Goal: Contribute content: Contribute content

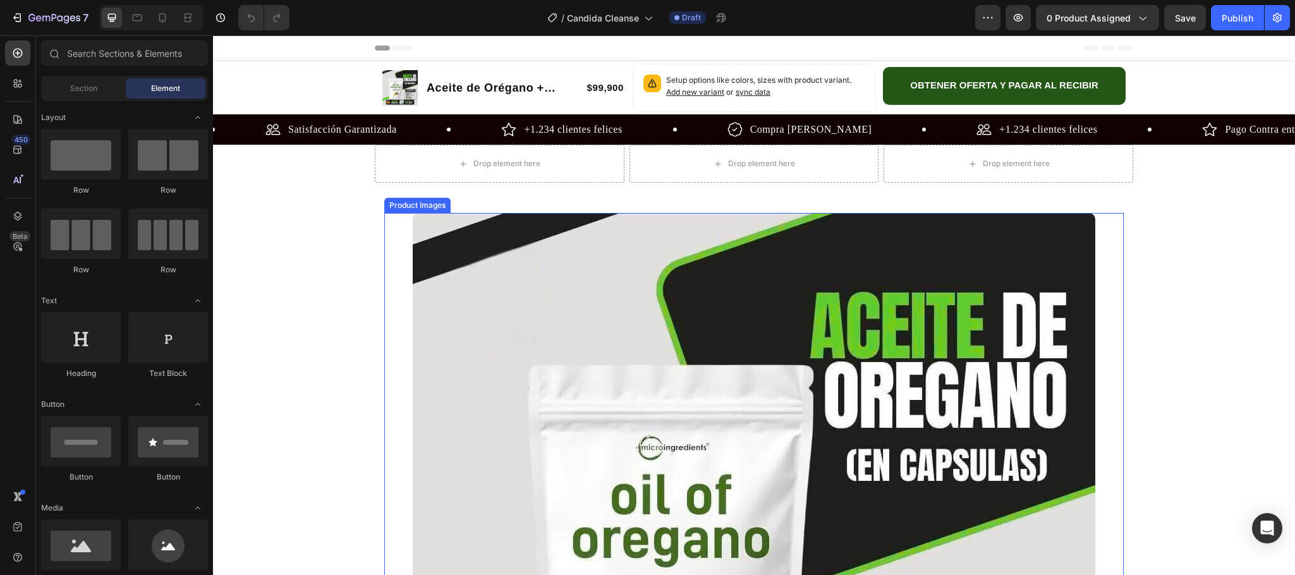
click at [855, 349] on img at bounding box center [754, 554] width 683 height 683
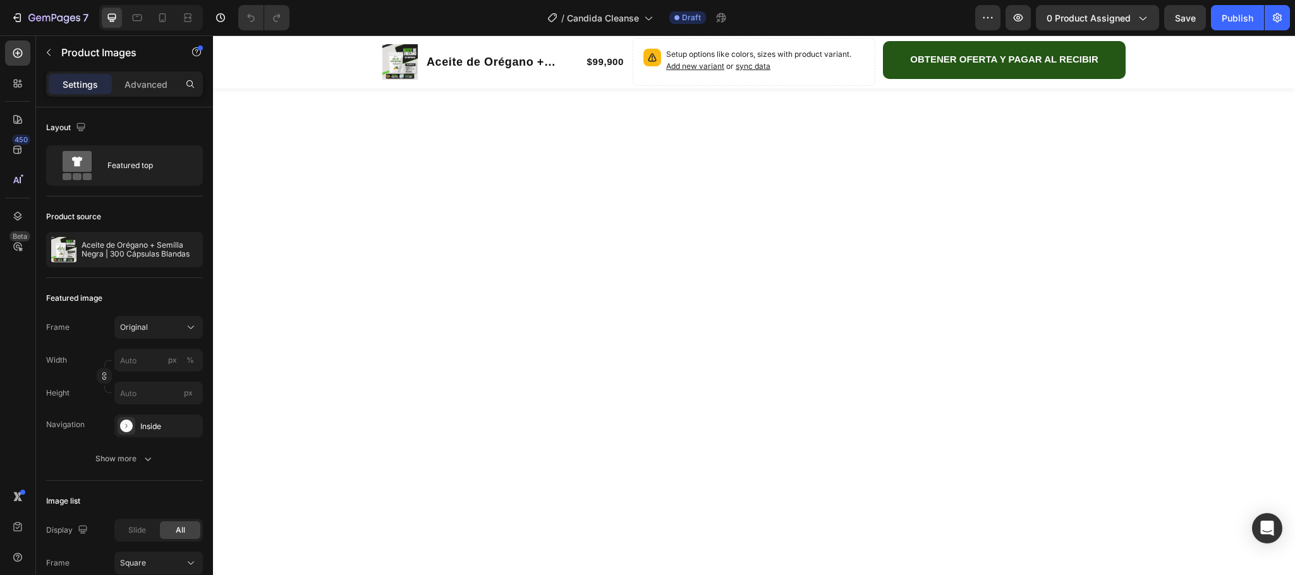
scroll to position [95, 0]
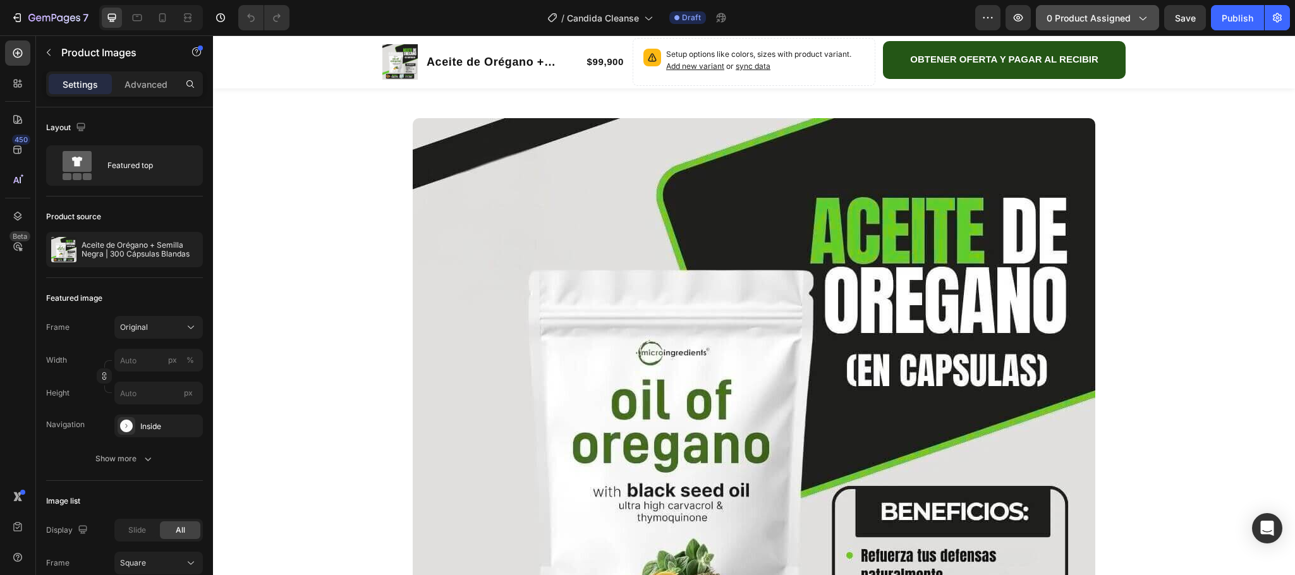
click at [1072, 13] on span "0 product assigned" at bounding box center [1089, 17] width 84 height 13
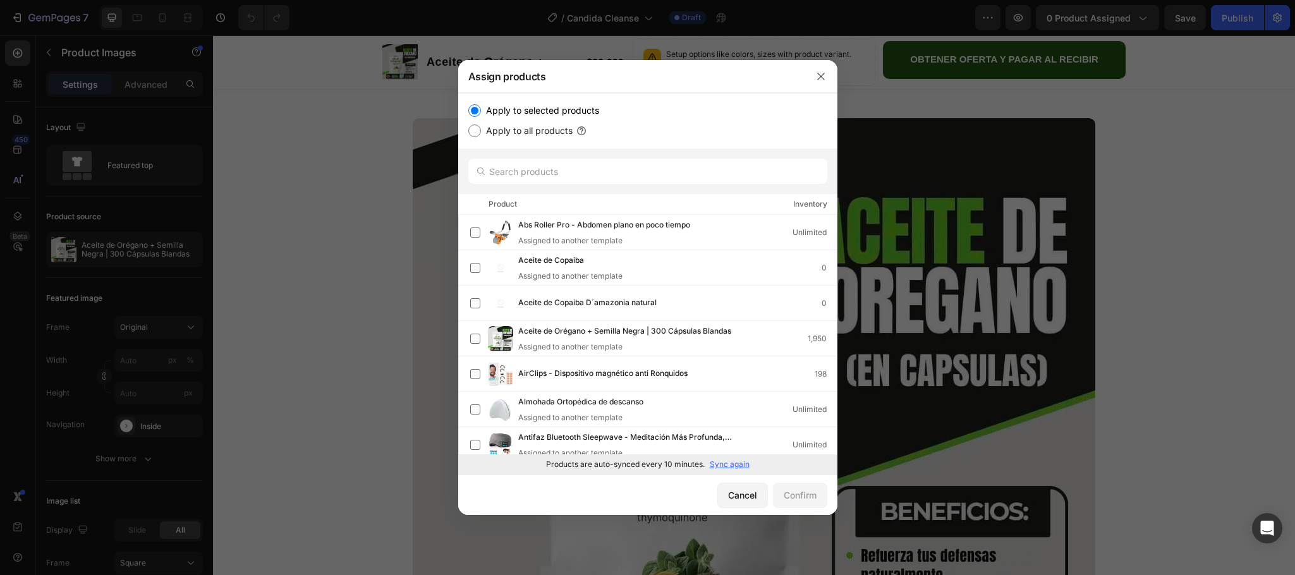
click at [722, 459] on p "Sync again" at bounding box center [730, 464] width 40 height 11
click at [575, 176] on input "text" at bounding box center [647, 171] width 359 height 25
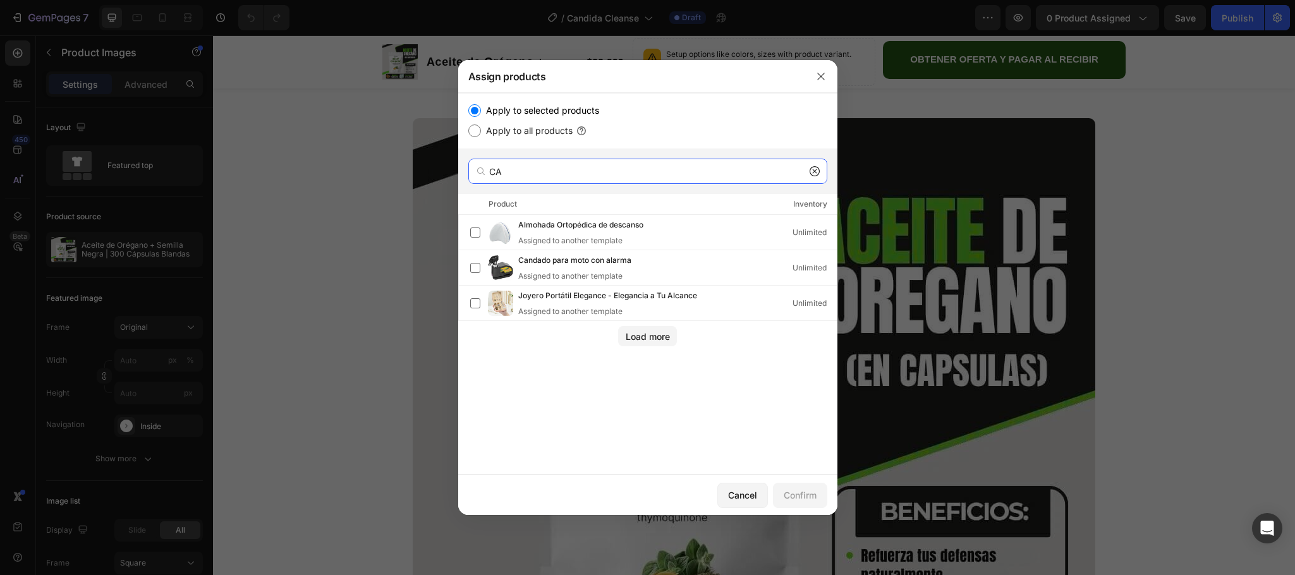
type input "C"
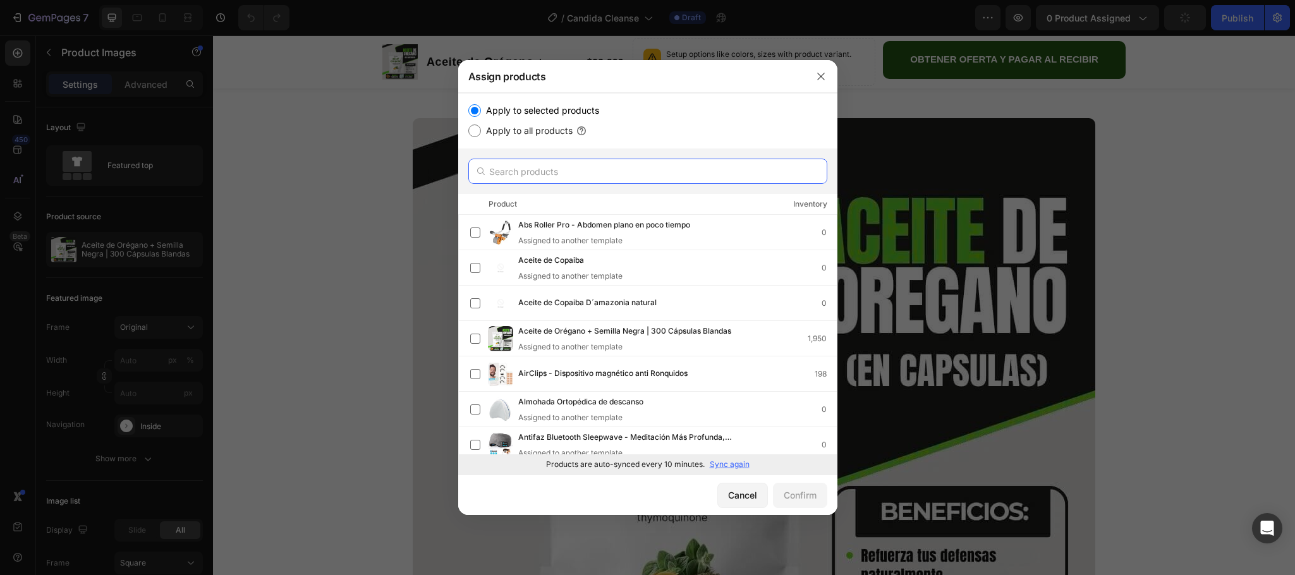
click at [575, 176] on input "text" at bounding box center [647, 171] width 359 height 25
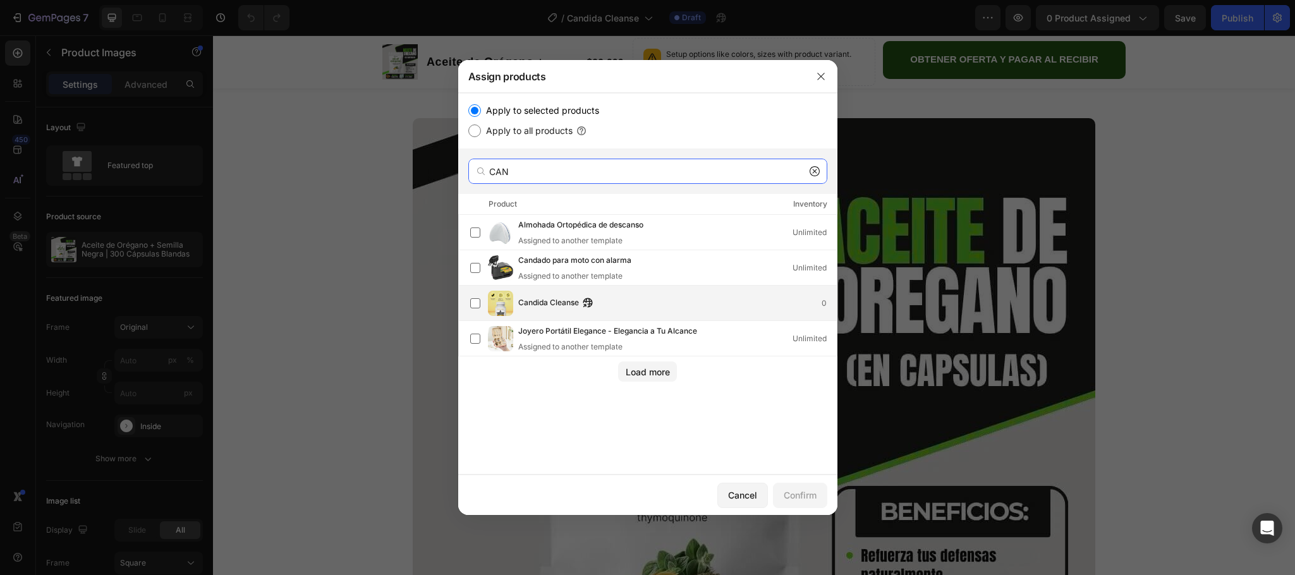
type input "CAN"
click at [544, 302] on span "Candida Cleanse" at bounding box center [548, 303] width 61 height 14
click at [795, 495] on div "Confirm" at bounding box center [800, 495] width 33 height 13
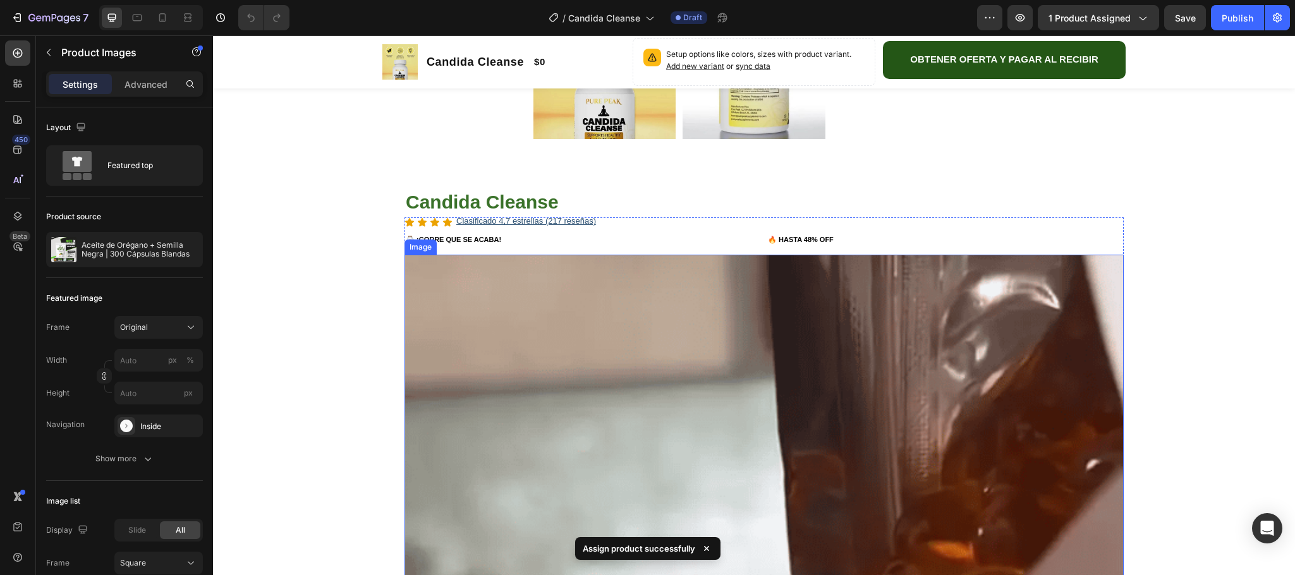
scroll to position [992, 0]
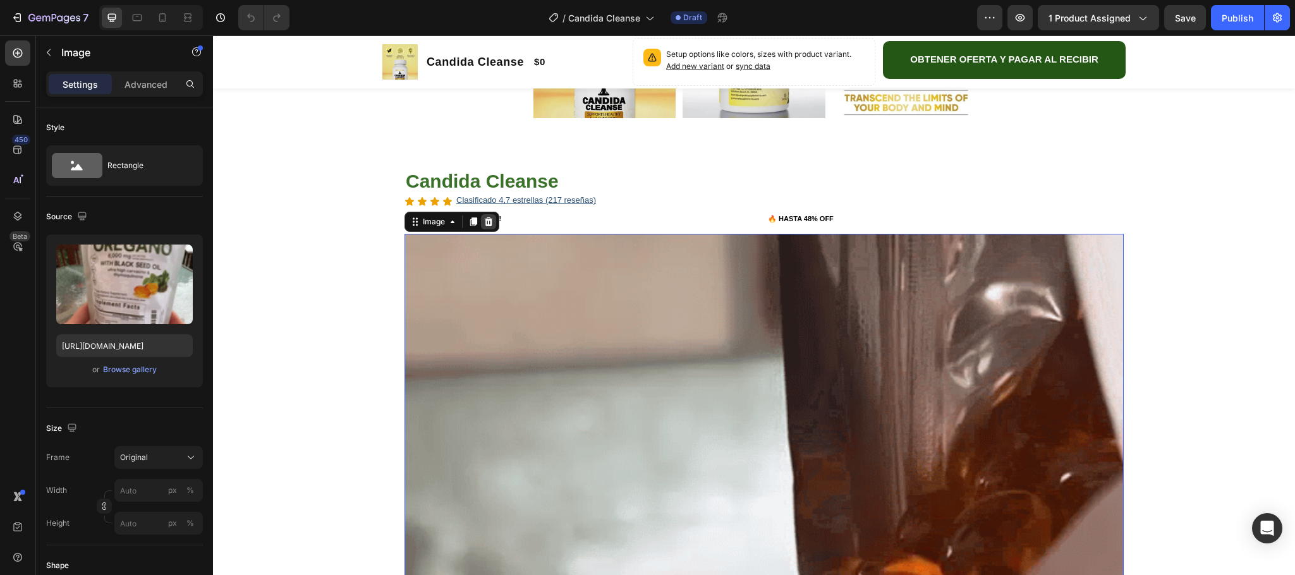
click at [485, 220] on icon at bounding box center [489, 221] width 8 height 9
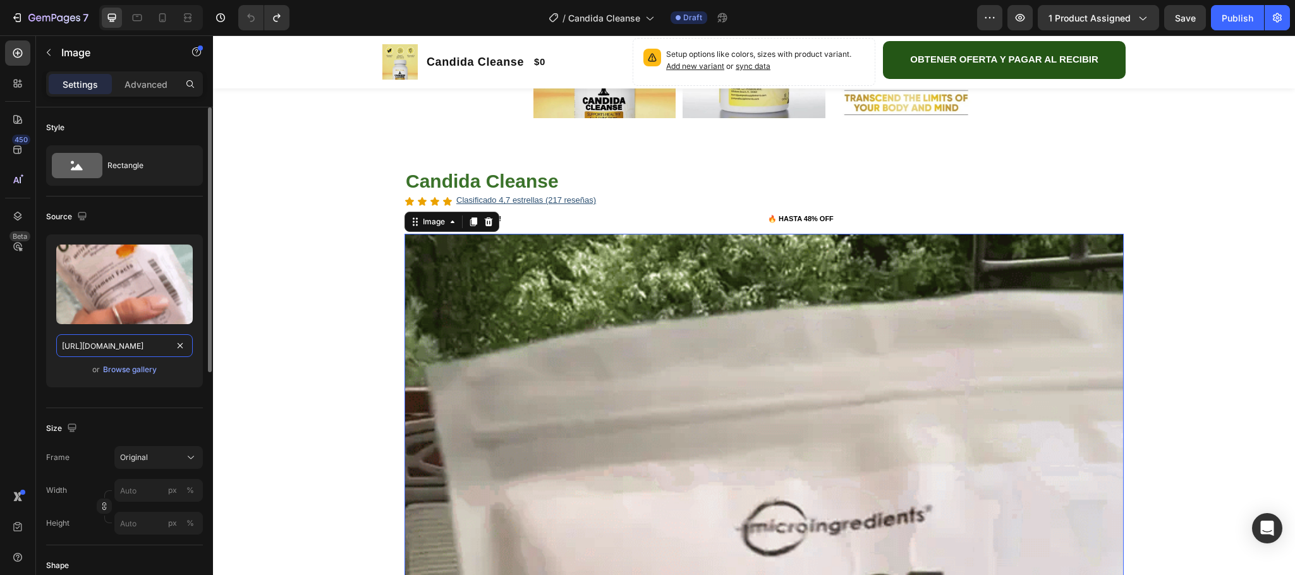
click at [131, 348] on input "[URL][DOMAIN_NAME]" at bounding box center [124, 345] width 137 height 23
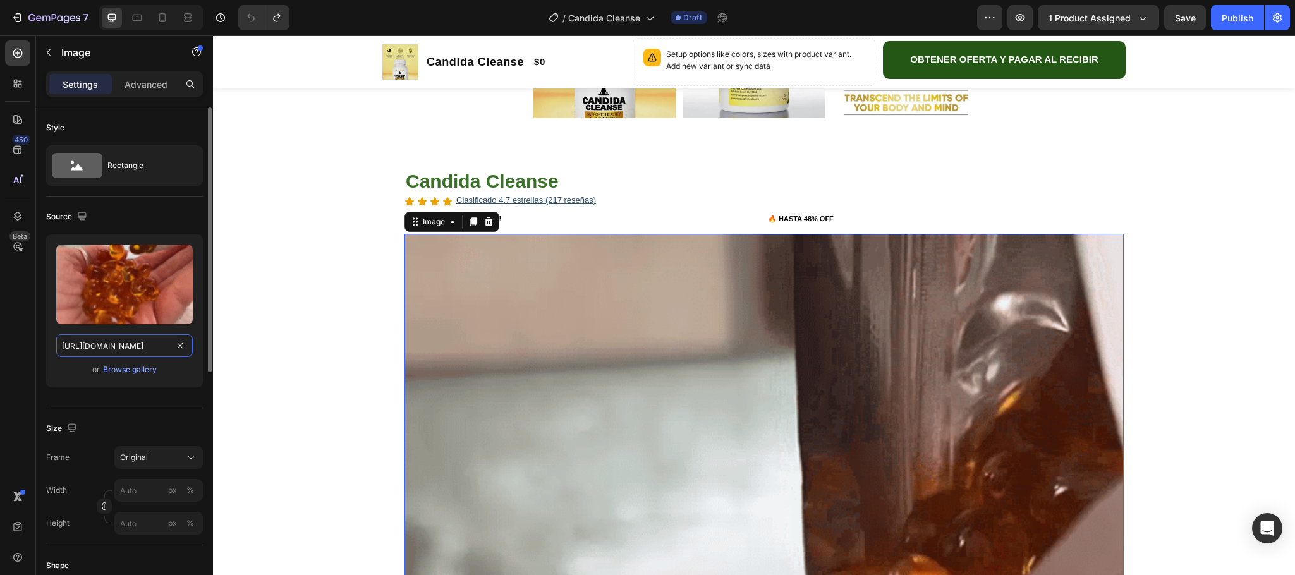
click at [131, 348] on input "[URL][DOMAIN_NAME]" at bounding box center [124, 345] width 137 height 23
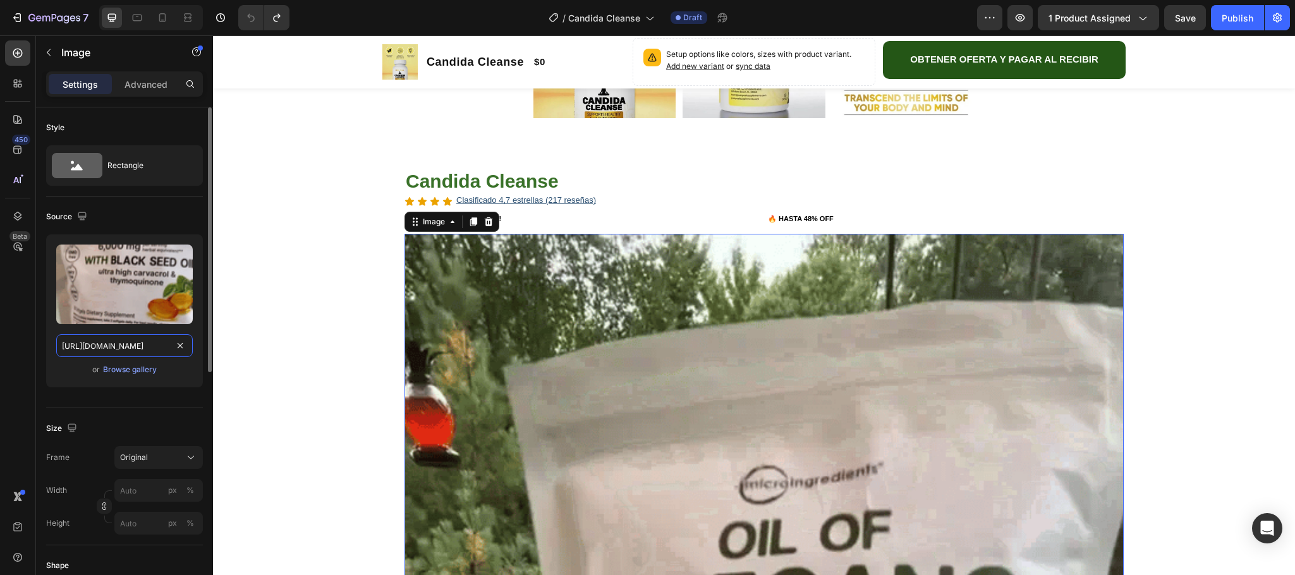
paste input "[DOMAIN_NAME][URL]"
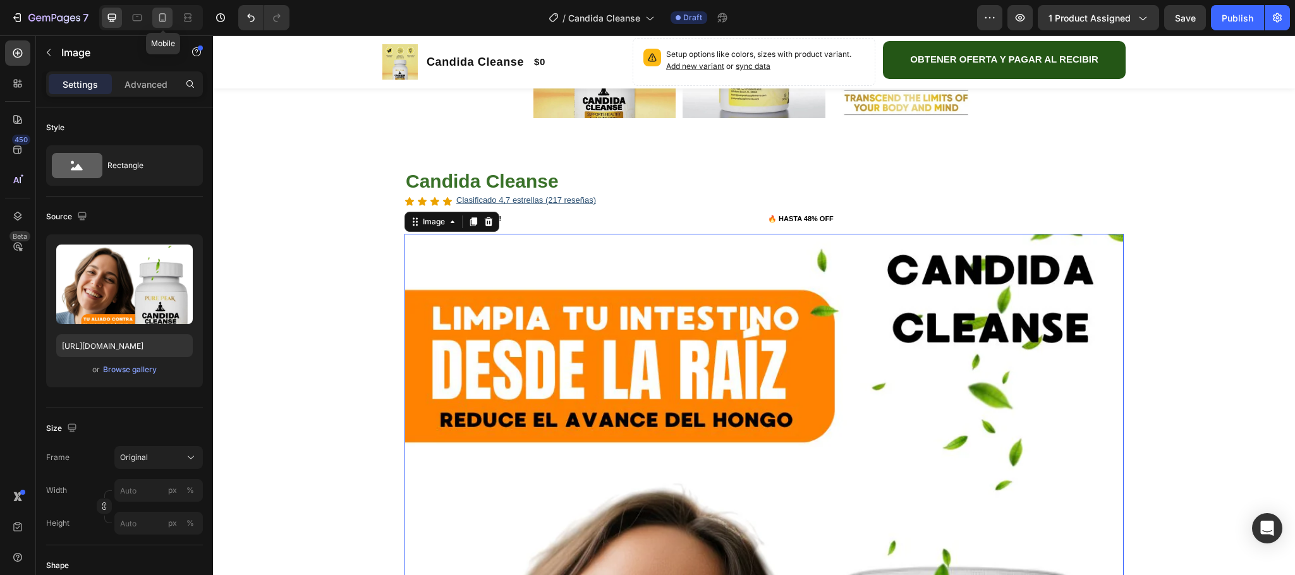
scroll to position [0, 0]
click at [163, 8] on div at bounding box center [162, 18] width 20 height 20
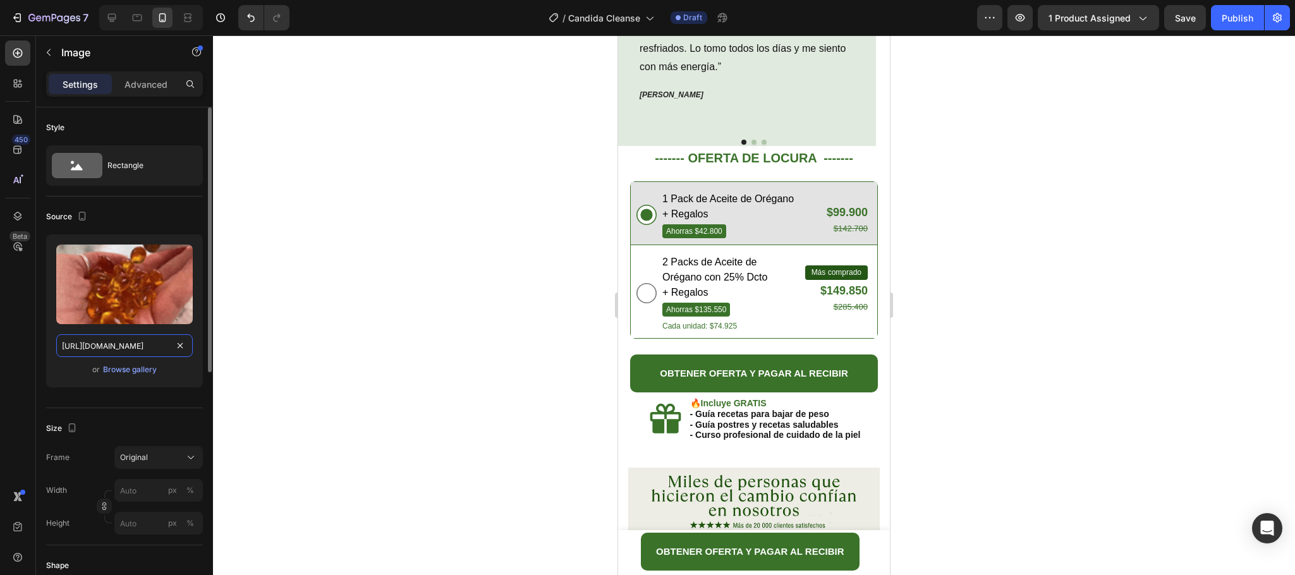
click at [143, 346] on input "[URL][DOMAIN_NAME]" at bounding box center [124, 345] width 137 height 23
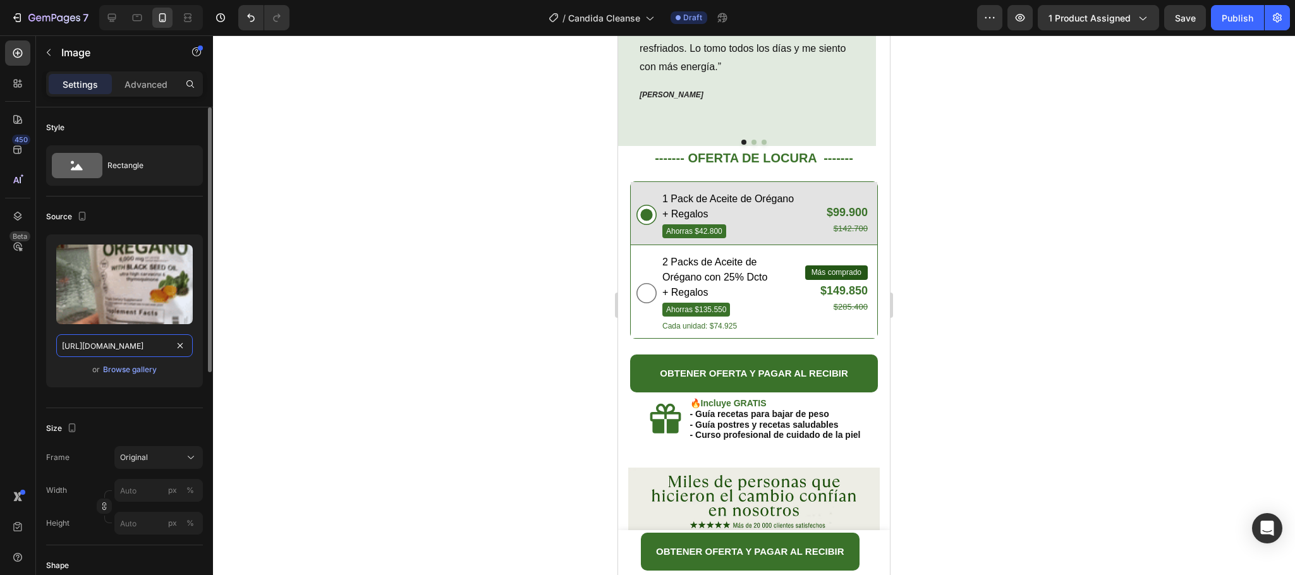
click at [143, 346] on input "[URL][DOMAIN_NAME]" at bounding box center [124, 345] width 137 height 23
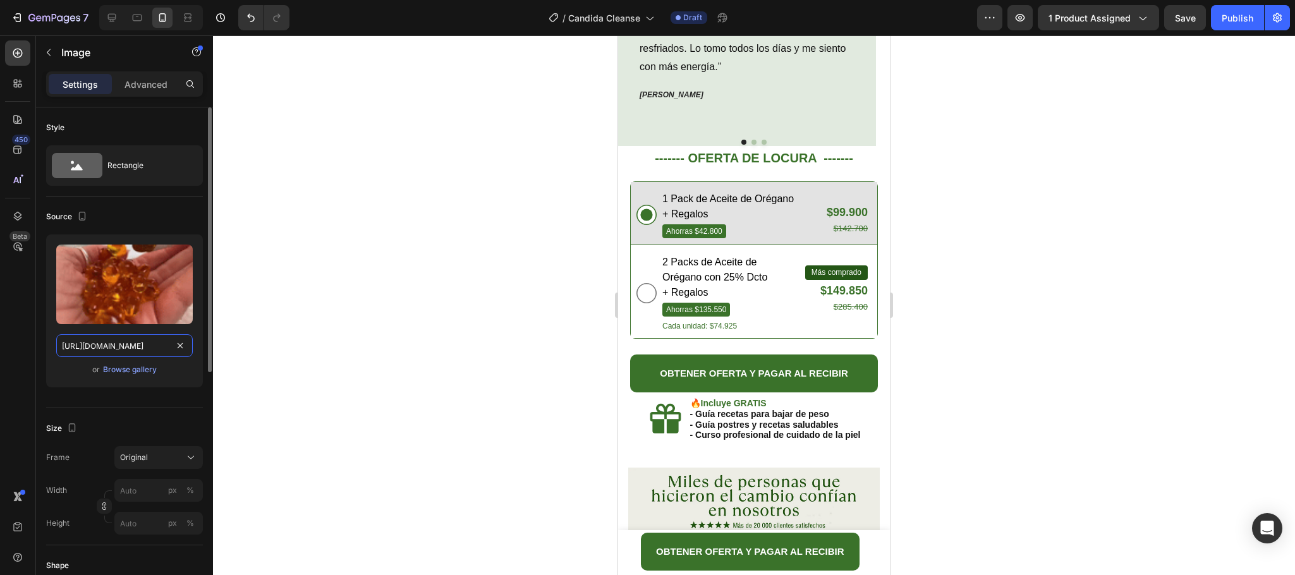
paste input "[DOMAIN_NAME][URL]"
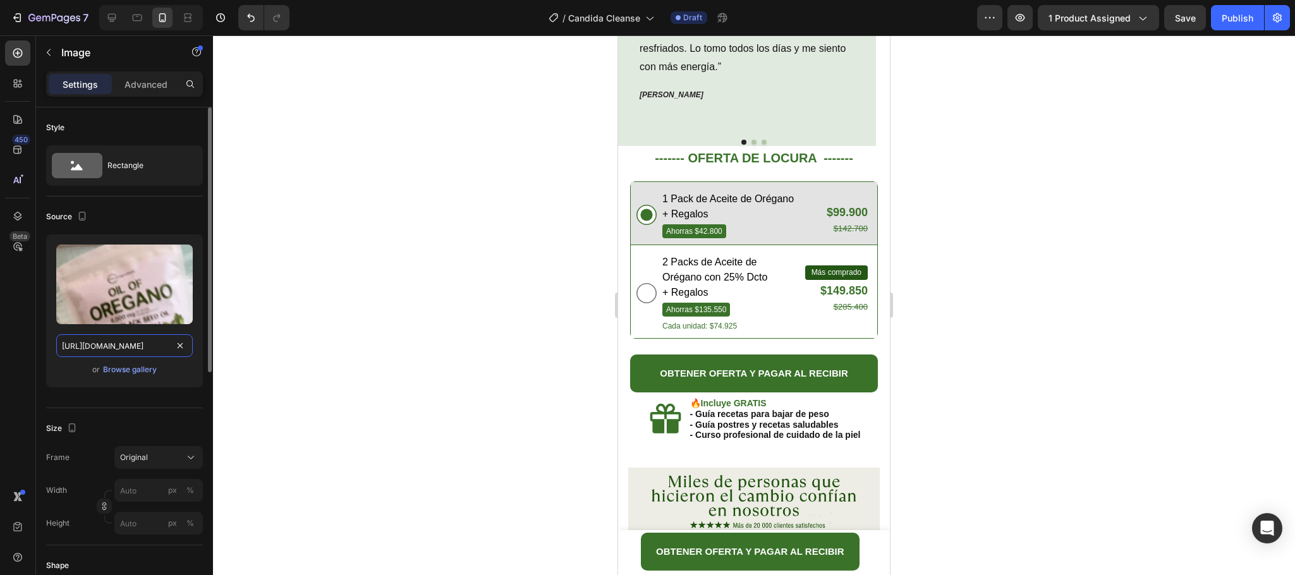
type input "[URL][DOMAIN_NAME]"
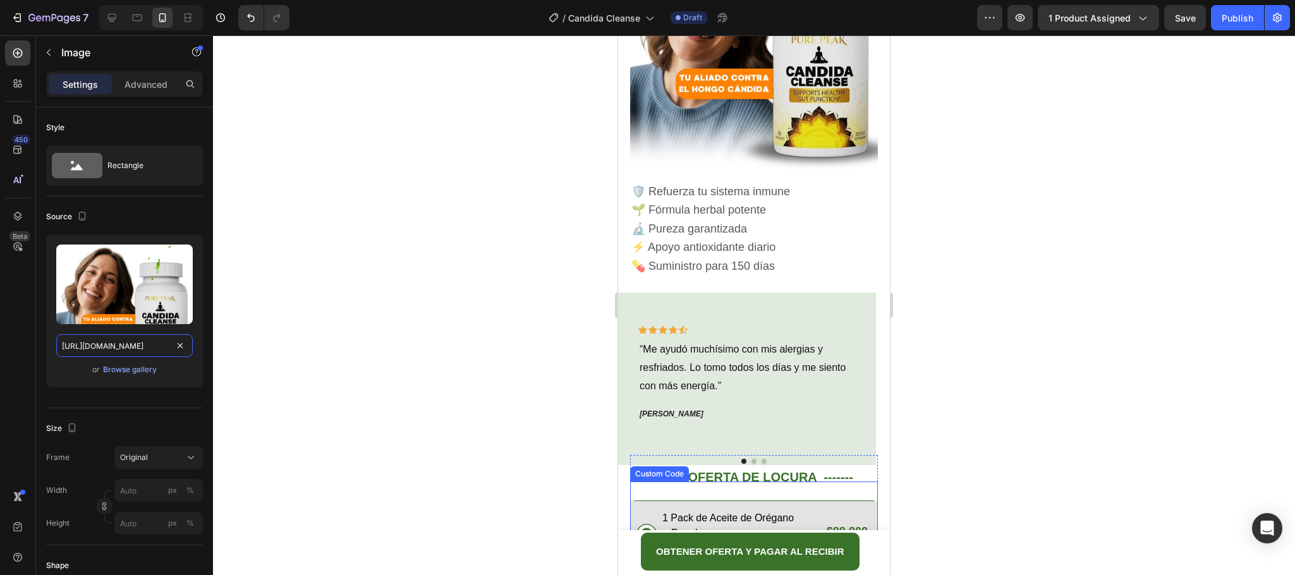
scroll to position [518, 0]
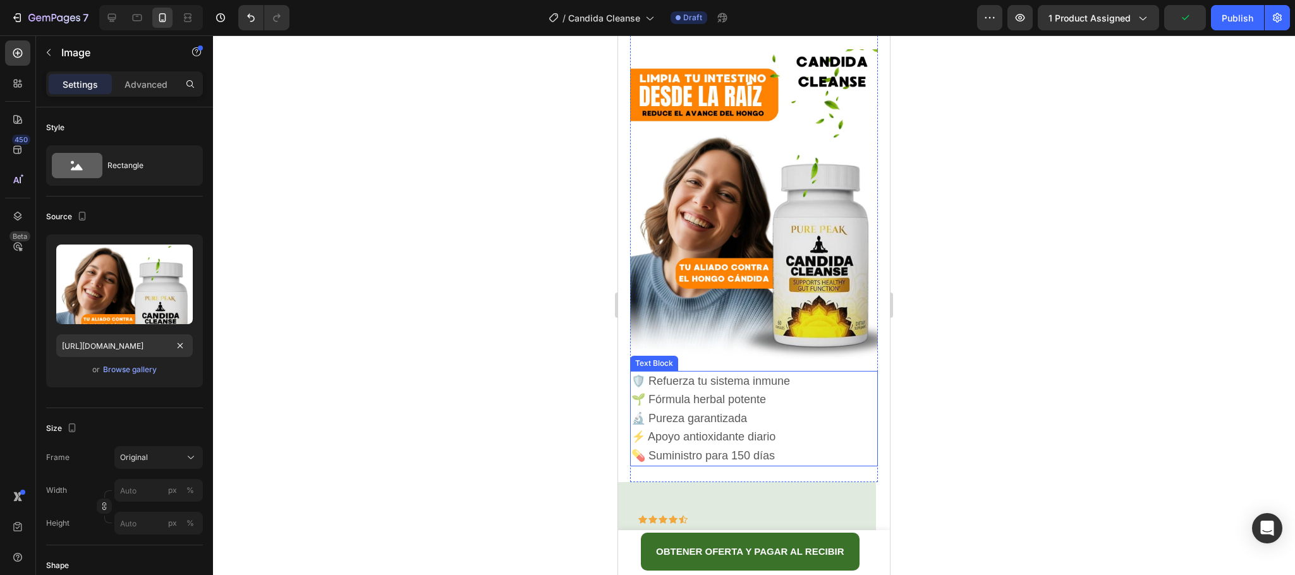
click at [825, 391] on p "🌱 Fórmula herbal potente" at bounding box center [753, 400] width 245 height 19
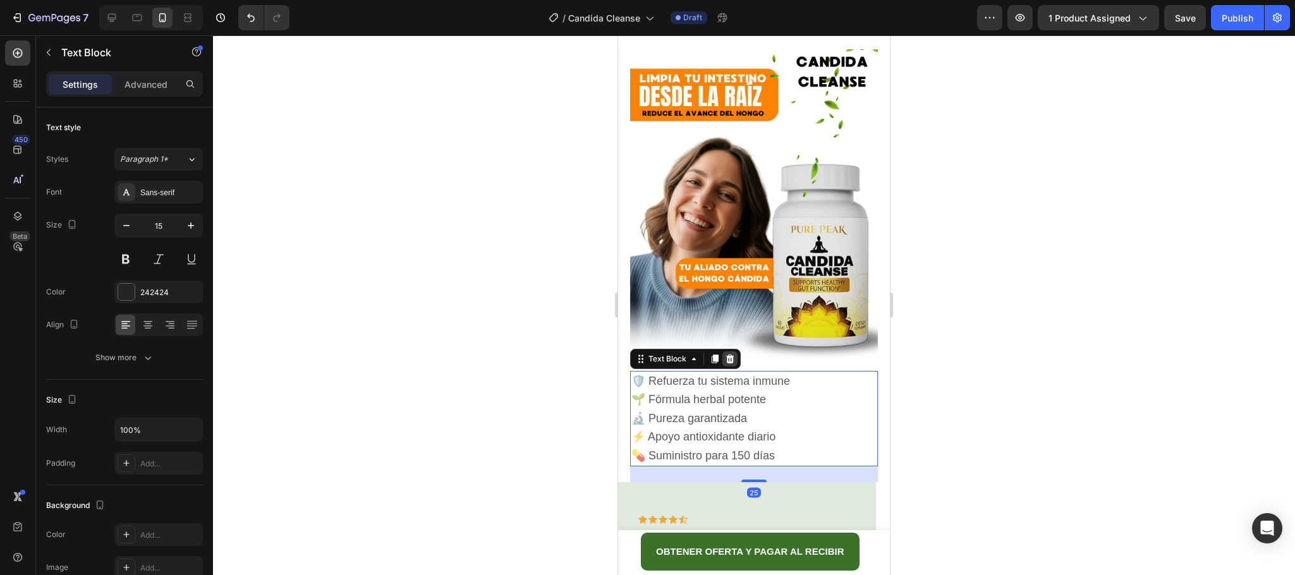
click at [734, 354] on icon at bounding box center [730, 359] width 10 height 10
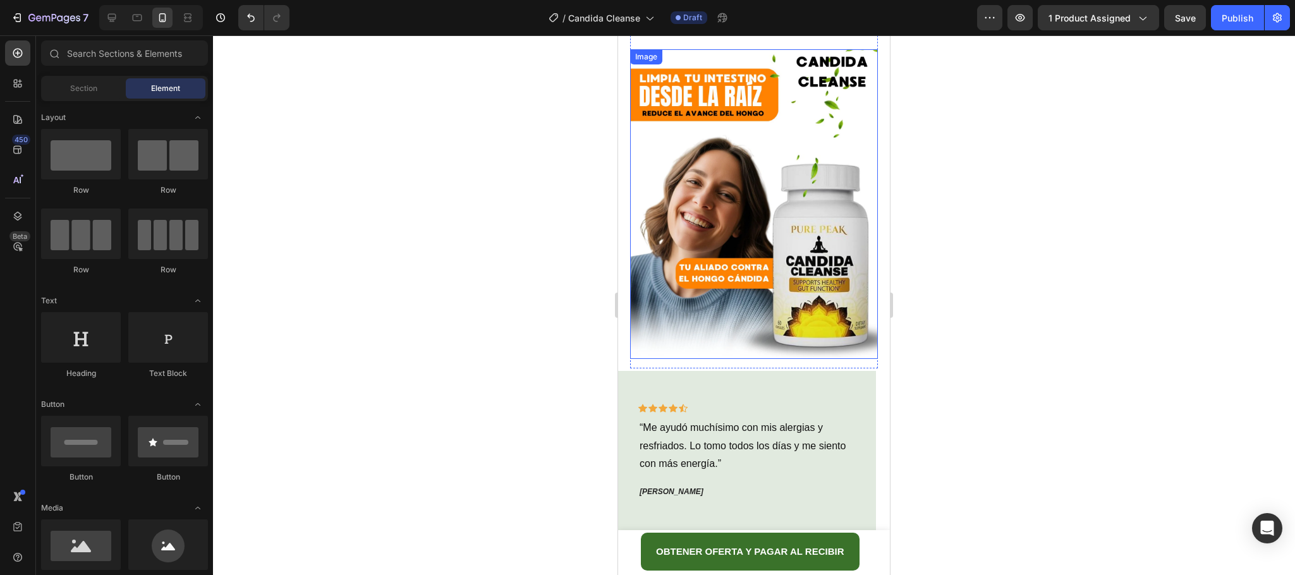
click at [764, 264] on img at bounding box center [754, 204] width 248 height 310
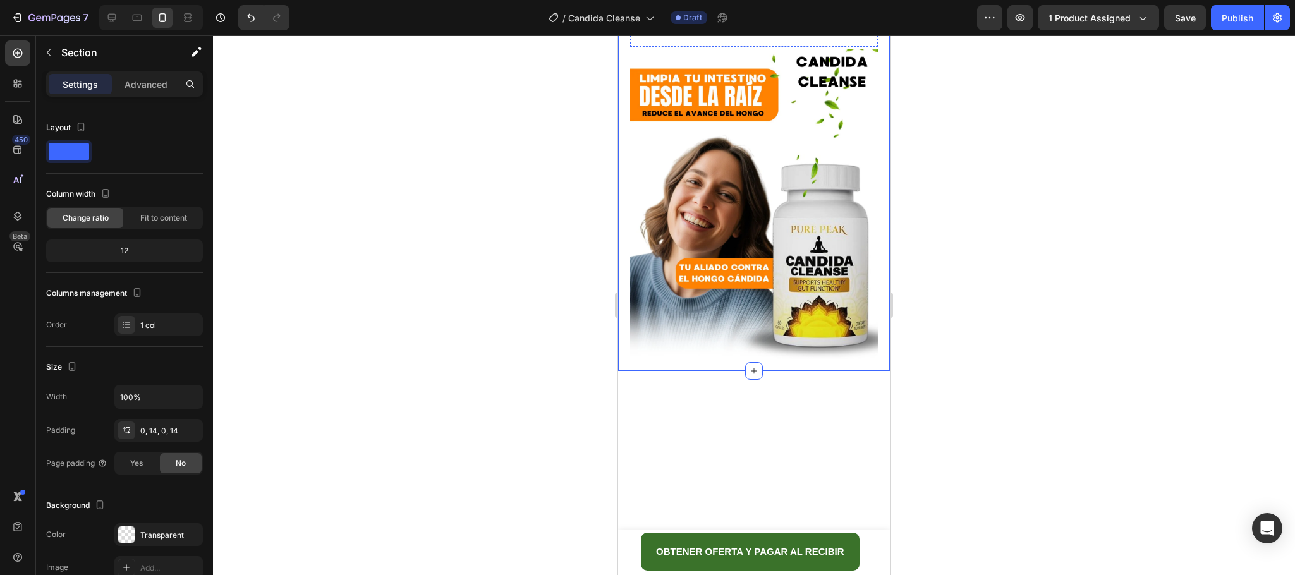
scroll to position [233, 0]
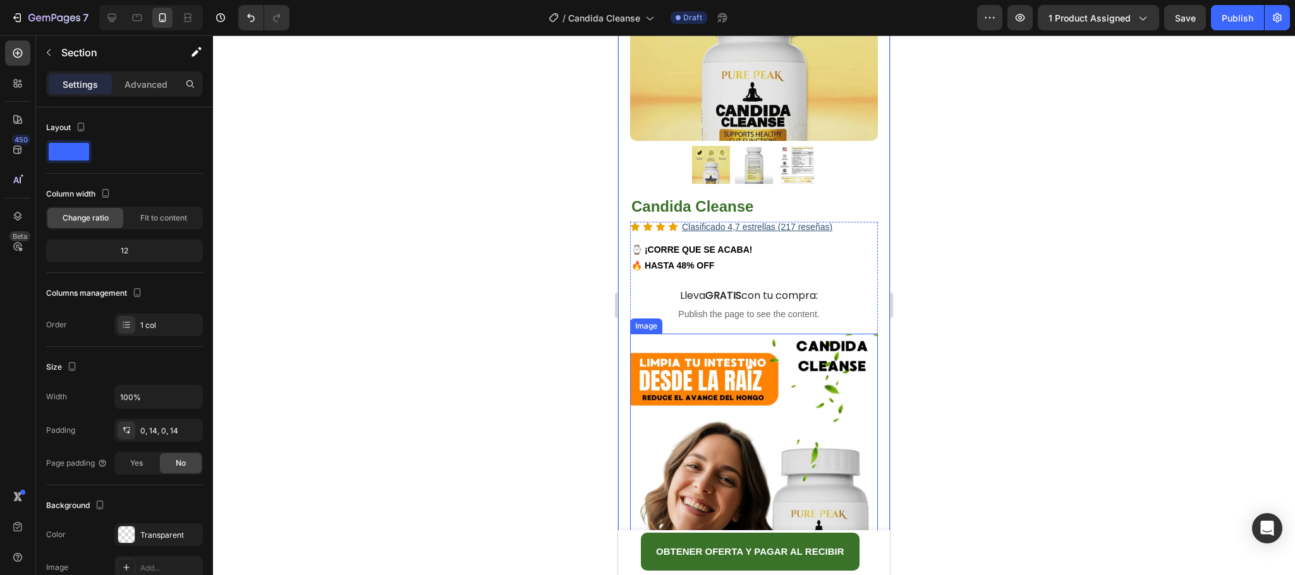
click at [846, 356] on img at bounding box center [754, 489] width 248 height 310
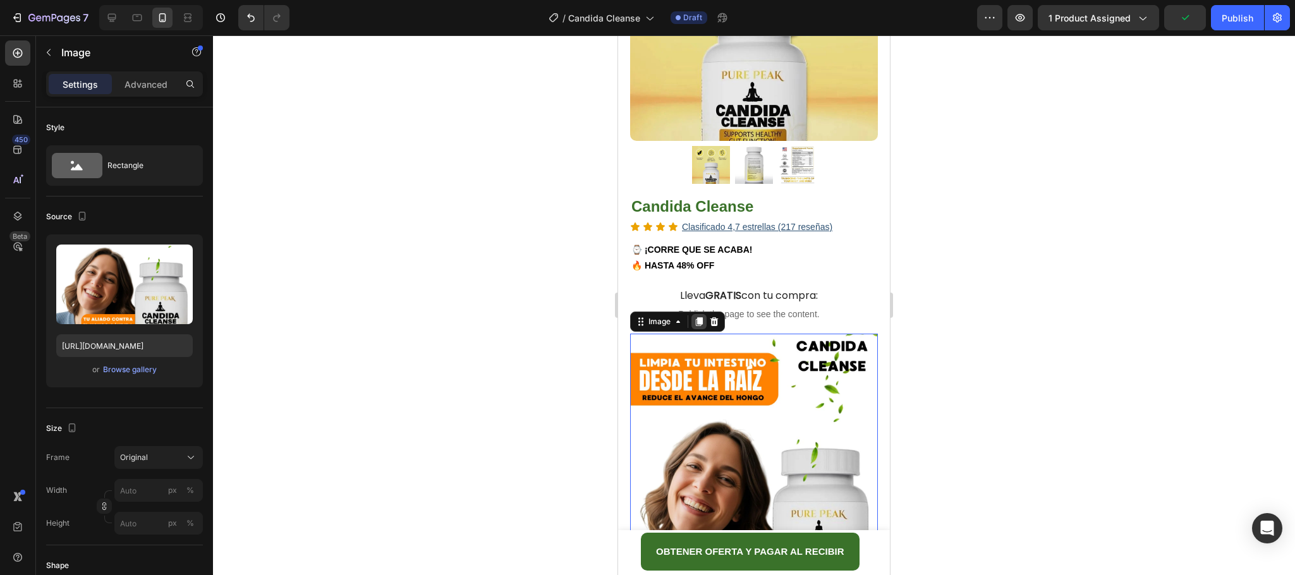
click at [698, 317] on icon at bounding box center [699, 322] width 10 height 10
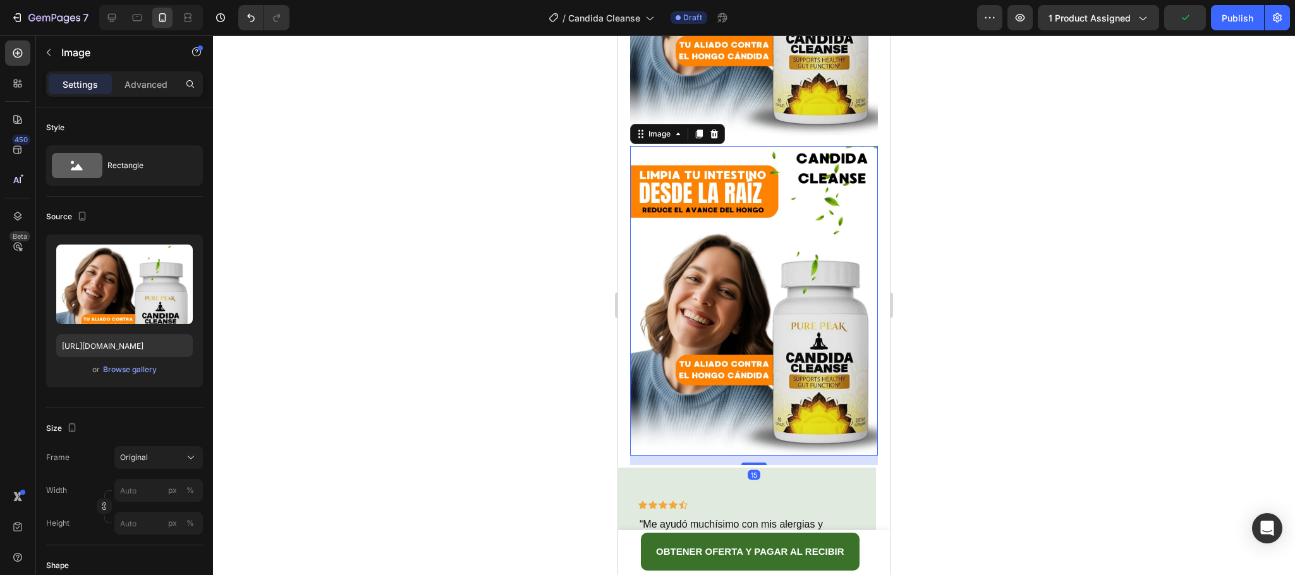
scroll to position [776, 0]
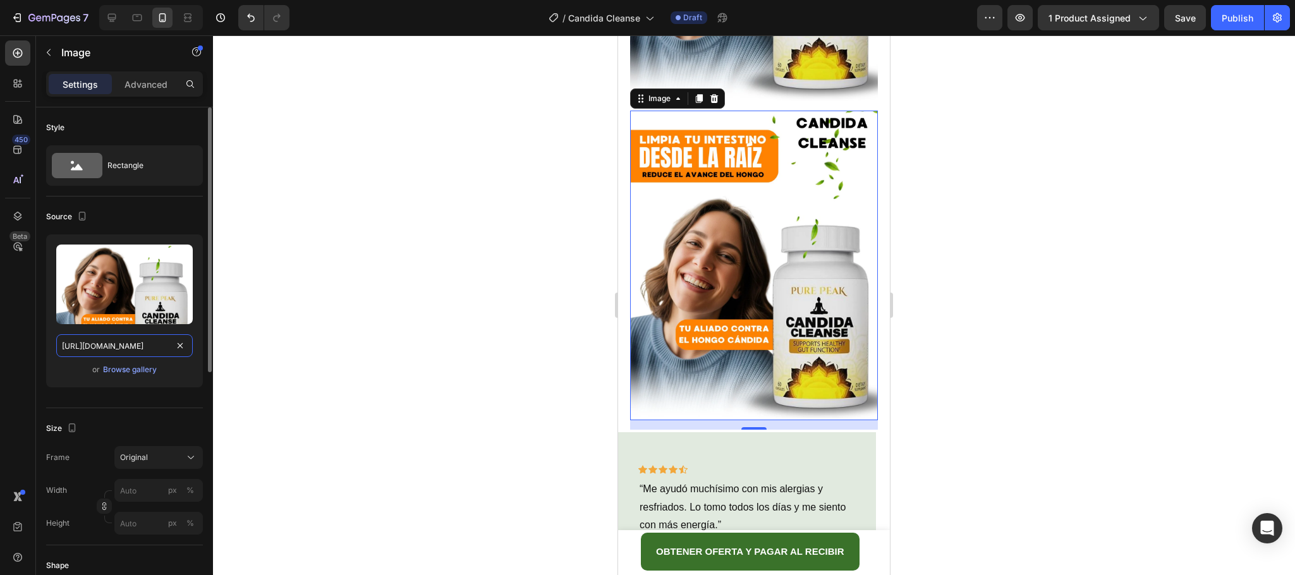
click at [131, 351] on input "[URL][DOMAIN_NAME]" at bounding box center [124, 345] width 137 height 23
paste input "sdxYpfx4/CANDIDA-LAND-fb141589-ad77-492f-9303-813ceb1ffb9b"
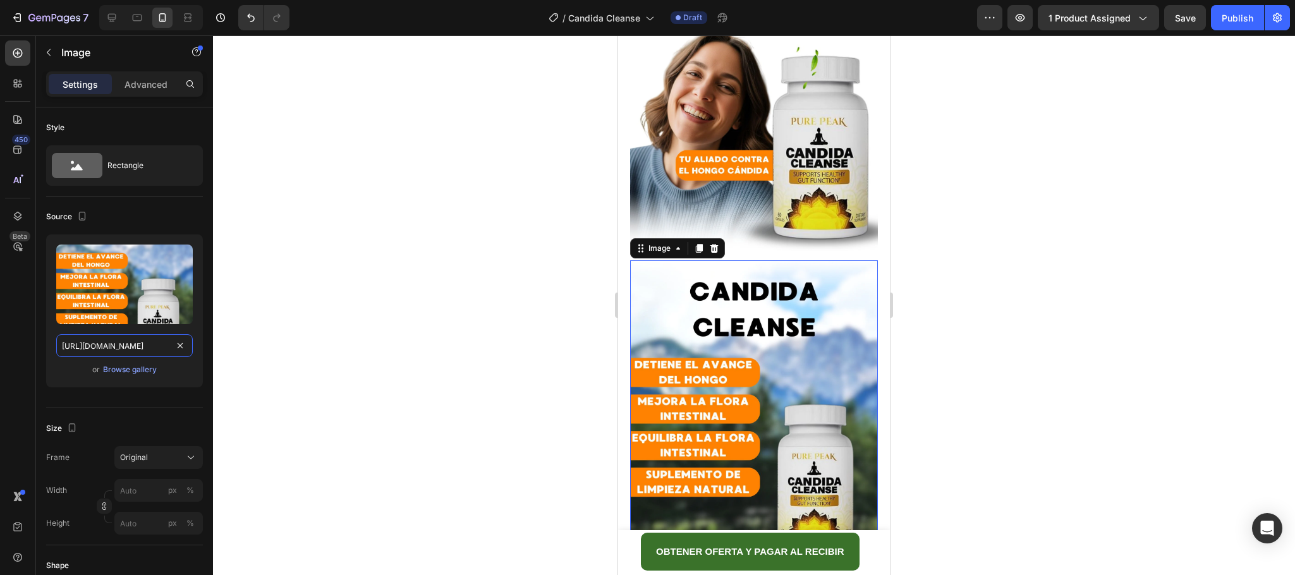
scroll to position [586, 0]
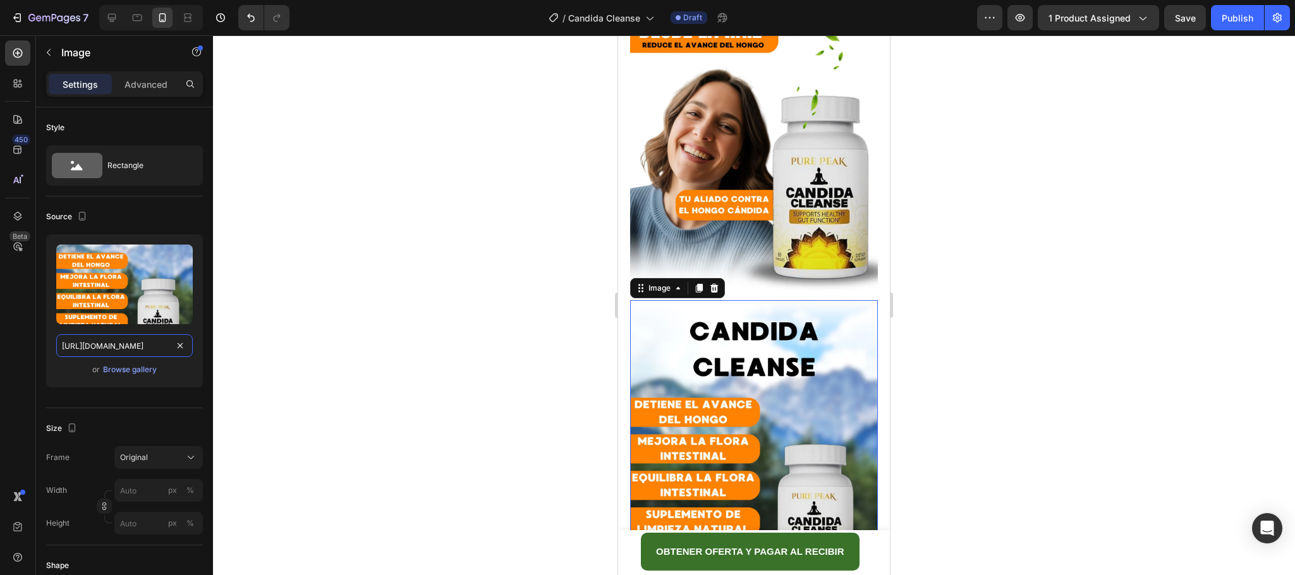
type input "[URL][DOMAIN_NAME]"
click at [1032, 317] on div at bounding box center [754, 305] width 1082 height 540
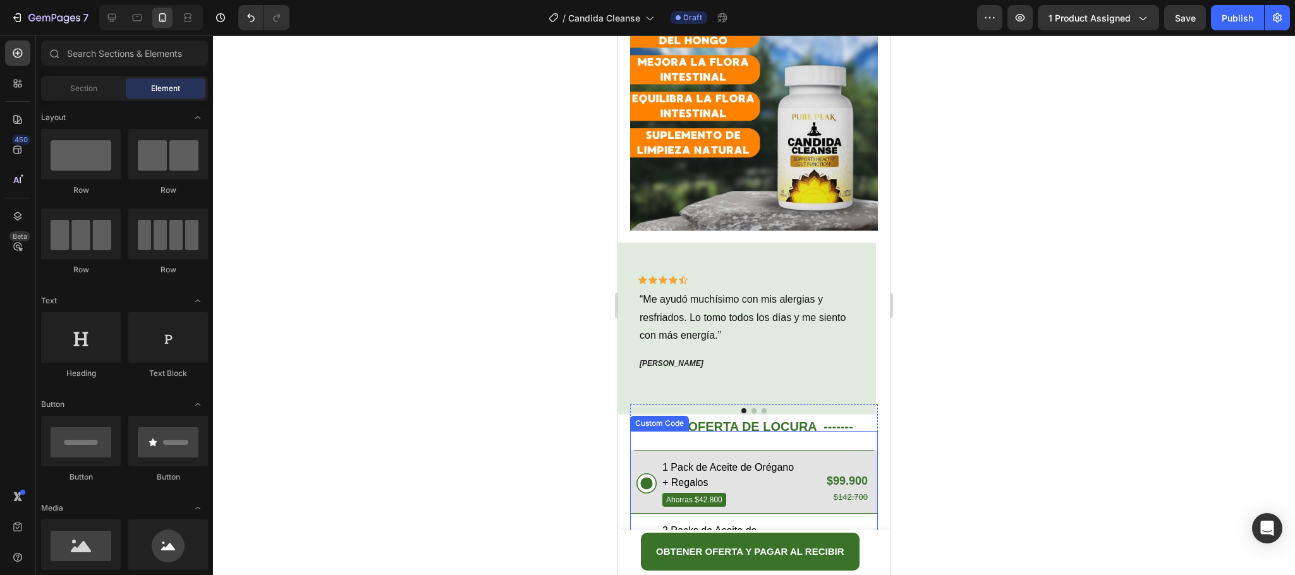
scroll to position [776, 0]
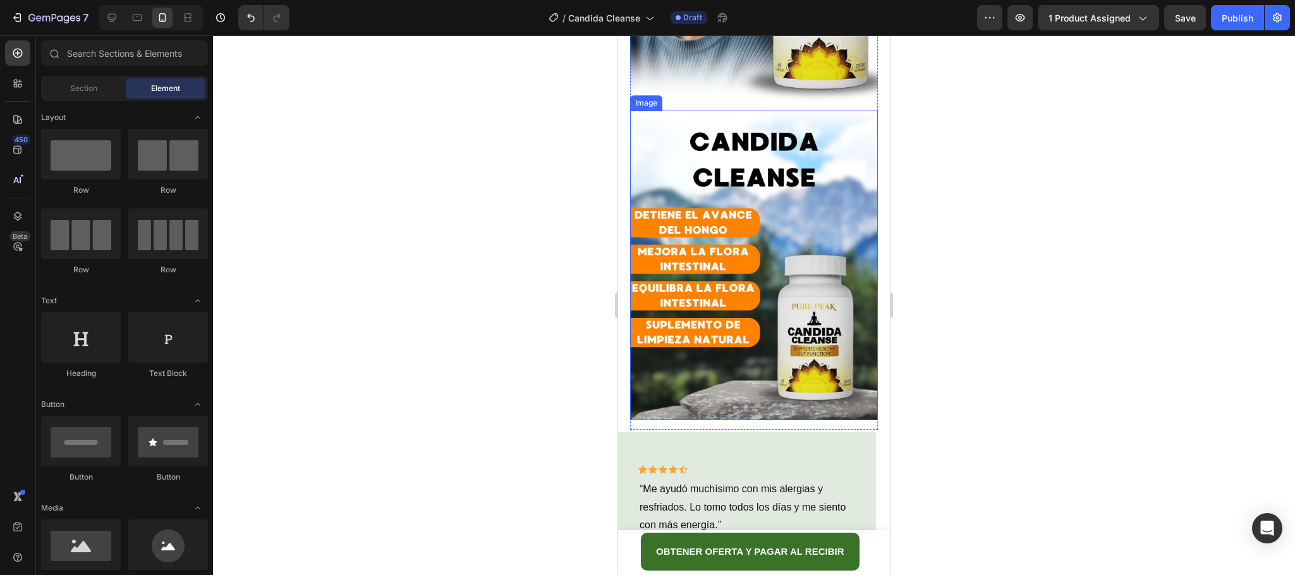
click at [757, 332] on img at bounding box center [754, 266] width 248 height 310
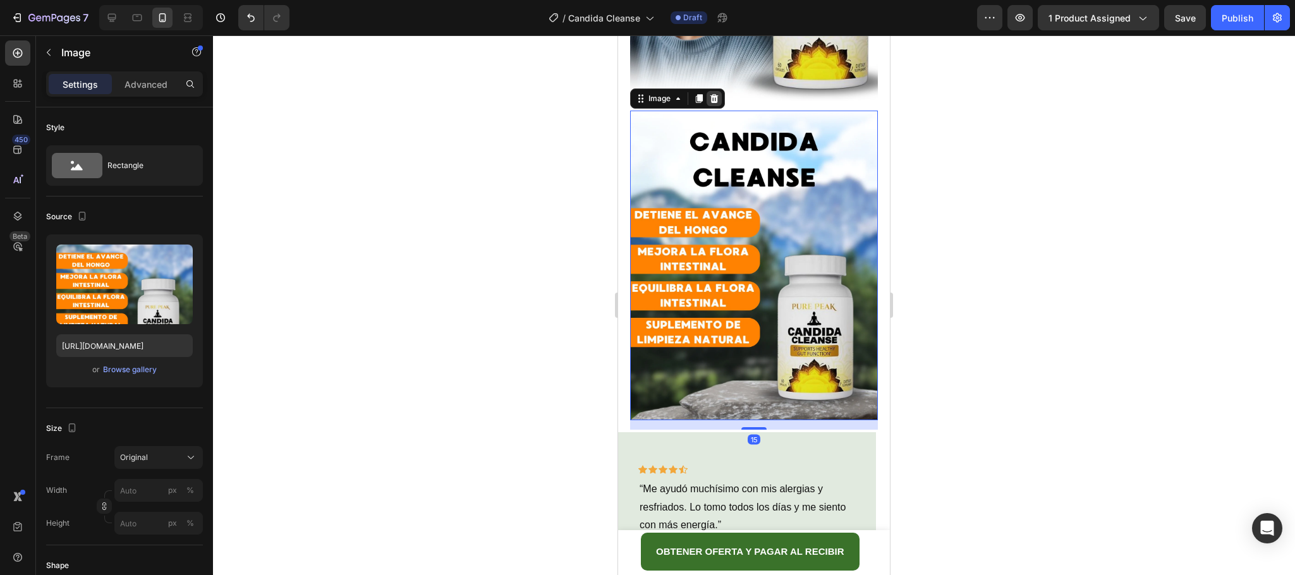
click at [708, 91] on div at bounding box center [714, 98] width 15 height 15
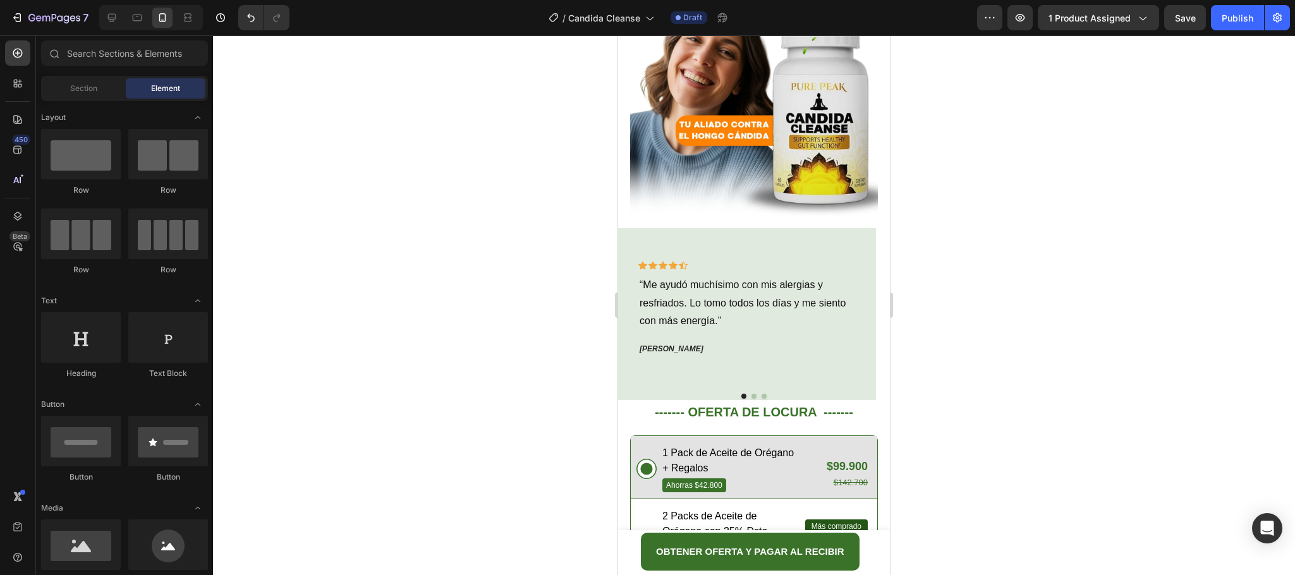
scroll to position [681, 0]
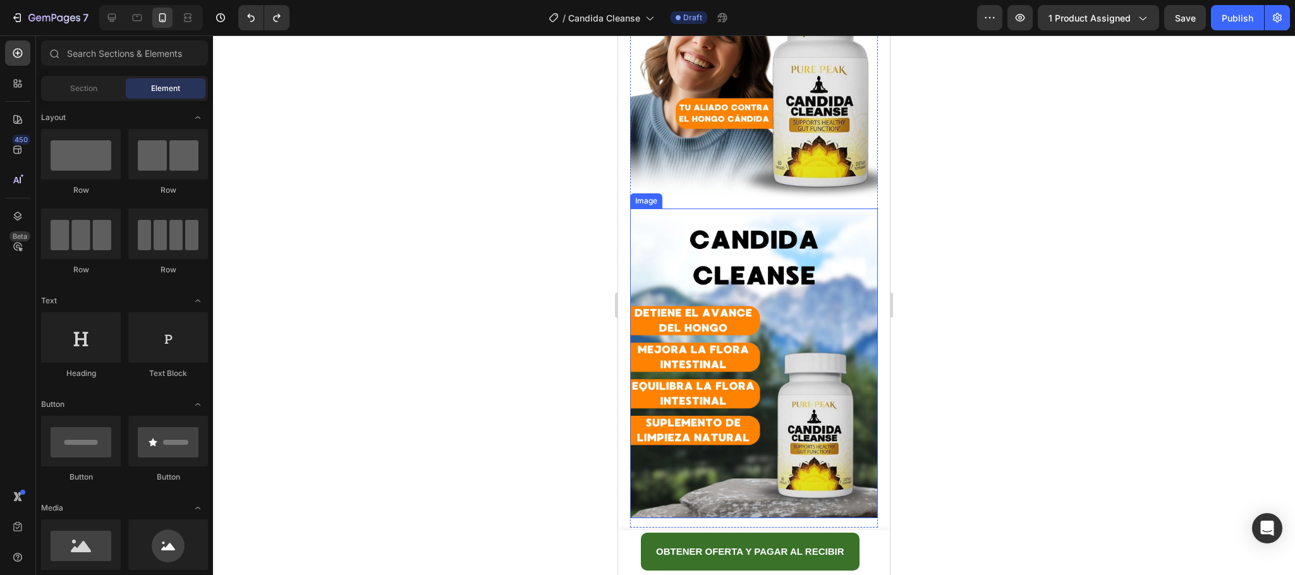
click at [746, 365] on img at bounding box center [754, 364] width 248 height 310
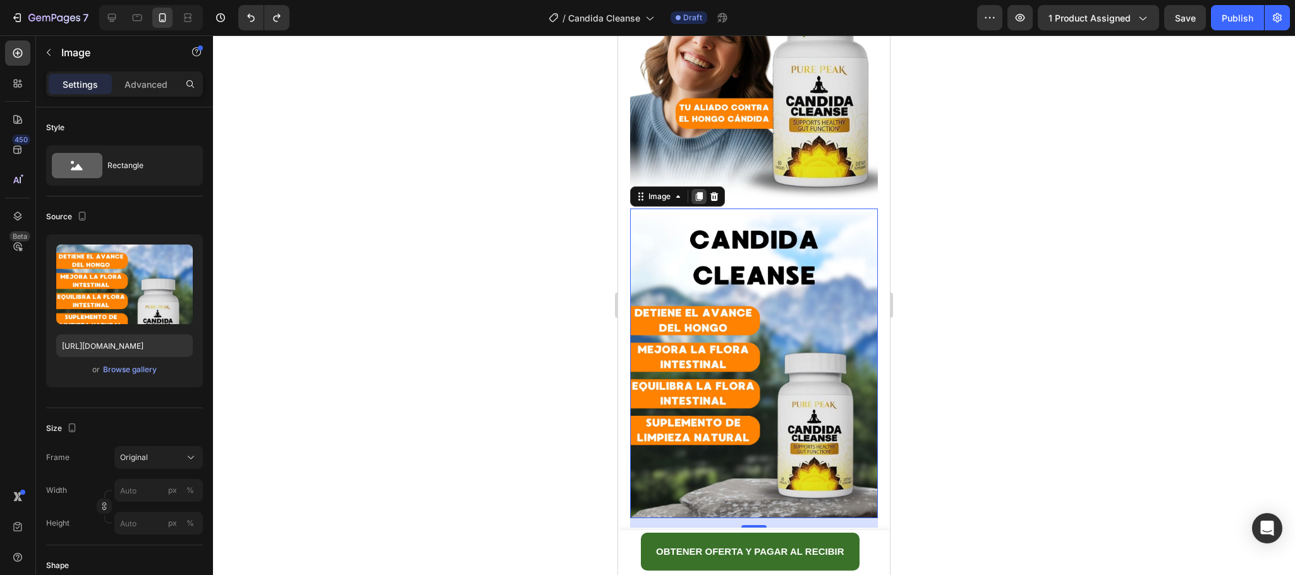
click at [704, 192] on icon at bounding box center [699, 197] width 10 height 10
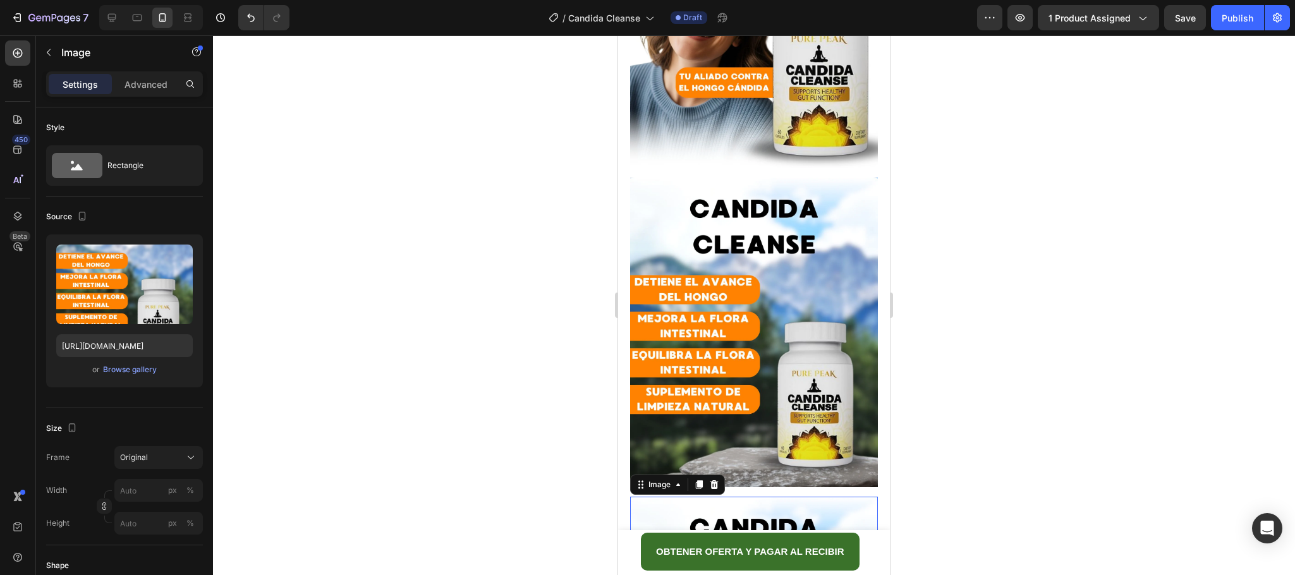
scroll to position [1080, 0]
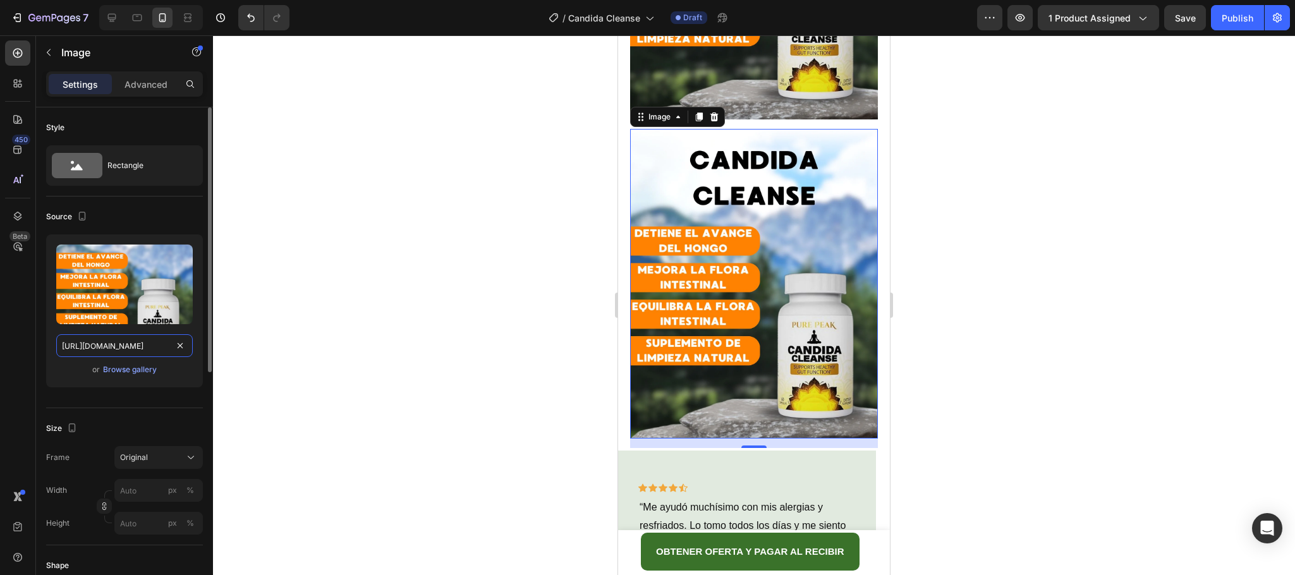
click at [157, 343] on input "[URL][DOMAIN_NAME]" at bounding box center [124, 345] width 137 height 23
paste input "[DOMAIN_NAME][URL]"
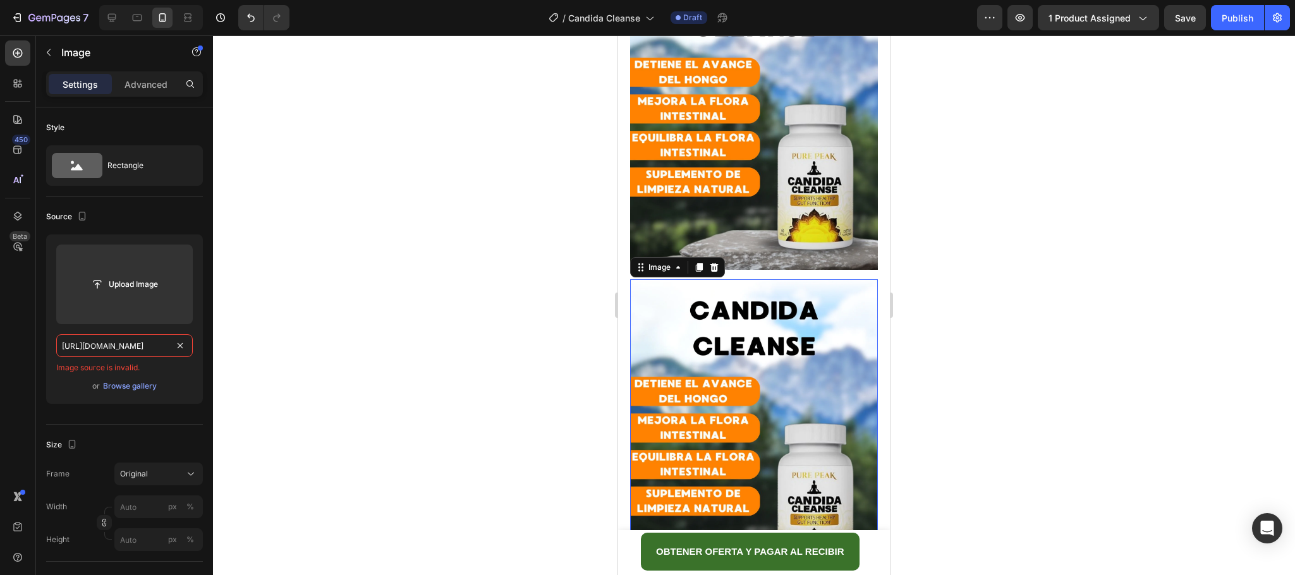
scroll to position [890, 0]
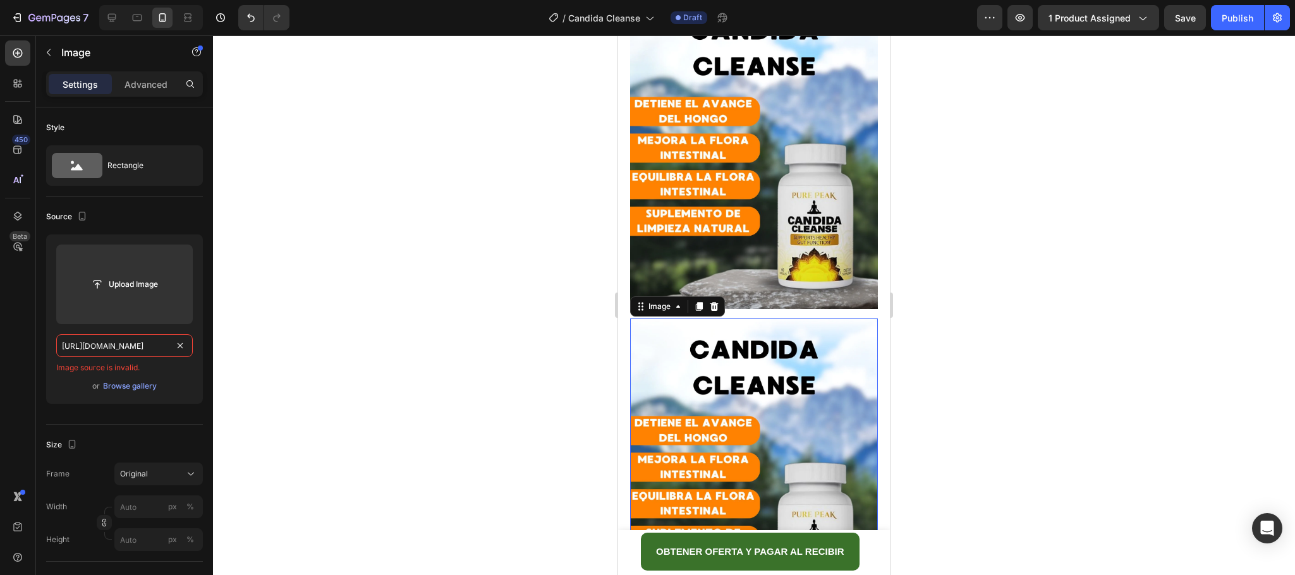
click at [776, 380] on img at bounding box center [754, 474] width 248 height 310
click at [141, 344] on input "[URL][DOMAIN_NAME]" at bounding box center [124, 345] width 137 height 23
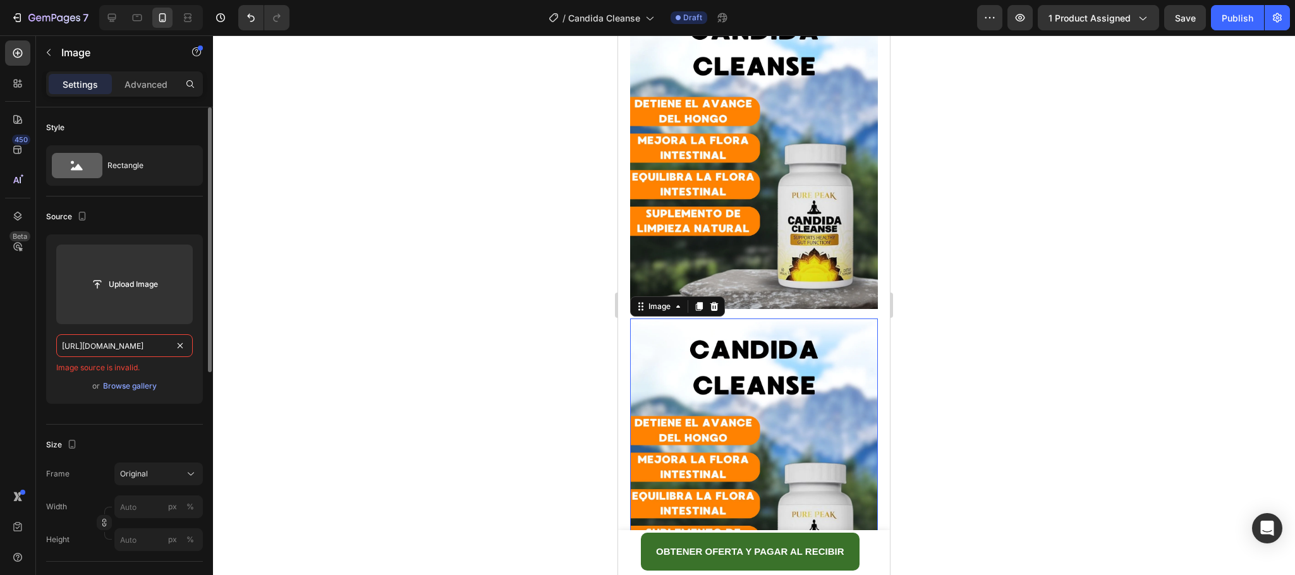
paste input "text"
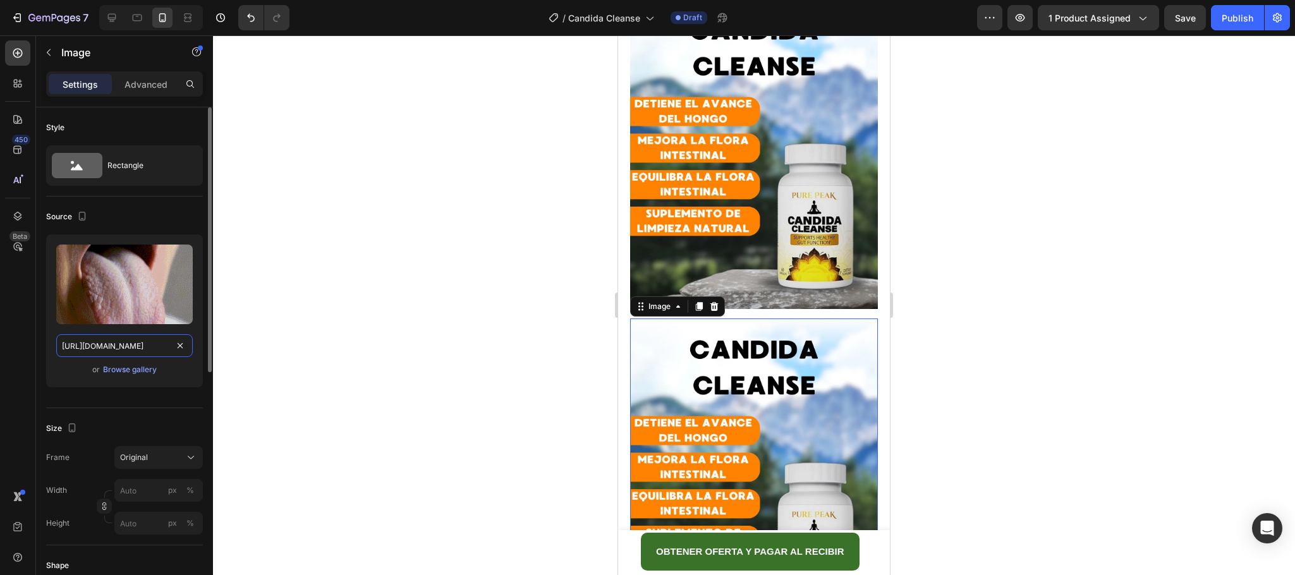
scroll to position [0, 298]
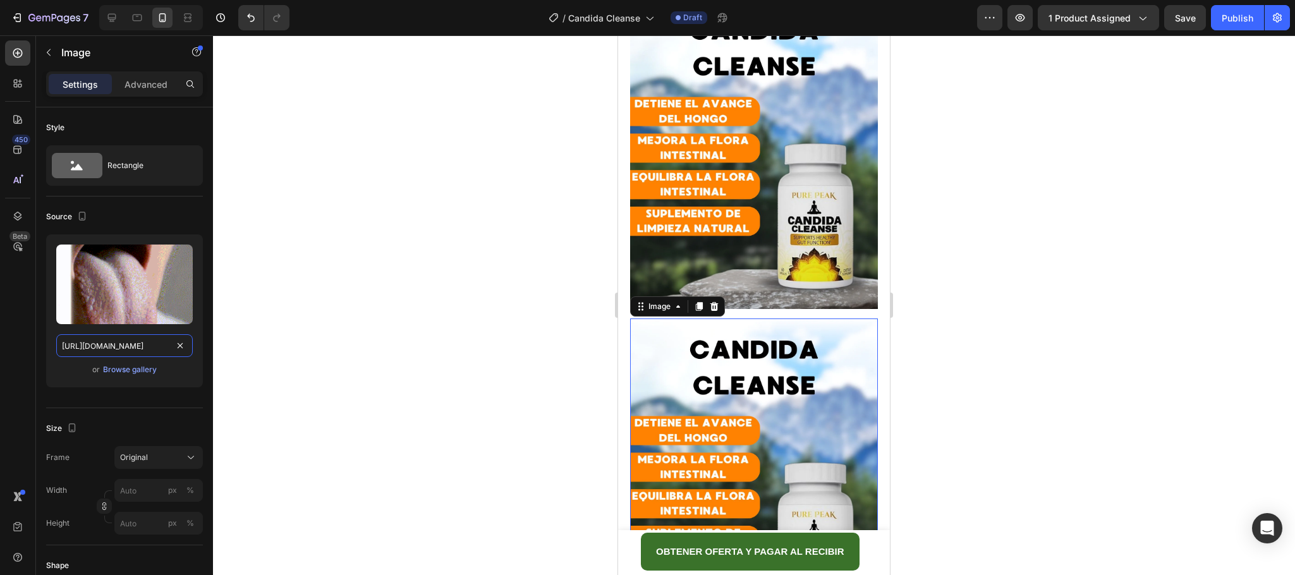
type input "[URL][DOMAIN_NAME]"
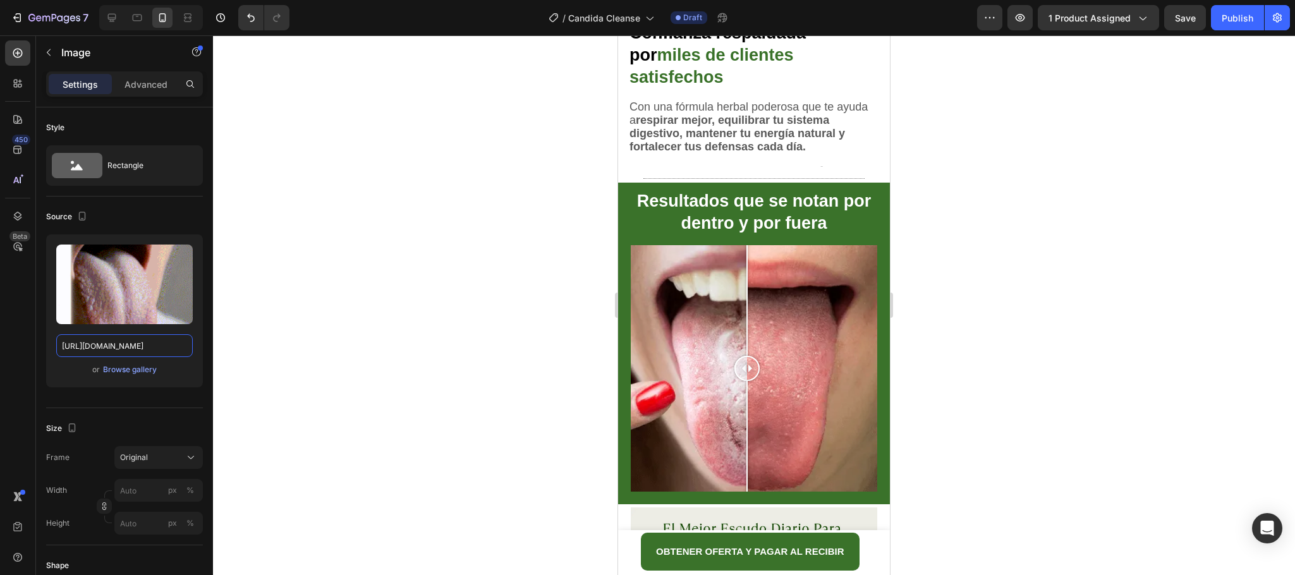
scroll to position [2122, 0]
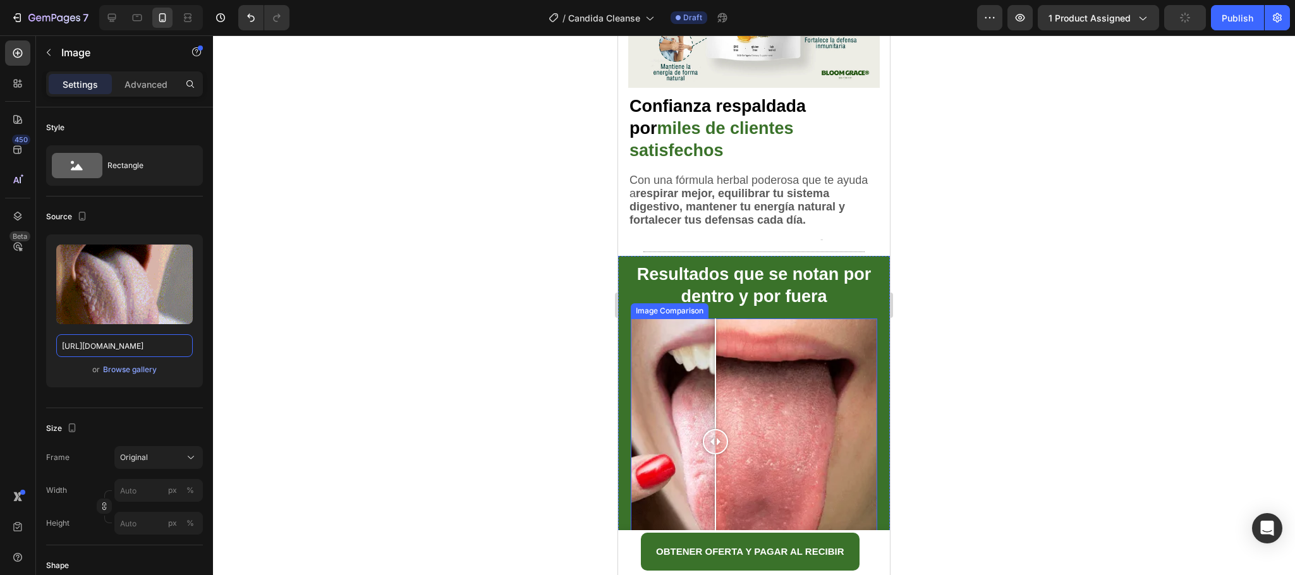
click at [715, 341] on div at bounding box center [754, 442] width 246 height 246
click at [686, 330] on div at bounding box center [754, 442] width 246 height 246
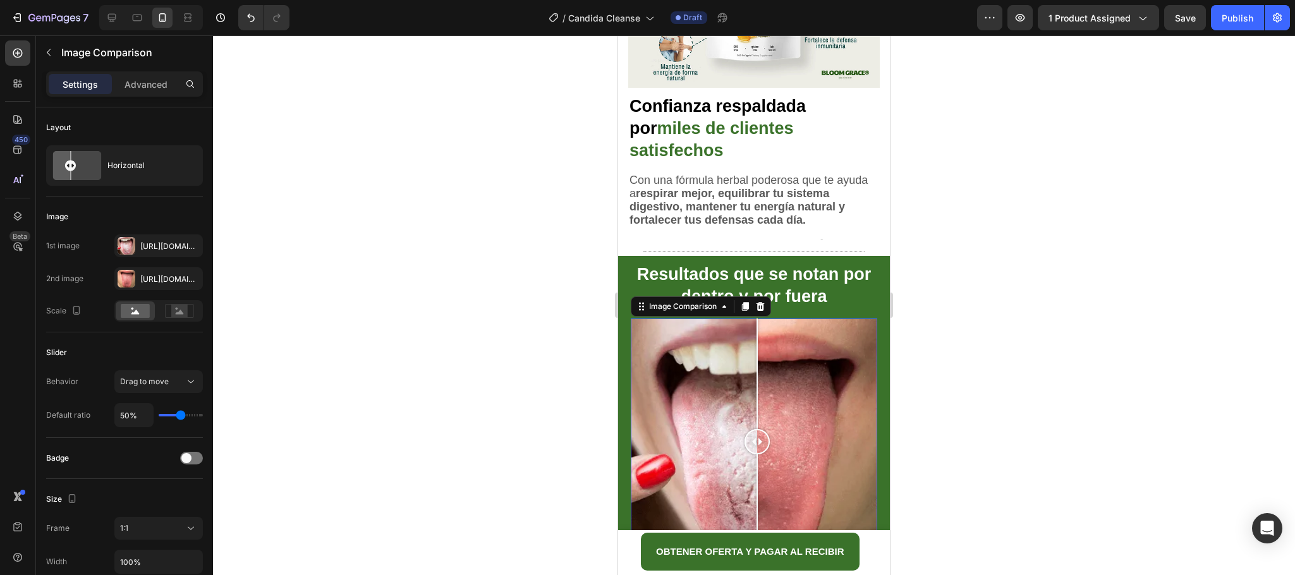
click at [757, 328] on div at bounding box center [754, 442] width 246 height 246
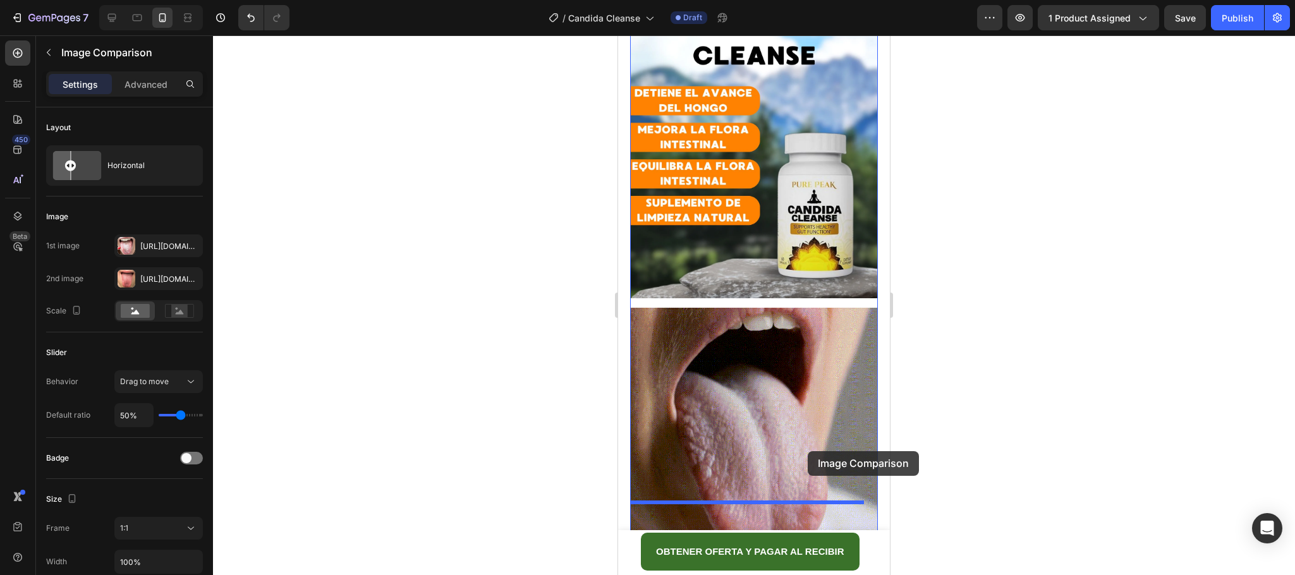
scroll to position [985, 0]
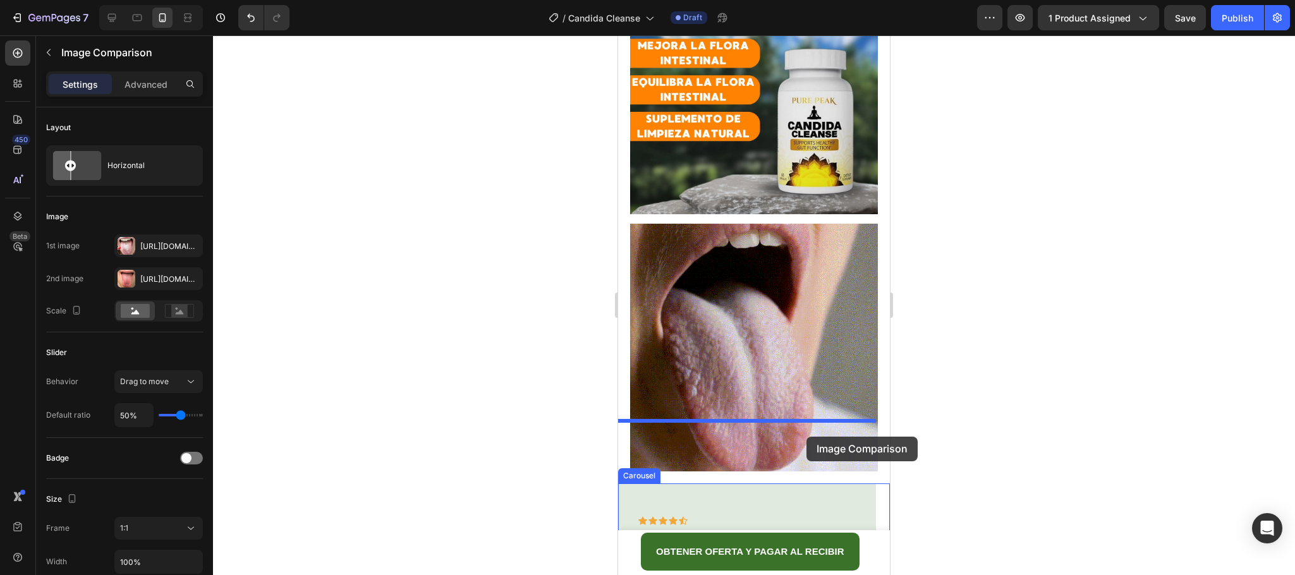
drag, startPoint x: 657, startPoint y: 296, endPoint x: 806, endPoint y: 437, distance: 205.2
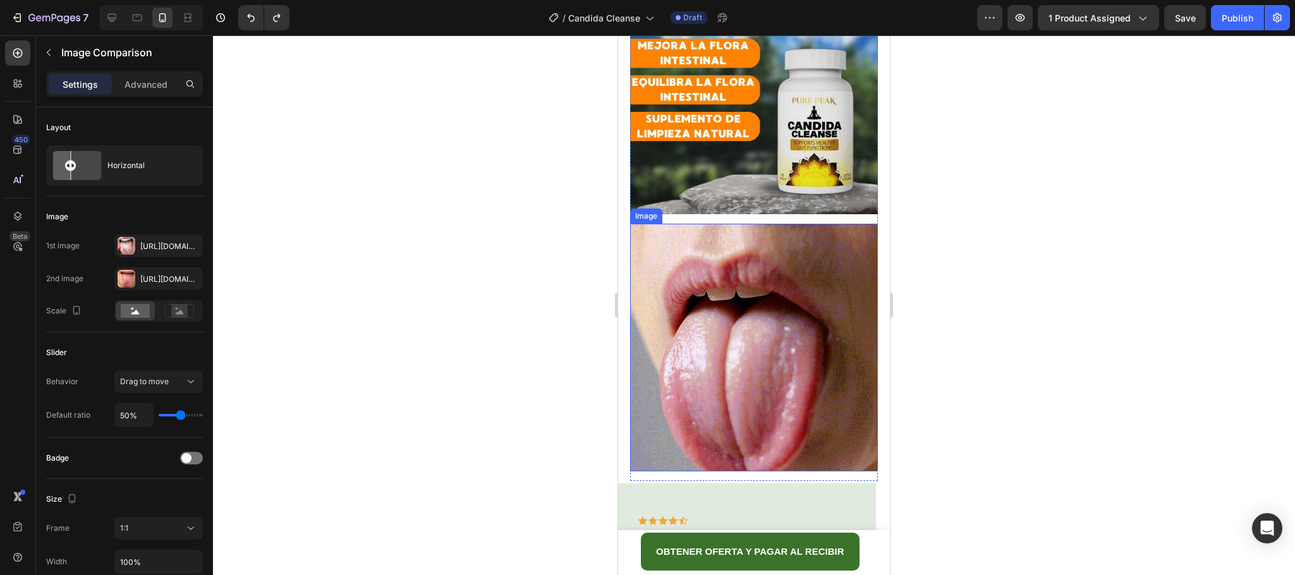
click at [825, 319] on img at bounding box center [754, 348] width 248 height 248
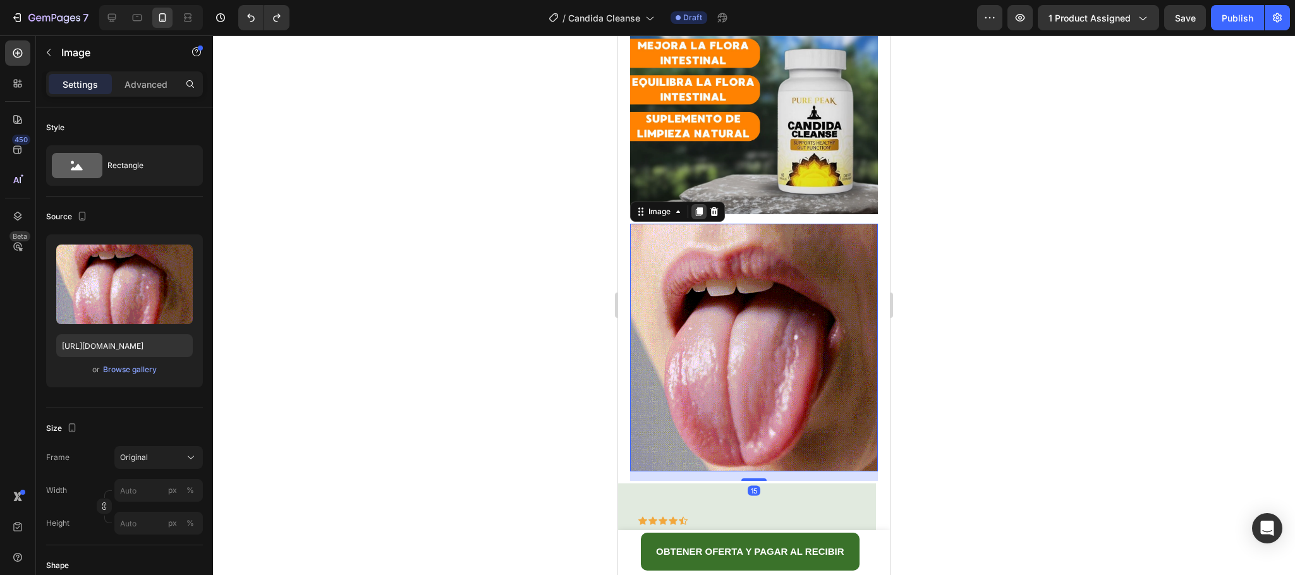
click at [702, 207] on icon at bounding box center [699, 212] width 10 height 10
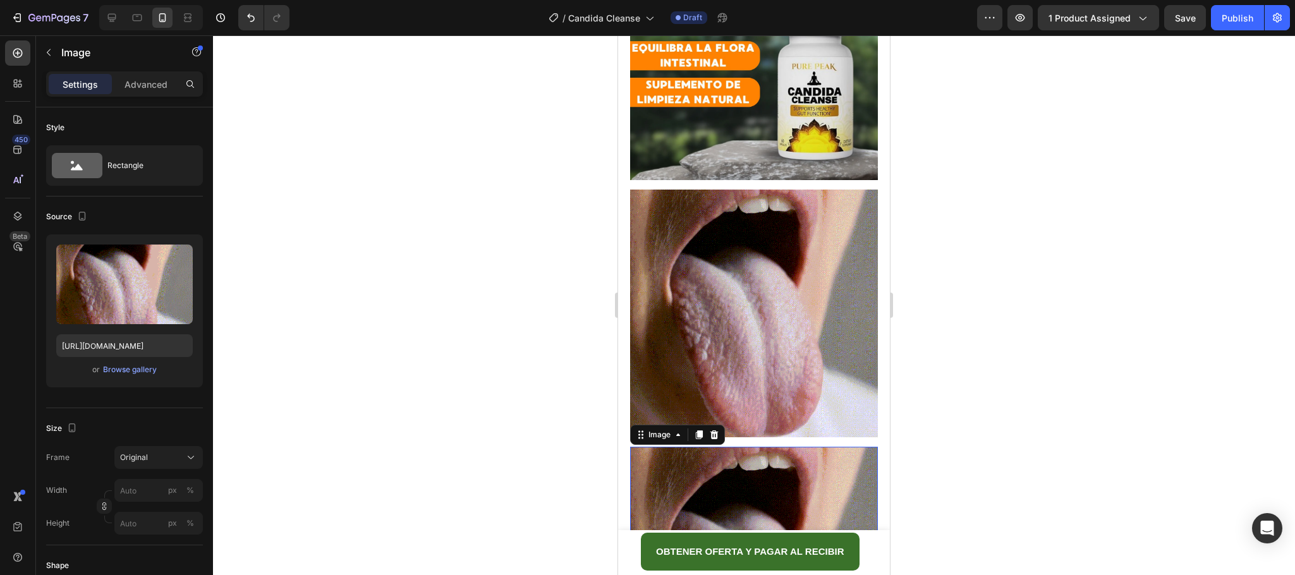
scroll to position [1323, 0]
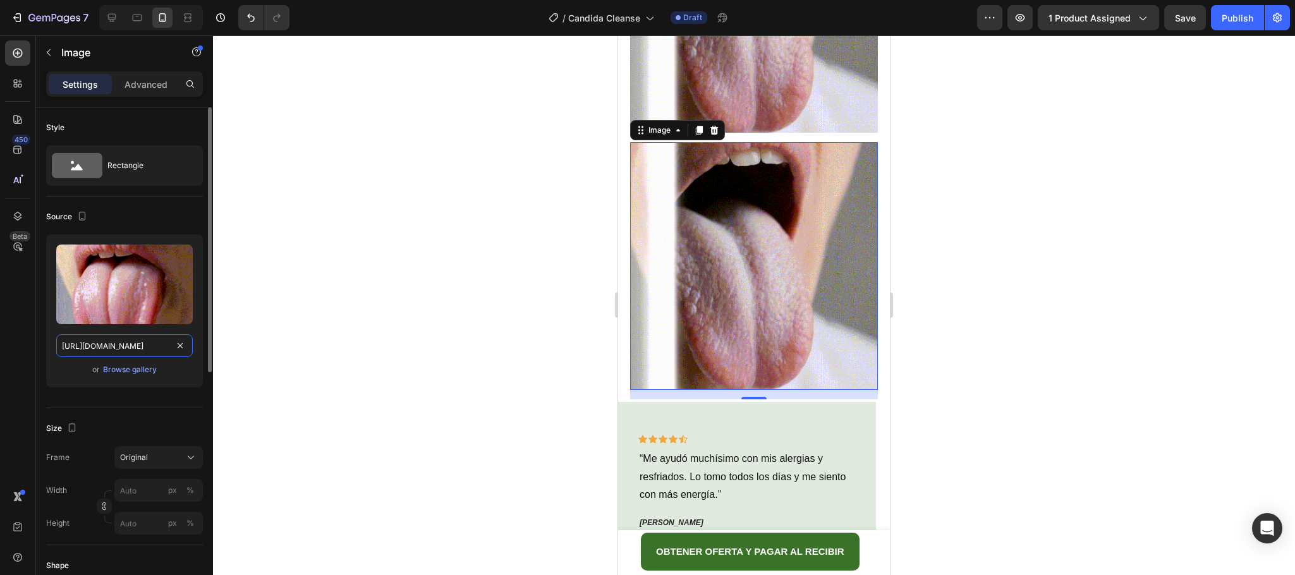
click at [122, 349] on input "[URL][DOMAIN_NAME]" at bounding box center [124, 345] width 137 height 23
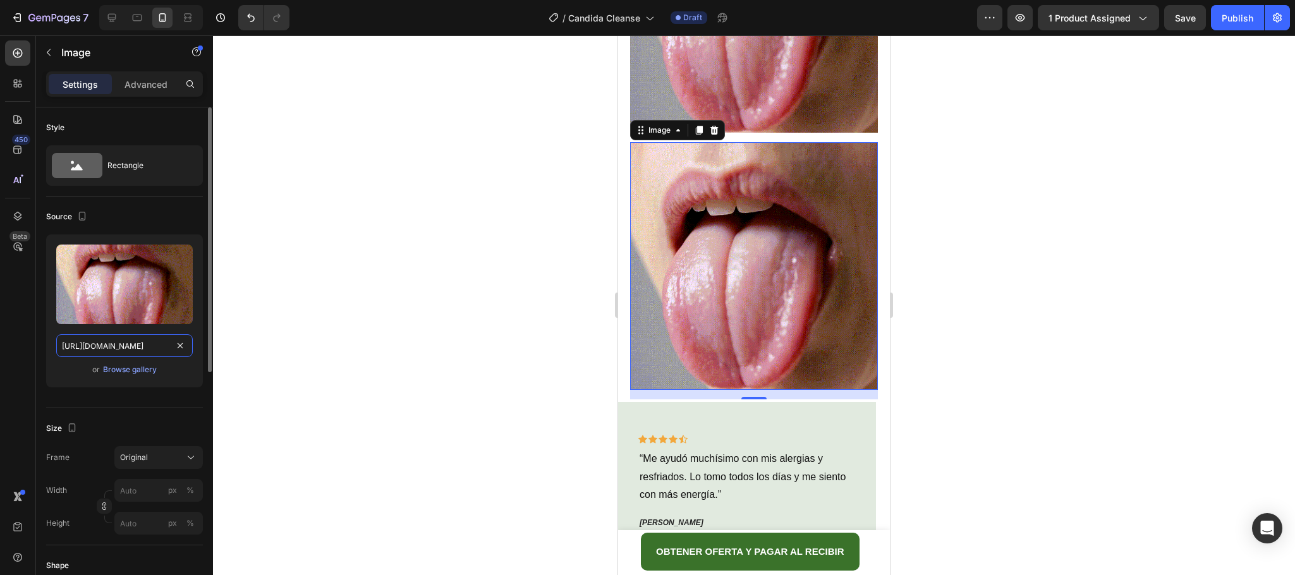
click at [122, 349] on input "[URL][DOMAIN_NAME]" at bounding box center [124, 345] width 137 height 23
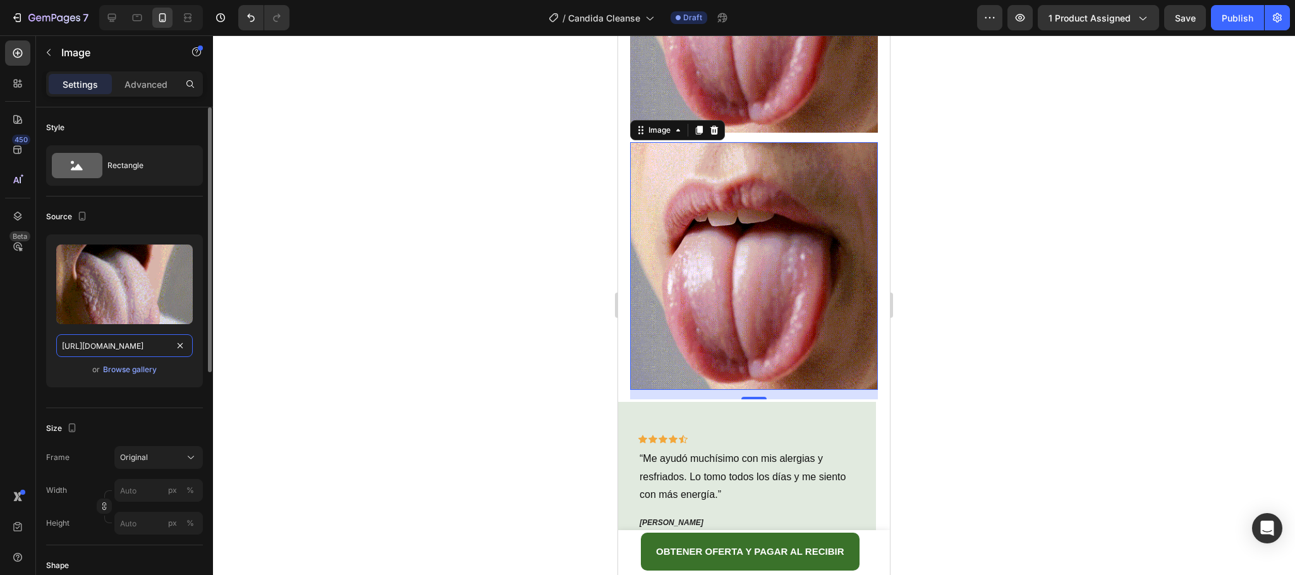
paste input "[DOMAIN_NAME][URL]"
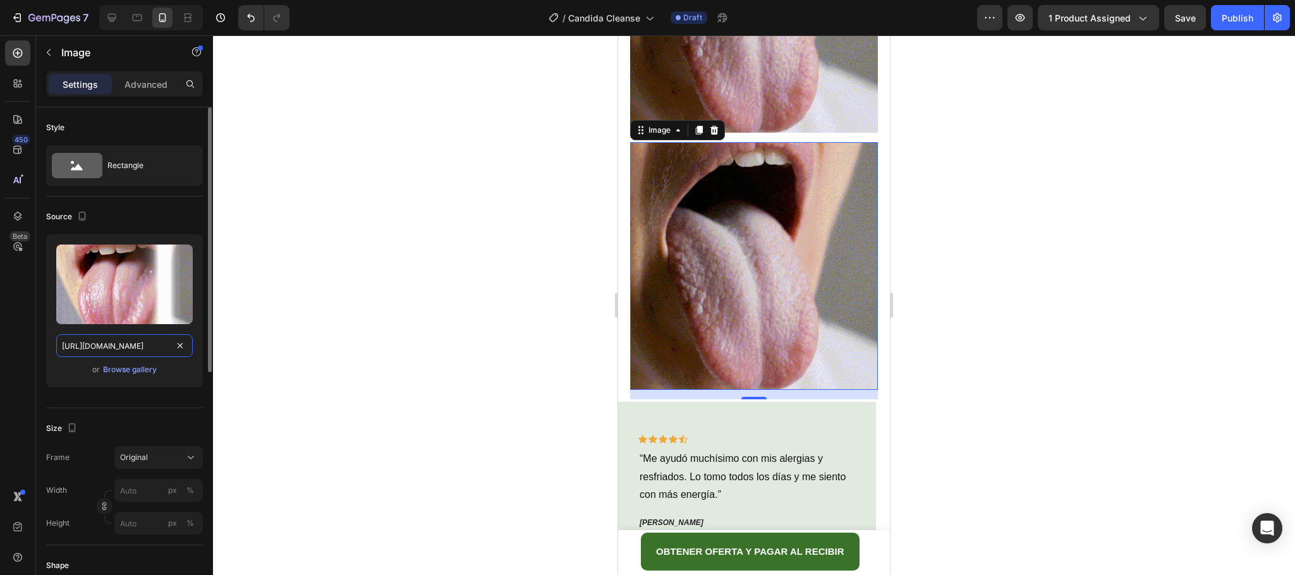
type input "[URL][DOMAIN_NAME]"
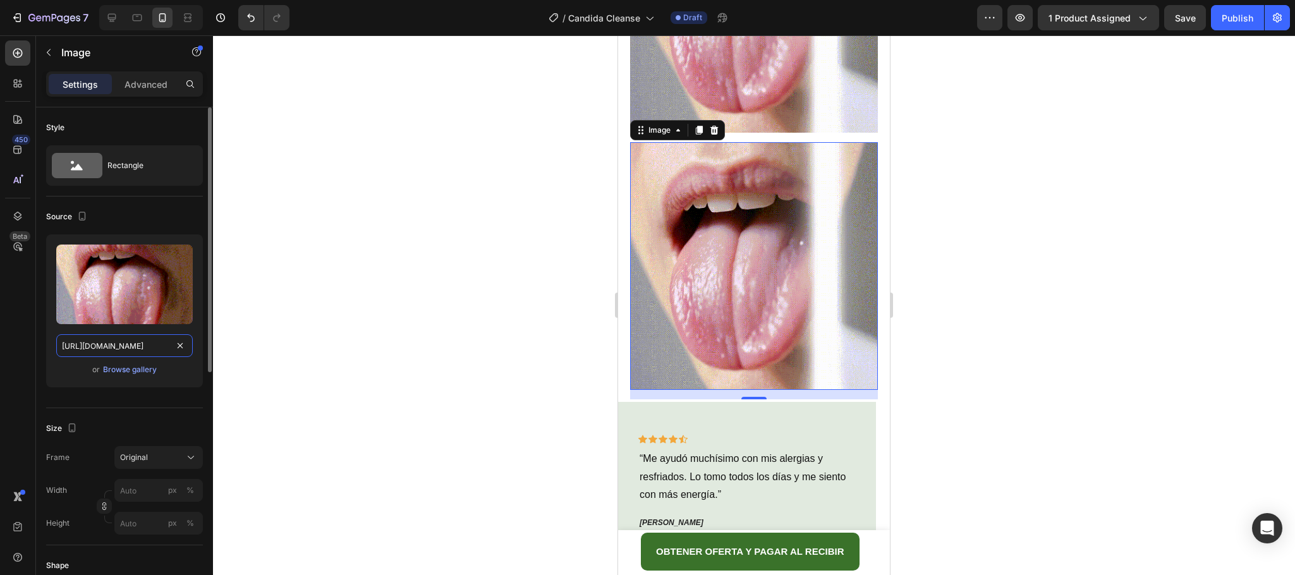
scroll to position [0, 226]
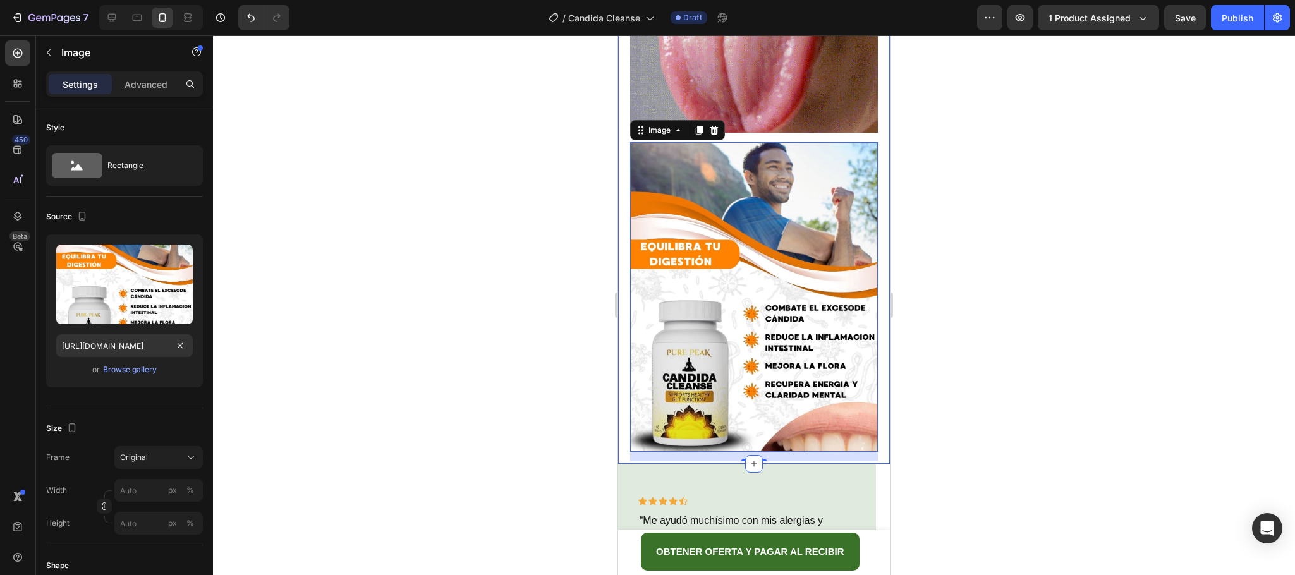
click at [971, 219] on div at bounding box center [754, 305] width 1082 height 540
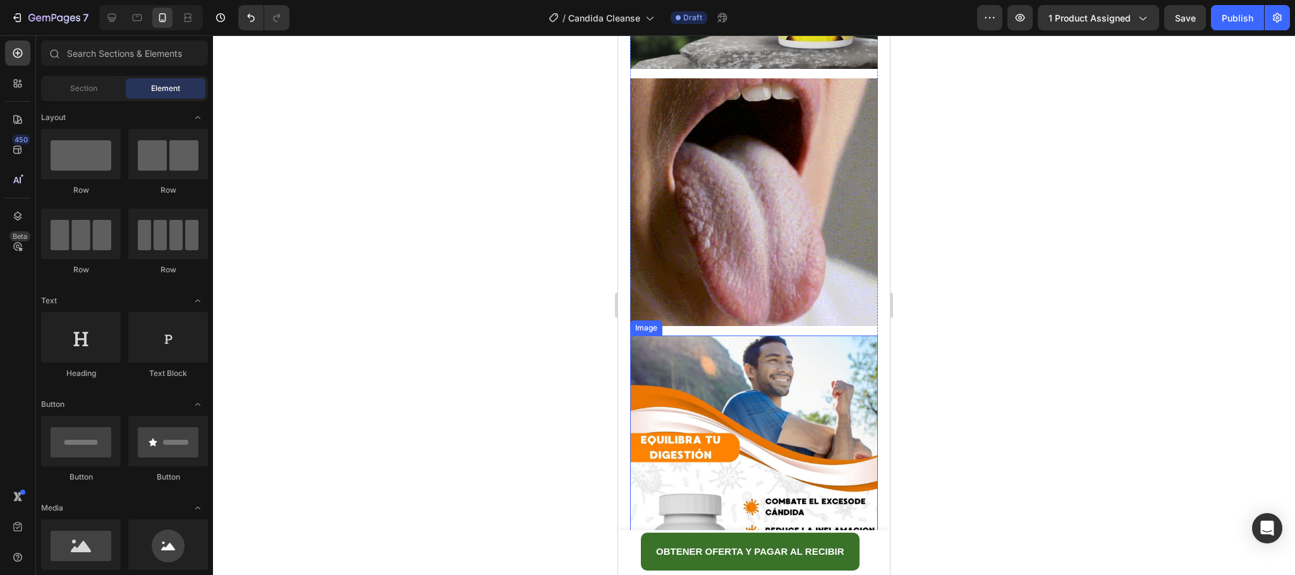
scroll to position [1323, 0]
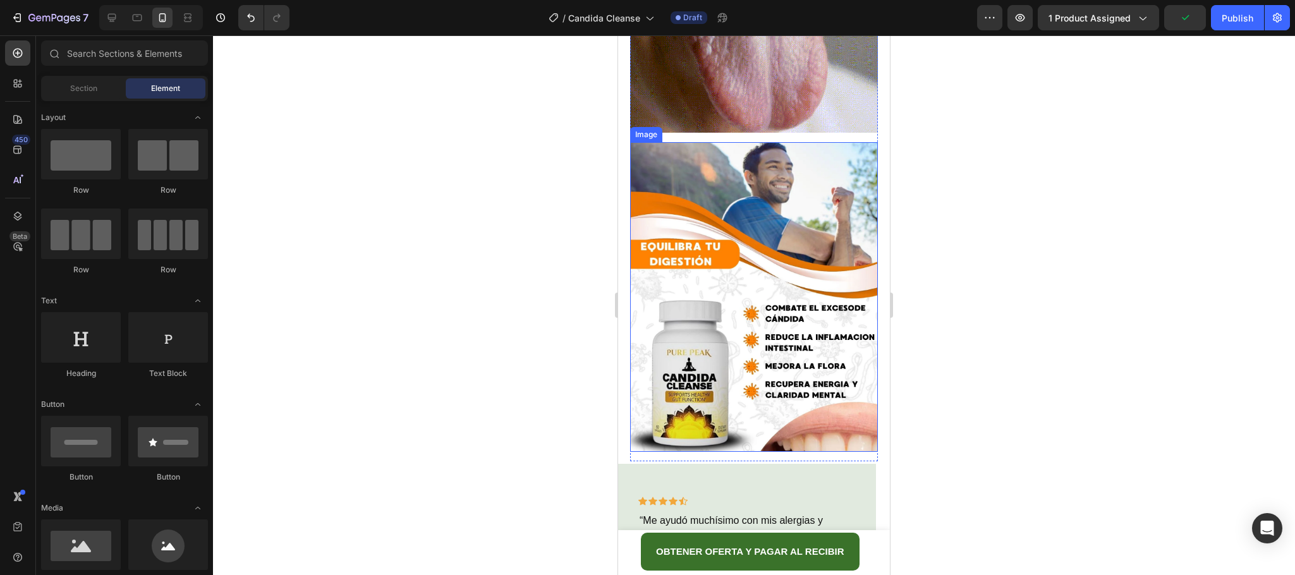
click at [785, 142] on img at bounding box center [754, 297] width 248 height 310
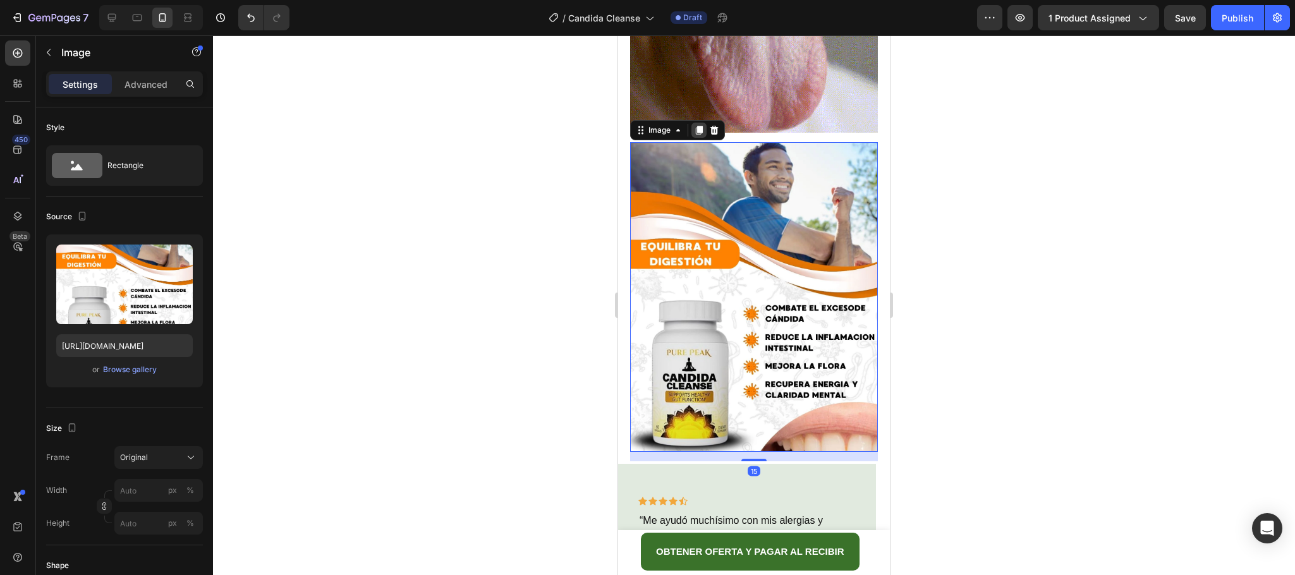
click at [704, 125] on icon at bounding box center [699, 130] width 10 height 10
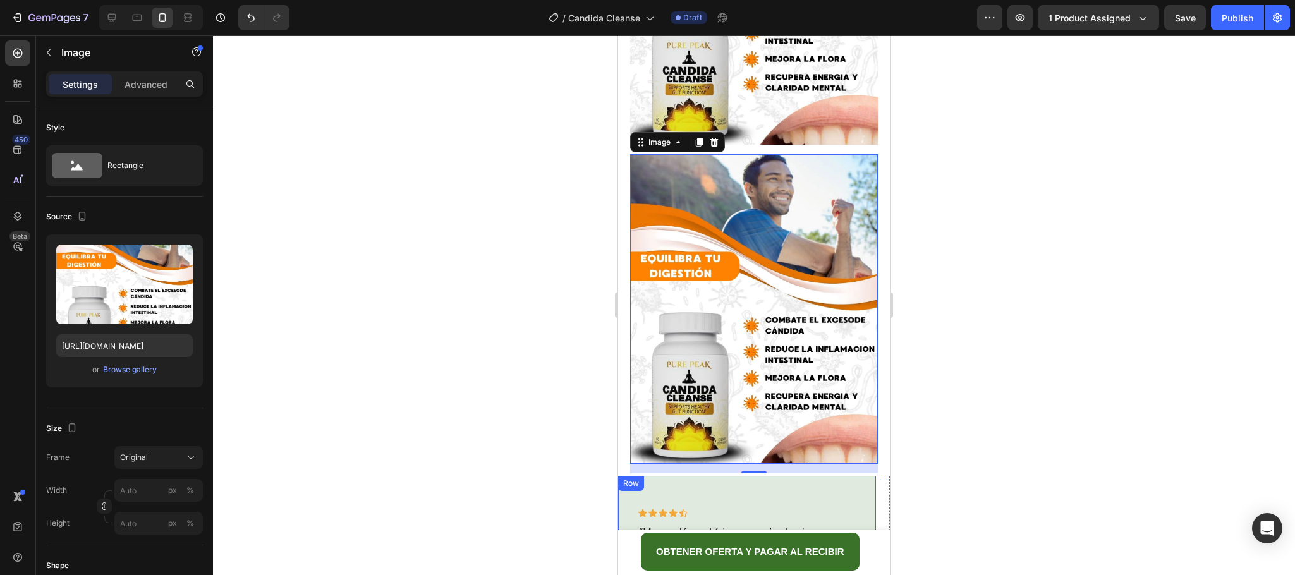
scroll to position [1625, 0]
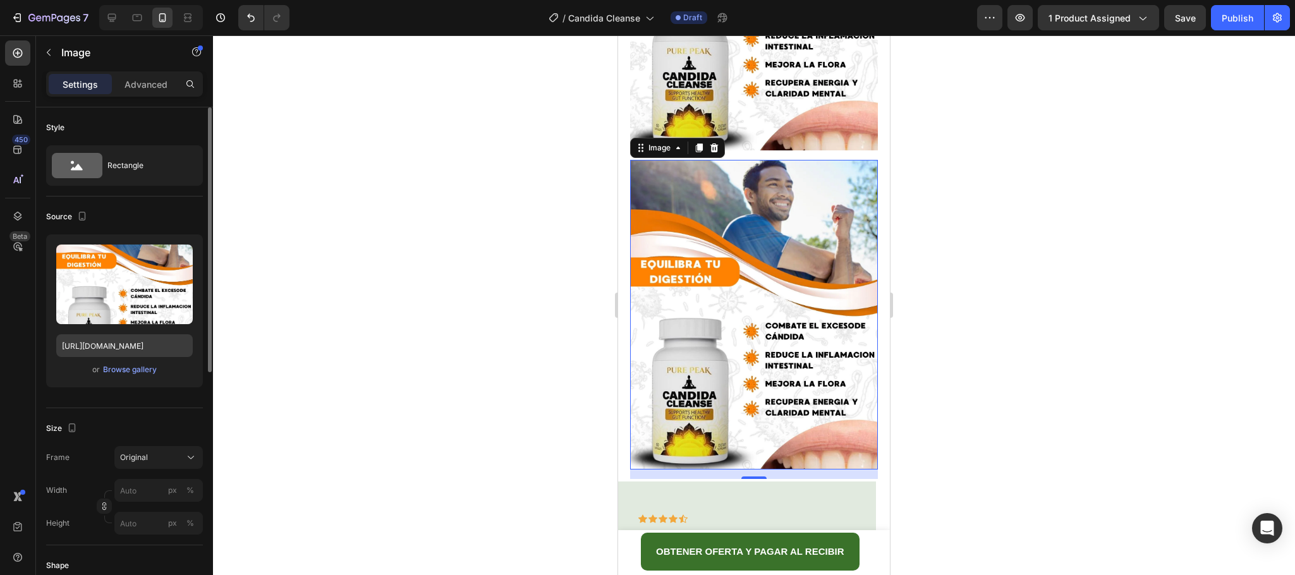
click at [152, 336] on div "Upload Image [URL][DOMAIN_NAME] or Browse gallery" at bounding box center [124, 310] width 157 height 153
click at [147, 345] on input "[URL][DOMAIN_NAME]" at bounding box center [124, 345] width 137 height 23
paste input "Wv2VFFGk/CANDIDA-LAND"
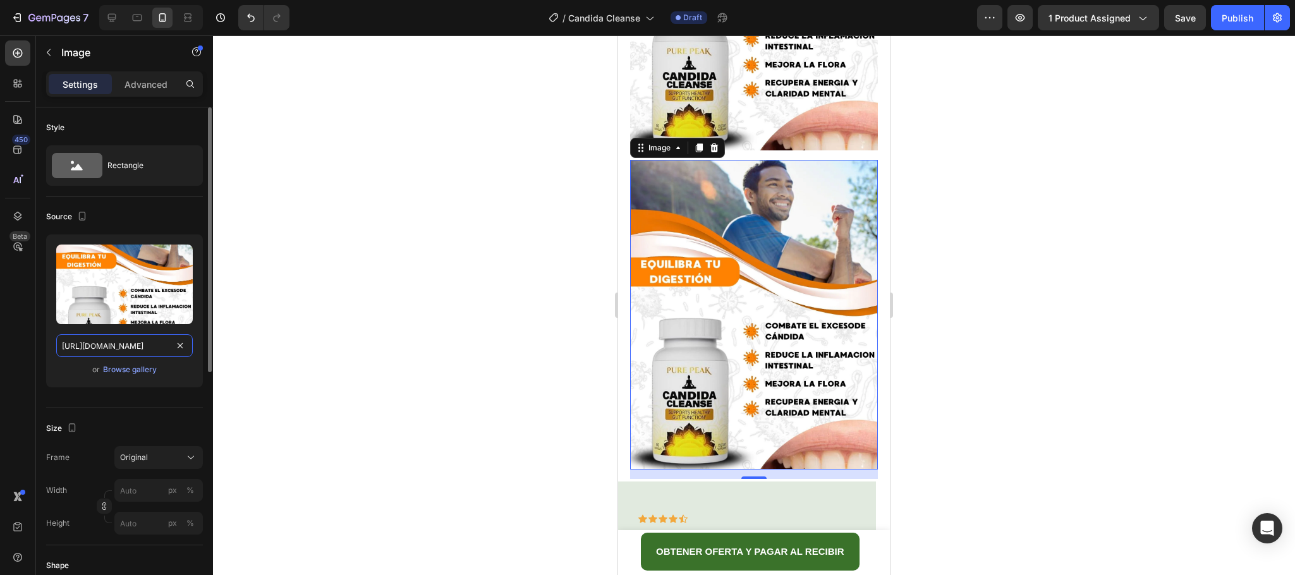
scroll to position [0, 73]
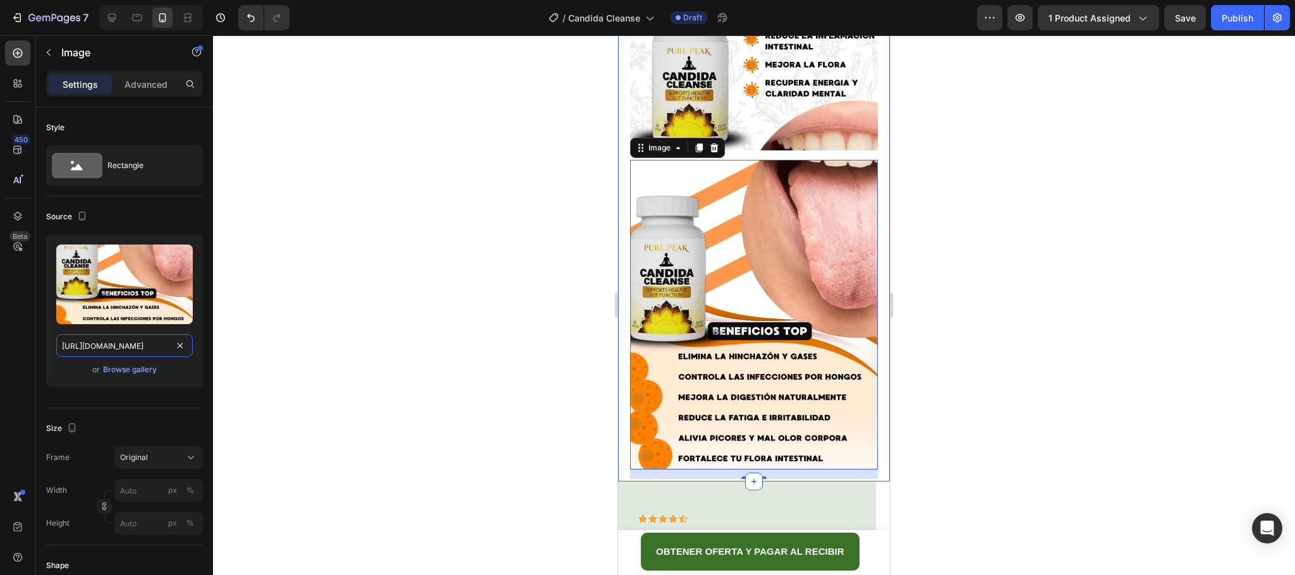
type input "[URL][DOMAIN_NAME]"
click at [1026, 302] on div at bounding box center [754, 305] width 1082 height 540
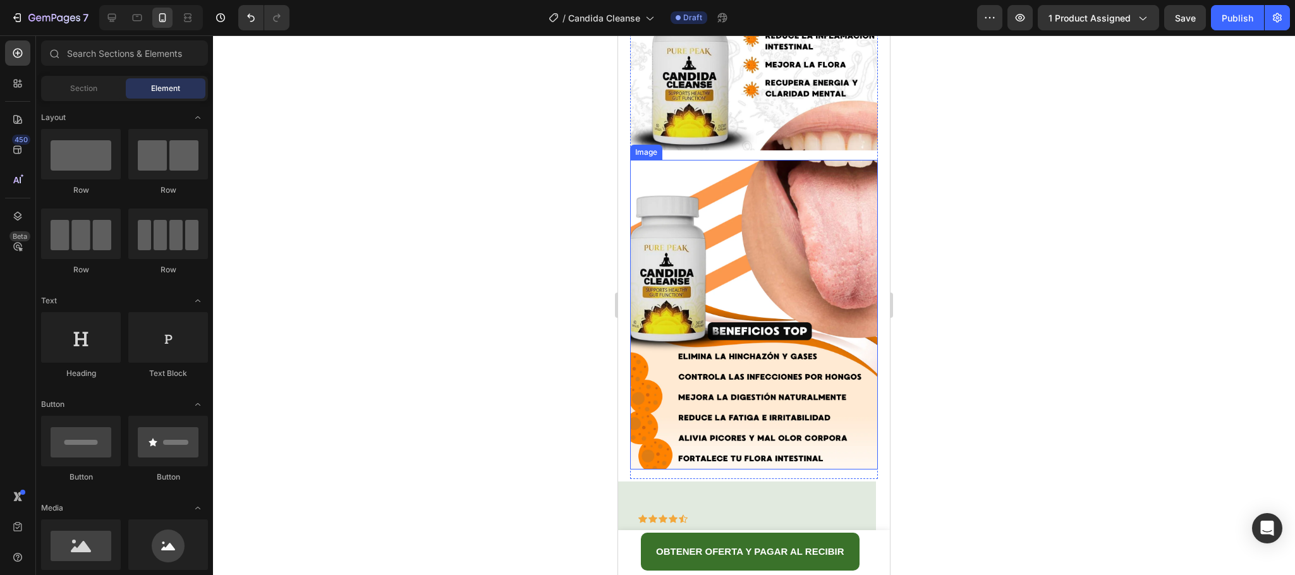
click at [808, 309] on img at bounding box center [754, 315] width 248 height 310
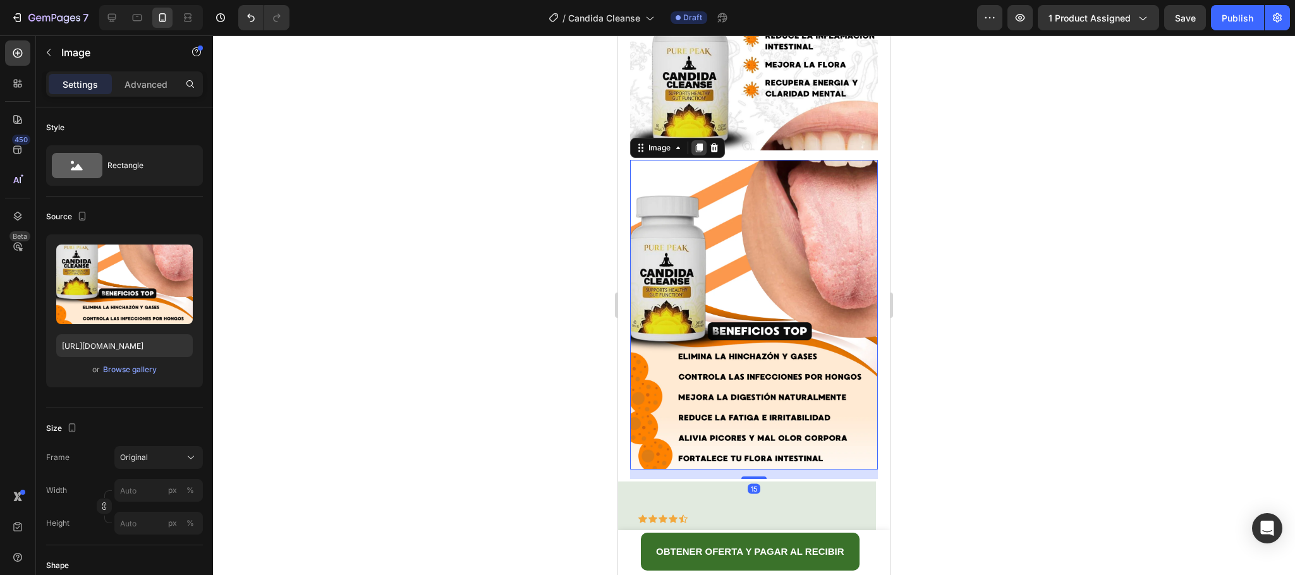
drag, startPoint x: 700, startPoint y: 69, endPoint x: 965, endPoint y: 600, distance: 594.1
click at [700, 143] on icon at bounding box center [699, 147] width 7 height 9
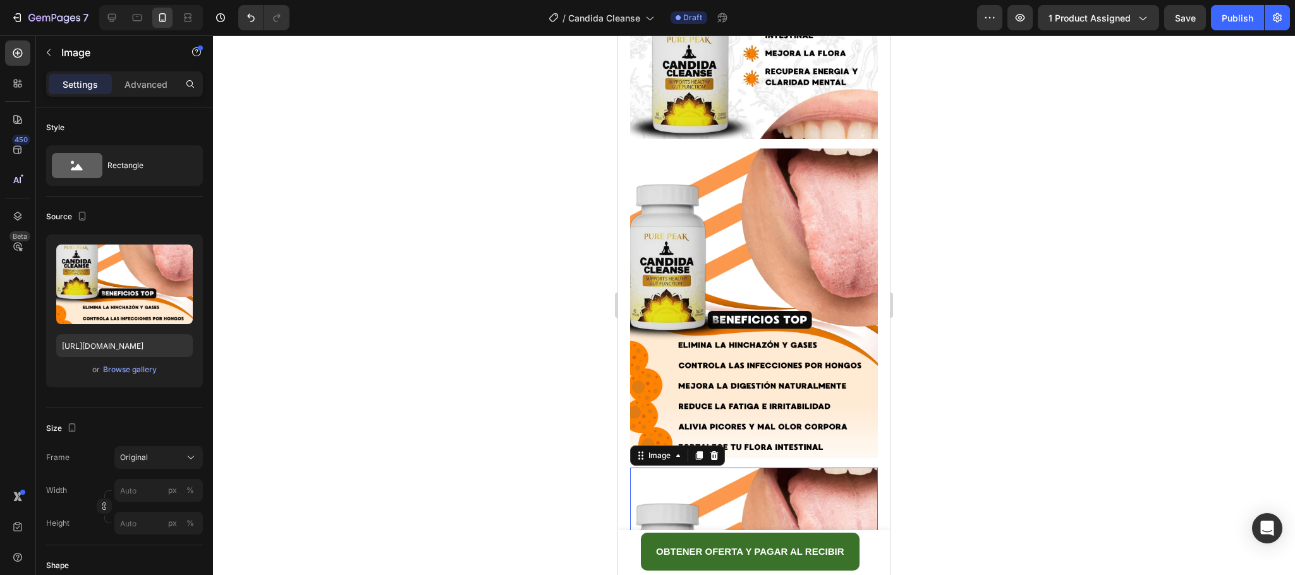
scroll to position [1927, 0]
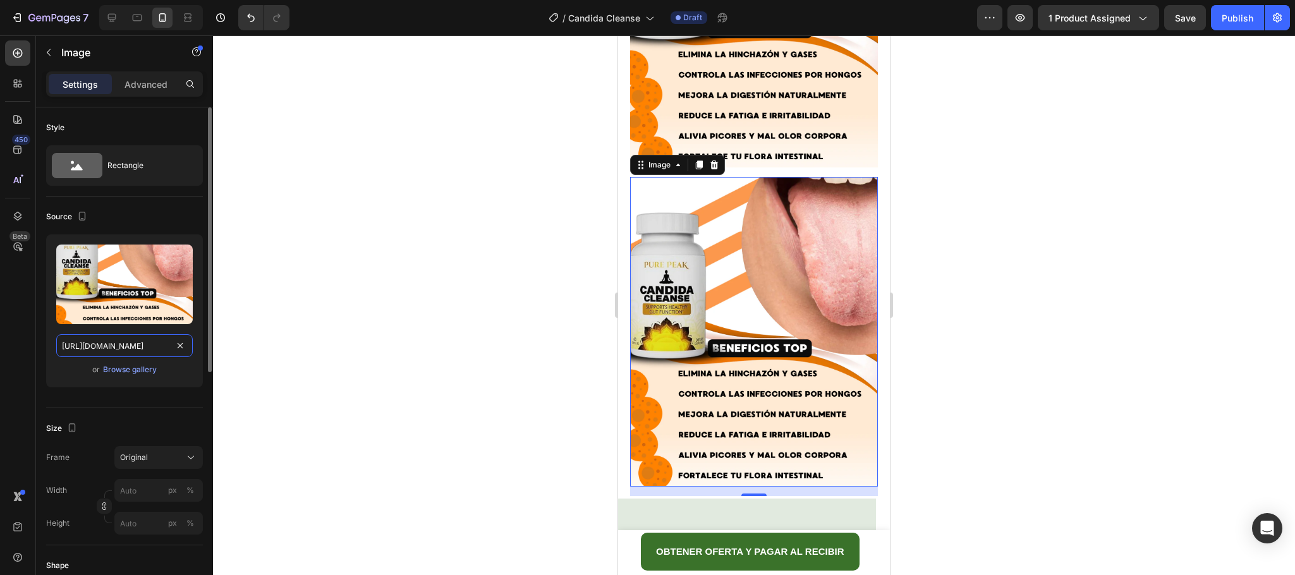
click at [147, 350] on input "[URL][DOMAIN_NAME]" at bounding box center [124, 345] width 137 height 23
paste input "602P0vZW/CANDIDA-LAND-1"
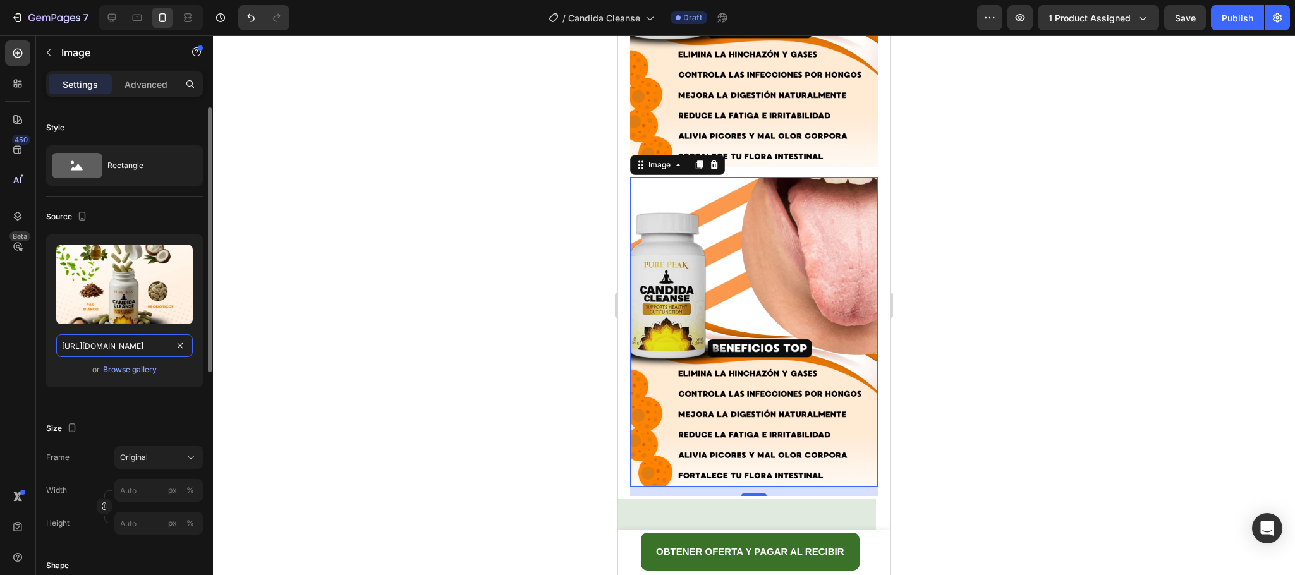
scroll to position [0, 80]
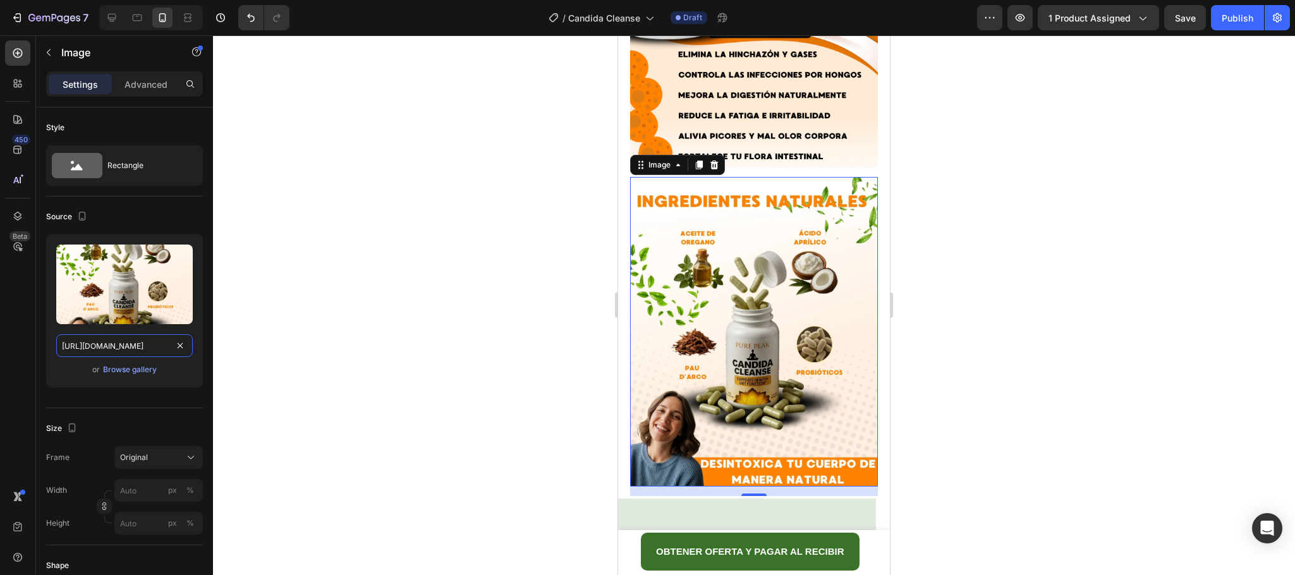
type input "[URL][DOMAIN_NAME]"
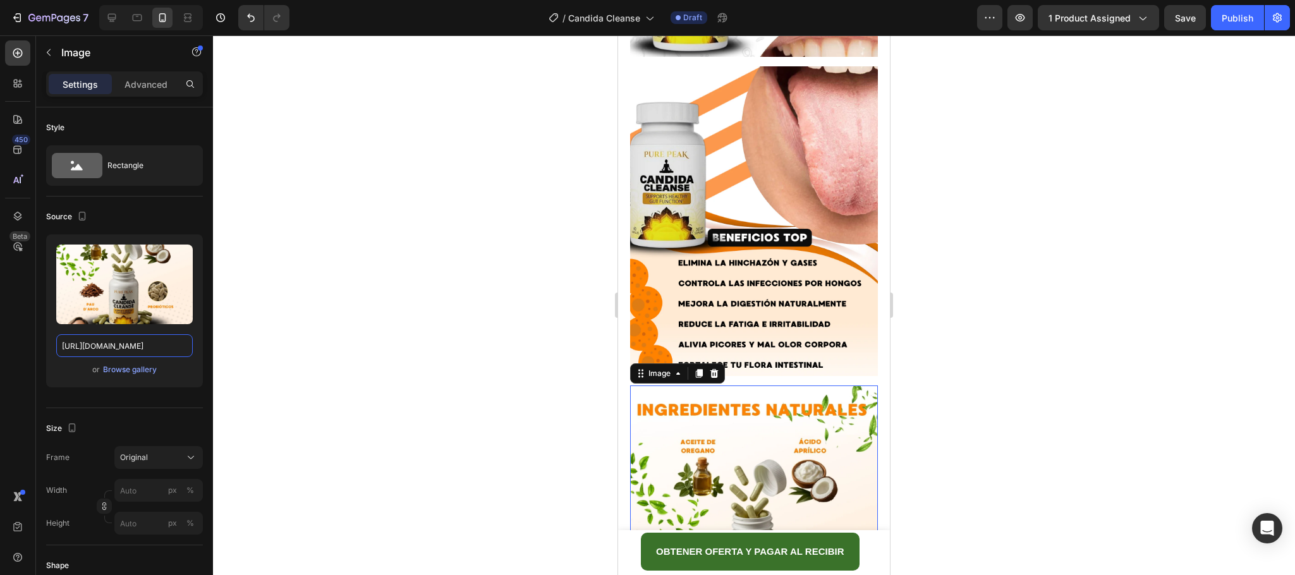
scroll to position [1643, 0]
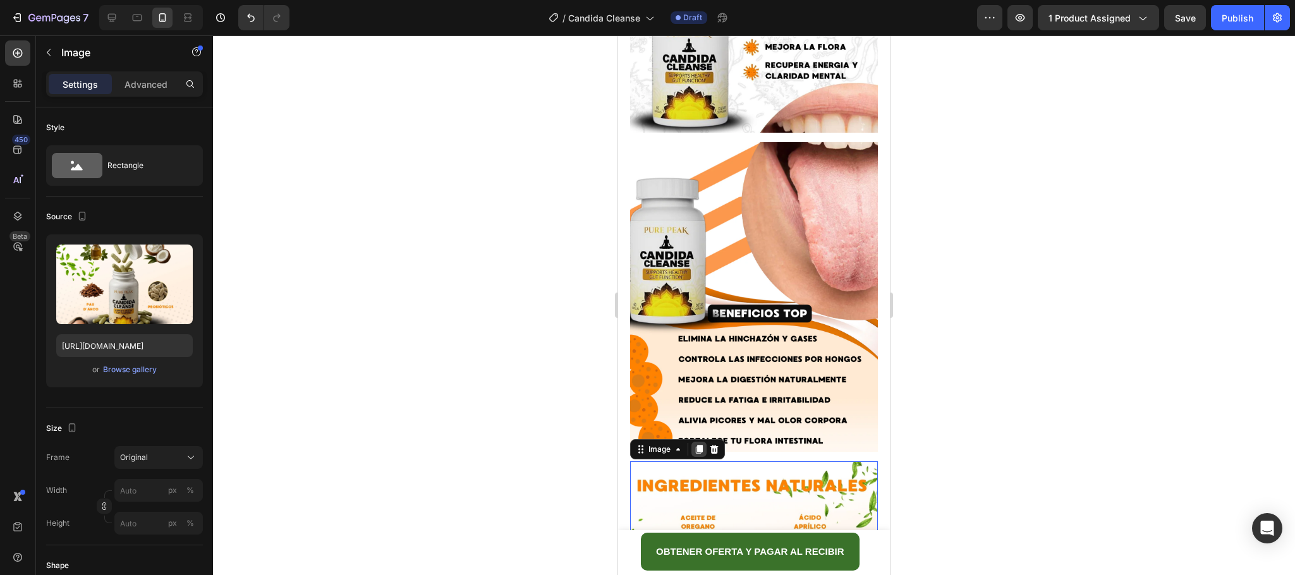
click at [702, 445] on icon at bounding box center [699, 449] width 7 height 9
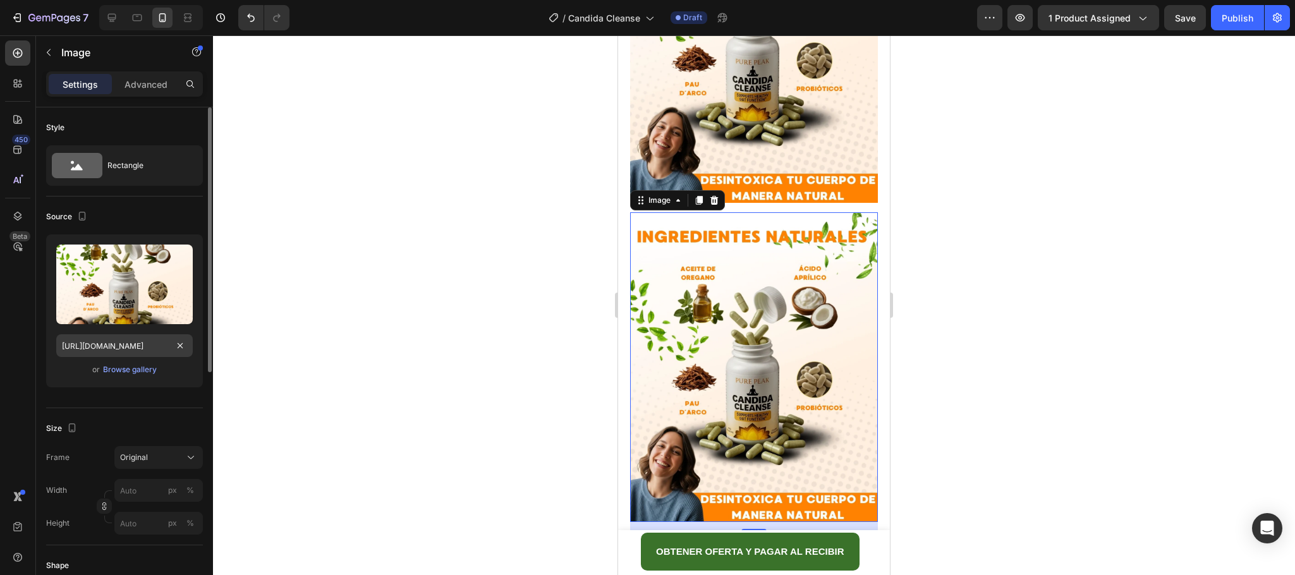
scroll to position [2229, 0]
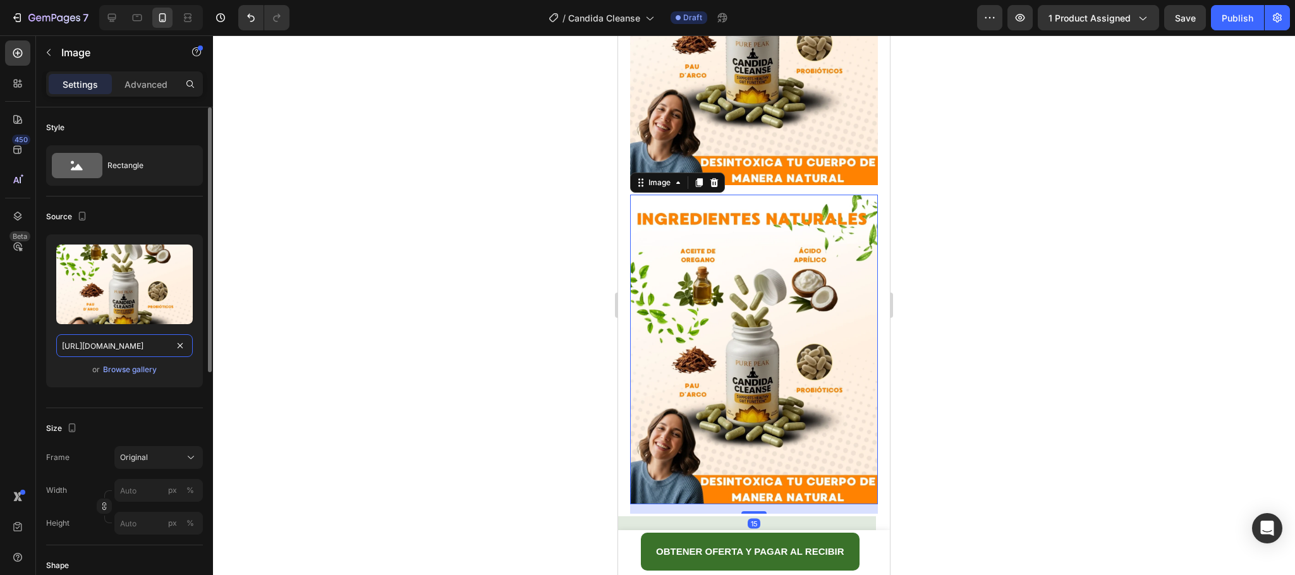
click at [152, 350] on input "[URL][DOMAIN_NAME]" at bounding box center [124, 345] width 137 height 23
paste input "cXkbsTgg/10"
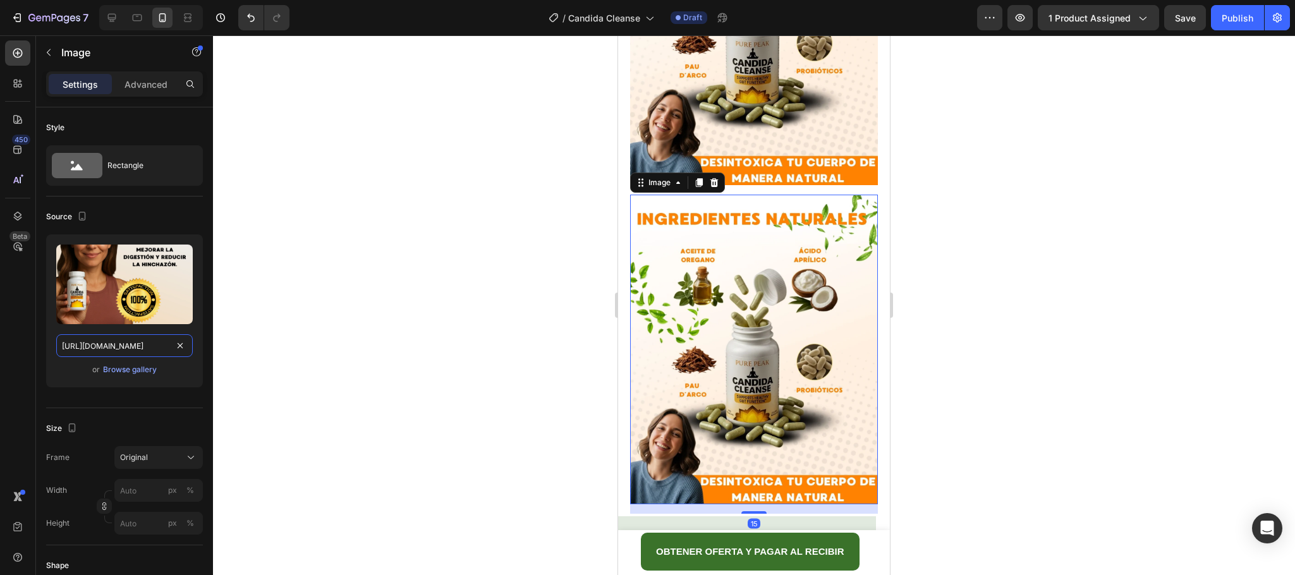
scroll to position [0, 17]
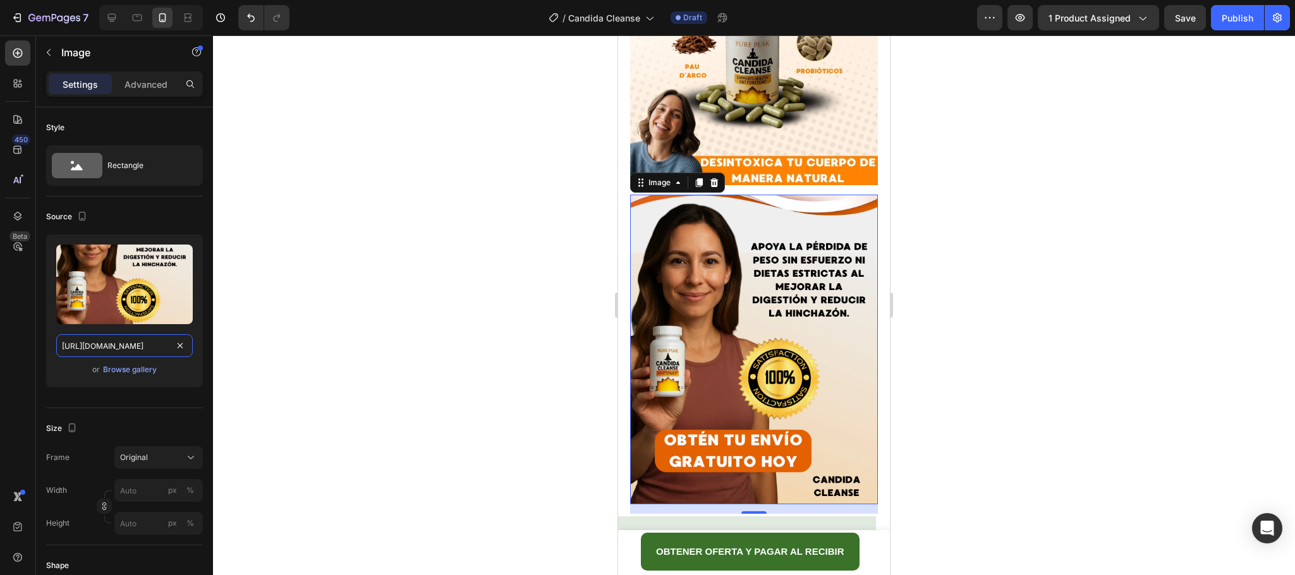
type input "[URL][DOMAIN_NAME]"
click at [1009, 292] on div at bounding box center [754, 305] width 1082 height 540
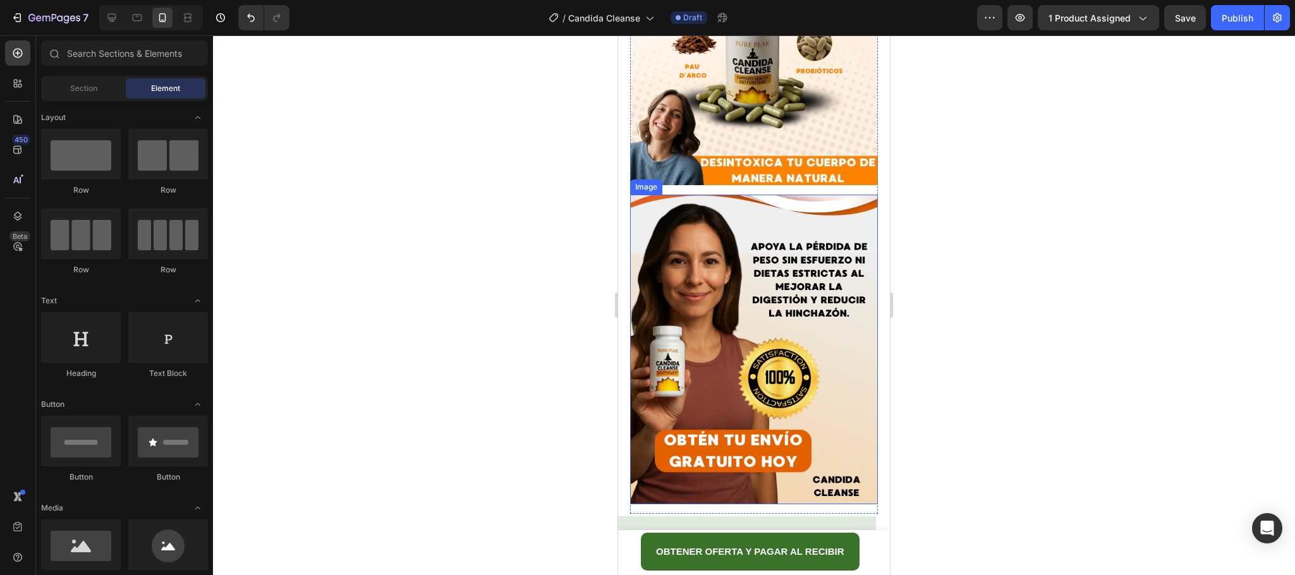
click at [787, 220] on img at bounding box center [754, 350] width 248 height 310
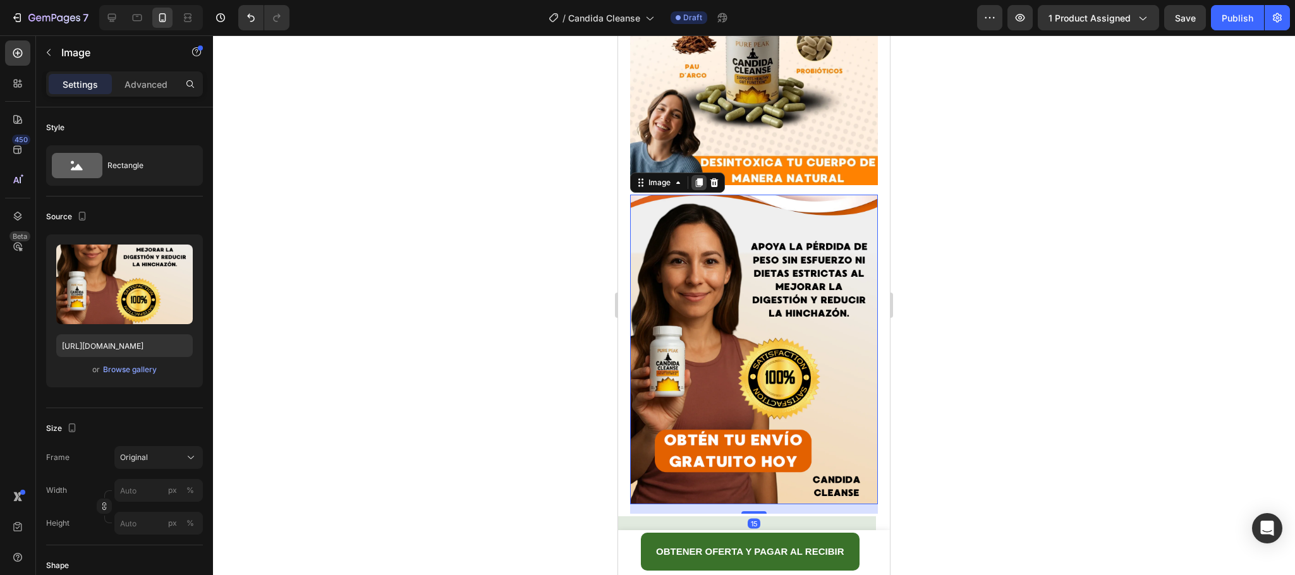
click at [702, 178] on icon at bounding box center [699, 183] width 10 height 10
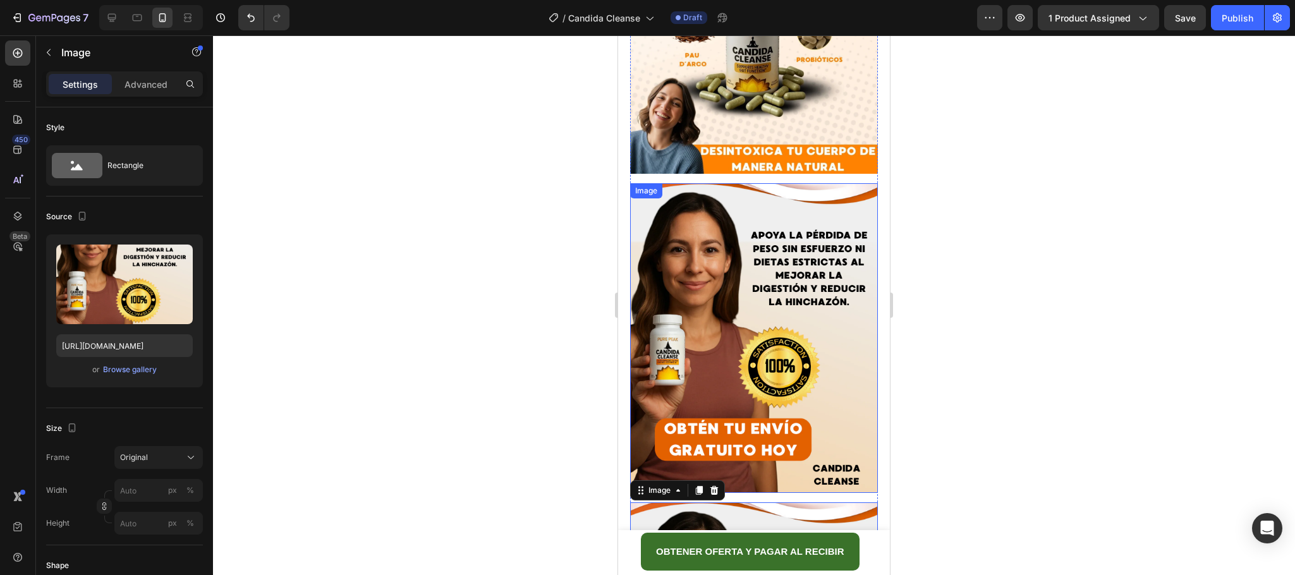
scroll to position [2531, 0]
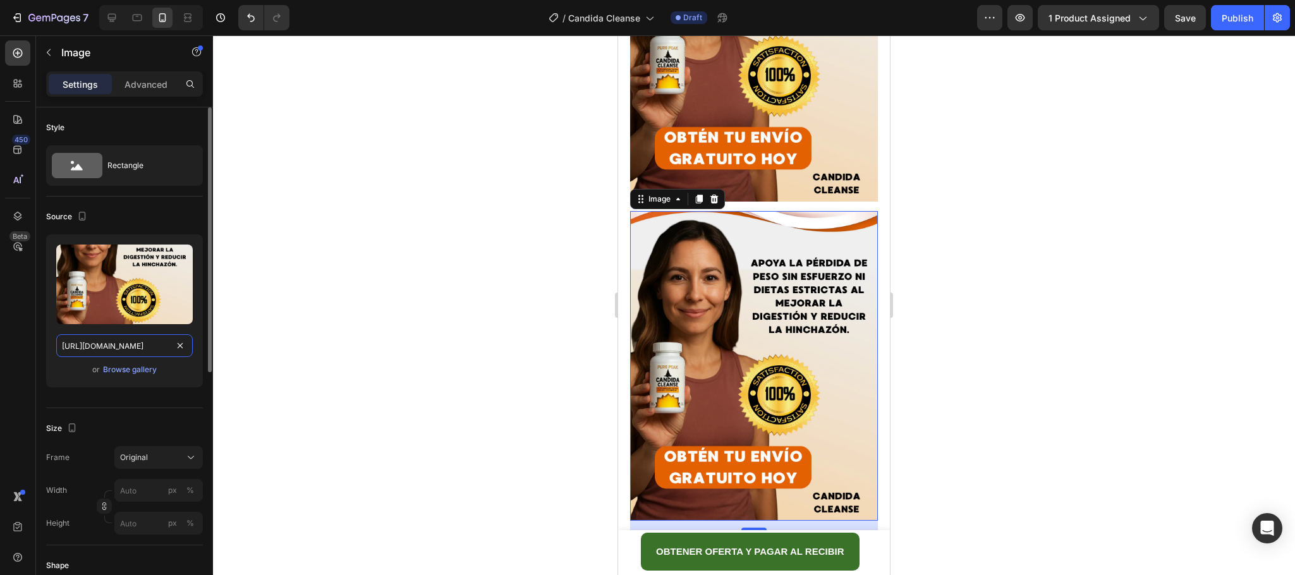
click at [141, 349] on input "[URL][DOMAIN_NAME]" at bounding box center [124, 345] width 137 height 23
paste input "2Y62SVSh/9"
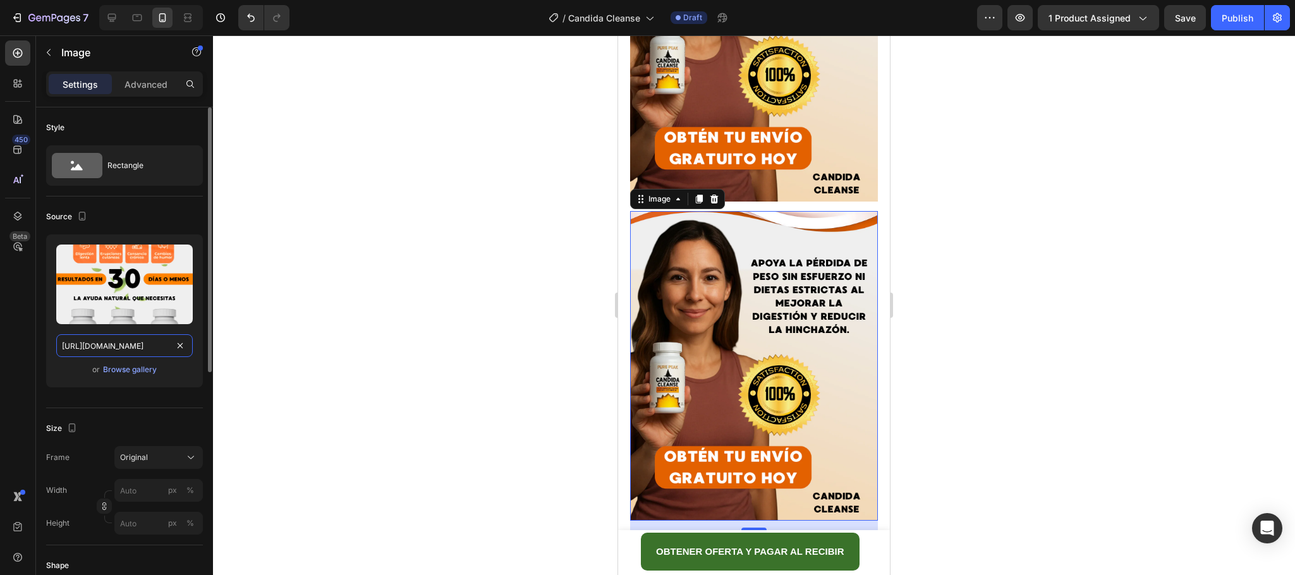
scroll to position [0, 18]
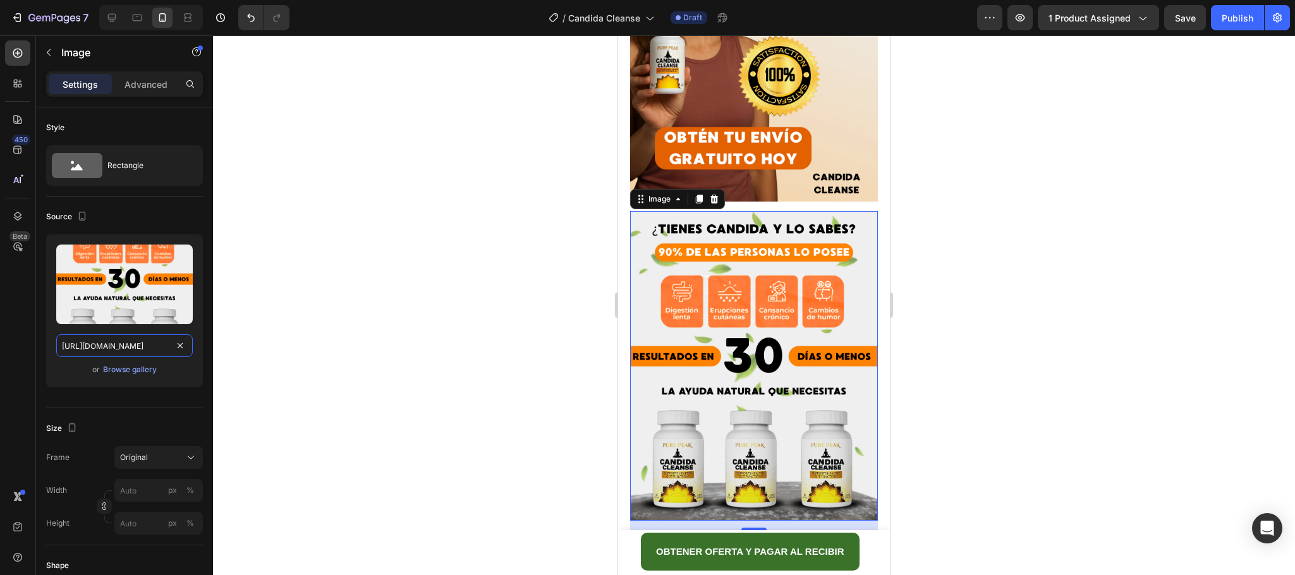
type input "[URL][DOMAIN_NAME]"
click at [367, 293] on div at bounding box center [754, 305] width 1082 height 540
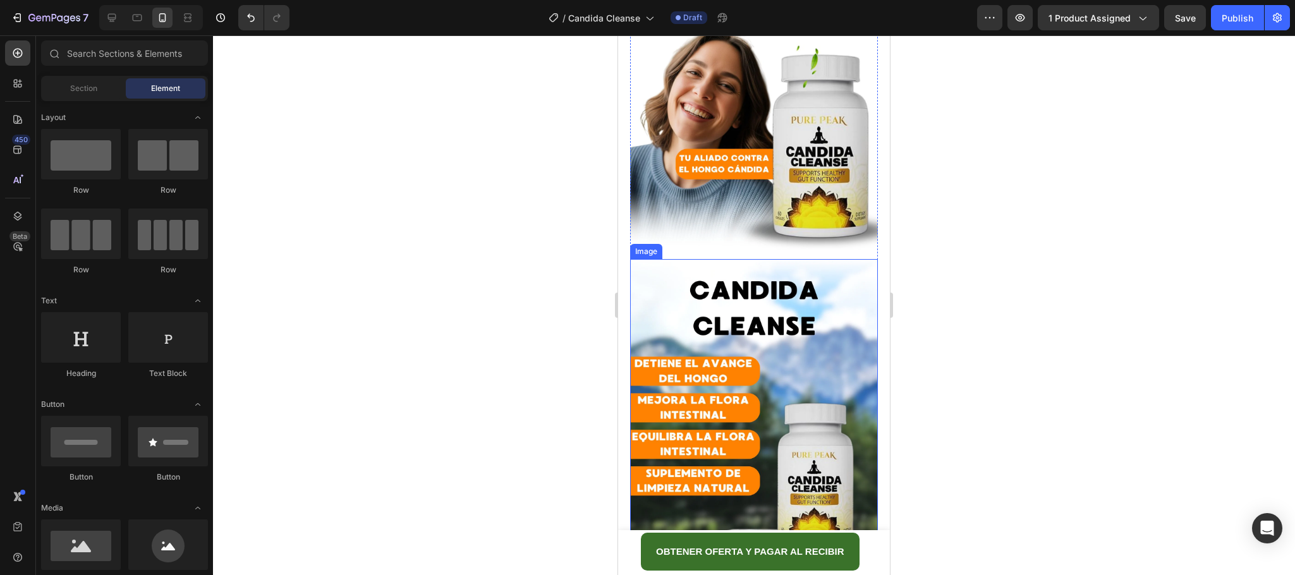
scroll to position [635, 0]
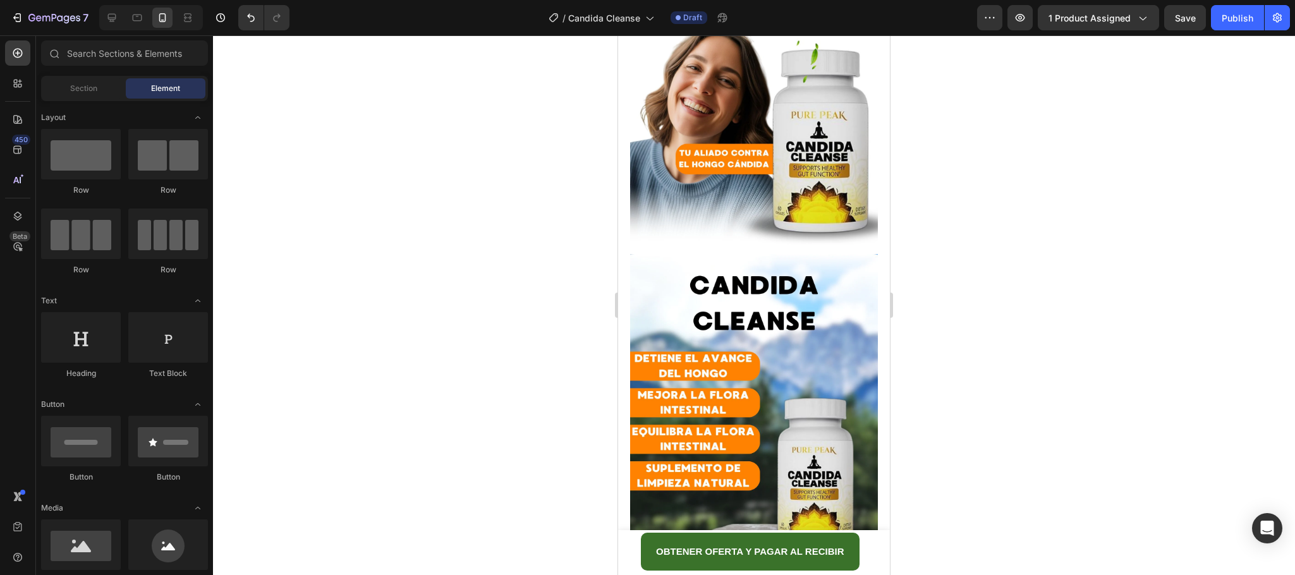
click at [1087, 215] on div at bounding box center [754, 305] width 1082 height 540
click at [802, 287] on img at bounding box center [754, 409] width 248 height 310
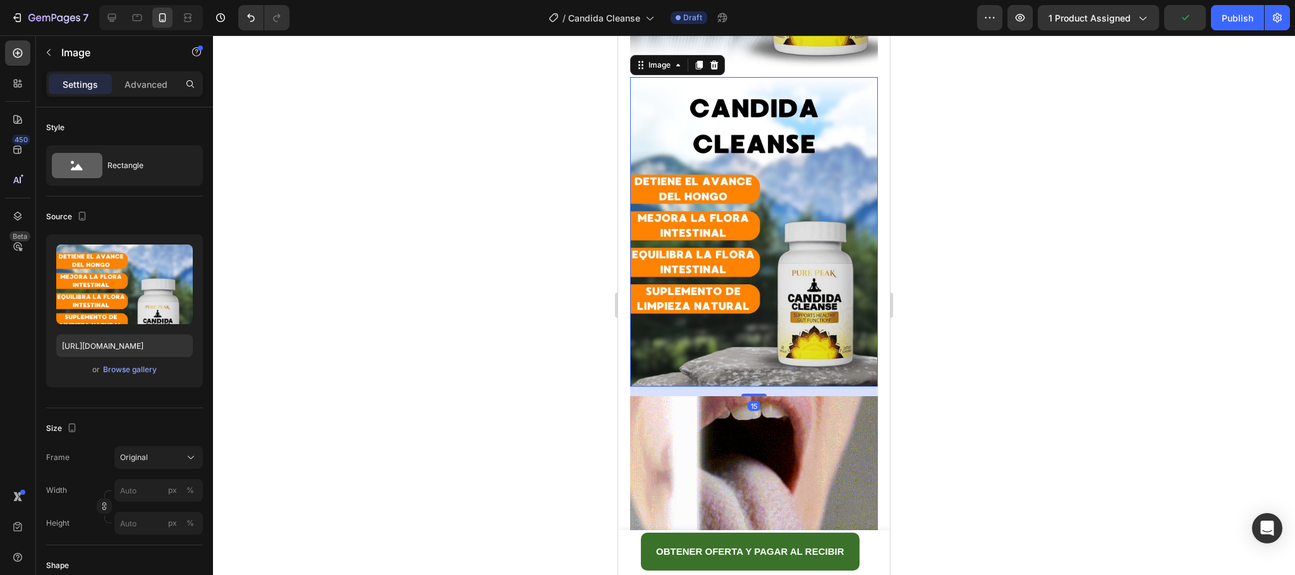
scroll to position [825, 0]
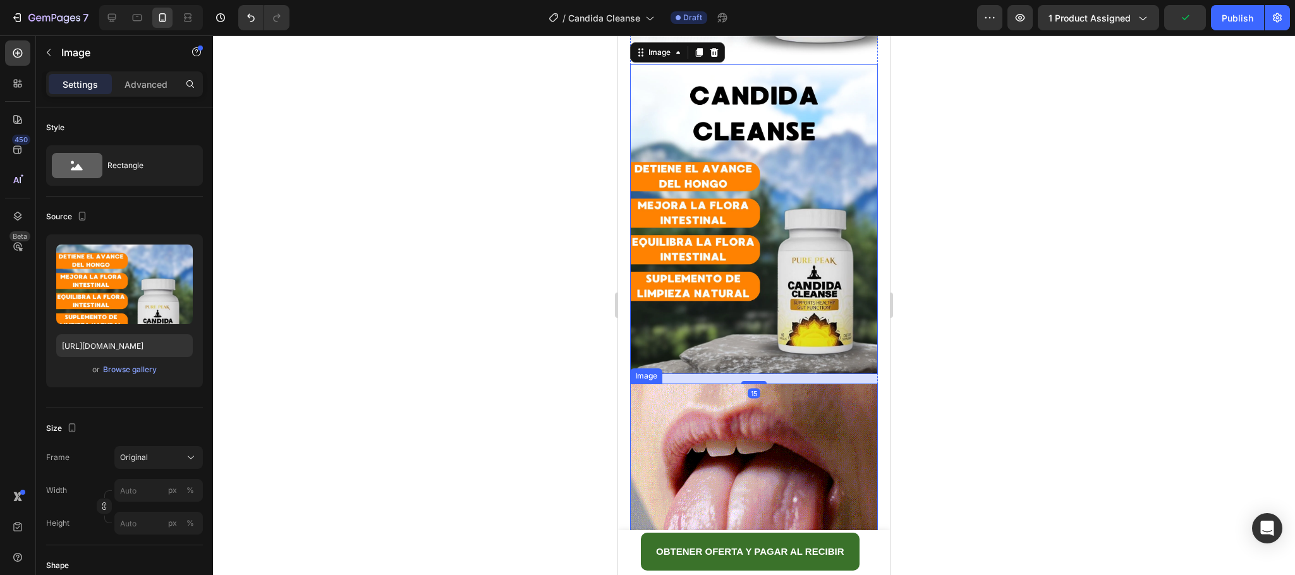
click at [738, 427] on img at bounding box center [754, 508] width 248 height 248
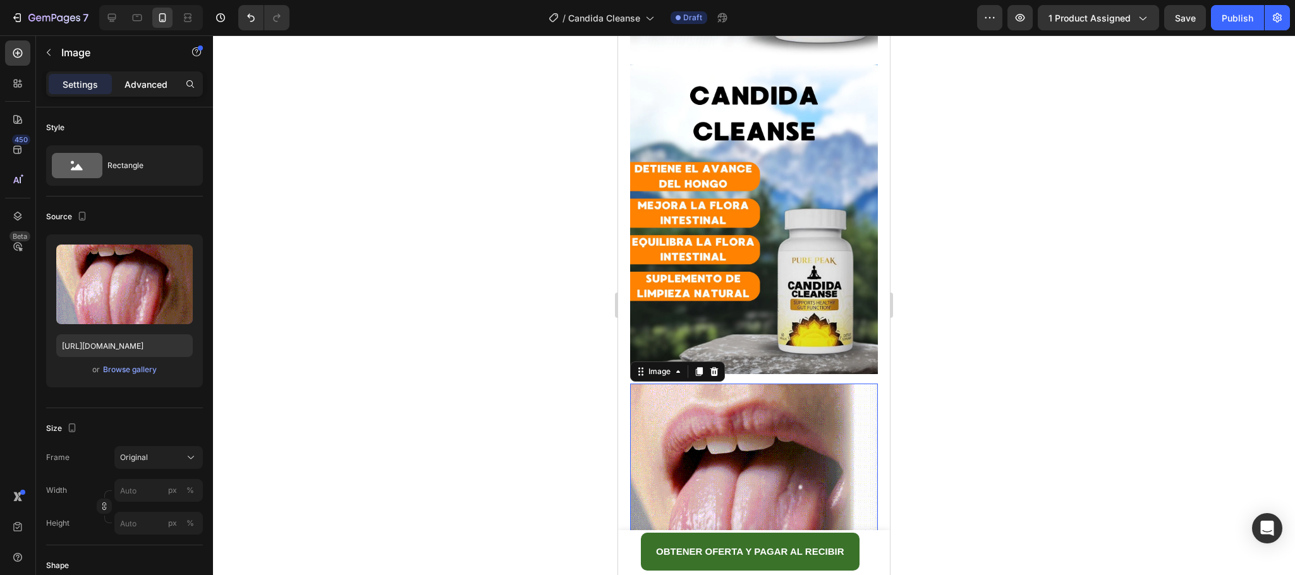
click at [142, 82] on p "Advanced" at bounding box center [146, 84] width 43 height 13
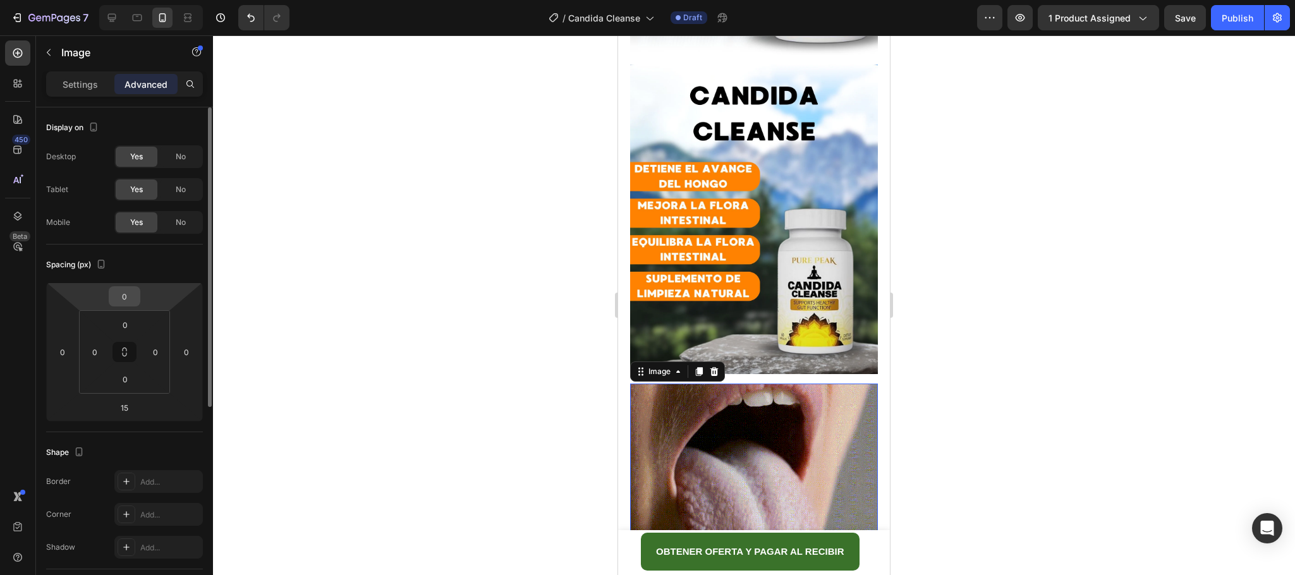
click at [125, 296] on input "0" at bounding box center [124, 296] width 25 height 19
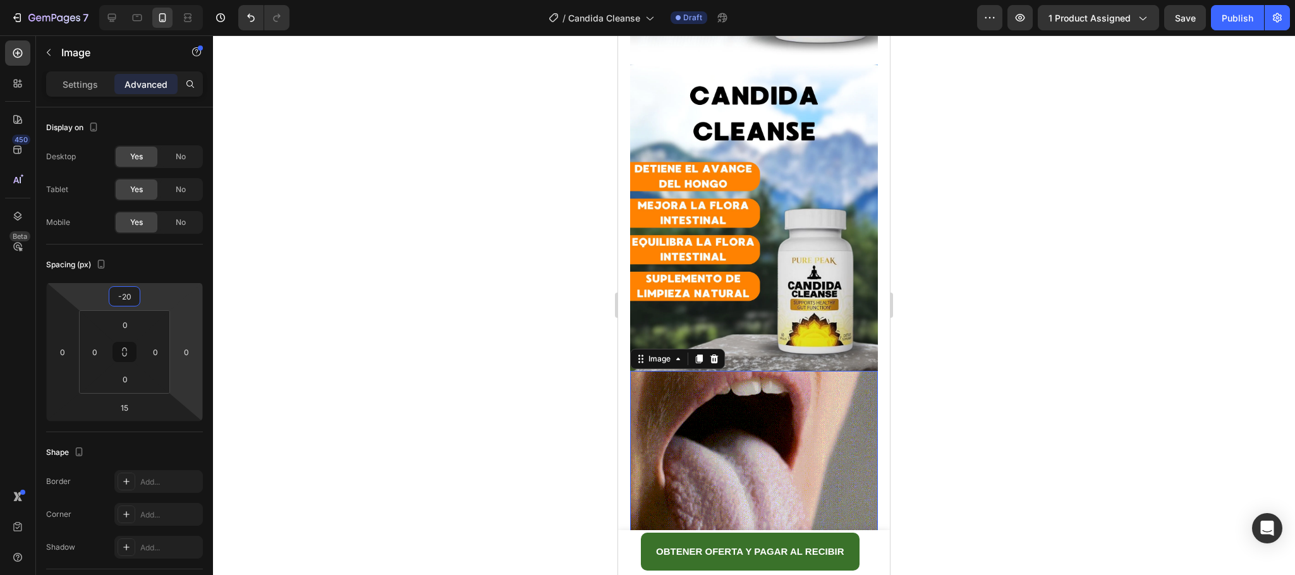
type input "-2"
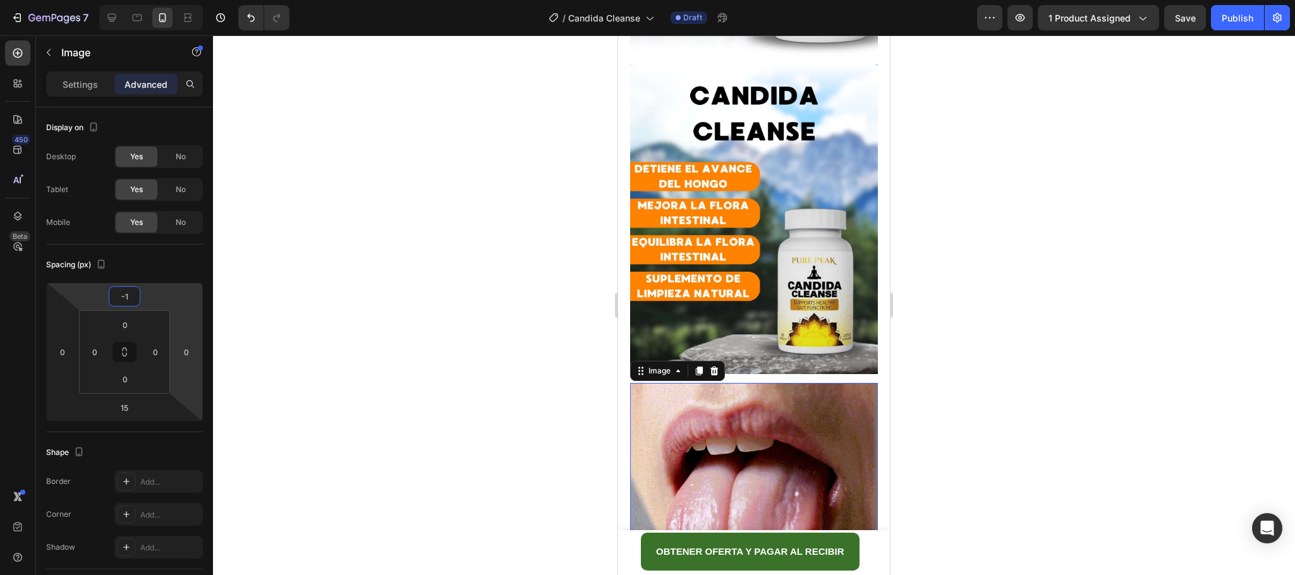
type input "-15"
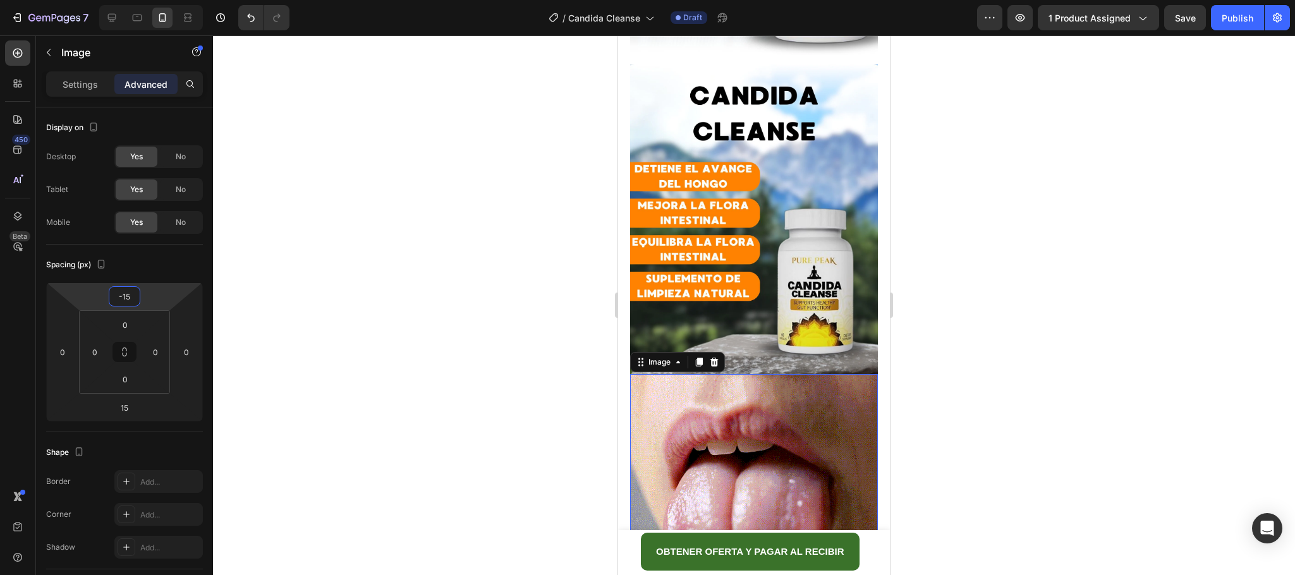
click at [1028, 129] on div at bounding box center [754, 305] width 1082 height 540
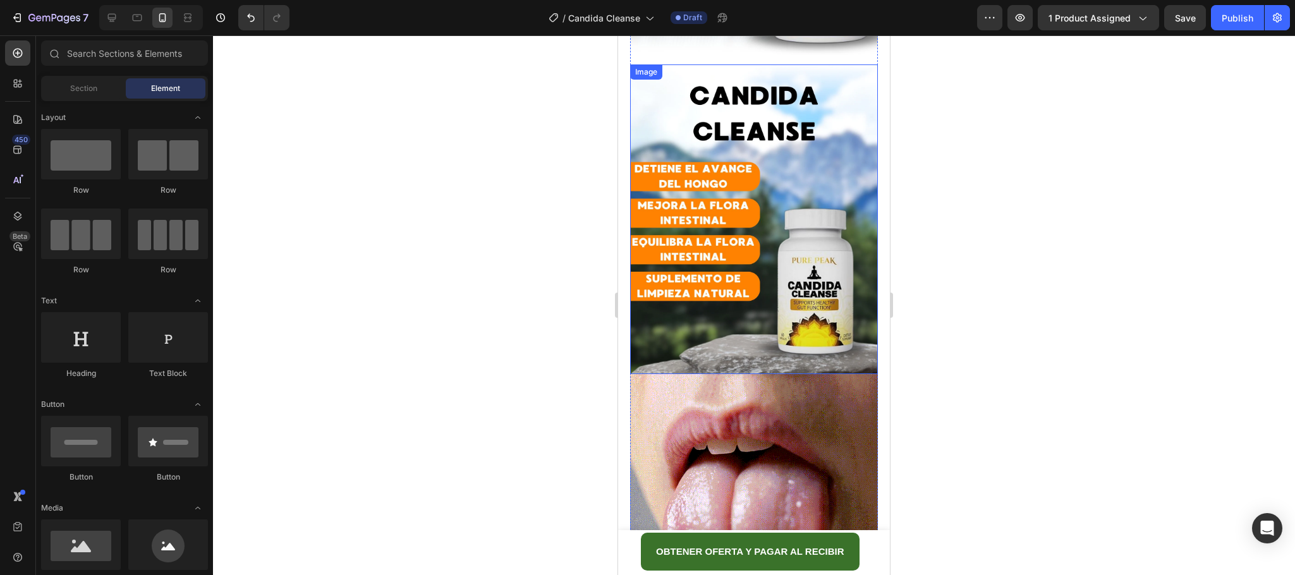
click at [731, 212] on img at bounding box center [754, 219] width 248 height 310
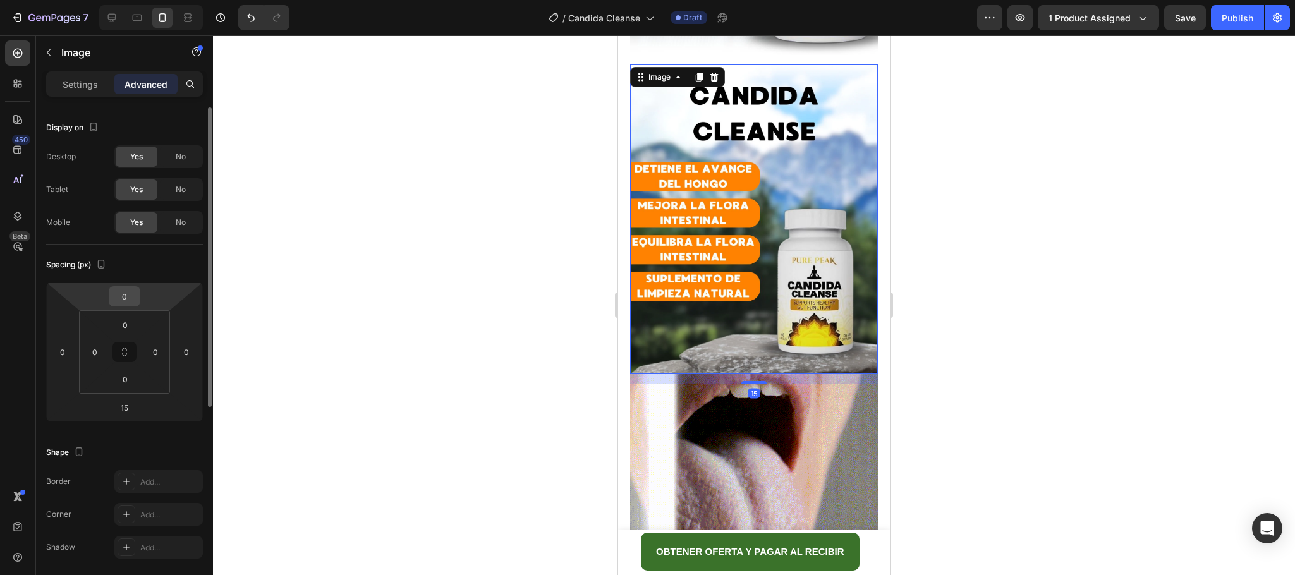
click at [133, 298] on input "0" at bounding box center [124, 296] width 25 height 19
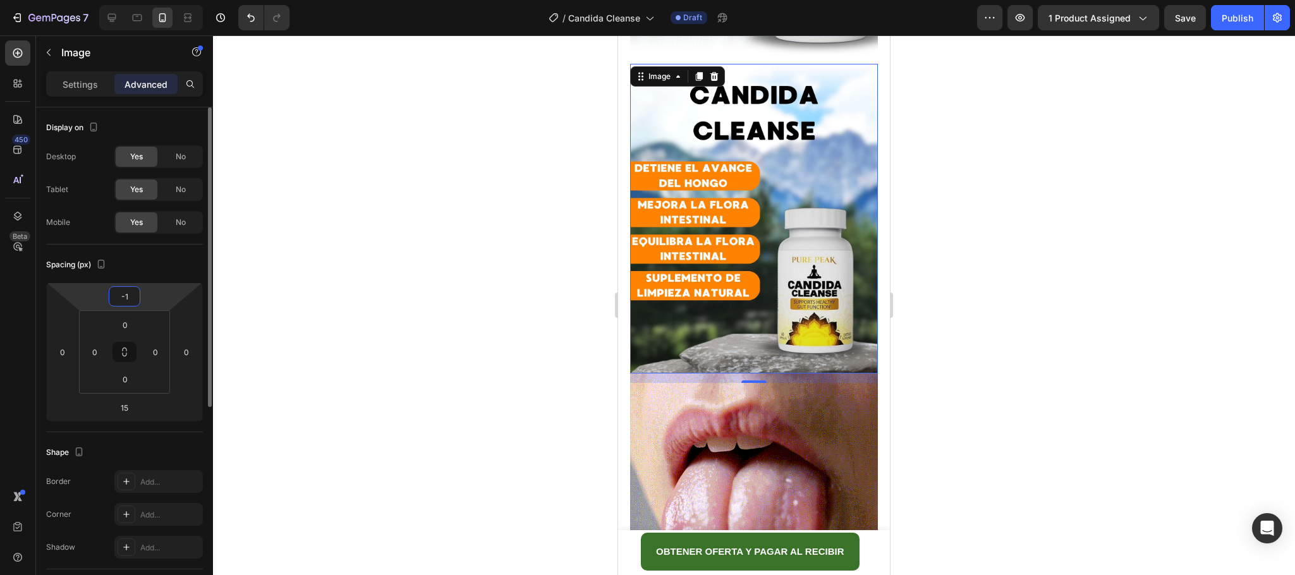
type input "-15"
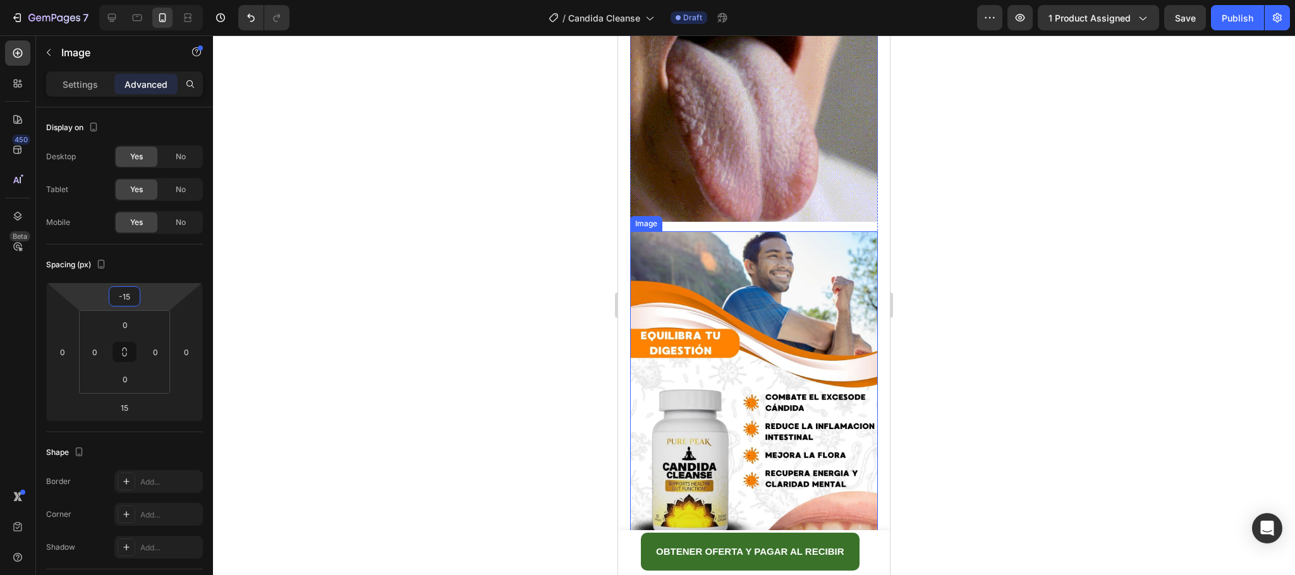
scroll to position [1204, 0]
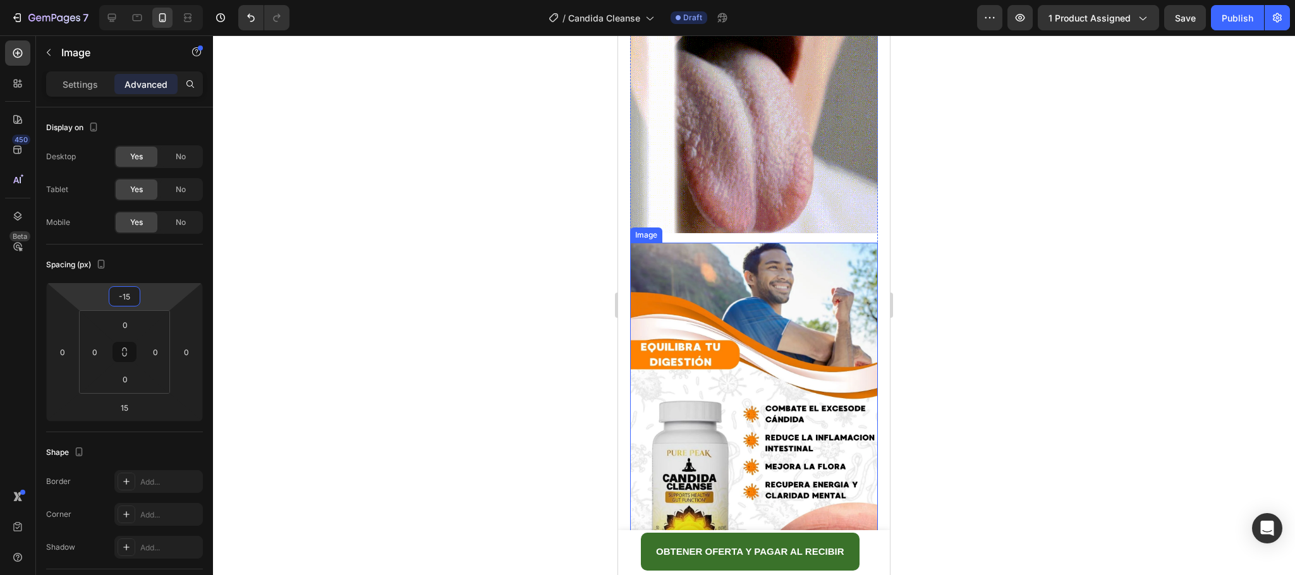
click at [740, 317] on img at bounding box center [754, 398] width 248 height 310
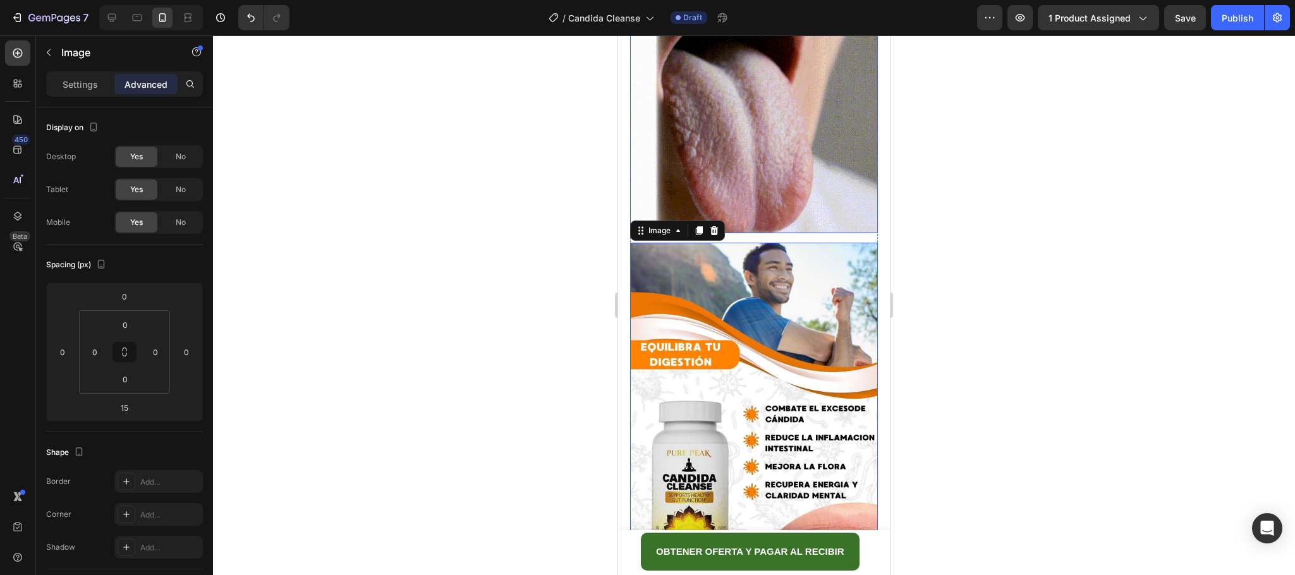
click at [810, 83] on img at bounding box center [754, 109] width 248 height 248
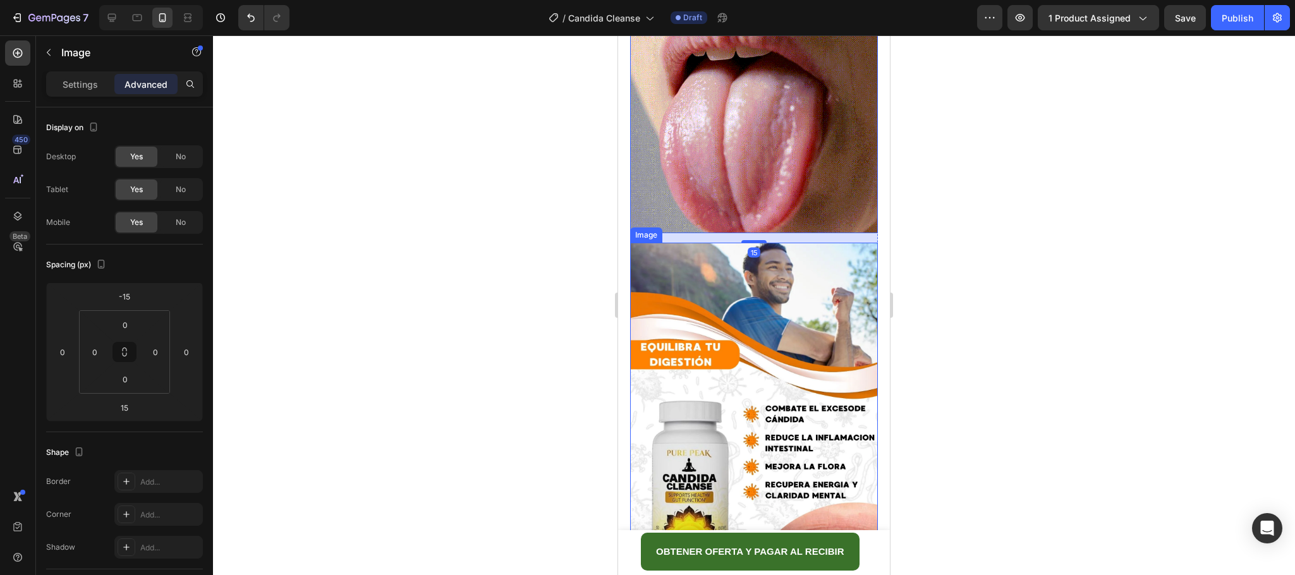
click at [774, 245] on img at bounding box center [754, 398] width 248 height 310
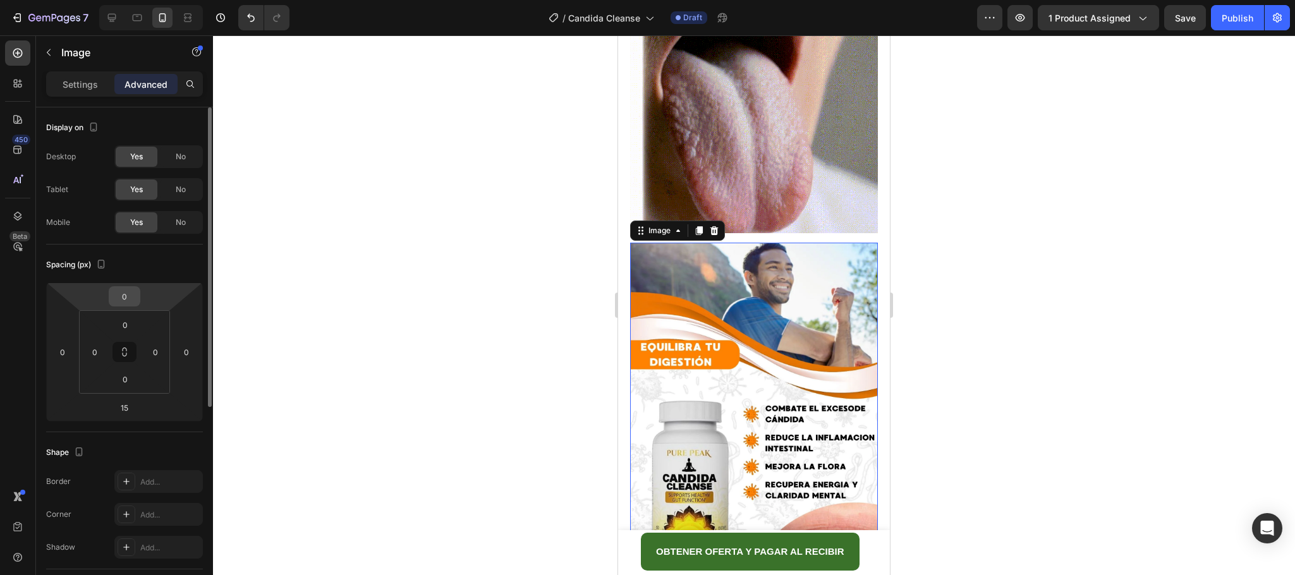
click at [121, 300] on input "0" at bounding box center [124, 296] width 25 height 19
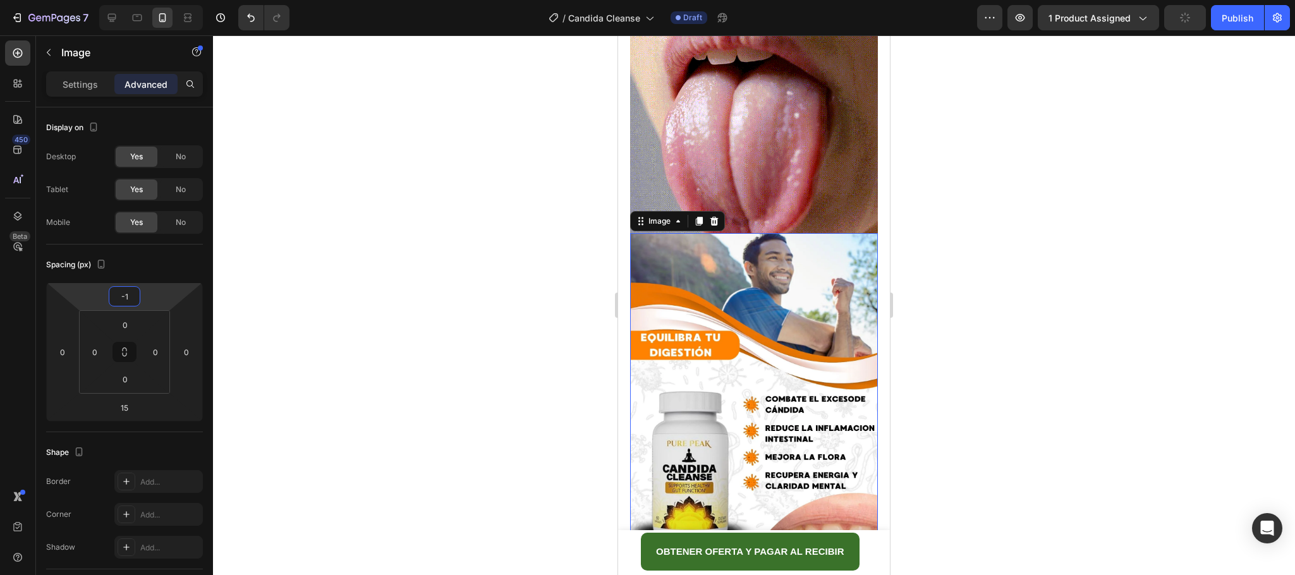
type input "-15"
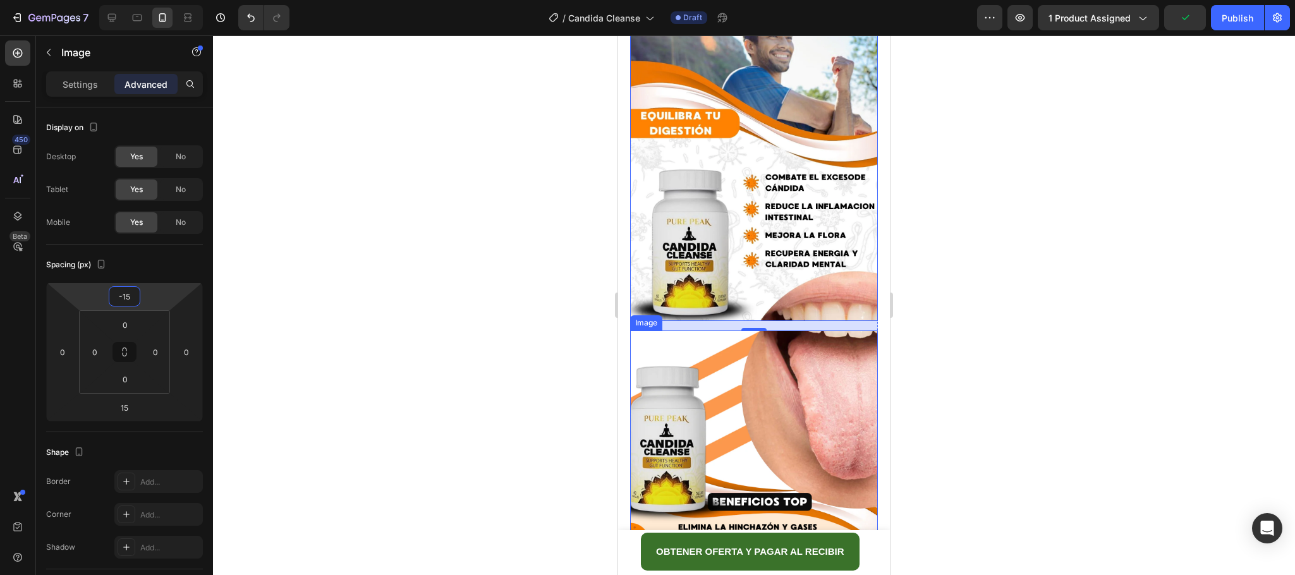
scroll to position [1488, 0]
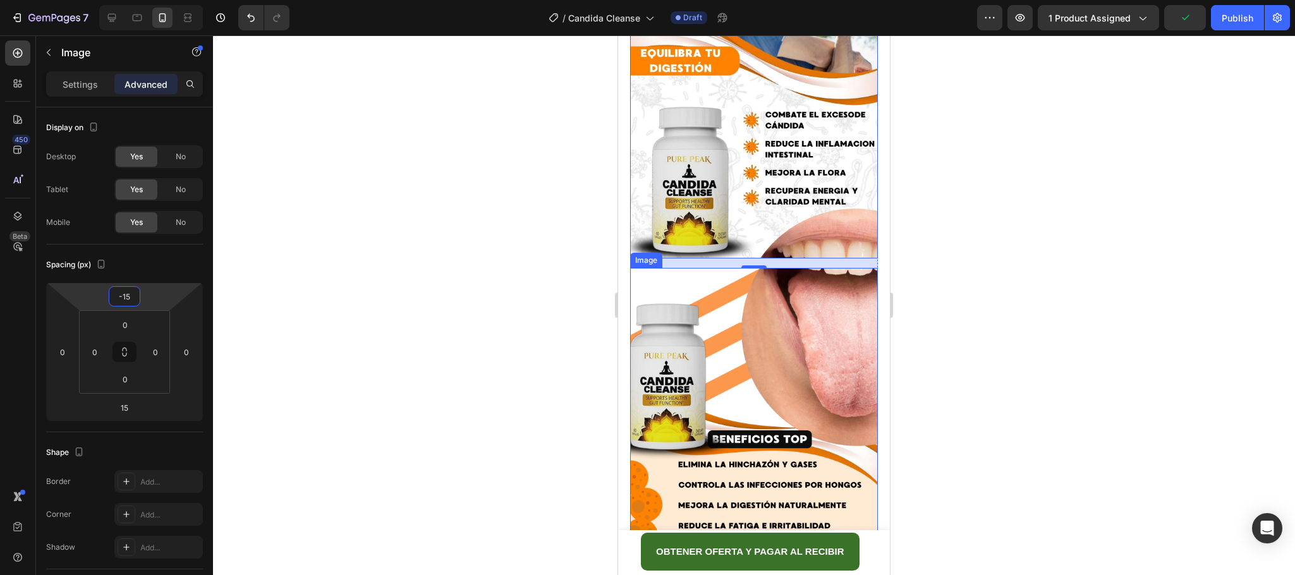
click at [746, 323] on img at bounding box center [754, 423] width 248 height 310
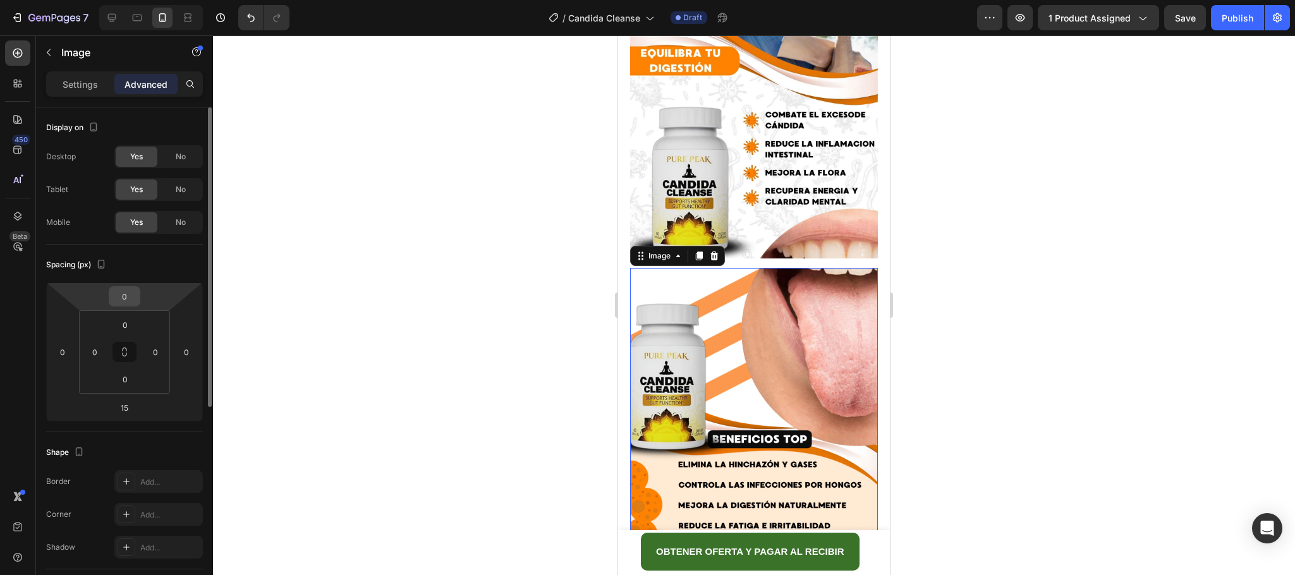
click at [130, 296] on input "0" at bounding box center [124, 296] width 25 height 19
type input "-15"
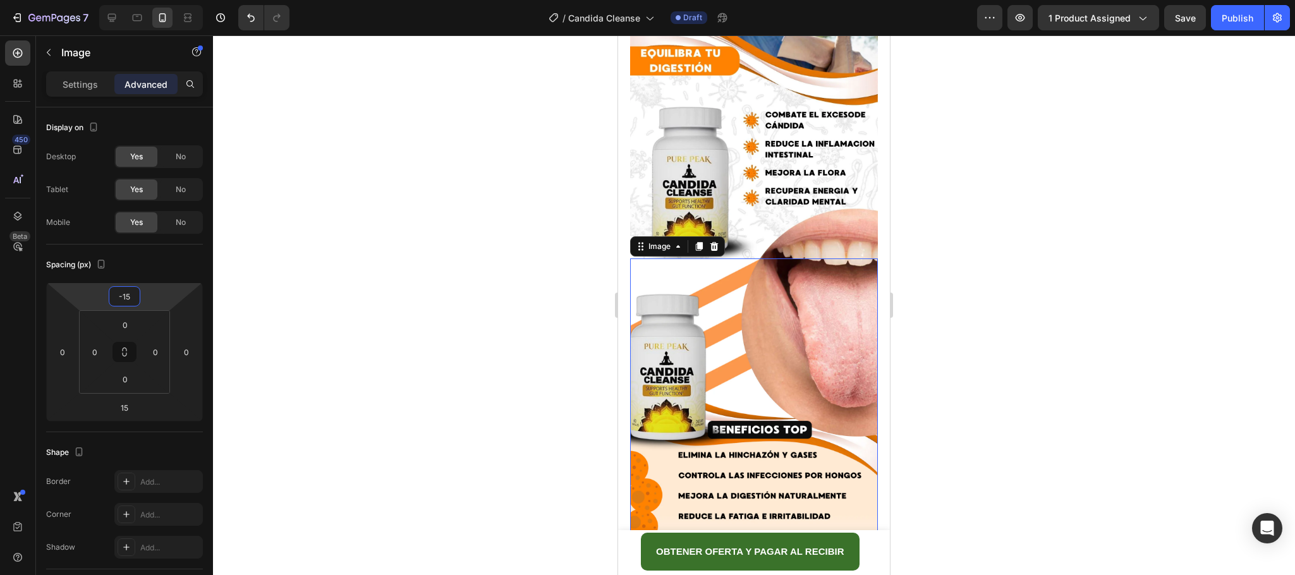
click at [1043, 259] on div at bounding box center [754, 305] width 1082 height 540
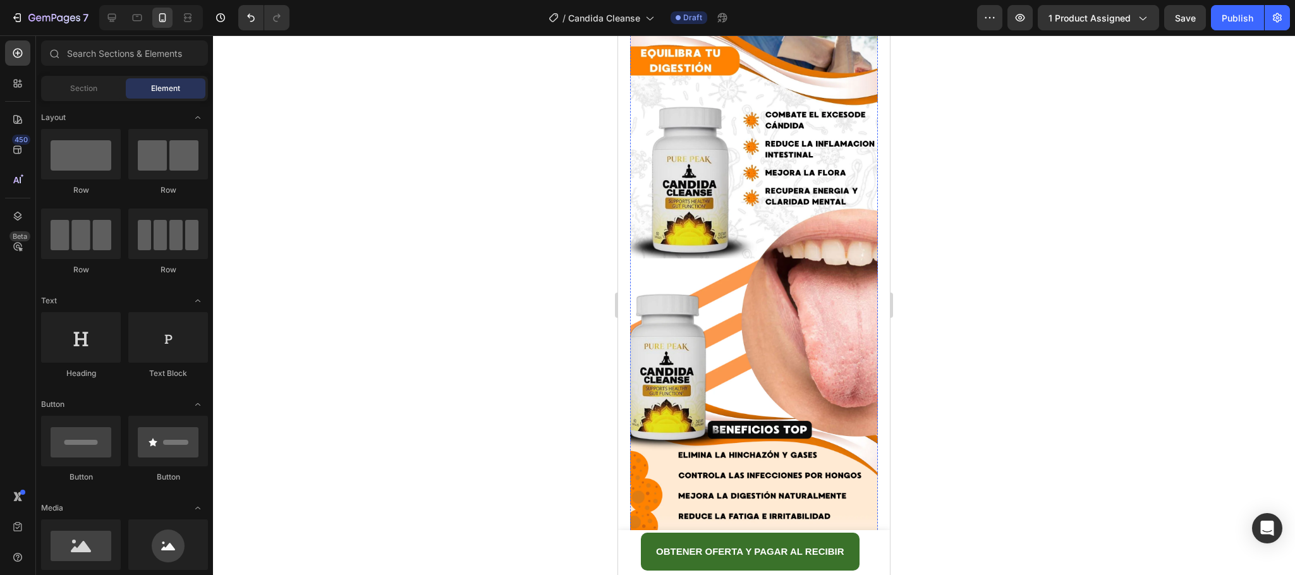
drag, startPoint x: 768, startPoint y: 514, endPoint x: 758, endPoint y: 507, distance: 12.1
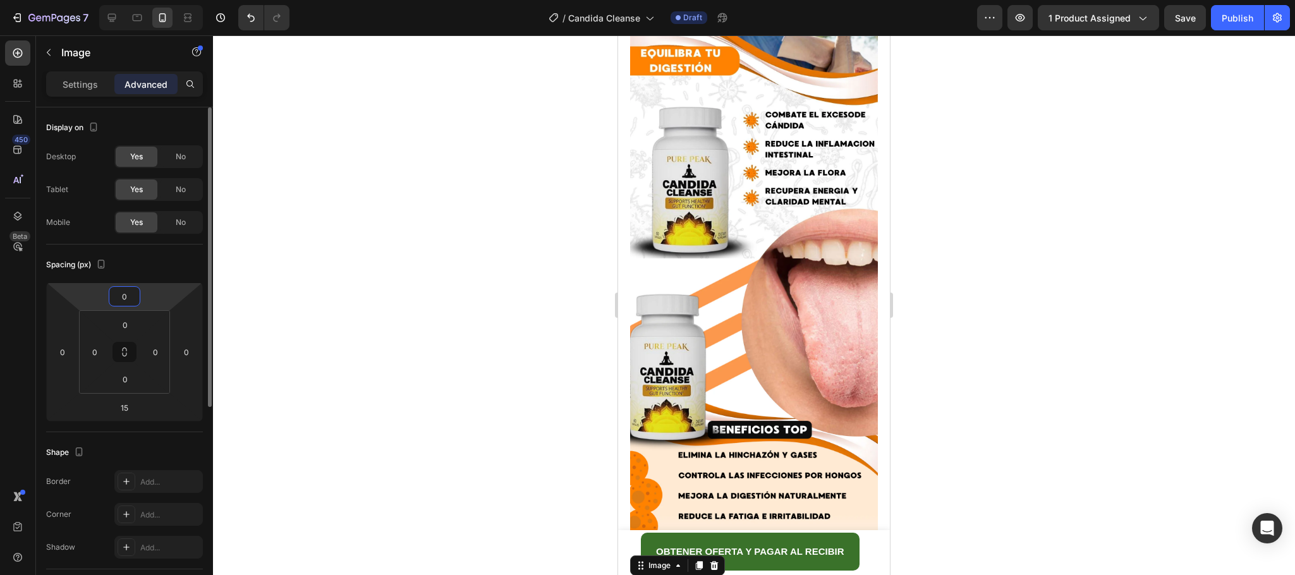
click at [129, 300] on input "0" at bounding box center [124, 296] width 25 height 19
type input "-15"
click at [817, 300] on img at bounding box center [754, 414] width 248 height 310
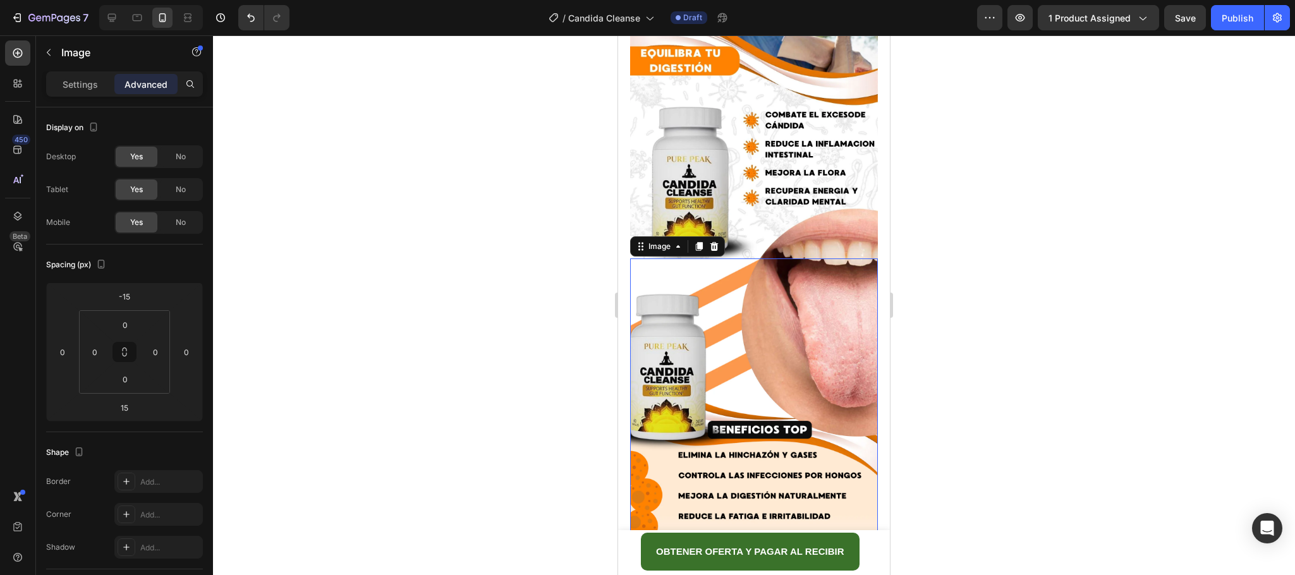
click at [985, 328] on div at bounding box center [754, 305] width 1082 height 540
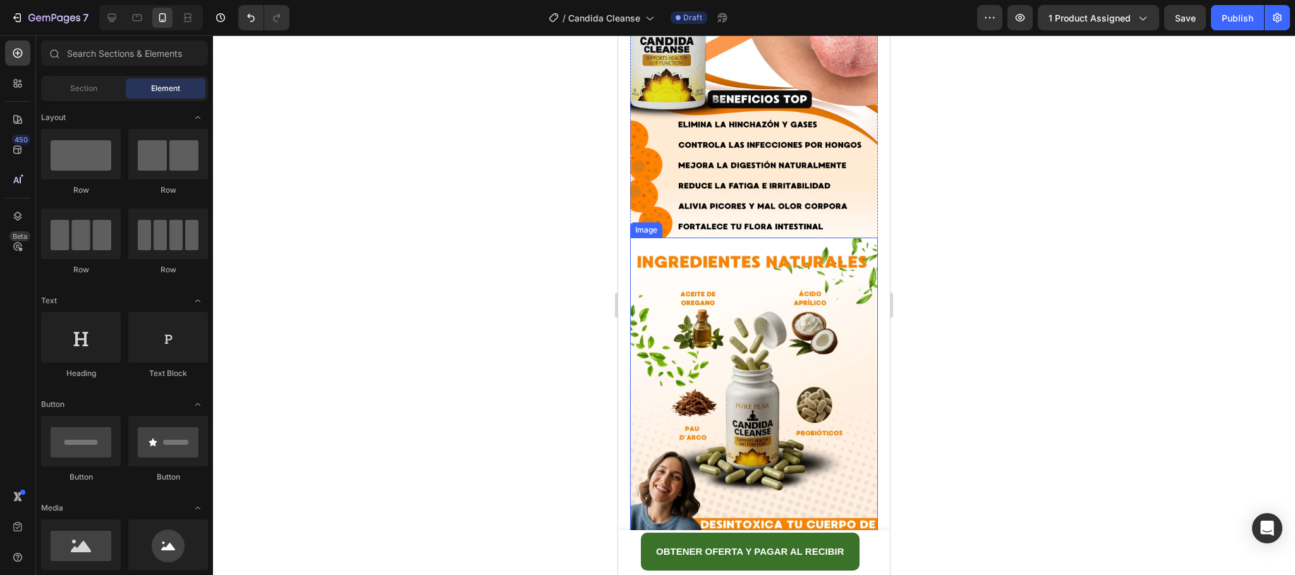
scroll to position [1868, 0]
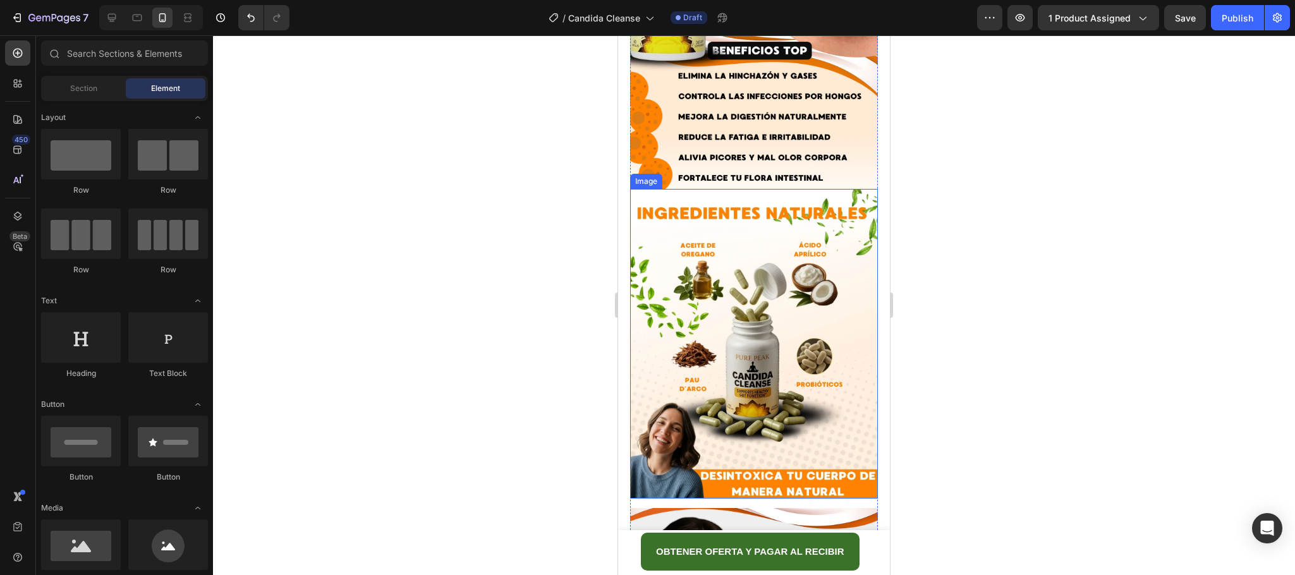
click at [836, 290] on img at bounding box center [754, 344] width 248 height 310
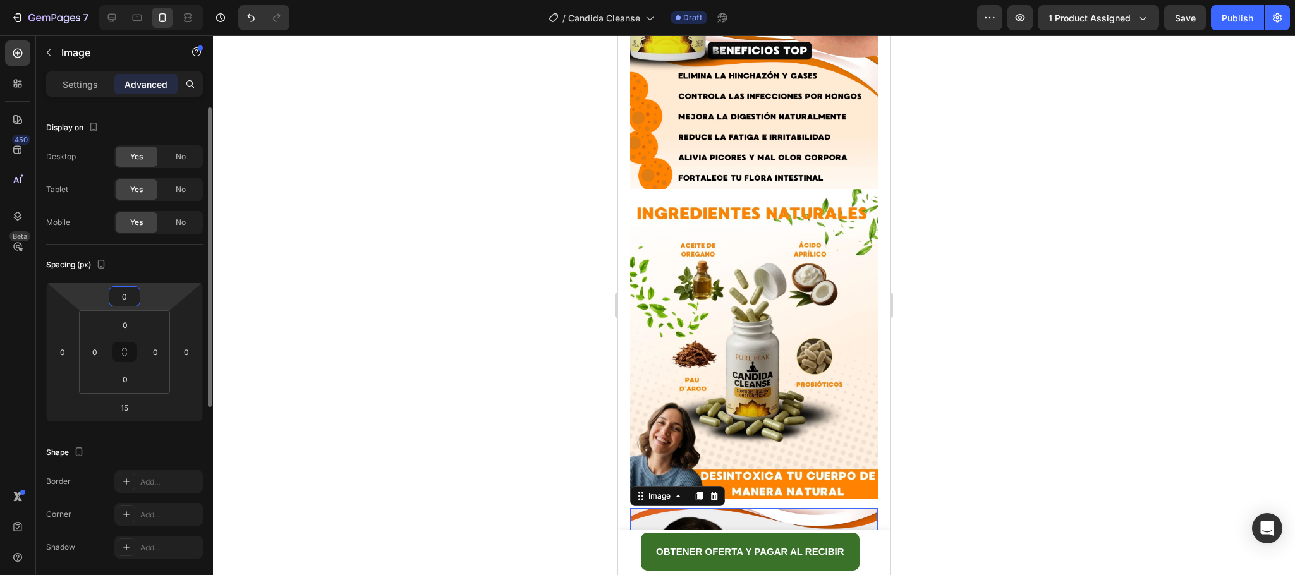
click at [126, 302] on input "0" at bounding box center [124, 296] width 25 height 19
type input "-15"
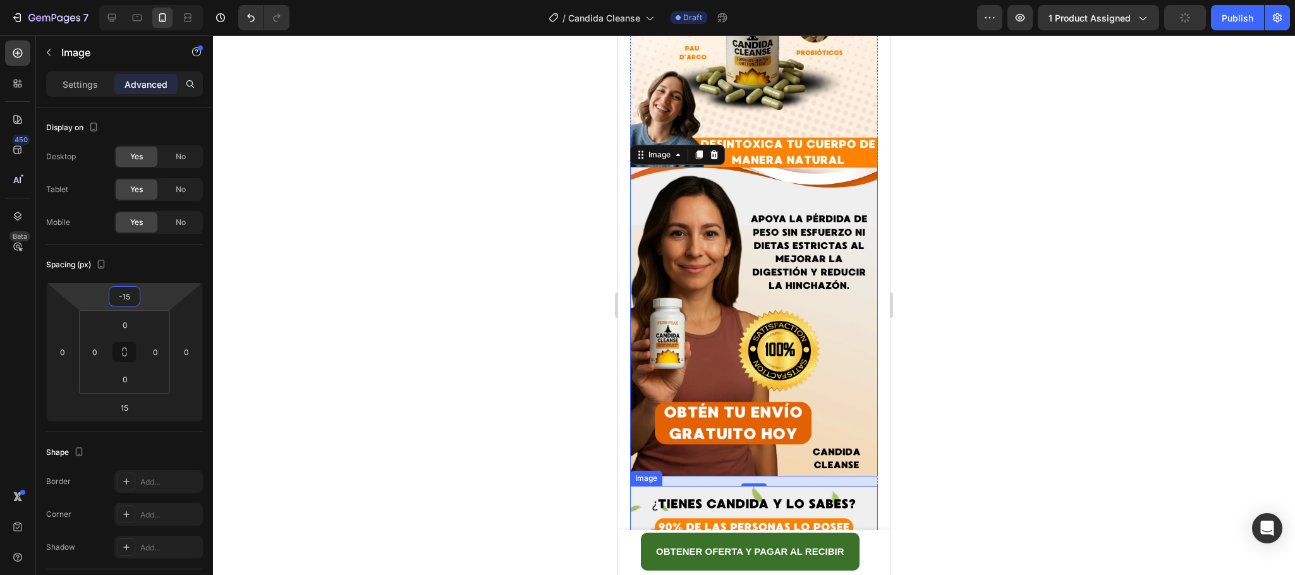
scroll to position [2247, 0]
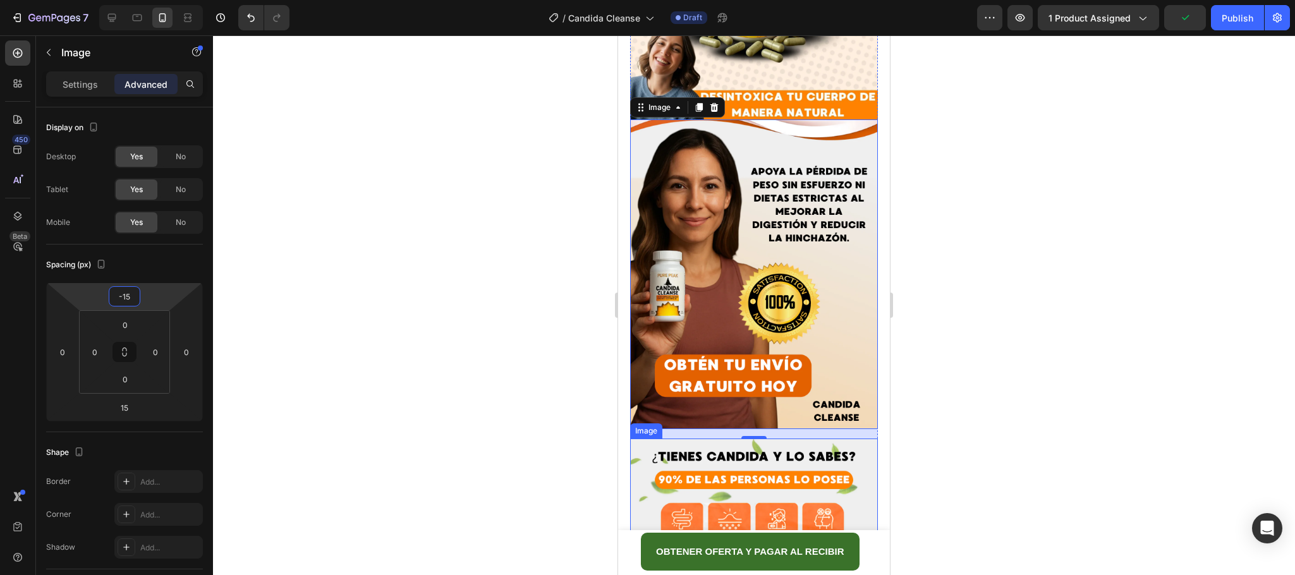
drag, startPoint x: 867, startPoint y: 424, endPoint x: 758, endPoint y: 394, distance: 112.7
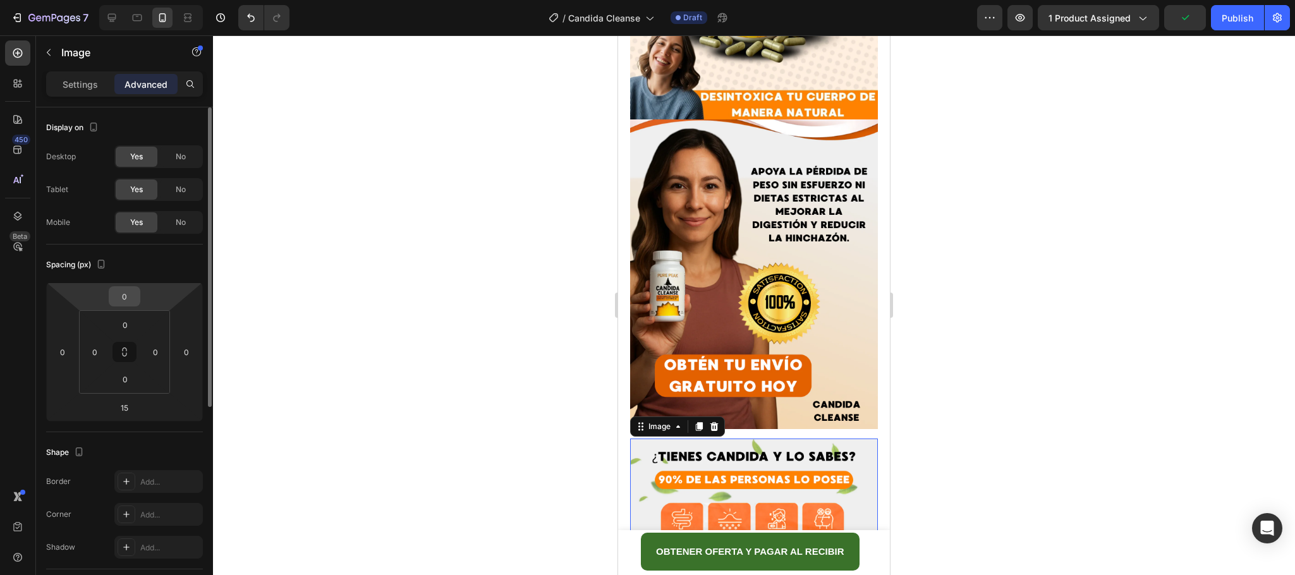
click at [128, 296] on input "0" at bounding box center [124, 296] width 25 height 19
type input "-15"
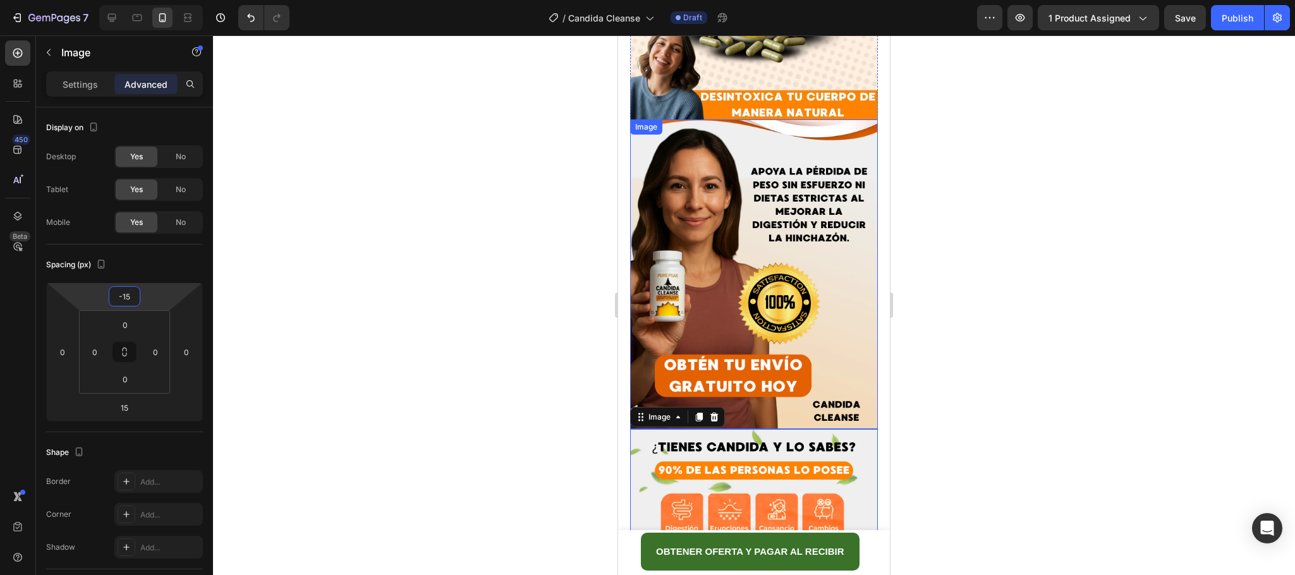
click at [981, 217] on div at bounding box center [754, 305] width 1082 height 540
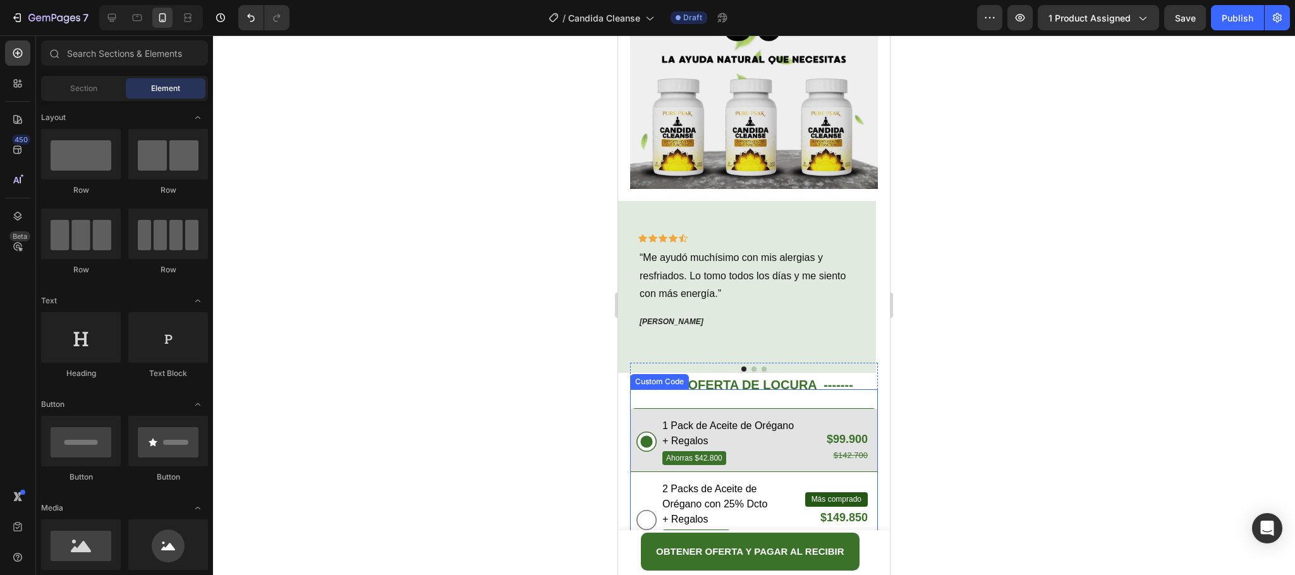
scroll to position [2816, 0]
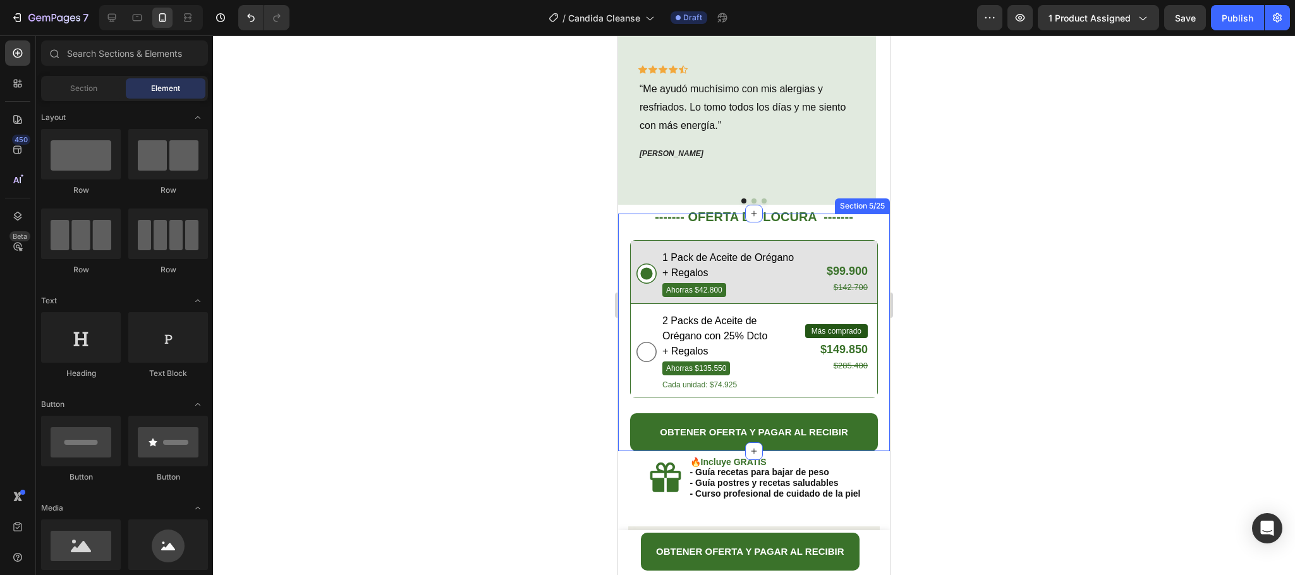
click at [869, 226] on div "------- OFERTA DE LOCURA ------- Text Block 1 Pack de Aceite de Orégano + Regal…" at bounding box center [754, 333] width 272 height 238
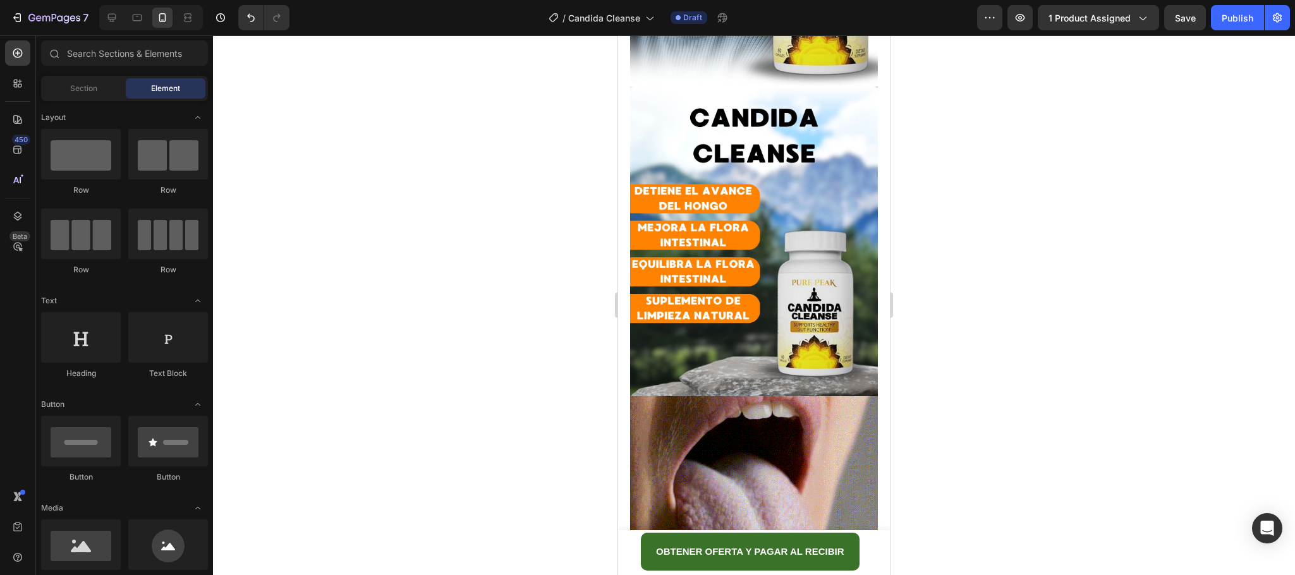
scroll to position [769, 0]
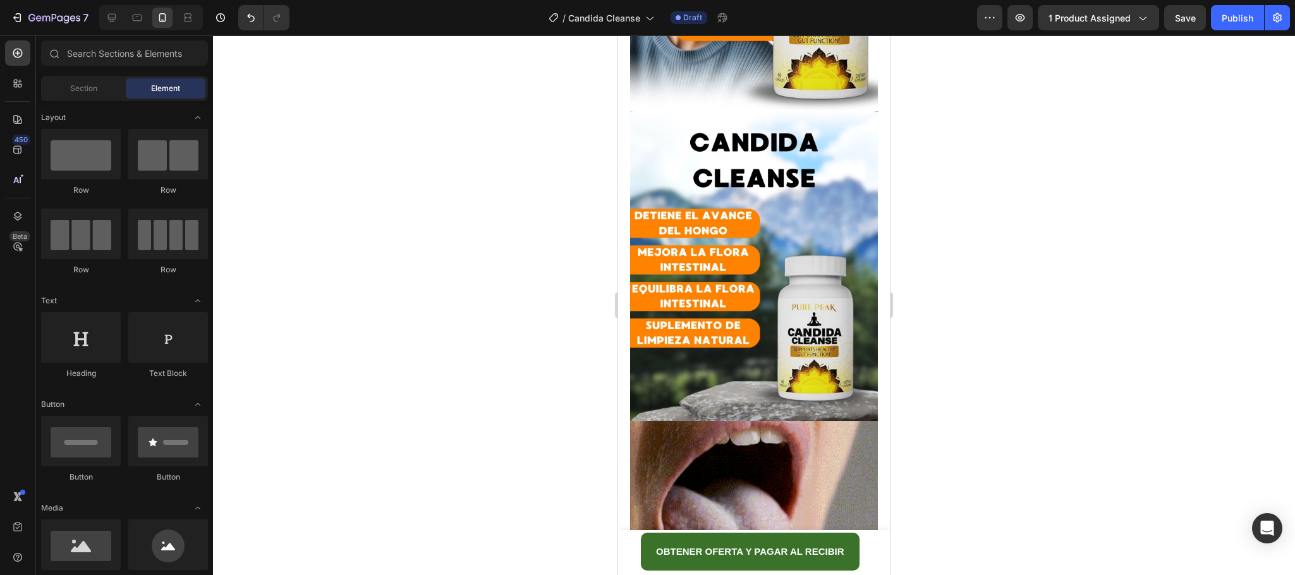
drag, startPoint x: 884, startPoint y: 284, endPoint x: 1508, endPoint y: 162, distance: 636.3
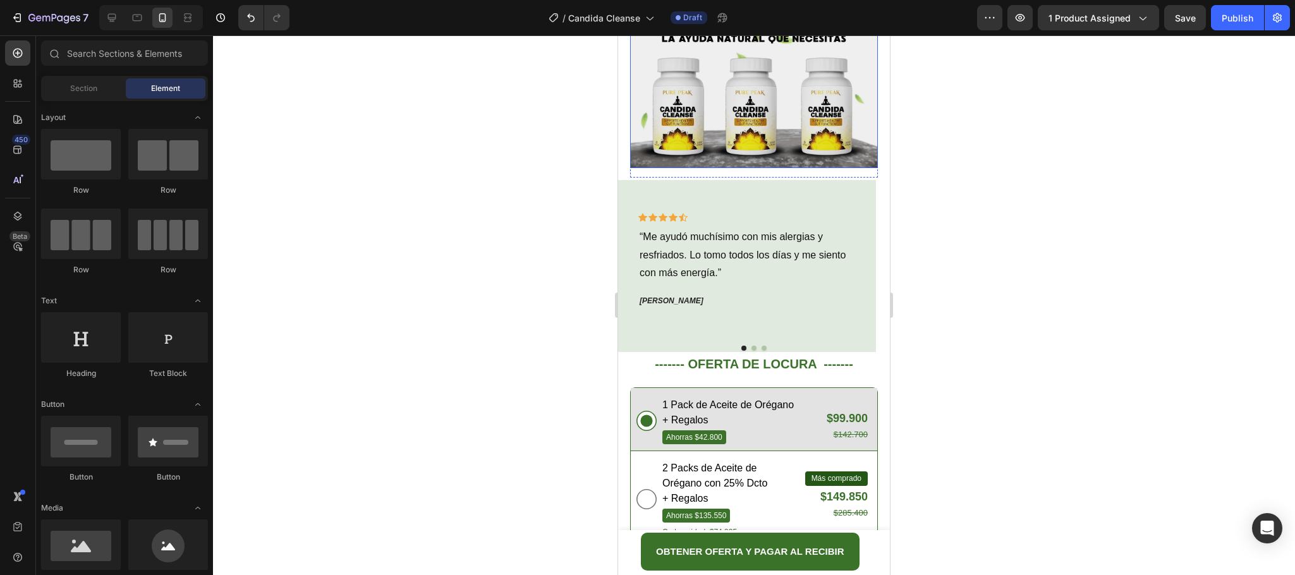
scroll to position [2854, 0]
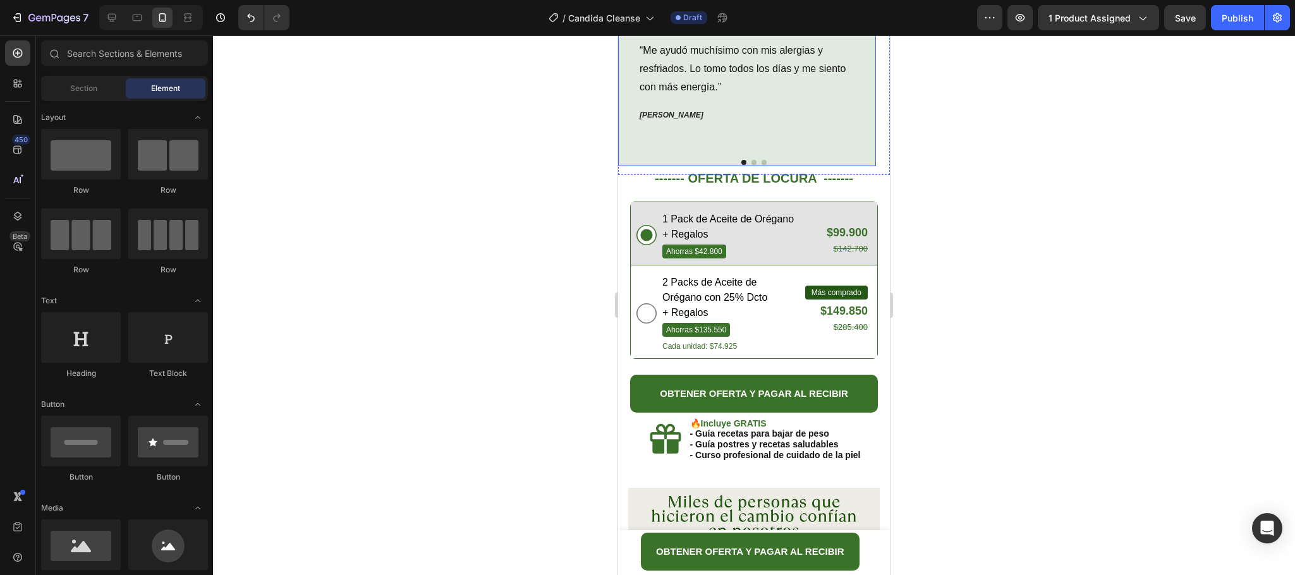
click at [872, 154] on div "Icon Icon Icon Icon Icon Row “Me ayudó muchísimo con mis alergias y resfriados.…" at bounding box center [747, 80] width 258 height 172
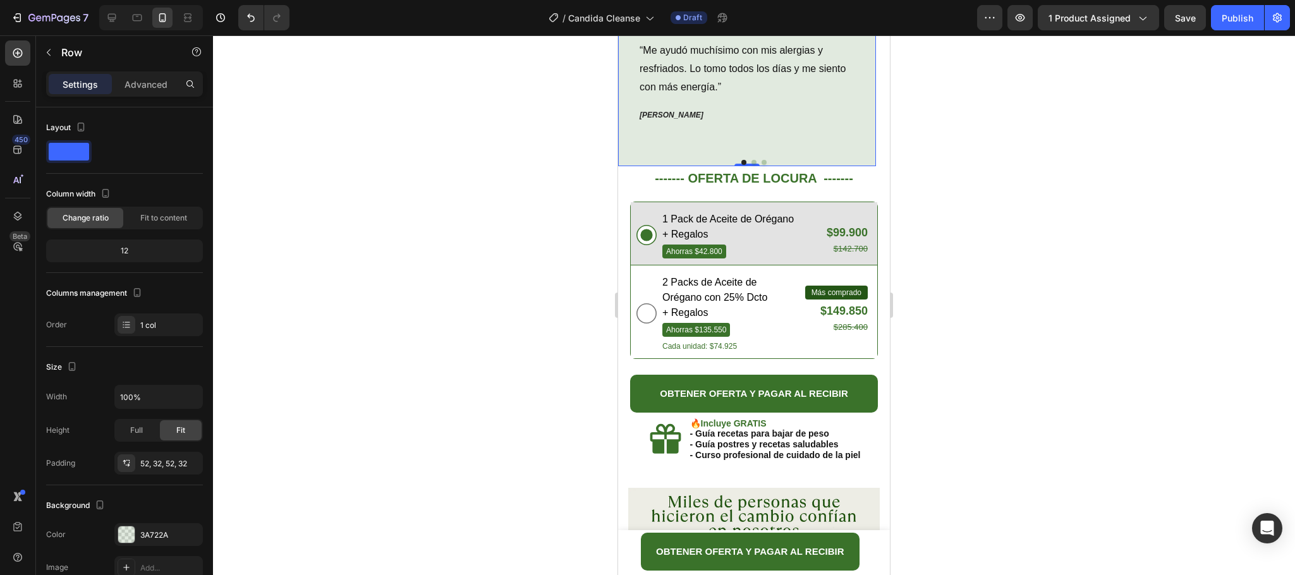
click at [868, 142] on div "Icon Icon Icon Icon Icon Row “Me ayudó muchísimo con mis alergias y resfriados.…" at bounding box center [747, 80] width 258 height 172
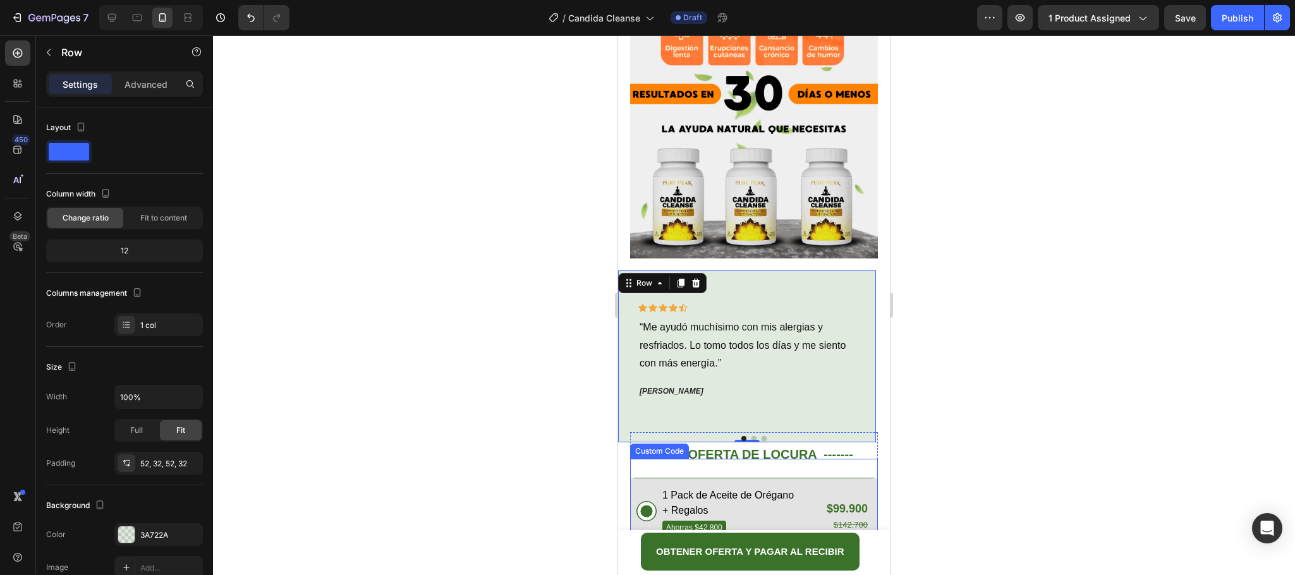
scroll to position [2606, 0]
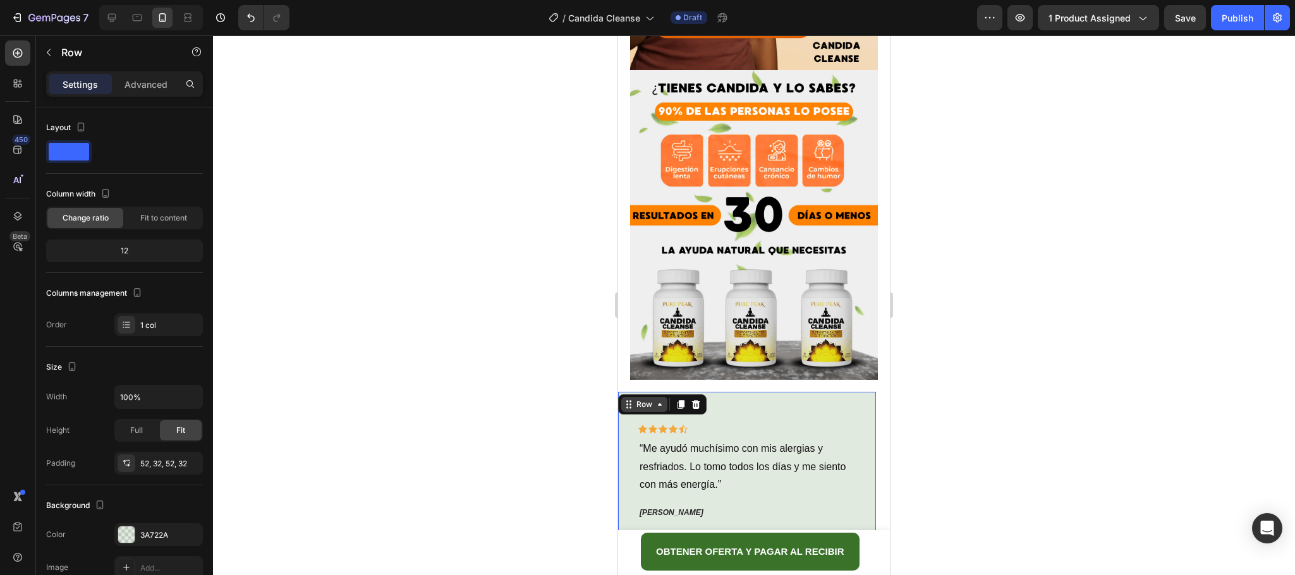
click at [645, 399] on div "Row" at bounding box center [644, 404] width 21 height 11
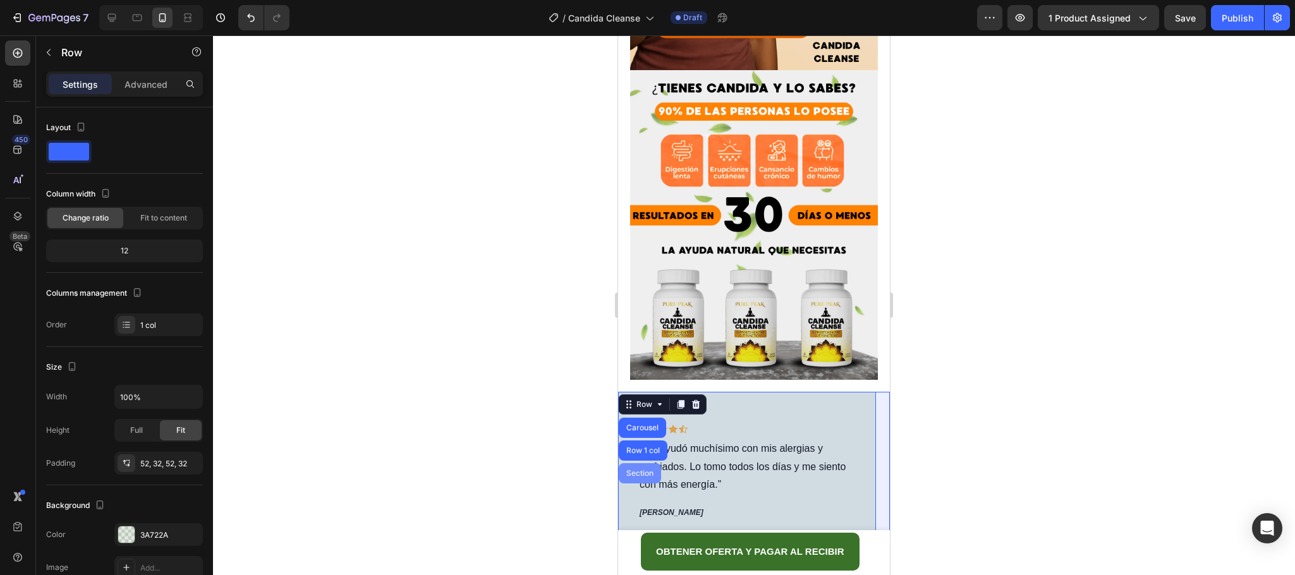
click at [650, 463] on div "Section" at bounding box center [640, 473] width 42 height 20
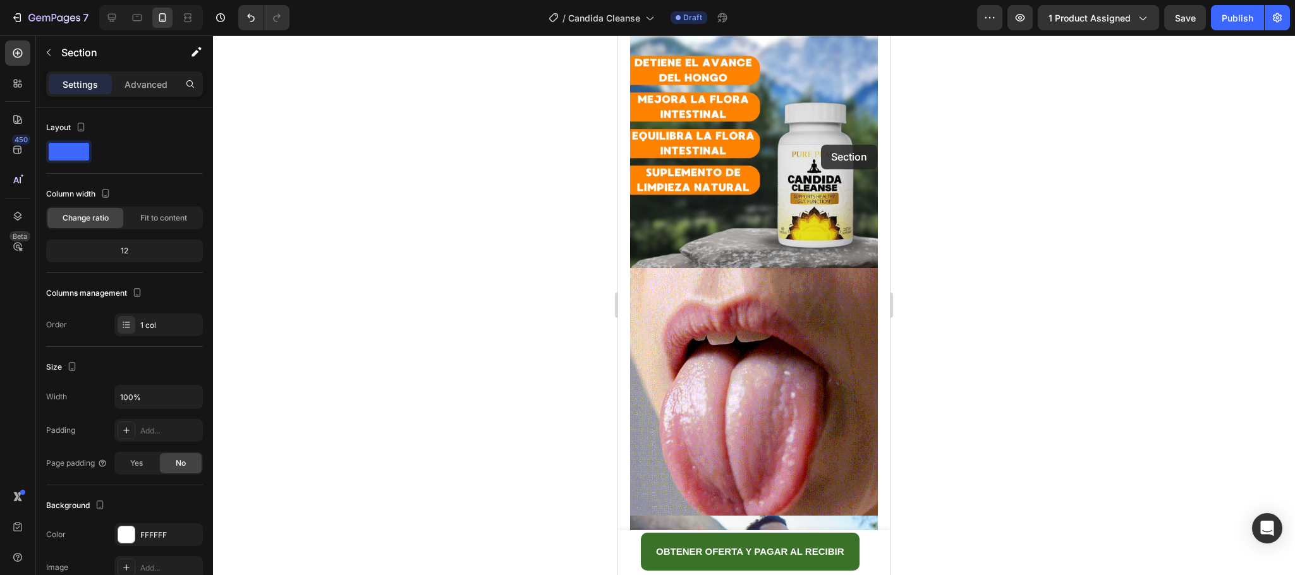
scroll to position [899, 0]
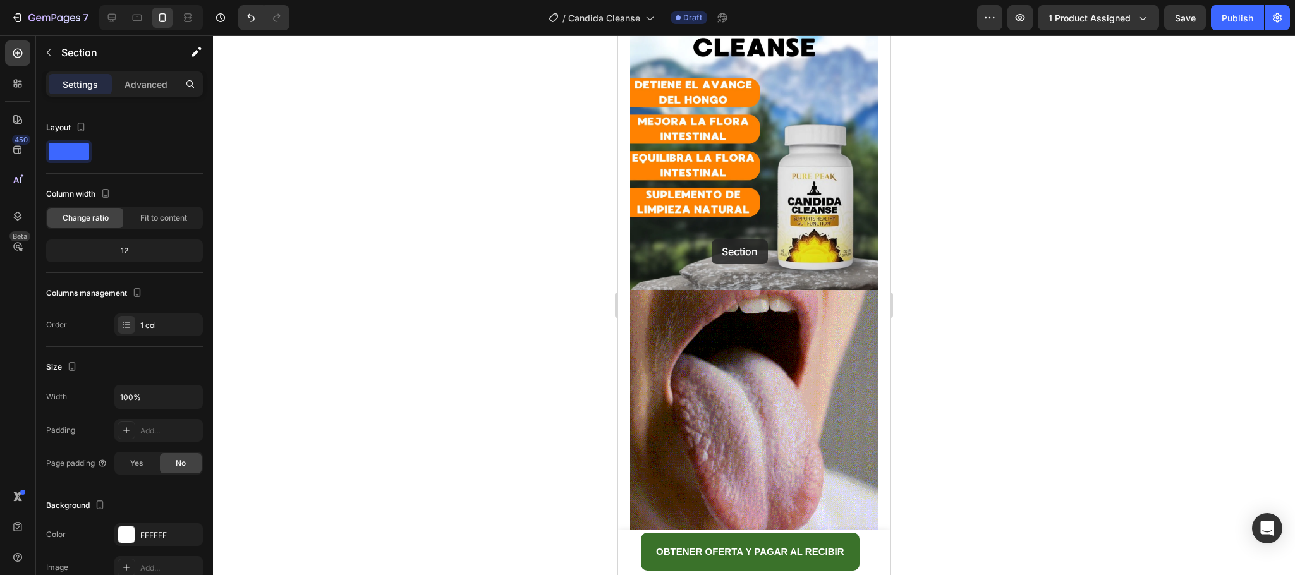
drag, startPoint x: 636, startPoint y: 233, endPoint x: 712, endPoint y: 240, distance: 76.1
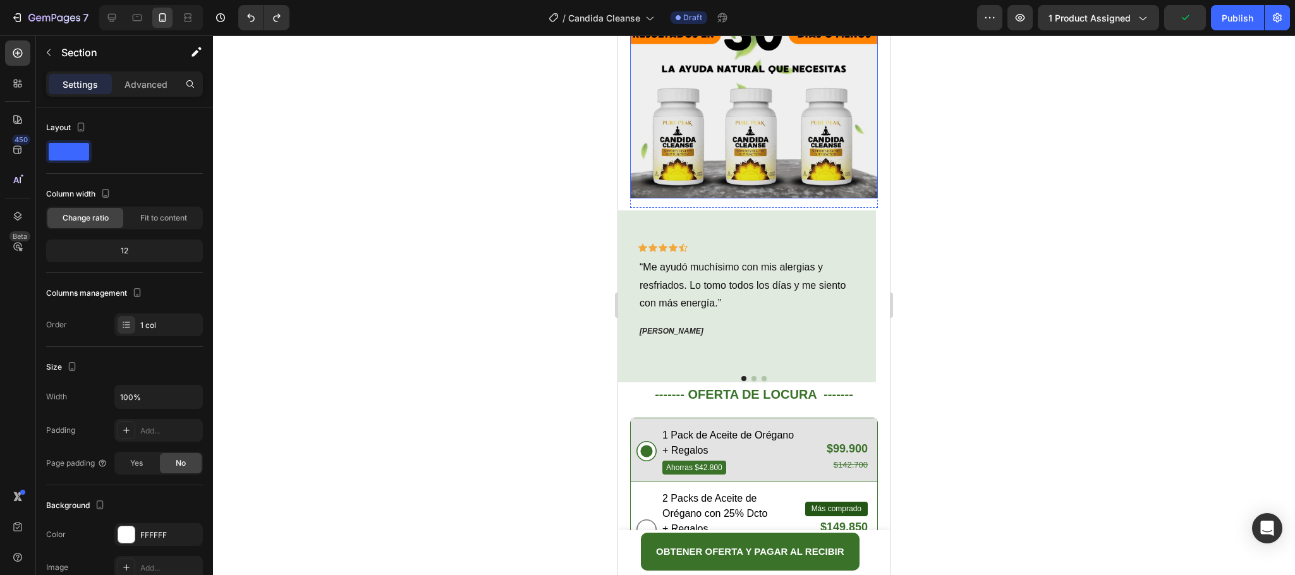
scroll to position [2796, 0]
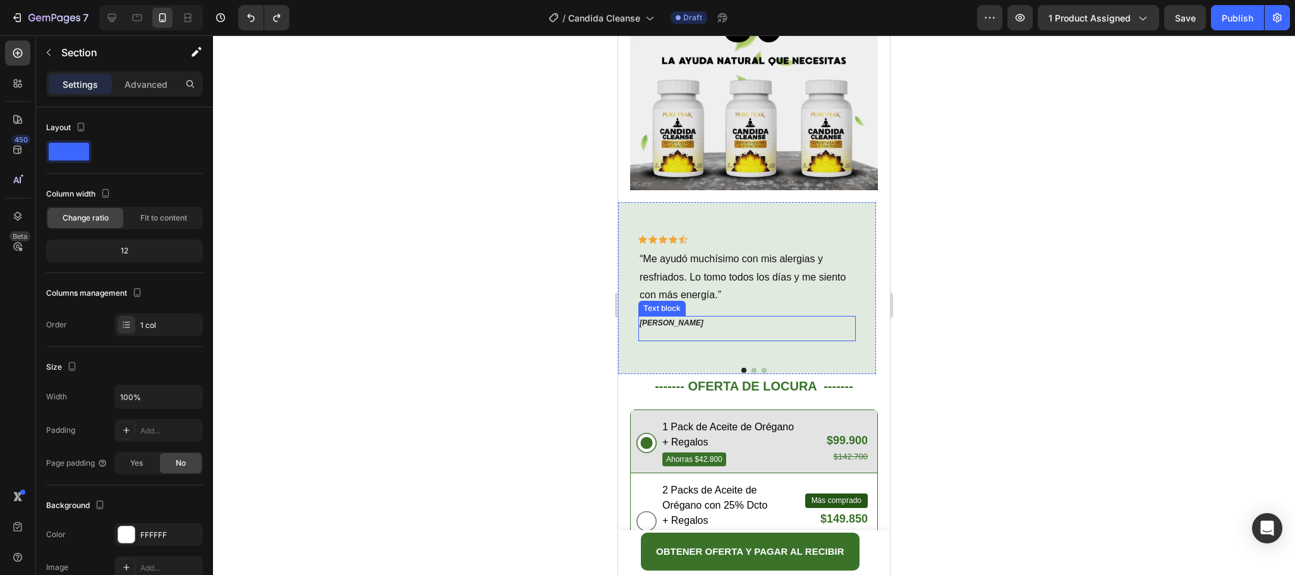
click at [827, 329] on p at bounding box center [747, 334] width 215 height 11
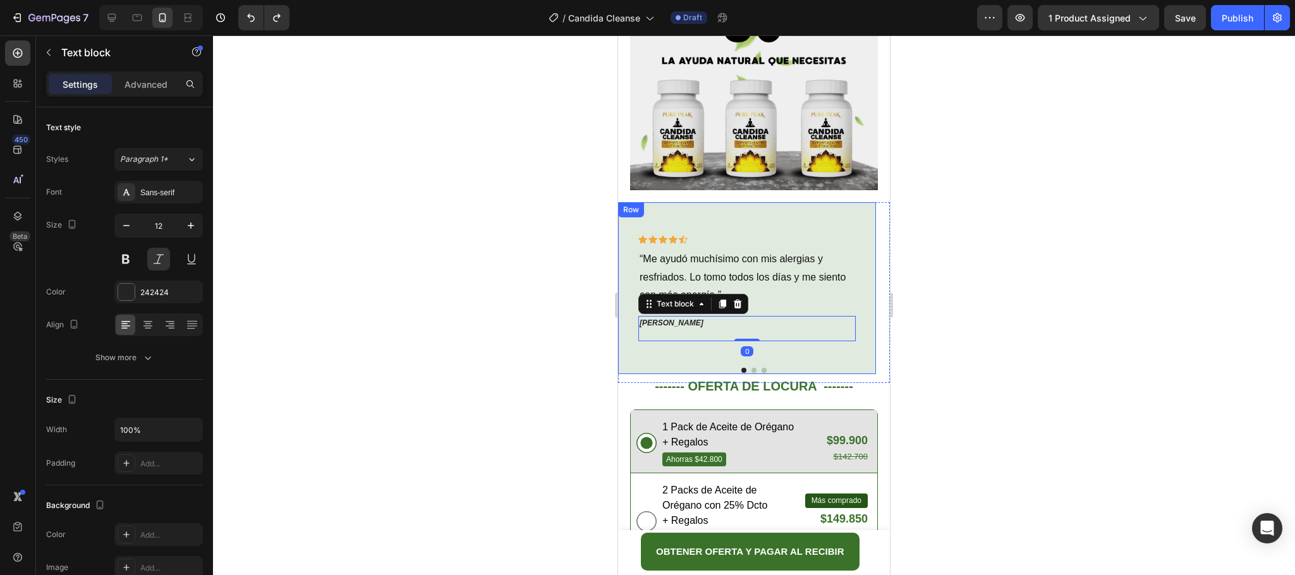
click at [867, 202] on div "Icon Icon Icon Icon Icon Row “Me ayudó muchísimo con mis alergias y resfriados.…" at bounding box center [747, 288] width 258 height 172
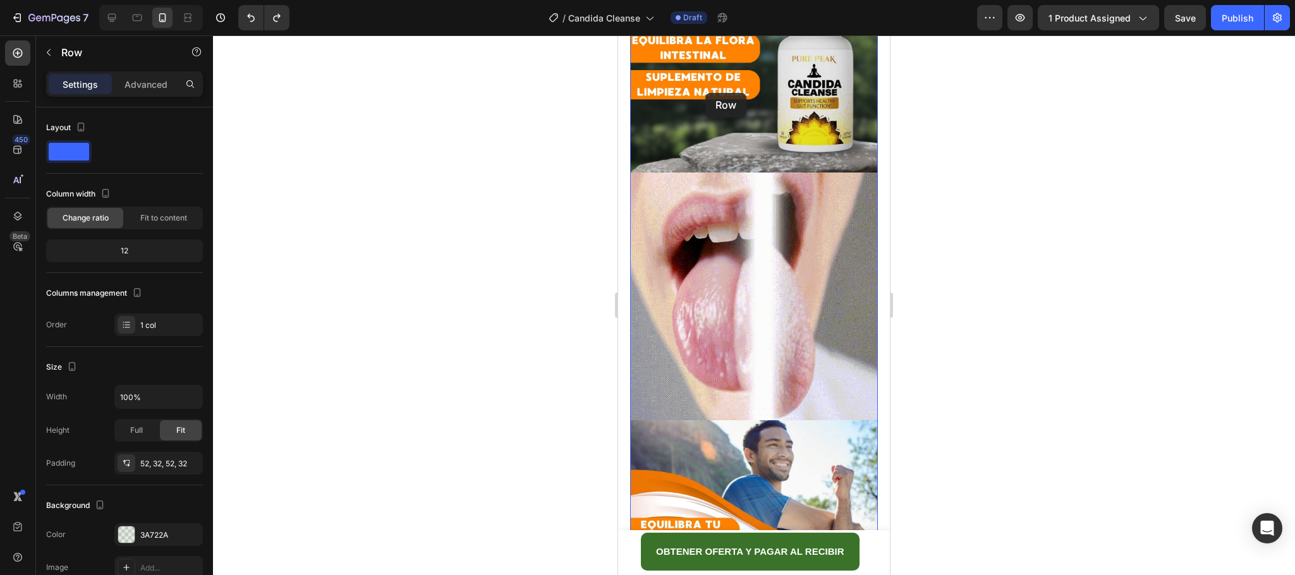
scroll to position [994, 0]
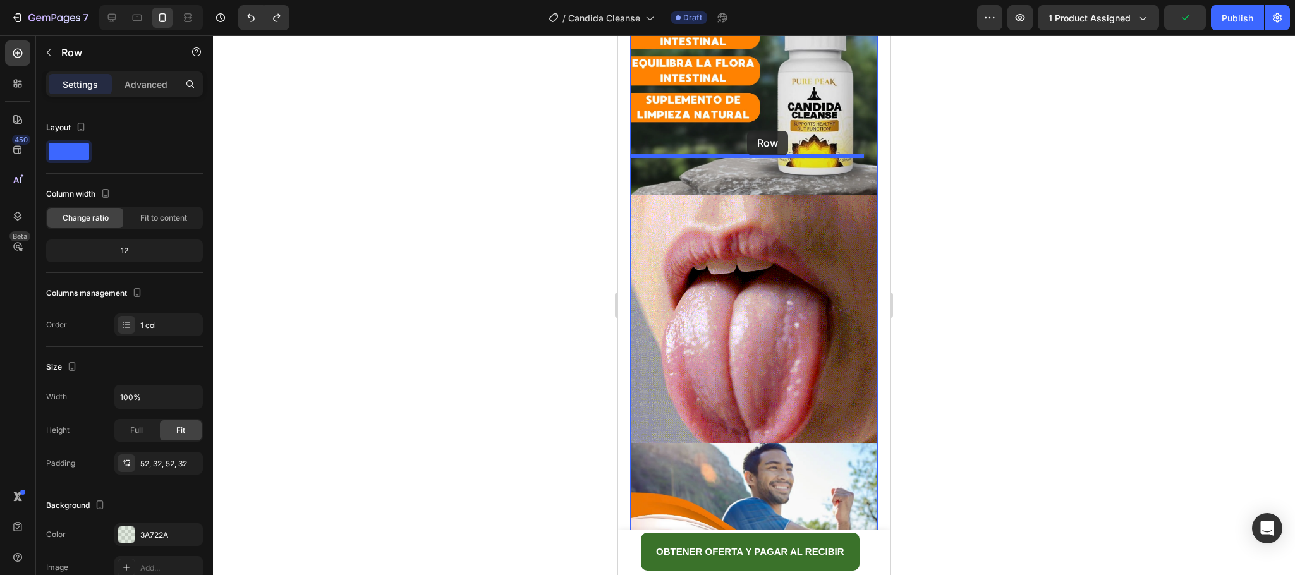
drag, startPoint x: 633, startPoint y: 61, endPoint x: 747, endPoint y: 131, distance: 133.7
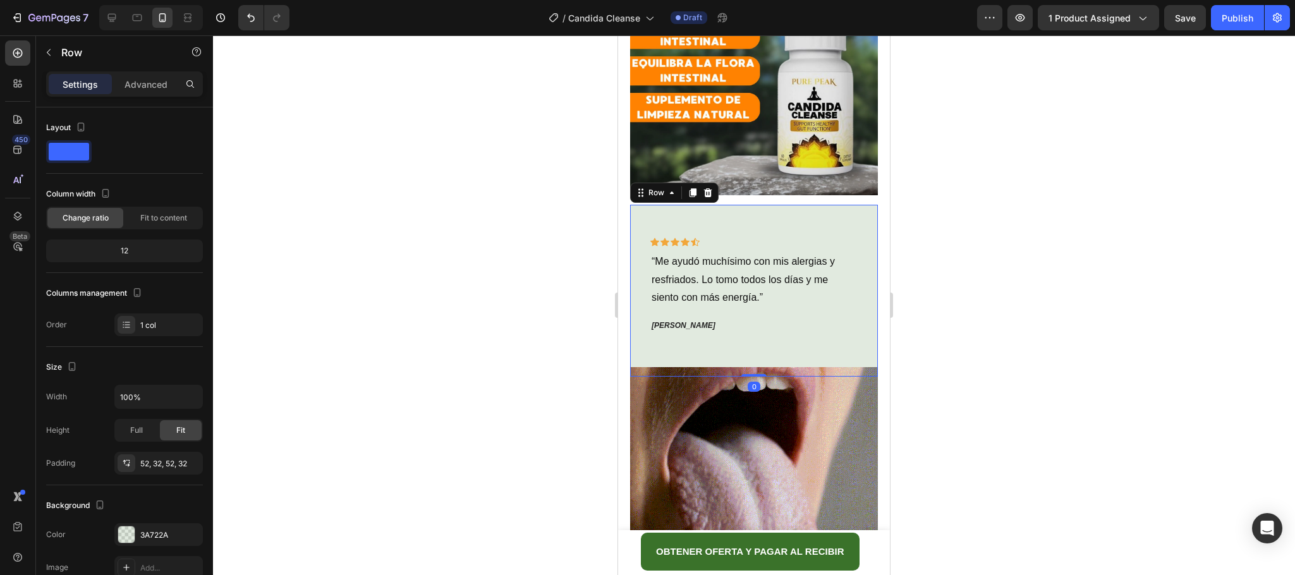
click at [968, 171] on div at bounding box center [754, 305] width 1082 height 540
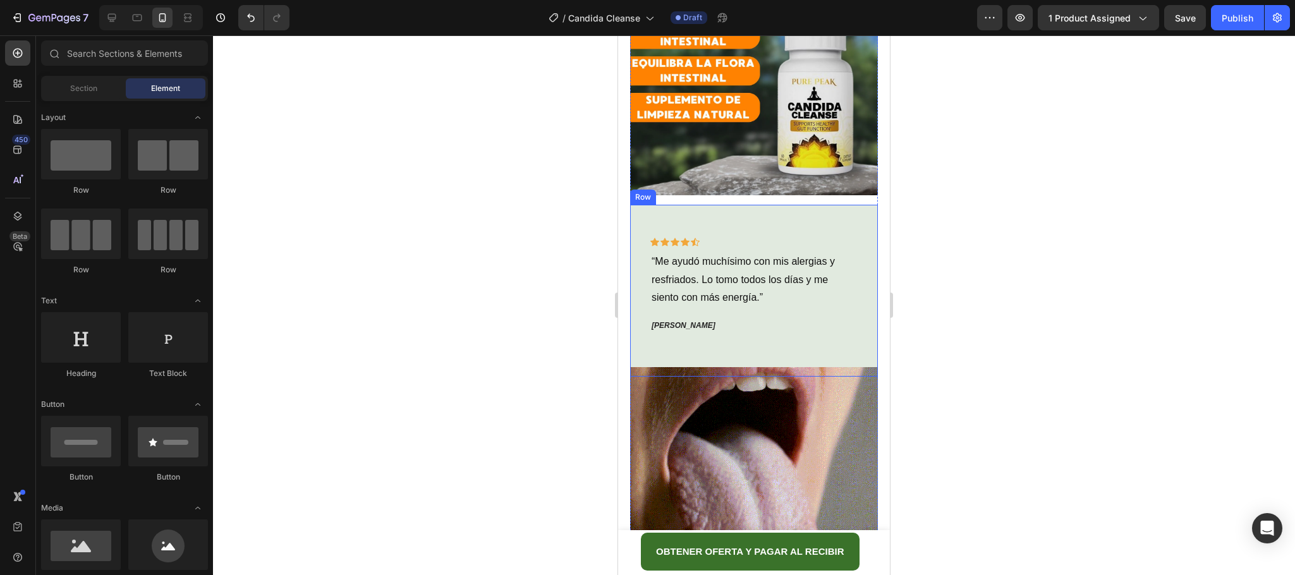
click at [835, 205] on div "Icon Icon Icon Icon Icon Row “Me ayudó muchísimo con mis alergias y resfriados.…" at bounding box center [754, 291] width 248 height 172
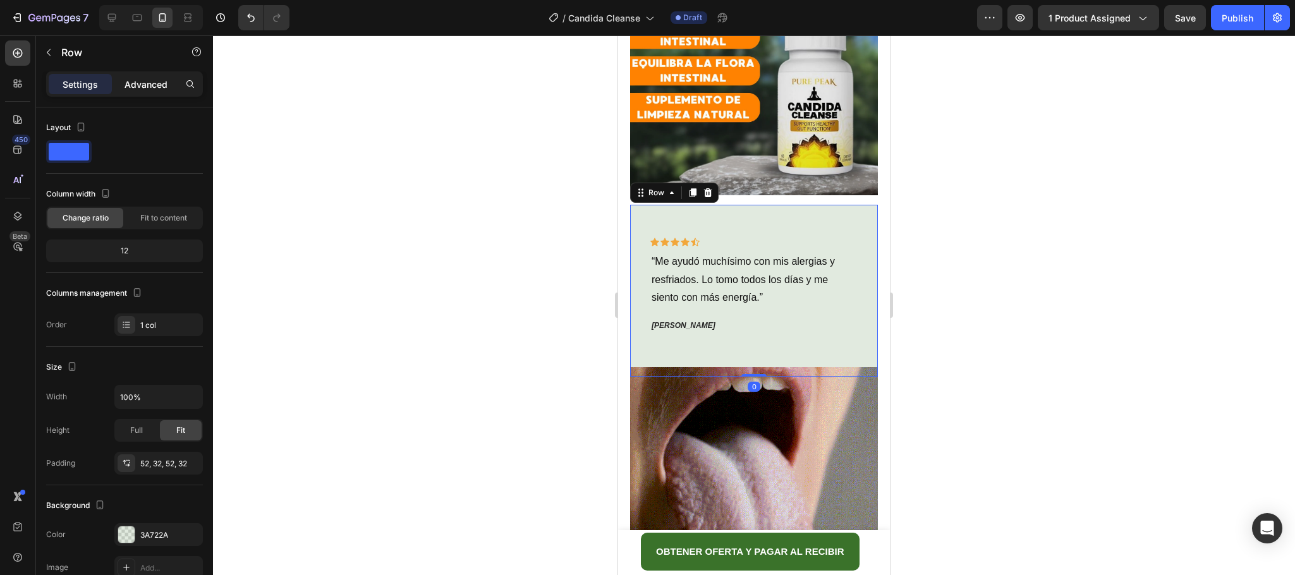
click at [146, 75] on div "Advanced" at bounding box center [145, 84] width 63 height 20
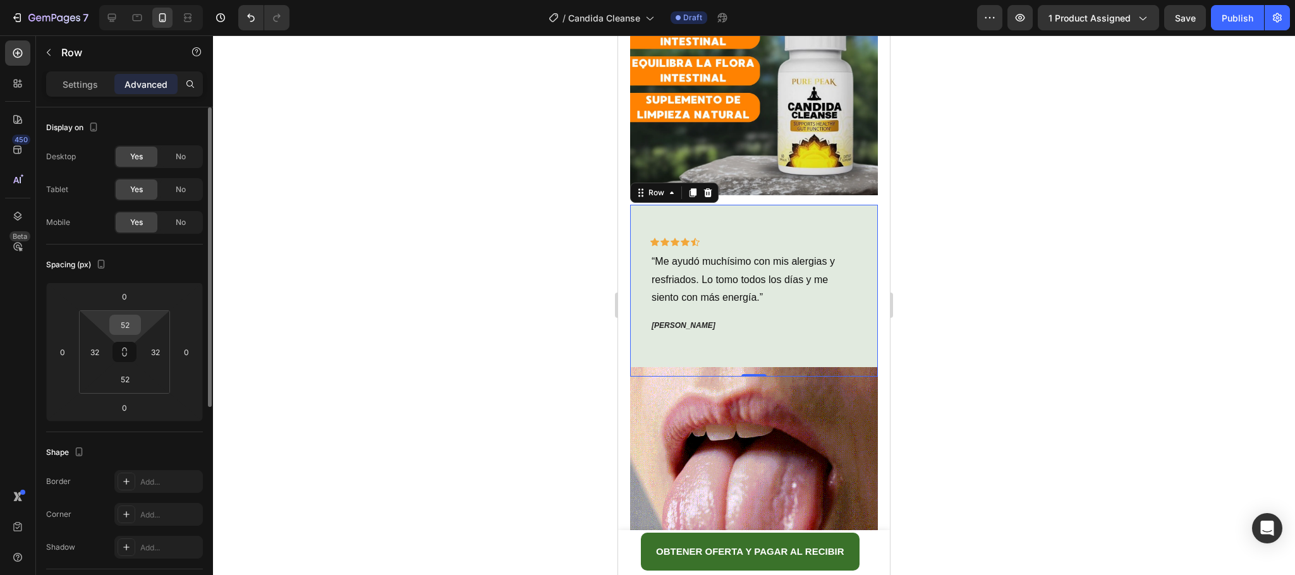
click at [121, 324] on input "52" at bounding box center [125, 324] width 25 height 19
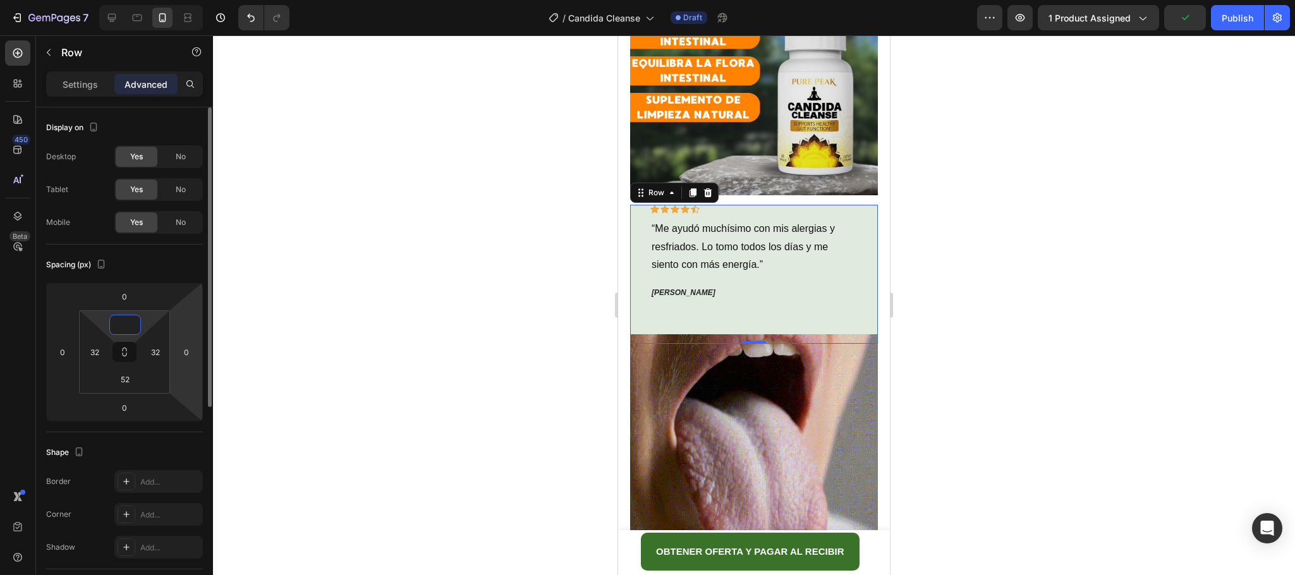
type input "52"
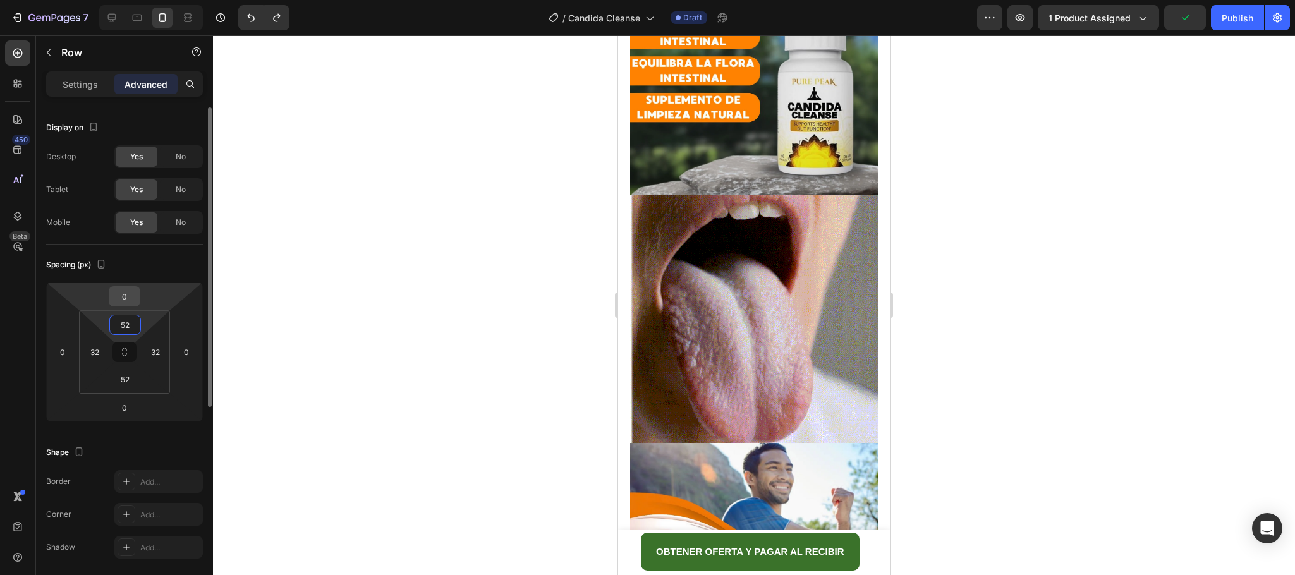
click at [128, 295] on input "0" at bounding box center [124, 296] width 25 height 19
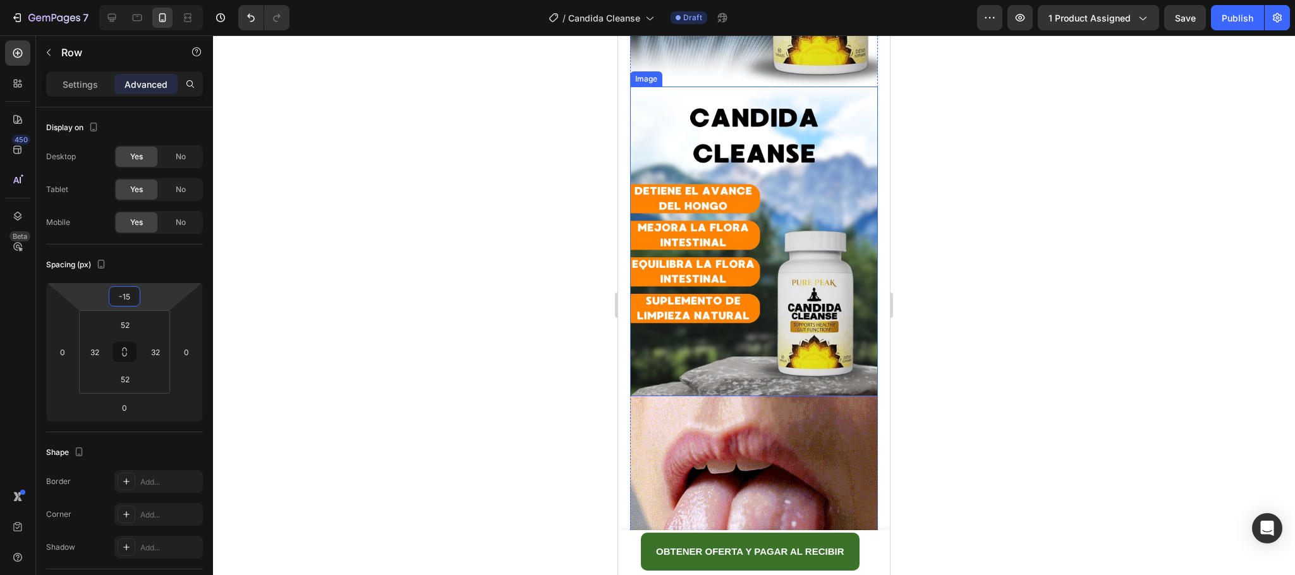
scroll to position [805, 0]
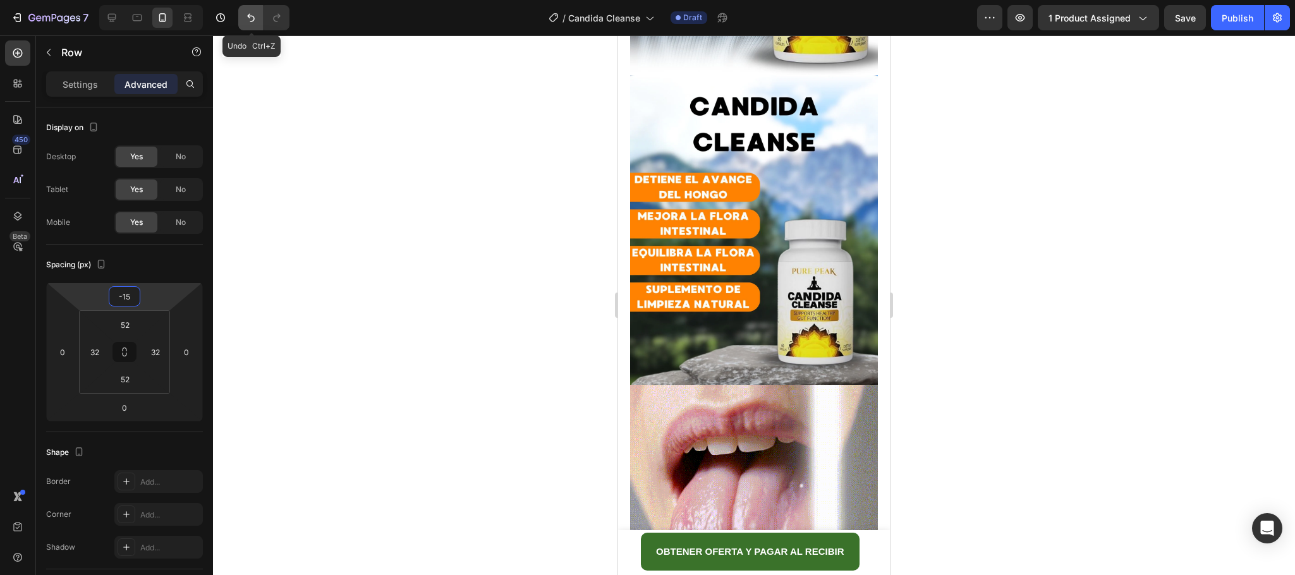
type input "-15"
click at [254, 15] on icon "Undo/Redo" at bounding box center [251, 17] width 13 height 13
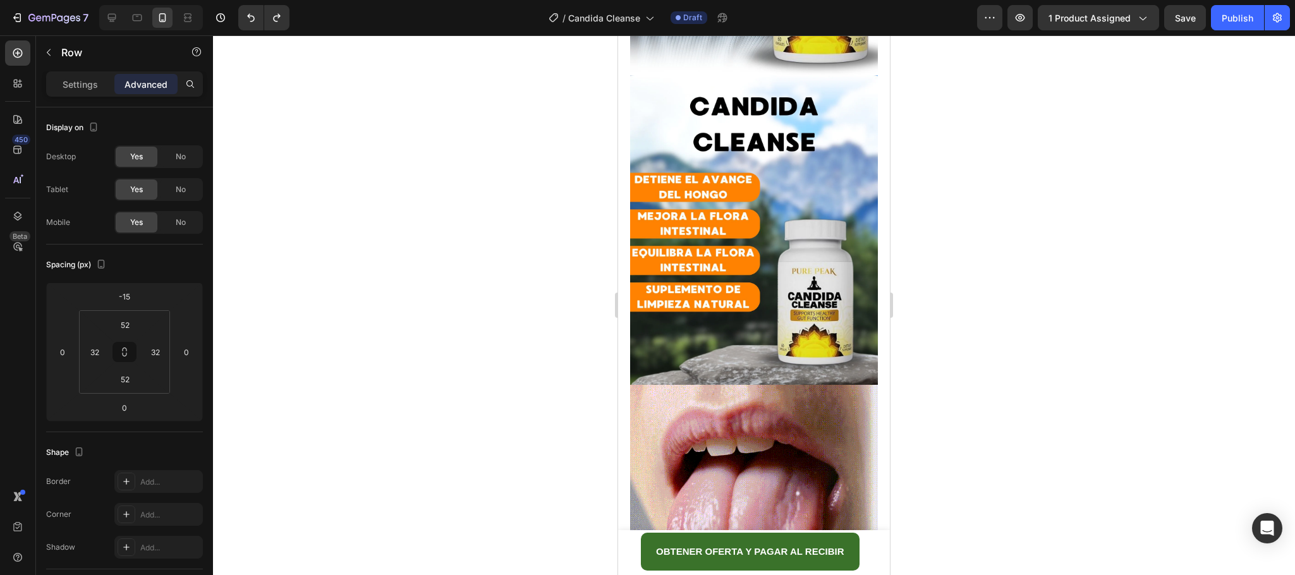
click at [956, 293] on div at bounding box center [754, 305] width 1082 height 540
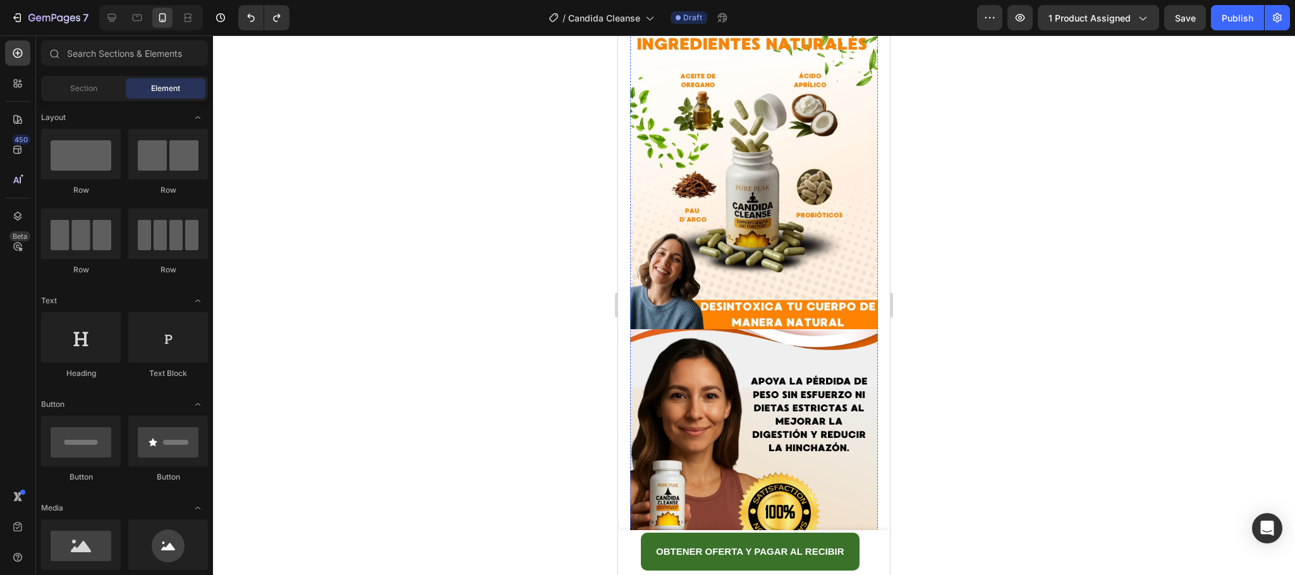
scroll to position [2796, 0]
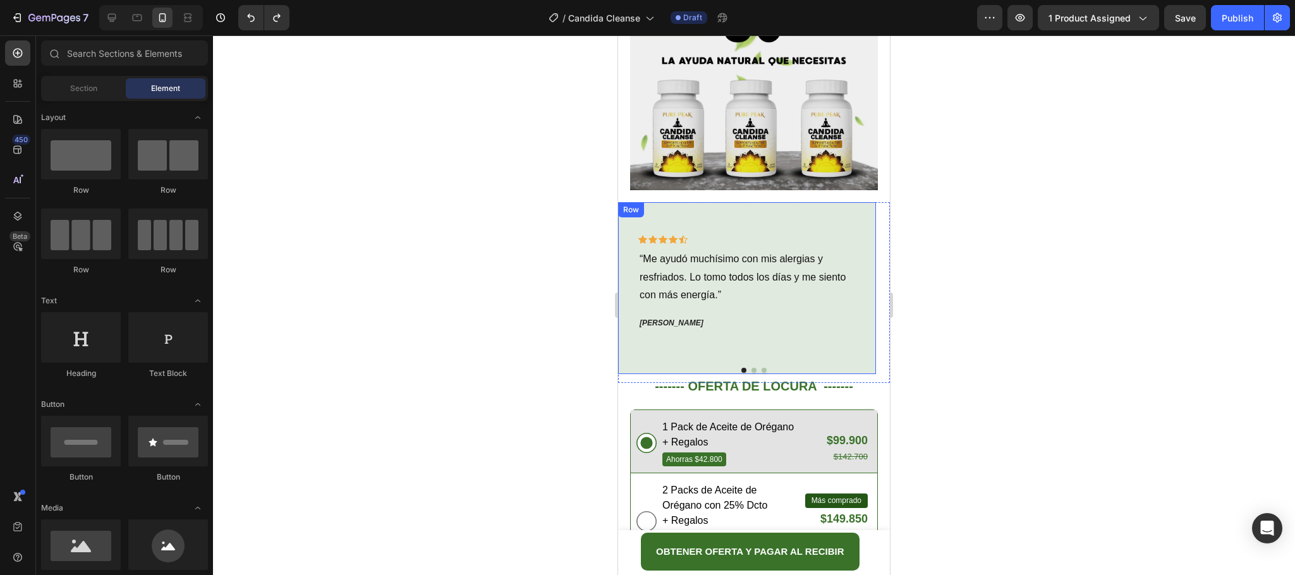
click at [858, 202] on div "Icon Icon Icon Icon Icon Row “Me ayudó muchísimo con mis alergias y resfriados.…" at bounding box center [747, 288] width 258 height 172
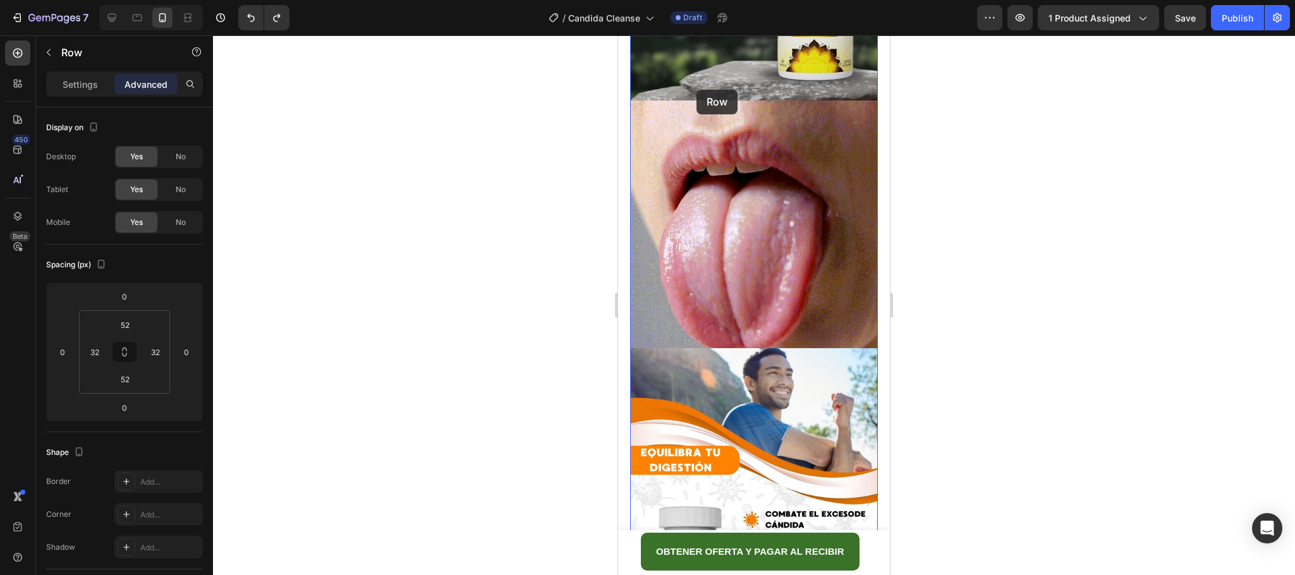
scroll to position [994, 0]
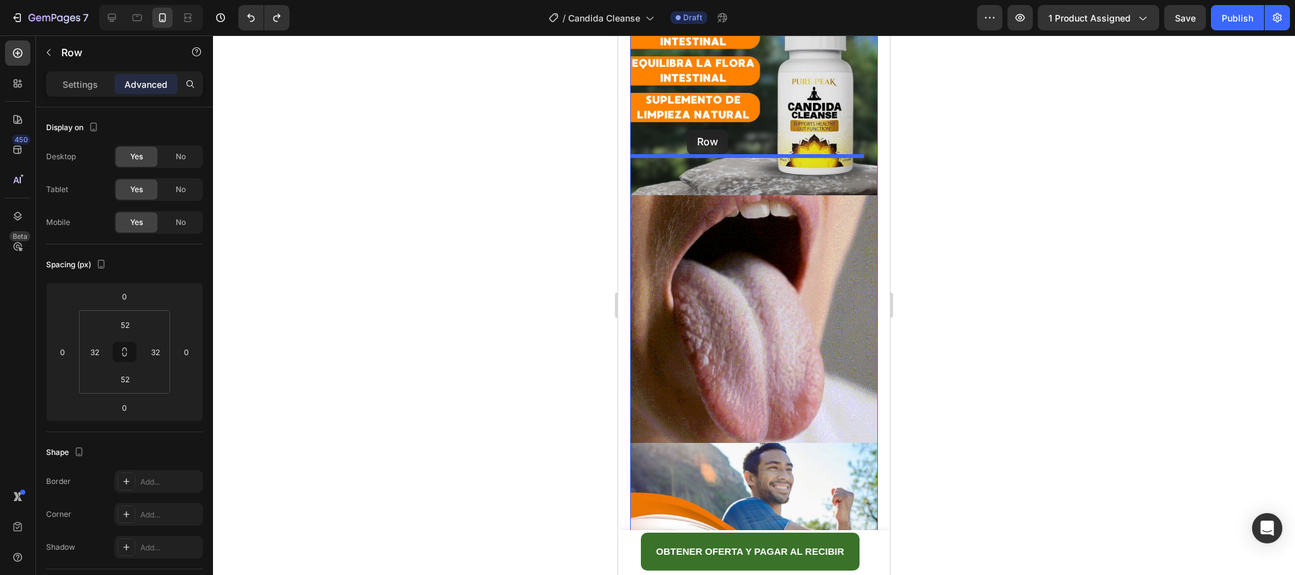
drag, startPoint x: 630, startPoint y: 66, endPoint x: 687, endPoint y: 130, distance: 85.0
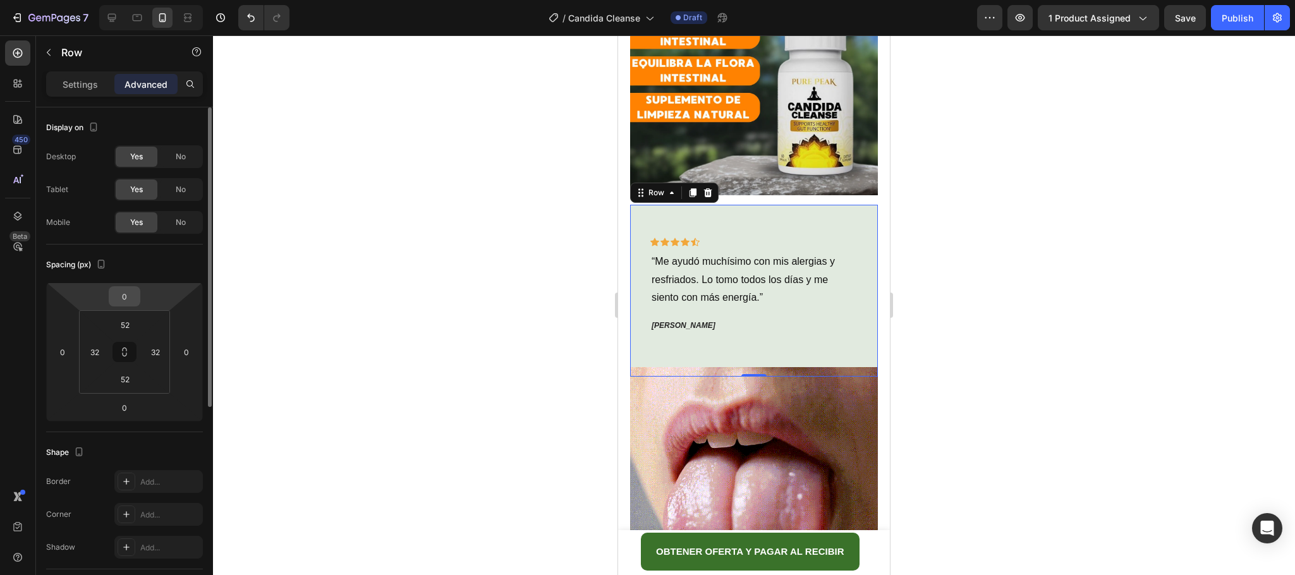
click at [128, 289] on input "0" at bounding box center [124, 296] width 25 height 19
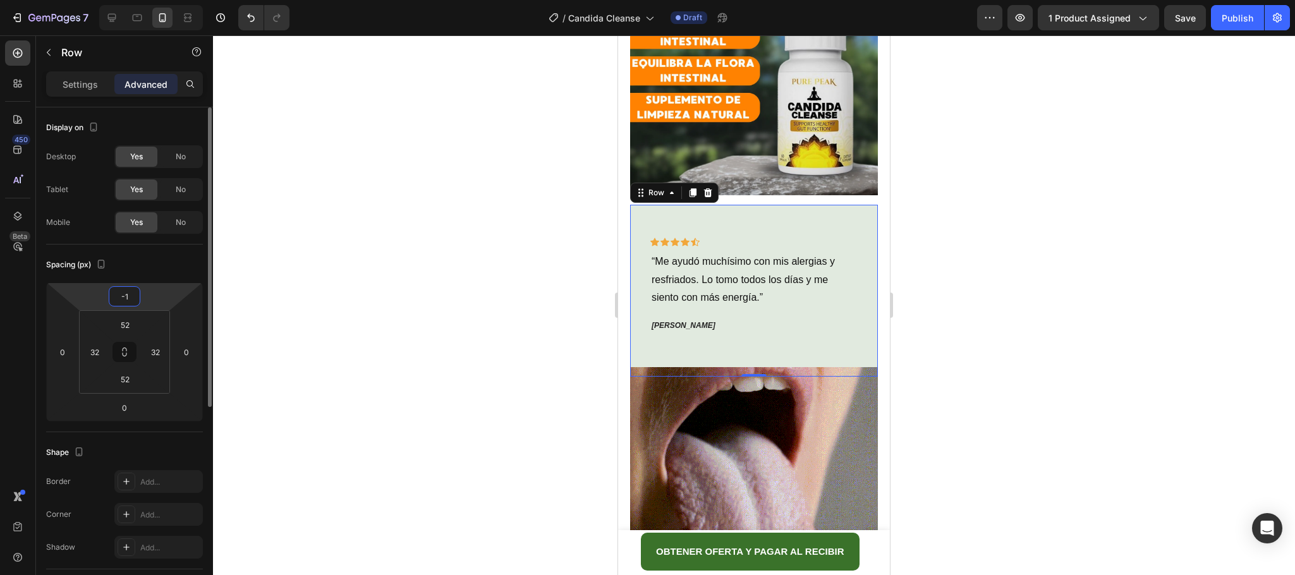
type input "-15"
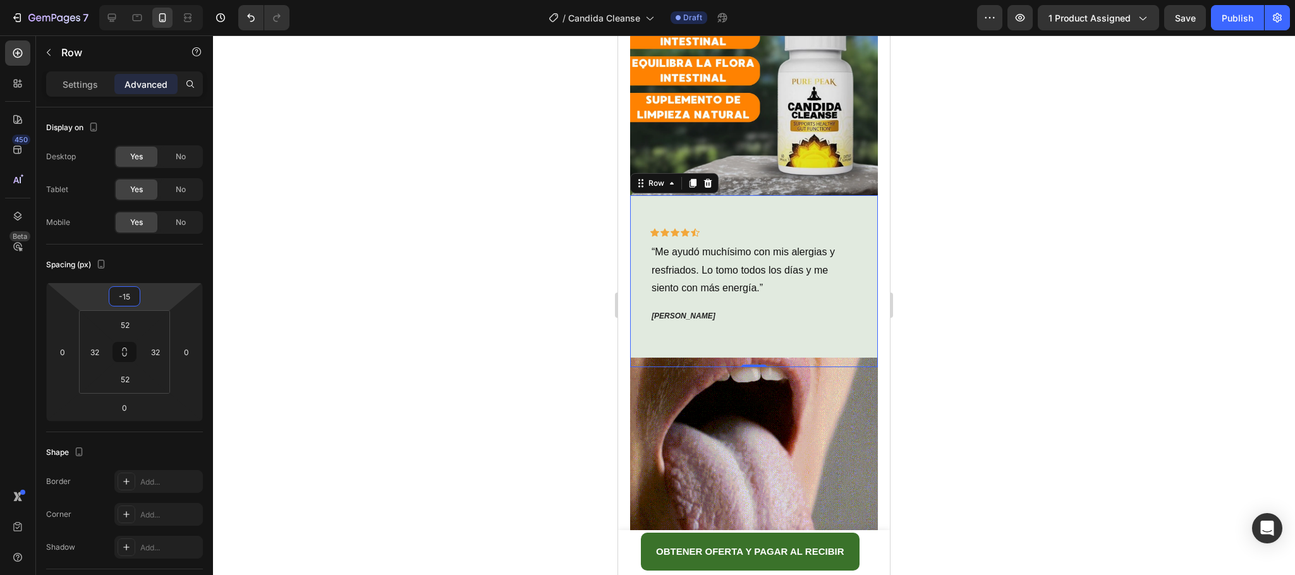
click at [1009, 304] on div at bounding box center [754, 305] width 1082 height 540
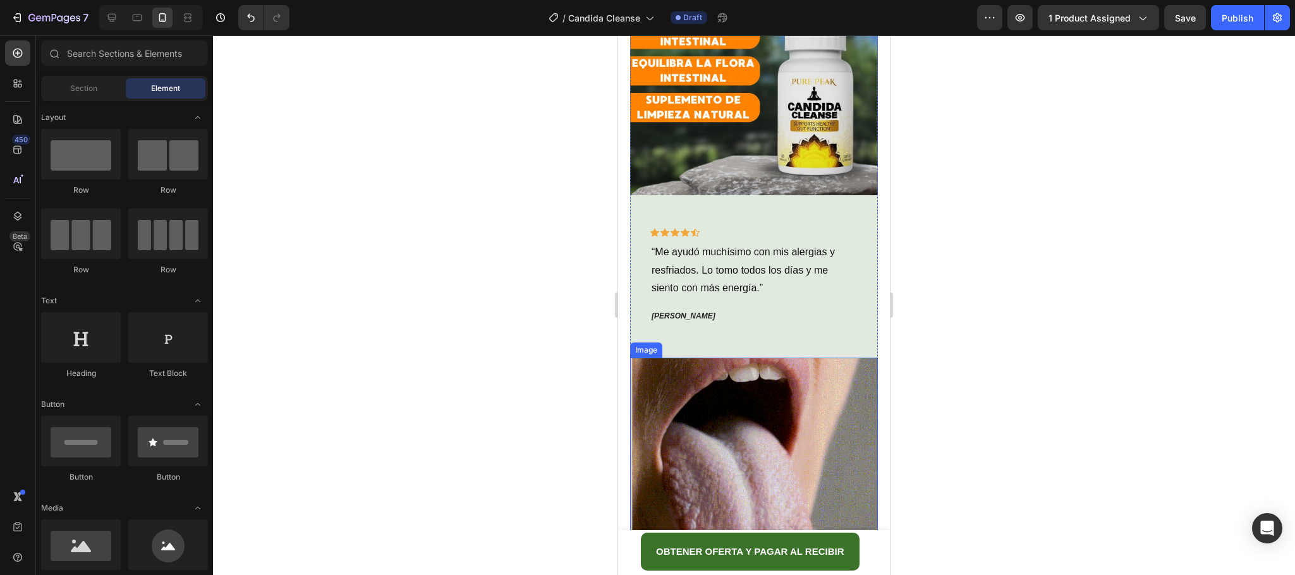
click at [836, 358] on img at bounding box center [754, 482] width 248 height 248
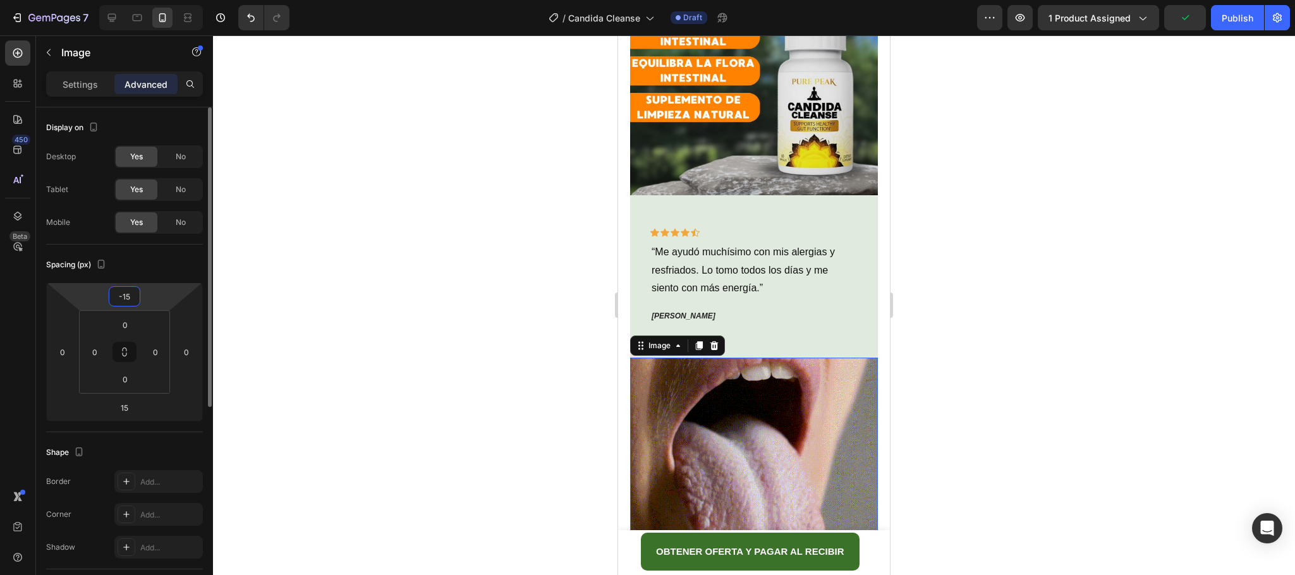
click at [126, 296] on input "-15" at bounding box center [124, 296] width 25 height 19
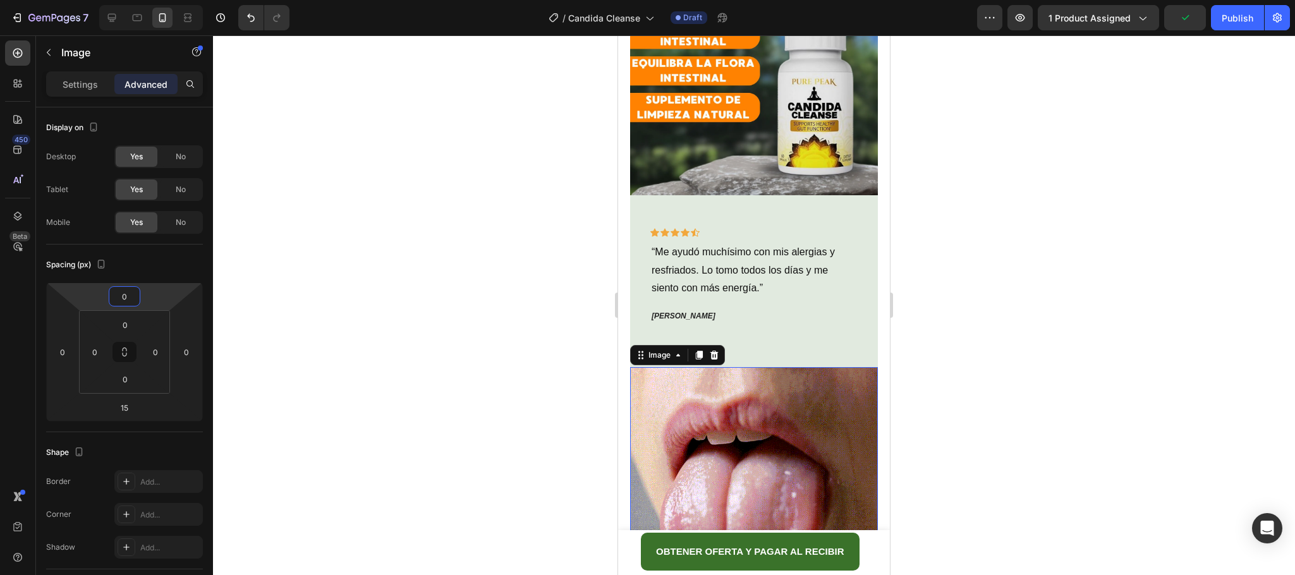
click at [1042, 374] on div at bounding box center [754, 305] width 1082 height 540
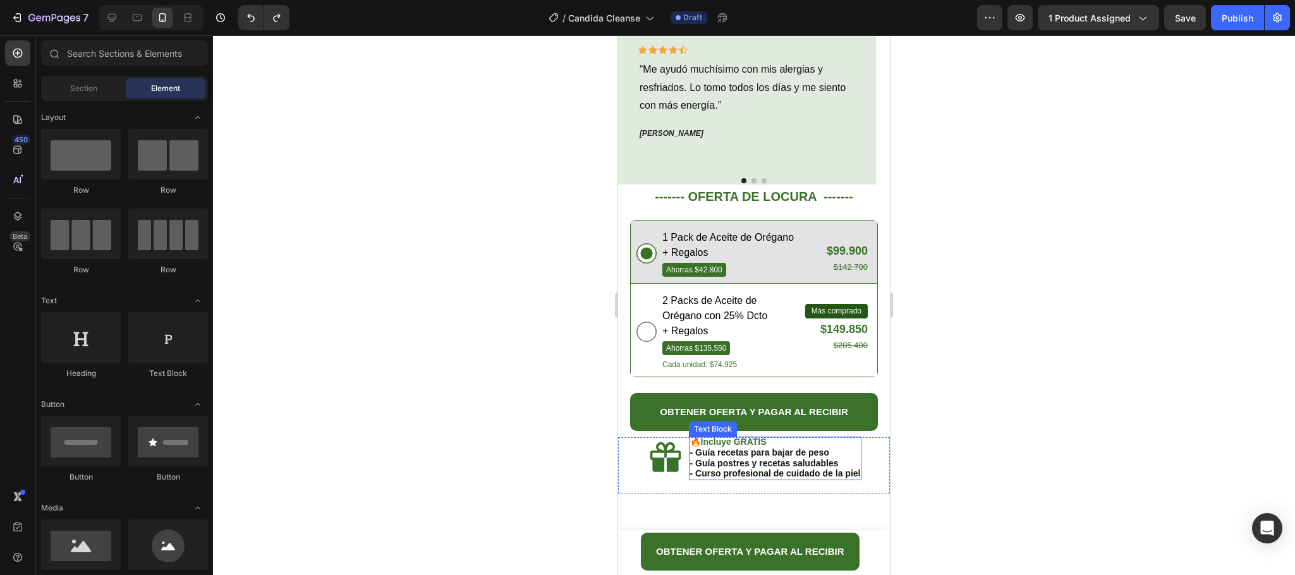
scroll to position [2701, 0]
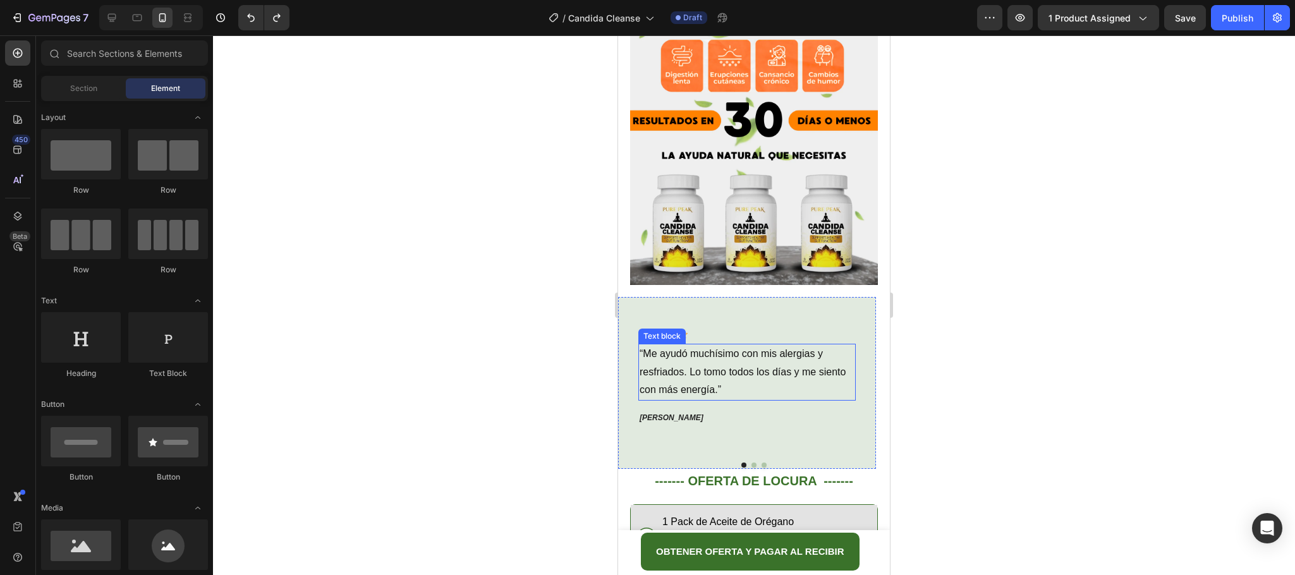
click at [785, 345] on p "“Me ayudó muchísimo con mis alergias y resfriados. Lo tomo todos los días y me …" at bounding box center [747, 372] width 215 height 54
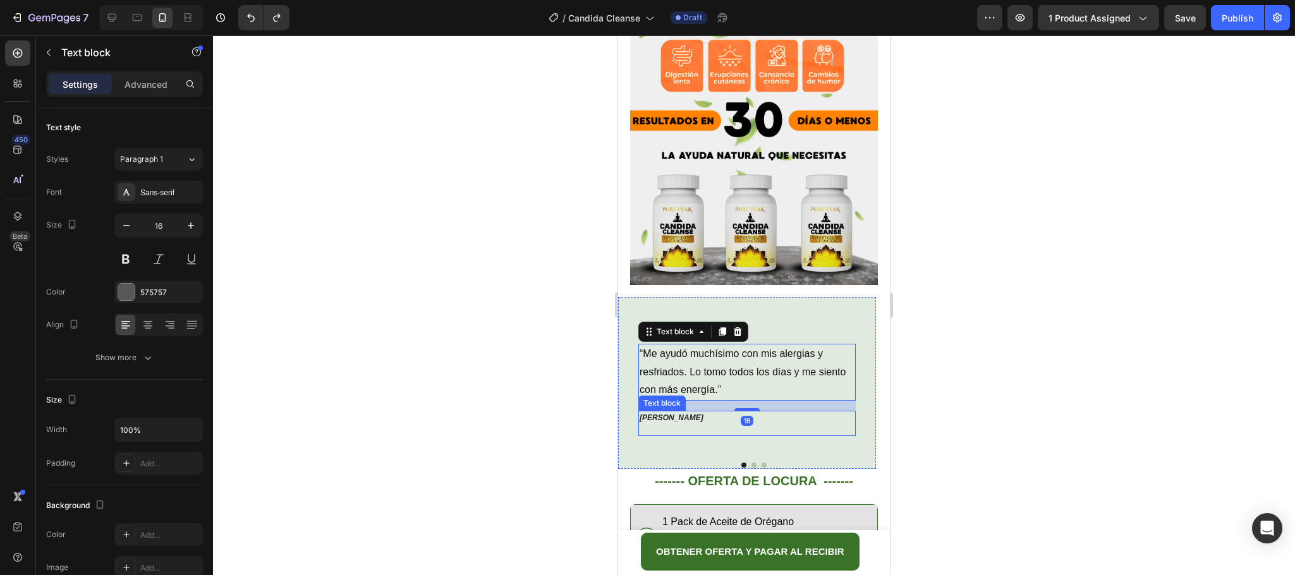
click at [770, 412] on p "[PERSON_NAME]" at bounding box center [747, 417] width 215 height 11
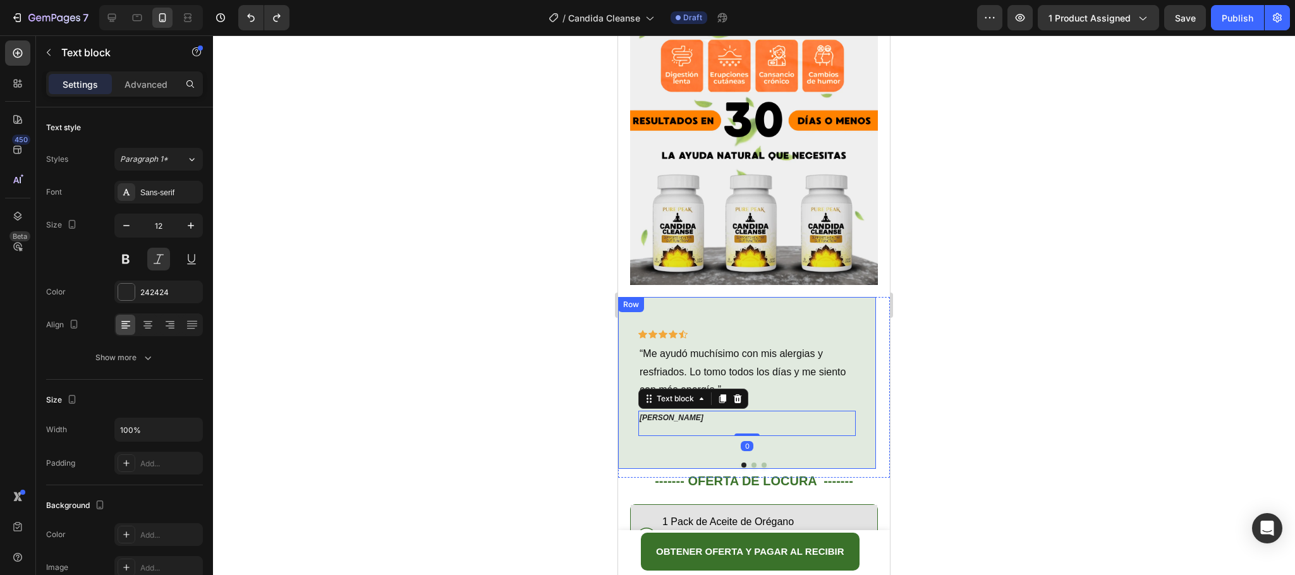
click at [689, 297] on div "Icon Icon Icon Icon Icon Row “Me ayudó muchísimo con mis alergias y resfriados.…" at bounding box center [747, 383] width 258 height 172
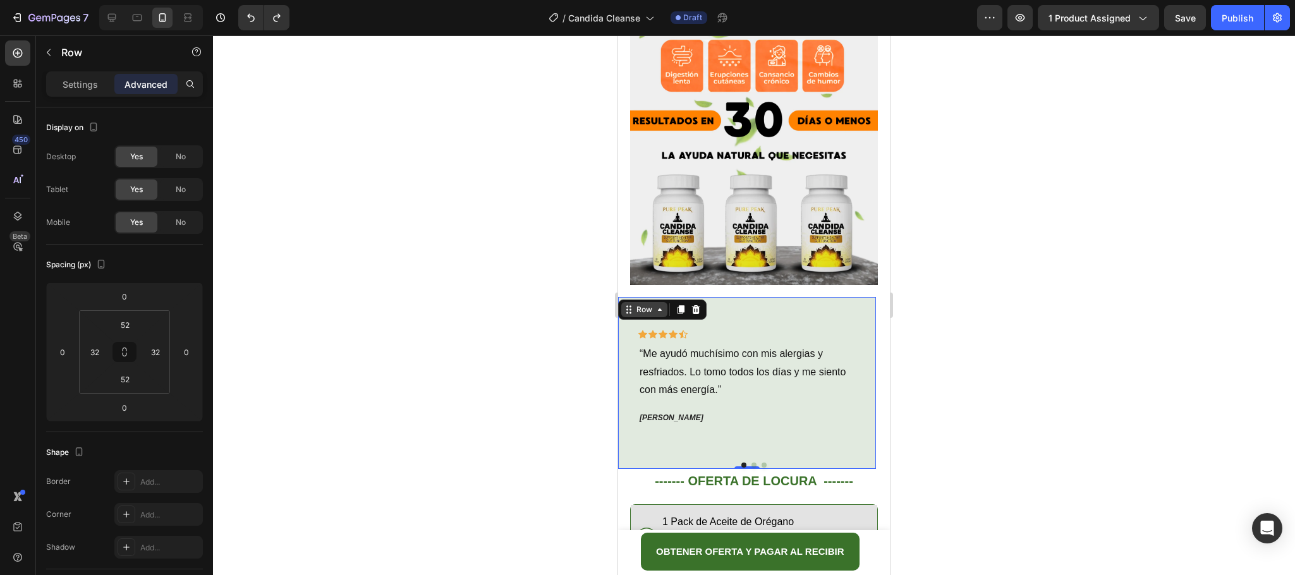
click at [655, 305] on icon at bounding box center [660, 310] width 10 height 10
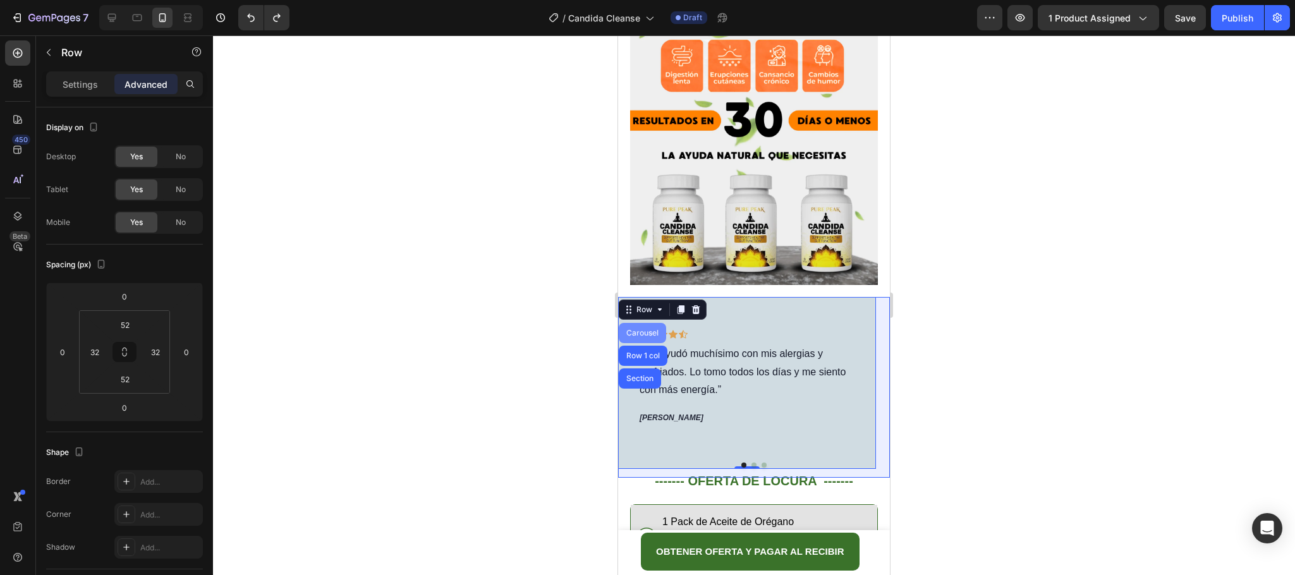
click at [660, 329] on div "Carousel" at bounding box center [642, 333] width 37 height 8
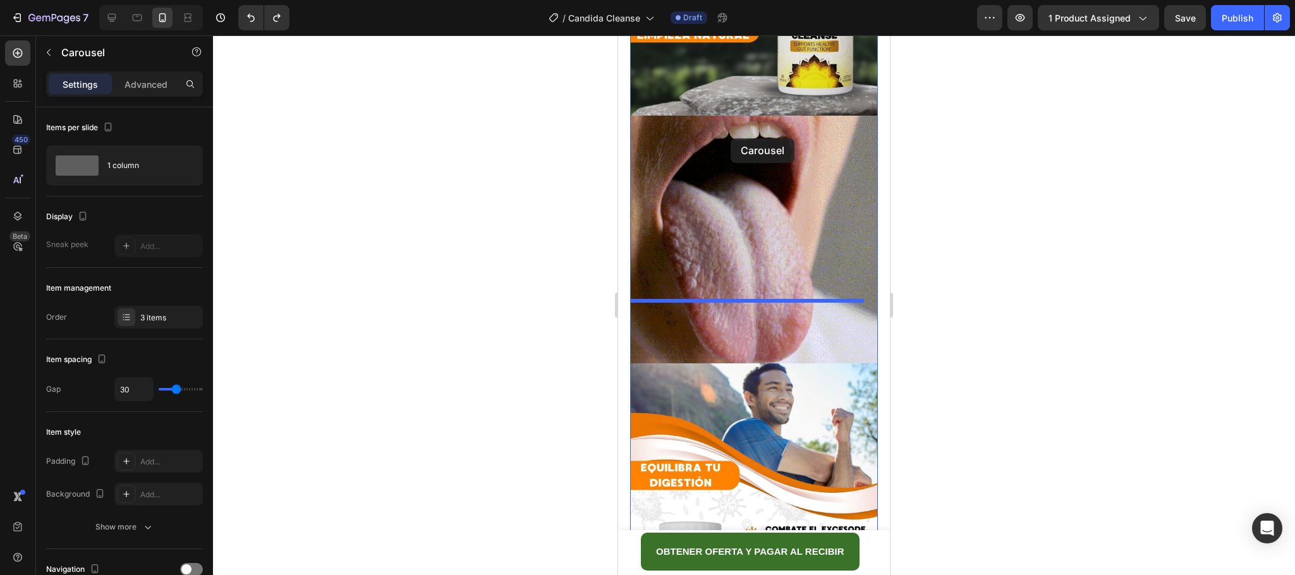
scroll to position [899, 0]
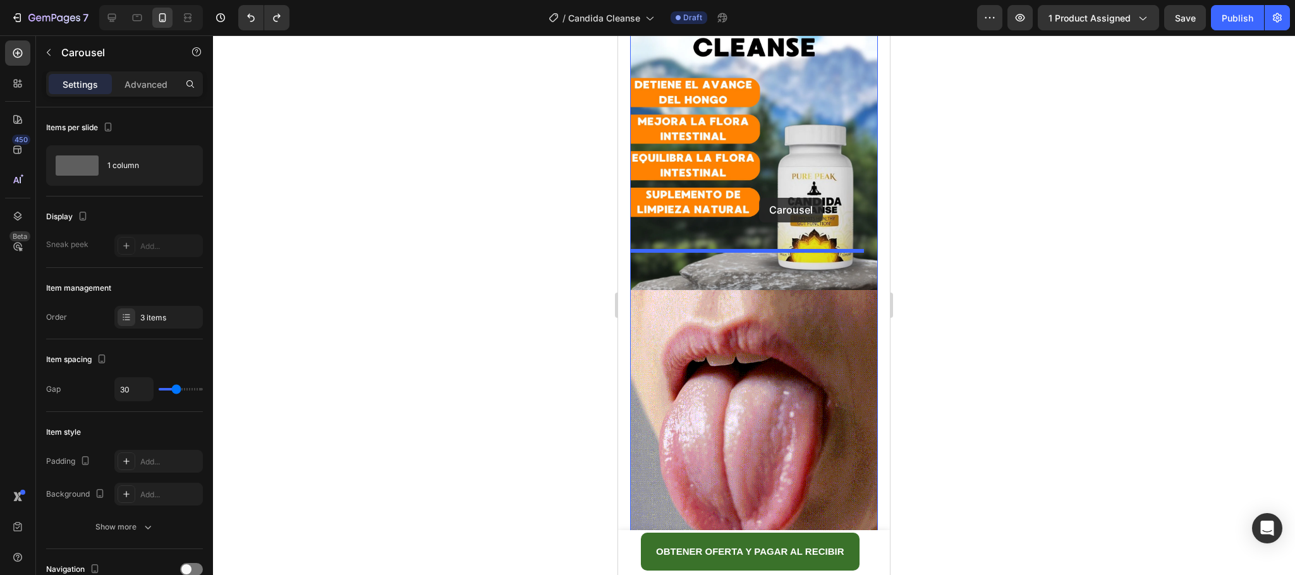
drag, startPoint x: 638, startPoint y: 135, endPoint x: 759, endPoint y: 198, distance: 136.5
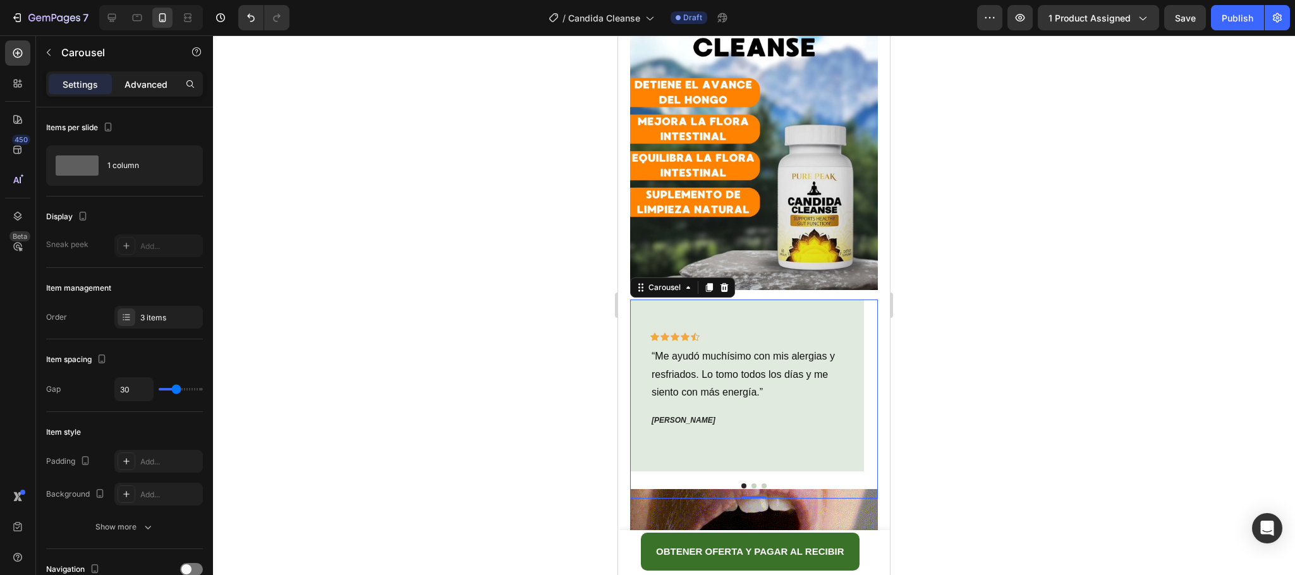
click at [135, 87] on p "Advanced" at bounding box center [146, 84] width 43 height 13
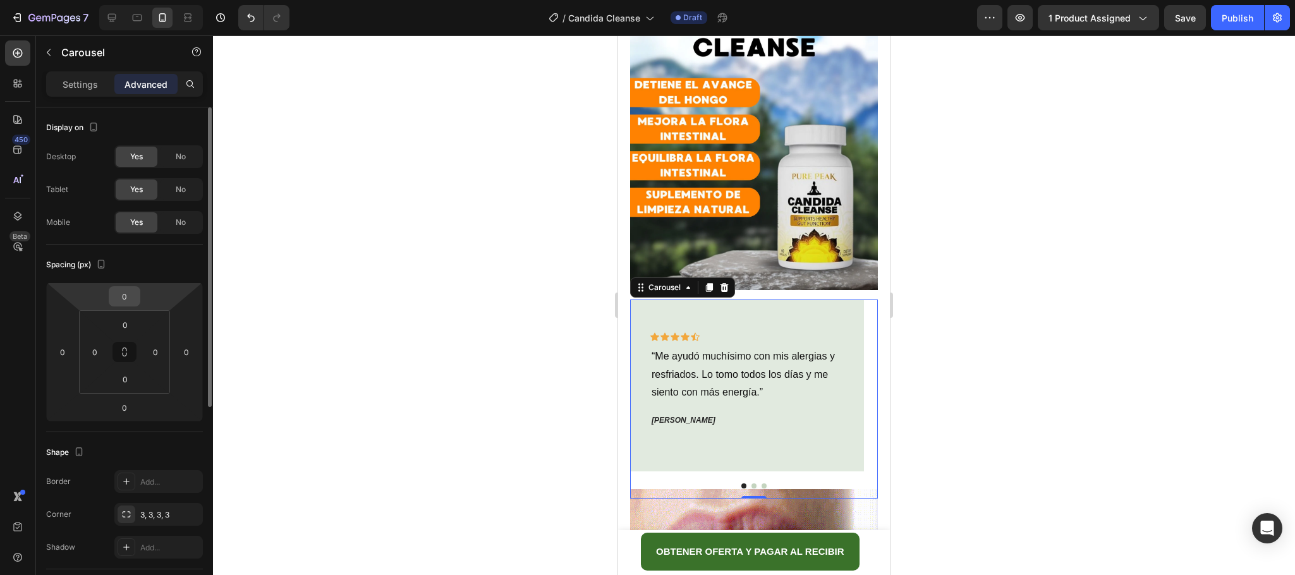
click at [121, 298] on input "0" at bounding box center [124, 296] width 25 height 19
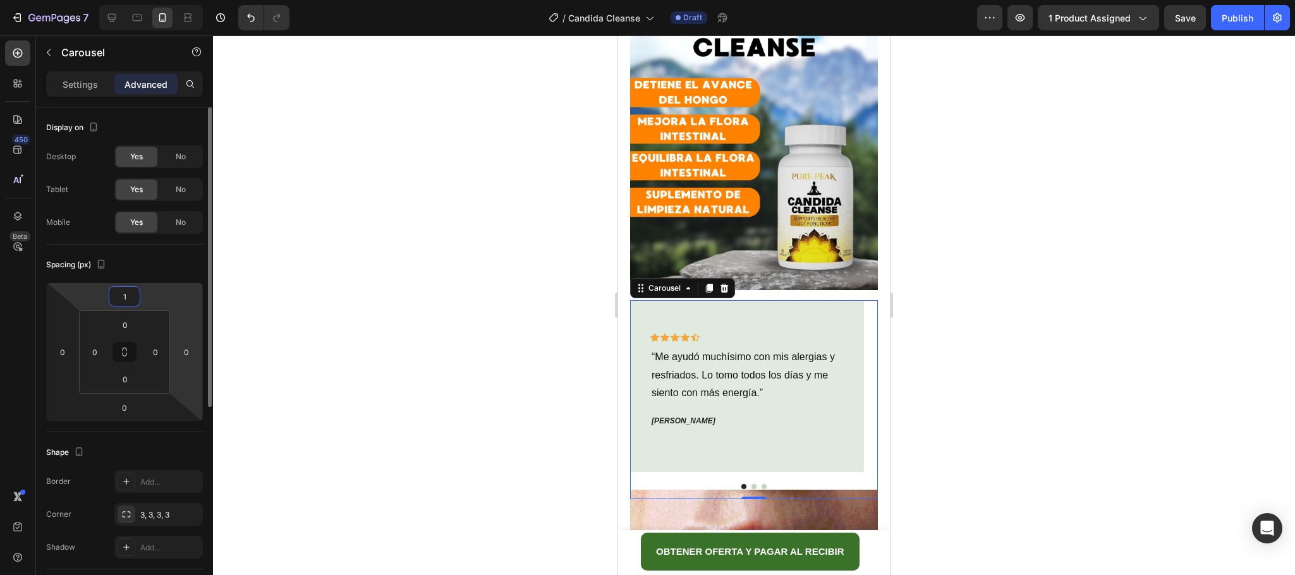
type input "15"
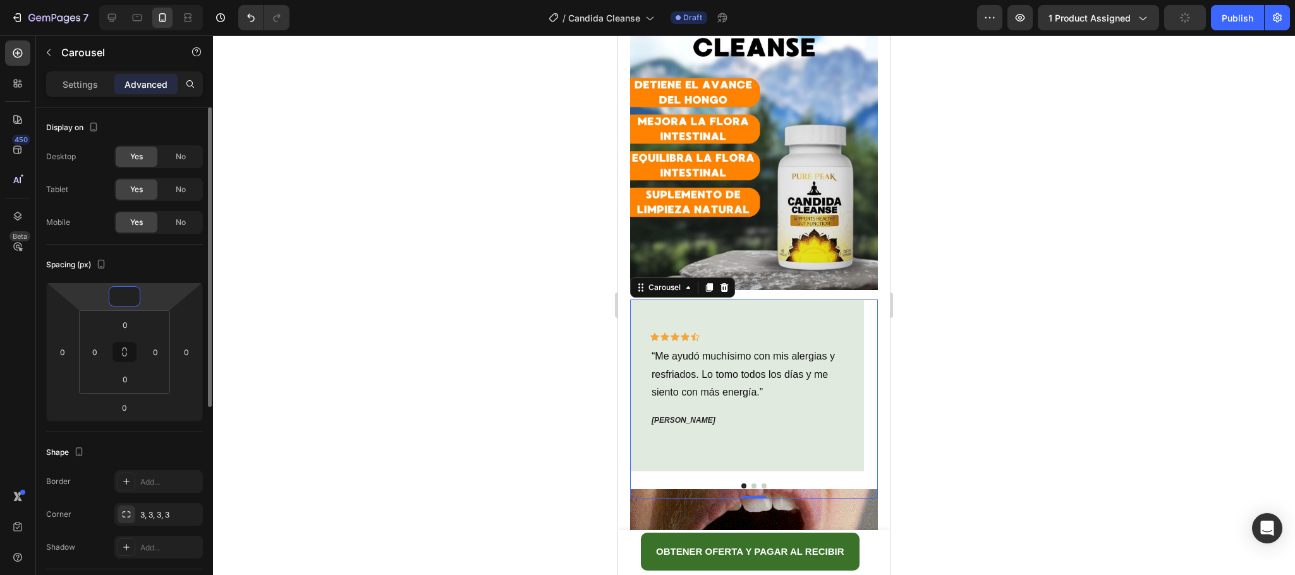
click at [121, 298] on input "number" at bounding box center [124, 296] width 25 height 19
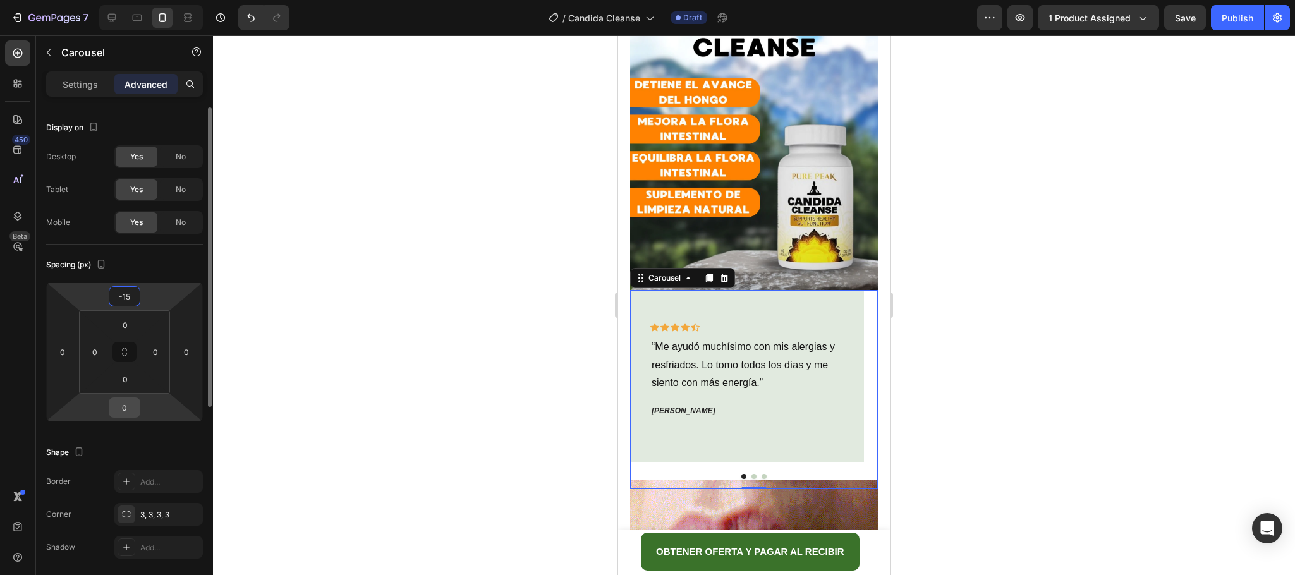
type input "-15"
click at [129, 402] on input "0" at bounding box center [124, 407] width 25 height 19
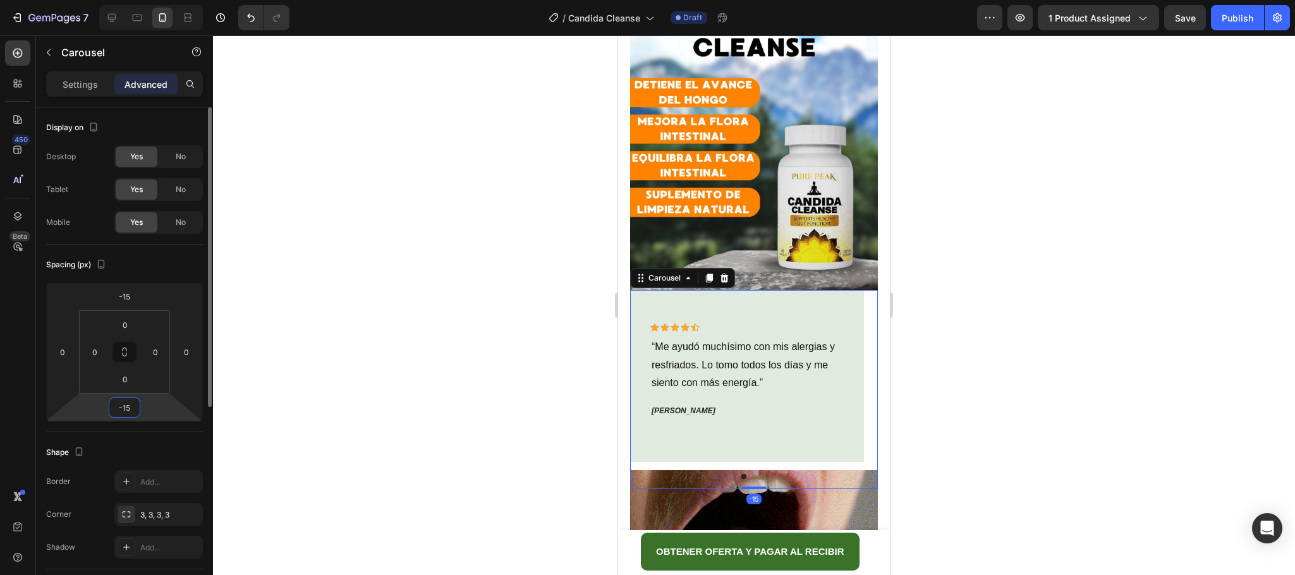
type input "-1"
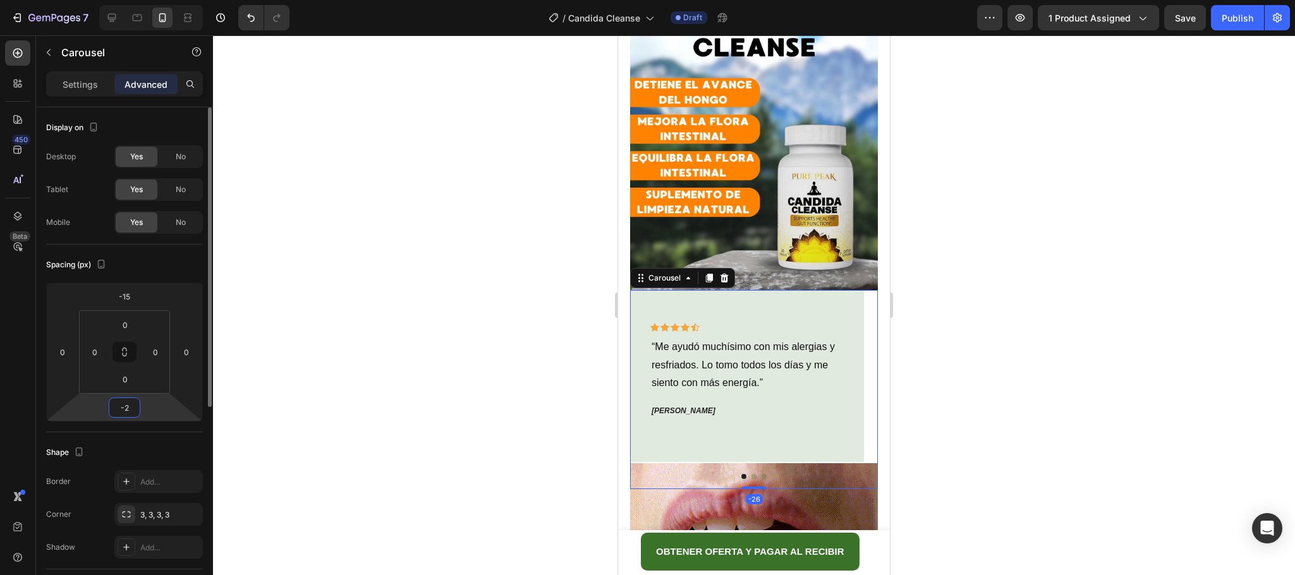
type input "-27"
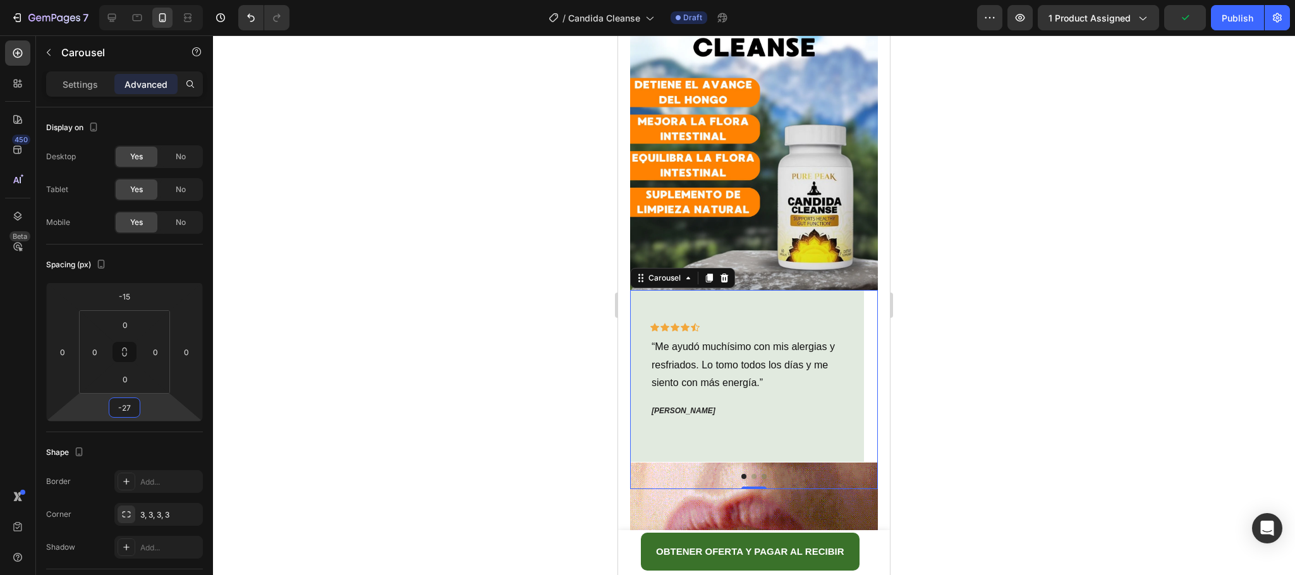
click at [983, 403] on div at bounding box center [754, 305] width 1082 height 540
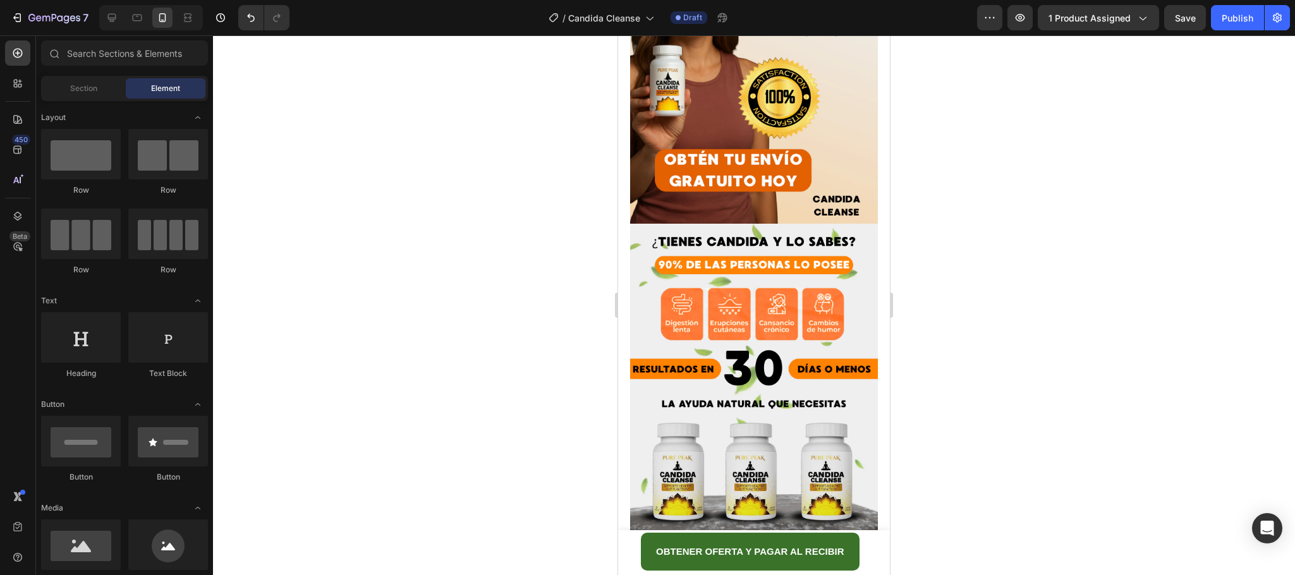
scroll to position [2796, 0]
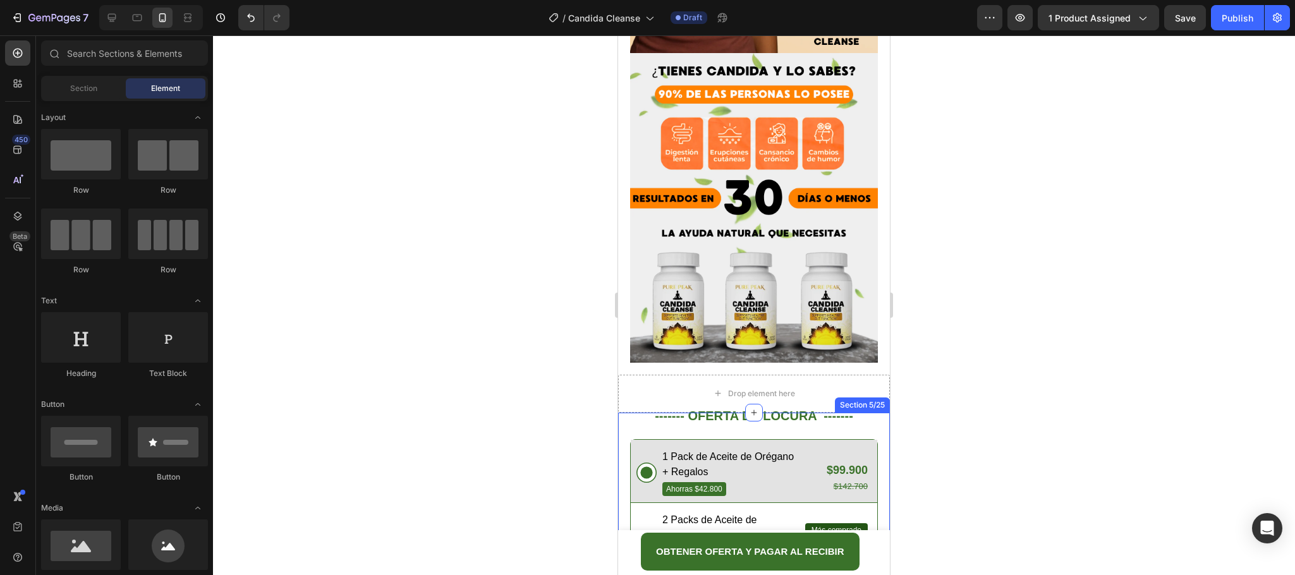
click at [869, 413] on div "------- OFERTA DE LOCURA ------- Text Block 1 Pack de Aceite de Orégano + Regal…" at bounding box center [754, 532] width 272 height 238
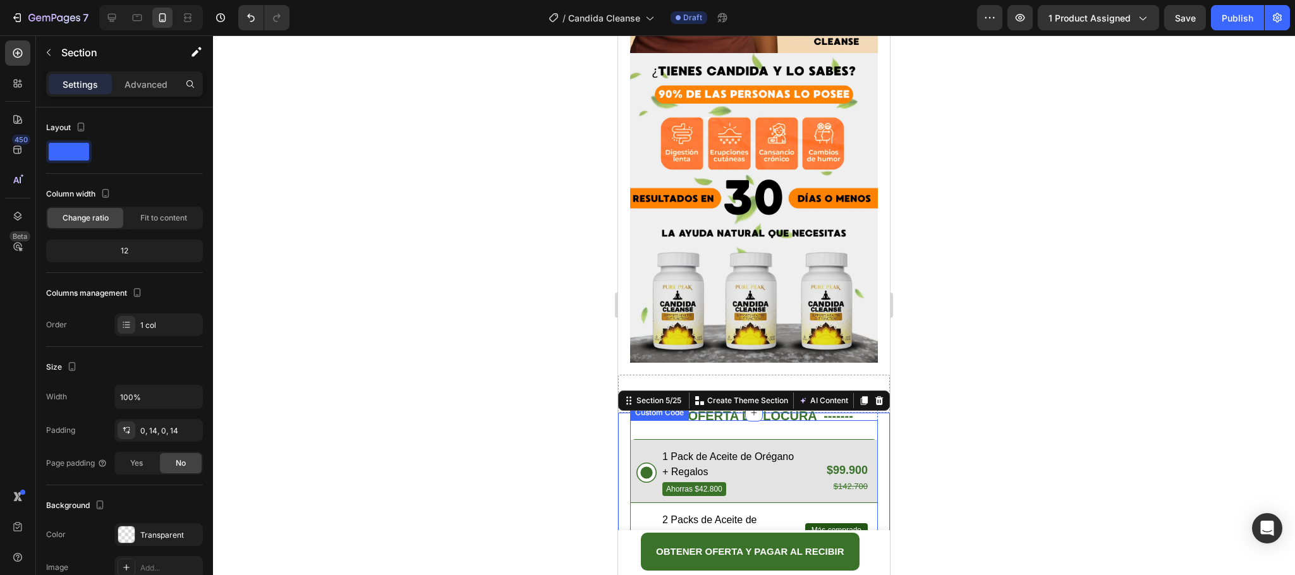
click at [863, 420] on div "1 Pack de Aceite de Orégano + Regalos Ahorras $42.800 $99.900 $142.700 2 Packs …" at bounding box center [754, 517] width 248 height 195
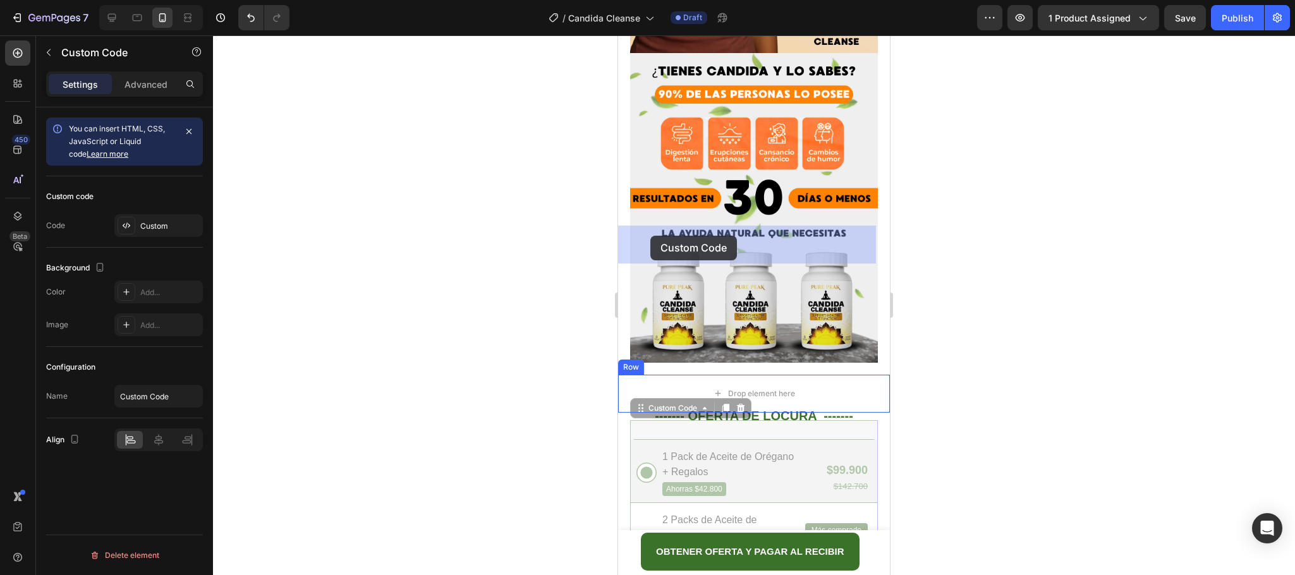
drag, startPoint x: 645, startPoint y: 259, endPoint x: 1510, endPoint y: 353, distance: 869.7
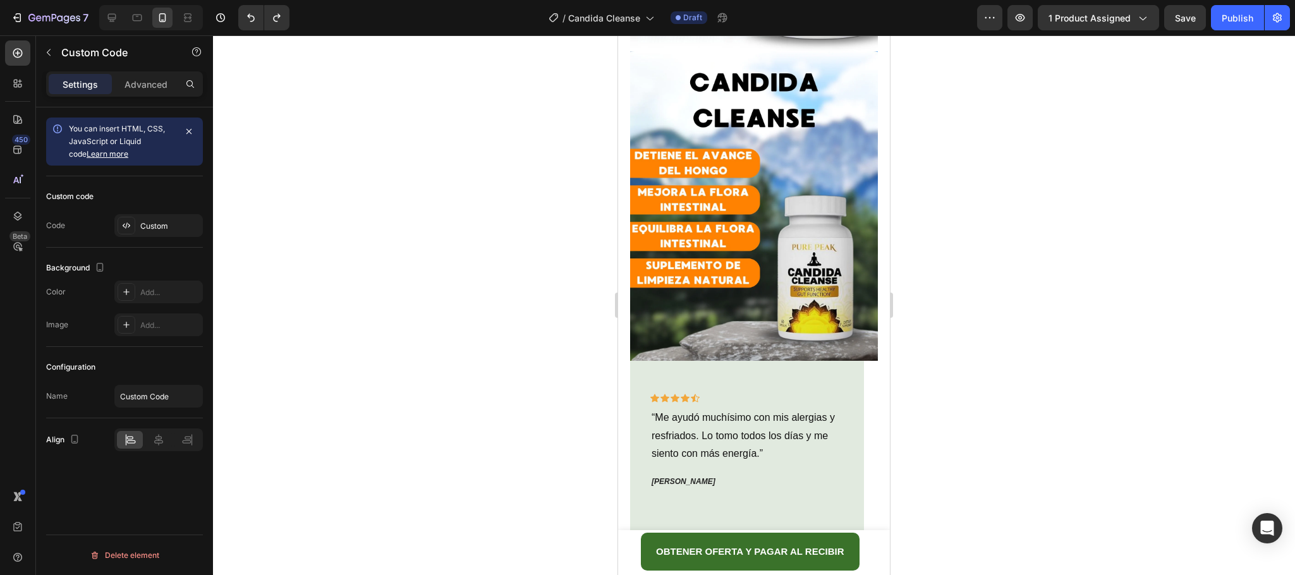
scroll to position [520, 0]
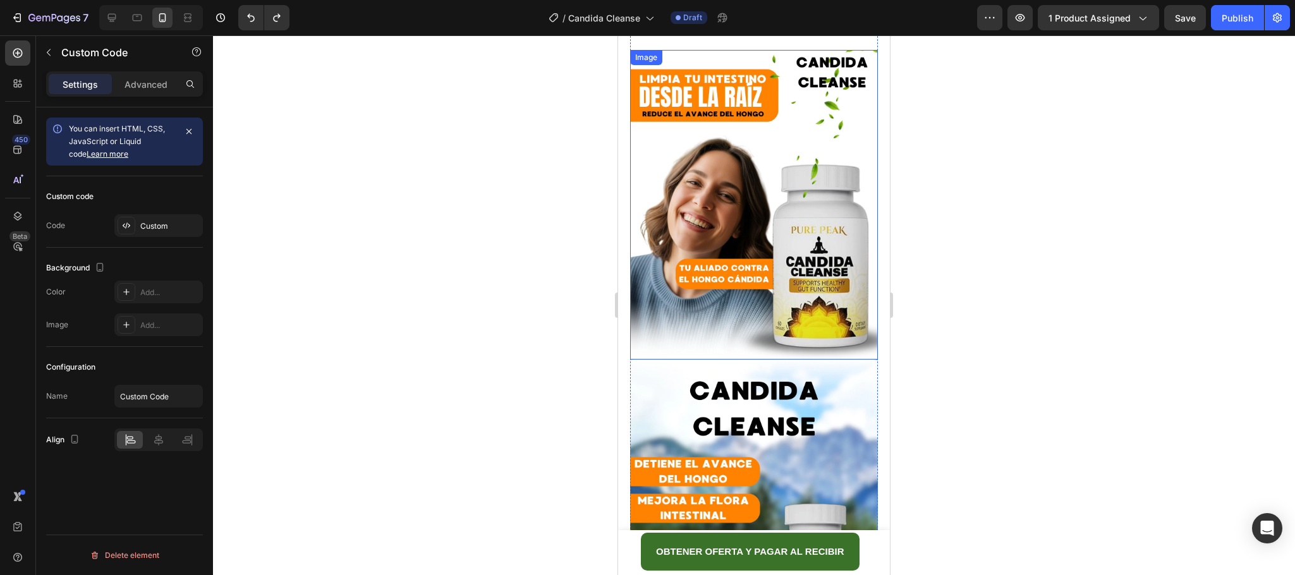
click at [808, 276] on img at bounding box center [754, 205] width 248 height 310
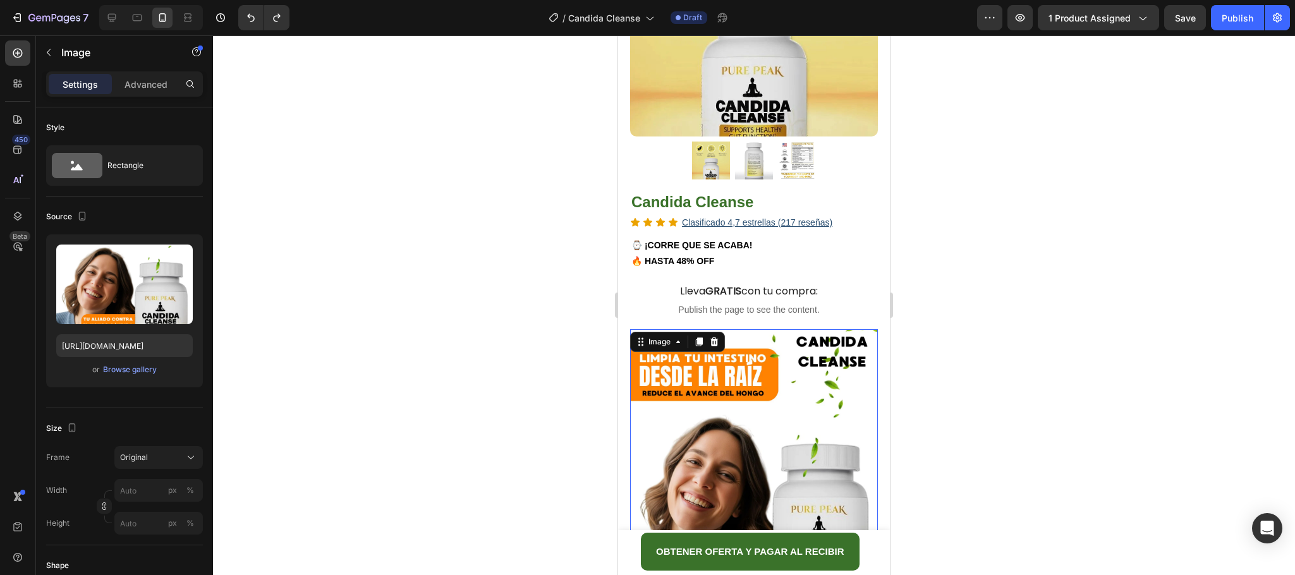
scroll to position [236, 0]
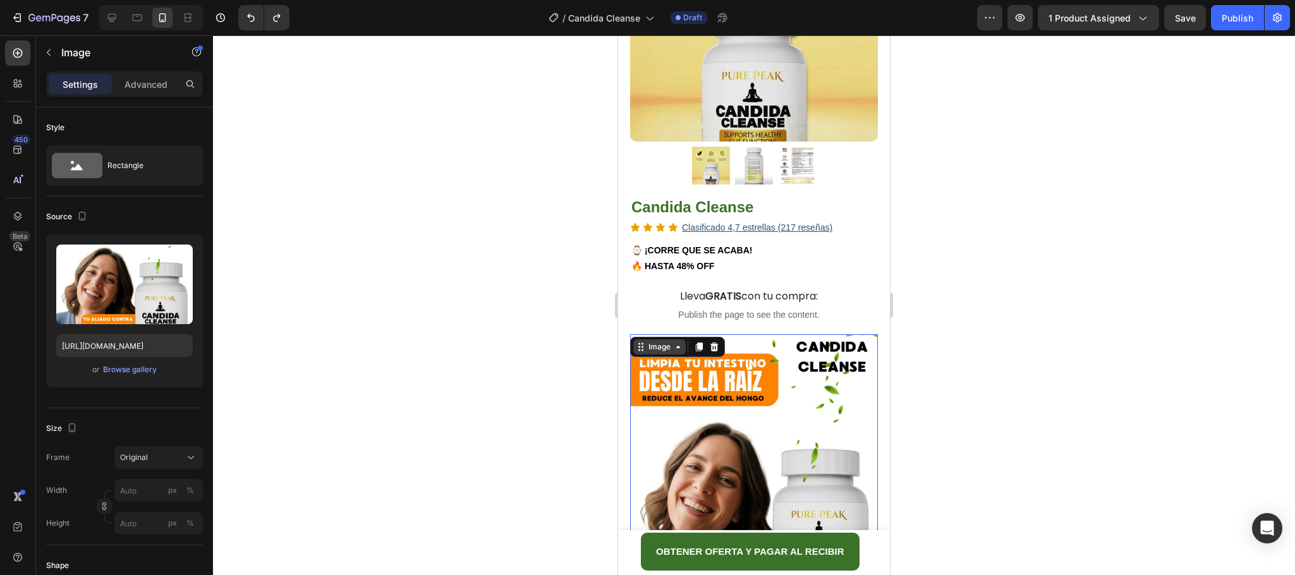
click at [673, 342] on icon at bounding box center [678, 347] width 10 height 10
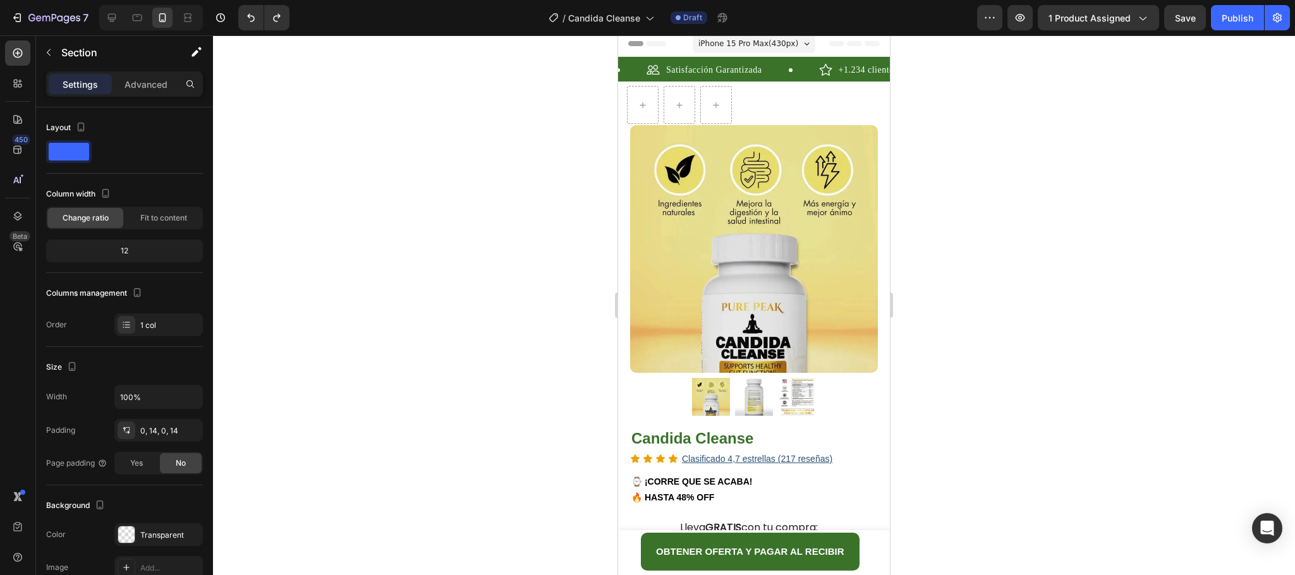
scroll to position [0, 0]
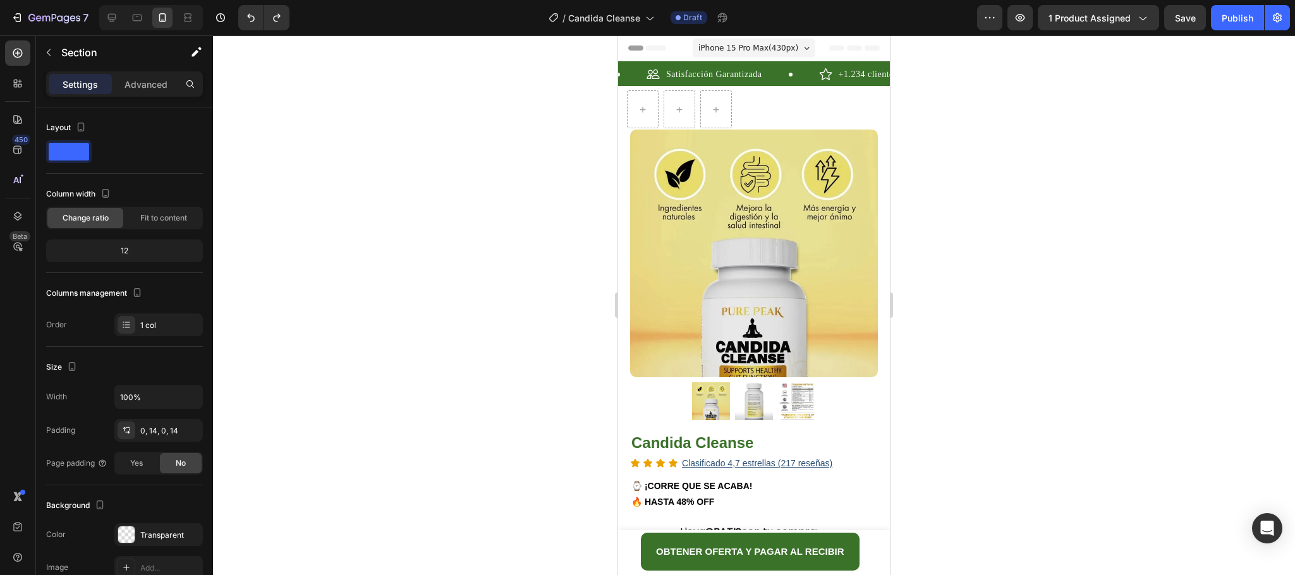
click at [1021, 169] on div at bounding box center [754, 305] width 1082 height 540
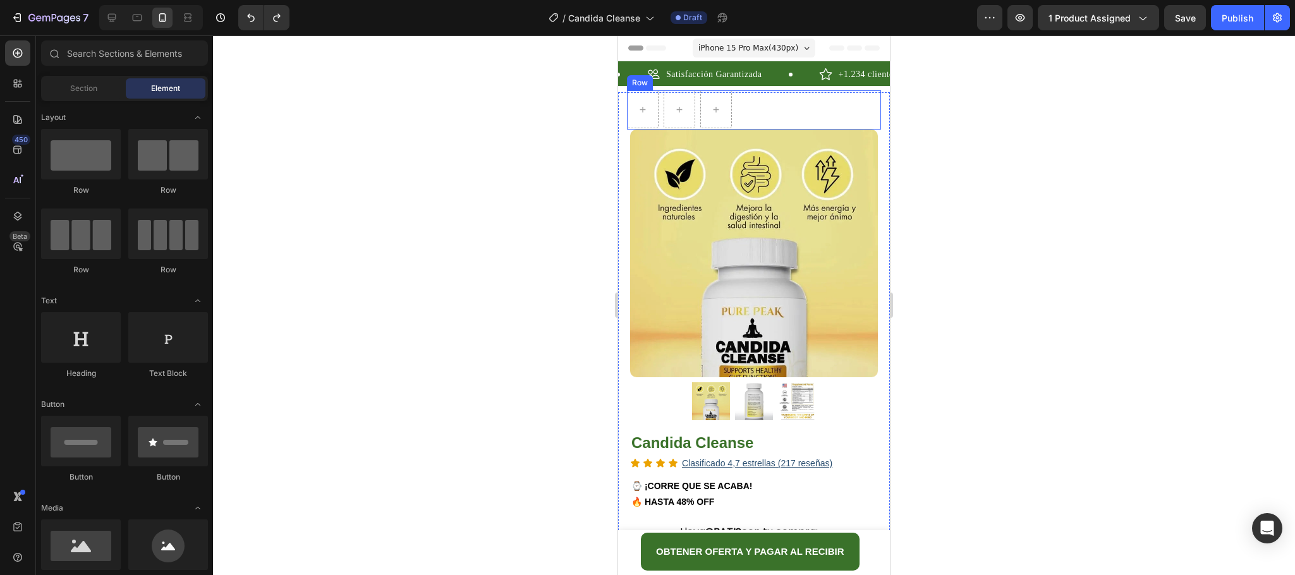
click at [867, 127] on div "Row" at bounding box center [754, 109] width 254 height 39
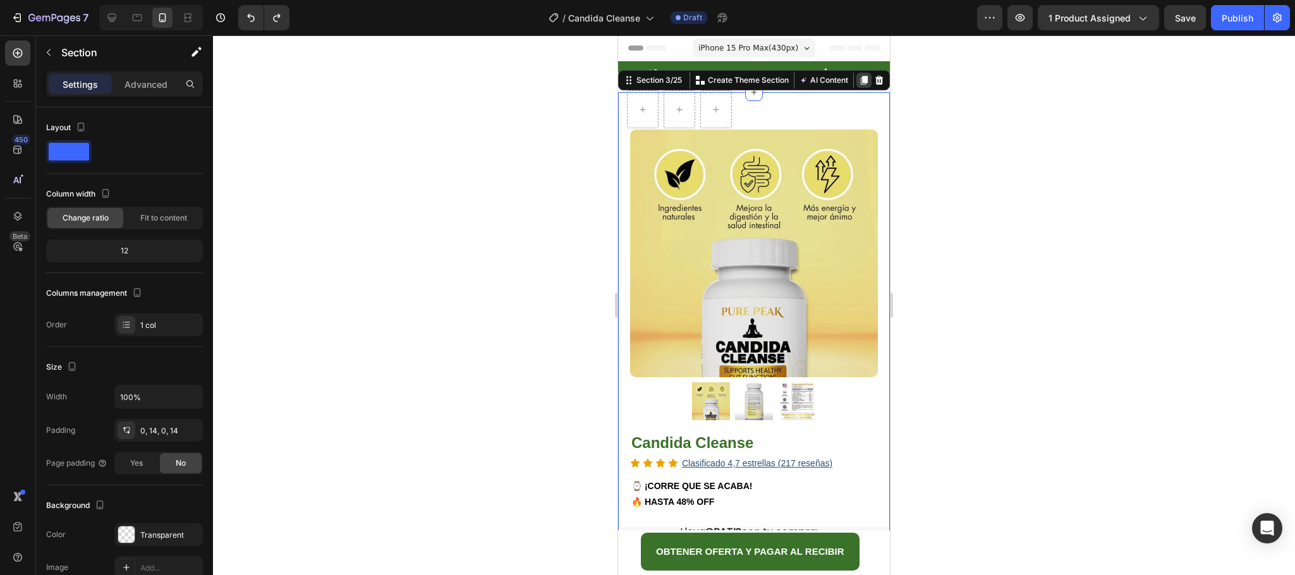
drag, startPoint x: 854, startPoint y: 80, endPoint x: 1510, endPoint y: 146, distance: 659.4
click at [859, 80] on icon at bounding box center [864, 80] width 10 height 10
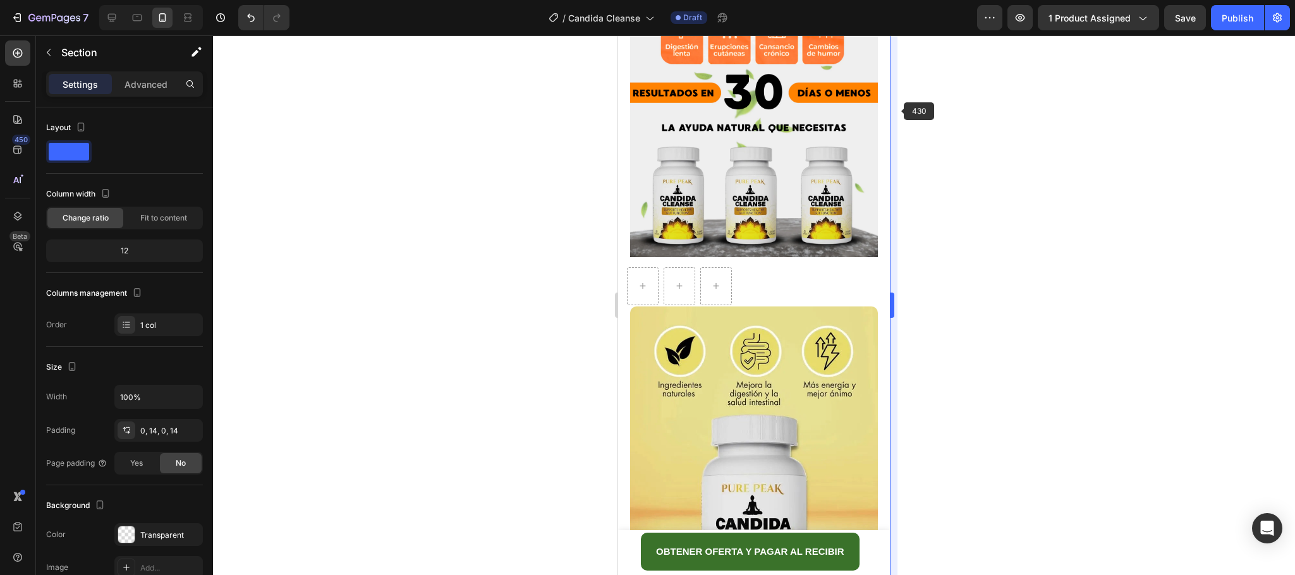
scroll to position [2942, 0]
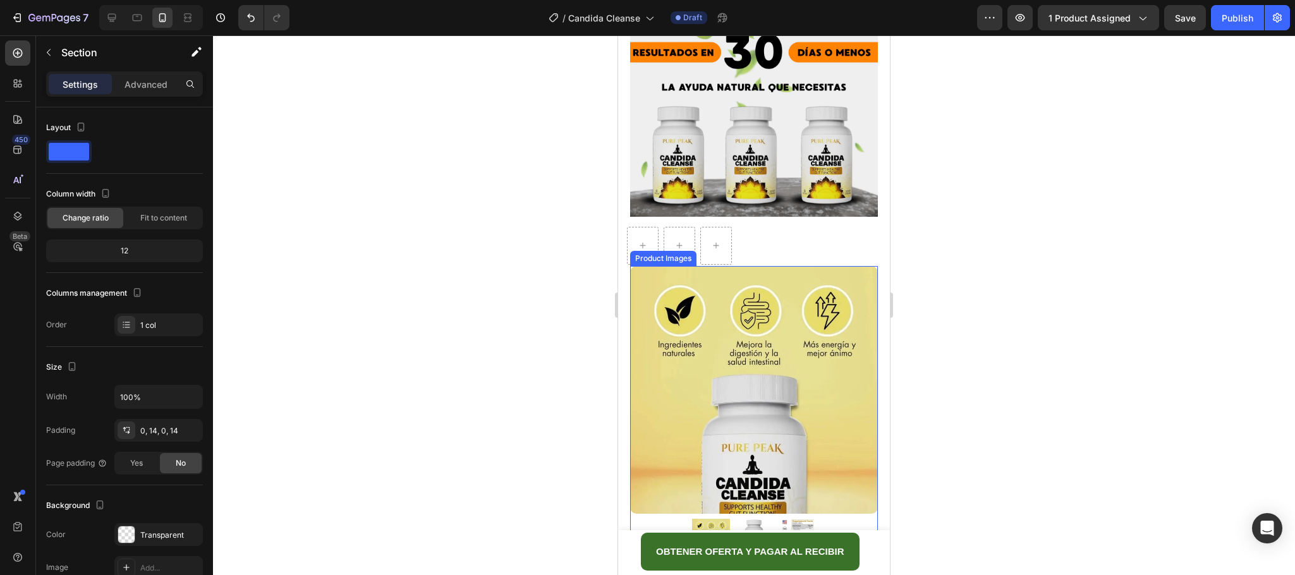
click at [746, 266] on img at bounding box center [754, 390] width 248 height 248
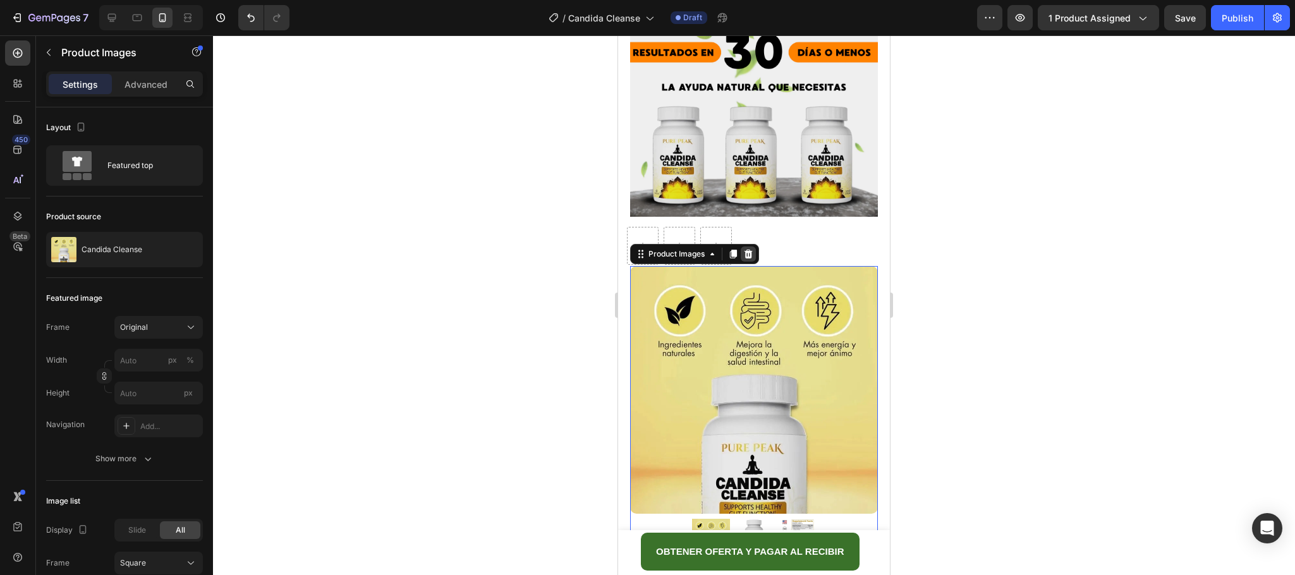
click at [745, 249] on icon at bounding box center [748, 254] width 10 height 10
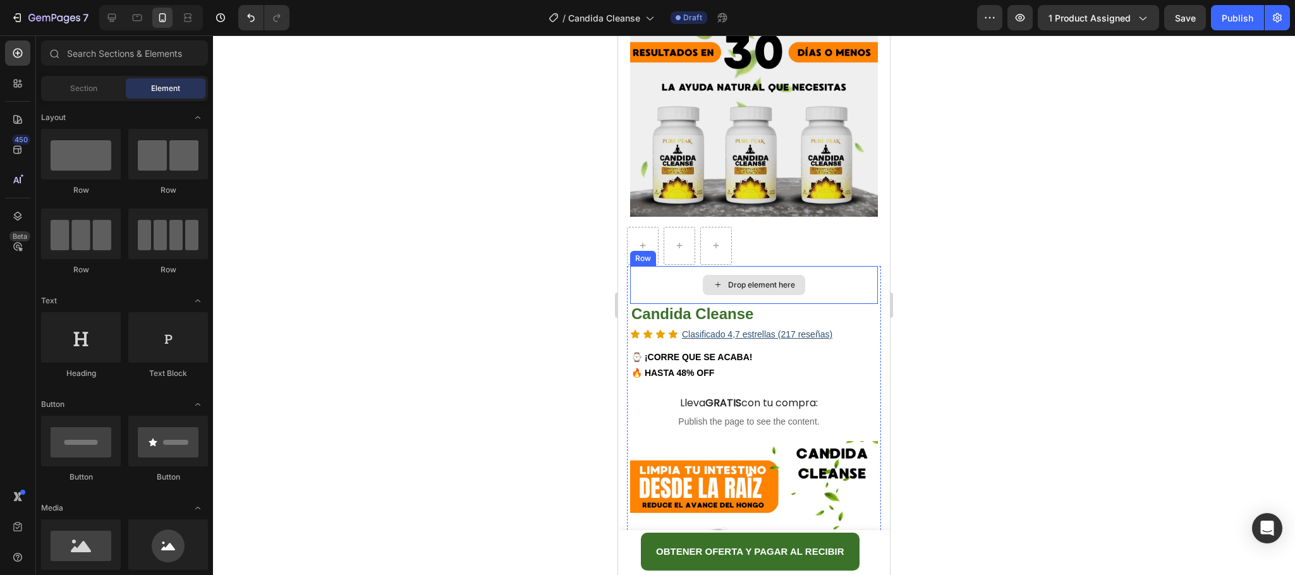
click at [806, 266] on div "Drop element here" at bounding box center [754, 285] width 248 height 38
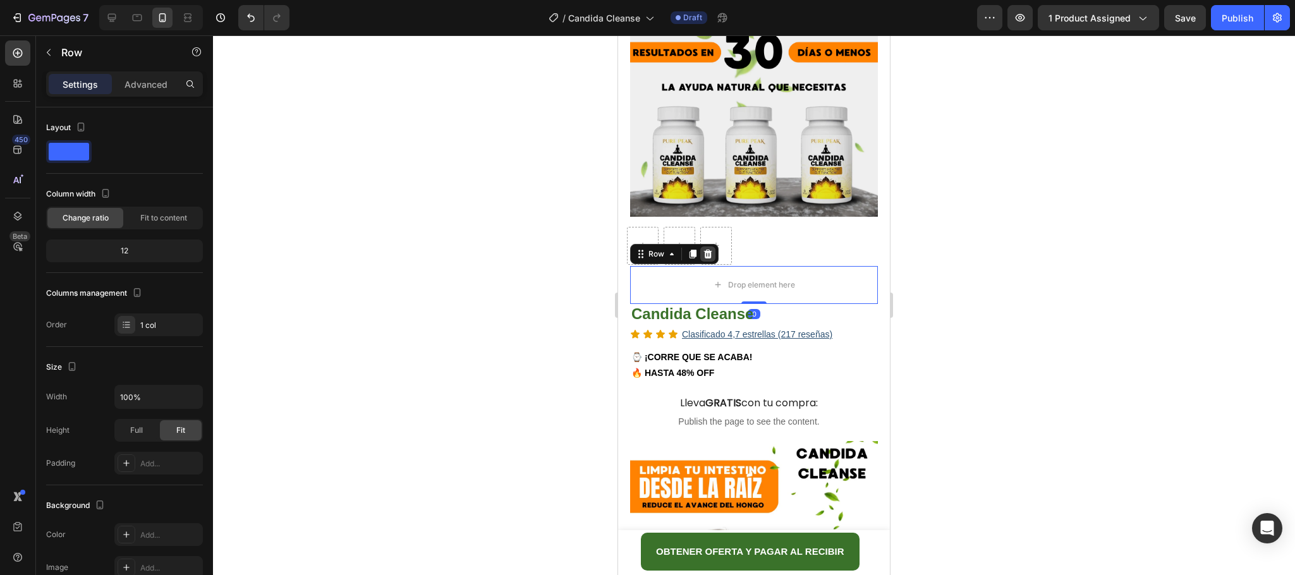
click at [715, 246] on div at bounding box center [707, 253] width 15 height 15
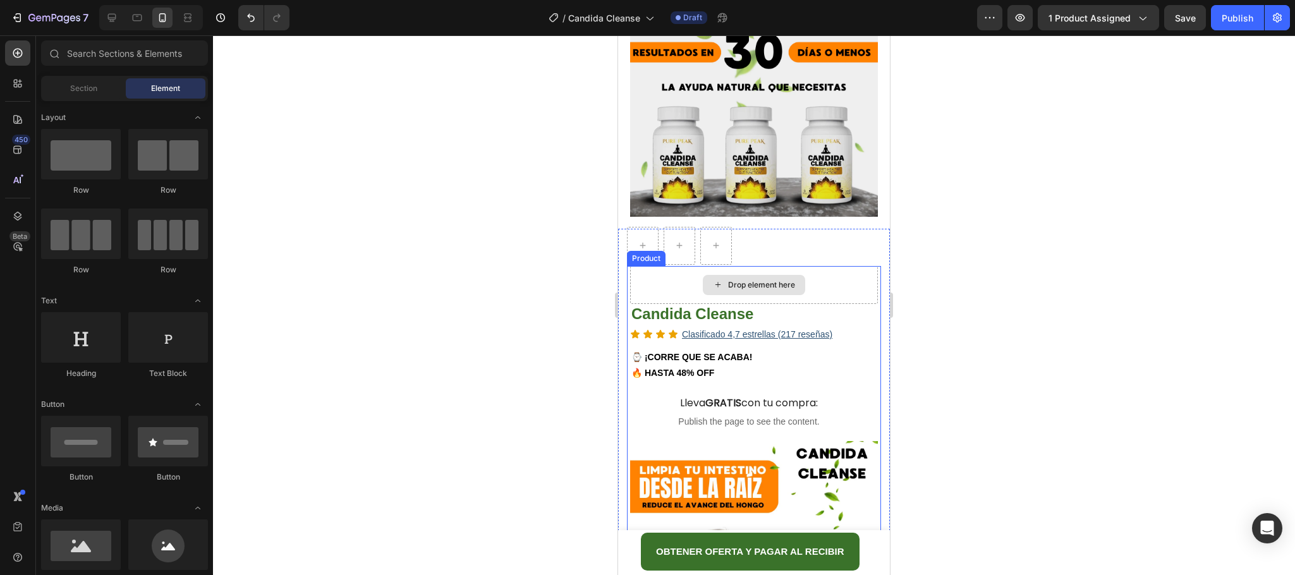
click at [812, 266] on div "Drop element here" at bounding box center [754, 285] width 248 height 38
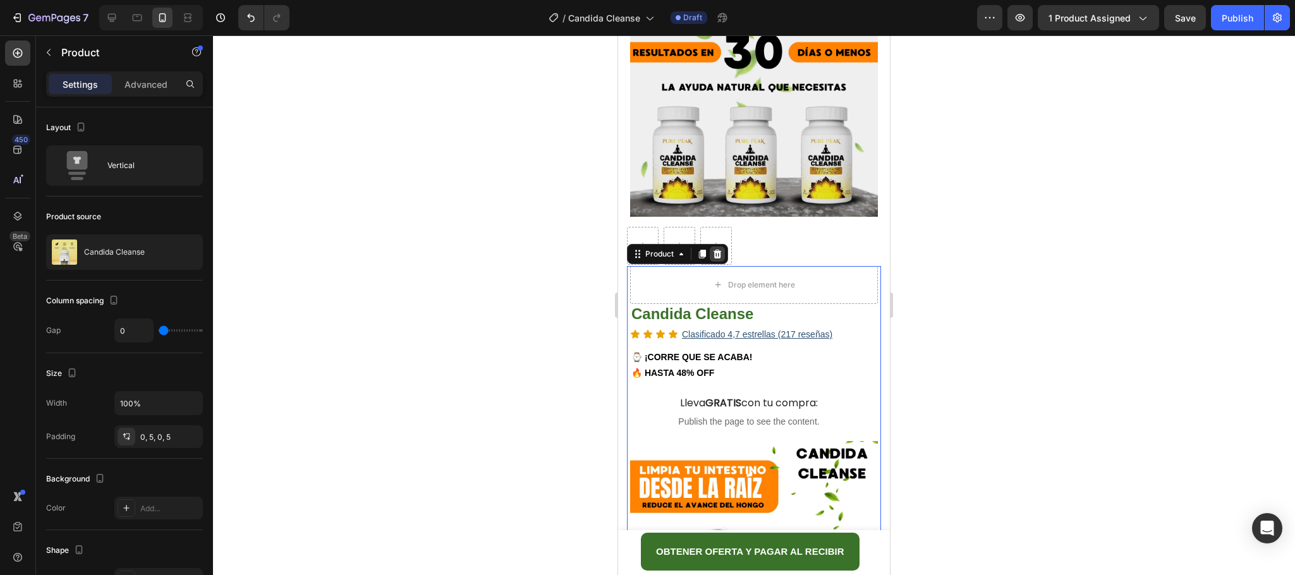
click at [717, 250] on icon at bounding box center [718, 254] width 8 height 9
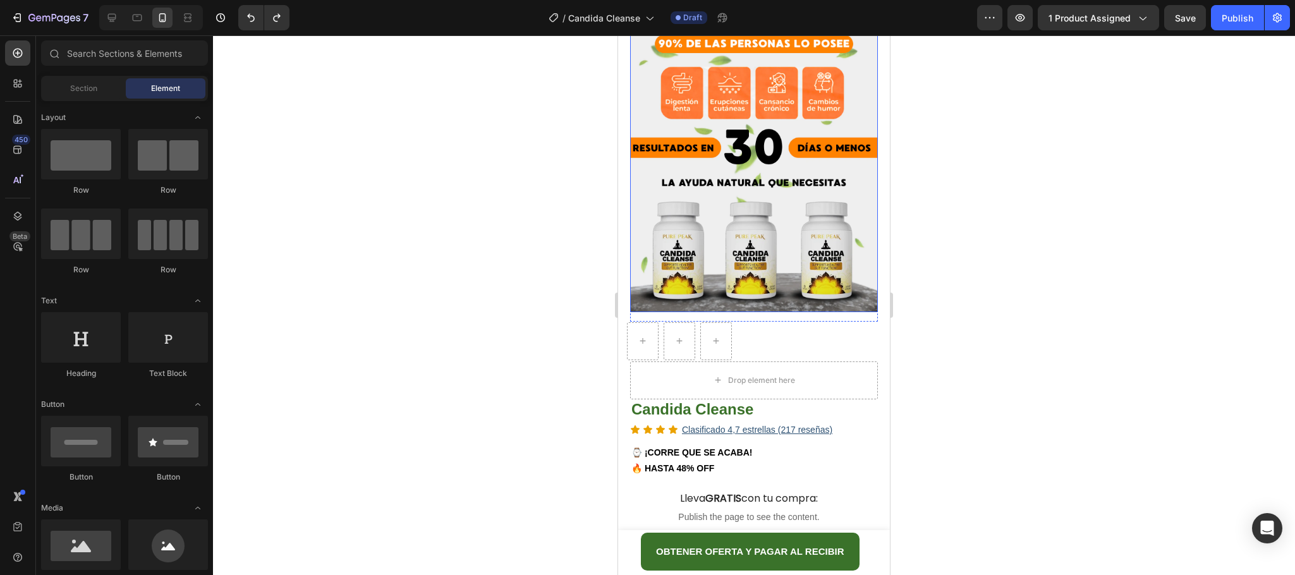
scroll to position [2847, 0]
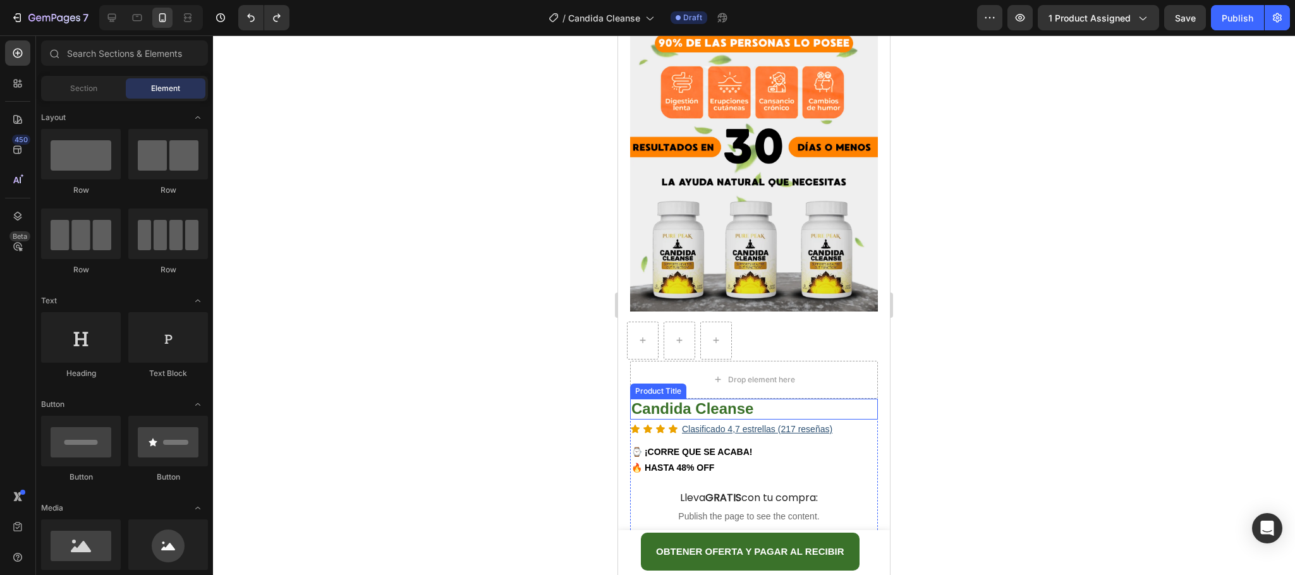
click at [777, 399] on h1 "Candida Cleanse" at bounding box center [754, 409] width 248 height 21
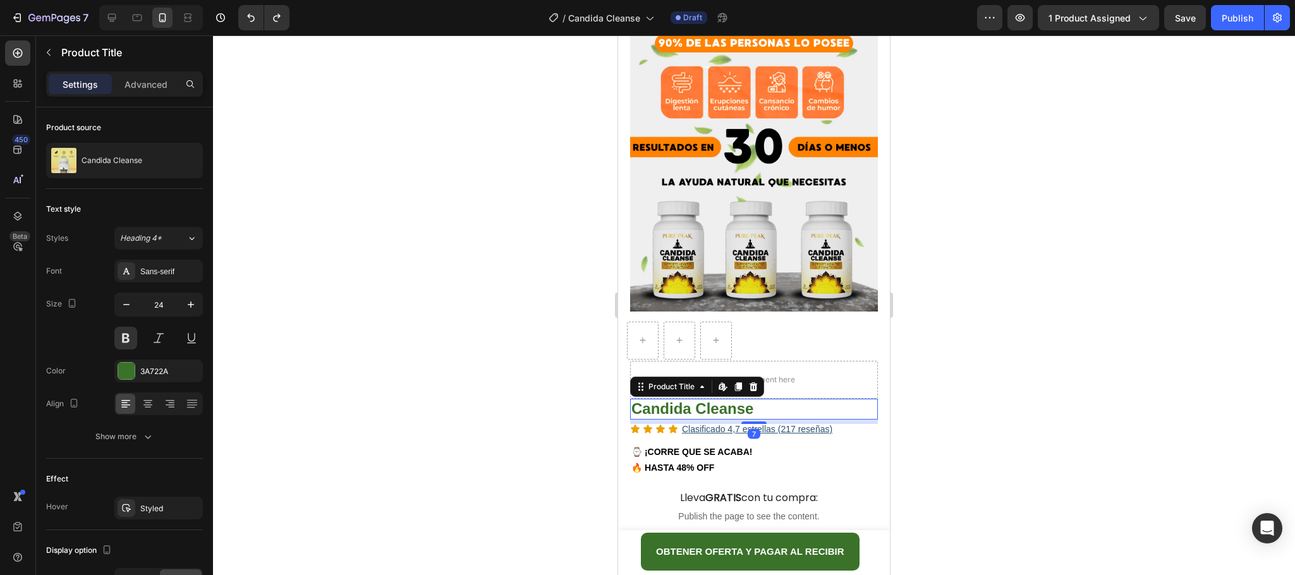
drag, startPoint x: 753, startPoint y: 233, endPoint x: 770, endPoint y: 249, distance: 23.3
click at [753, 382] on icon at bounding box center [754, 386] width 8 height 9
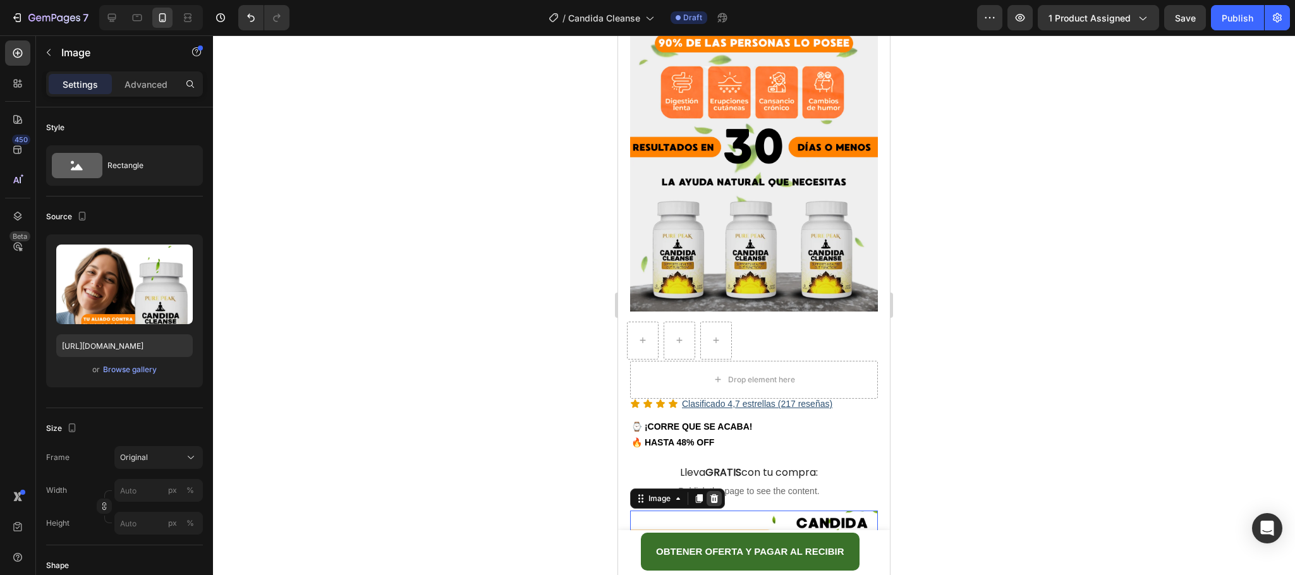
click at [717, 494] on icon at bounding box center [714, 498] width 8 height 9
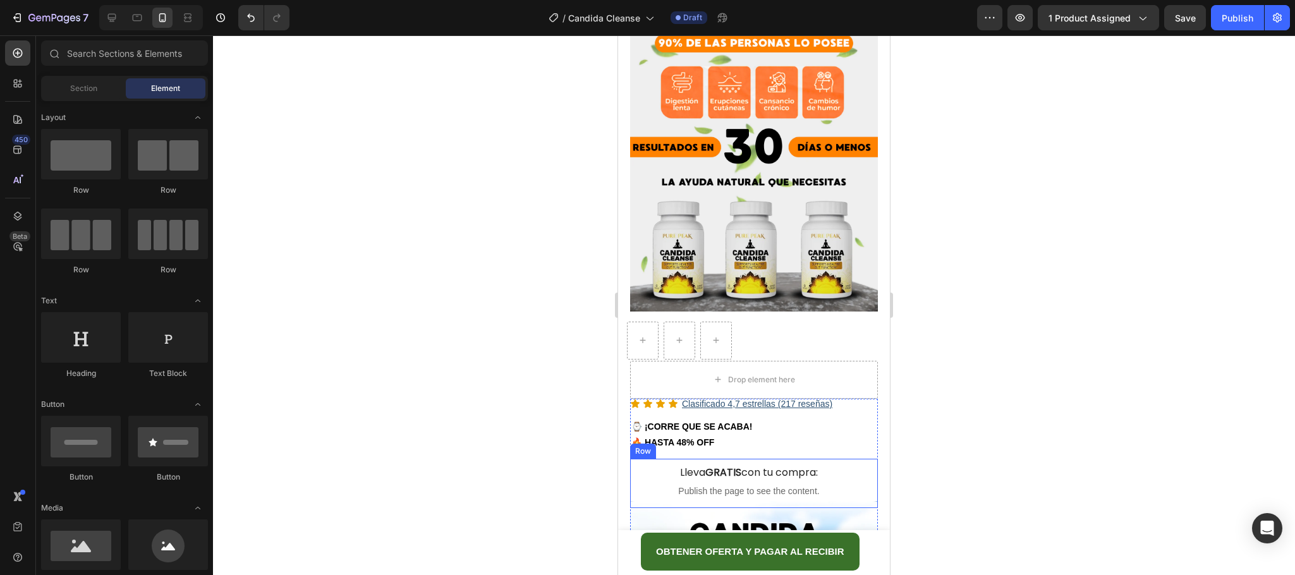
click at [852, 459] on div "Lleva GRATIS con tu compra: Text Block Publish the page to see the content. Cus…" at bounding box center [754, 483] width 248 height 49
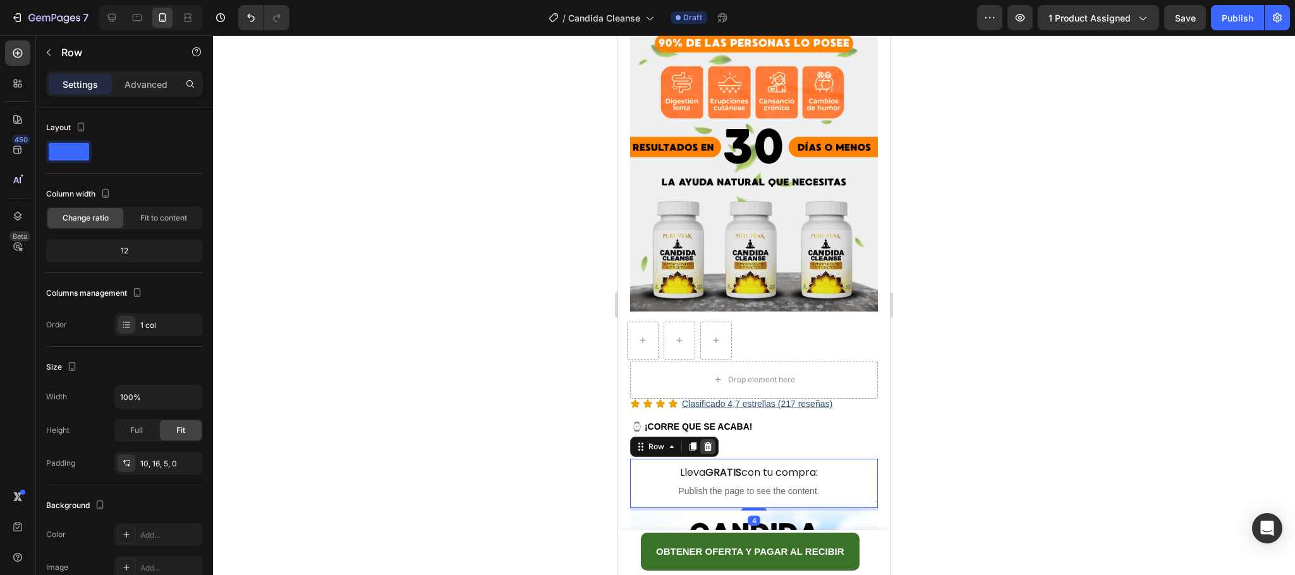
click at [712, 442] on icon at bounding box center [708, 447] width 10 height 10
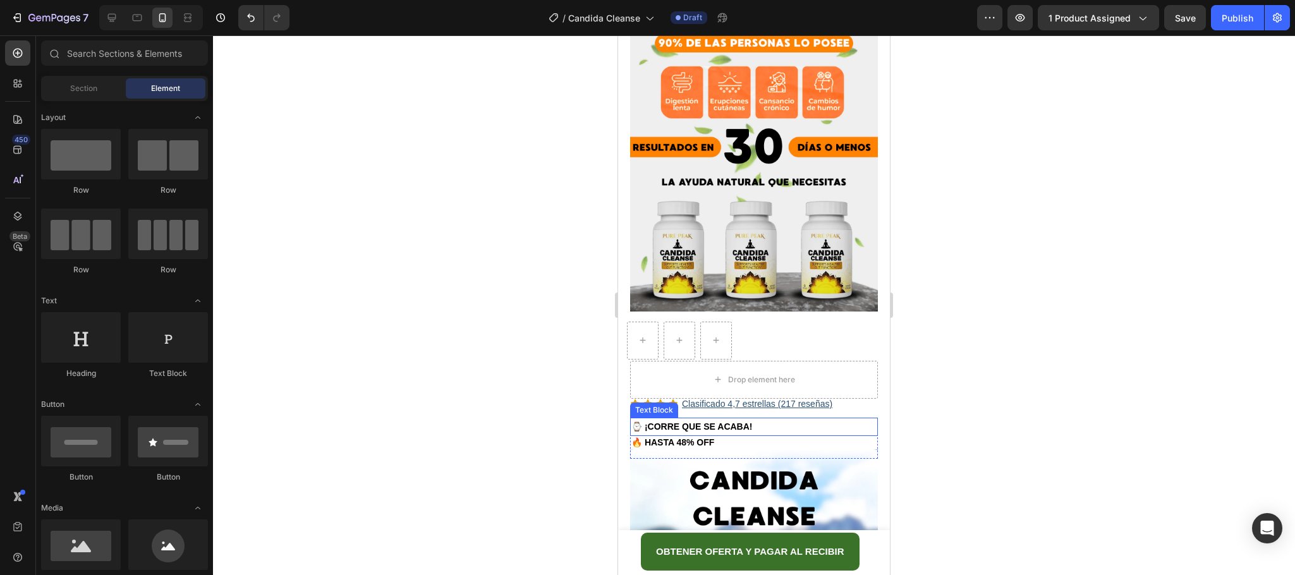
click at [841, 419] on p "⌚ ¡CORRE QUE SE ACABA!" at bounding box center [753, 427] width 245 height 16
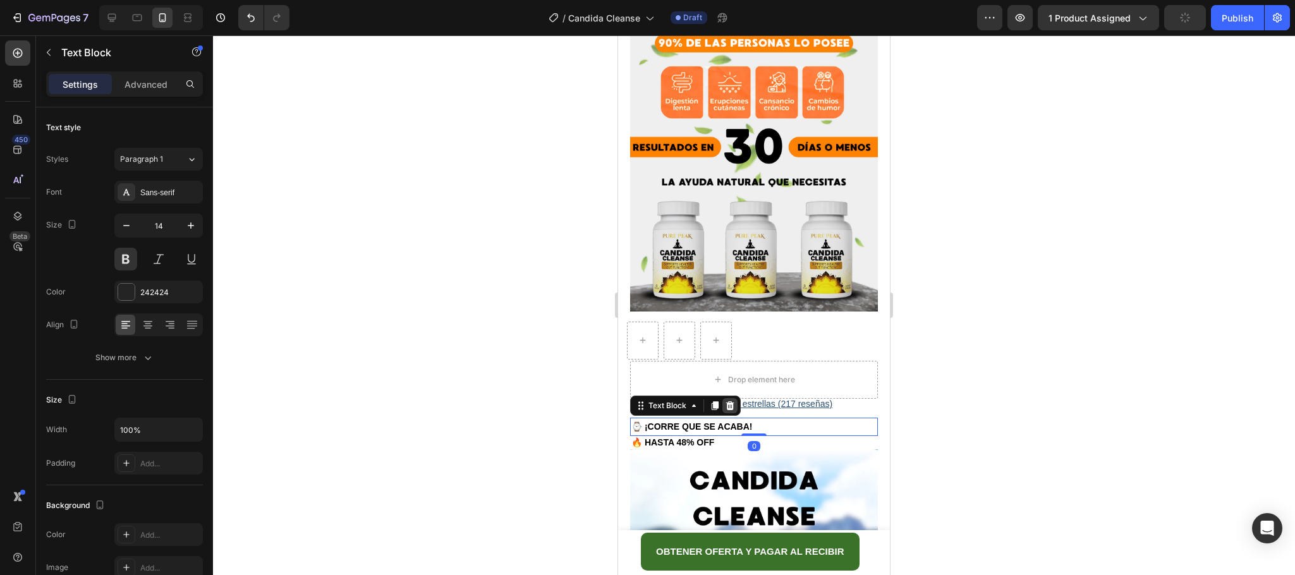
click at [728, 401] on icon at bounding box center [730, 405] width 8 height 9
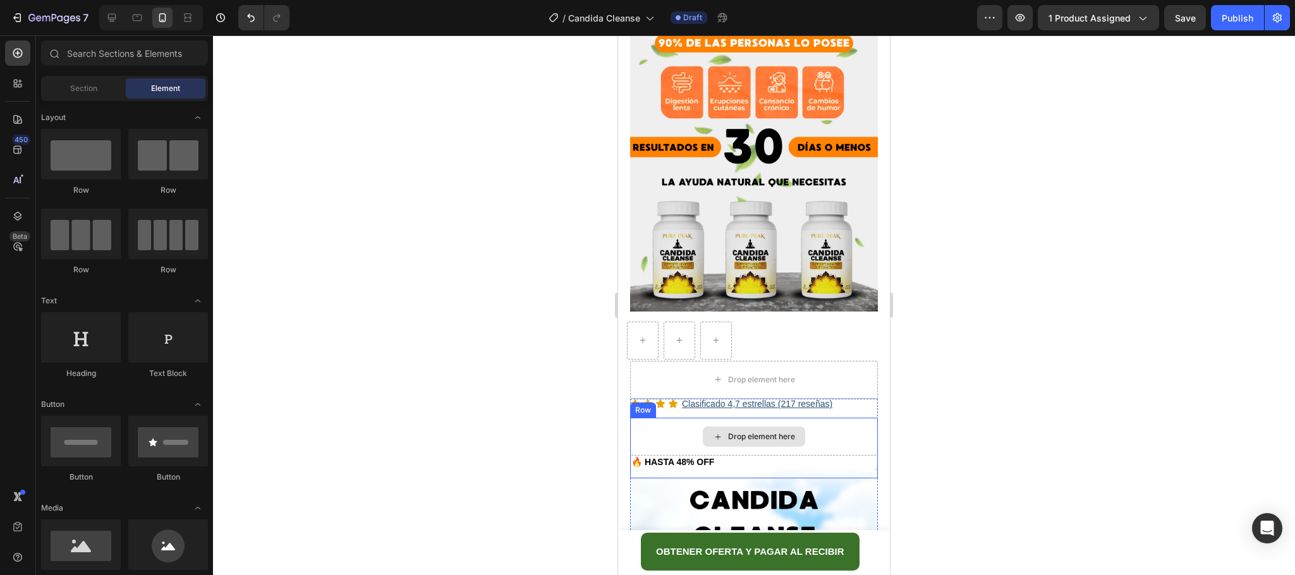
click at [801, 418] on div "Drop element here" at bounding box center [754, 437] width 248 height 38
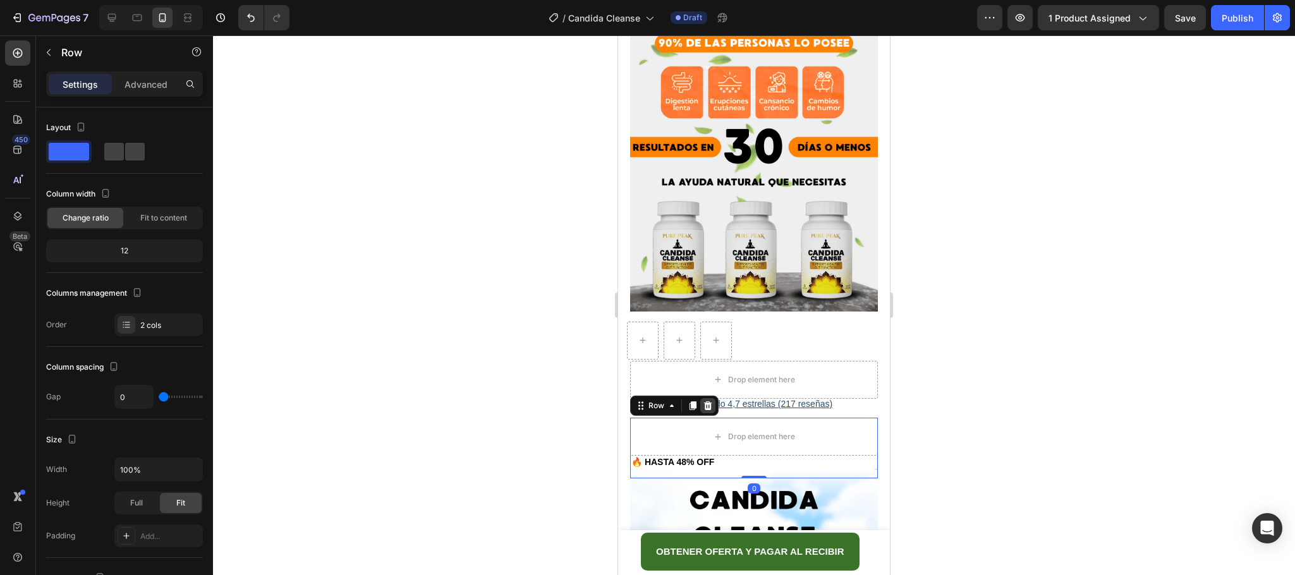
click at [707, 401] on icon at bounding box center [708, 405] width 8 height 9
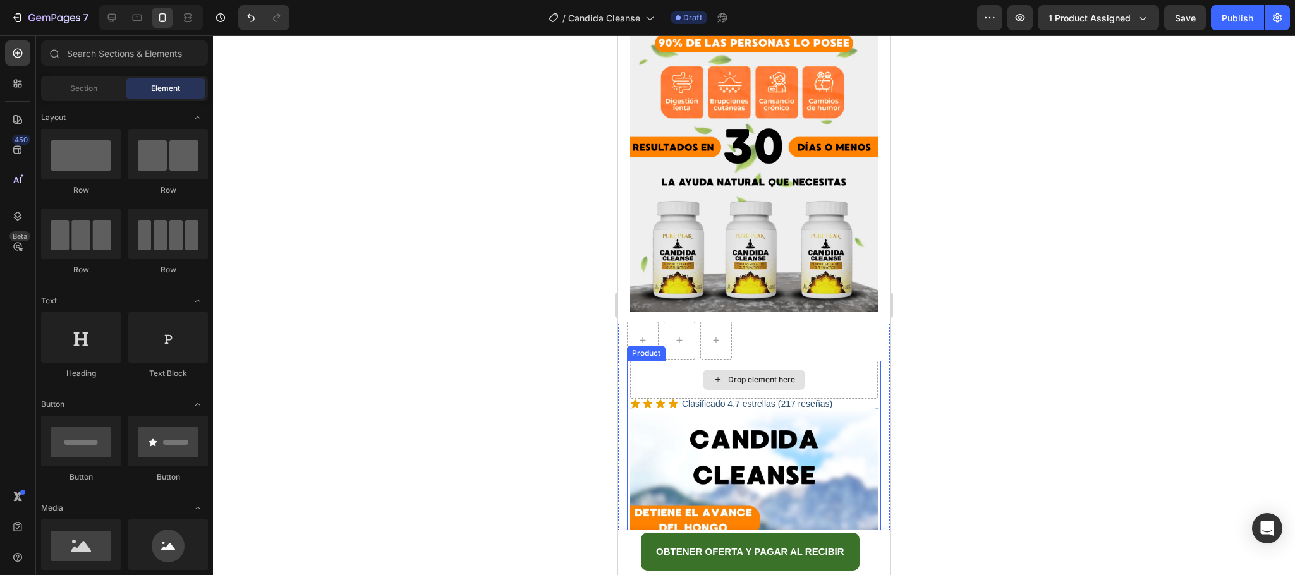
click at [840, 361] on div "Drop element here" at bounding box center [754, 380] width 248 height 38
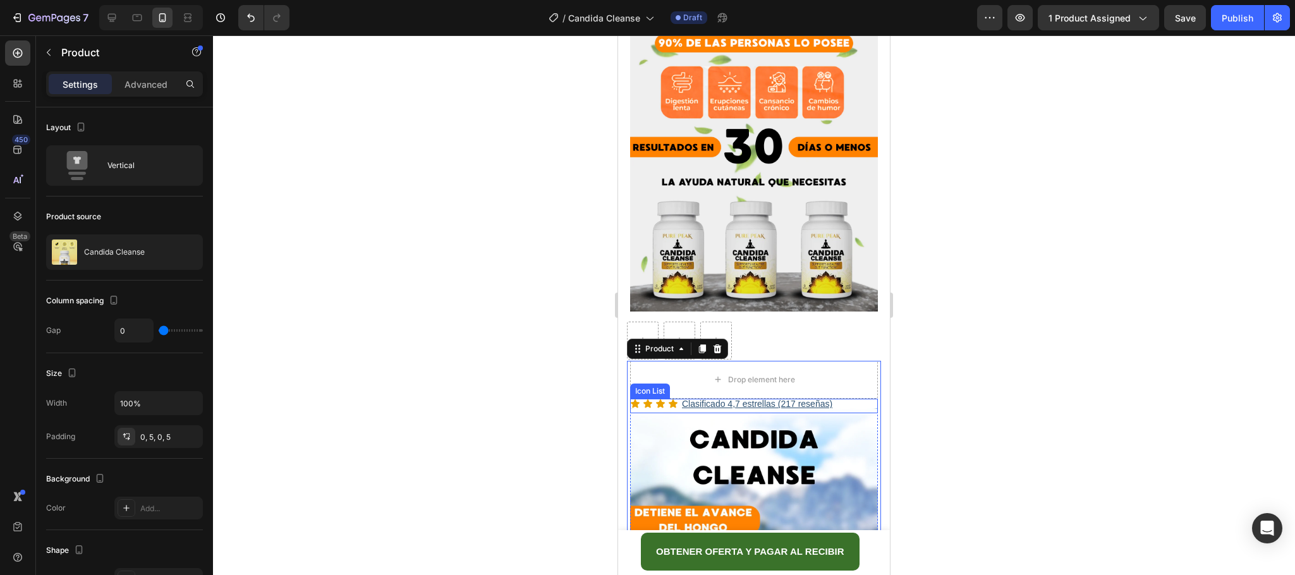
click at [848, 399] on div "Icon Icon Icon Icon Clasificado 4,7 estrellas (217 reseñas) Text Block" at bounding box center [754, 406] width 248 height 15
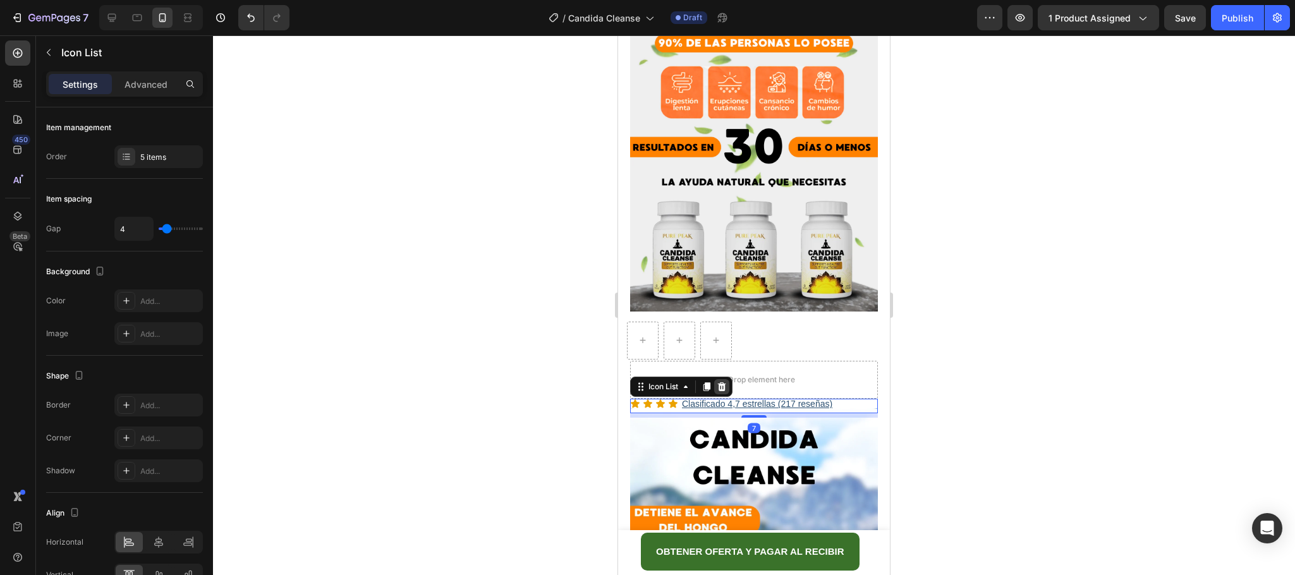
click at [726, 382] on icon at bounding box center [722, 387] width 10 height 10
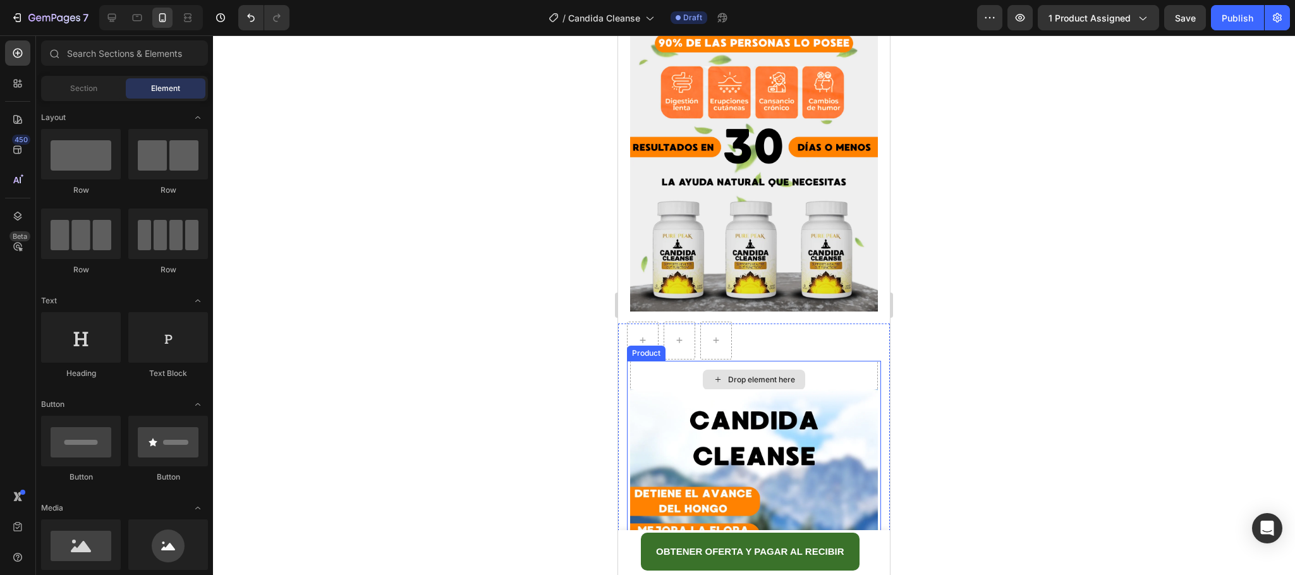
click at [804, 361] on div "Drop element here" at bounding box center [754, 380] width 248 height 38
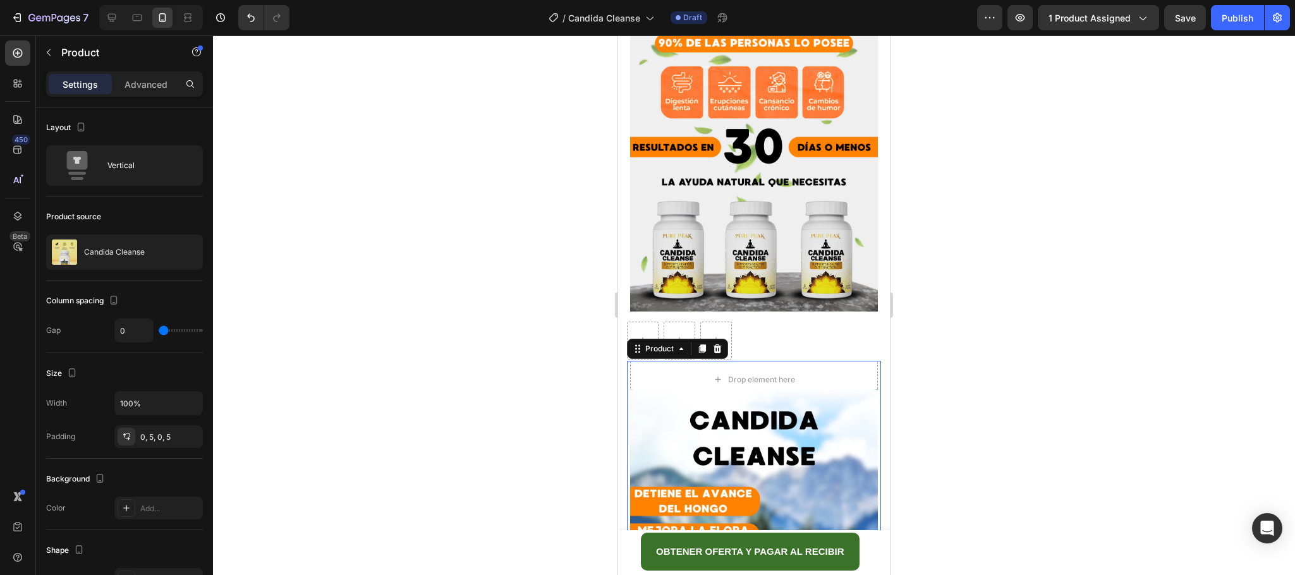
click at [657, 389] on img at bounding box center [754, 544] width 248 height 310
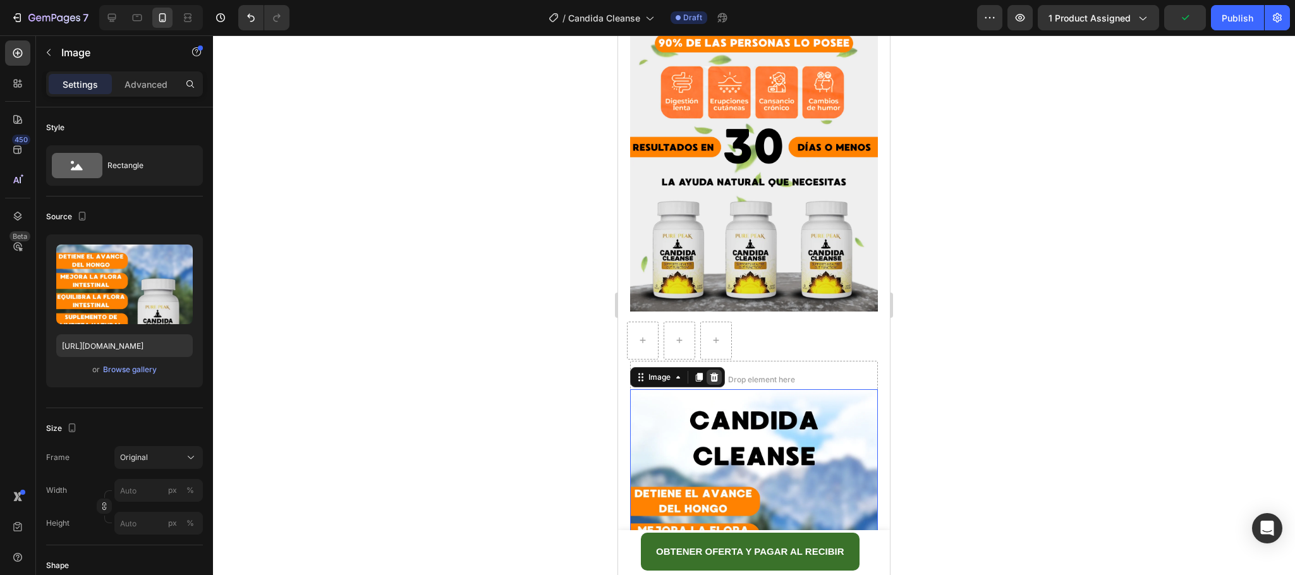
click at [713, 372] on icon at bounding box center [714, 377] width 10 height 10
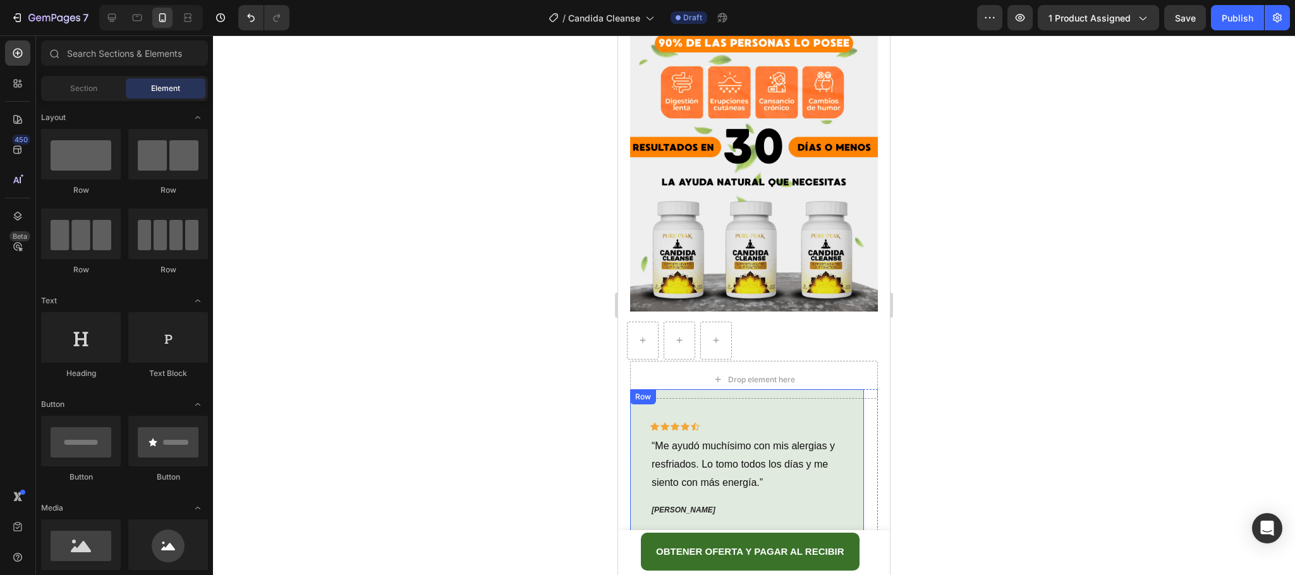
click at [829, 389] on div "Icon Icon Icon Icon Icon Row “Me ayudó muchísimo con mis alergias y resfriados.…" at bounding box center [747, 475] width 234 height 172
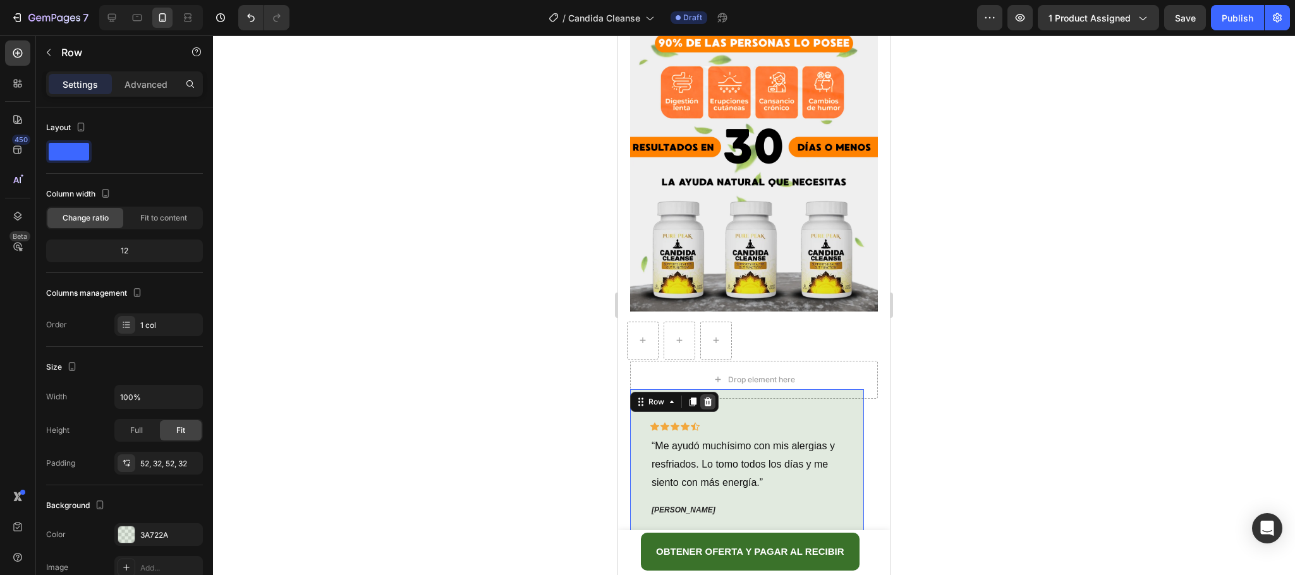
click at [708, 398] on icon at bounding box center [708, 402] width 8 height 9
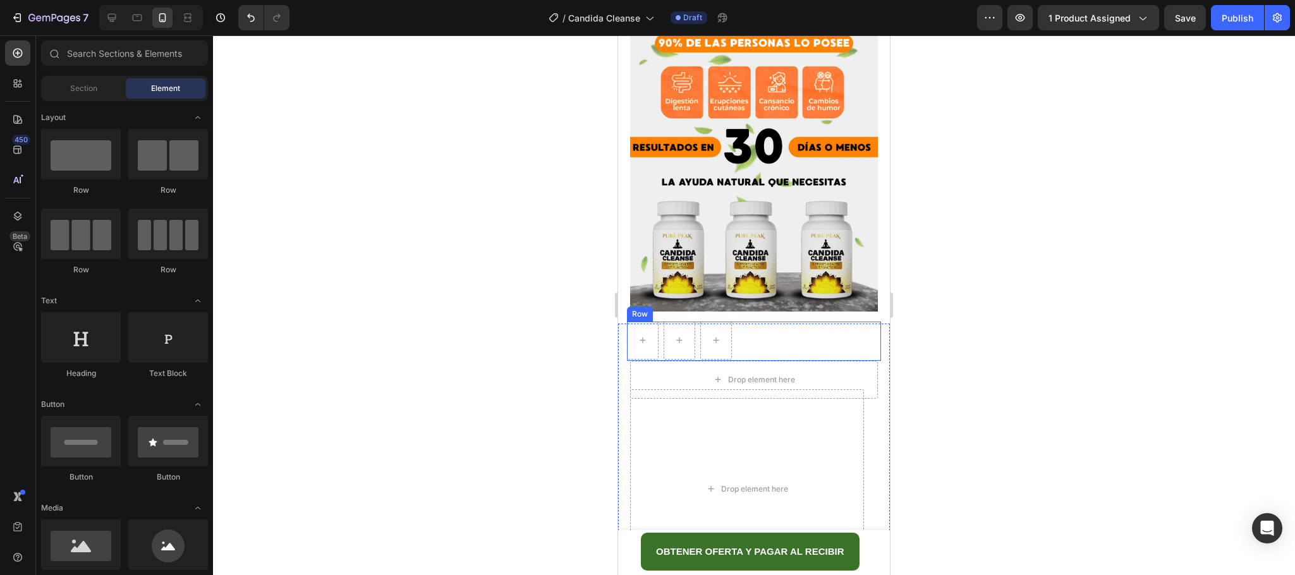
click at [761, 322] on div "Row" at bounding box center [754, 341] width 254 height 39
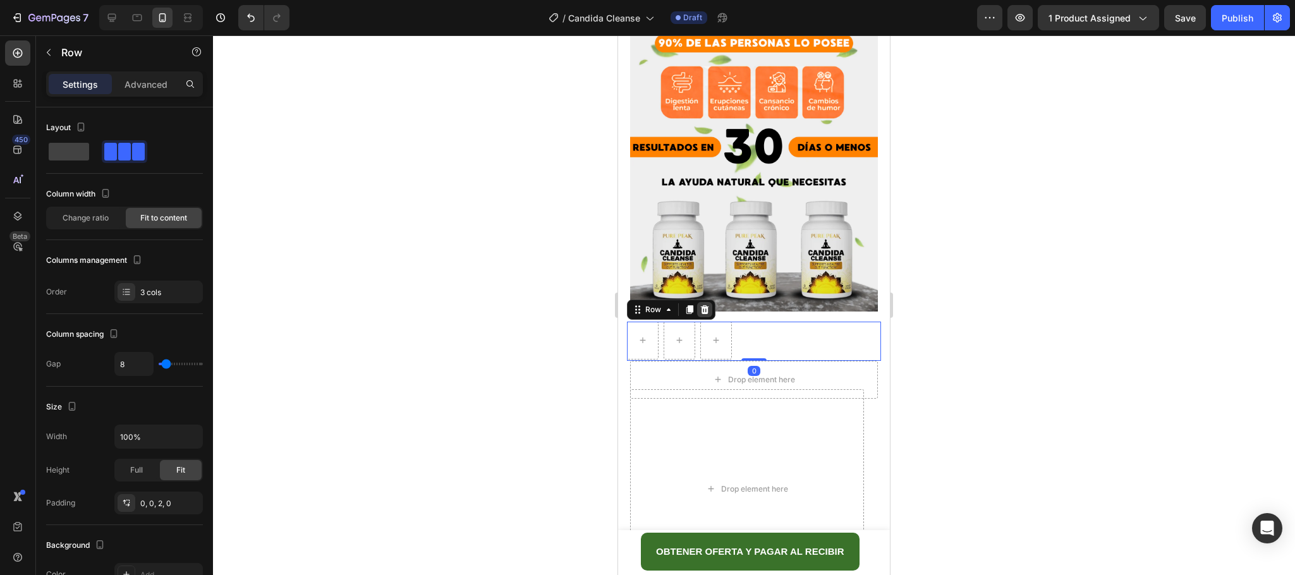
click at [703, 305] on icon at bounding box center [705, 309] width 8 height 9
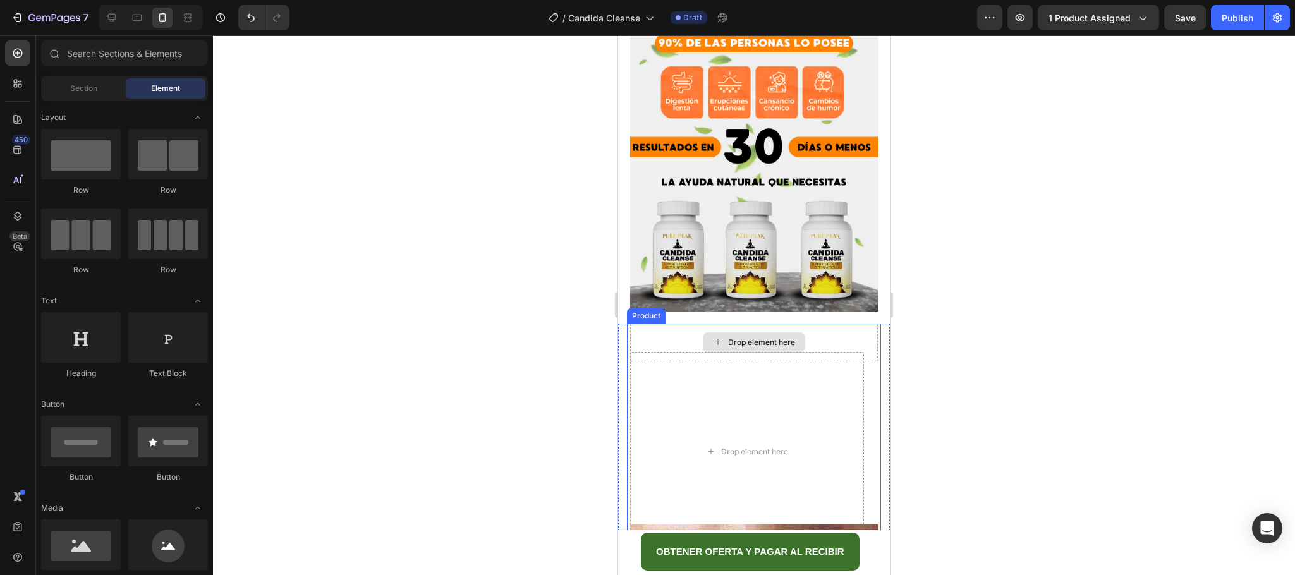
click at [805, 324] on div "Drop element here" at bounding box center [754, 343] width 248 height 38
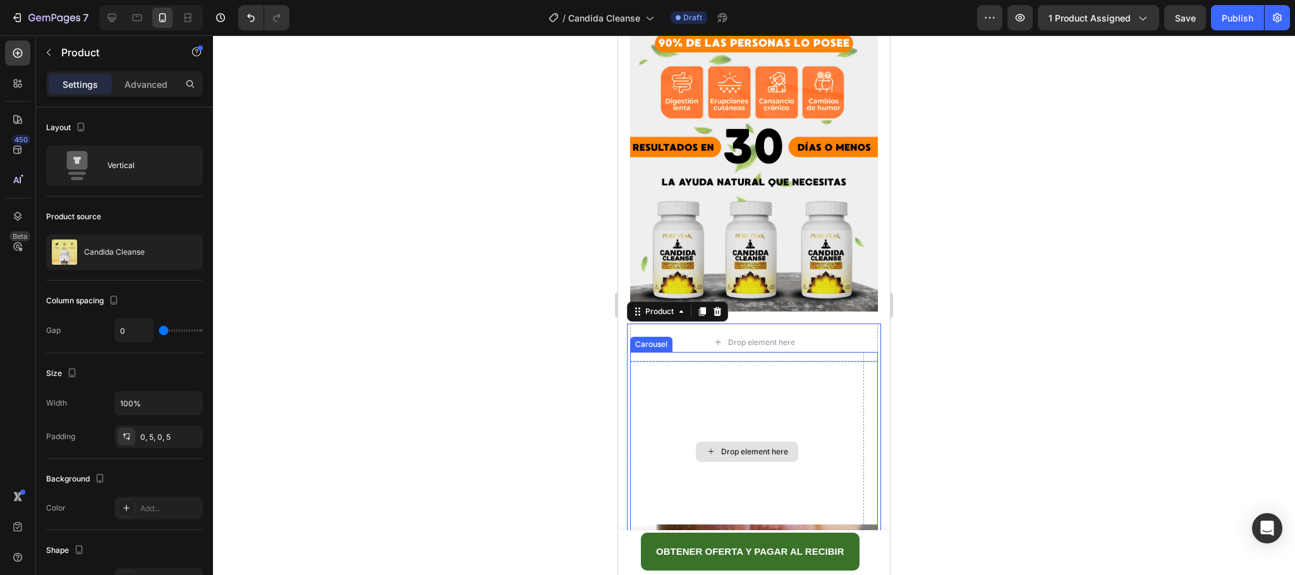
click at [789, 352] on div "Drop element here" at bounding box center [747, 451] width 234 height 199
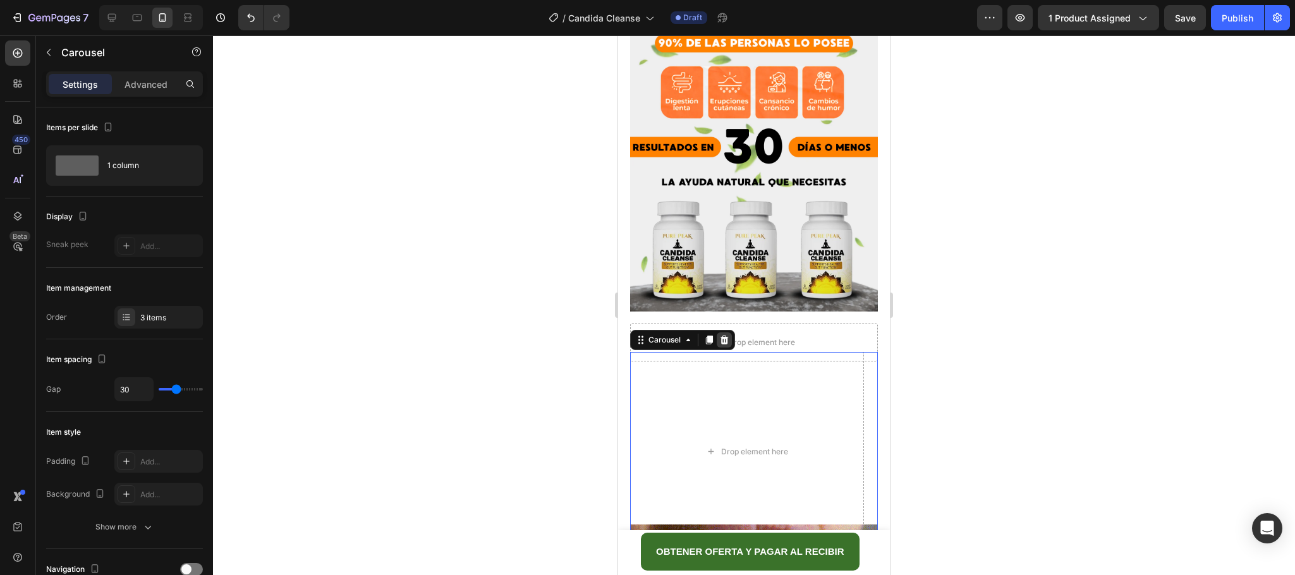
click at [721, 335] on icon at bounding box center [724, 340] width 10 height 10
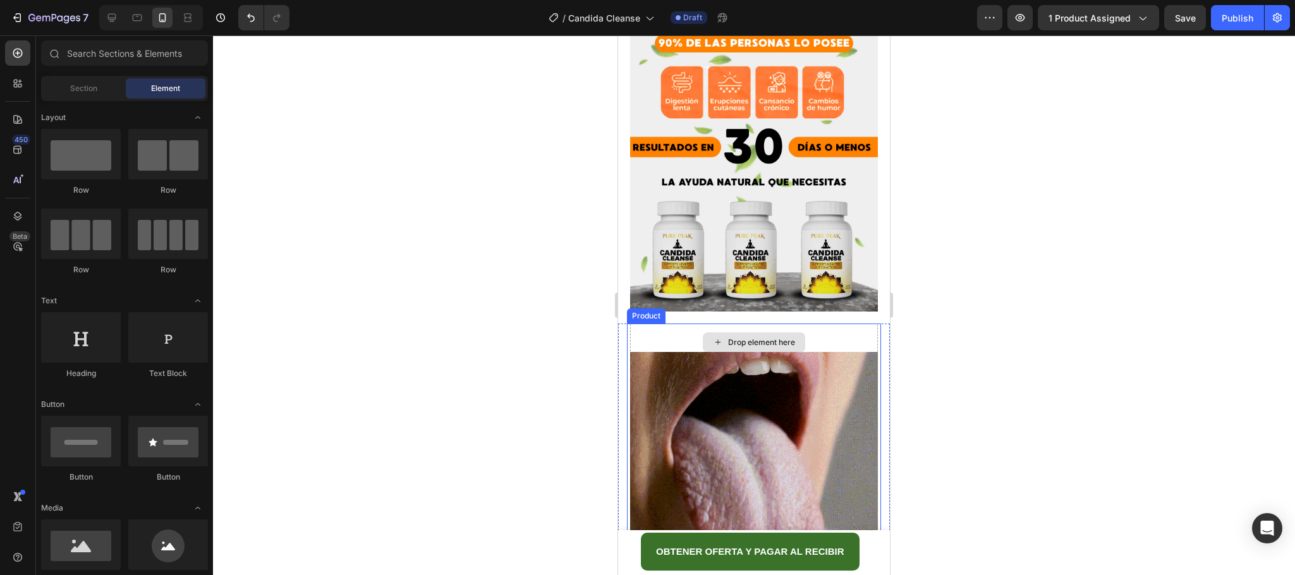
click at [810, 324] on div "Drop element here" at bounding box center [754, 343] width 248 height 38
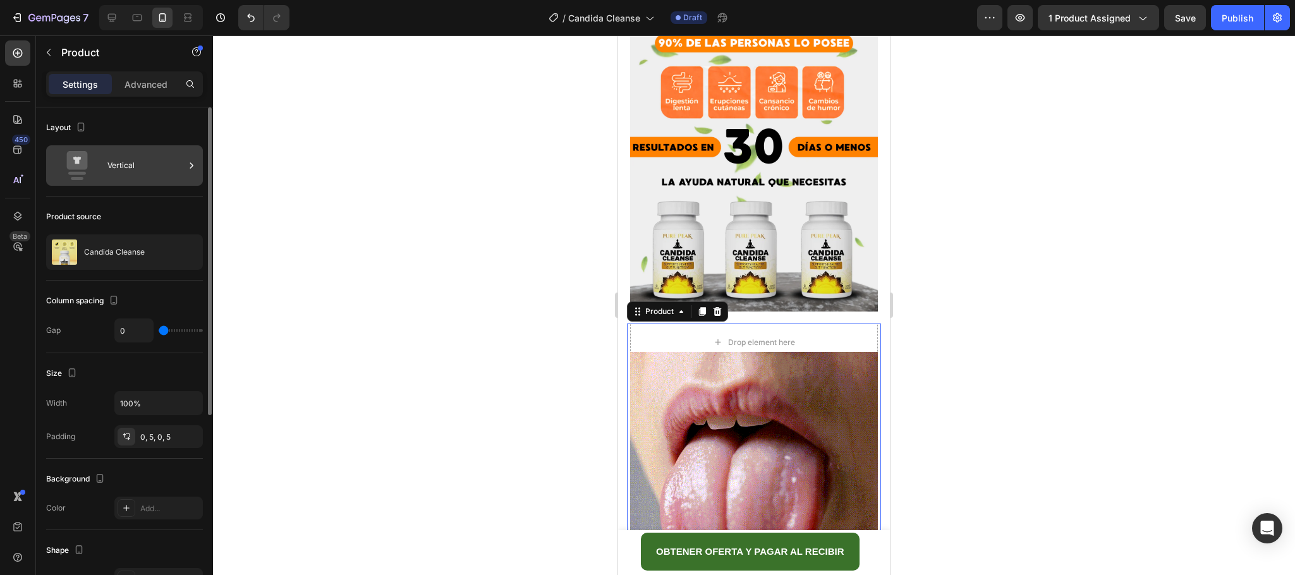
click at [107, 178] on div "Vertical" at bounding box center [145, 165] width 77 height 29
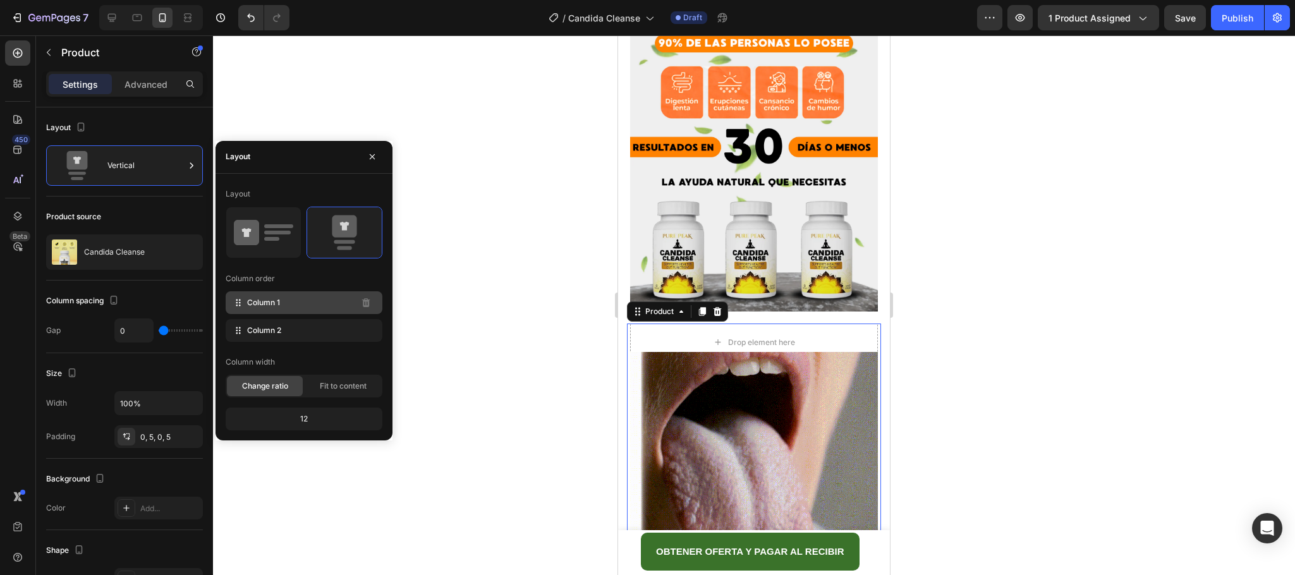
click at [329, 298] on div "Column 1" at bounding box center [304, 302] width 157 height 23
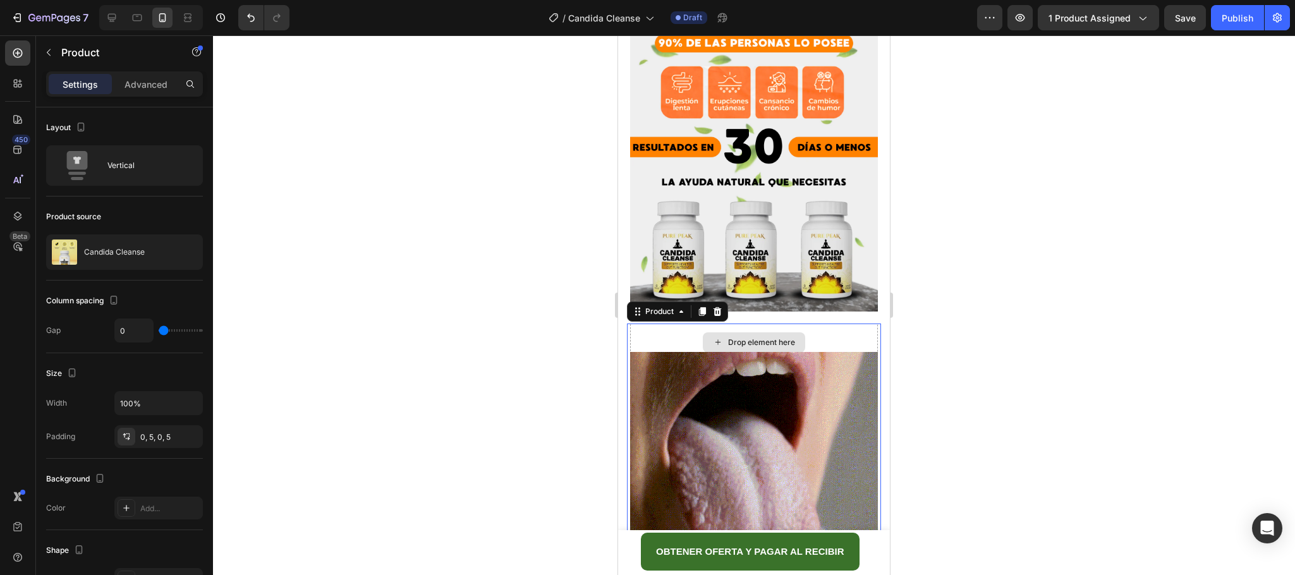
click at [802, 324] on div "Drop element here" at bounding box center [754, 343] width 248 height 38
click at [836, 352] on img at bounding box center [754, 476] width 248 height 248
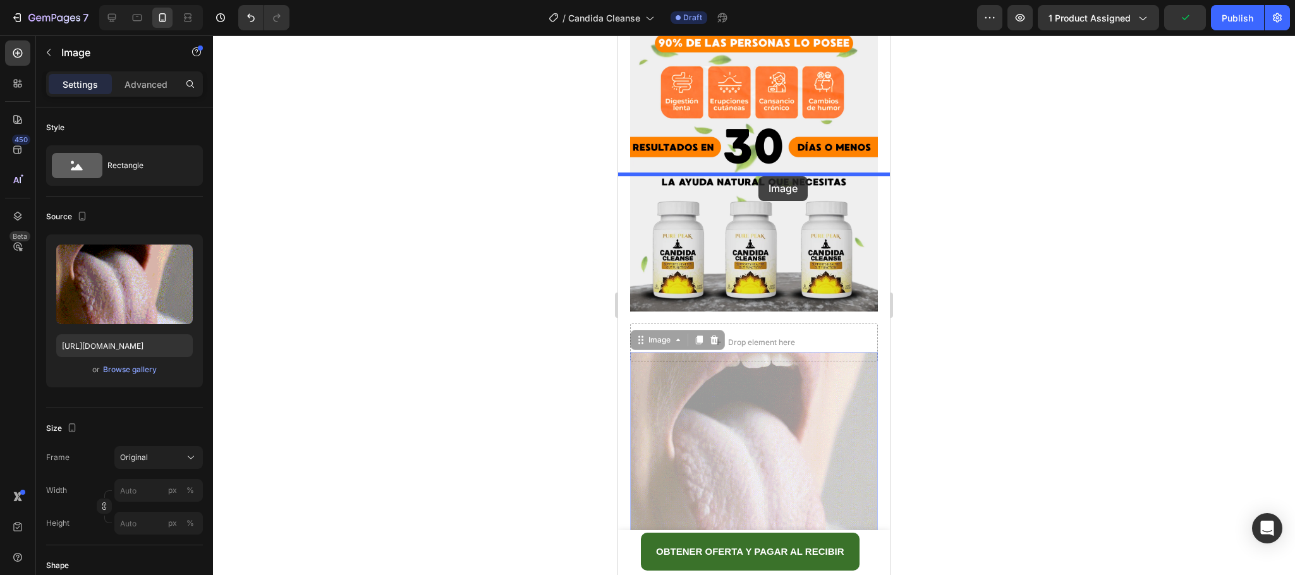
drag, startPoint x: 641, startPoint y: 186, endPoint x: 758, endPoint y: 176, distance: 118.0
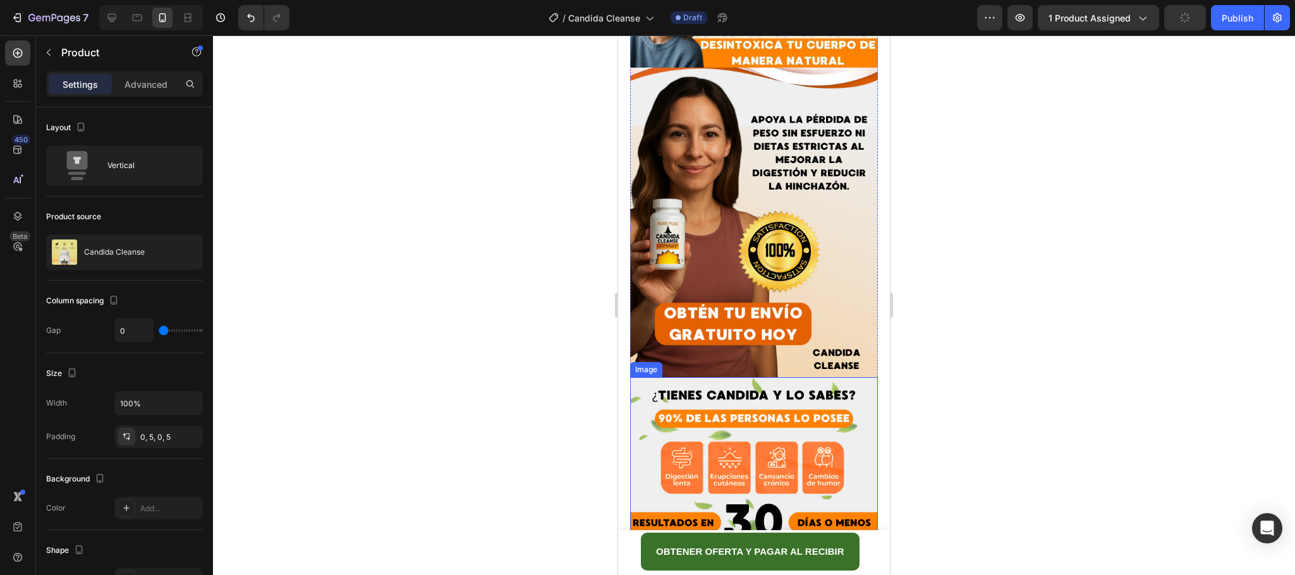
scroll to position [2467, 0]
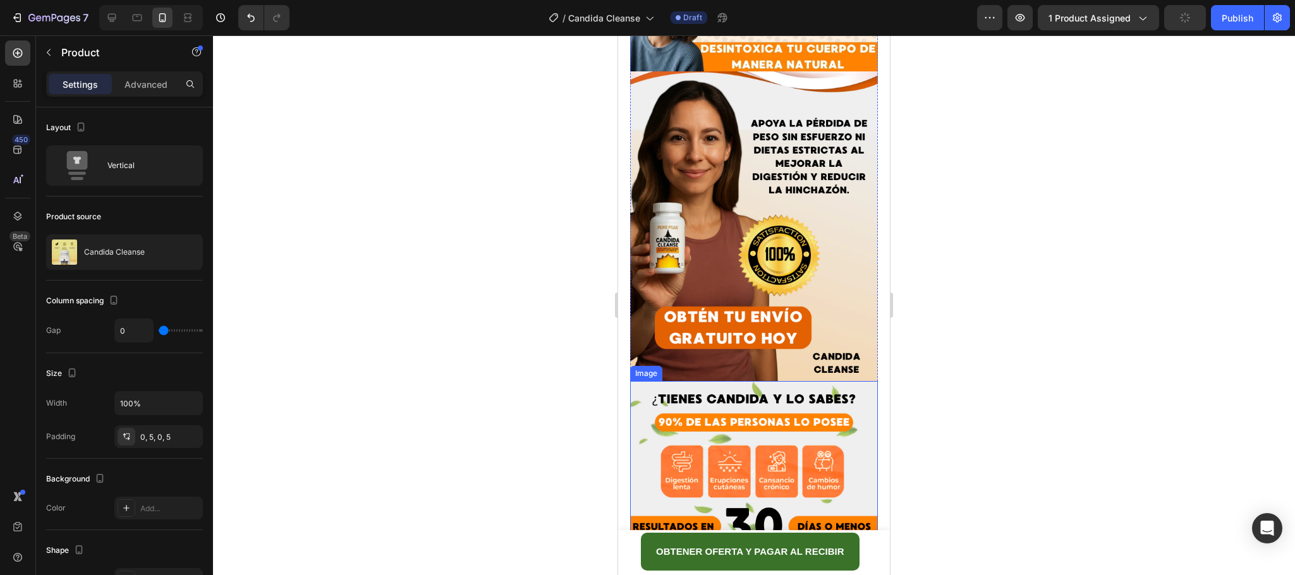
click at [781, 451] on img at bounding box center [754, 536] width 248 height 310
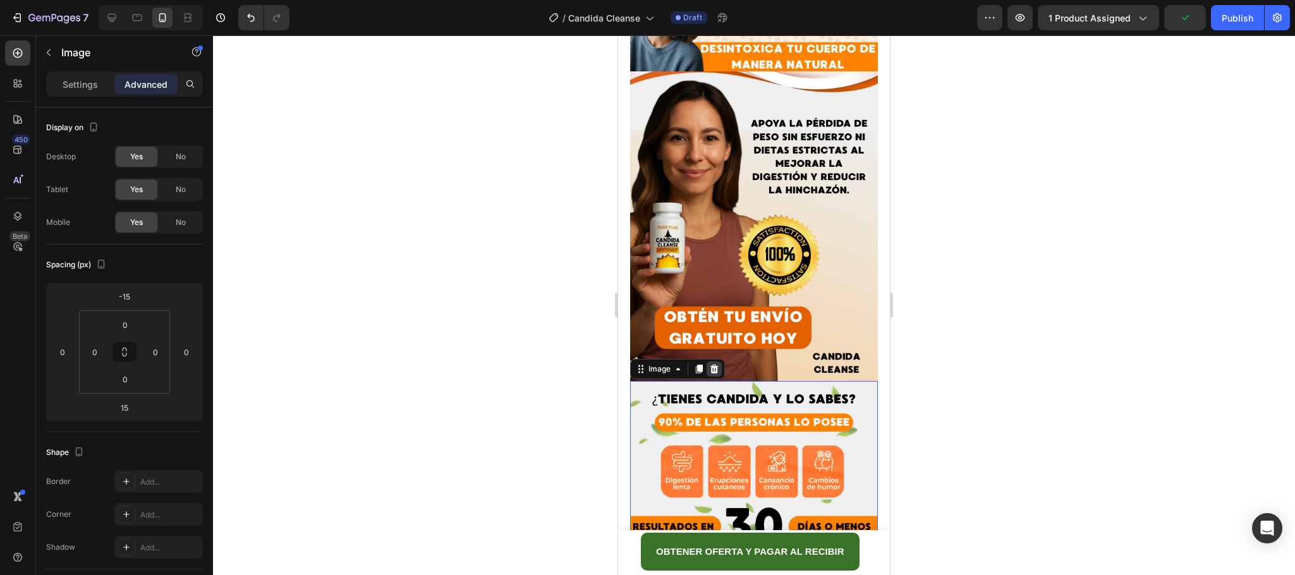
click at [719, 362] on div at bounding box center [714, 369] width 15 height 15
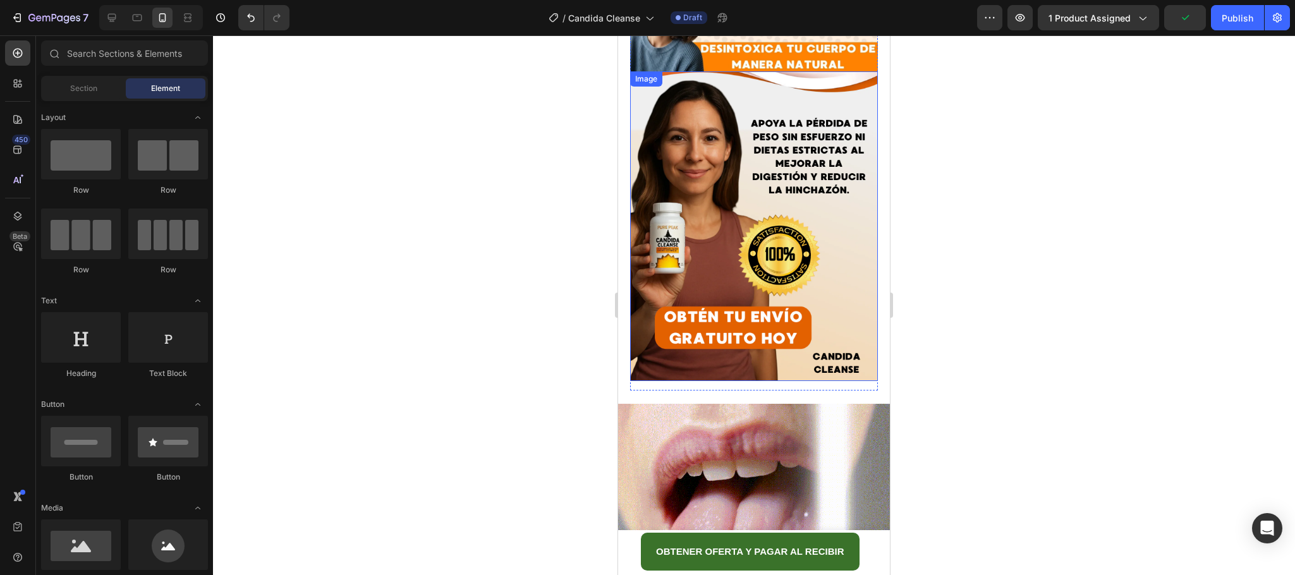
click at [726, 190] on img at bounding box center [754, 226] width 248 height 310
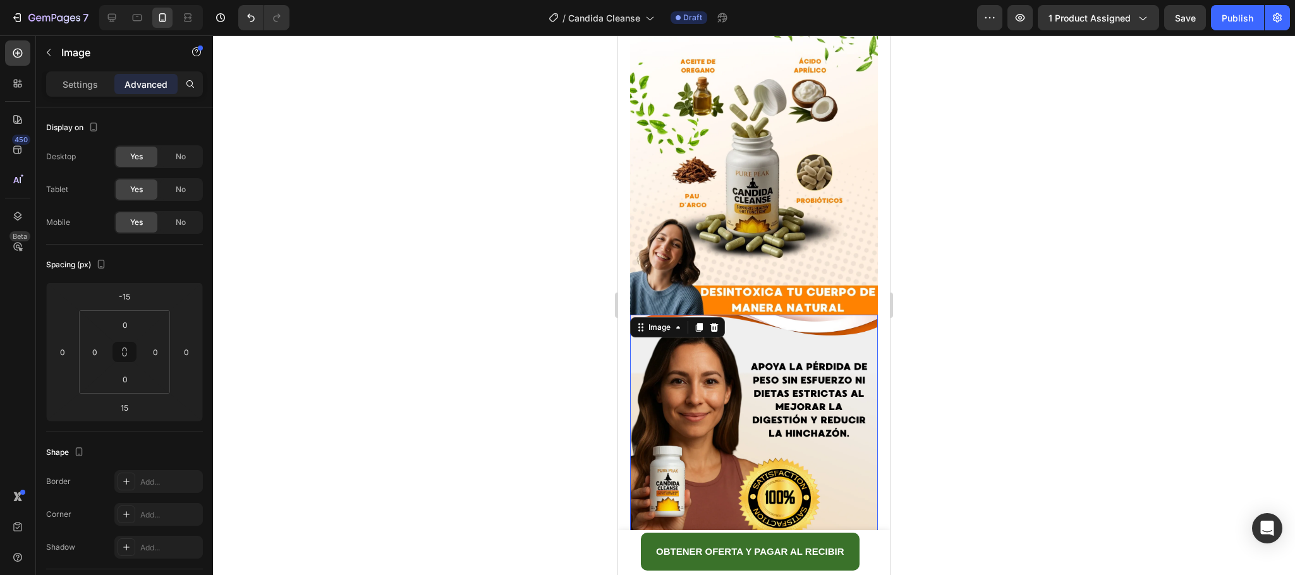
scroll to position [2183, 0]
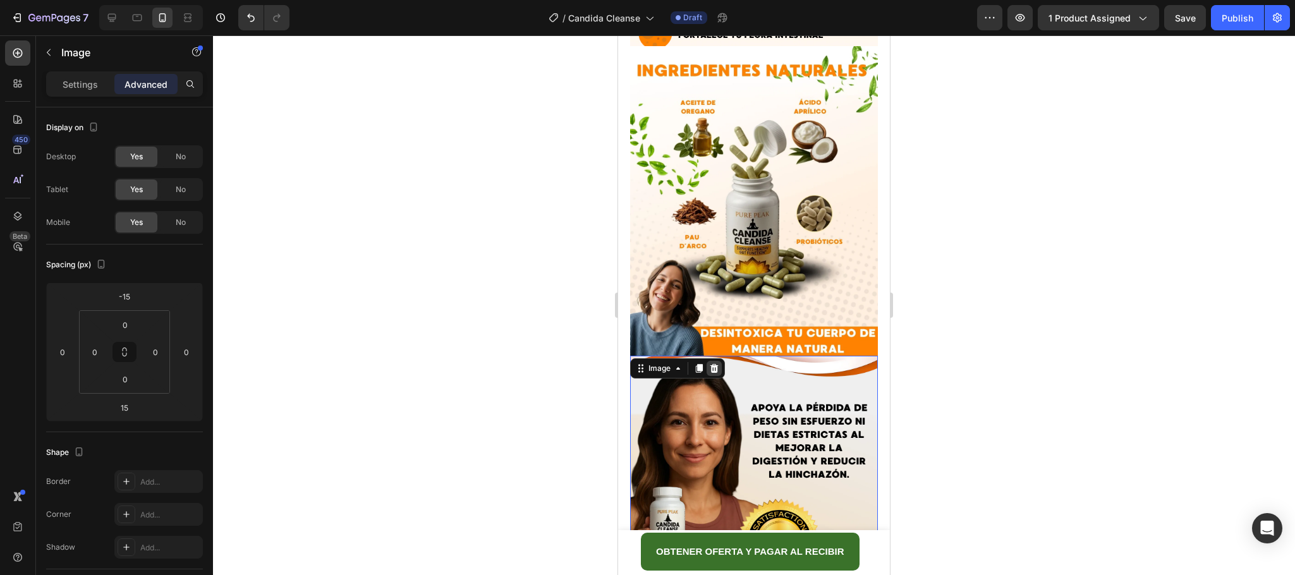
click at [715, 363] on icon at bounding box center [714, 368] width 10 height 10
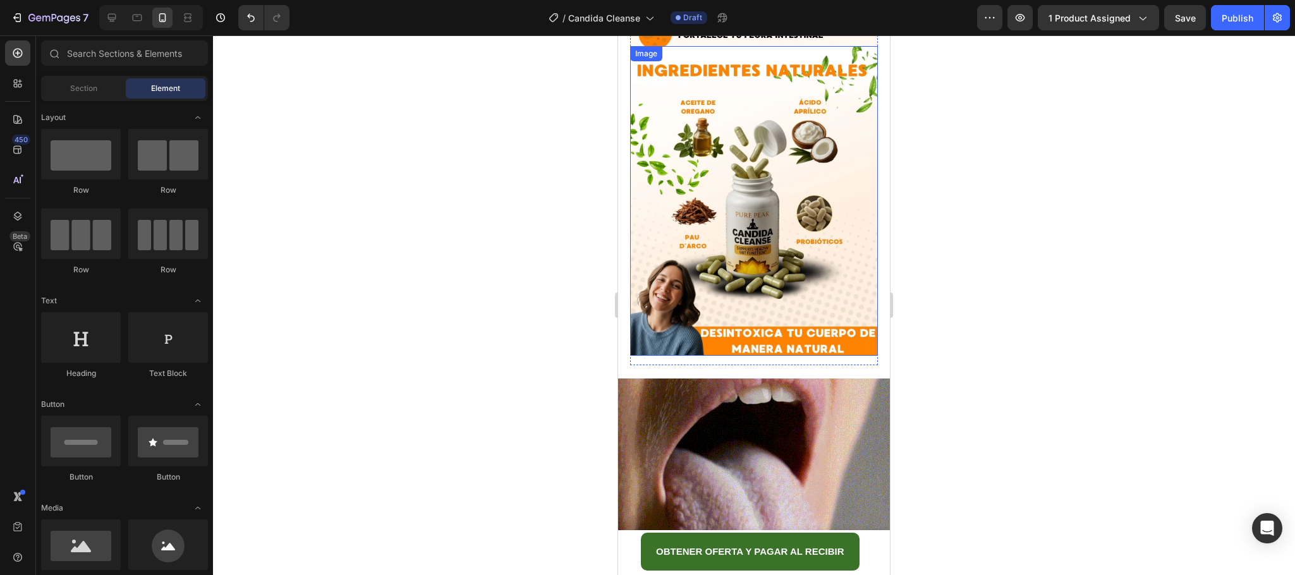
click at [763, 146] on img at bounding box center [754, 201] width 248 height 310
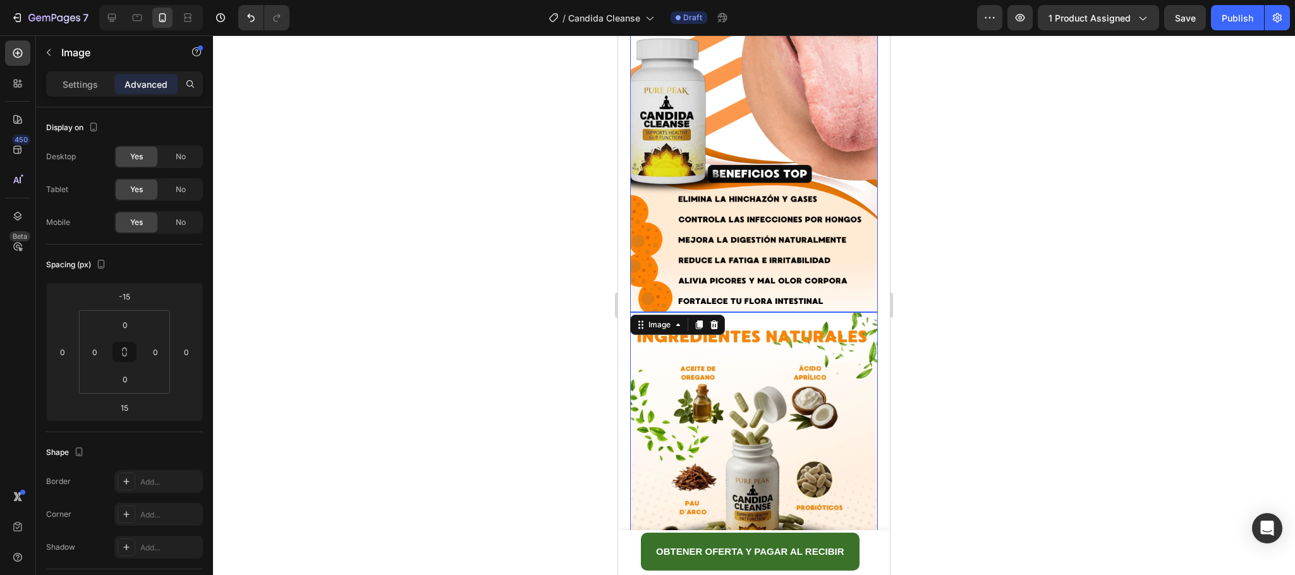
scroll to position [1899, 0]
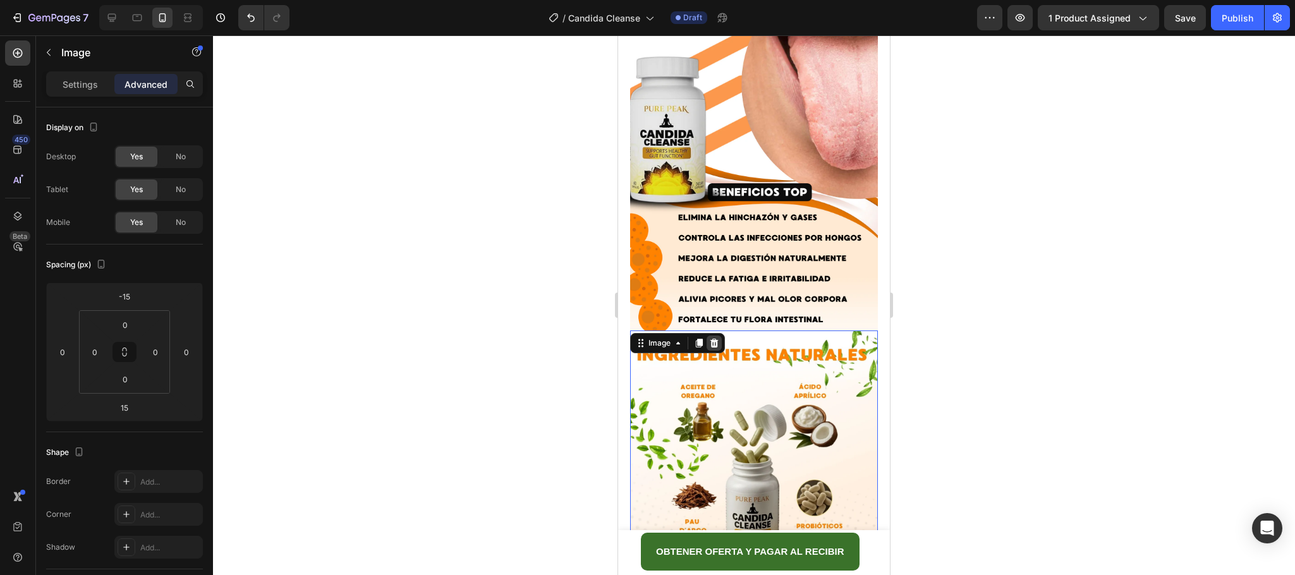
click at [717, 336] on div at bounding box center [714, 343] width 15 height 15
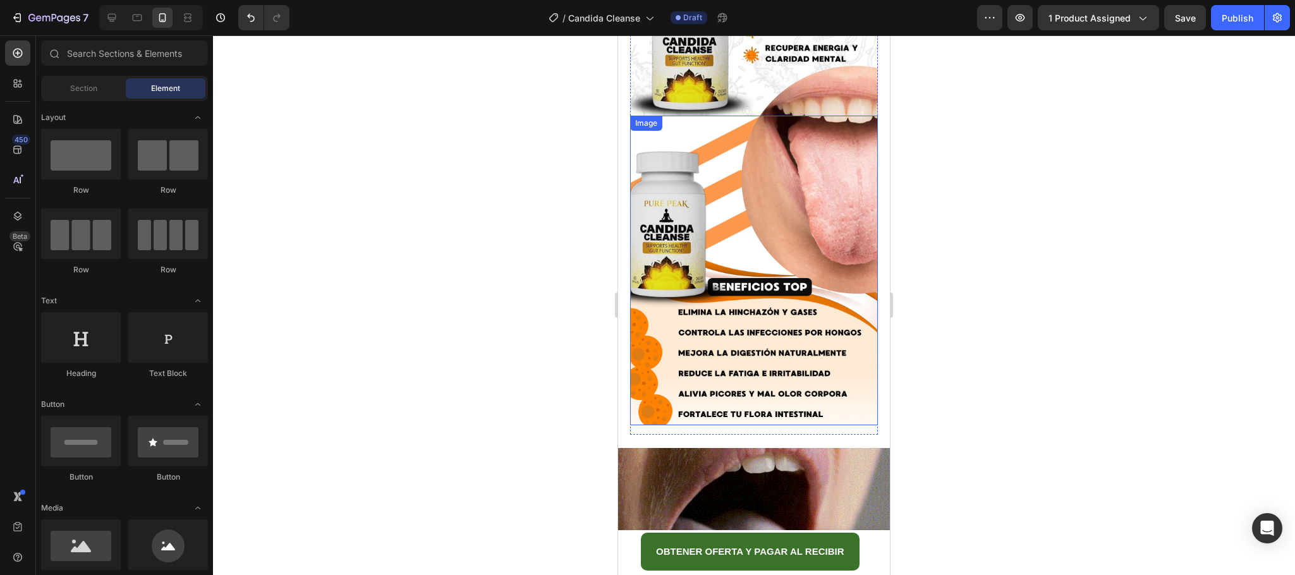
click at [770, 199] on img at bounding box center [754, 271] width 248 height 310
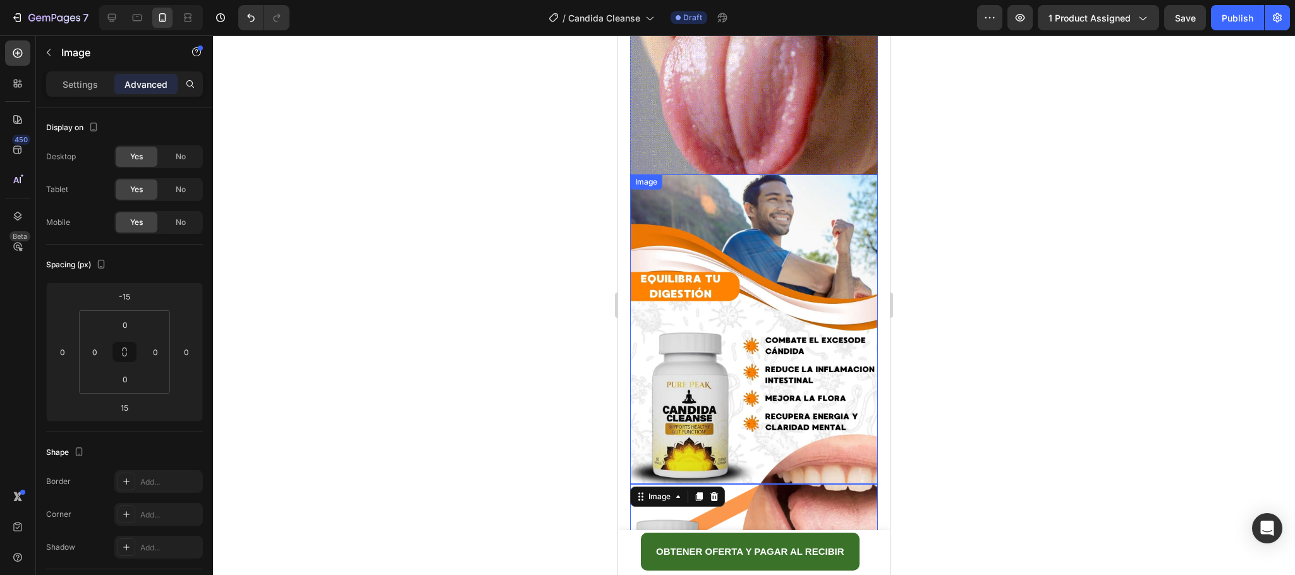
scroll to position [1425, 0]
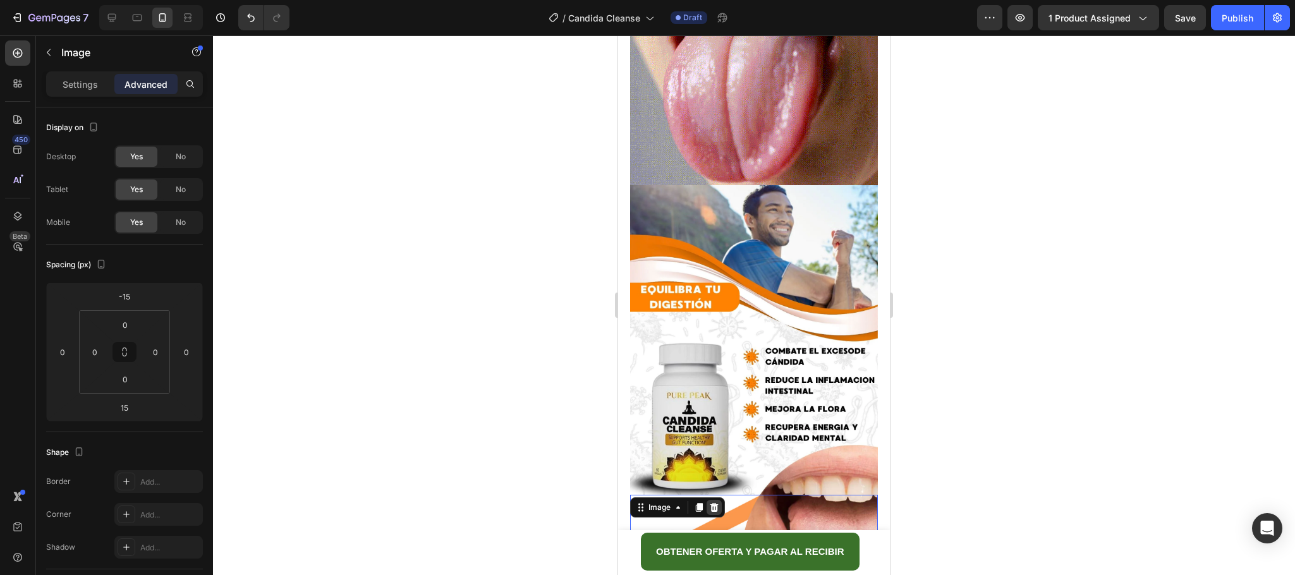
drag, startPoint x: 715, startPoint y: 425, endPoint x: 767, endPoint y: 296, distance: 138.4
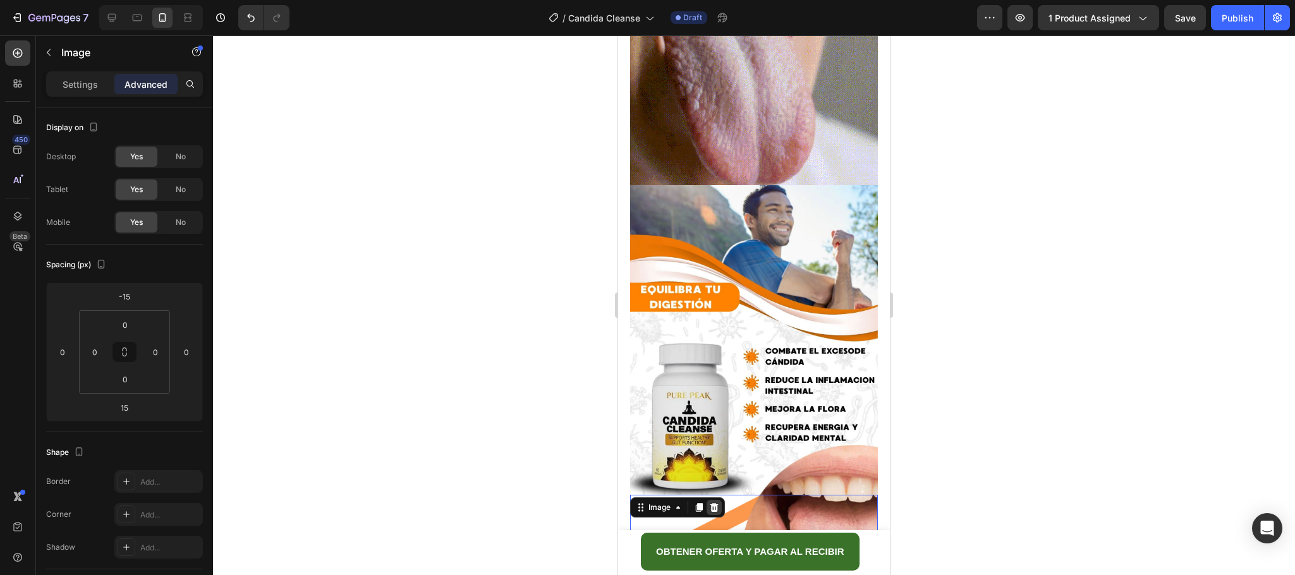
click at [715, 502] on icon at bounding box center [714, 507] width 10 height 10
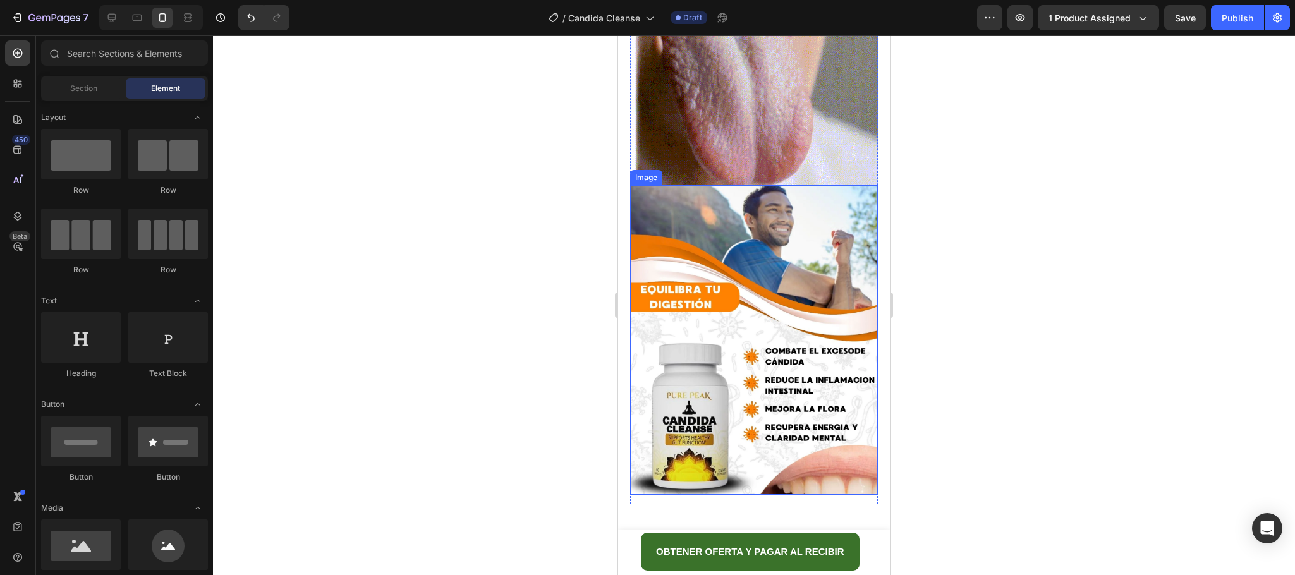
click at [778, 251] on img at bounding box center [754, 340] width 248 height 310
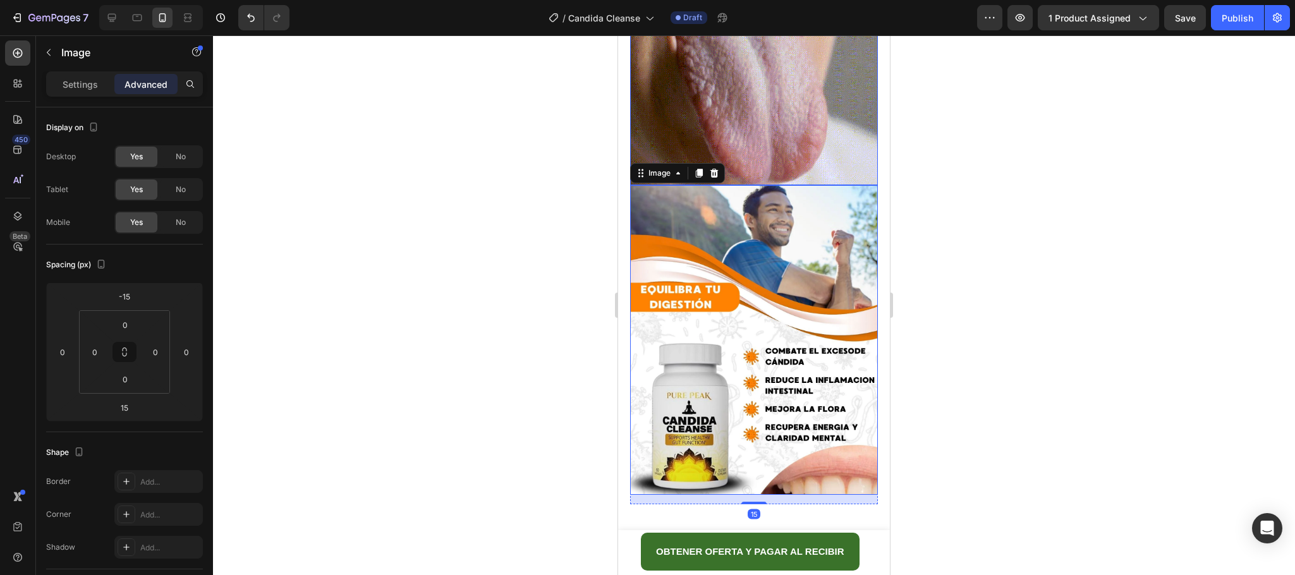
click at [738, 63] on img at bounding box center [754, 61] width 248 height 248
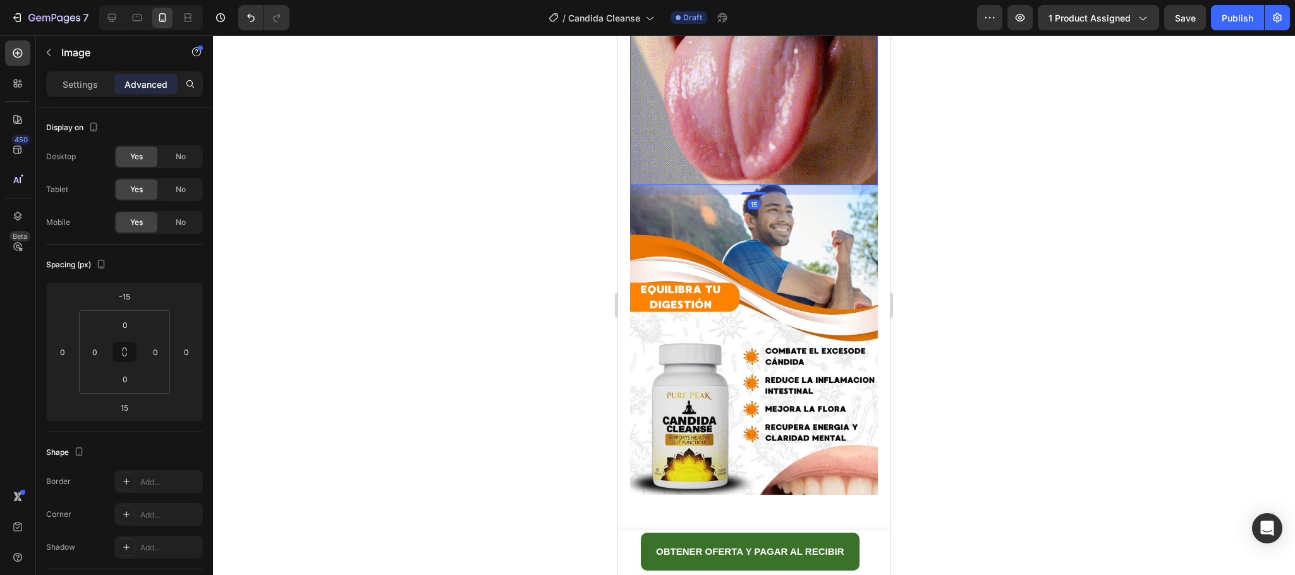
click at [732, 198] on img at bounding box center [754, 340] width 248 height 310
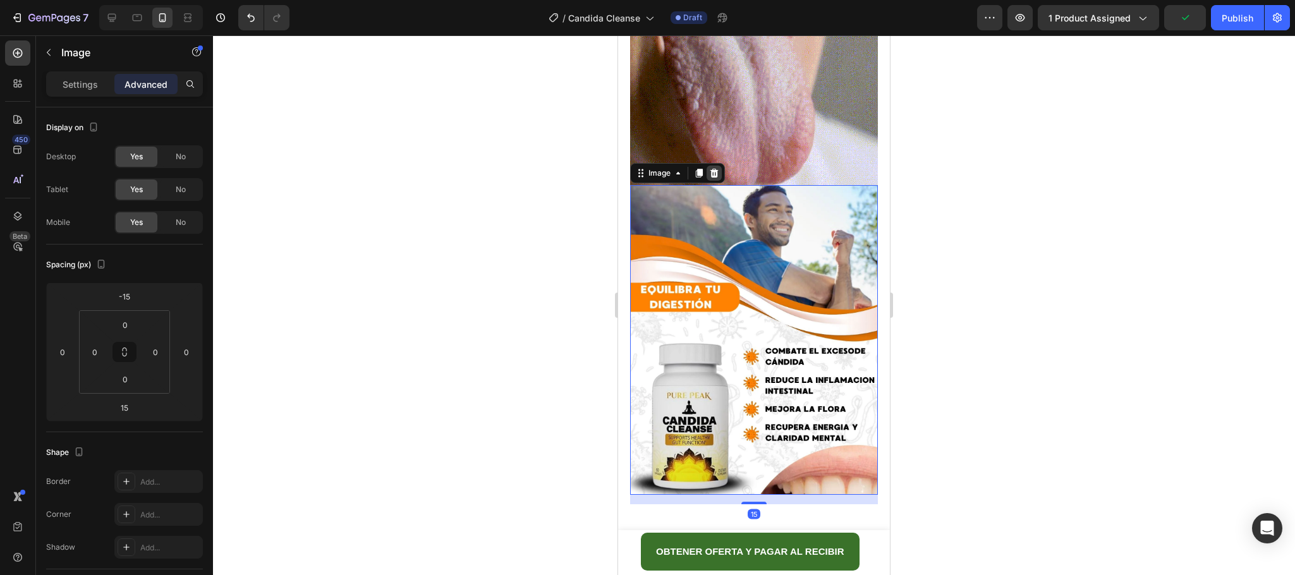
click at [715, 169] on icon at bounding box center [714, 173] width 8 height 9
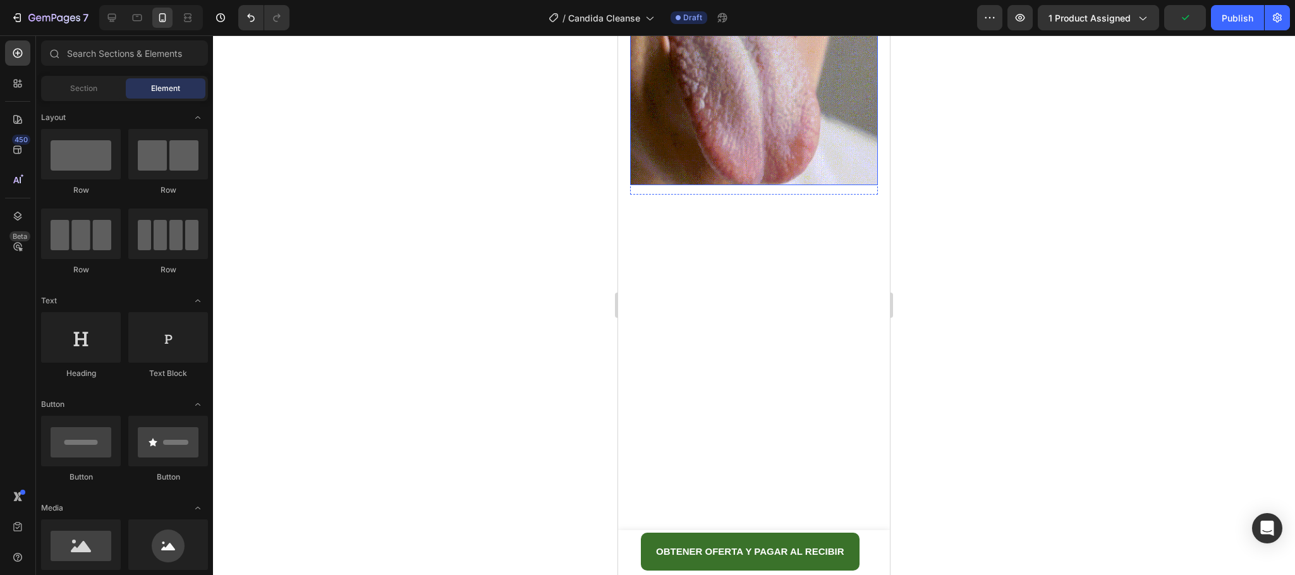
click at [731, 92] on img at bounding box center [754, 61] width 248 height 248
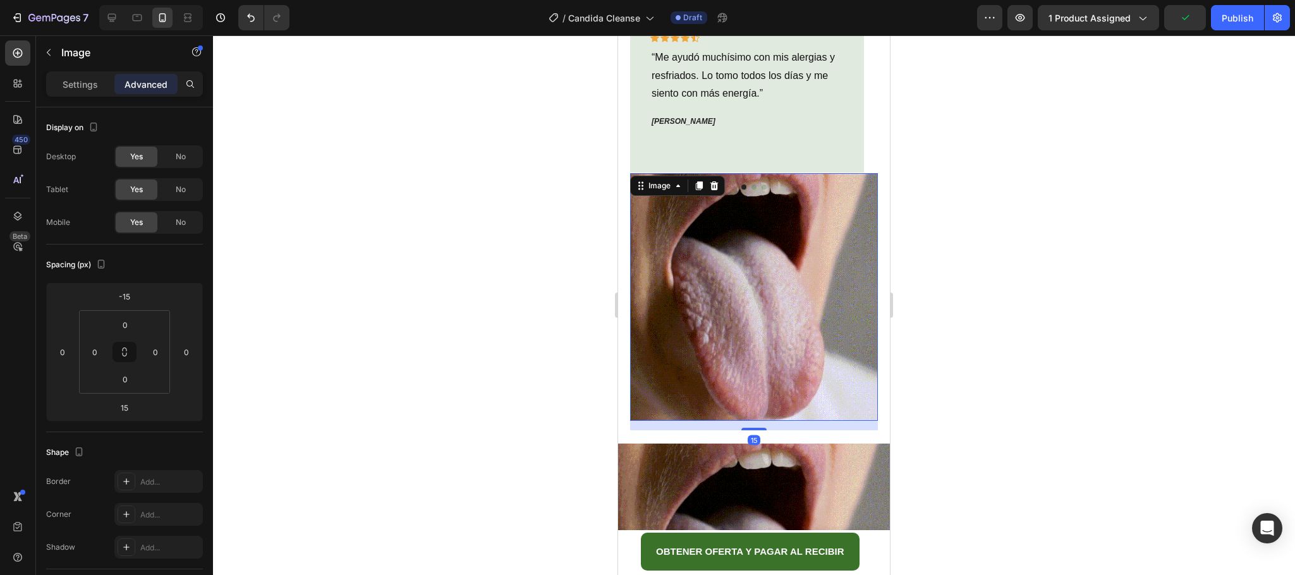
scroll to position [1140, 0]
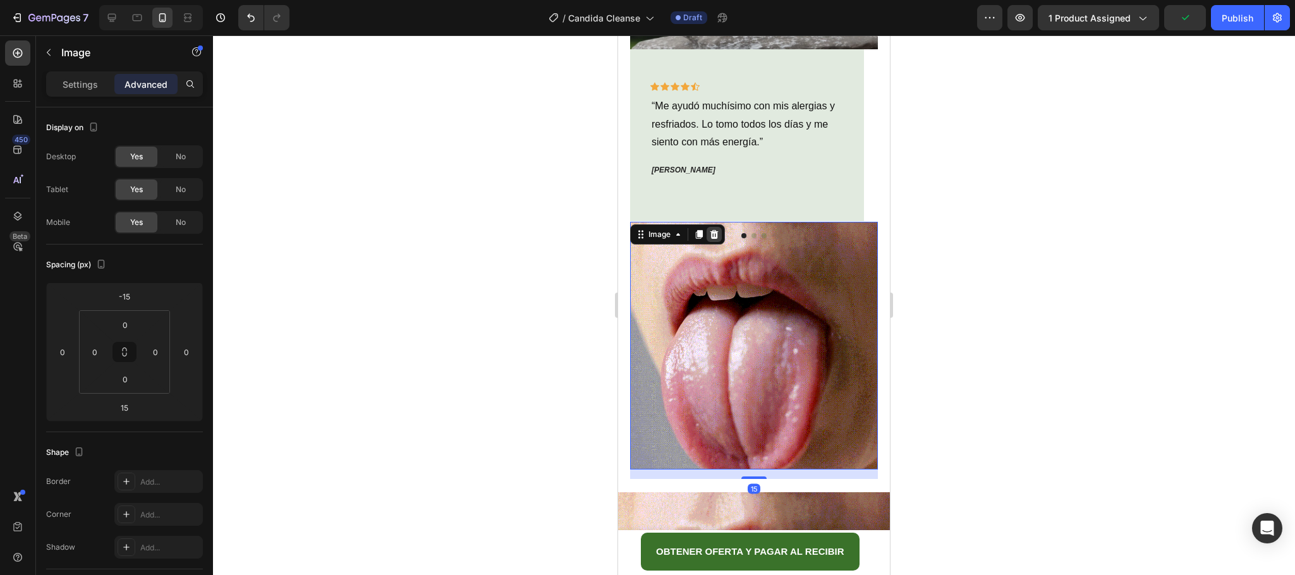
click at [715, 227] on div at bounding box center [714, 234] width 15 height 15
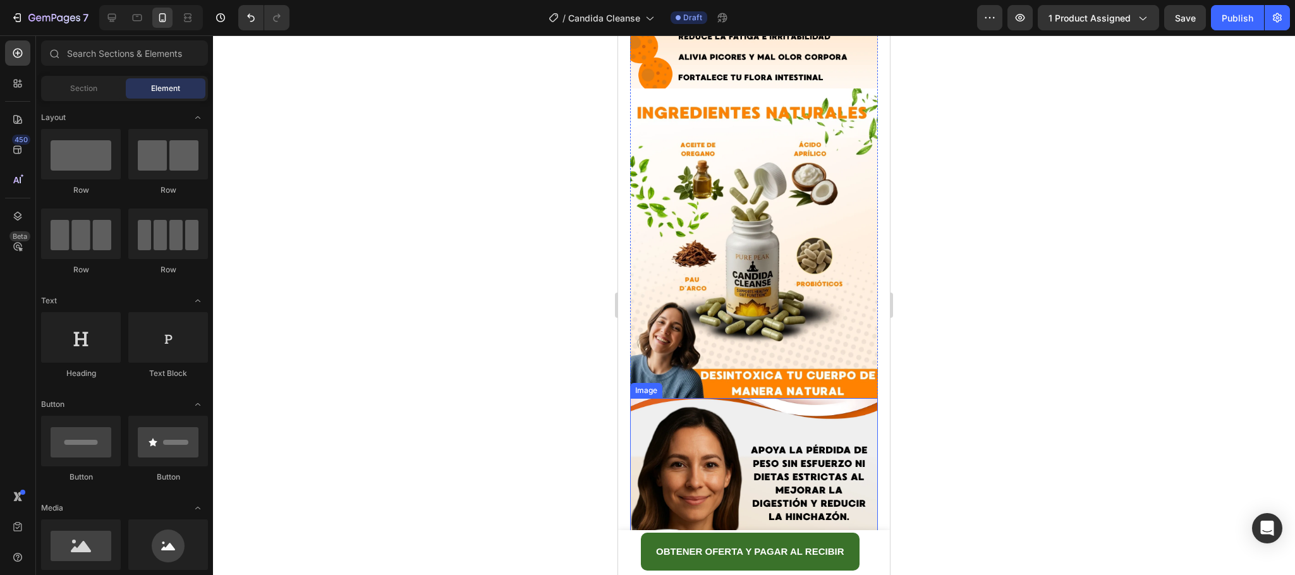
scroll to position [2942, 0]
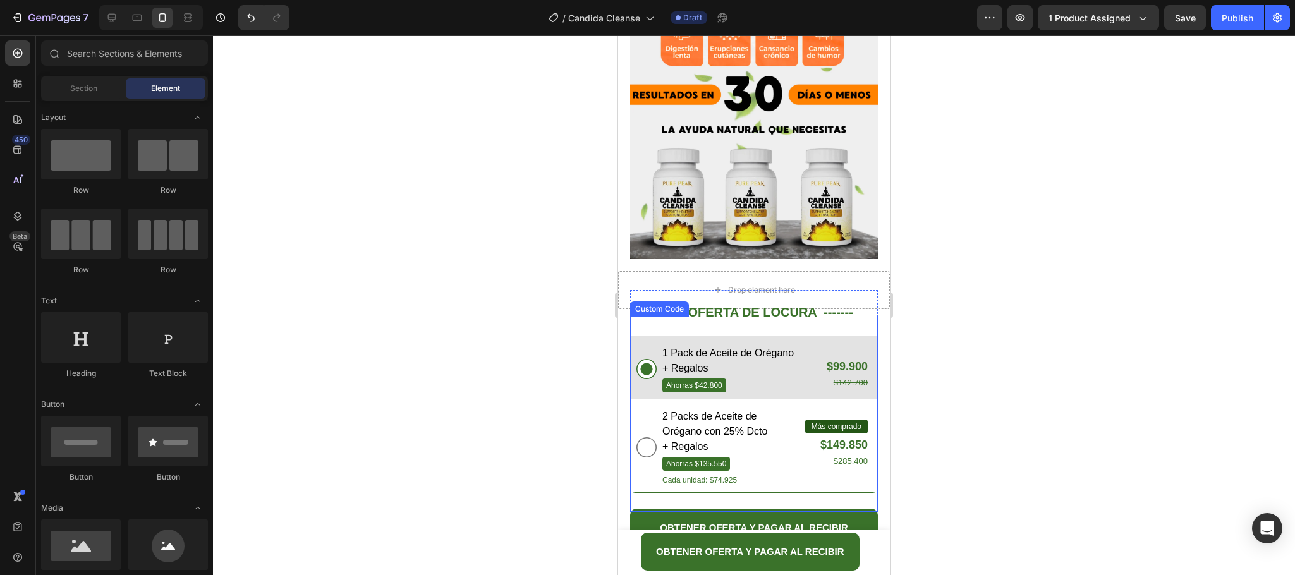
click at [858, 317] on div "1 Pack de Aceite de Orégano + Regalos Ahorras $42.800 $99.900 $142.700 2 Packs …" at bounding box center [754, 414] width 248 height 195
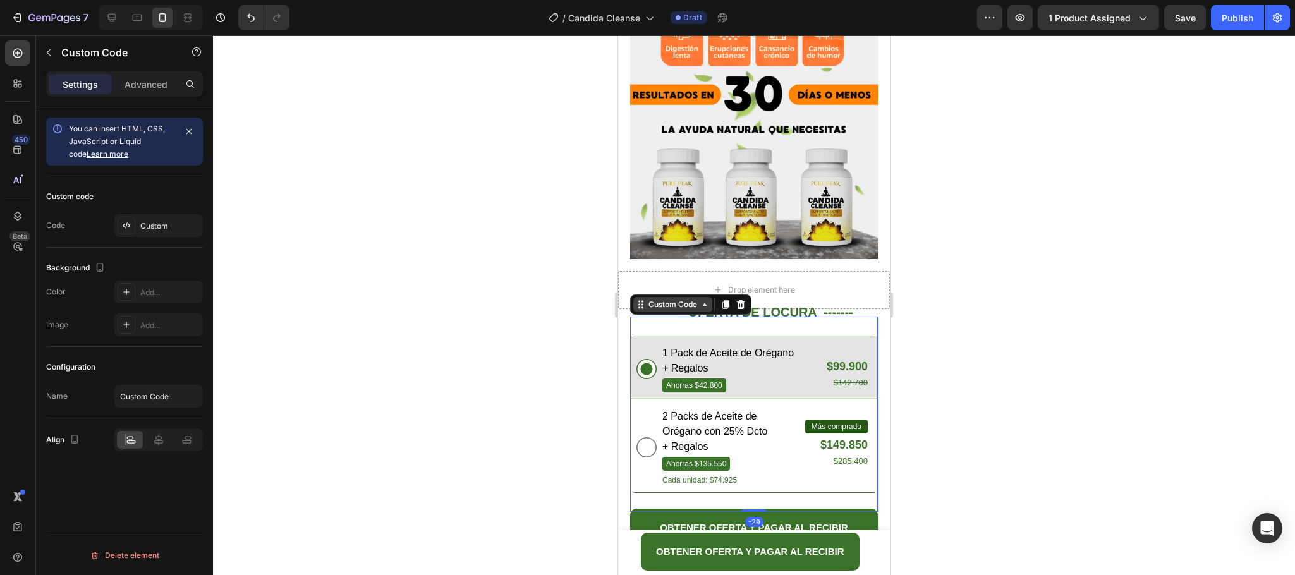
click at [685, 299] on div "Custom Code" at bounding box center [673, 304] width 54 height 11
click at [791, 305] on strong "OFERTA DE LOCURA -------" at bounding box center [770, 312] width 165 height 14
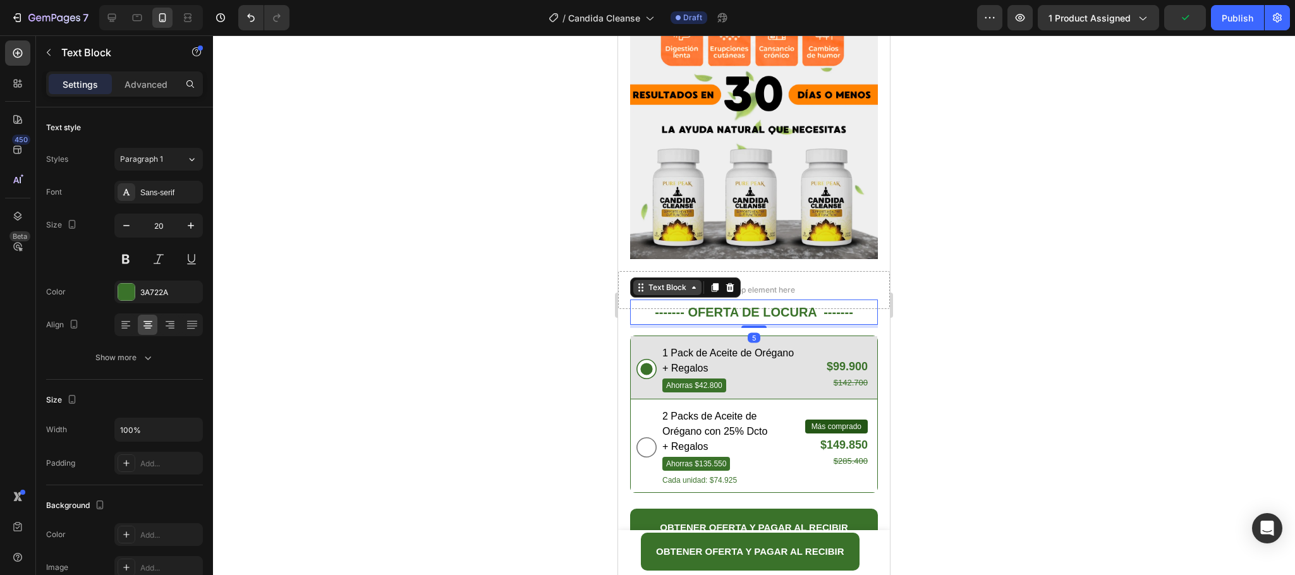
click at [662, 280] on div "Text Block" at bounding box center [667, 287] width 68 height 15
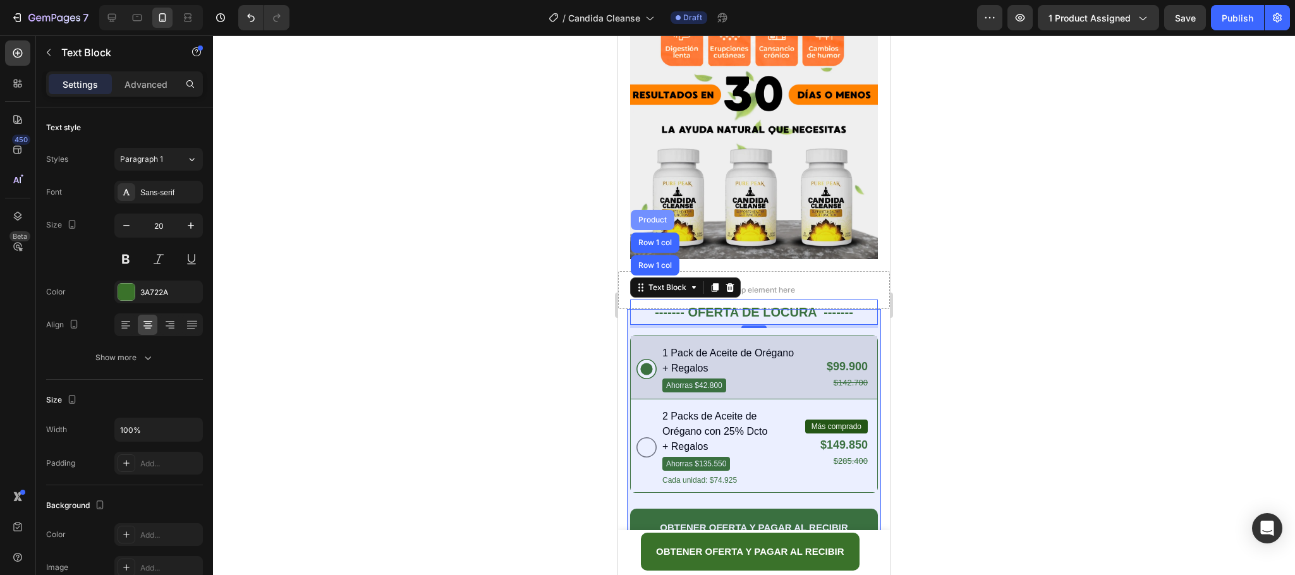
click at [659, 216] on div "Product" at bounding box center [652, 220] width 33 height 8
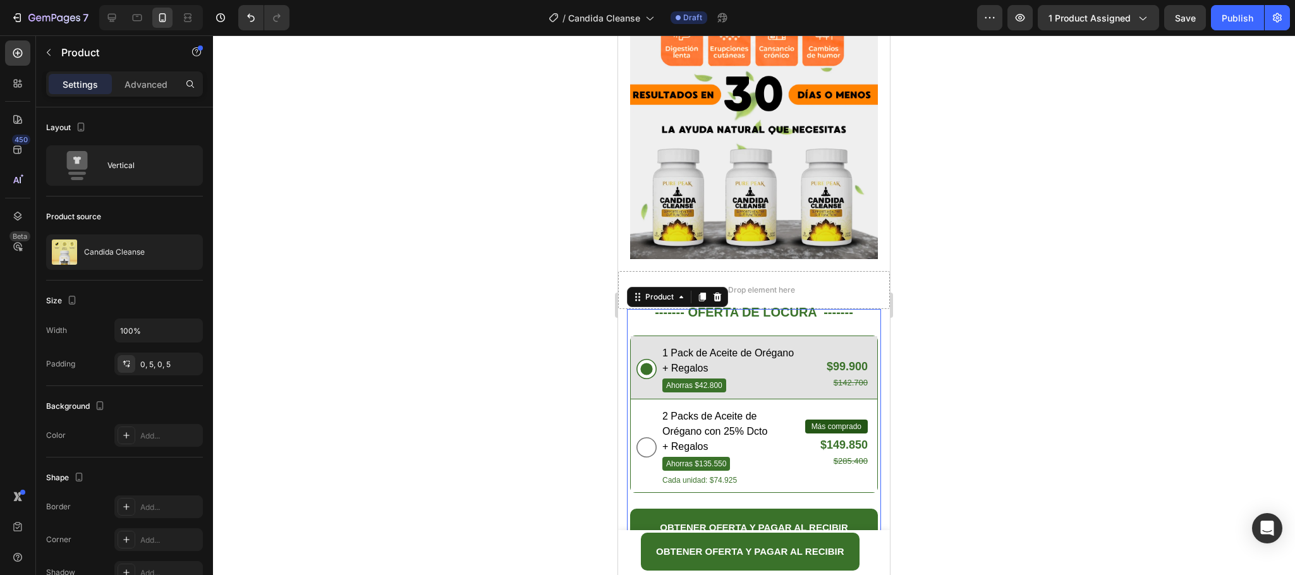
click at [781, 563] on strong "- Guía recetas para bajar de peso" at bounding box center [759, 568] width 139 height 10
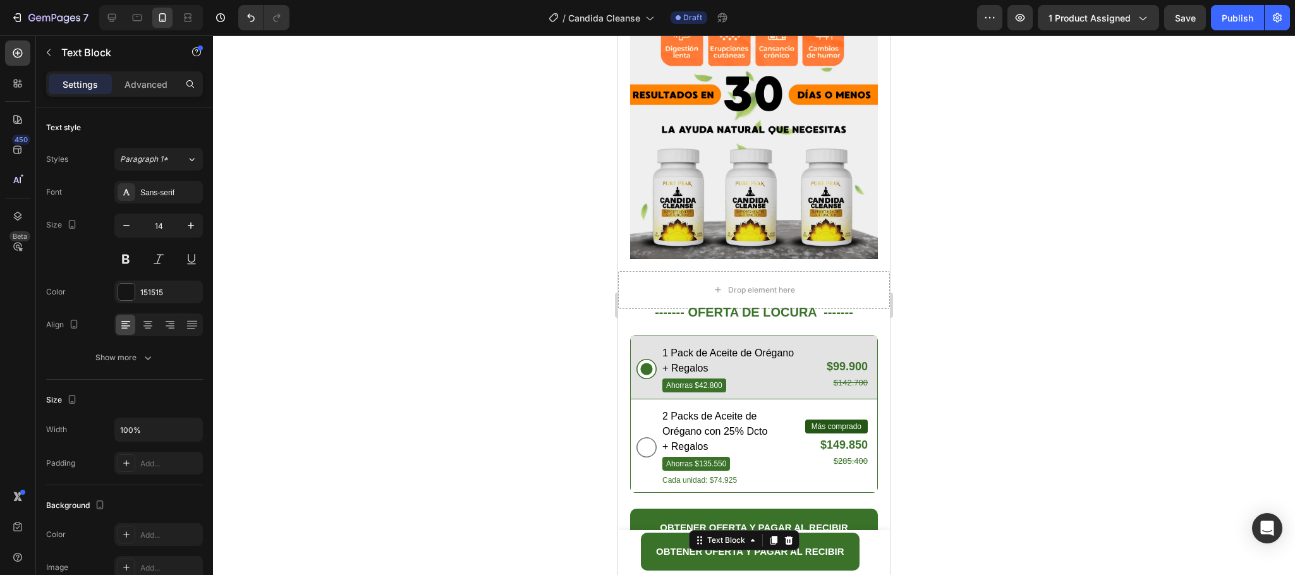
click at [635, 553] on div "Icon 🔥 Incluye GRATIS - Guía recetas para bajar de peso - Guía postres y receta…" at bounding box center [754, 581] width 272 height 56
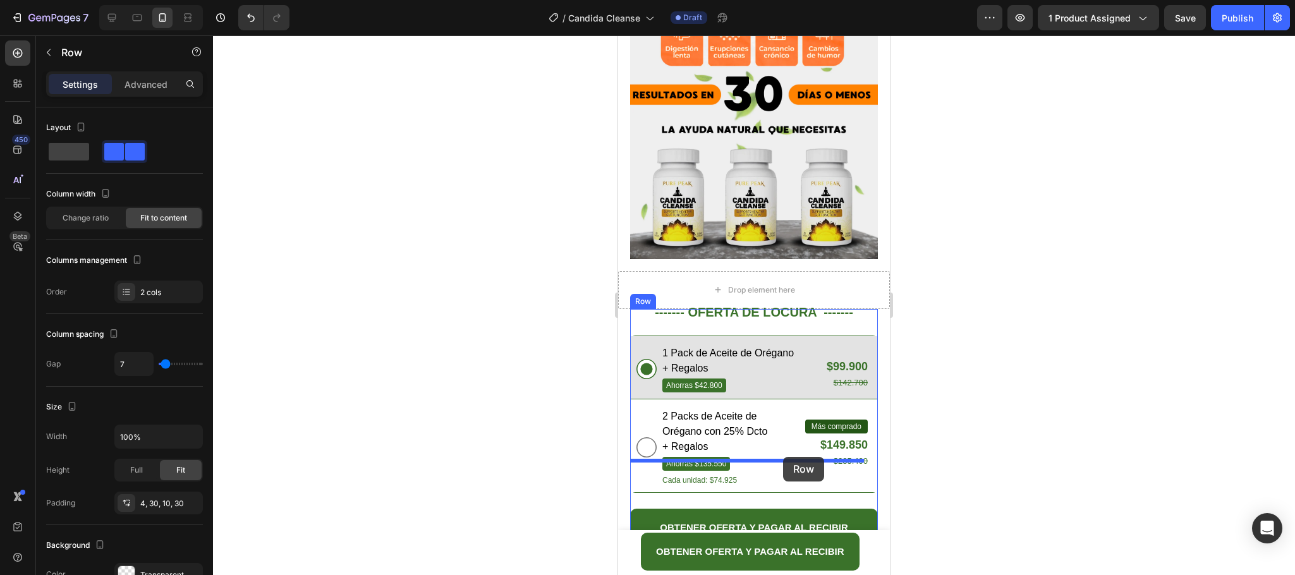
drag, startPoint x: 624, startPoint y: 454, endPoint x: 783, endPoint y: 457, distance: 158.7
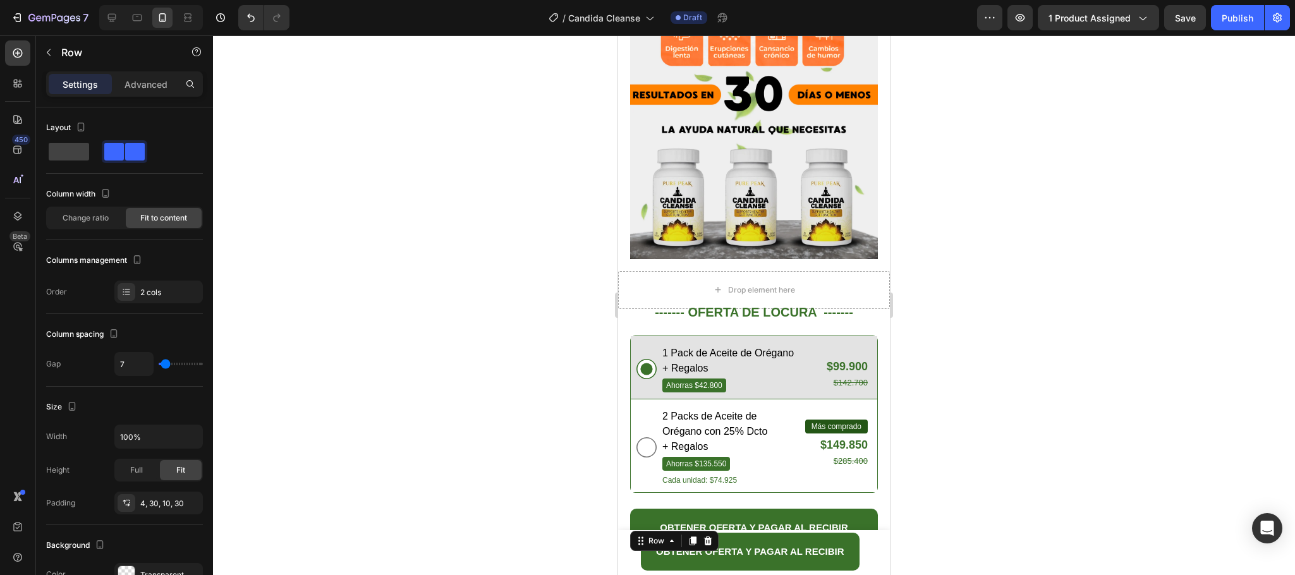
click at [988, 418] on div at bounding box center [754, 305] width 1082 height 540
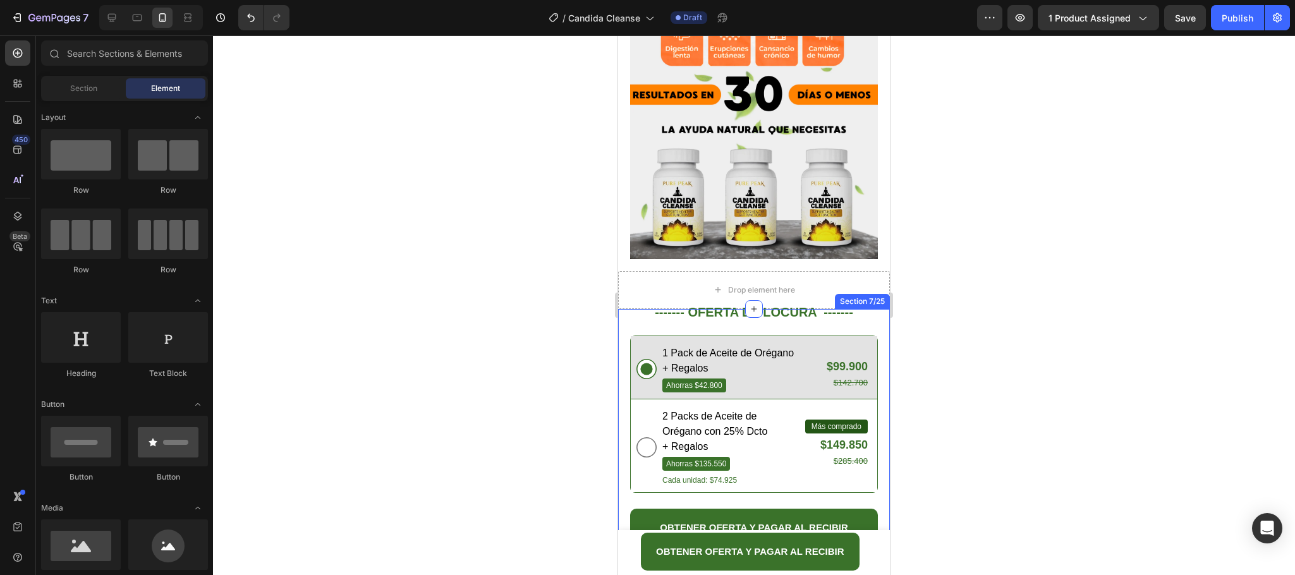
click at [874, 497] on div "------- OFERTA DE LOCURA ------- Text Block 1 Pack de Aceite de Orégano + Regal…" at bounding box center [754, 459] width 272 height 300
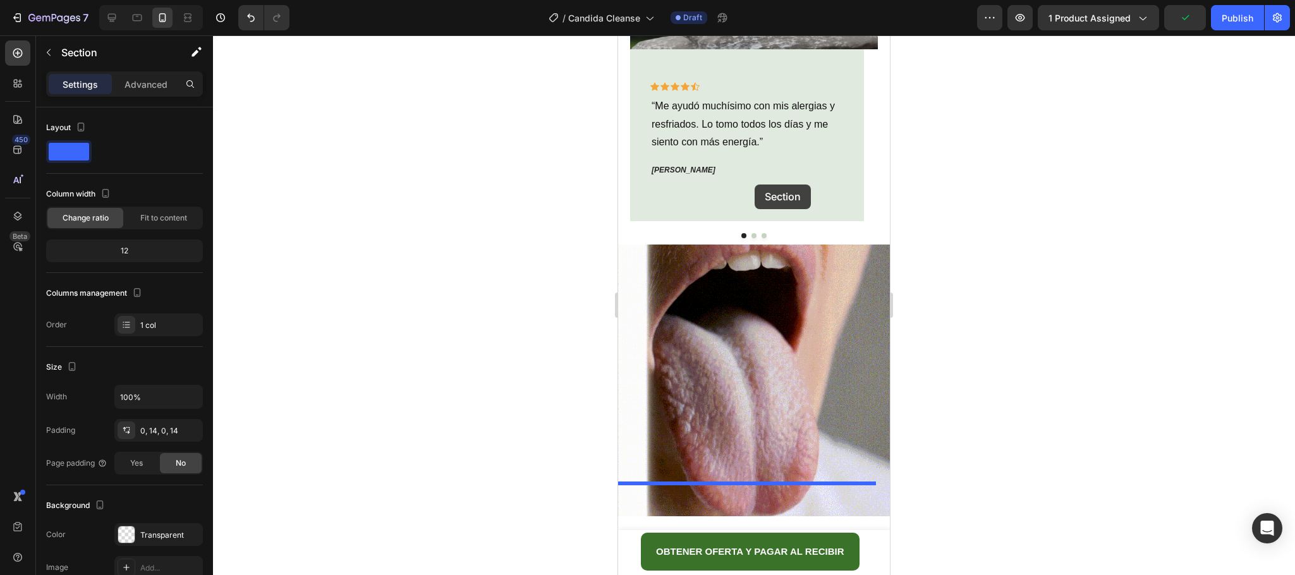
scroll to position [1045, 0]
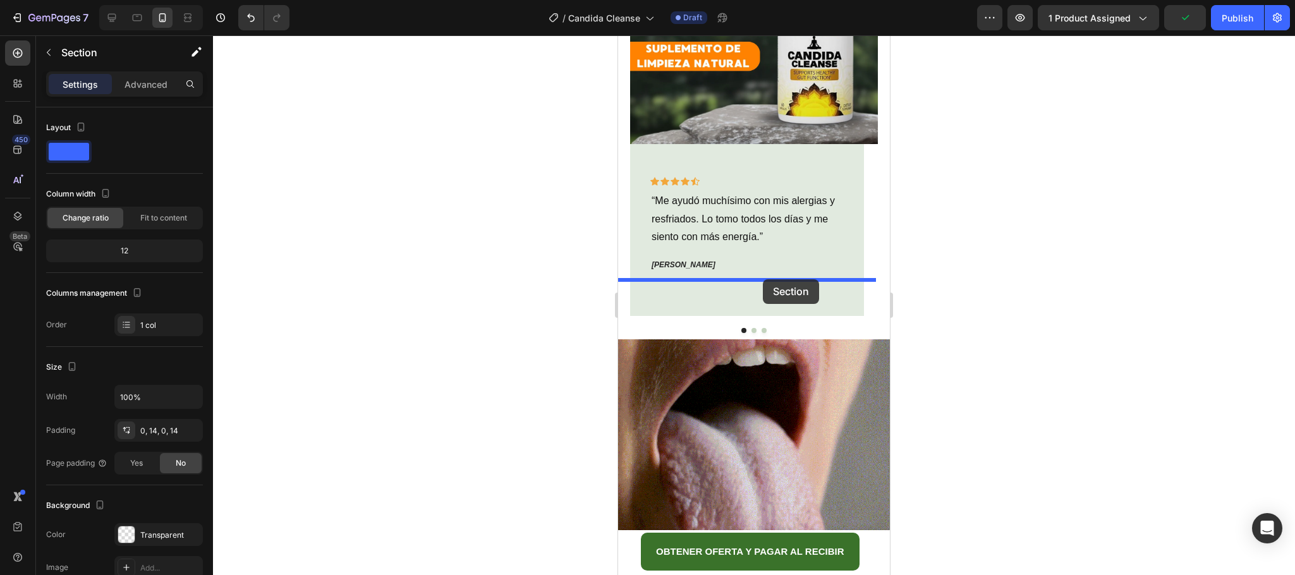
drag, startPoint x: 634, startPoint y: 207, endPoint x: 763, endPoint y: 279, distance: 148.0
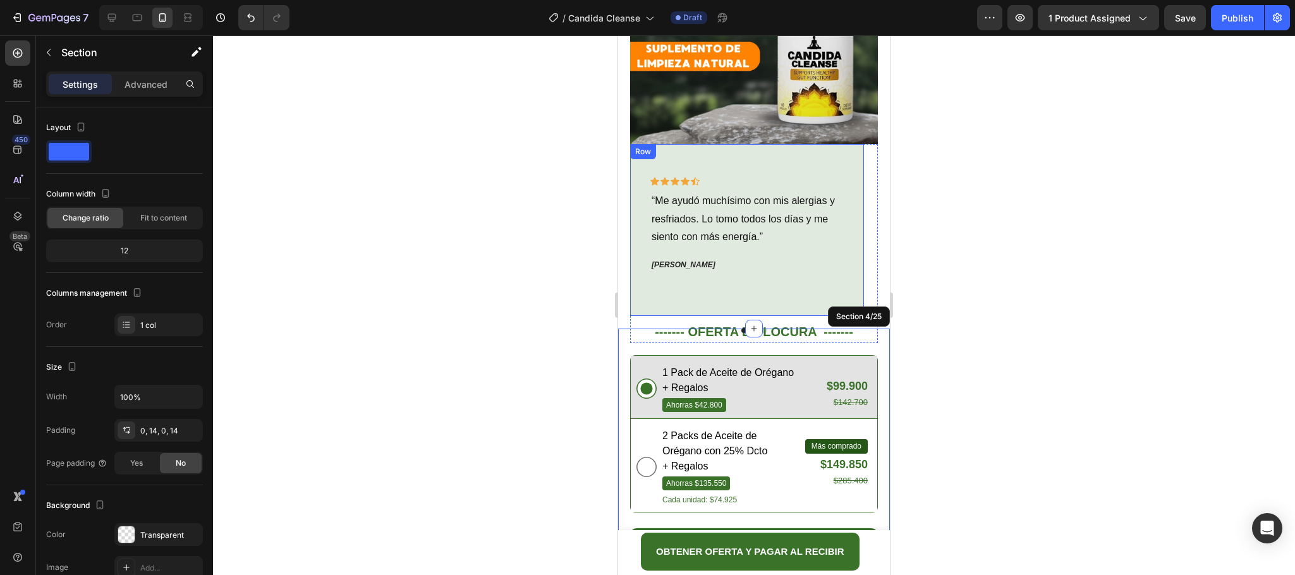
click at [860, 236] on div "Icon Icon Icon Icon Icon Row “Me ayudó muchísimo con mis alergias y resfriados.…" at bounding box center [747, 230] width 234 height 172
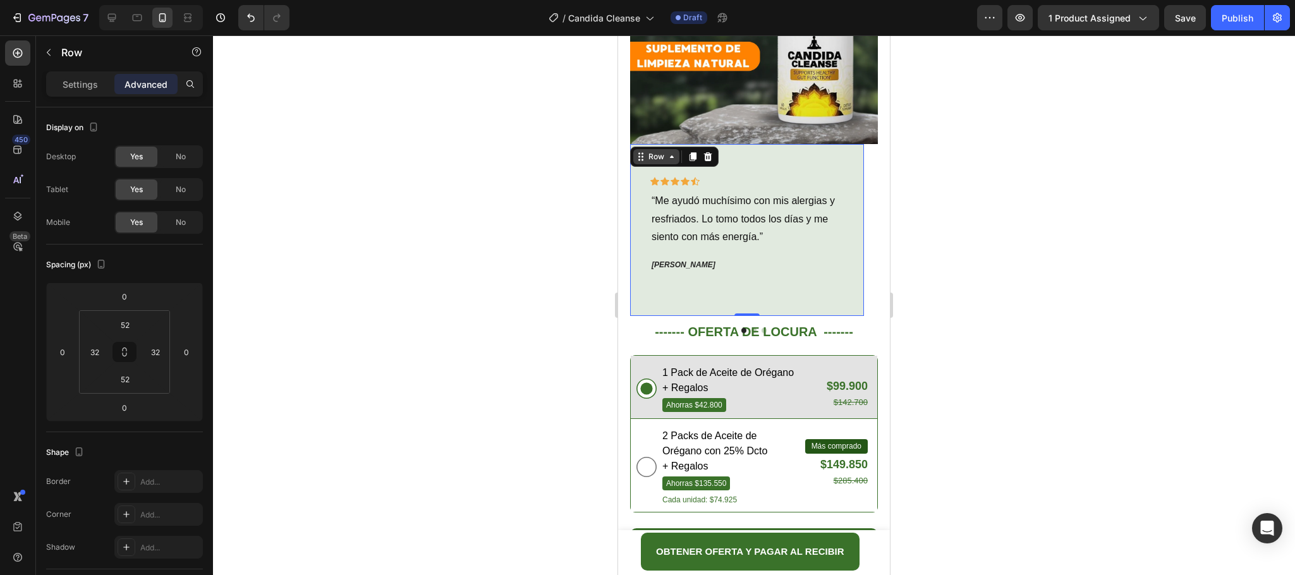
click at [655, 151] on div "Row" at bounding box center [656, 156] width 21 height 11
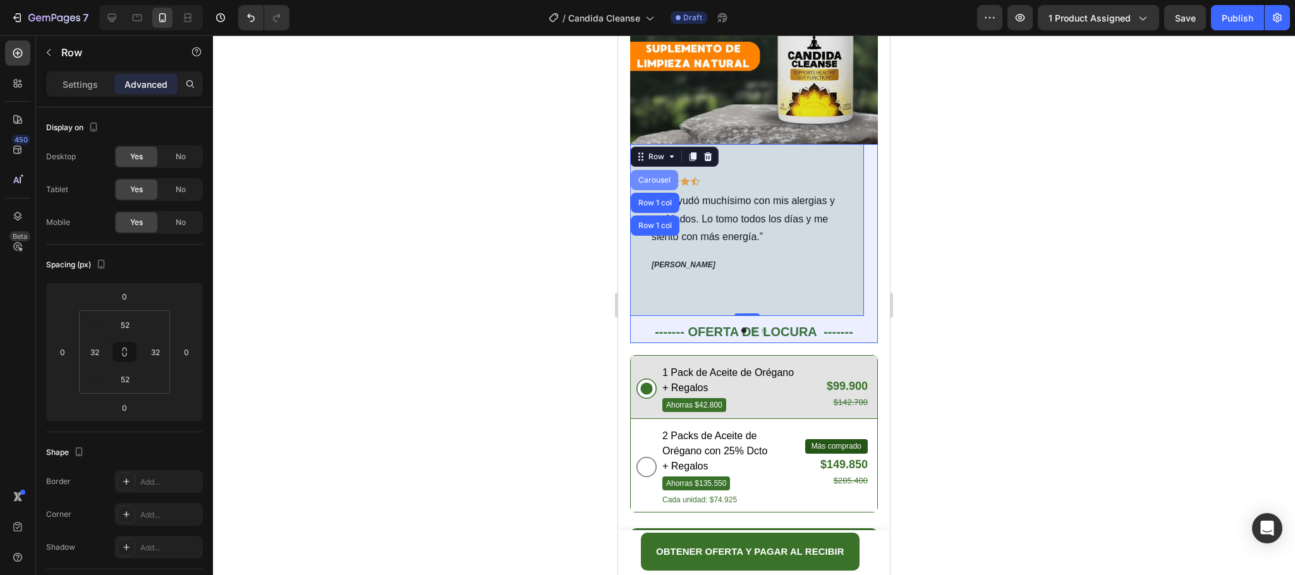
click at [655, 170] on div "Carousel" at bounding box center [654, 180] width 47 height 20
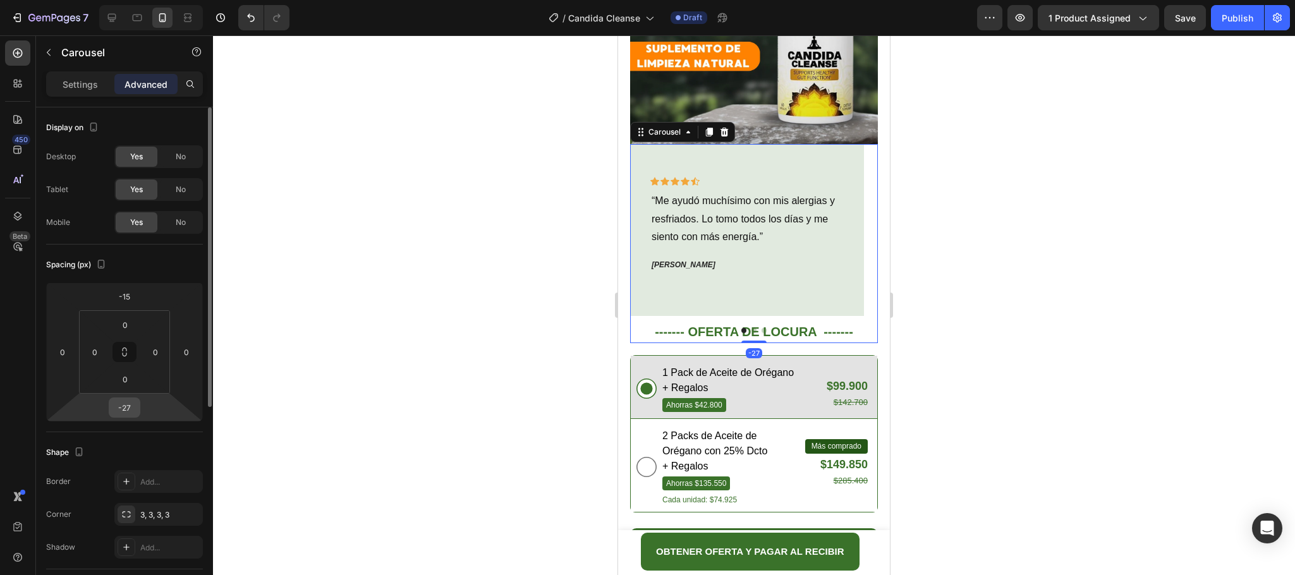
click at [128, 408] on input "-27" at bounding box center [124, 407] width 25 height 19
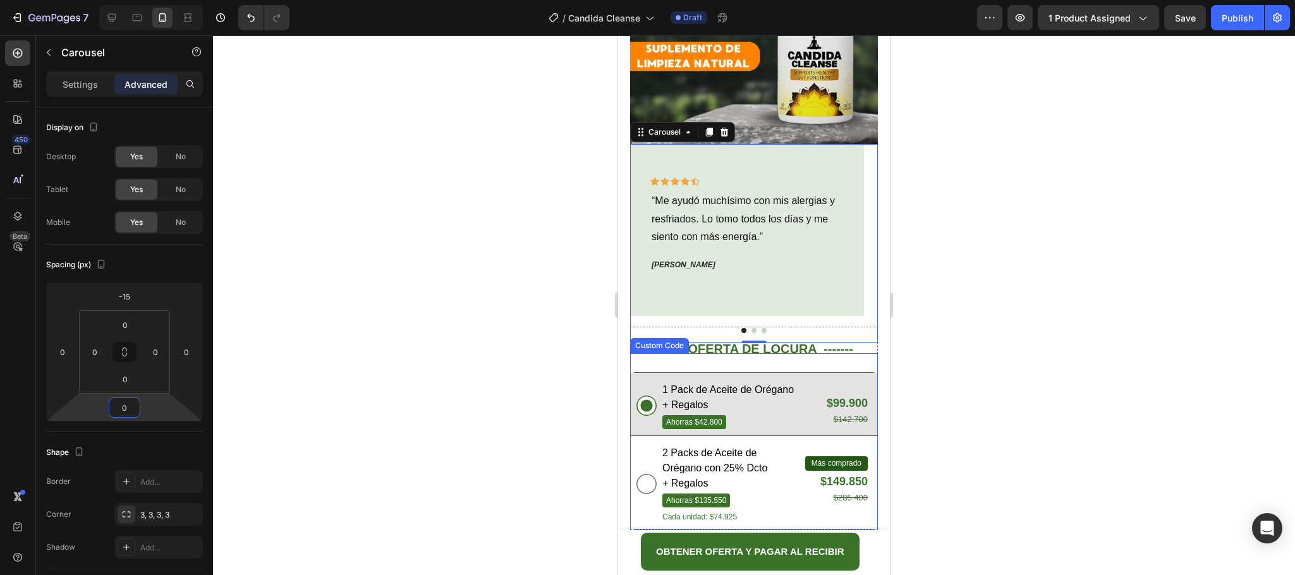
click at [963, 317] on div at bounding box center [754, 305] width 1082 height 540
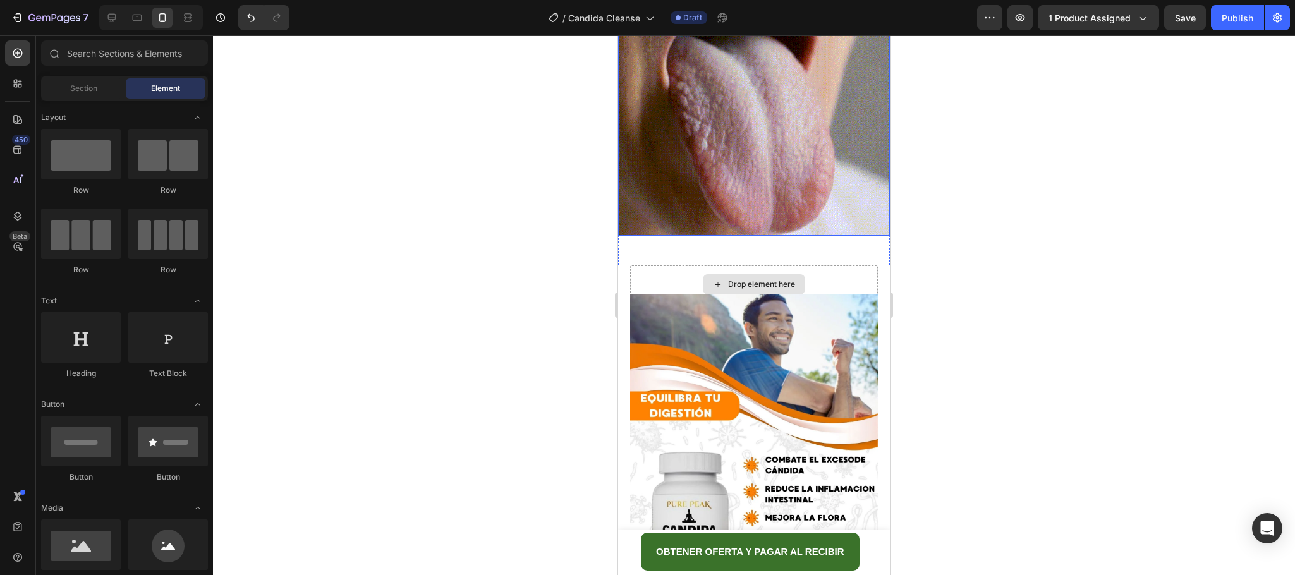
scroll to position [1709, 0]
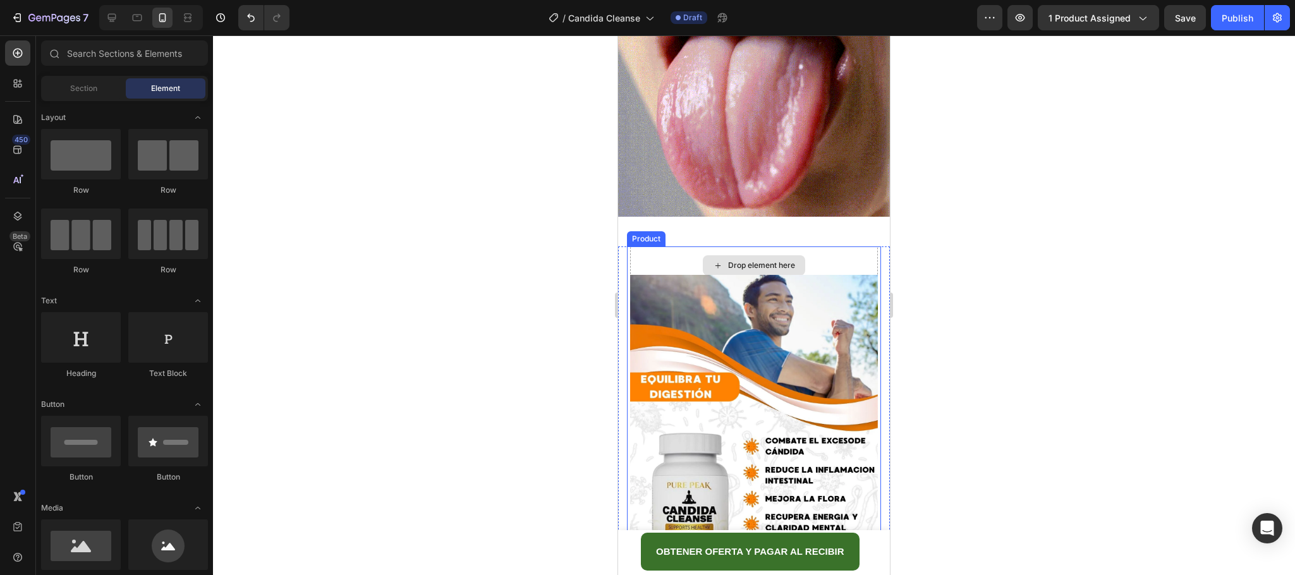
click at [813, 246] on div "Drop element here" at bounding box center [754, 265] width 248 height 38
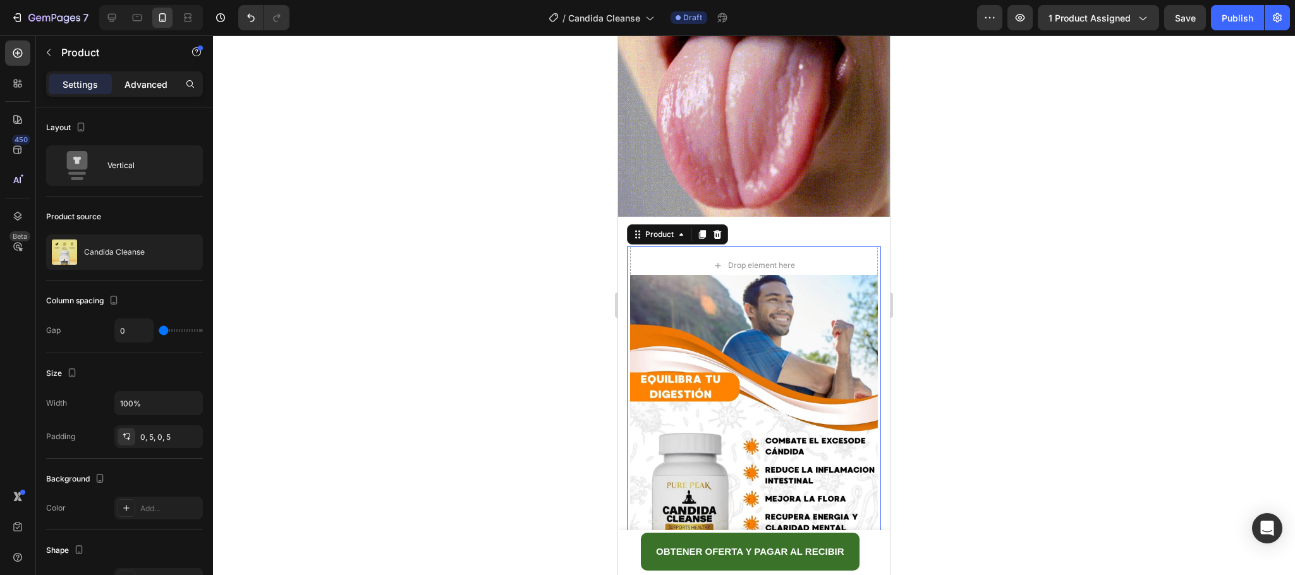
click at [152, 89] on p "Advanced" at bounding box center [146, 84] width 43 height 13
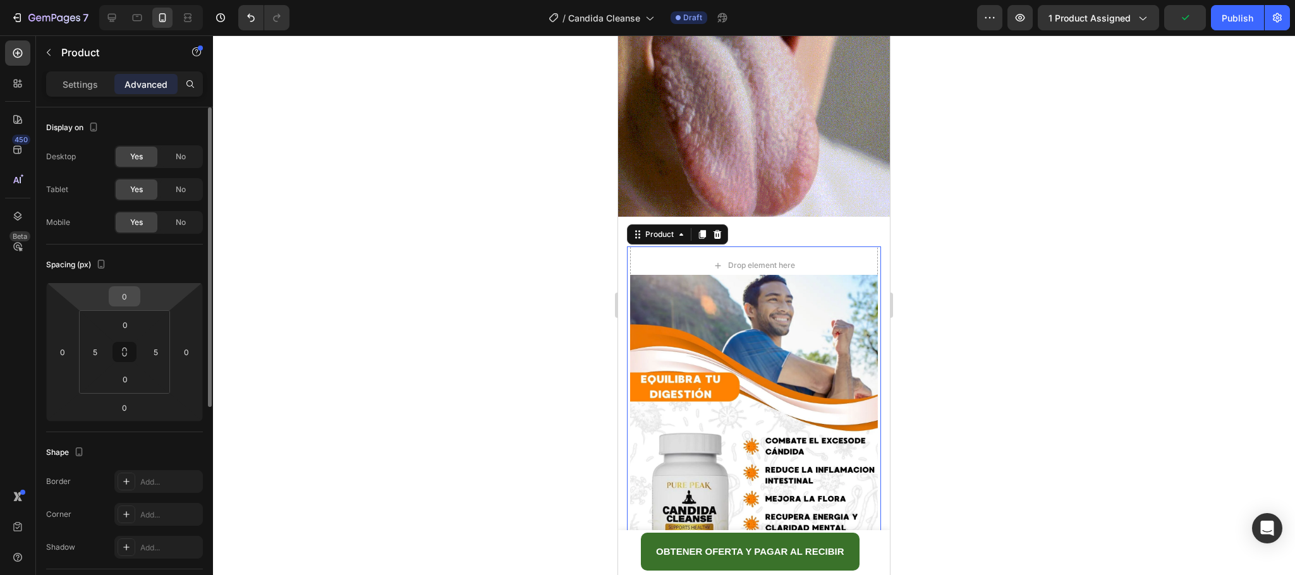
click at [131, 300] on input "0" at bounding box center [124, 296] width 25 height 19
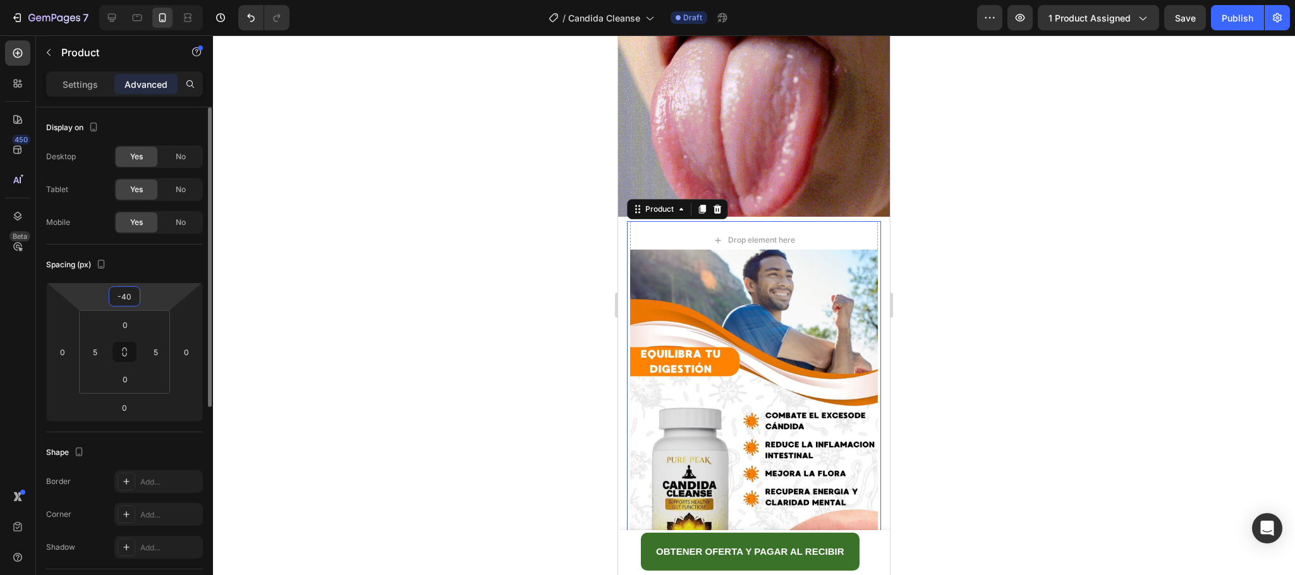
type input "-4"
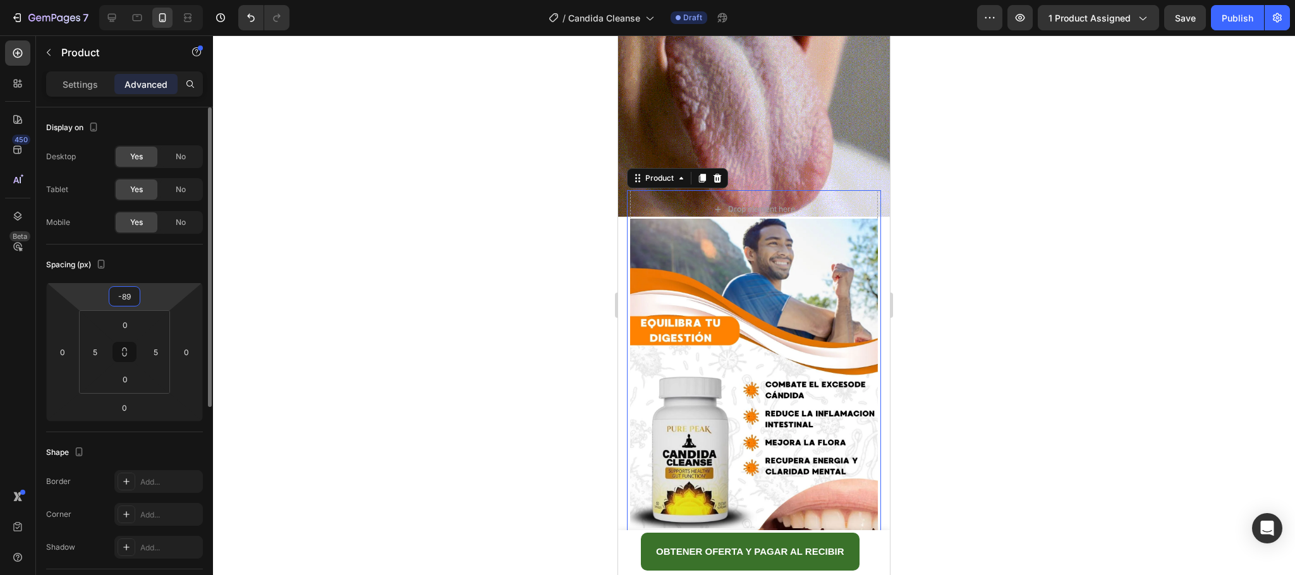
type input "-8"
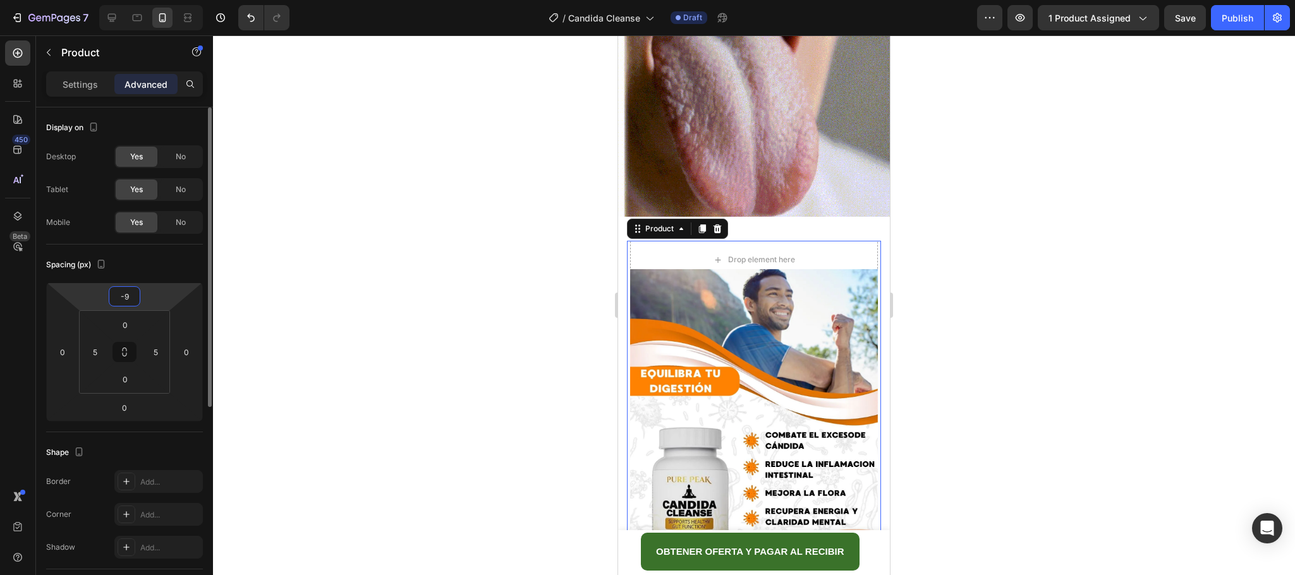
type input "-91"
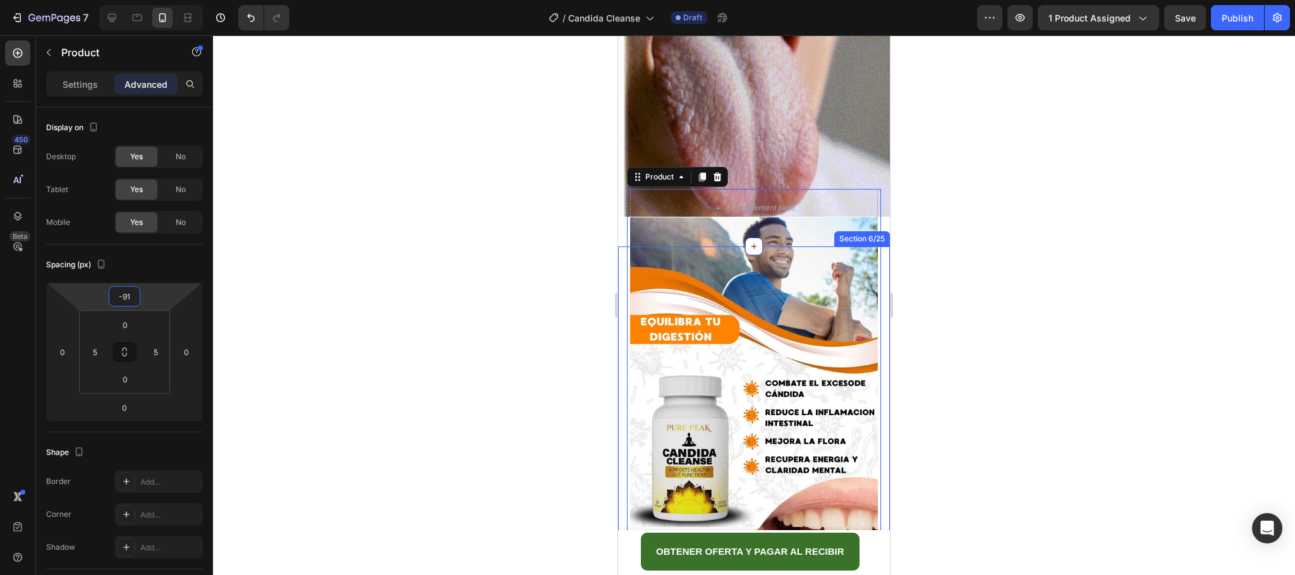
click at [1018, 296] on div at bounding box center [754, 305] width 1082 height 540
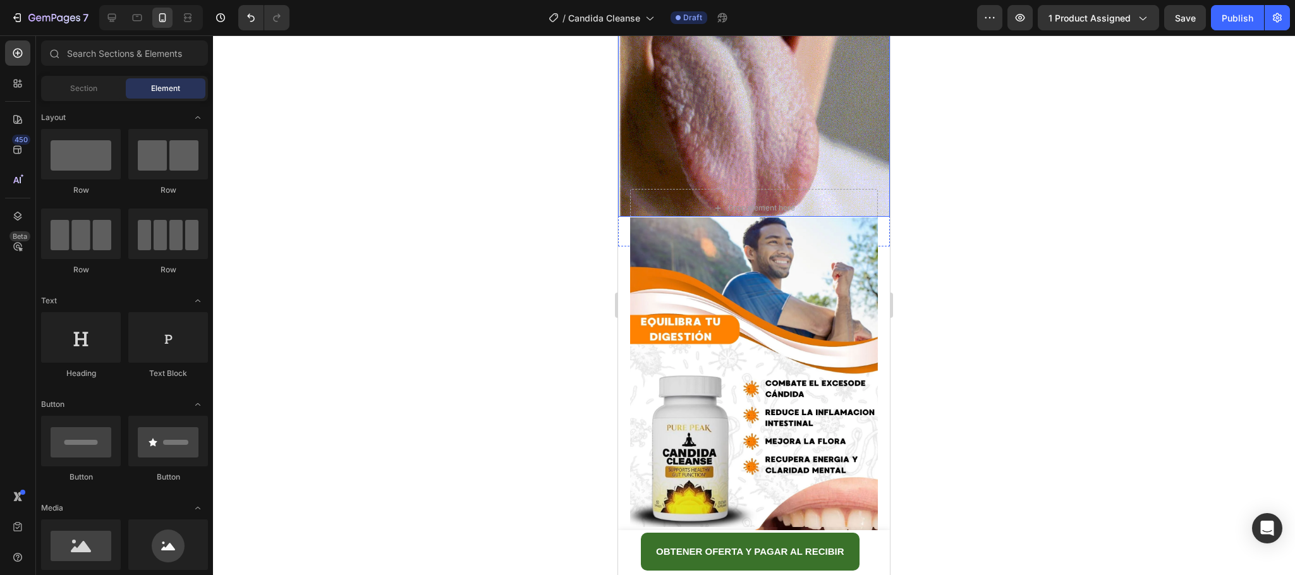
click at [791, 137] on img at bounding box center [754, 81] width 272 height 272
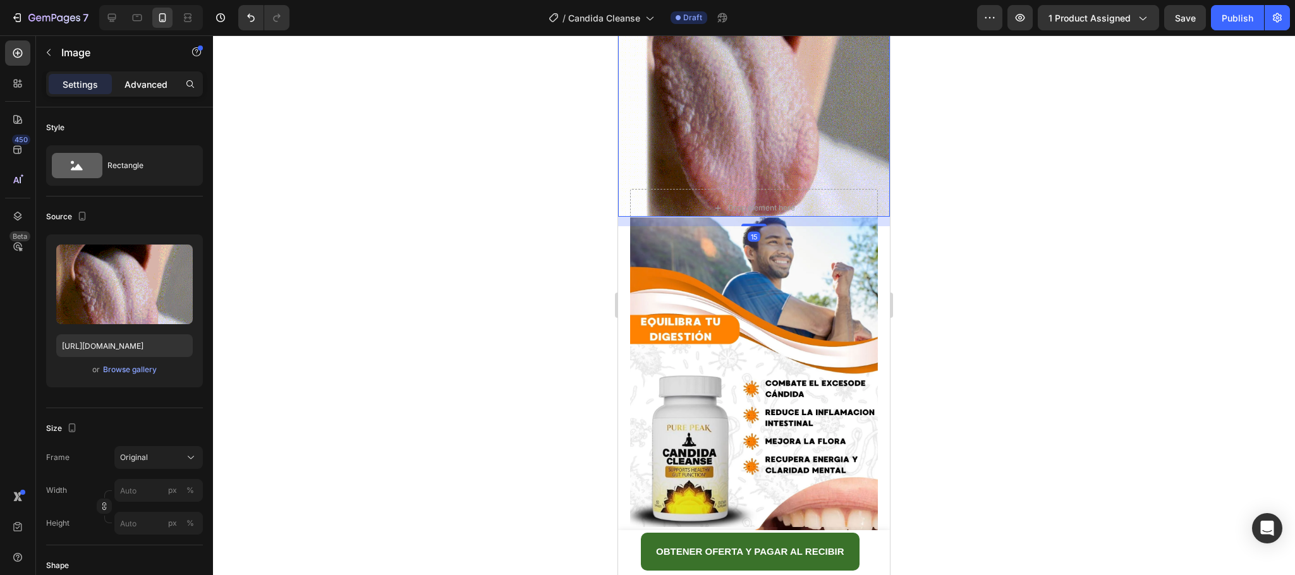
click at [135, 89] on p "Advanced" at bounding box center [146, 84] width 43 height 13
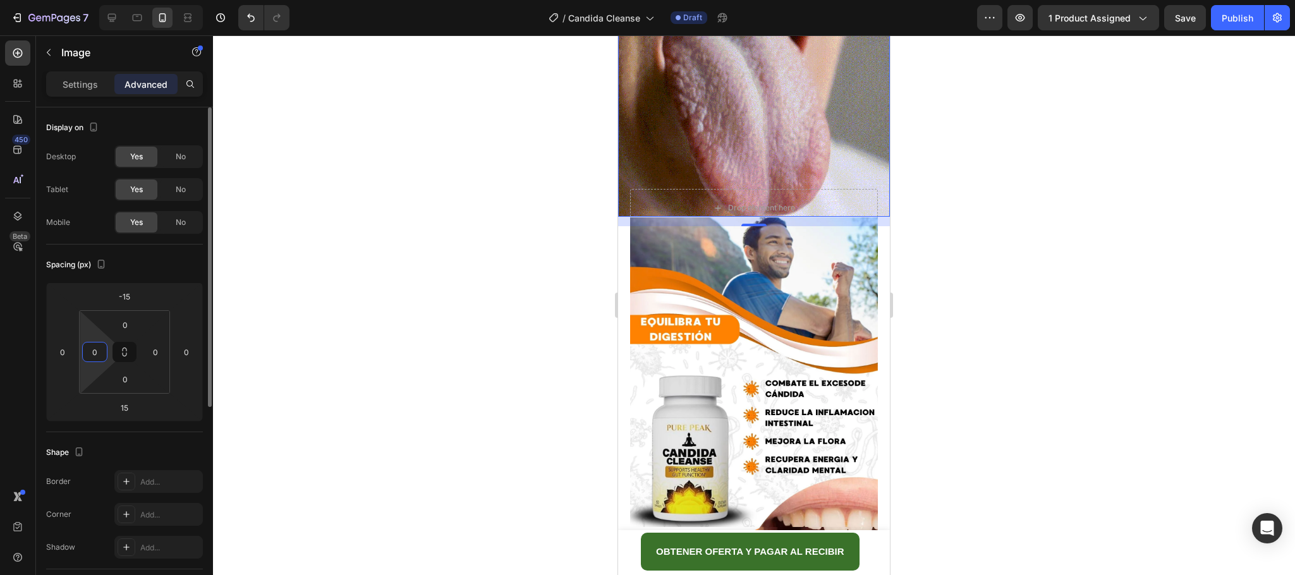
click at [92, 351] on input "0" at bounding box center [94, 352] width 19 height 19
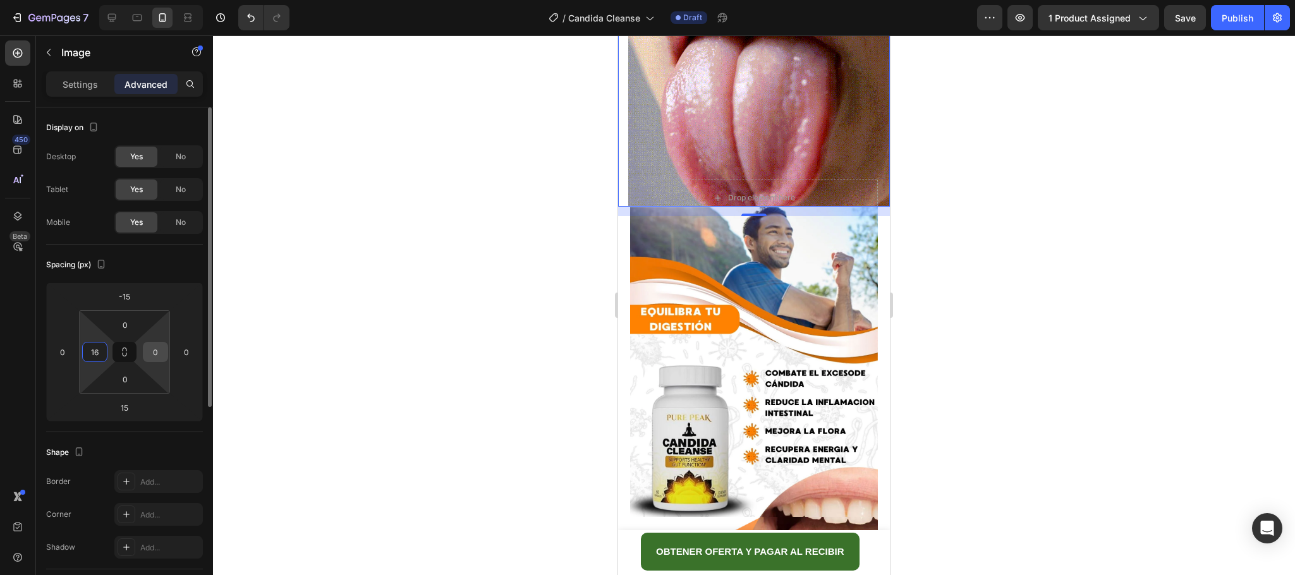
type input "16"
click at [157, 346] on input "0" at bounding box center [155, 352] width 19 height 19
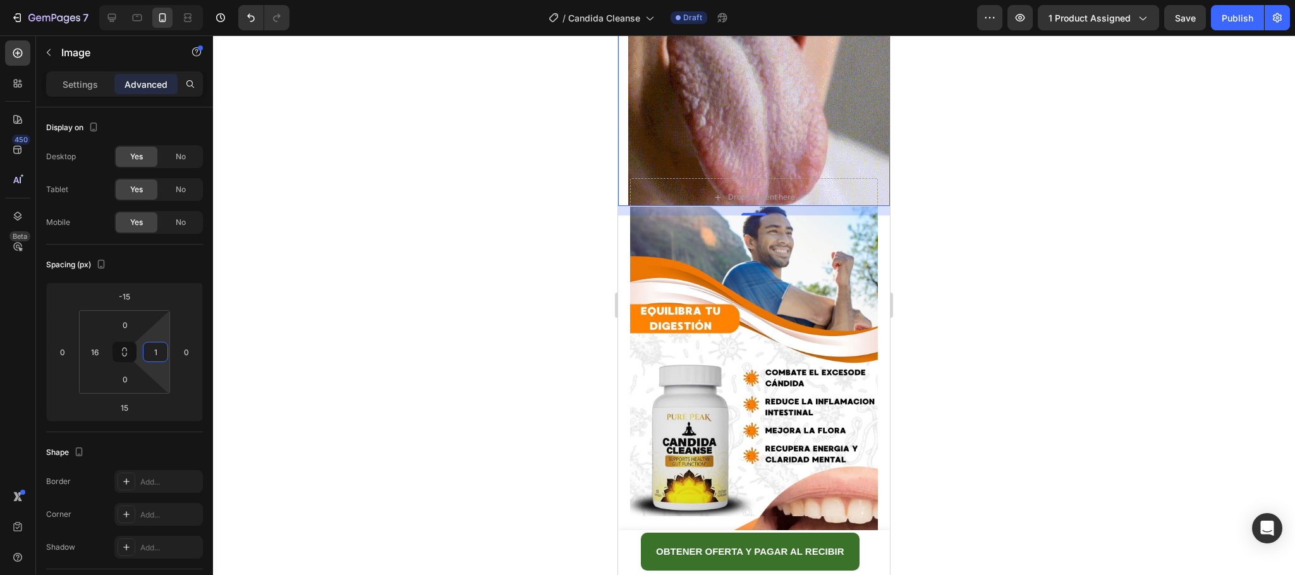
type input "16"
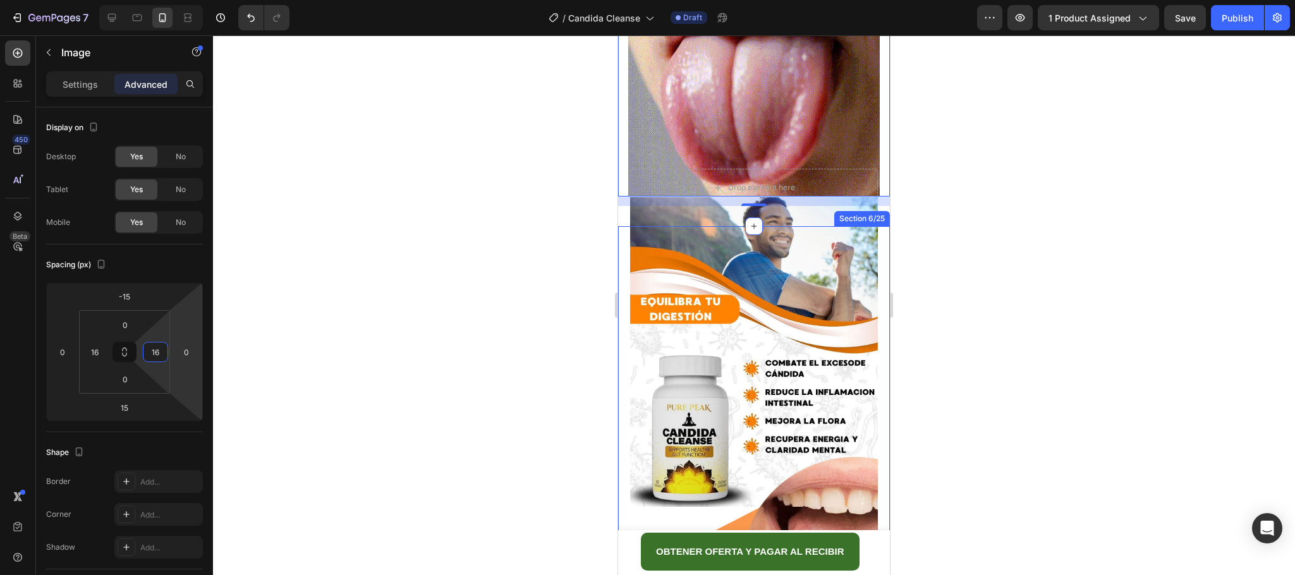
click at [1064, 349] on div at bounding box center [754, 305] width 1082 height 540
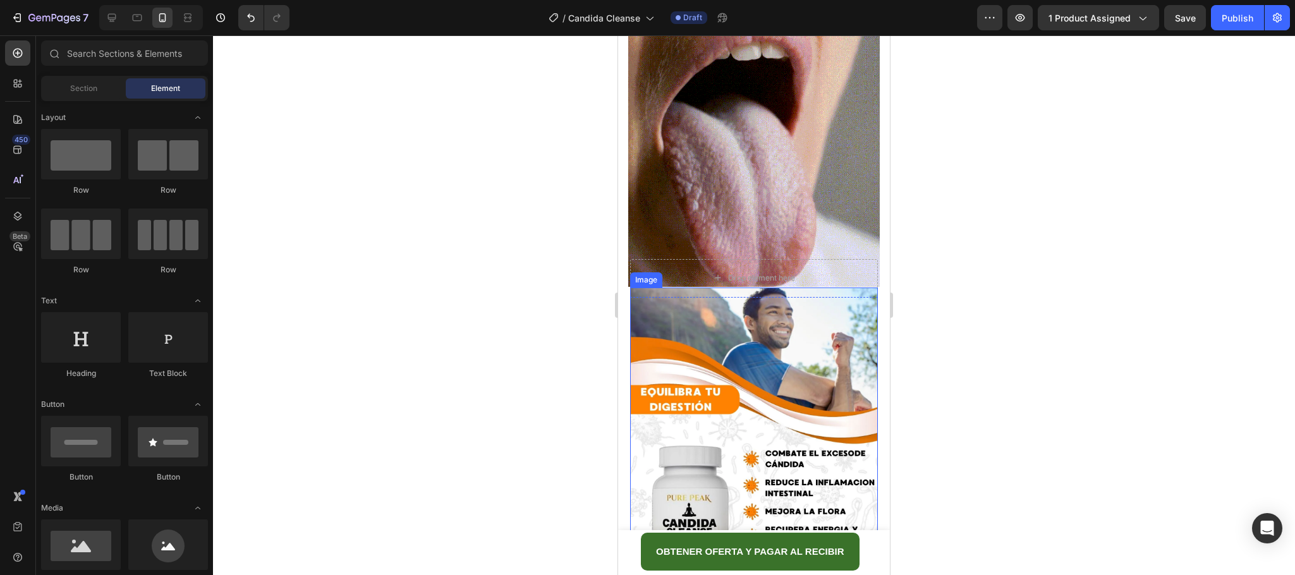
scroll to position [1425, 0]
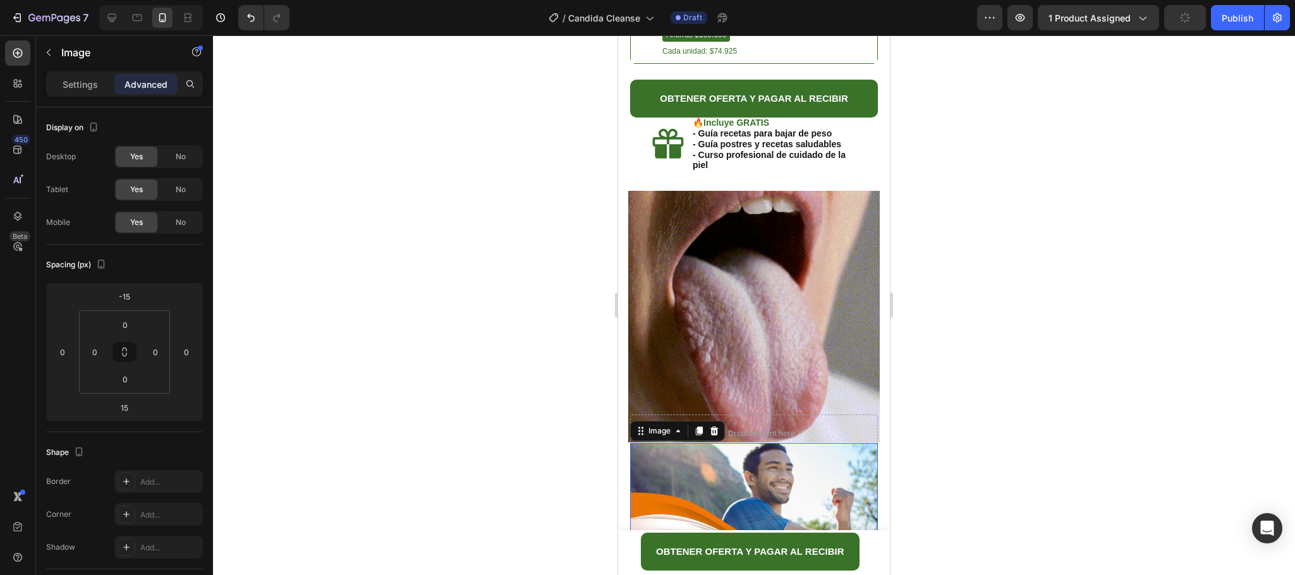
scroll to position [1519, 0]
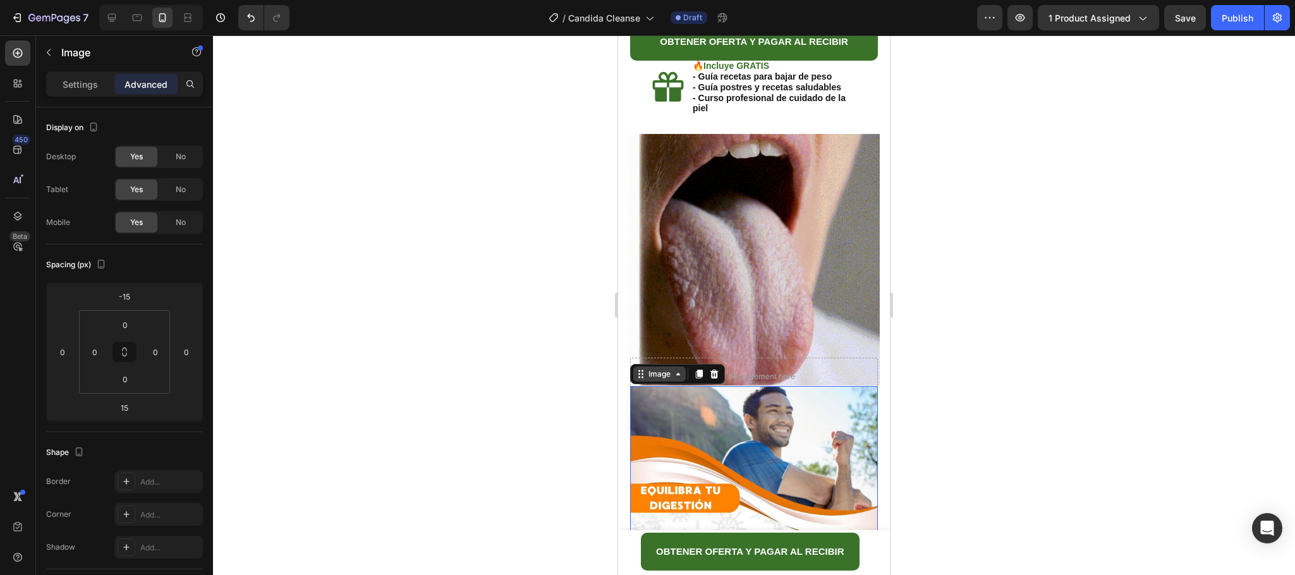
click at [662, 368] on div "Image" at bounding box center [659, 373] width 27 height 11
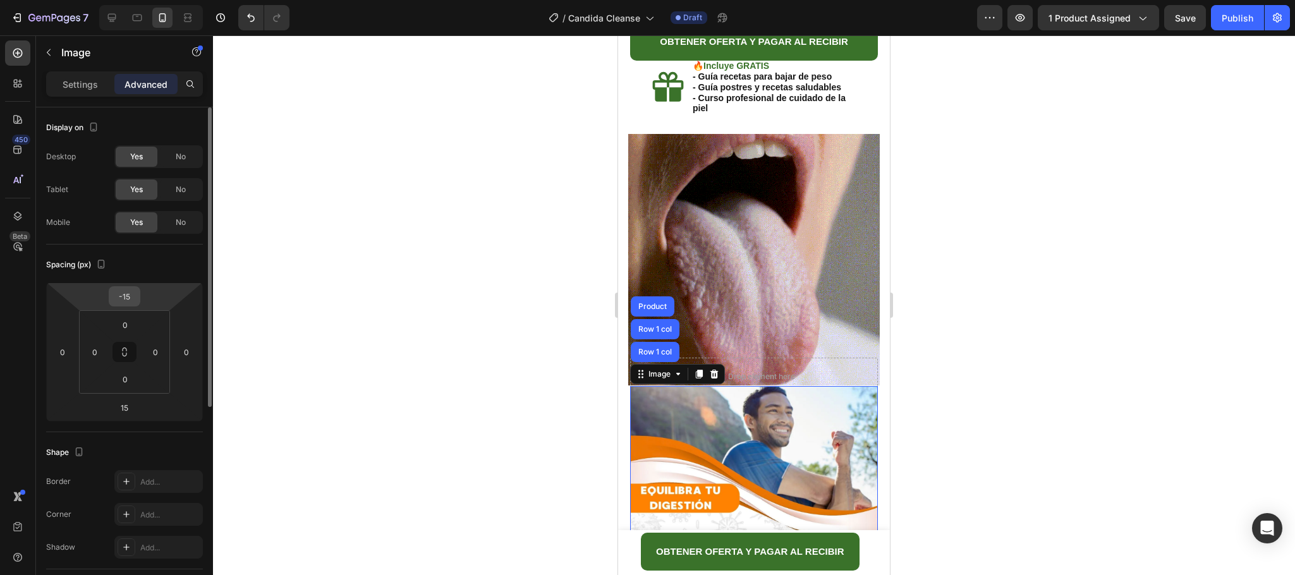
click at [131, 288] on input "-15" at bounding box center [124, 296] width 25 height 19
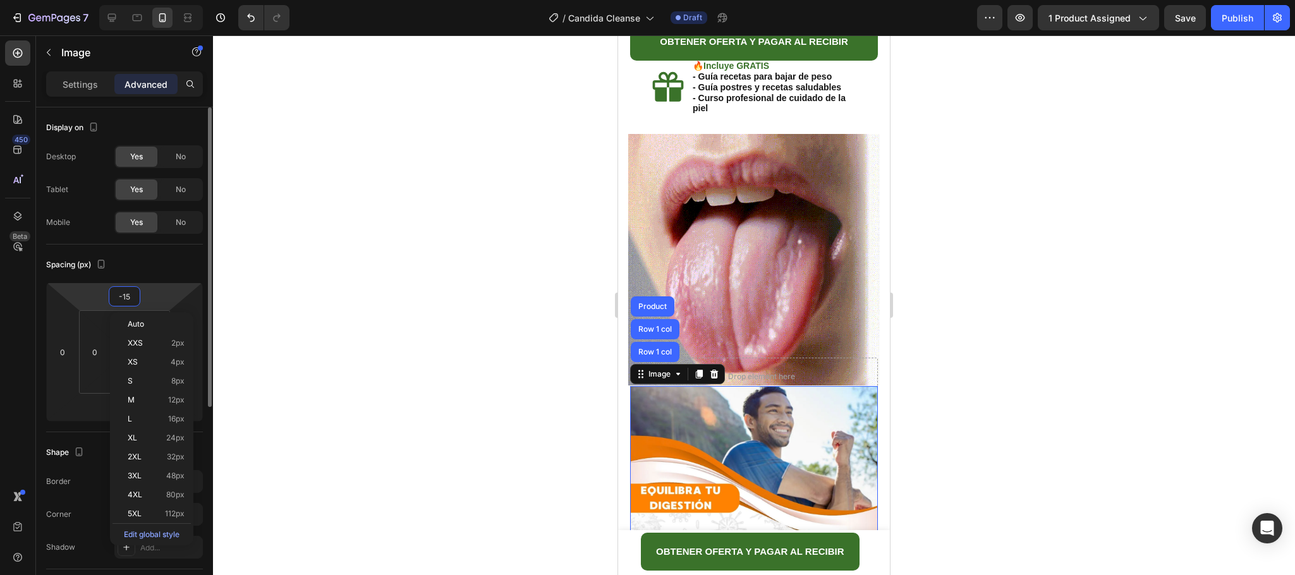
click at [131, 298] on input "-15" at bounding box center [124, 296] width 25 height 19
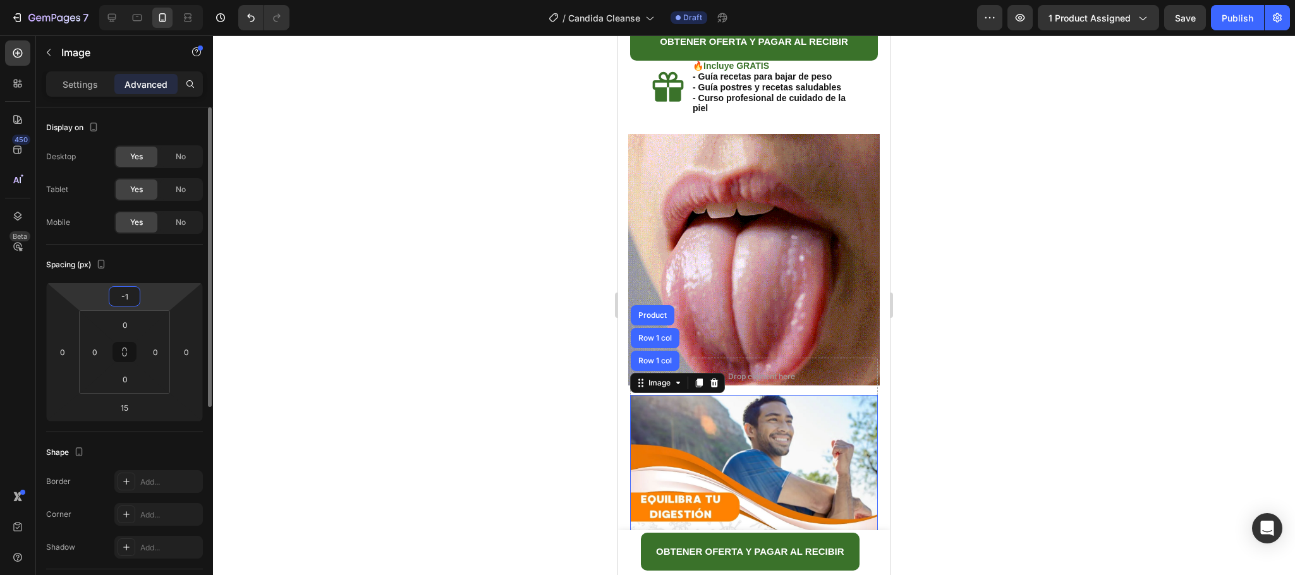
type input "-16"
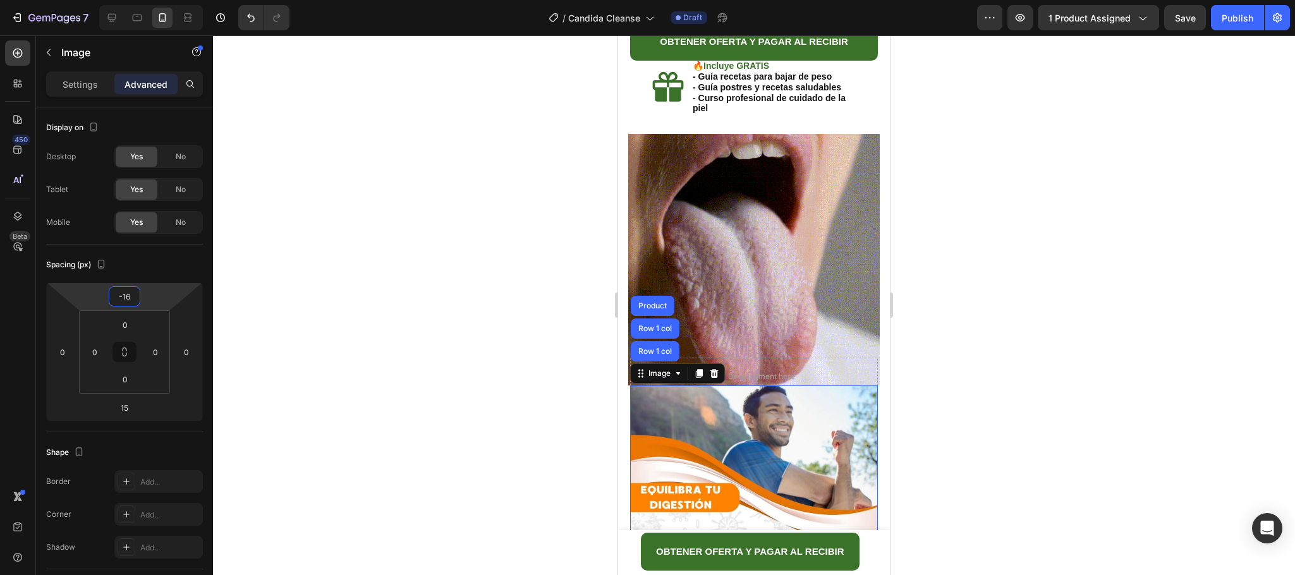
click at [965, 230] on div at bounding box center [754, 305] width 1082 height 540
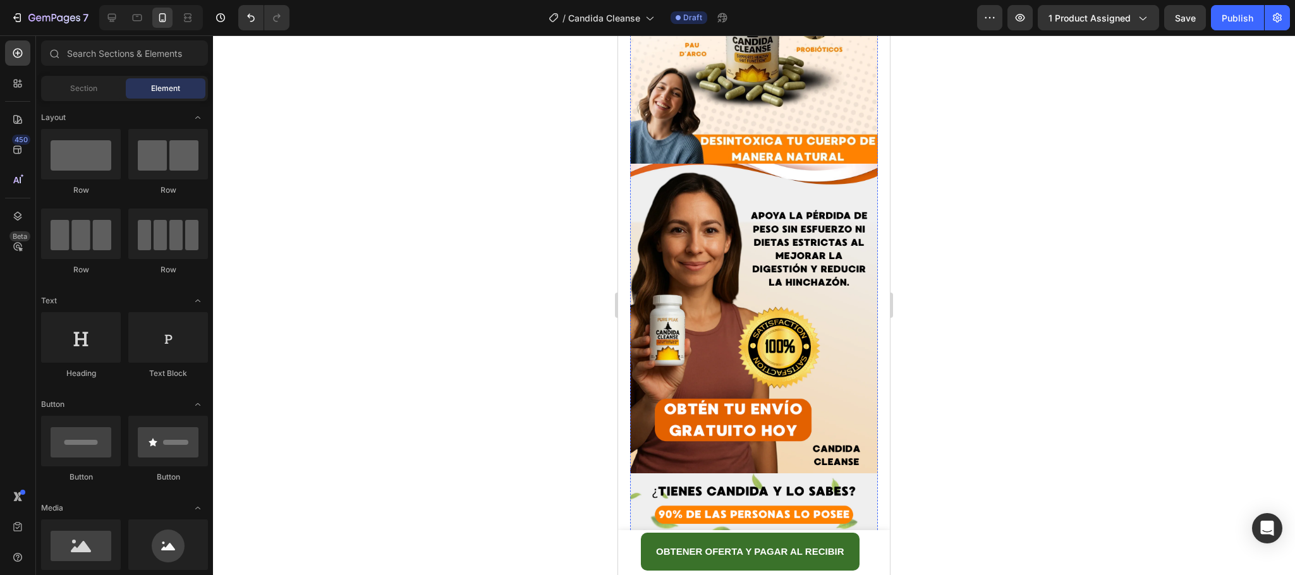
scroll to position [3131, 0]
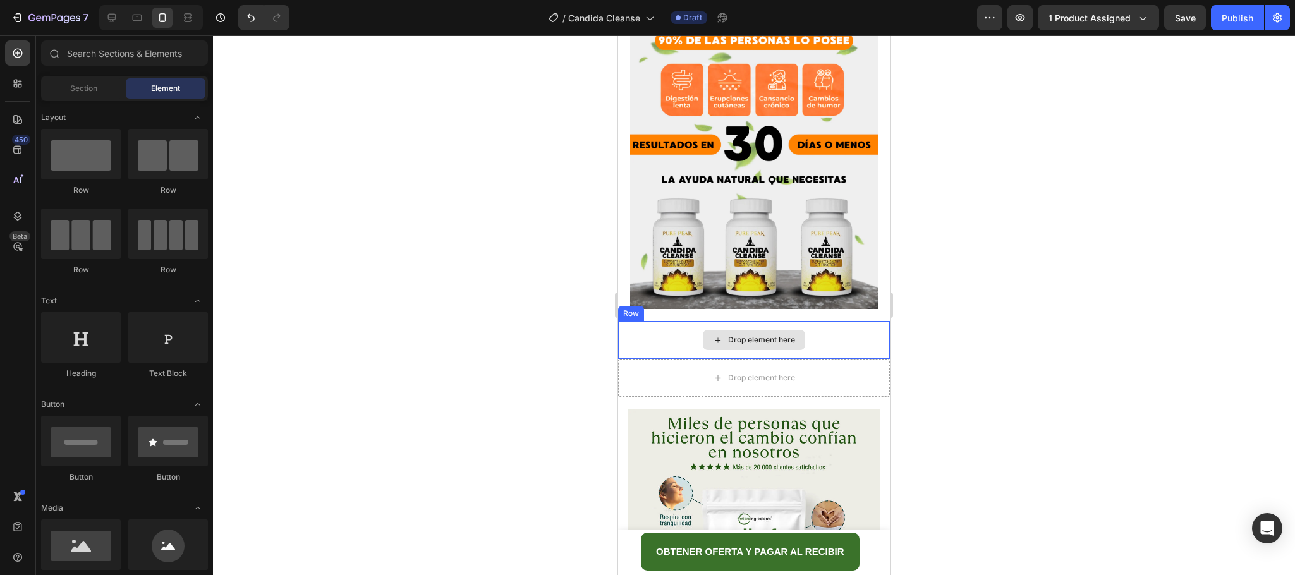
click at [812, 321] on div "Drop element here" at bounding box center [754, 340] width 272 height 38
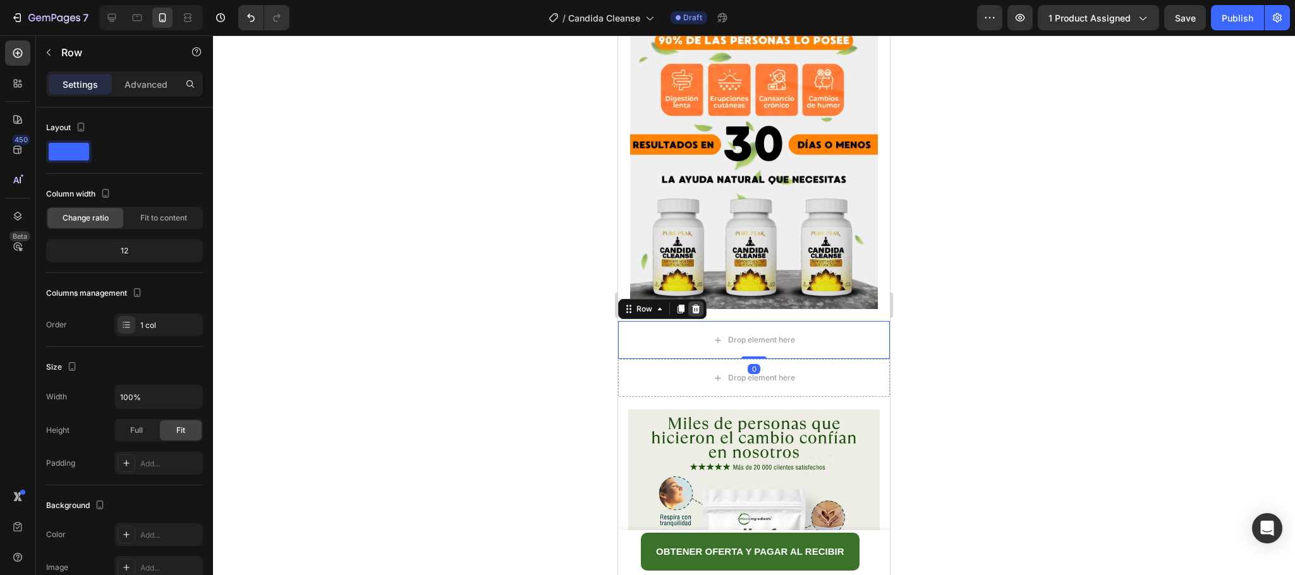
click at [700, 304] on icon at bounding box center [696, 309] width 10 height 10
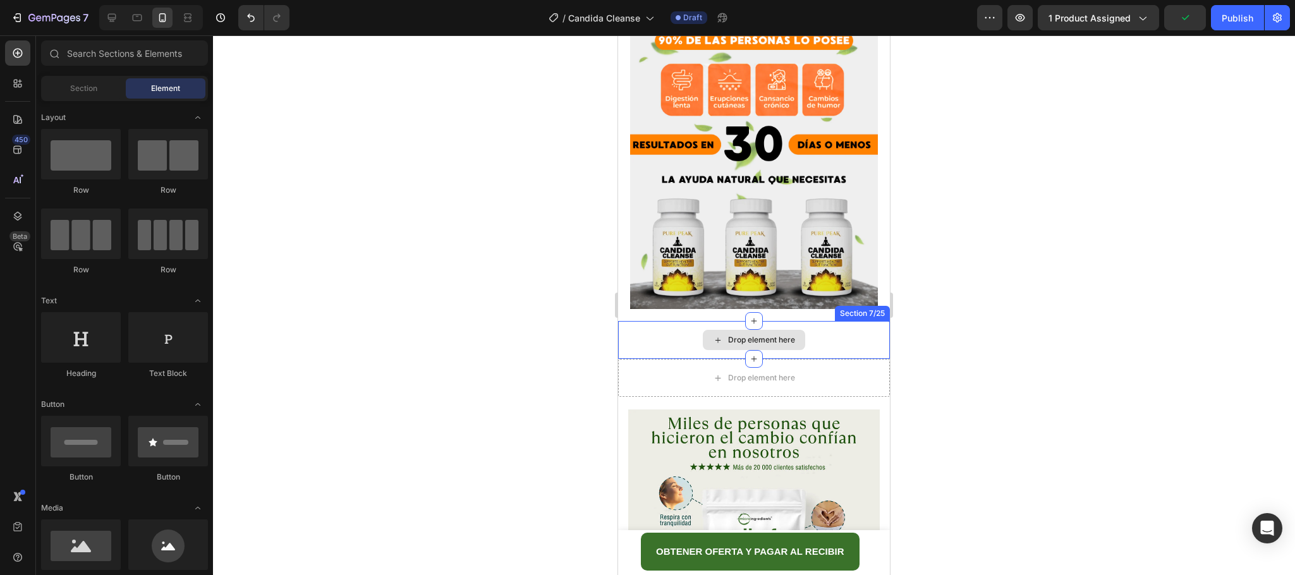
click at [837, 321] on div "Drop element here" at bounding box center [754, 340] width 272 height 38
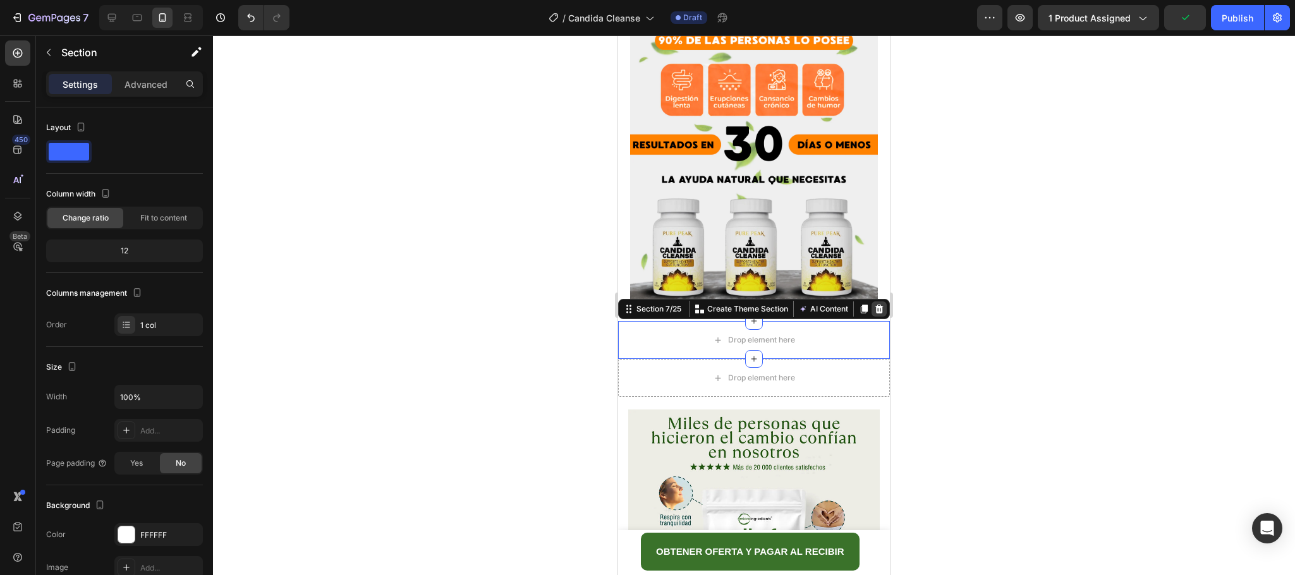
click at [874, 304] on icon at bounding box center [879, 309] width 10 height 10
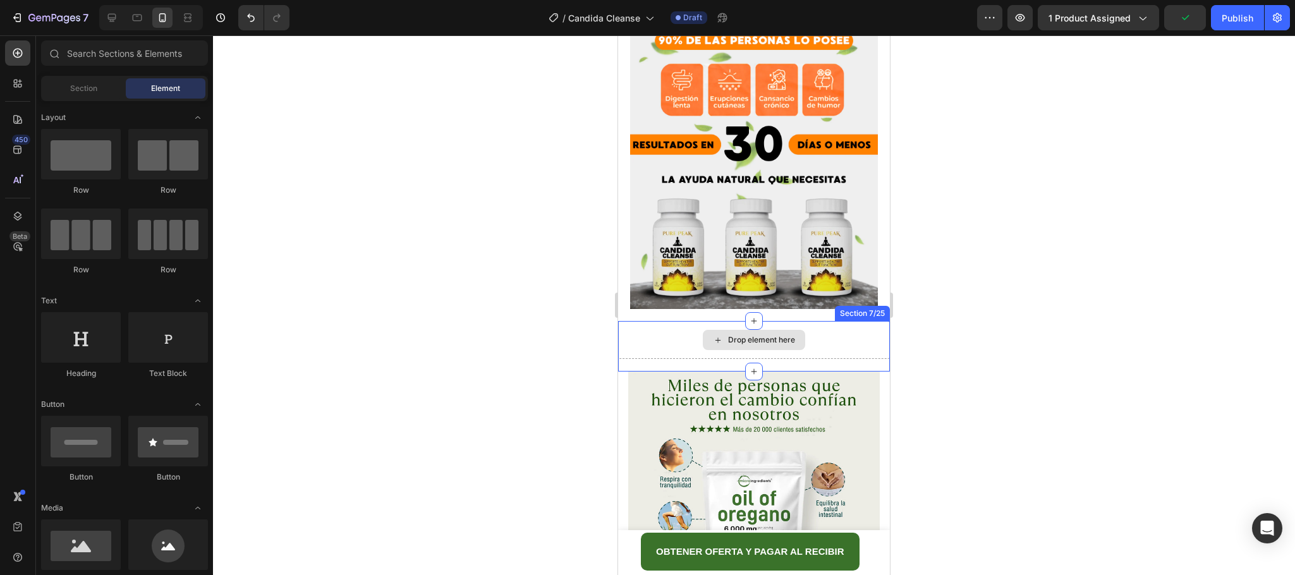
click at [844, 321] on div "Drop element here" at bounding box center [754, 340] width 272 height 38
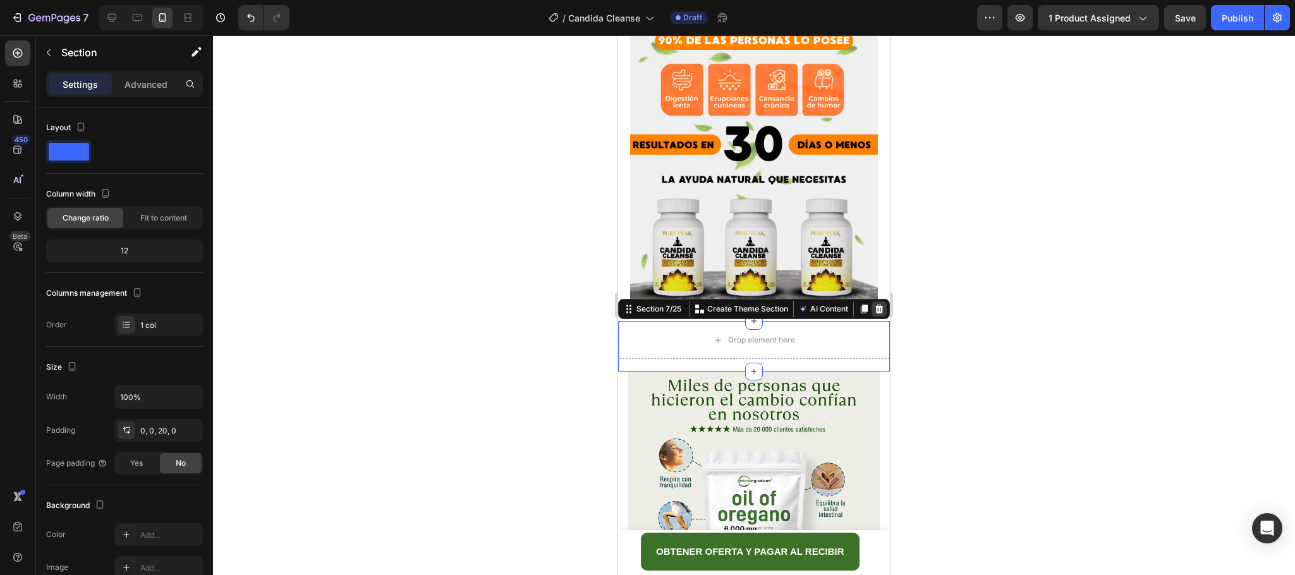
click at [874, 304] on icon at bounding box center [879, 309] width 10 height 10
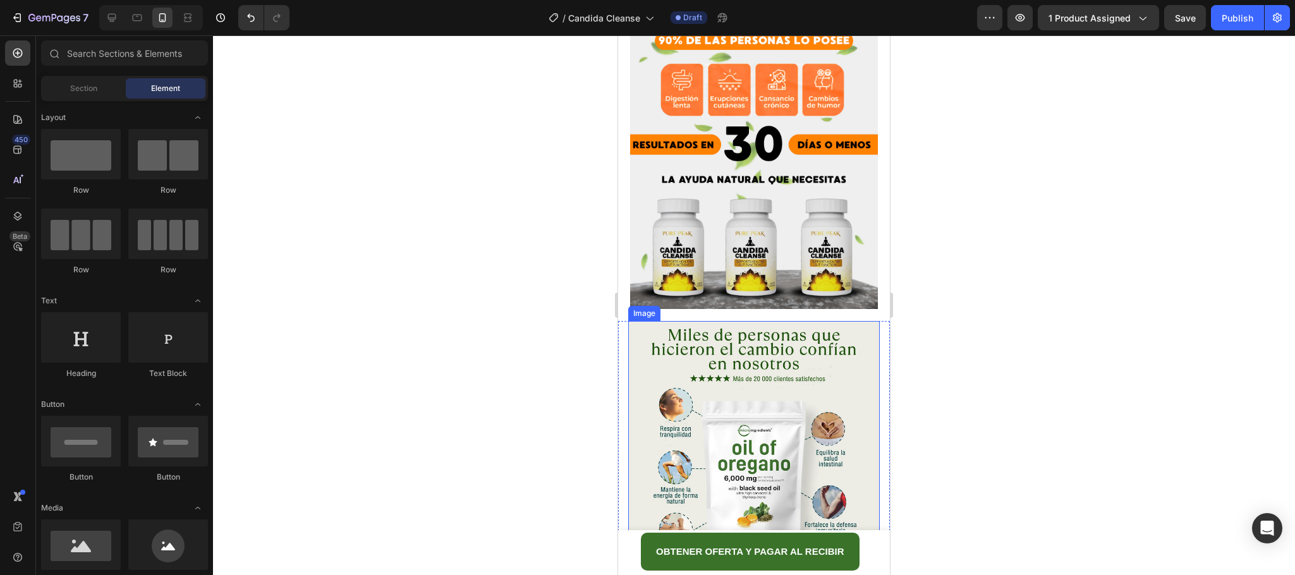
click at [832, 321] on img at bounding box center [754, 447] width 252 height 252
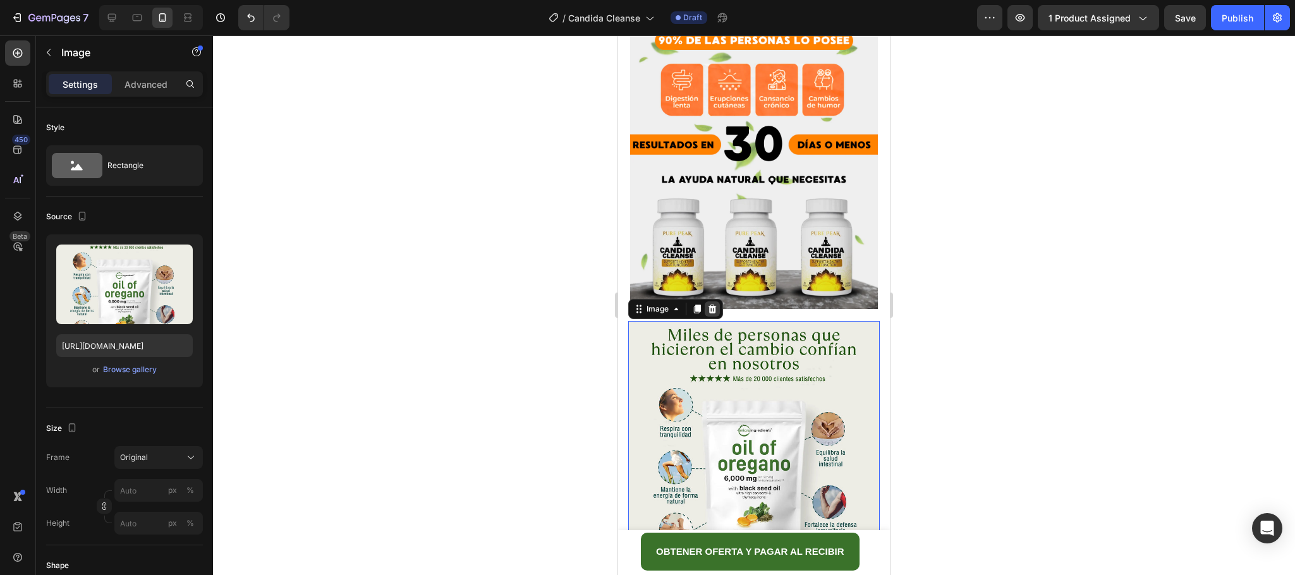
click at [715, 305] on icon at bounding box center [713, 309] width 8 height 9
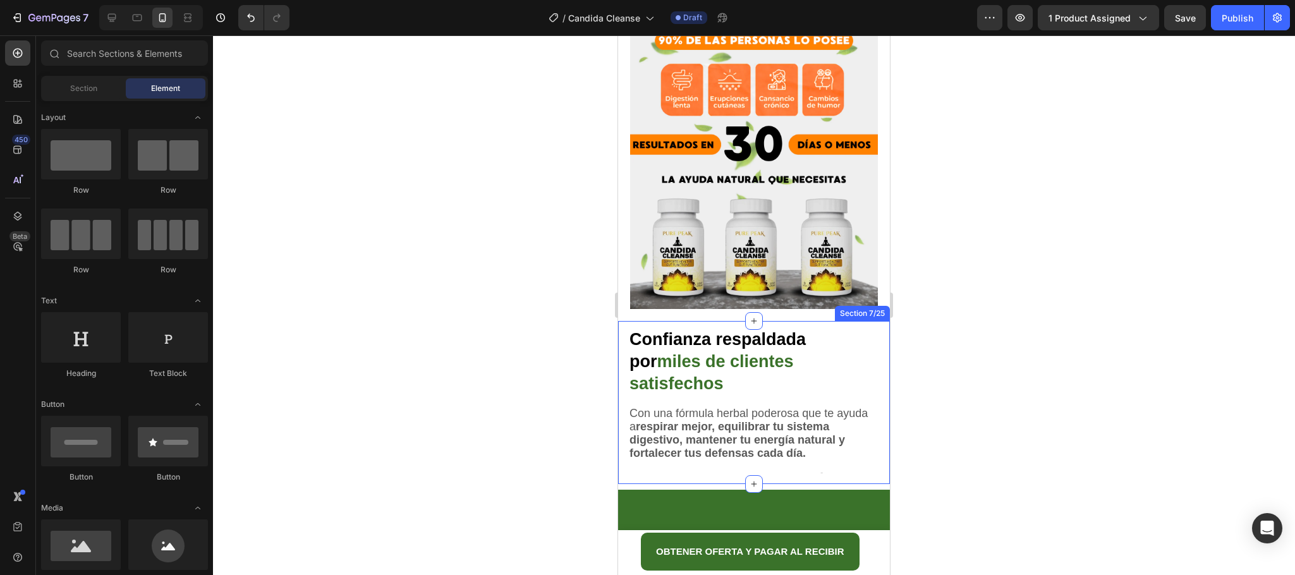
click at [835, 306] on div "Section 7/25" at bounding box center [862, 313] width 55 height 15
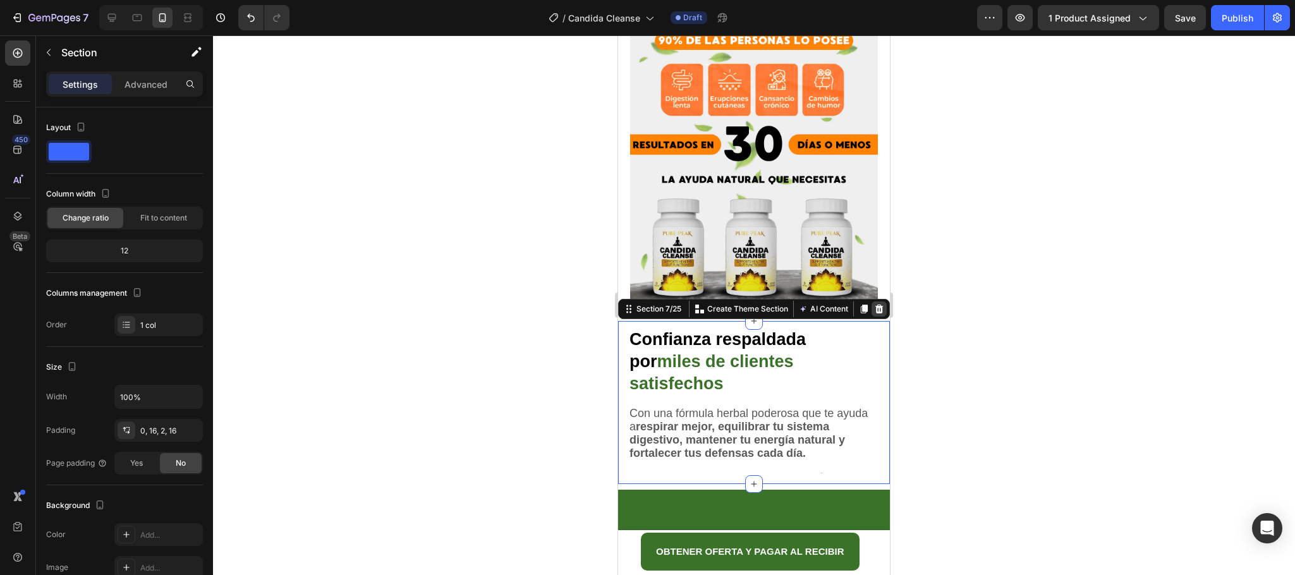
click at [872, 301] on div at bounding box center [879, 308] width 15 height 15
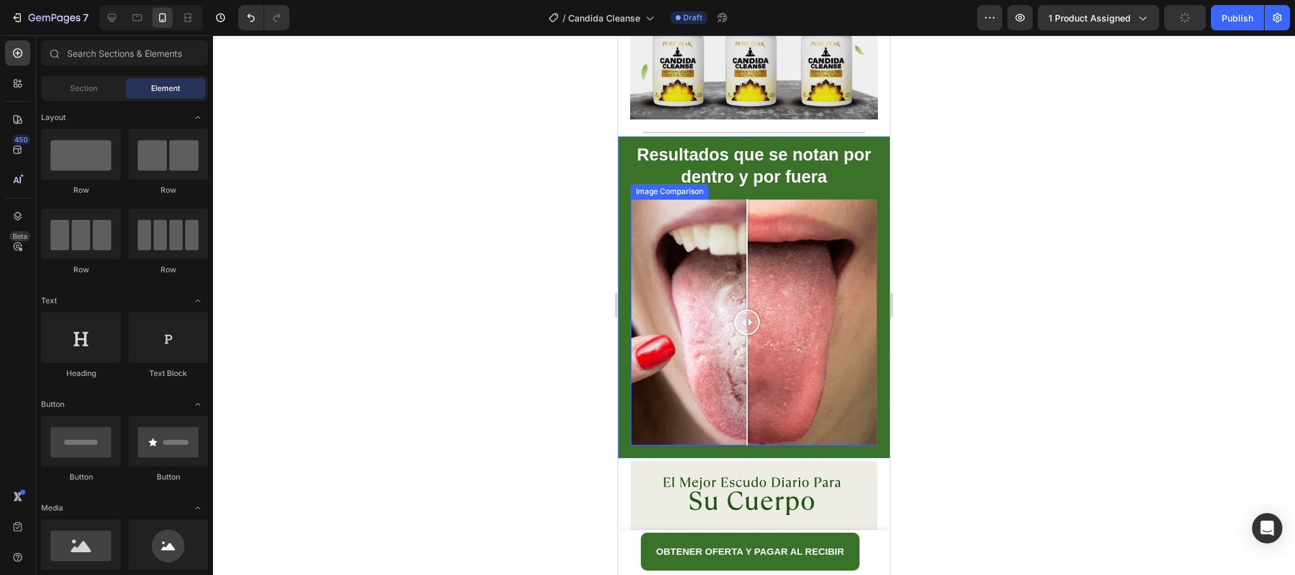
scroll to position [3226, 0]
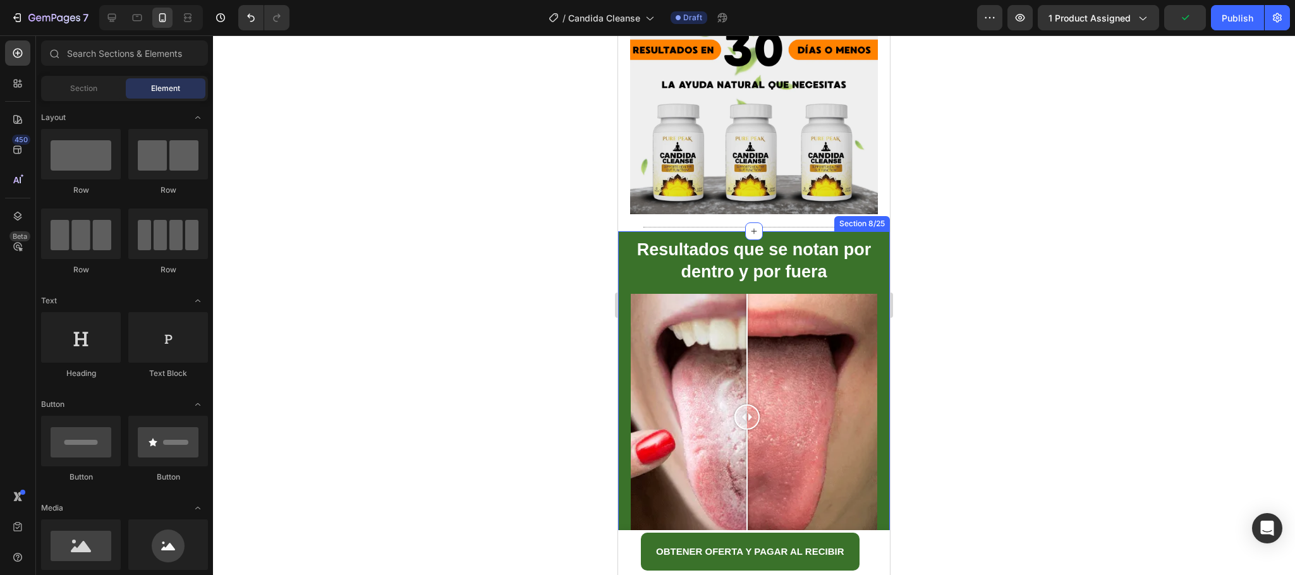
click at [869, 231] on div "Resultados que se notan por dentro y por fuera Heading Row Image Comparison Sec…" at bounding box center [754, 392] width 272 height 322
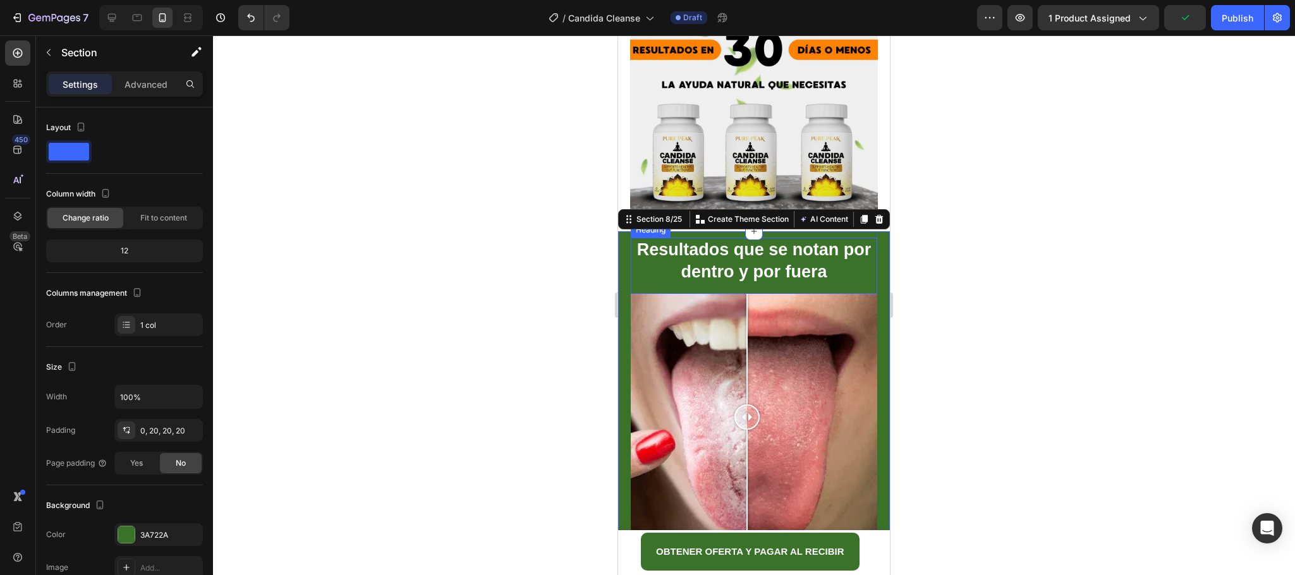
click at [799, 240] on strong "Resultados que se notan por dentro y por fuera" at bounding box center [754, 260] width 234 height 41
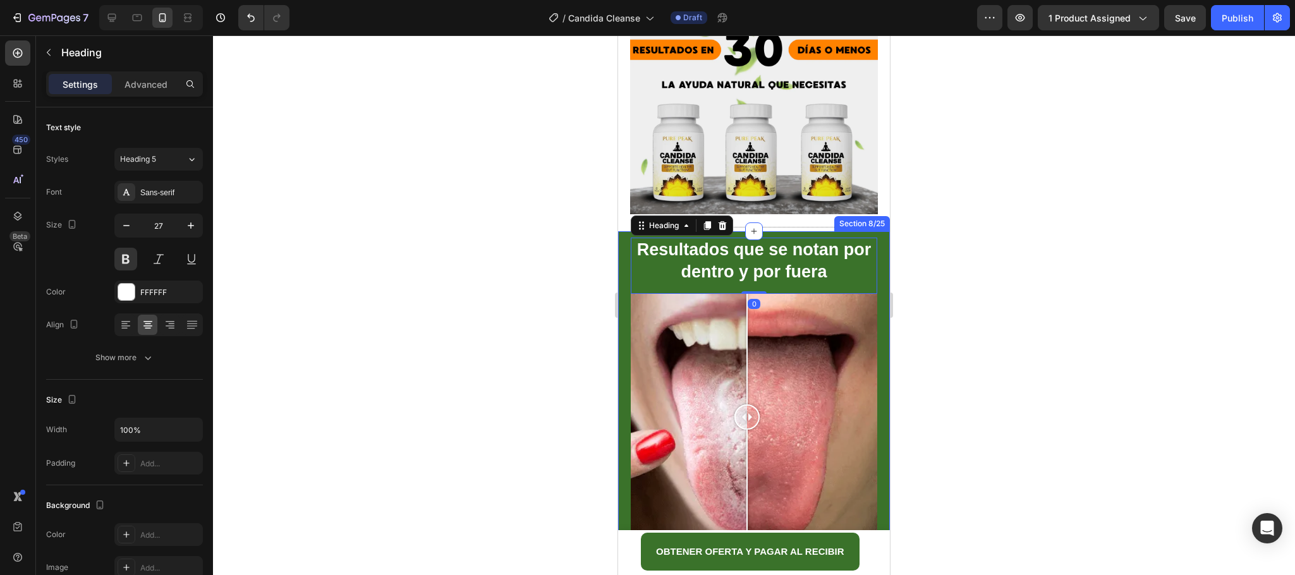
click at [872, 231] on div "Resultados que se notan por dentro y por fuera Heading 0 Row Image Comparison S…" at bounding box center [754, 392] width 272 height 322
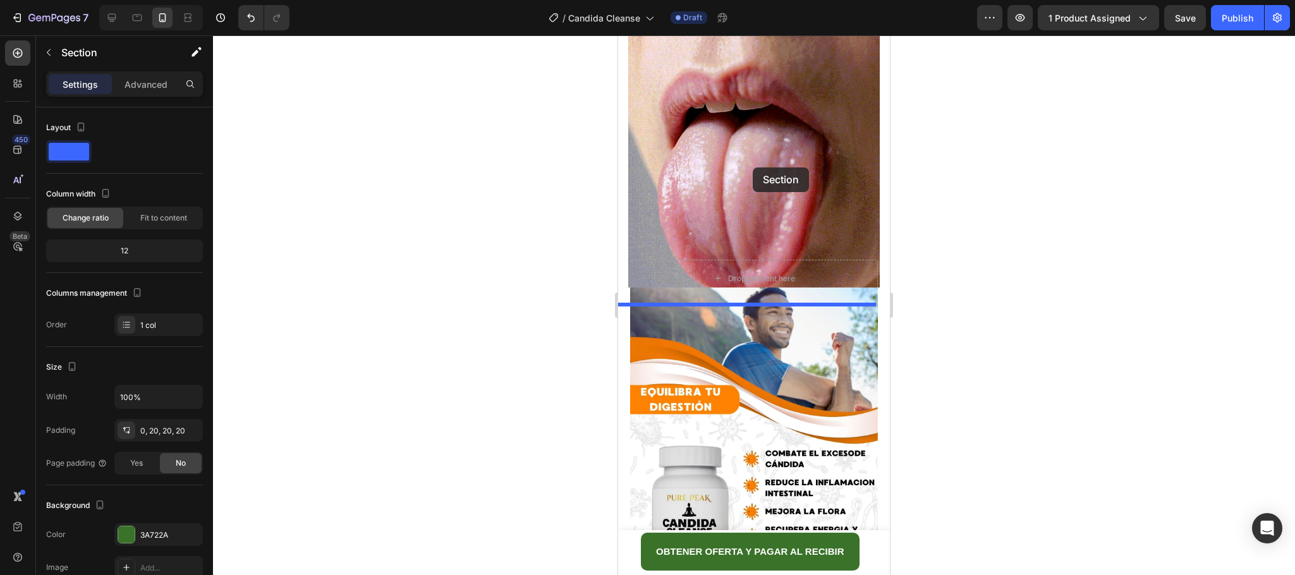
scroll to position [1425, 0]
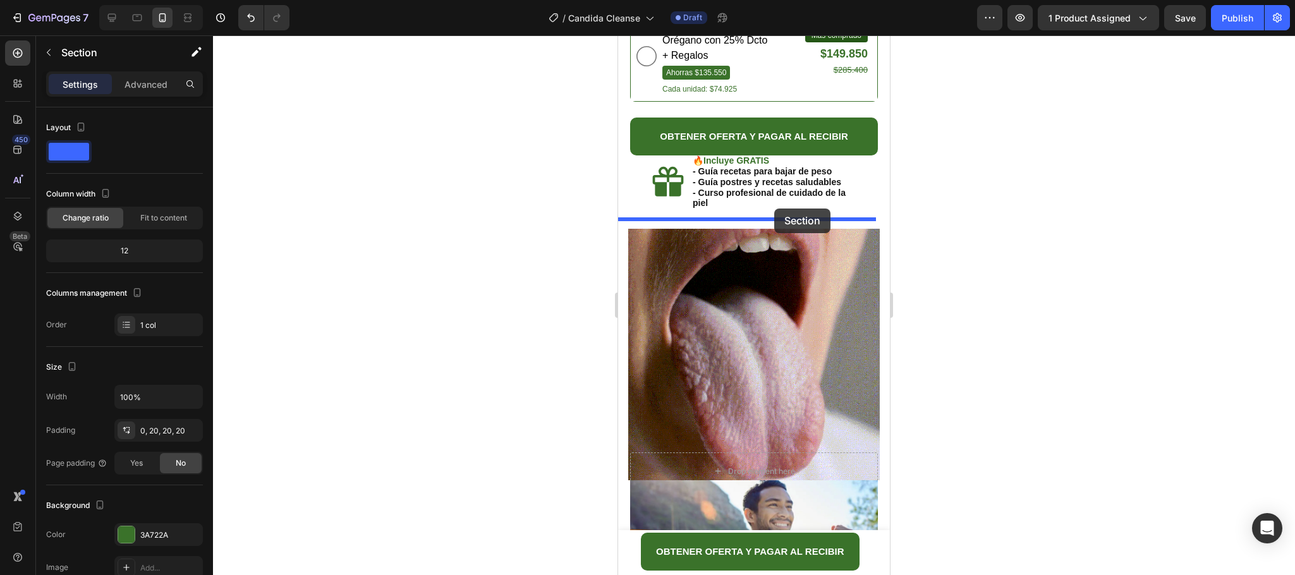
drag, startPoint x: 638, startPoint y: 137, endPoint x: 774, endPoint y: 209, distance: 154.1
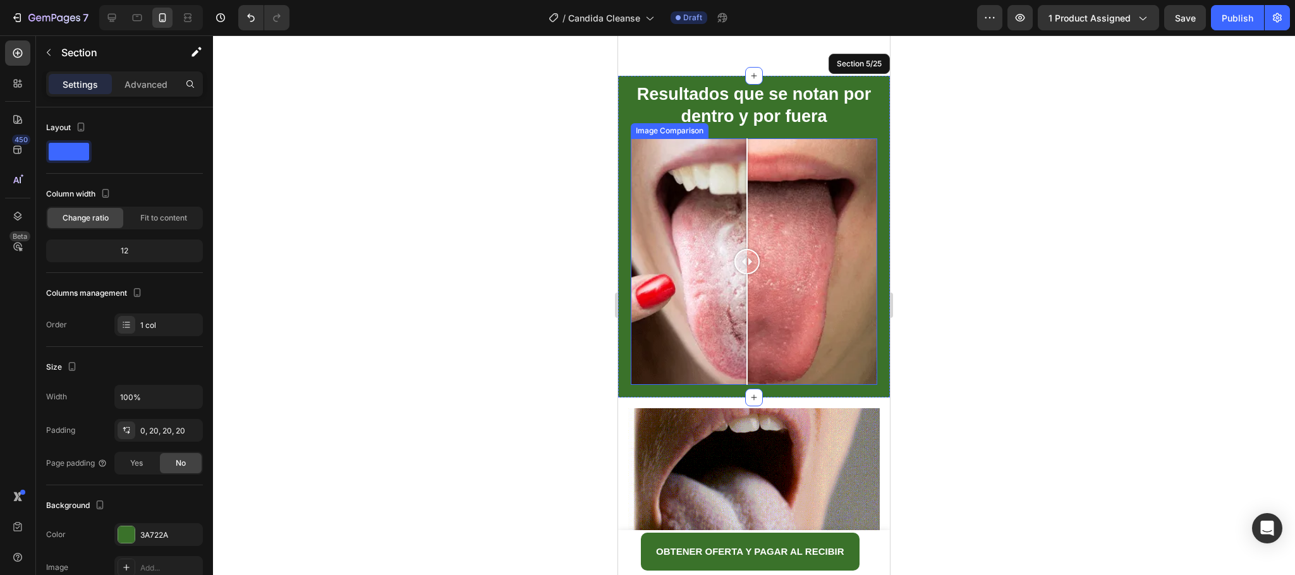
scroll to position [1709, 0]
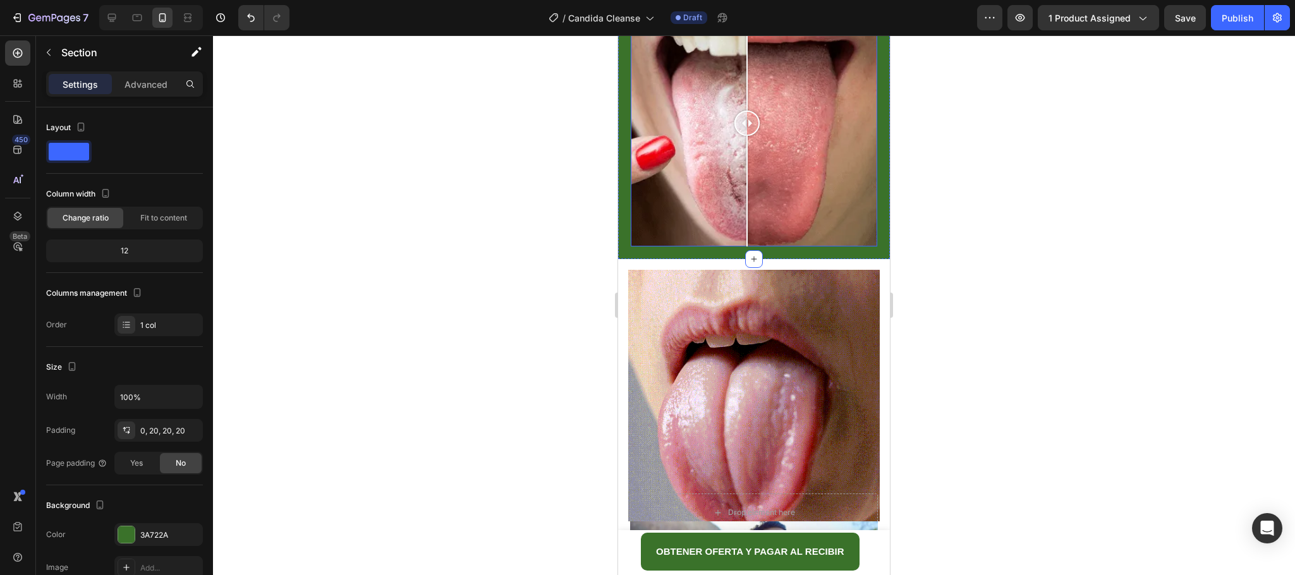
click at [791, 143] on div at bounding box center [754, 123] width 246 height 246
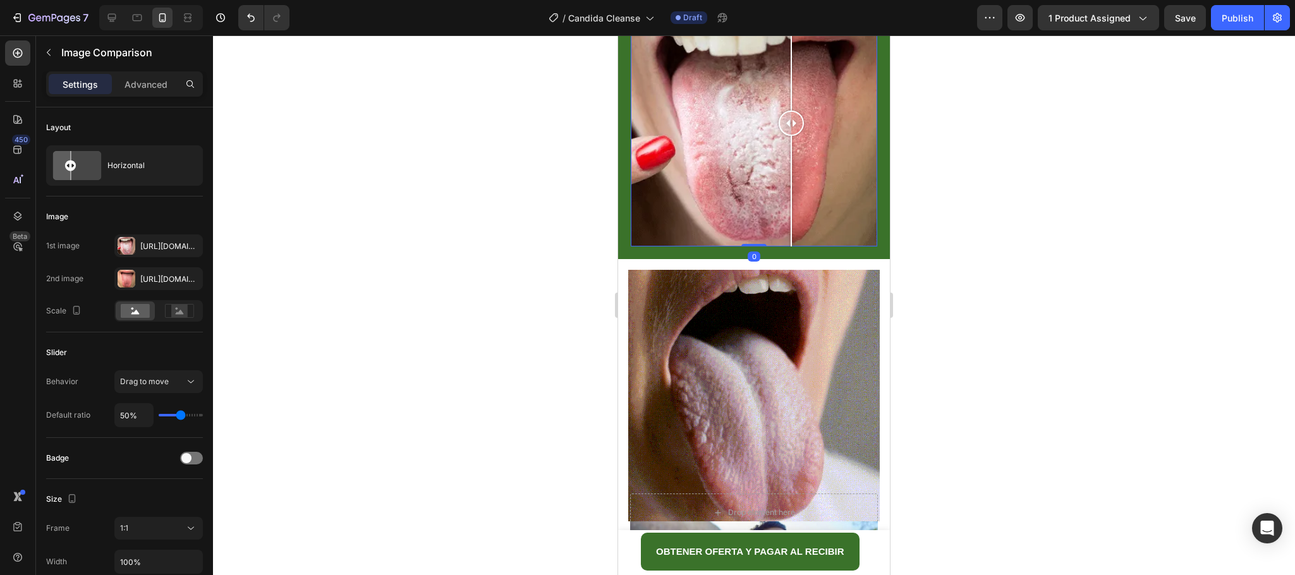
click at [844, 152] on div at bounding box center [754, 123] width 246 height 246
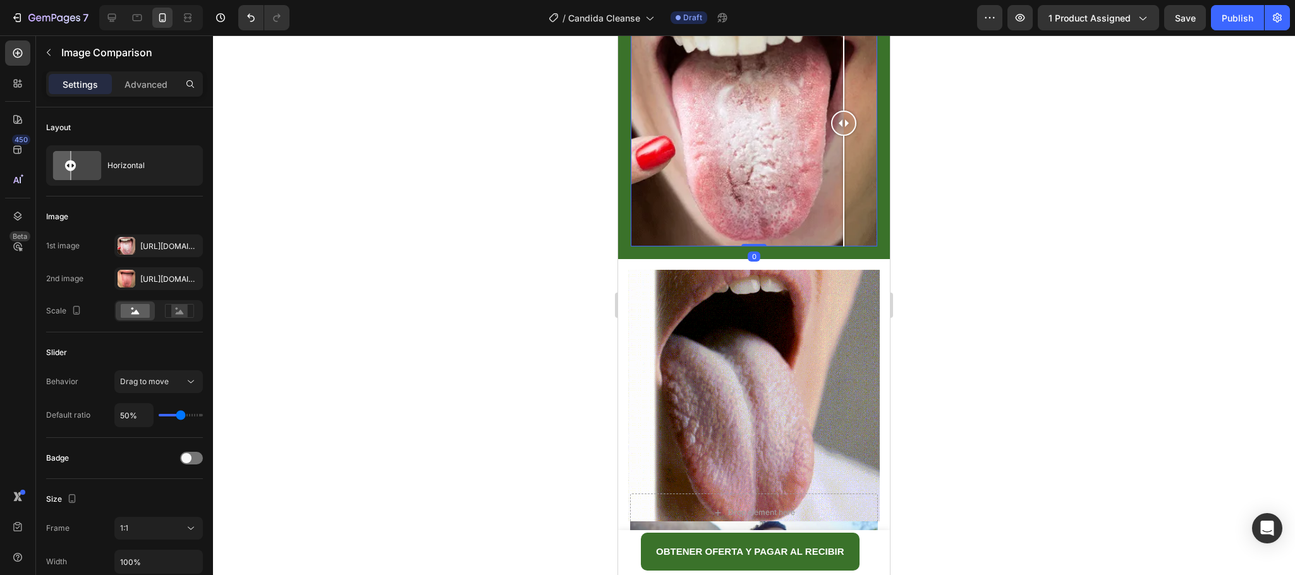
click at [724, 177] on div at bounding box center [754, 123] width 246 height 246
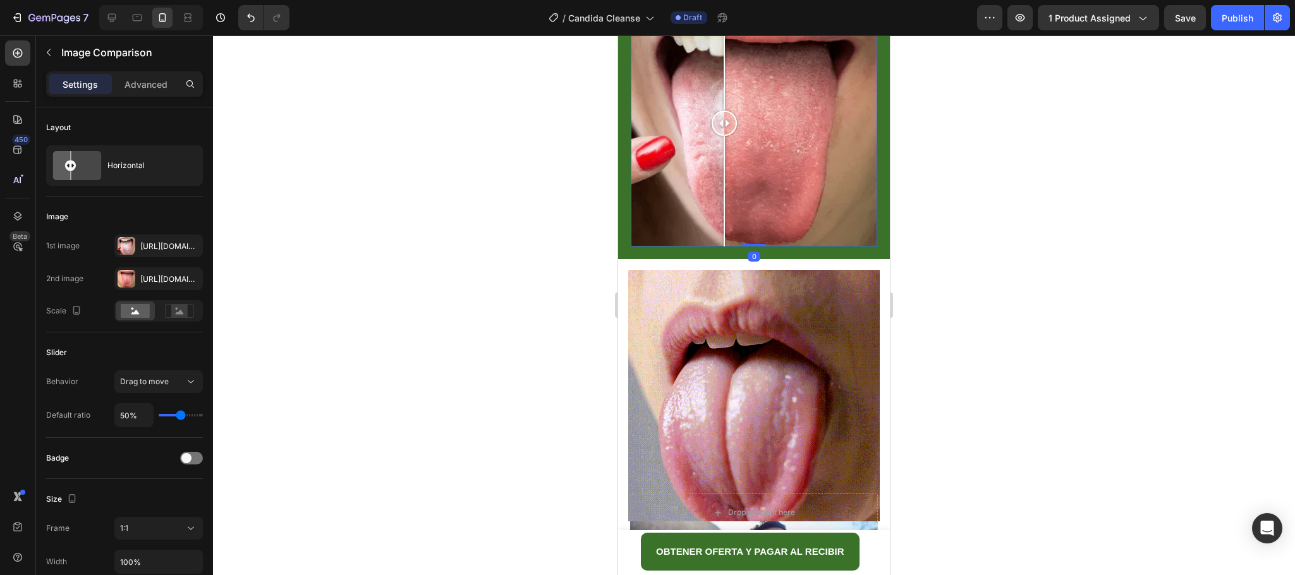
scroll to position [1614, 0]
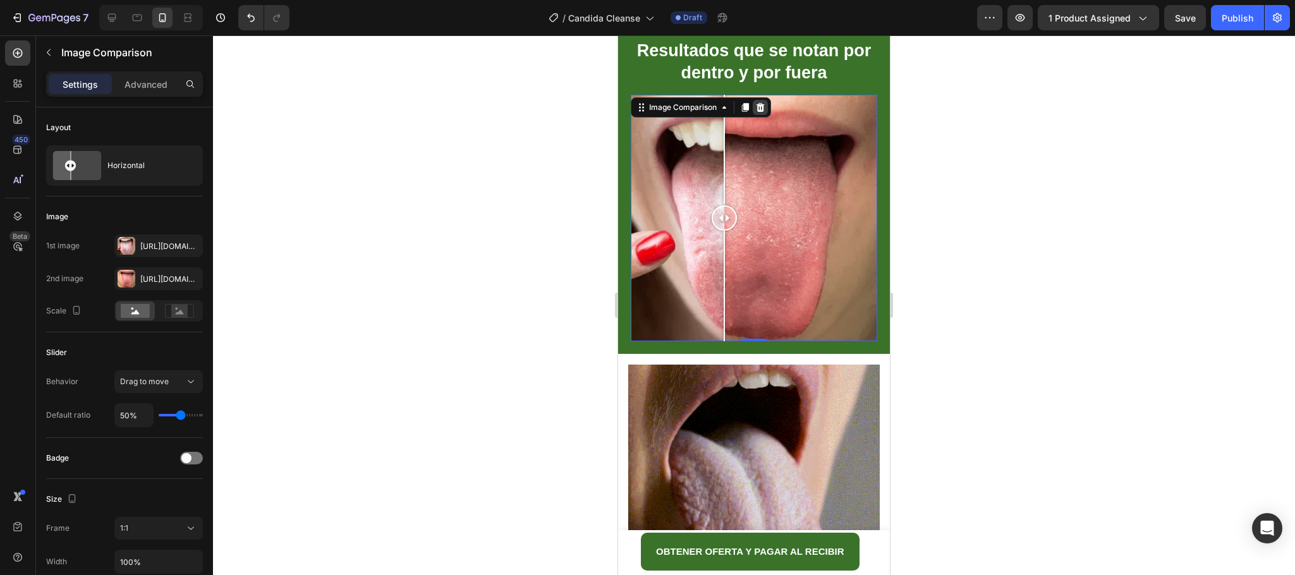
click at [760, 107] on icon at bounding box center [760, 107] width 10 height 10
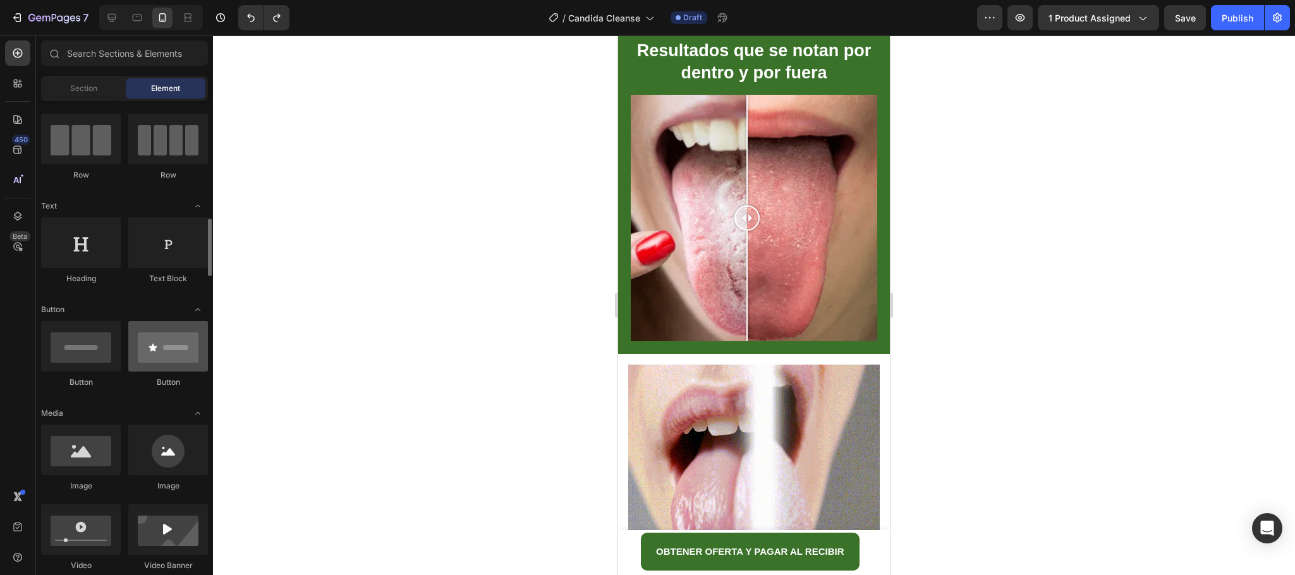
scroll to position [190, 0]
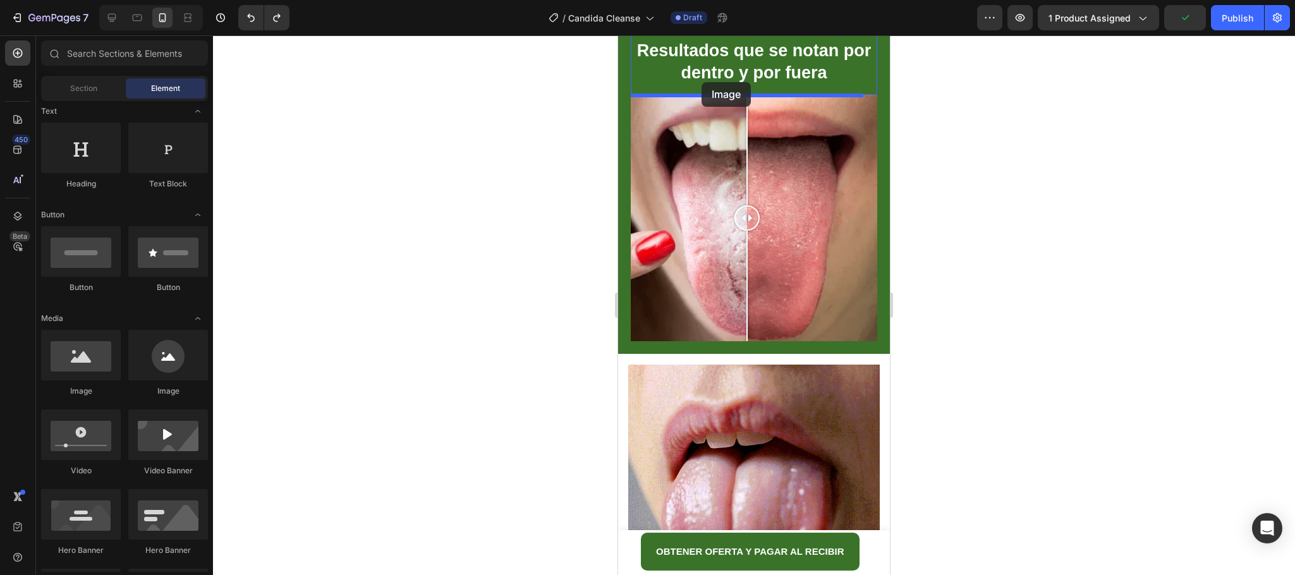
drag, startPoint x: 698, startPoint y: 408, endPoint x: 702, endPoint y: 82, distance: 325.5
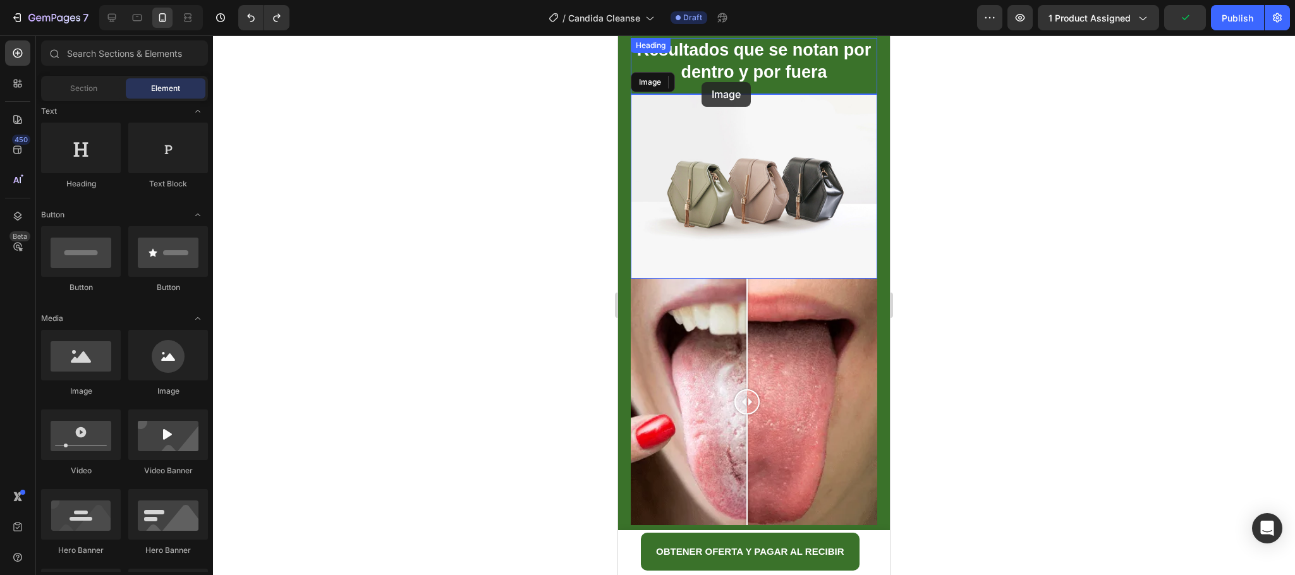
scroll to position [1603, 0]
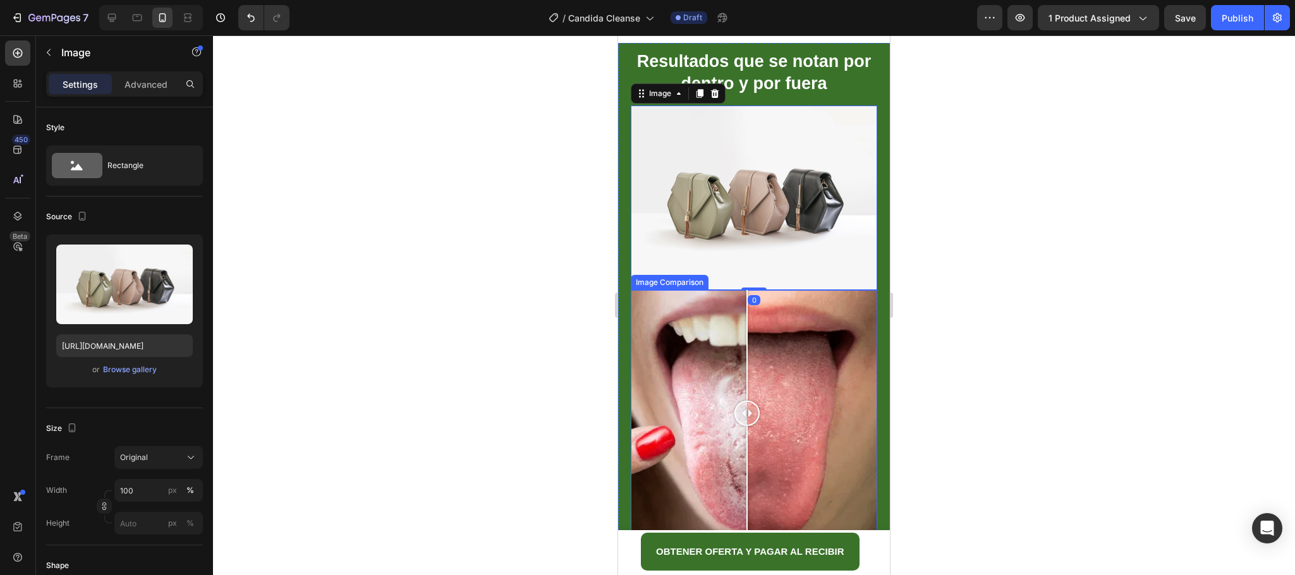
click at [785, 372] on div at bounding box center [754, 413] width 246 height 246
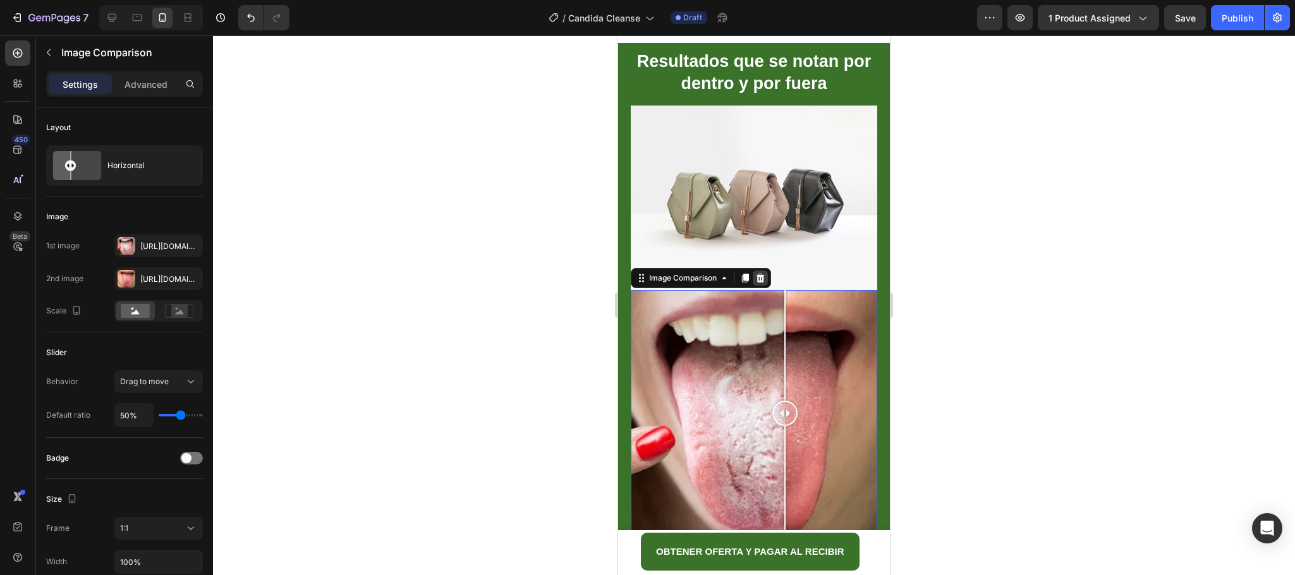
click at [760, 274] on icon at bounding box center [761, 278] width 8 height 9
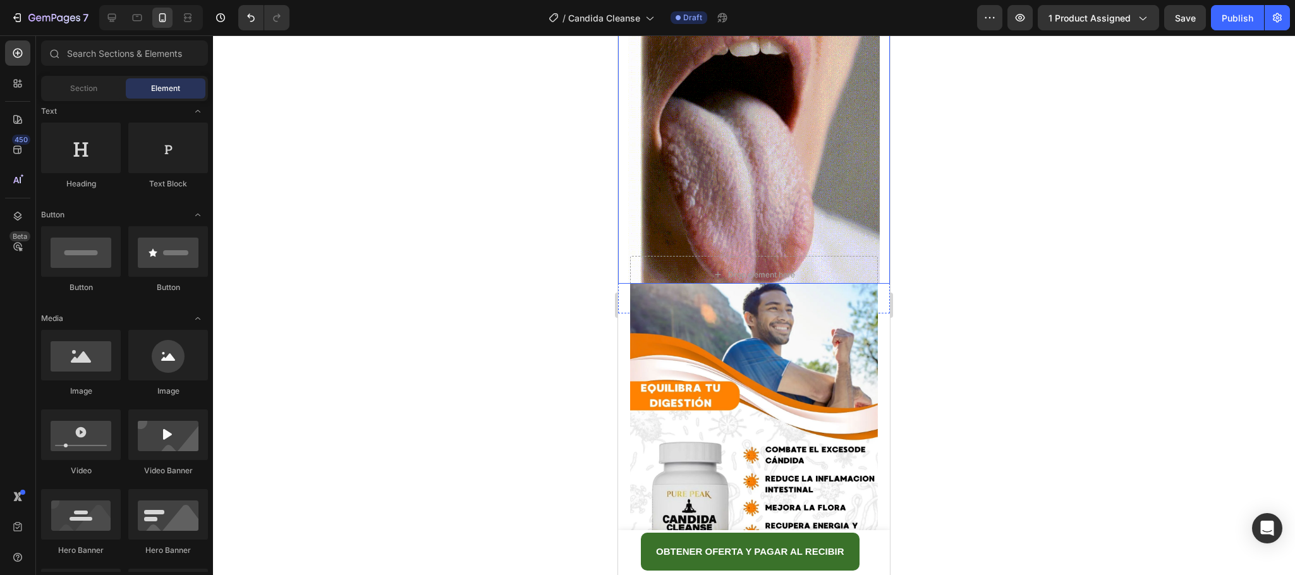
scroll to position [1887, 0]
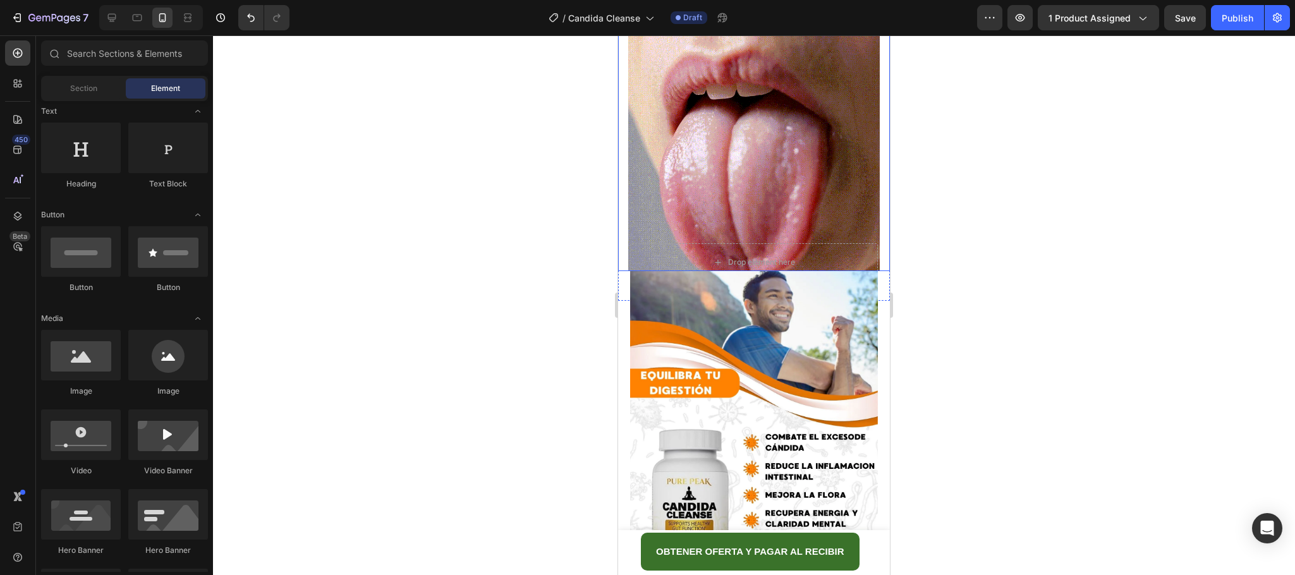
click at [764, 154] on img at bounding box center [754, 146] width 252 height 252
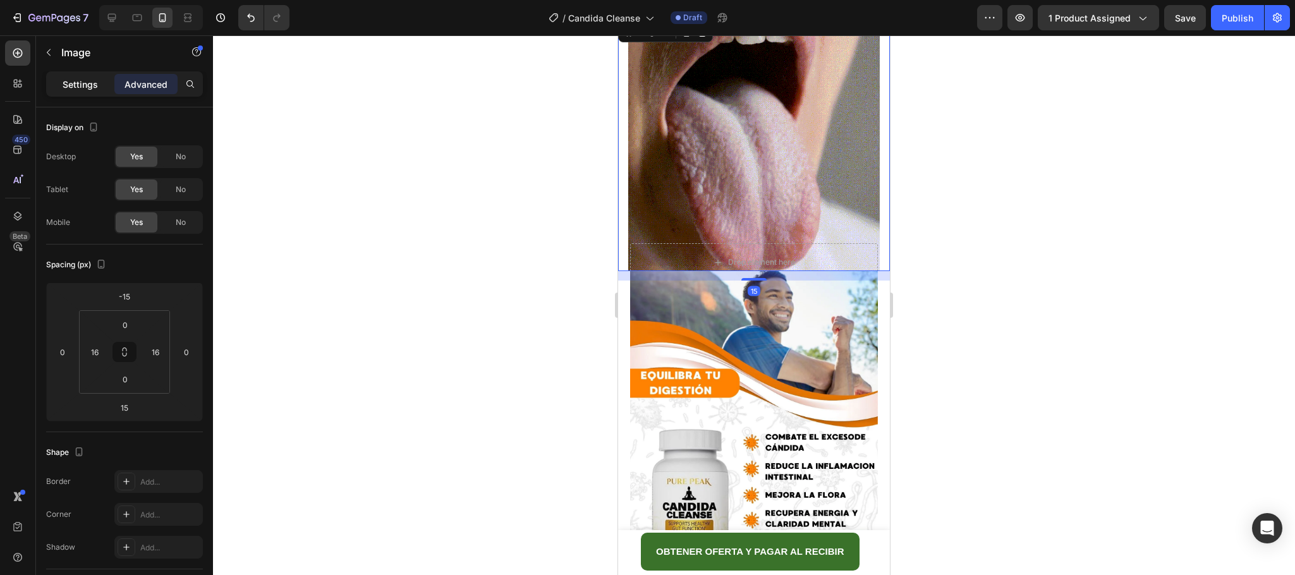
click at [84, 78] on p "Settings" at bounding box center [80, 84] width 35 height 13
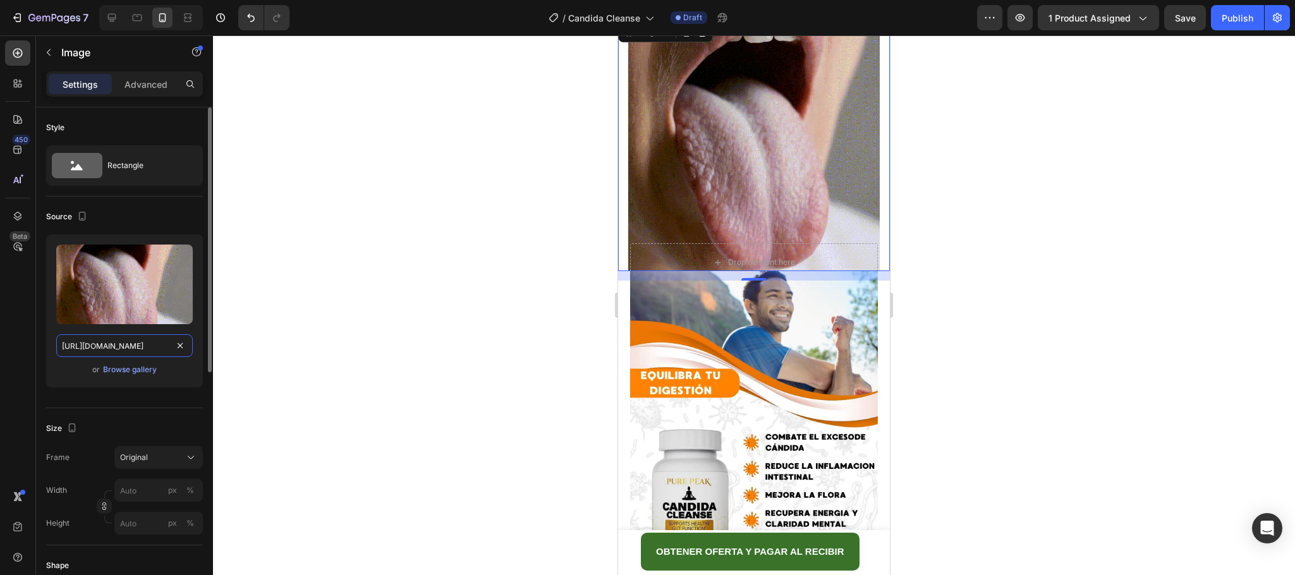
click at [142, 340] on input "[URL][DOMAIN_NAME]" at bounding box center [124, 345] width 137 height 23
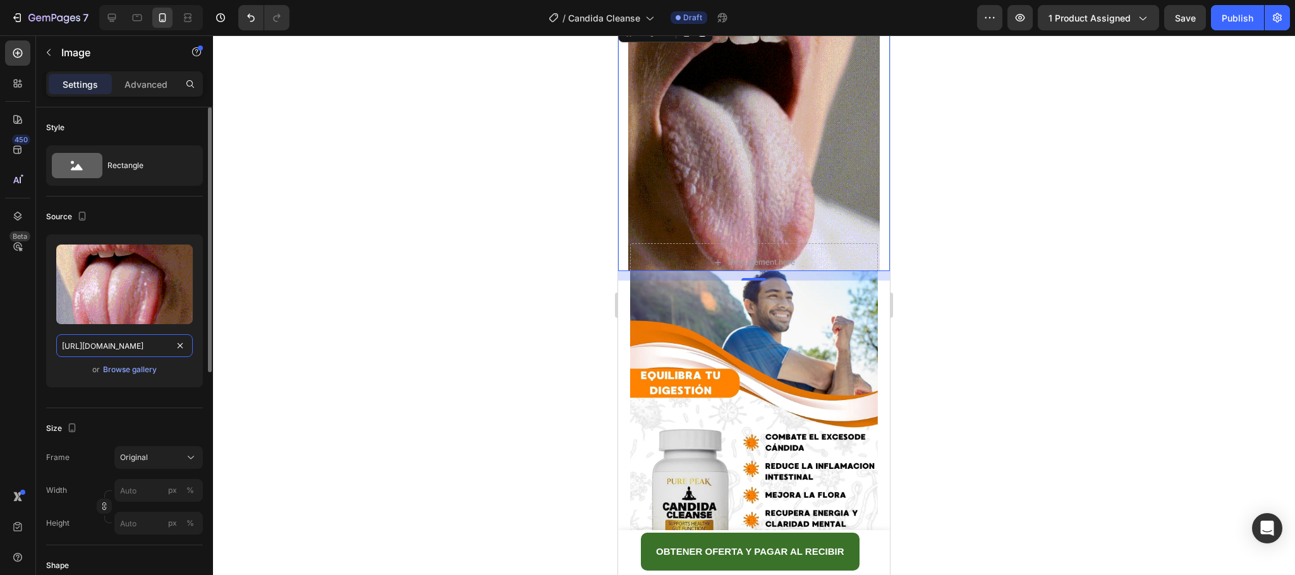
click at [142, 340] on input "[URL][DOMAIN_NAME]" at bounding box center [124, 345] width 137 height 23
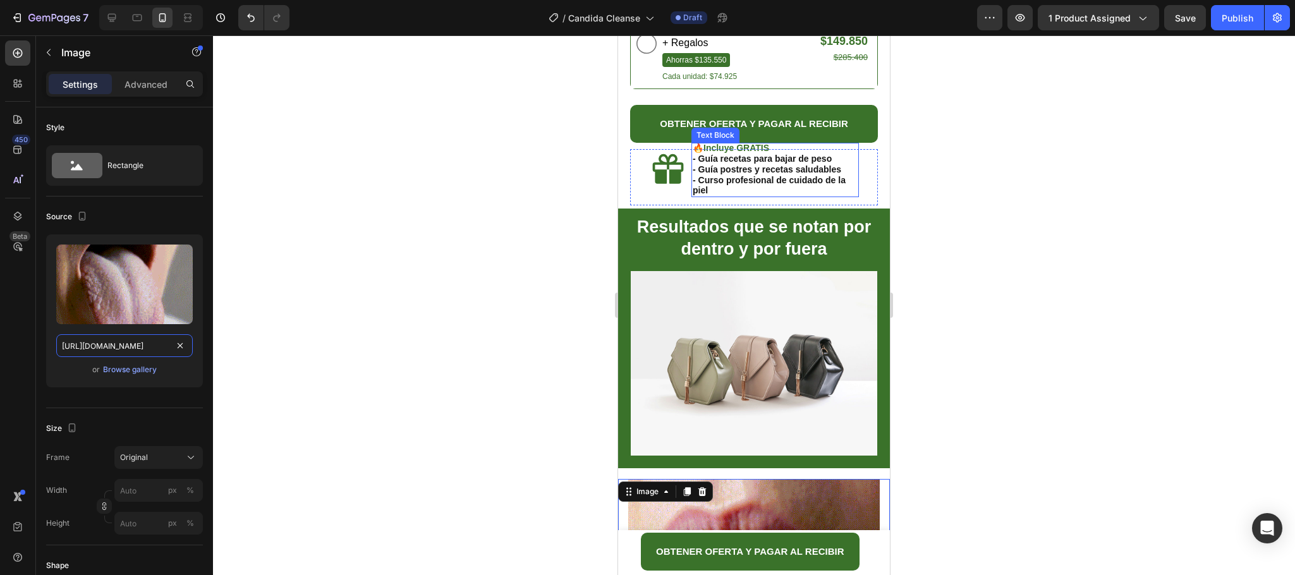
scroll to position [1413, 0]
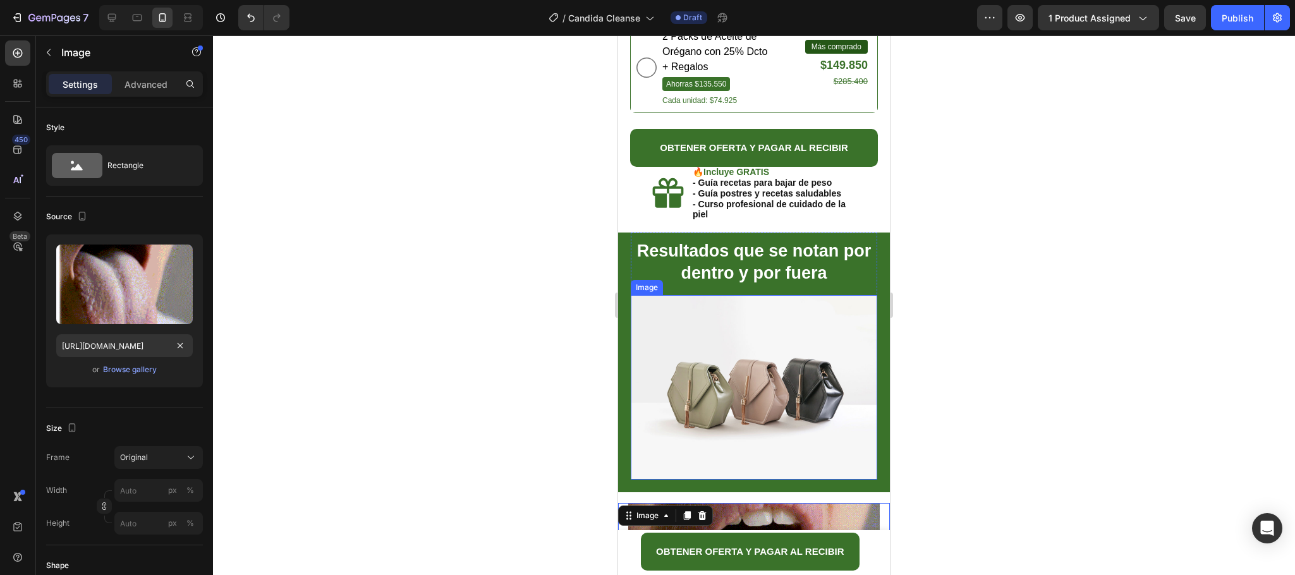
click at [725, 418] on img at bounding box center [754, 387] width 246 height 185
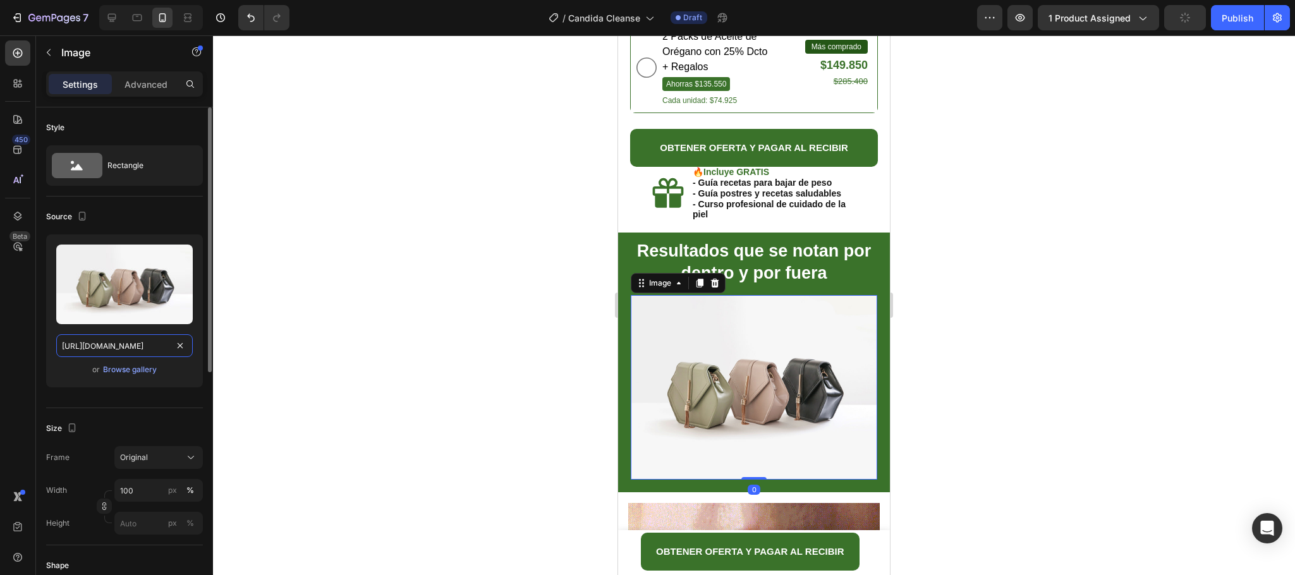
click at [137, 340] on input "[URL][DOMAIN_NAME]" at bounding box center [124, 345] width 137 height 23
paste input "0915/5683/9787/files/3c86eec47b19435f97c7a5d8773f5dd3.gif?v=1755710645"
type input "[URL][DOMAIN_NAME]"
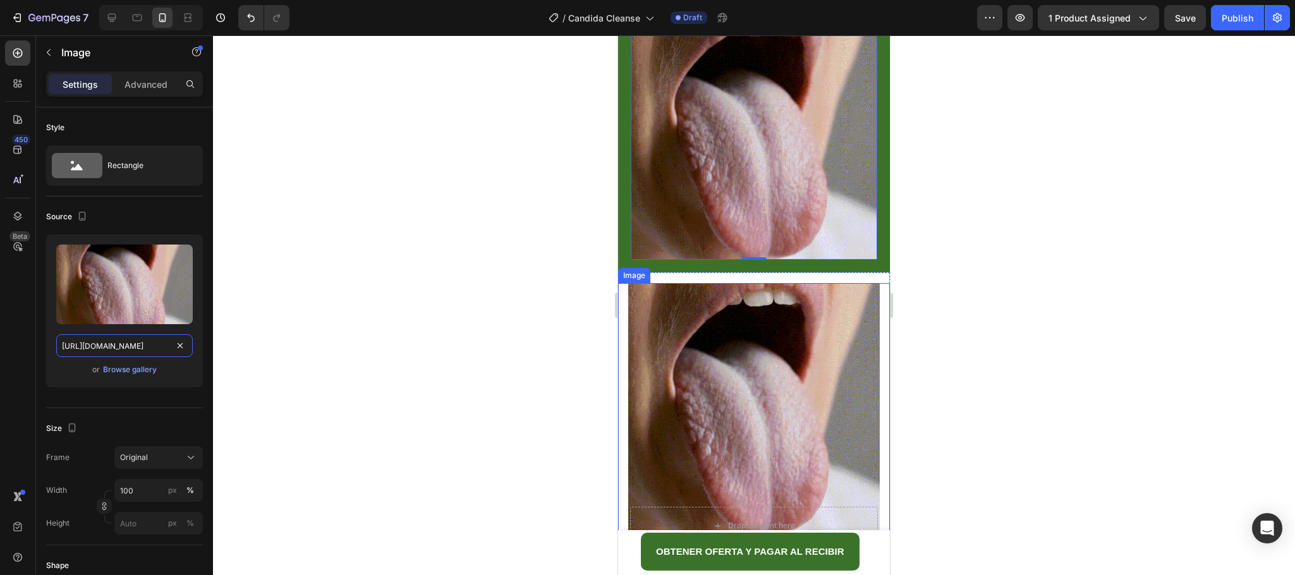
scroll to position [1698, 0]
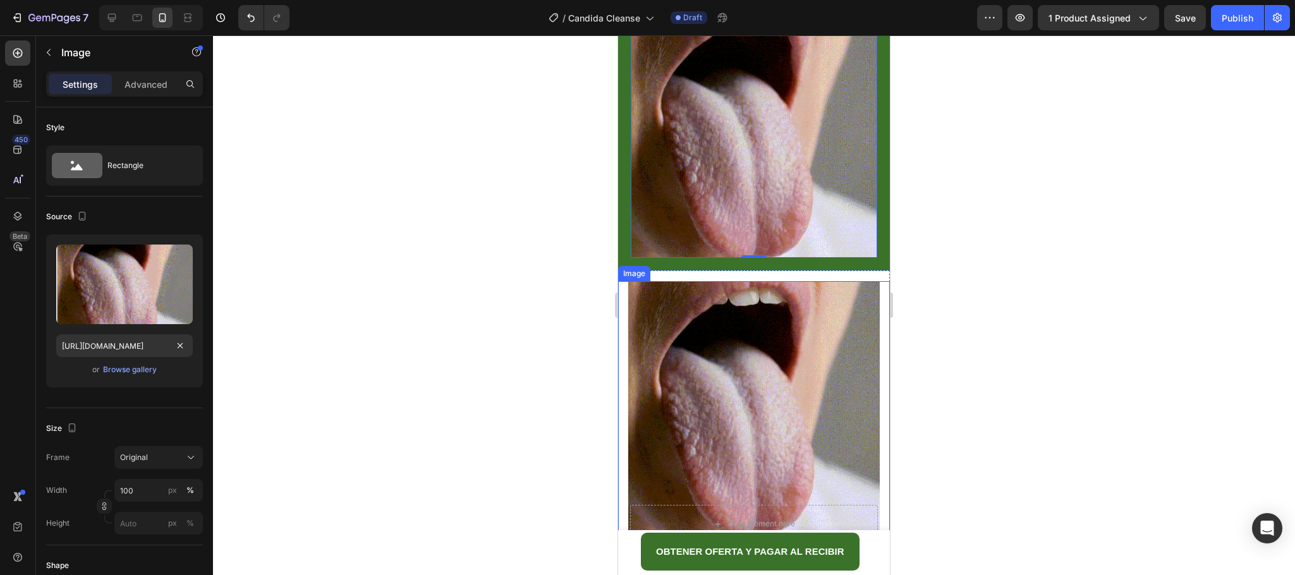
click at [765, 374] on img at bounding box center [754, 407] width 252 height 252
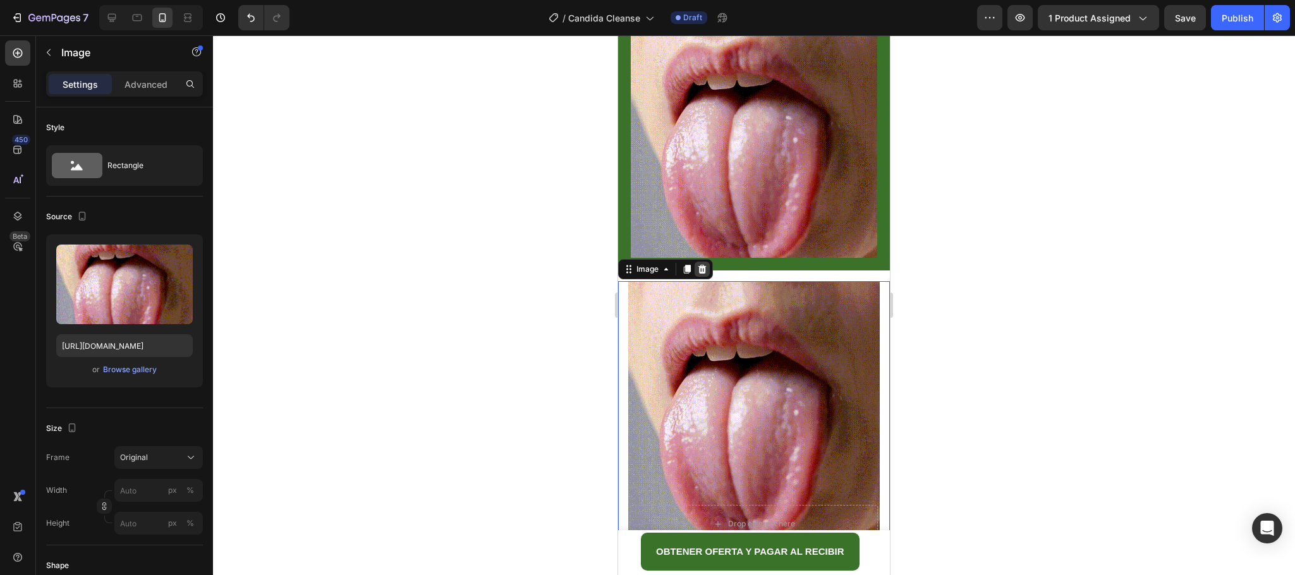
click at [703, 264] on icon at bounding box center [702, 269] width 10 height 10
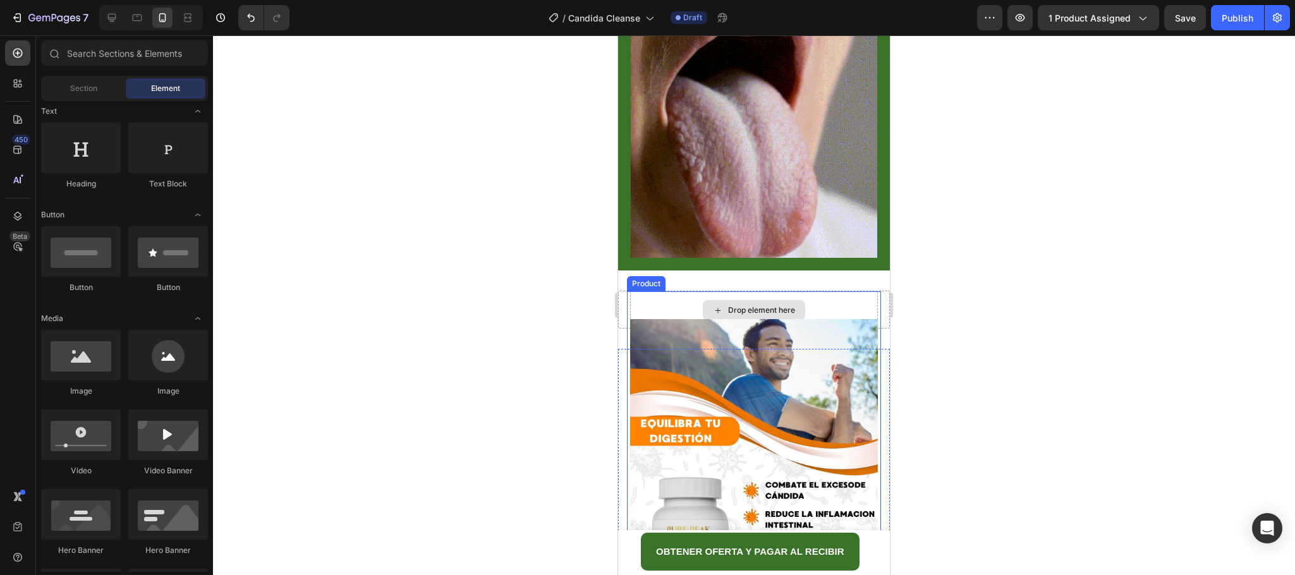
click at [778, 291] on div "Drop element here" at bounding box center [754, 310] width 248 height 38
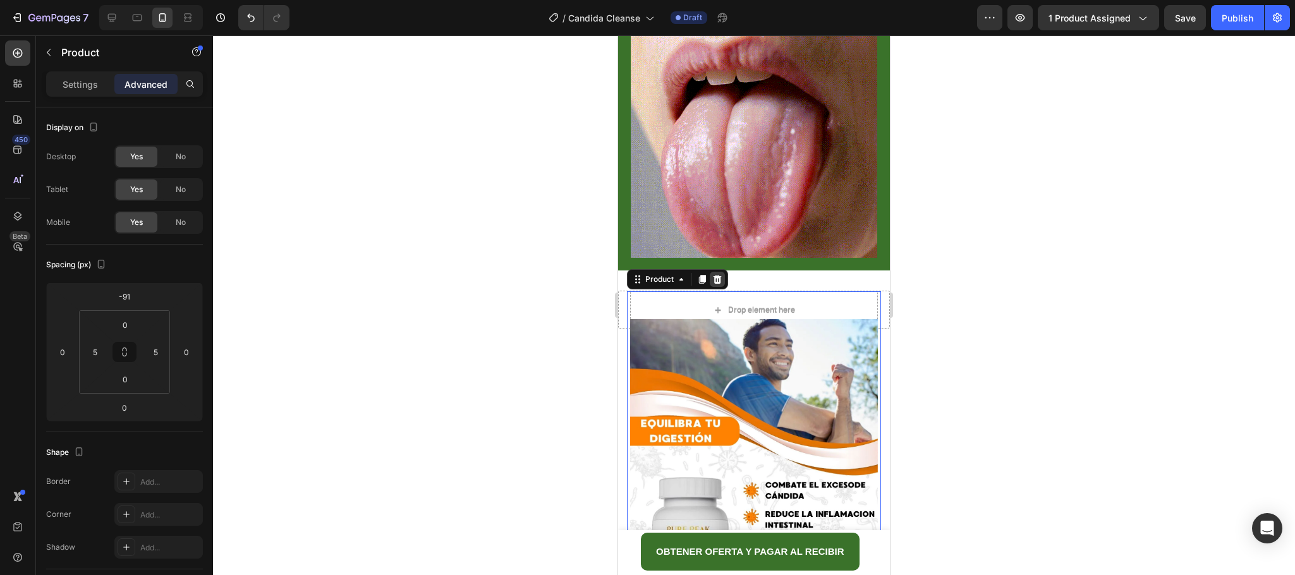
click at [724, 272] on div at bounding box center [717, 279] width 15 height 15
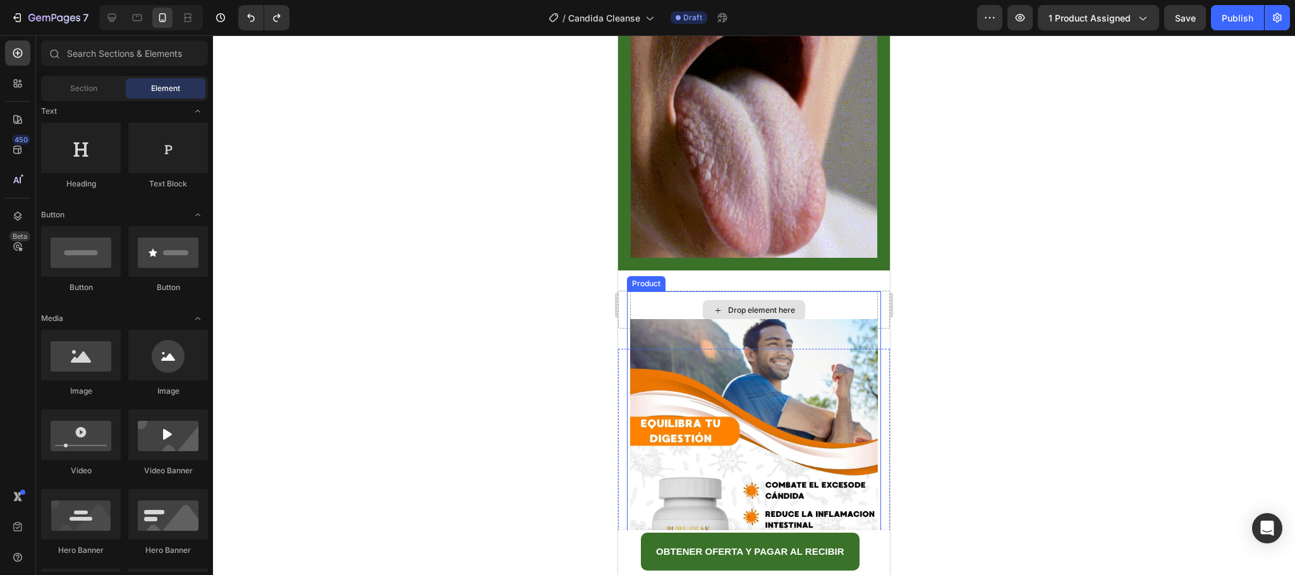
click at [843, 291] on div "Drop element here" at bounding box center [754, 310] width 248 height 38
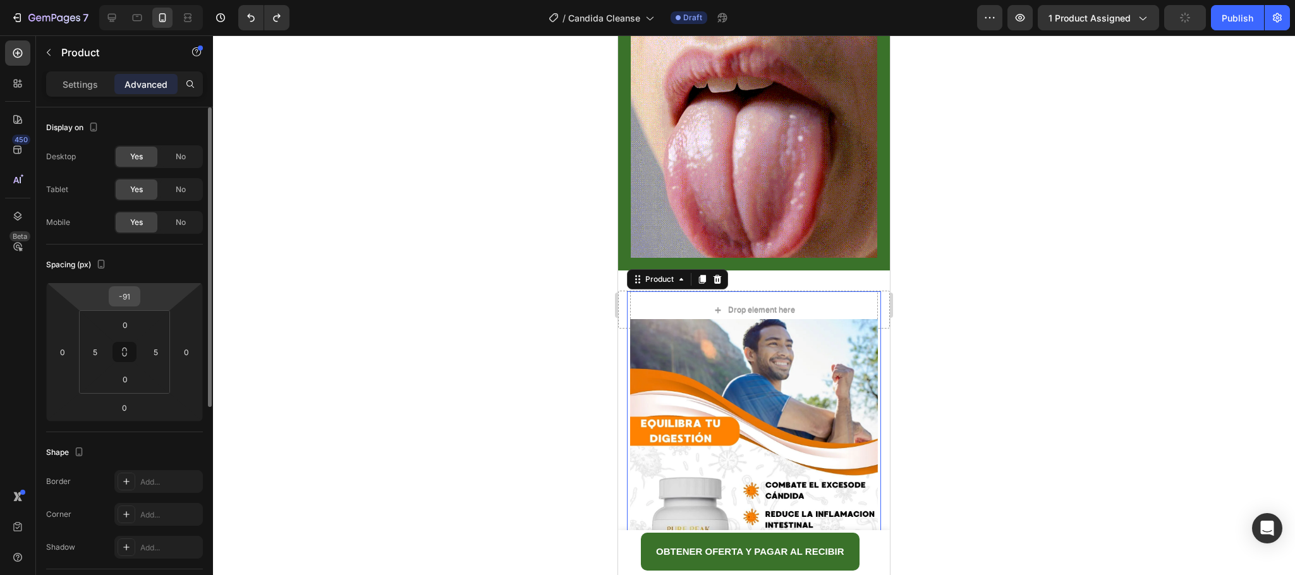
click at [135, 294] on input "-91" at bounding box center [124, 296] width 25 height 19
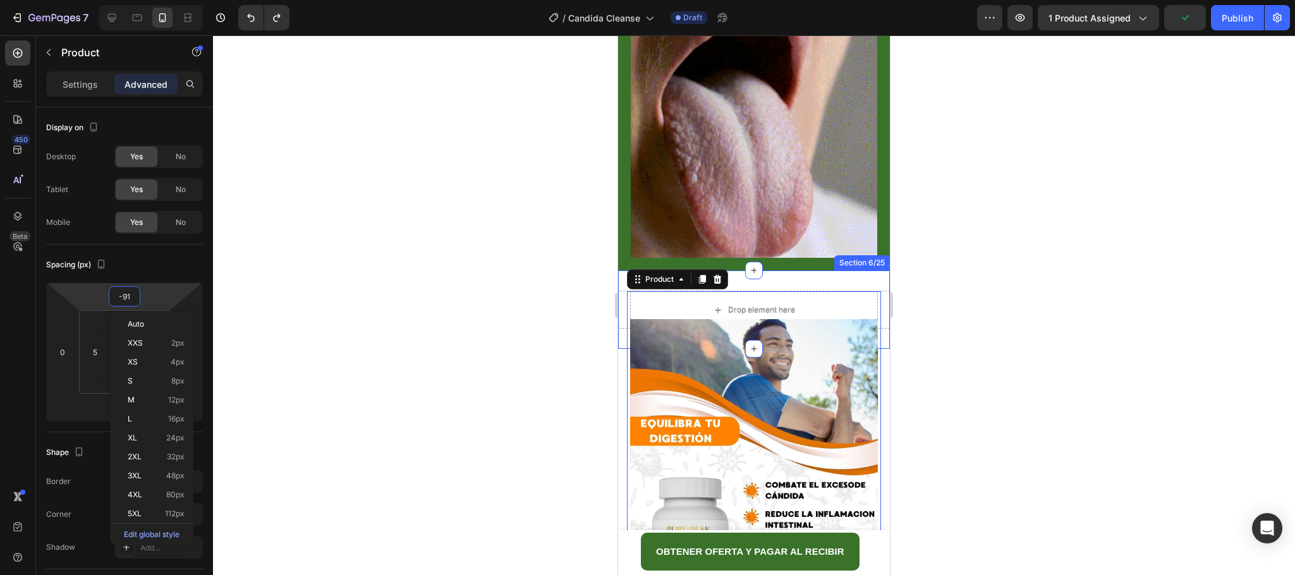
click at [786, 271] on div "Drop element here Section 6/25" at bounding box center [754, 310] width 272 height 78
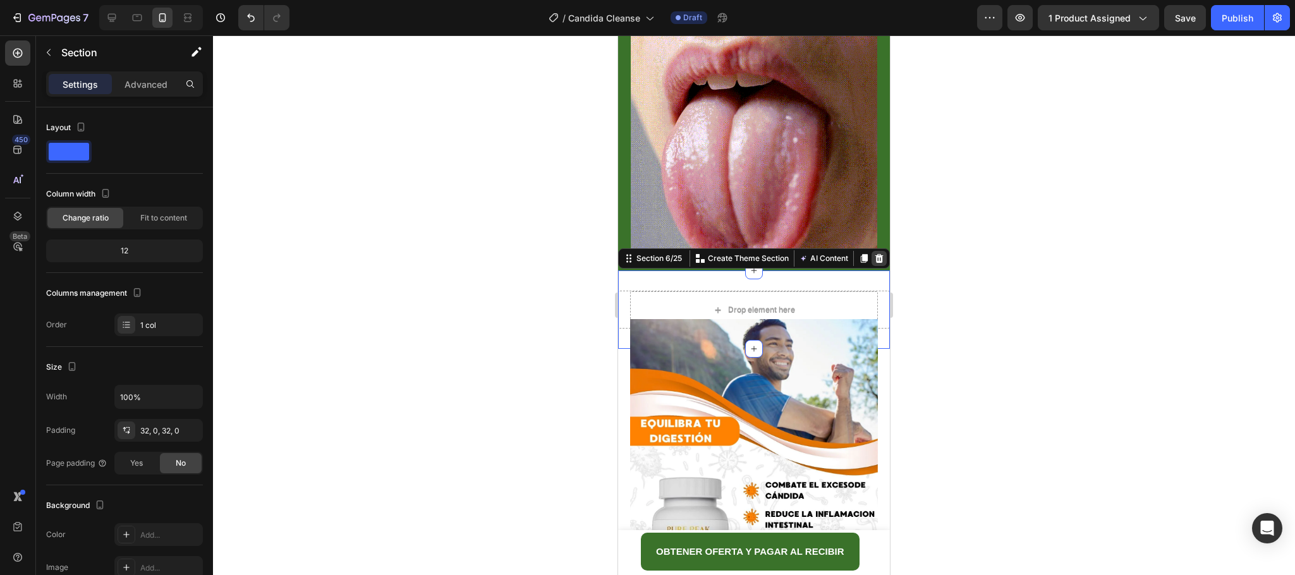
click at [875, 254] on icon at bounding box center [879, 258] width 8 height 9
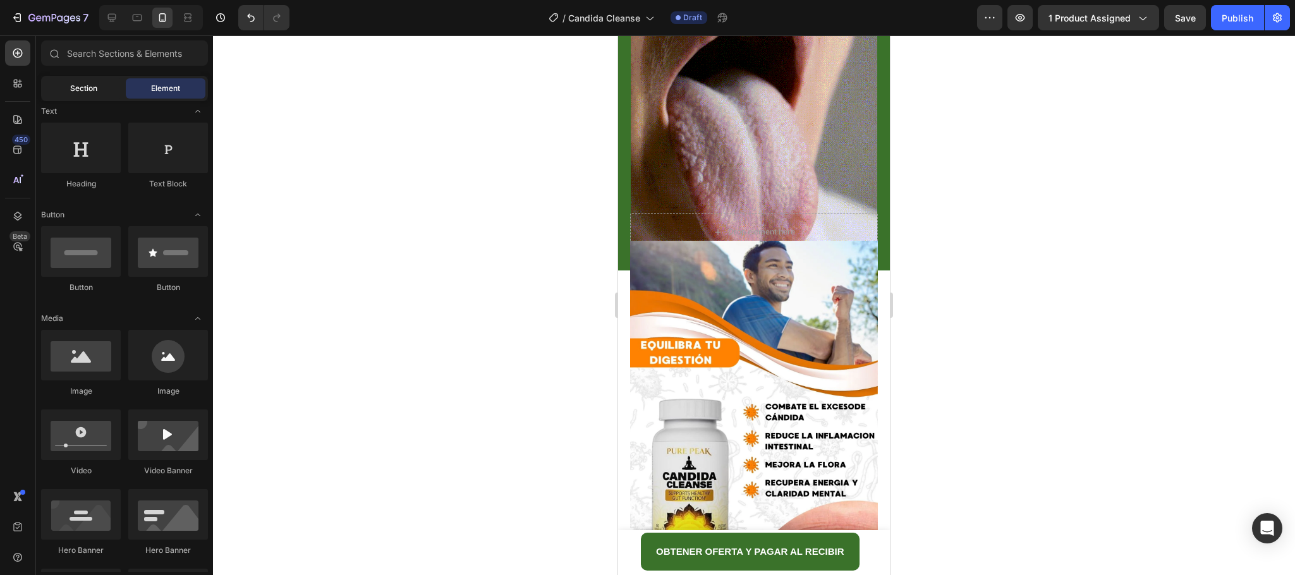
click at [105, 86] on div "Section" at bounding box center [84, 88] width 80 height 20
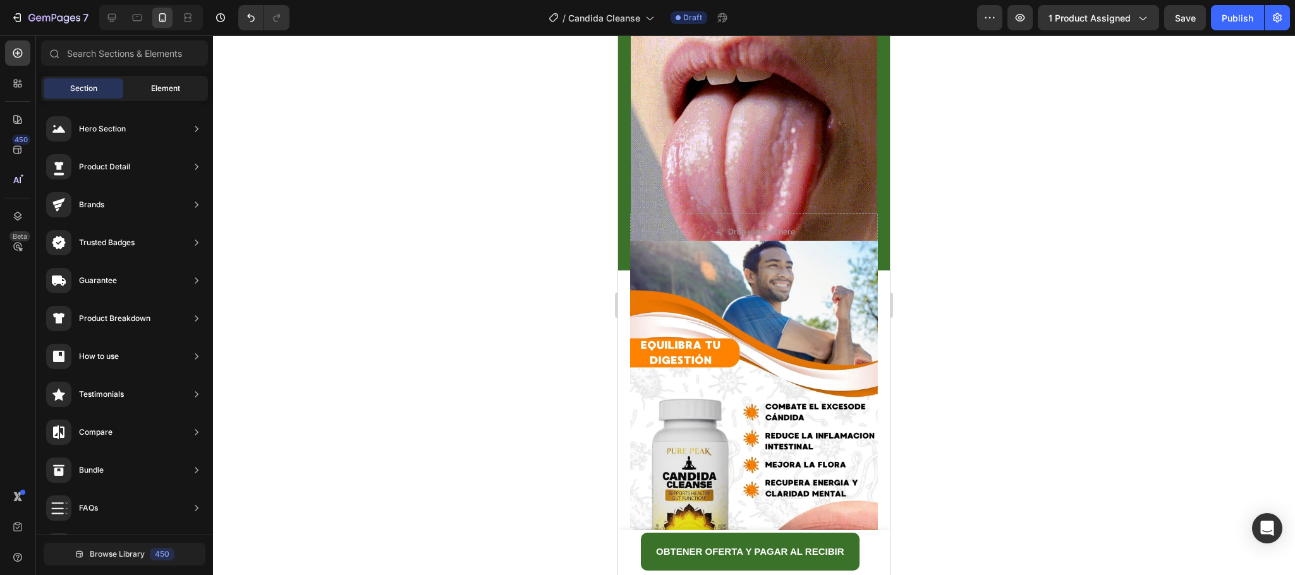
click at [158, 91] on span "Element" at bounding box center [165, 88] width 29 height 11
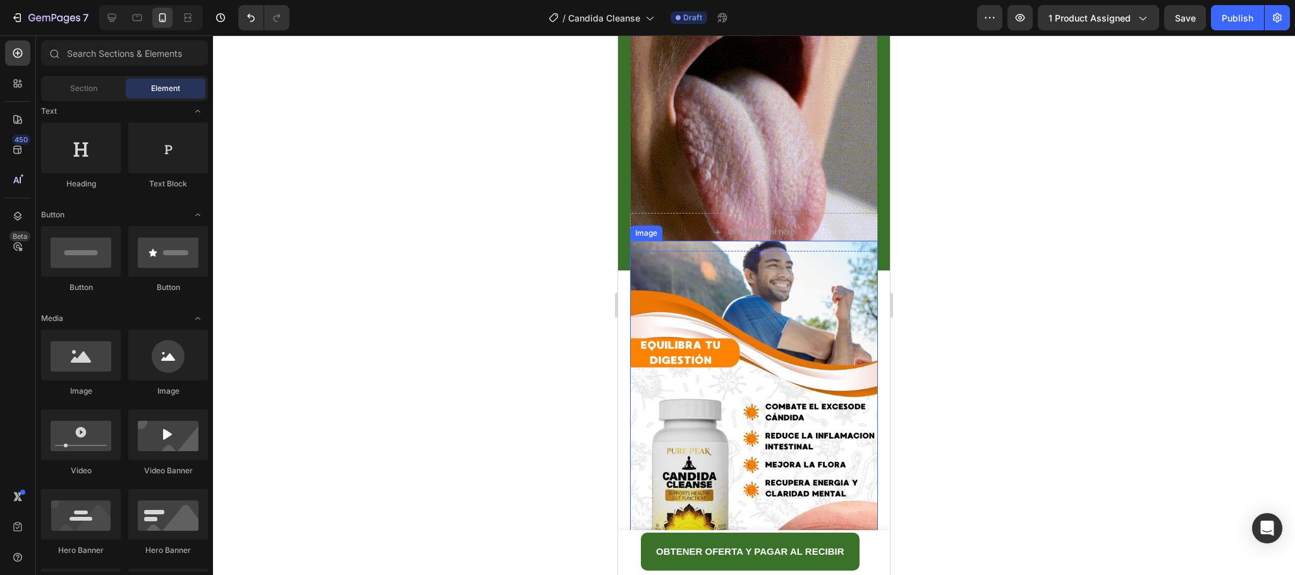
click at [783, 275] on img at bounding box center [754, 396] width 248 height 310
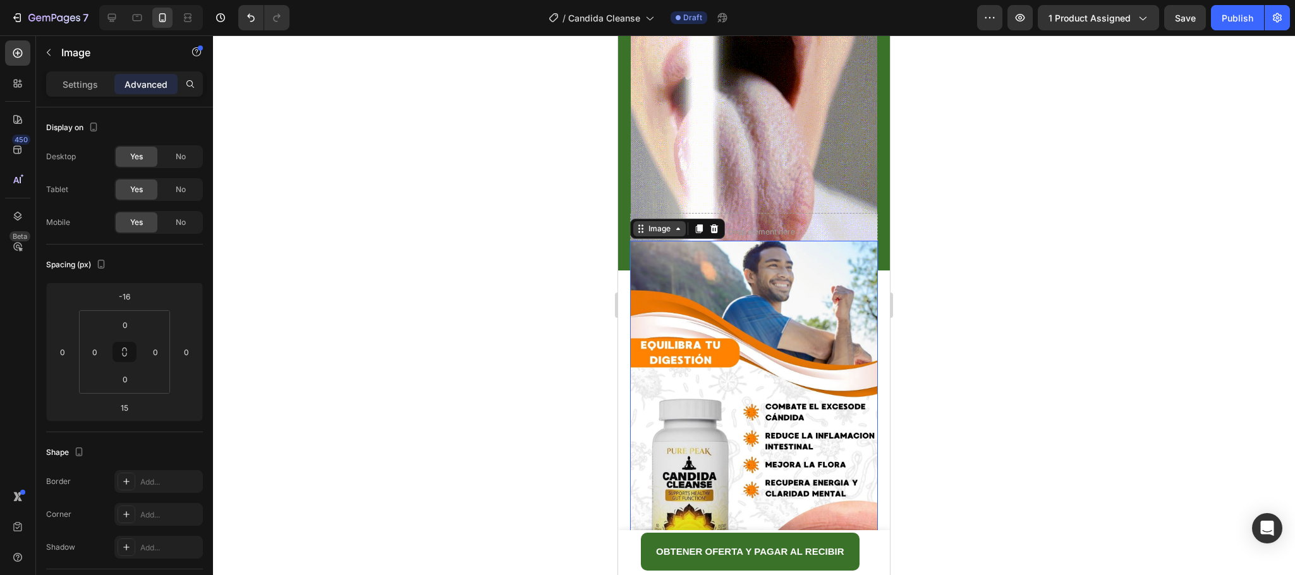
click at [652, 223] on div "Image" at bounding box center [659, 228] width 27 height 11
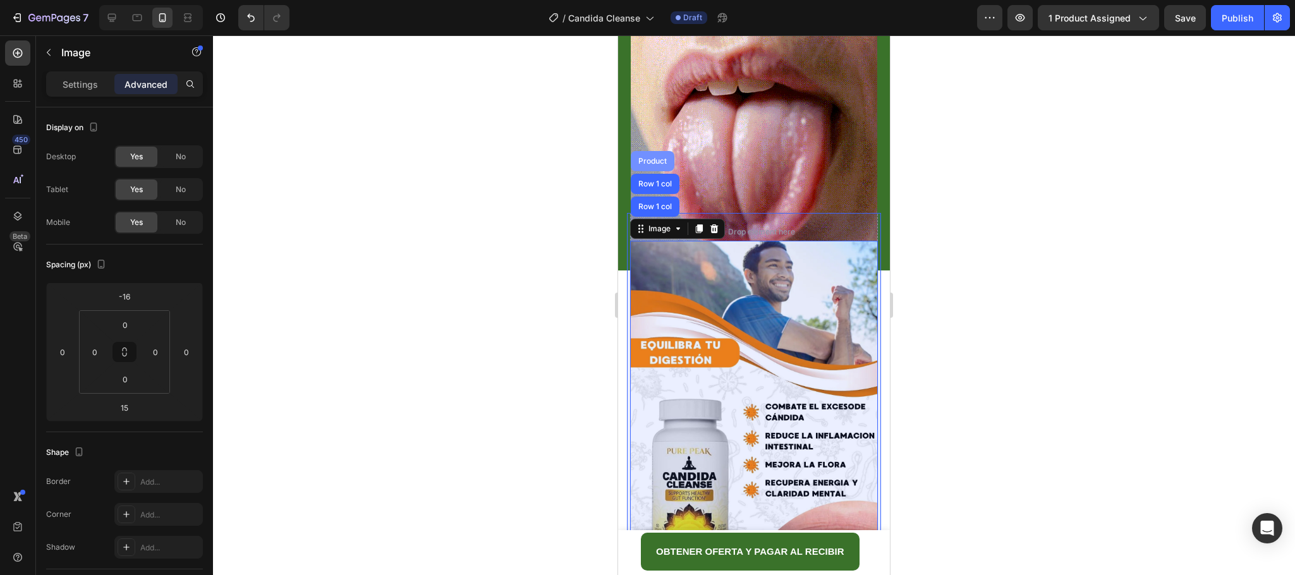
click at [658, 154] on div "Product" at bounding box center [653, 161] width 44 height 20
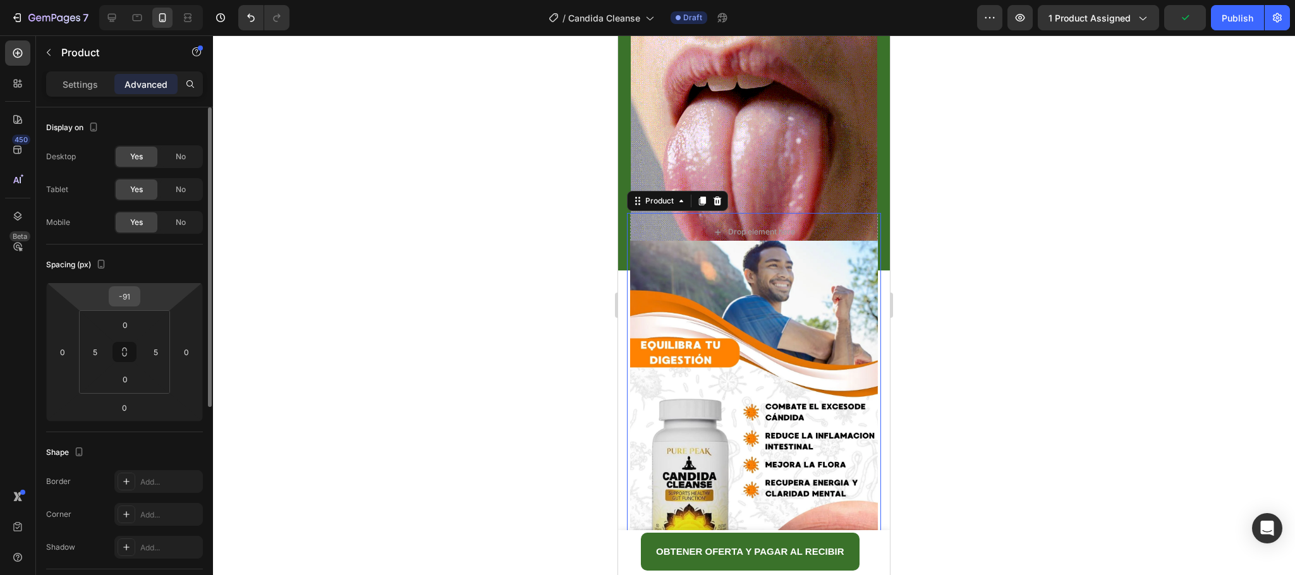
click at [129, 303] on input "-91" at bounding box center [124, 296] width 25 height 19
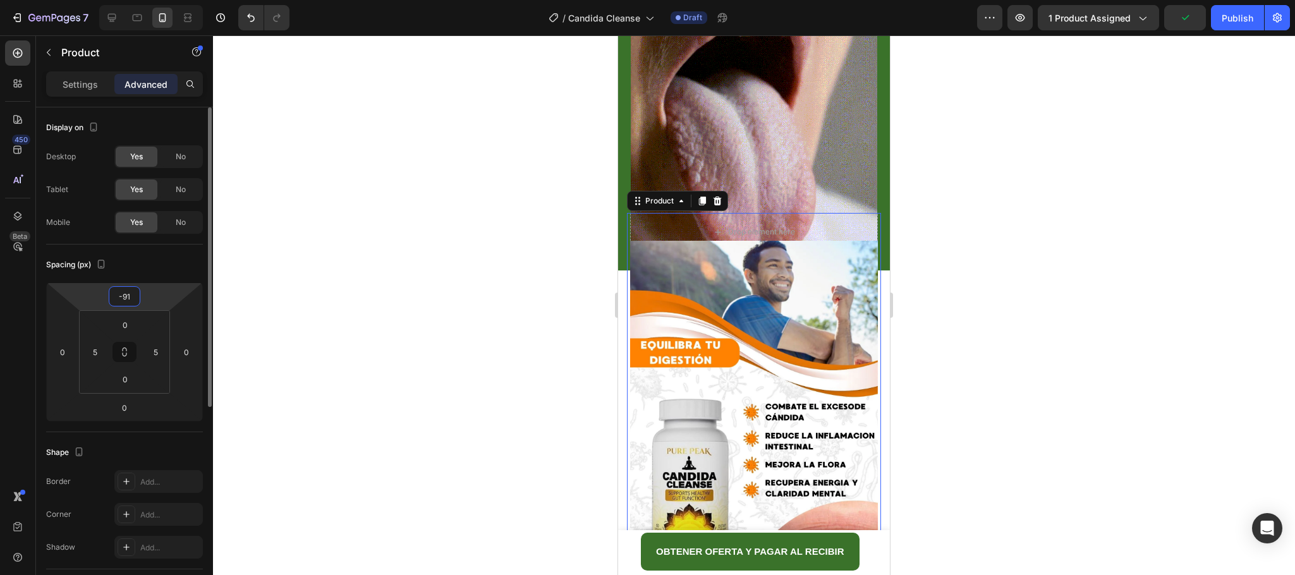
click at [126, 296] on input "-91" at bounding box center [124, 296] width 25 height 19
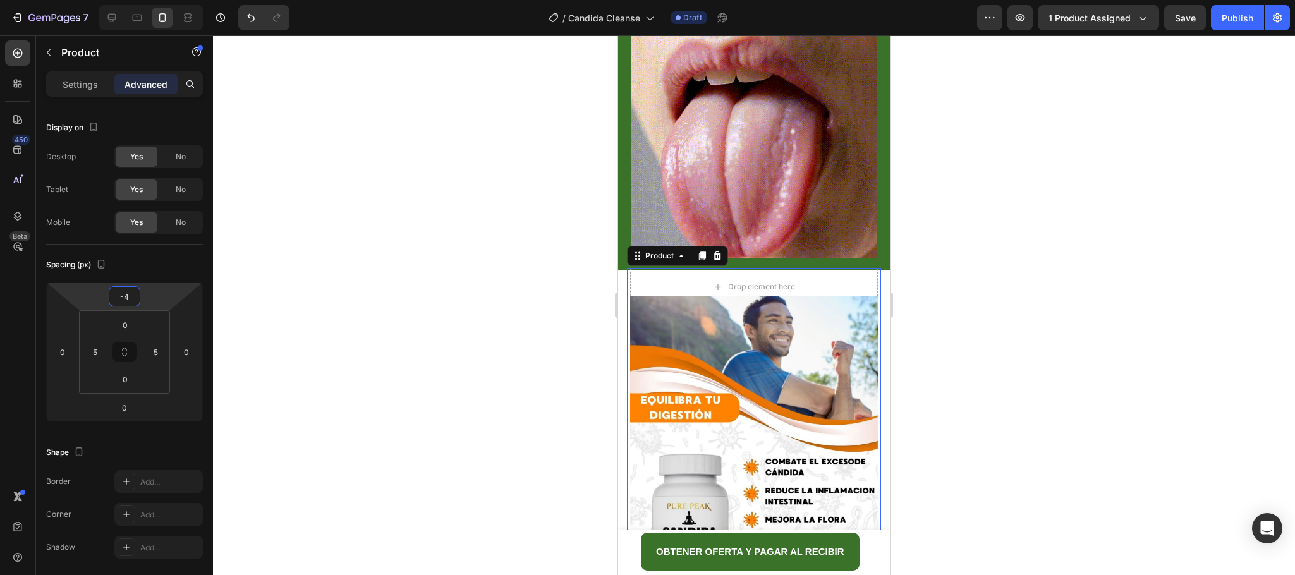
type input "-45"
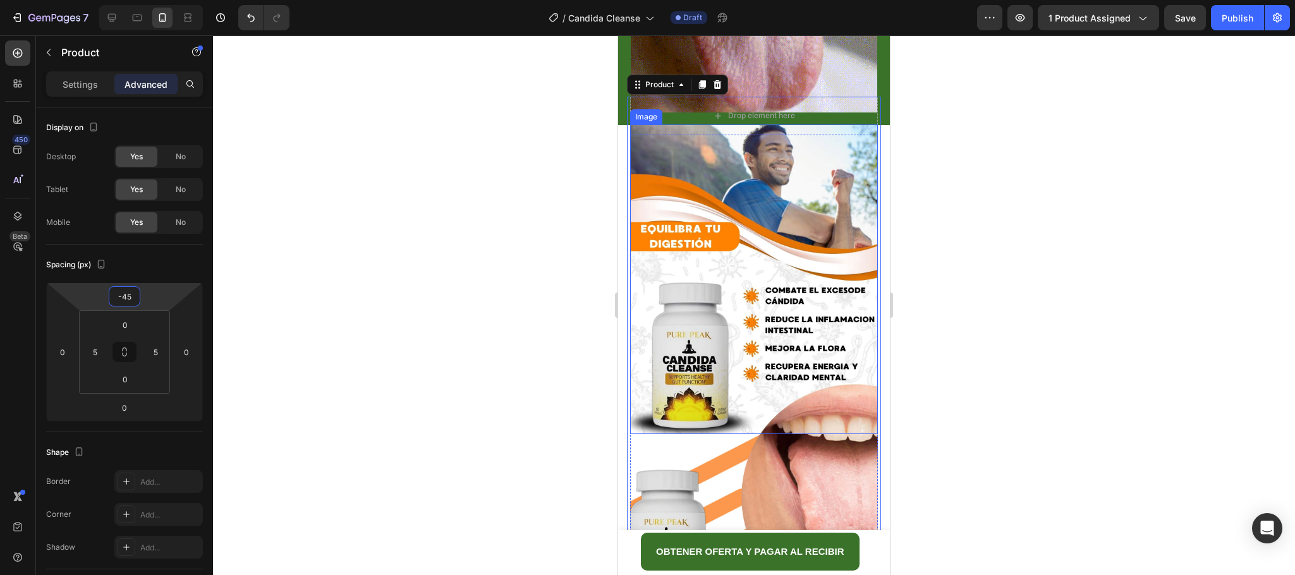
scroll to position [1792, 0]
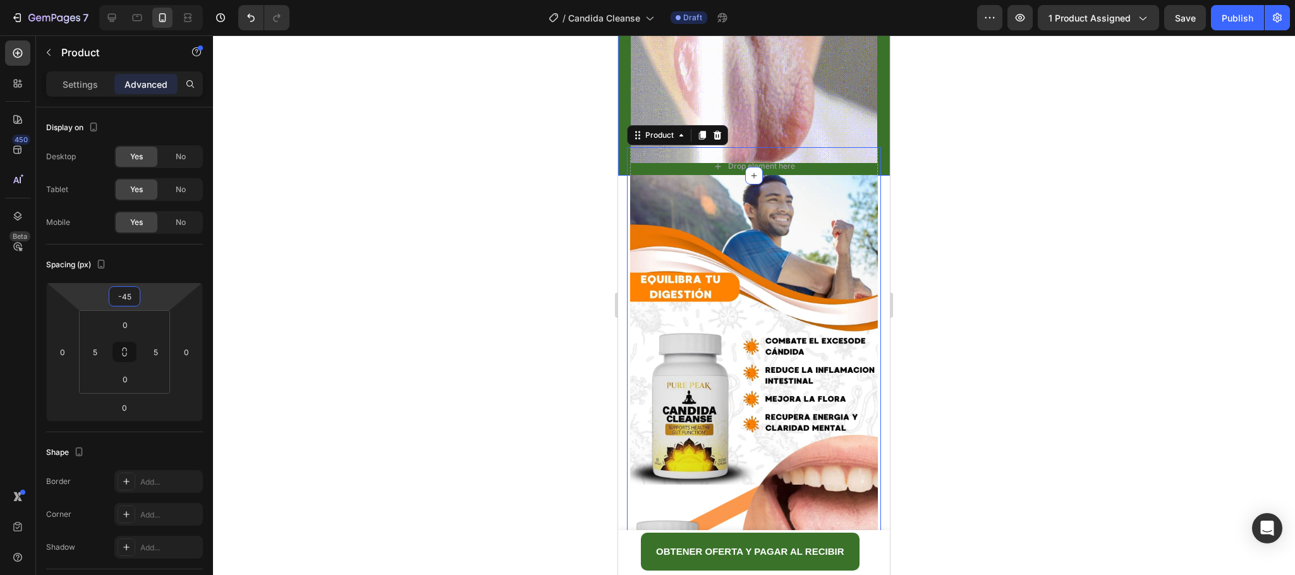
click at [622, 150] on div "Resultados que se notan por dentro y por fuera Heading Image Row Section 5" at bounding box center [754, 15] width 272 height 322
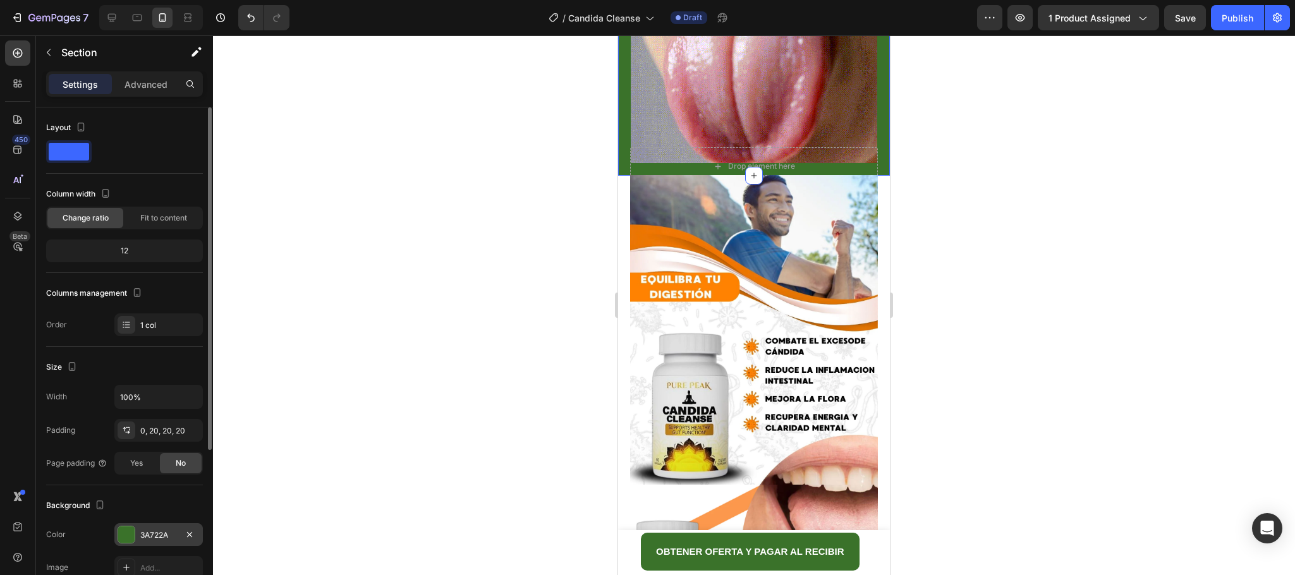
drag, startPoint x: 125, startPoint y: 533, endPoint x: 164, endPoint y: 529, distance: 38.7
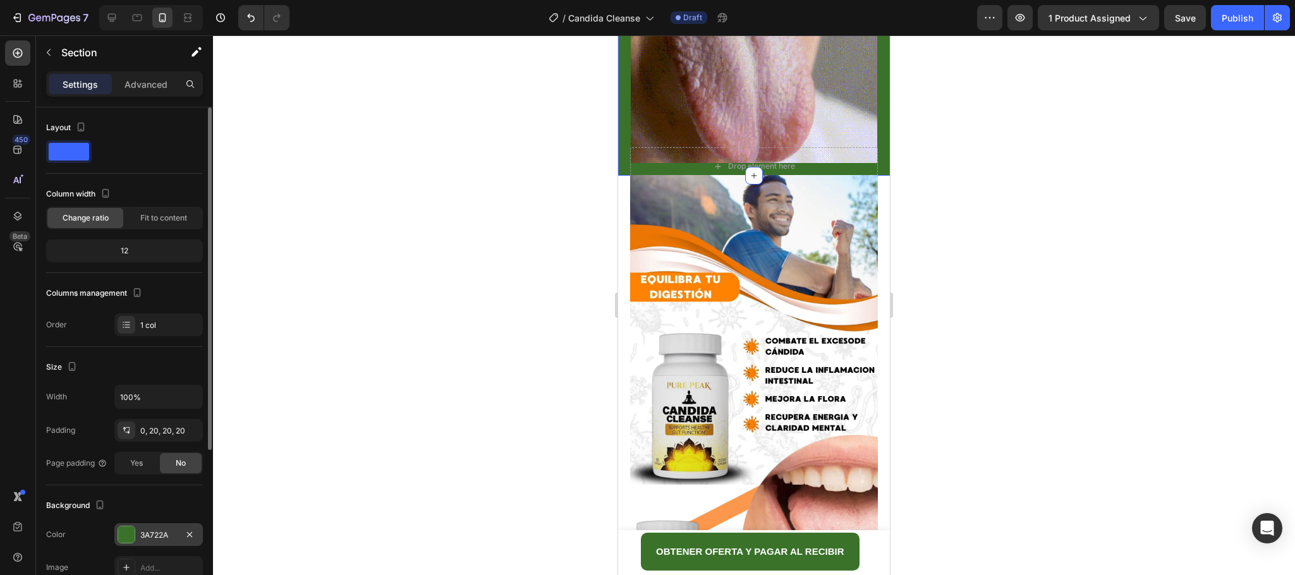
click at [130, 533] on div at bounding box center [126, 534] width 16 height 16
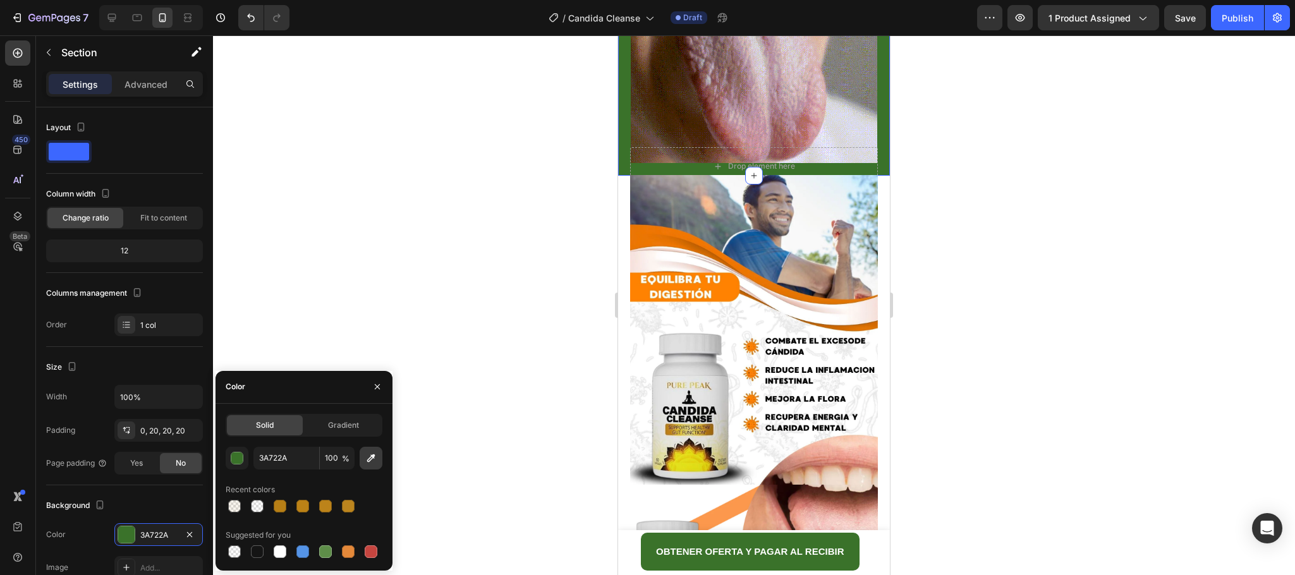
click at [366, 459] on icon "button" at bounding box center [371, 458] width 13 height 13
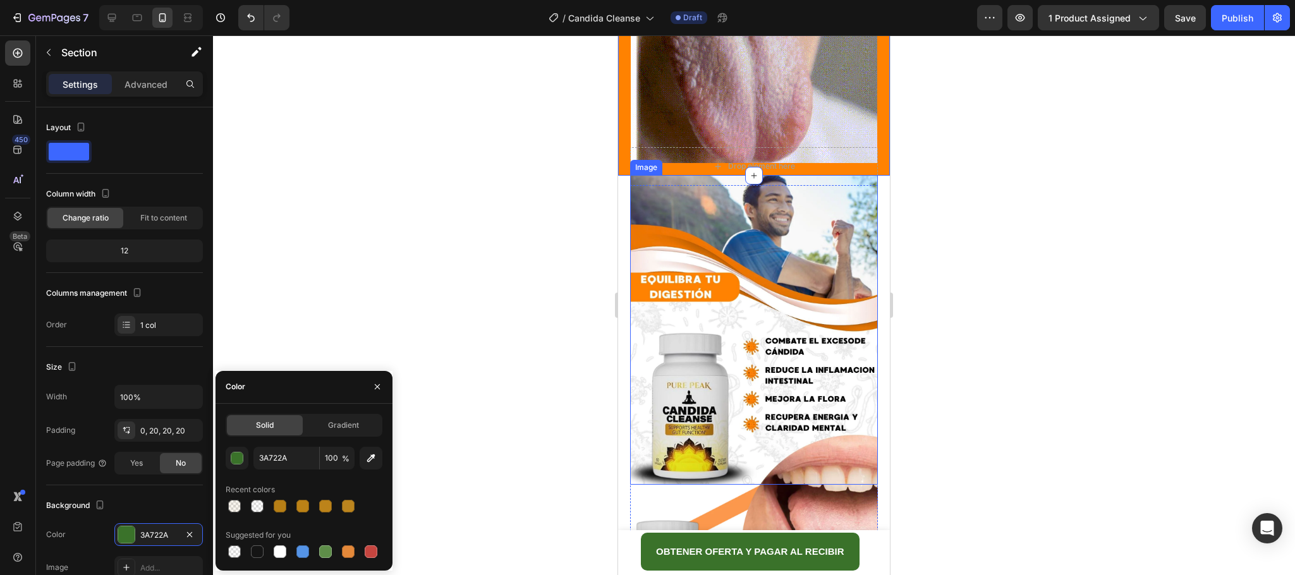
type input "FF8201"
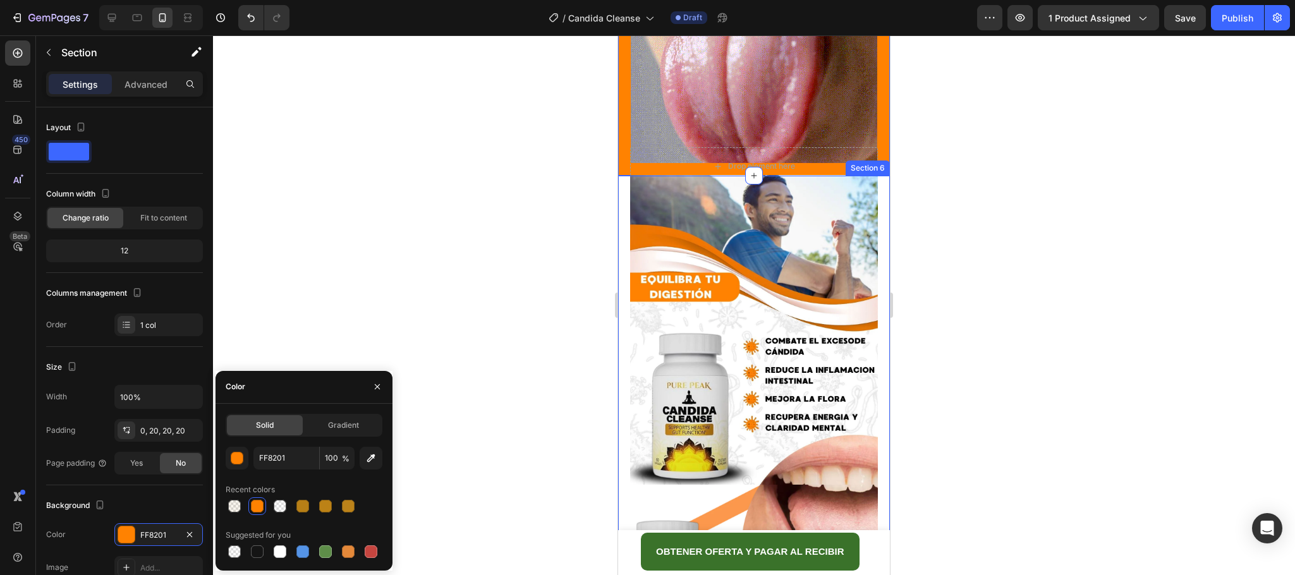
click at [1002, 217] on div at bounding box center [754, 305] width 1082 height 540
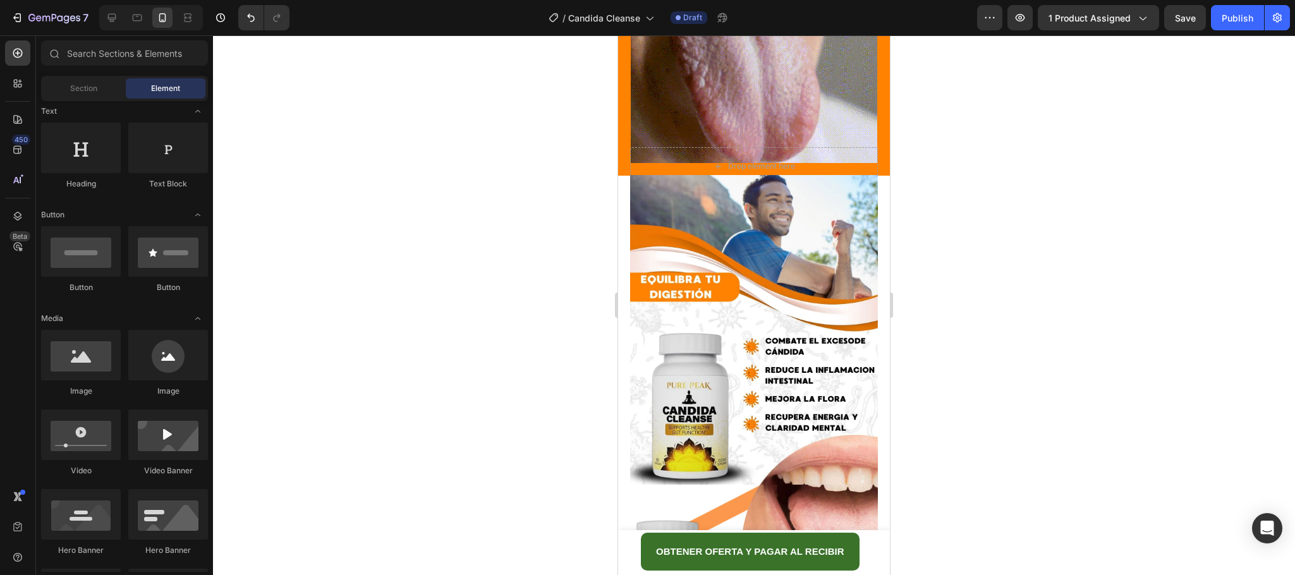
click at [834, 253] on img at bounding box center [754, 330] width 248 height 310
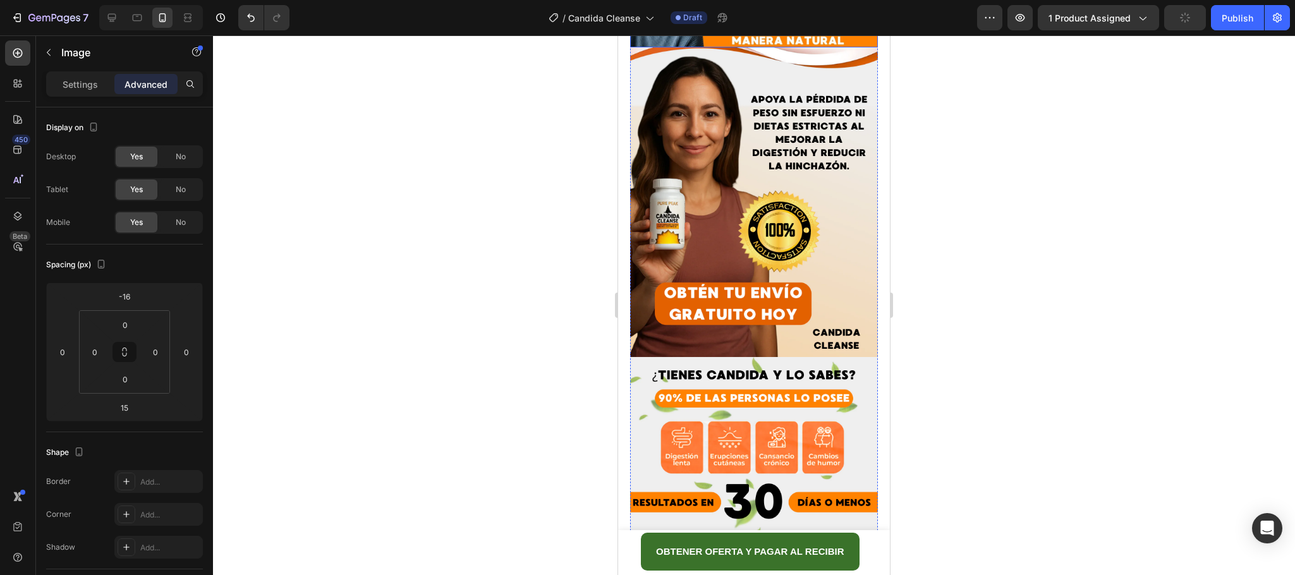
scroll to position [3215, 0]
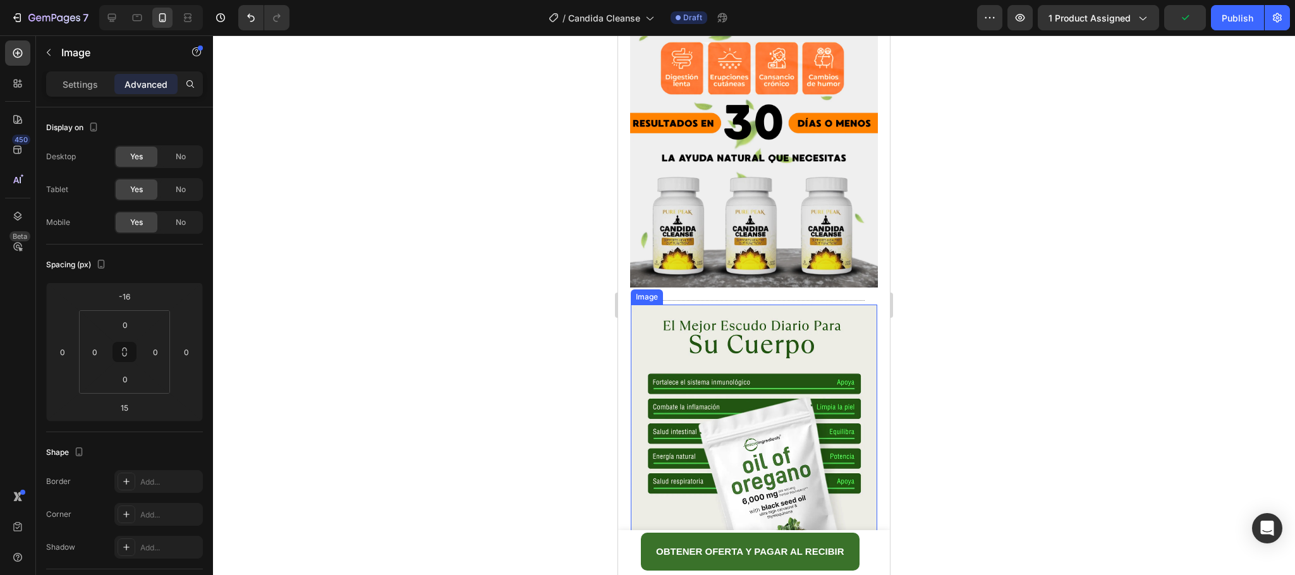
click at [838, 305] on img at bounding box center [754, 428] width 246 height 246
click at [717, 288] on icon at bounding box center [715, 293] width 10 height 10
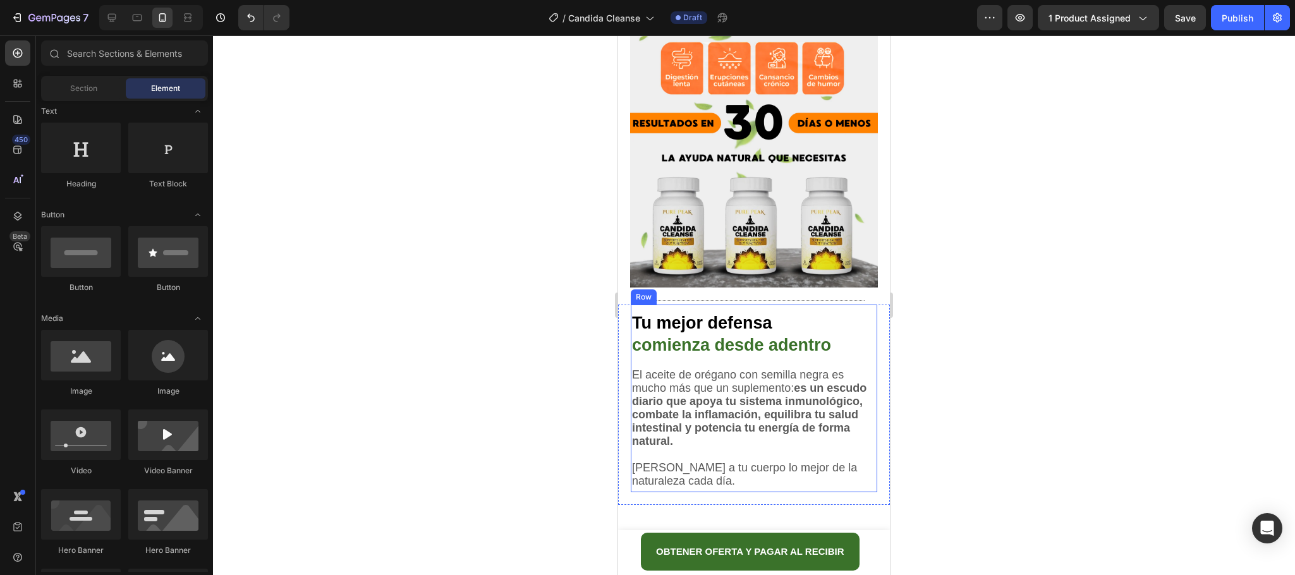
click at [825, 305] on div "Tu mejor defensa comienza desde adentro Heading El aceite de orégano con semill…" at bounding box center [754, 399] width 246 height 188
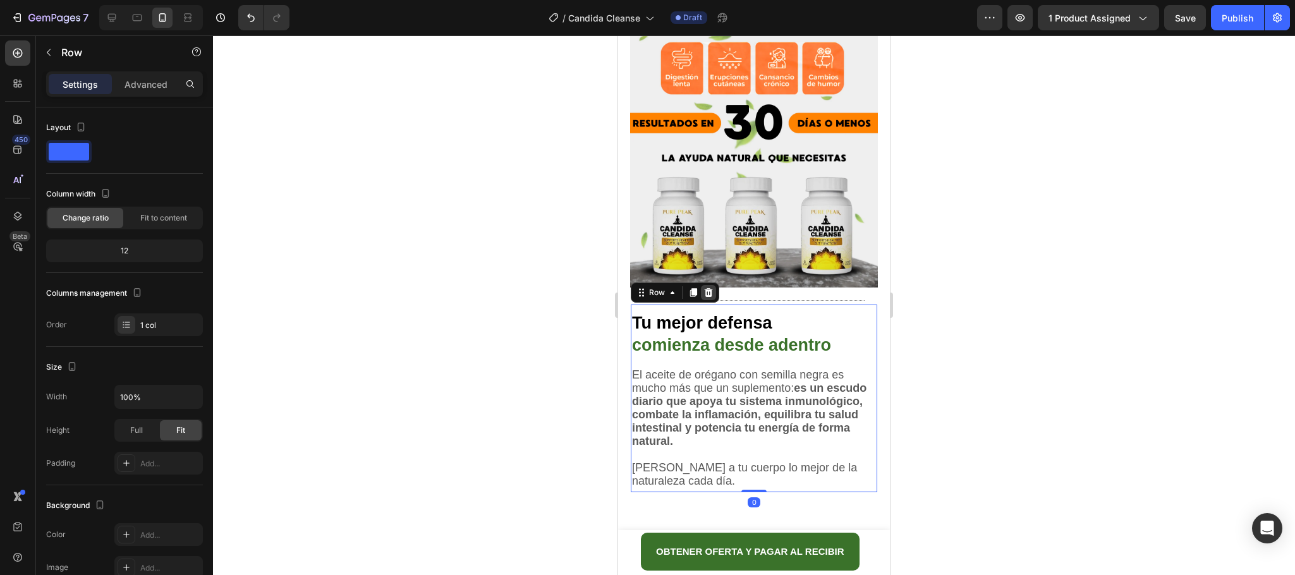
click at [709, 288] on icon at bounding box center [708, 293] width 10 height 10
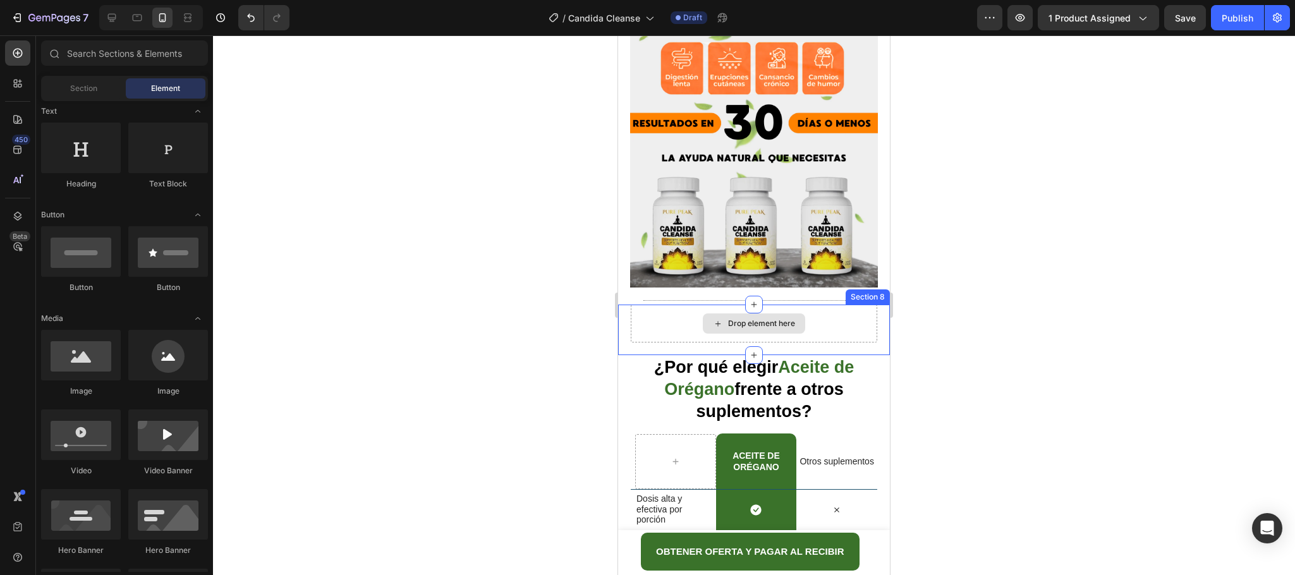
click at [865, 305] on div "Drop element here Section 8" at bounding box center [754, 330] width 272 height 51
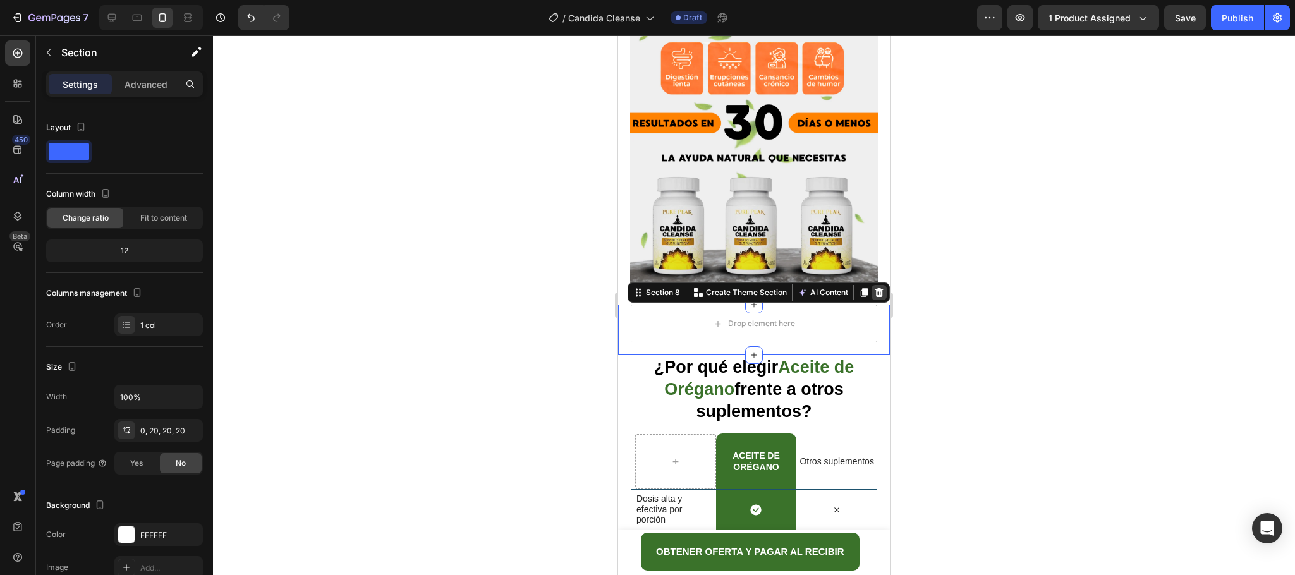
click at [875, 288] on icon at bounding box center [879, 292] width 8 height 9
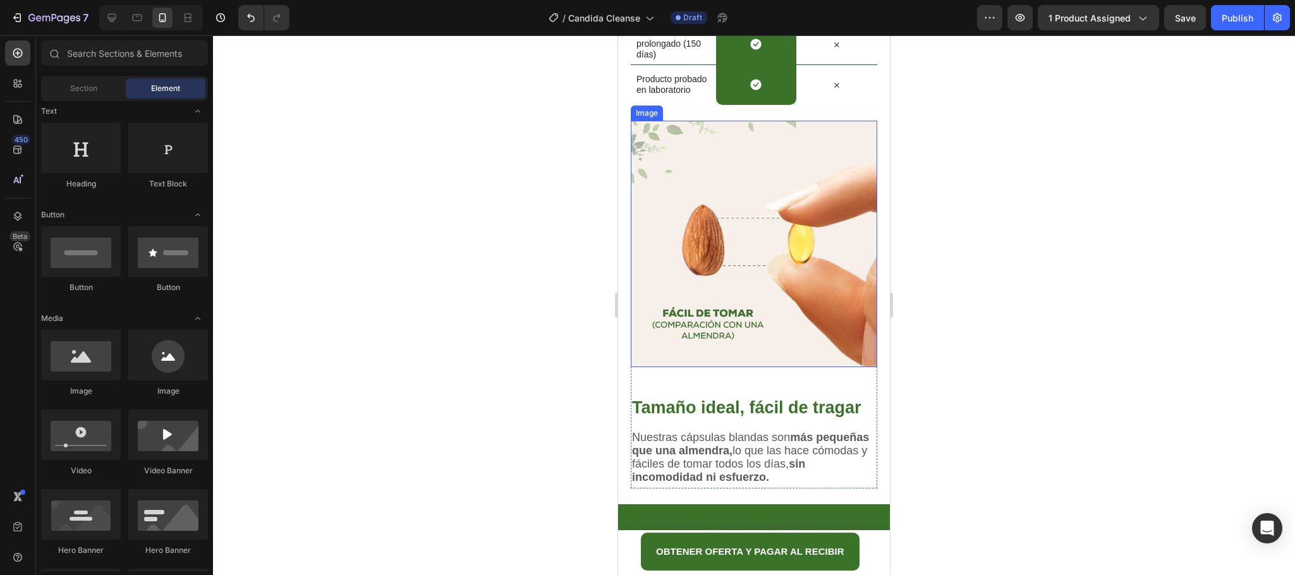
scroll to position [3689, 0]
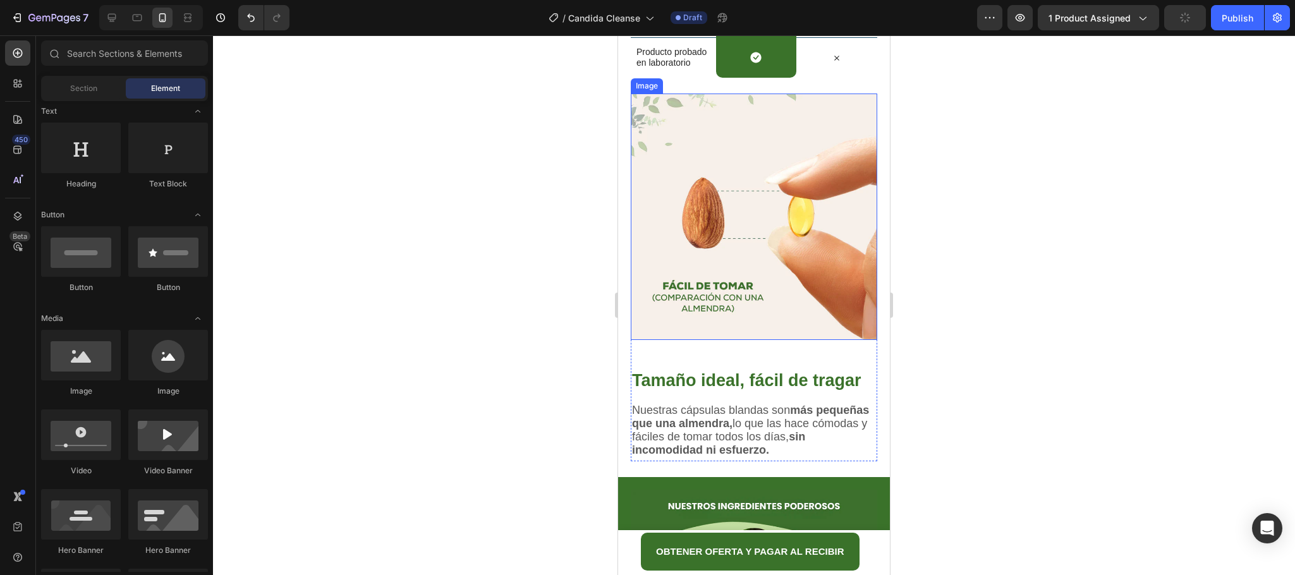
click at [787, 276] on img at bounding box center [754, 217] width 246 height 246
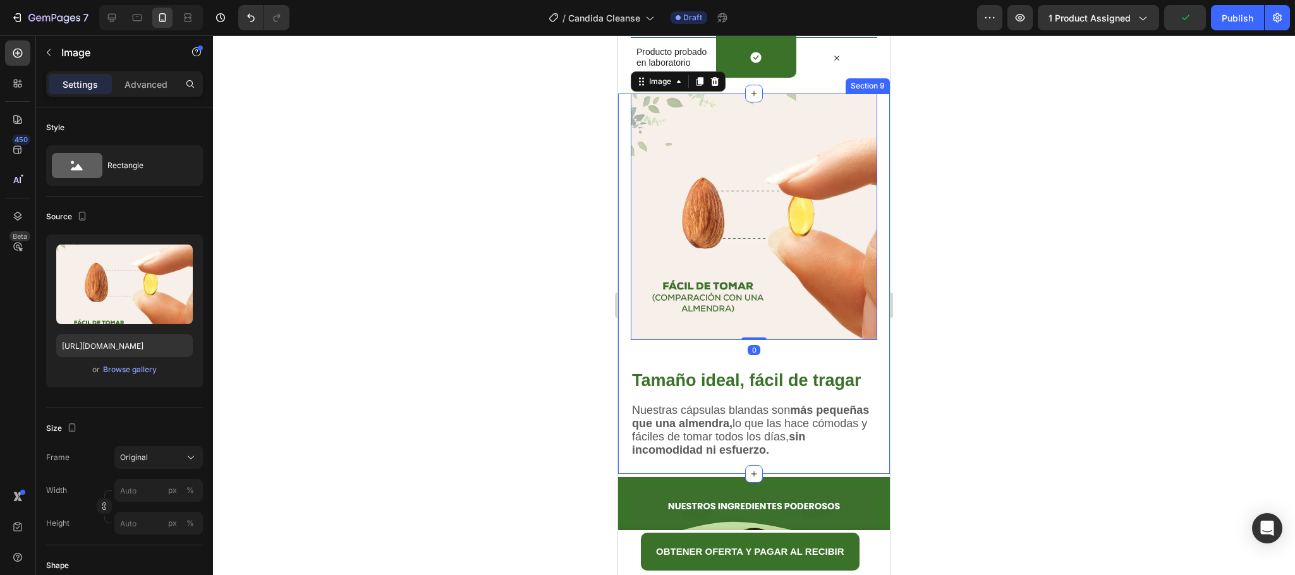
click at [872, 341] on div "Image 0 Tamaño ideal, fácil de tragar Heading Nuestras cápsulas blandas son más…" at bounding box center [754, 284] width 272 height 380
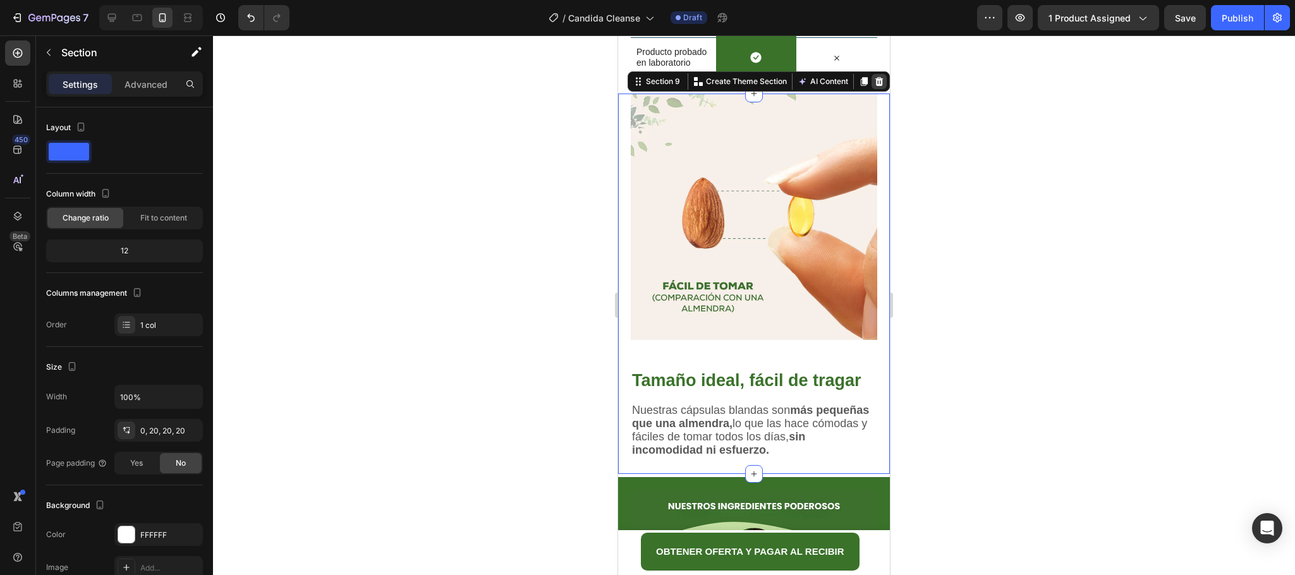
click at [875, 82] on icon at bounding box center [879, 81] width 8 height 9
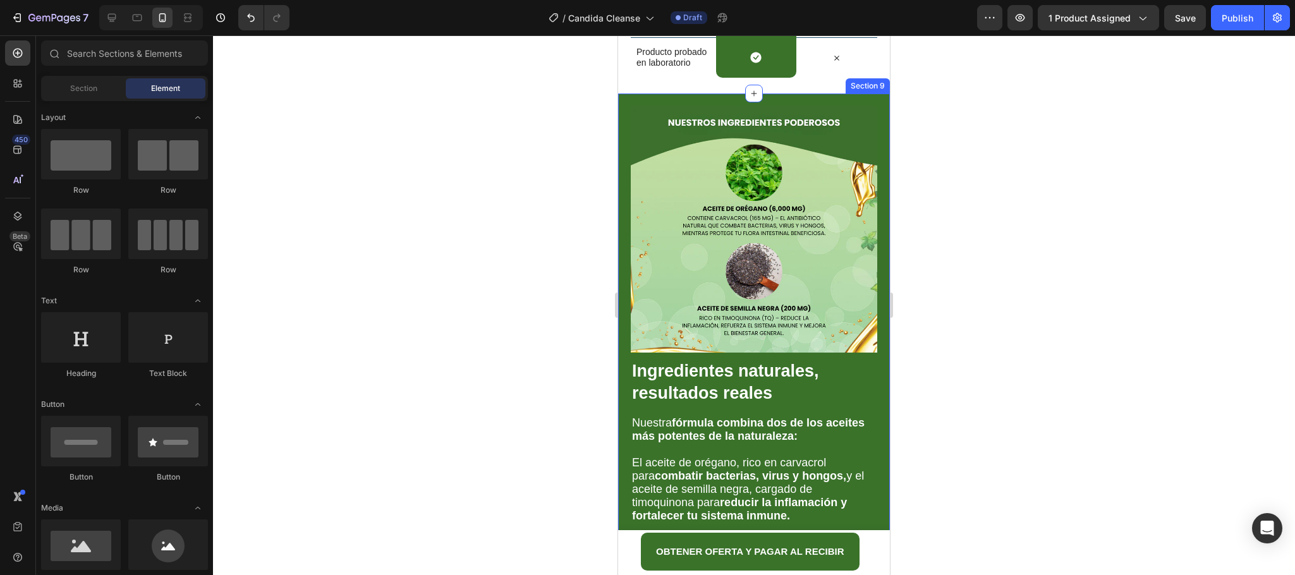
click at [872, 137] on div "Image Ingredientes naturales, resultados reales Heading Nuestra fórmula combina…" at bounding box center [754, 337] width 272 height 486
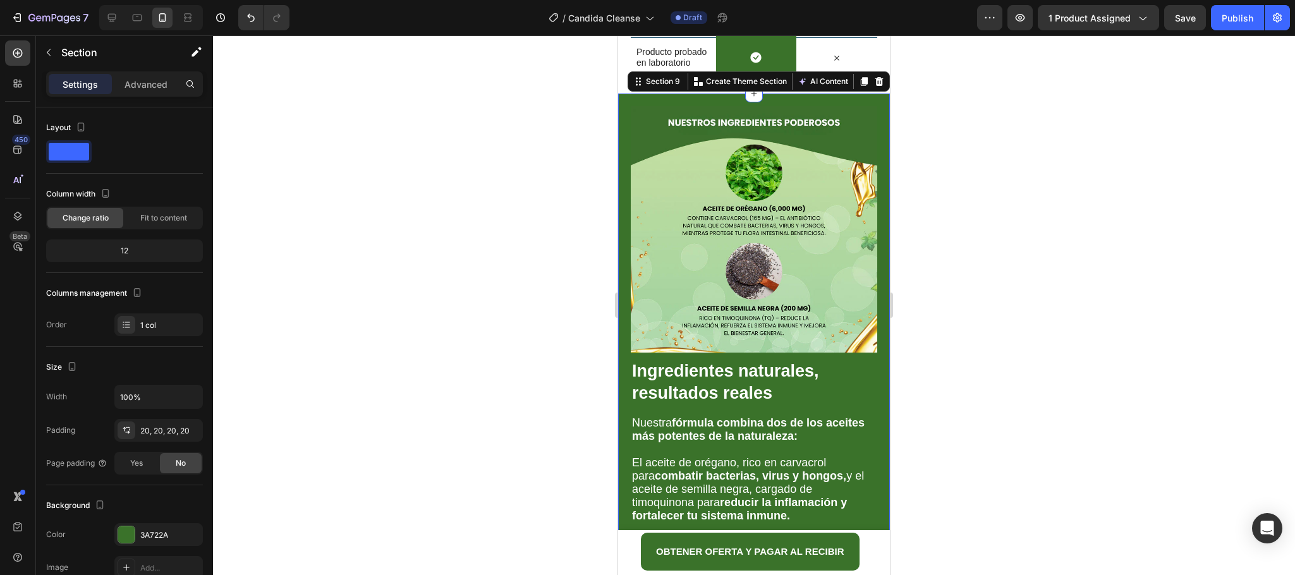
click at [872, 80] on div "Section 9 You can create reusable sections Create Theme Section AI Content Writ…" at bounding box center [759, 81] width 262 height 20
drag, startPoint x: 863, startPoint y: 76, endPoint x: 1605, endPoint y: 205, distance: 753.0
click at [872, 76] on div at bounding box center [879, 81] width 15 height 15
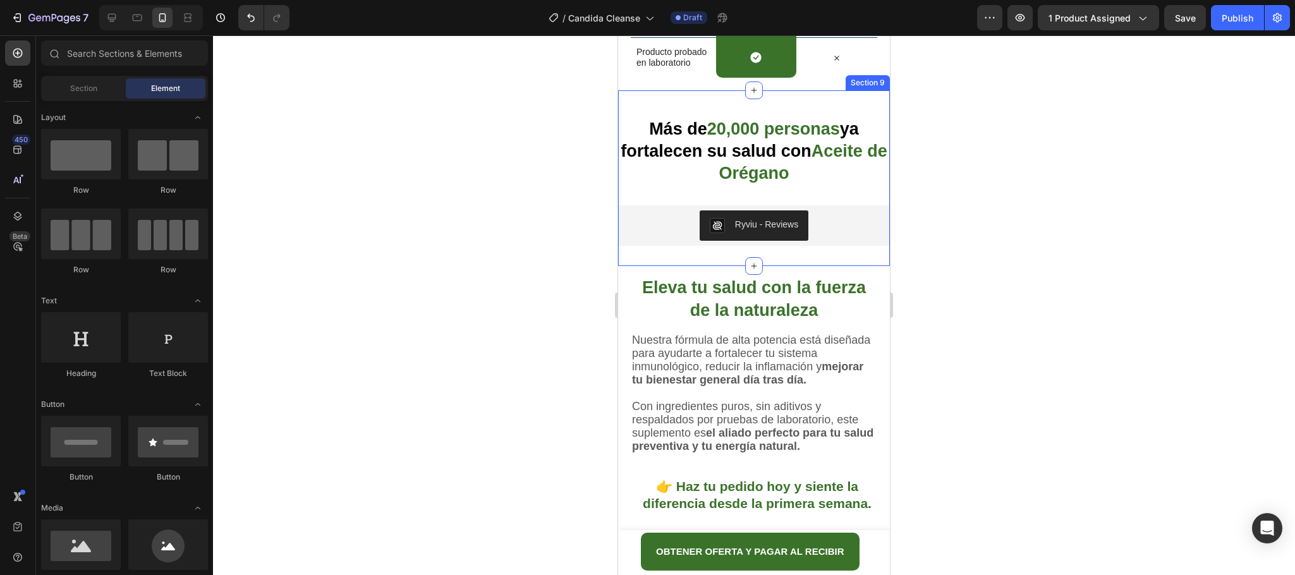
scroll to position [3783, 0]
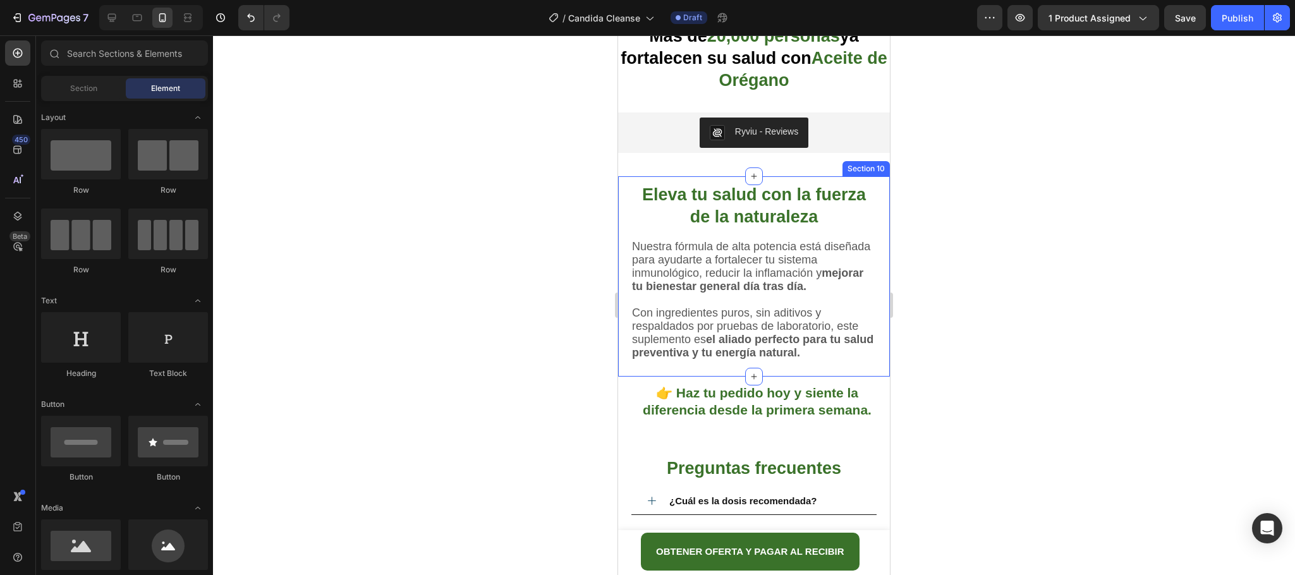
click at [870, 274] on div "Eleva tu salud con la fuerza de la naturaleza Heading Nuestra fórmula de alta p…" at bounding box center [754, 276] width 272 height 200
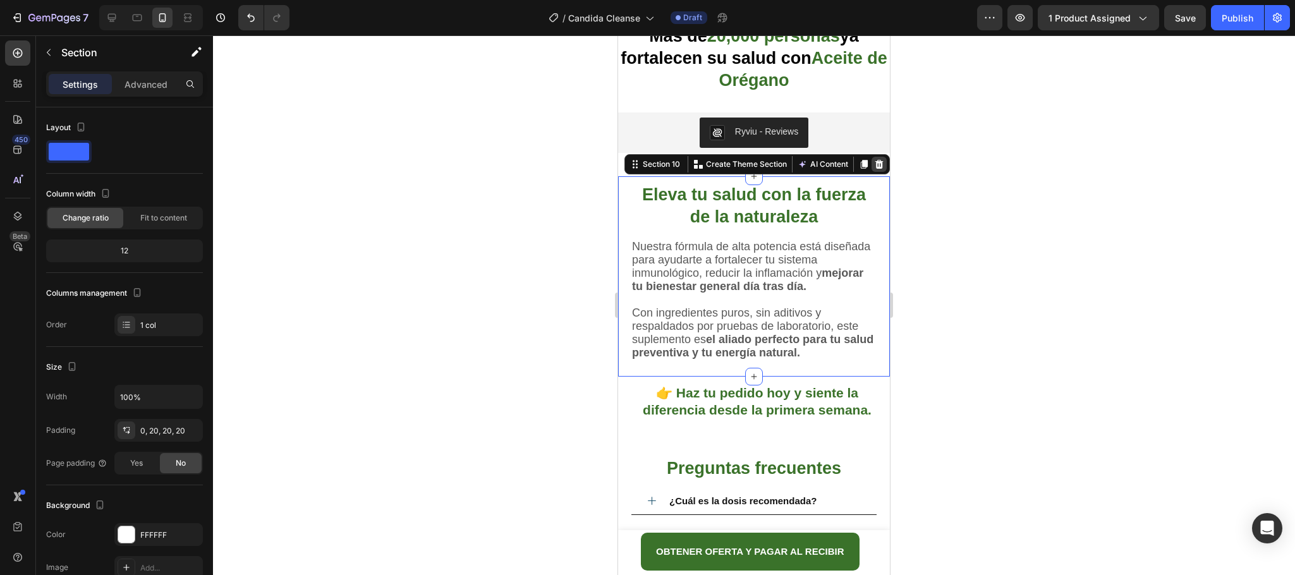
click at [875, 164] on icon at bounding box center [879, 164] width 8 height 9
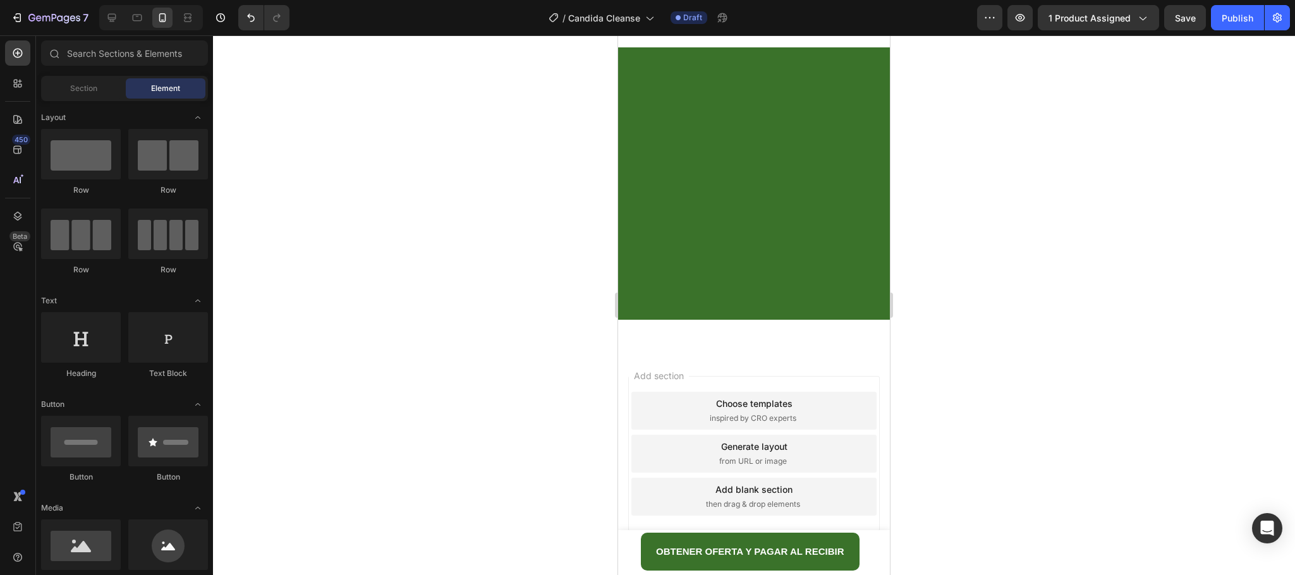
scroll to position [3214, 0]
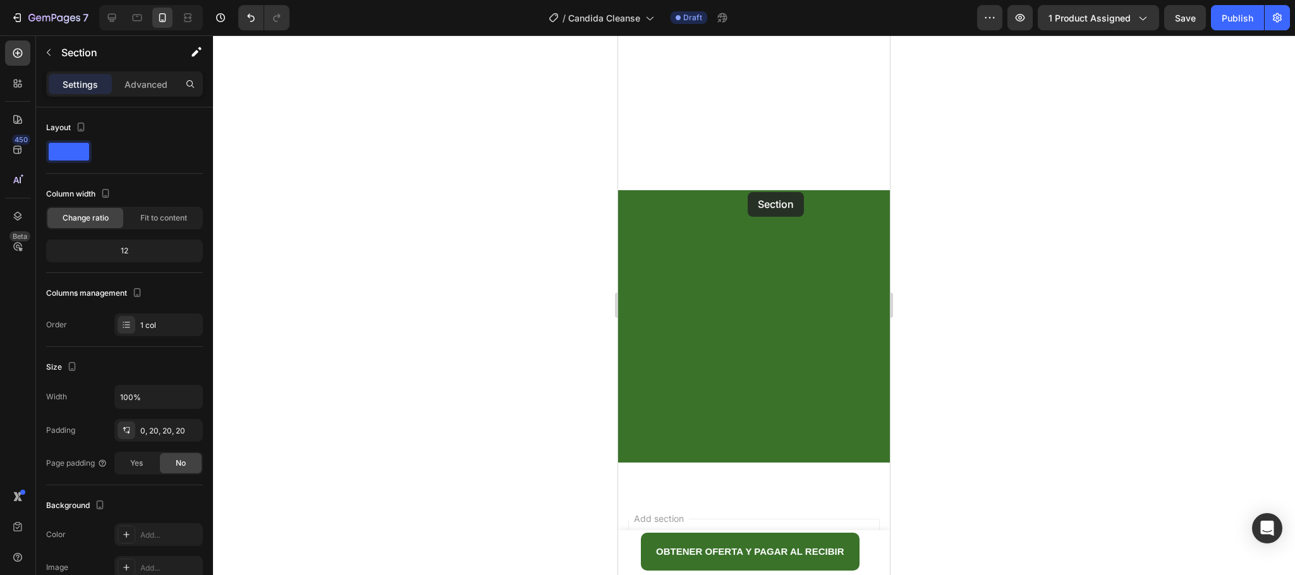
scroll to position [2645, 0]
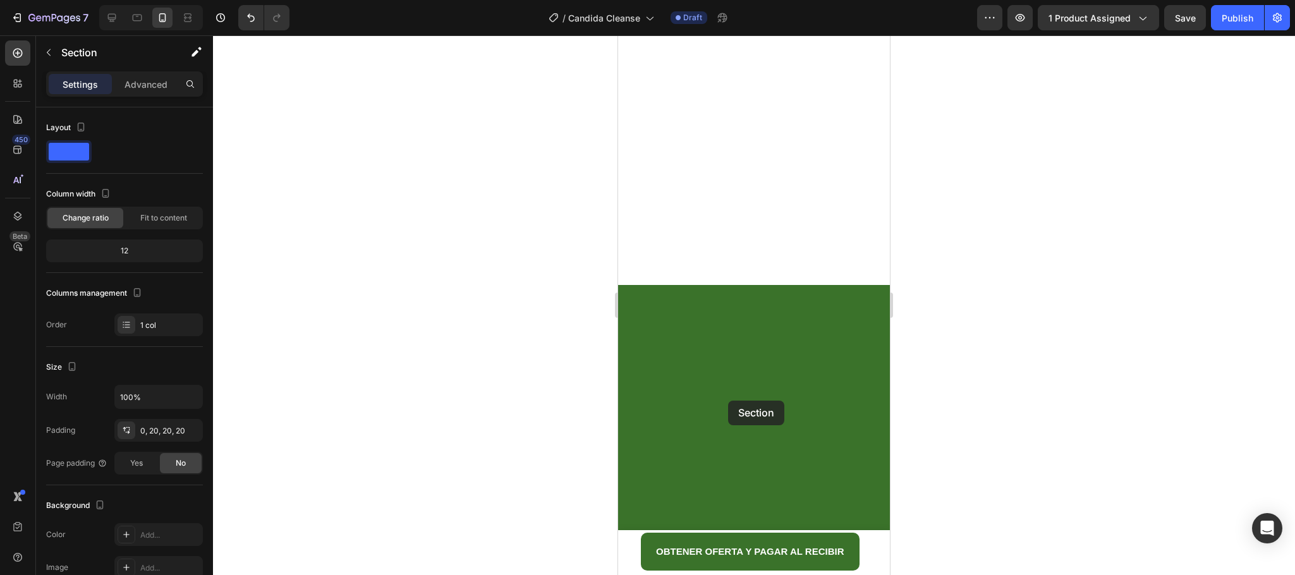
drag, startPoint x: 640, startPoint y: 201, endPoint x: 728, endPoint y: 404, distance: 221.3
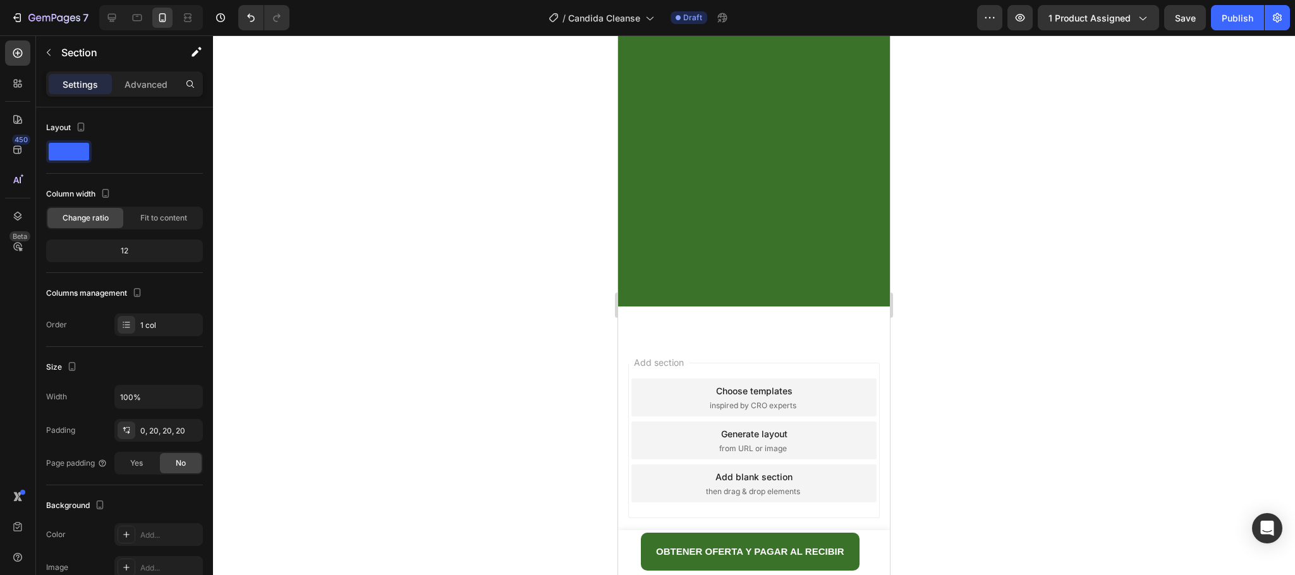
scroll to position [3024, 0]
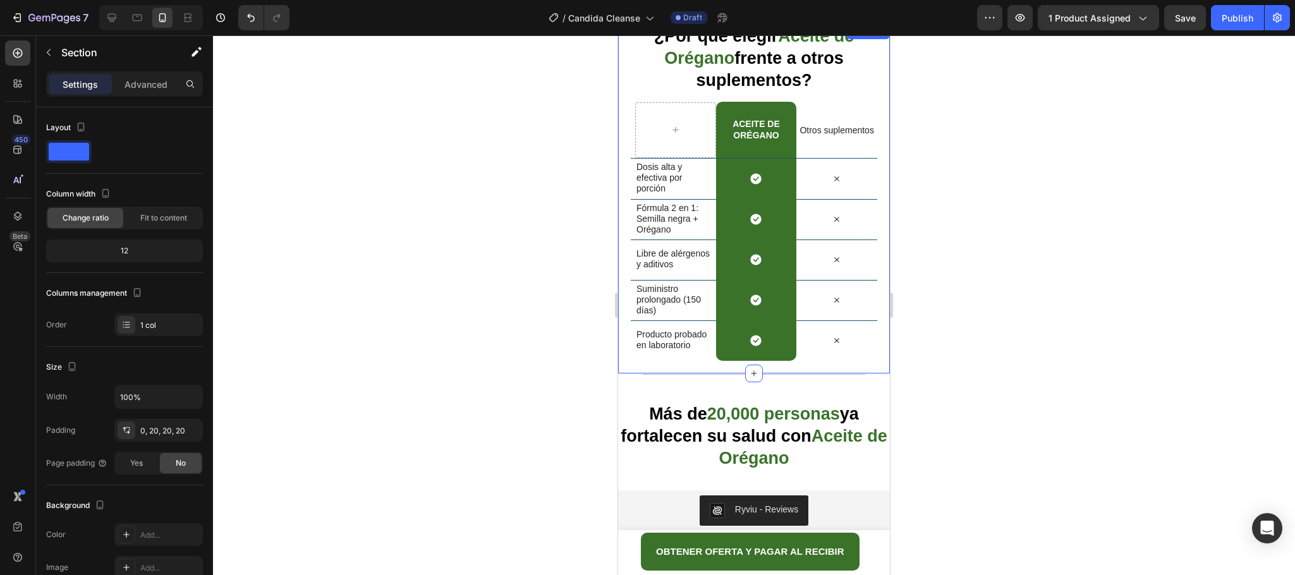
click at [874, 338] on div "¿Por qué elegir Aceite de Orégano frente a otros suplementos? Heading Row Aceit…" at bounding box center [754, 199] width 272 height 350
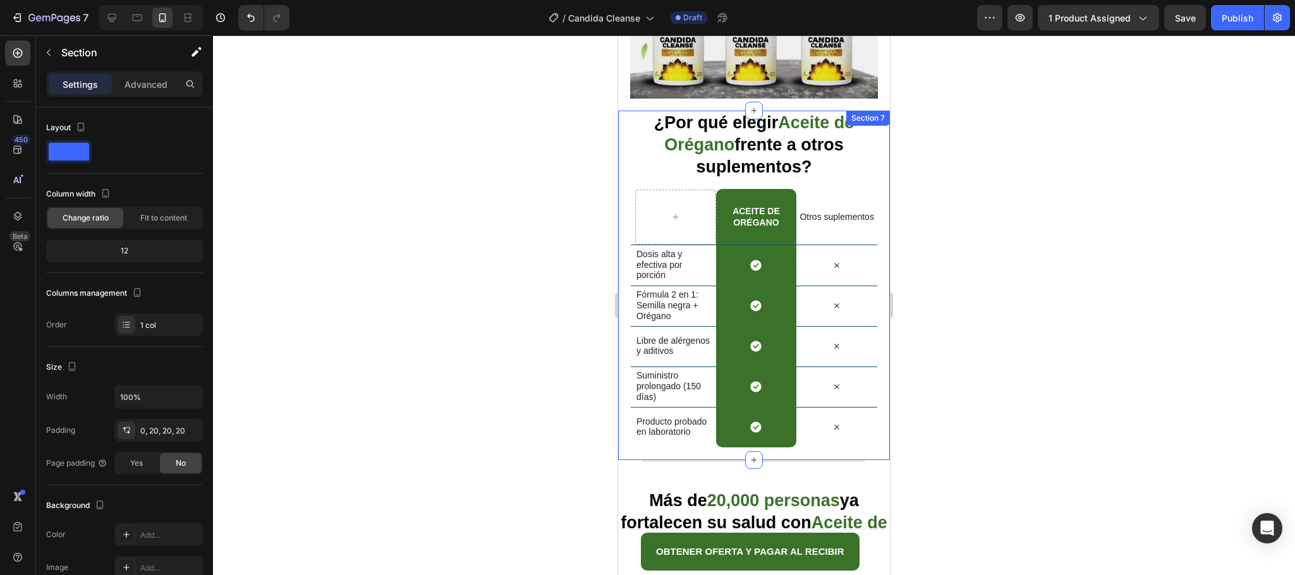
scroll to position [3309, 0]
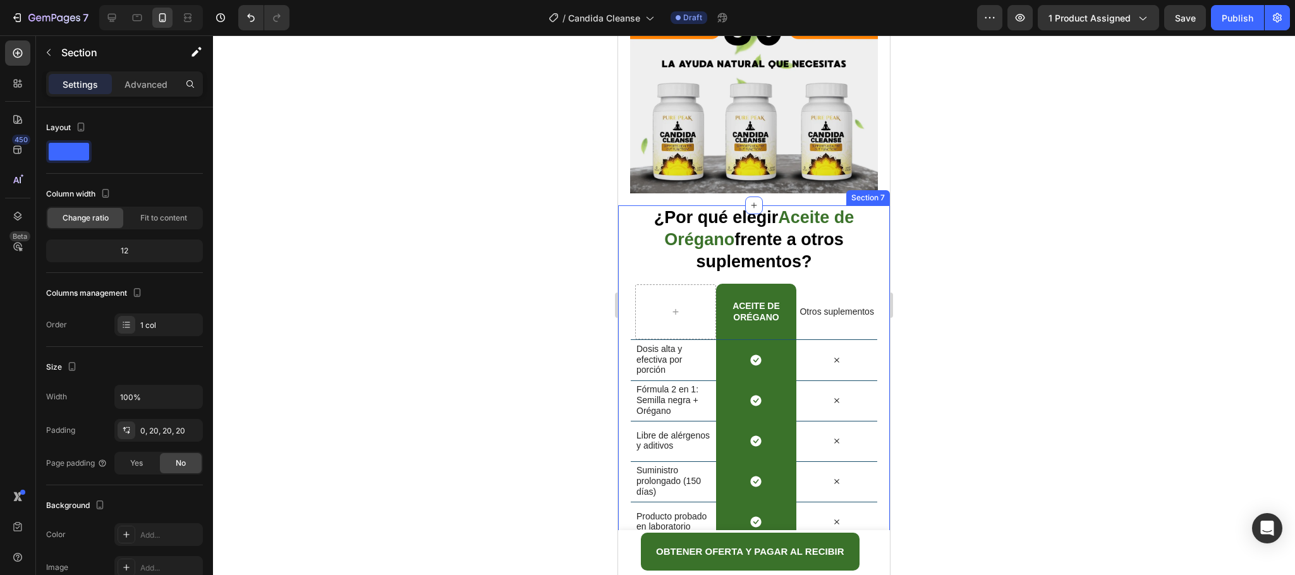
click at [867, 205] on div "¿Por qué elegir Aceite de Orégano frente a otros suplementos? Heading Row Aceit…" at bounding box center [754, 380] width 272 height 350
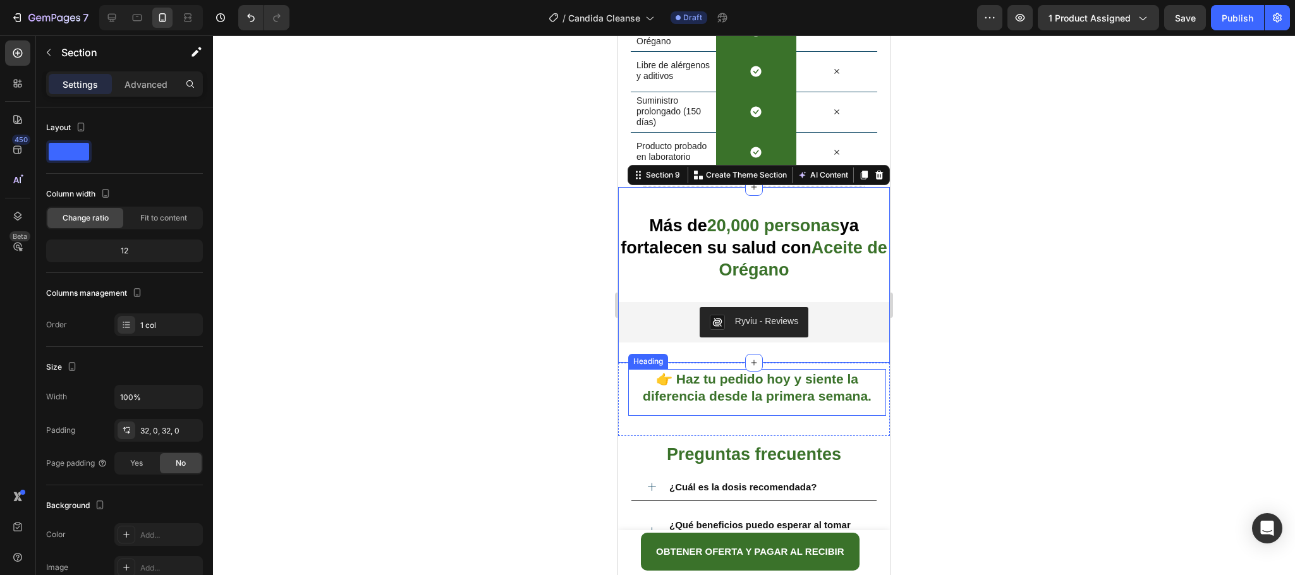
scroll to position [3593, 0]
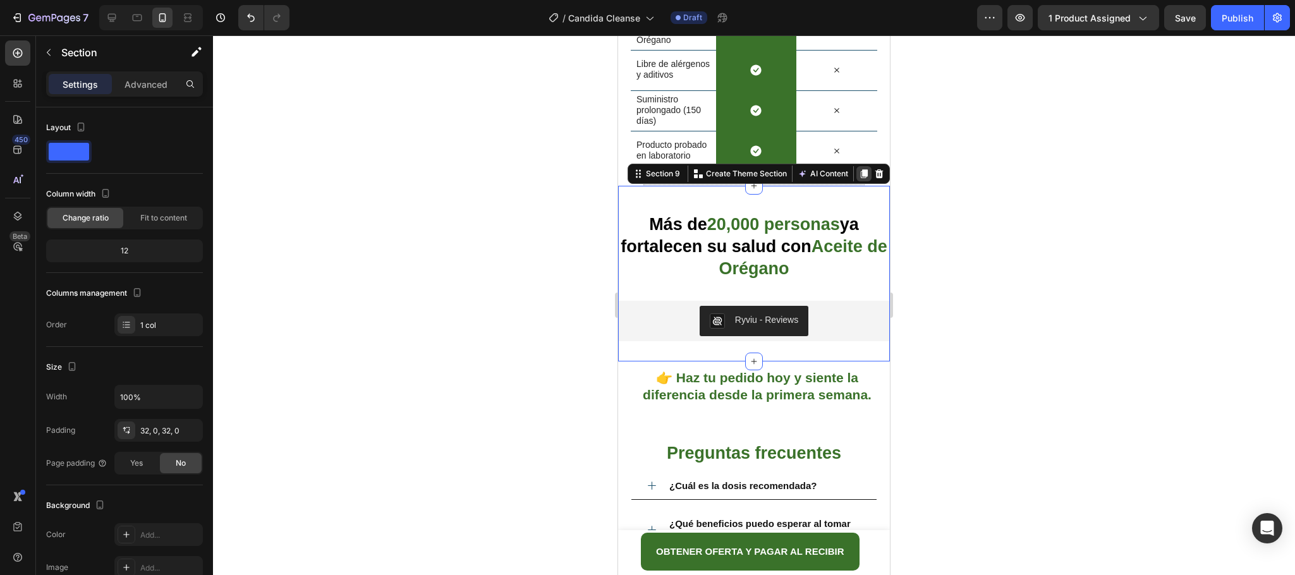
click at [856, 169] on div at bounding box center [863, 173] width 15 height 15
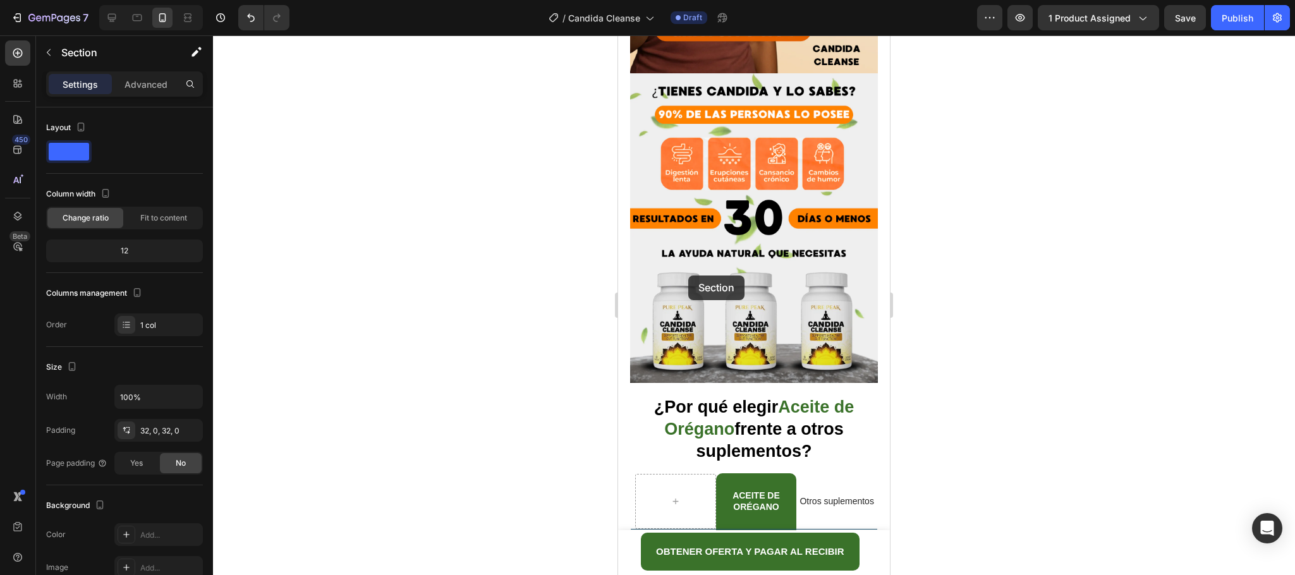
scroll to position [3498, 0]
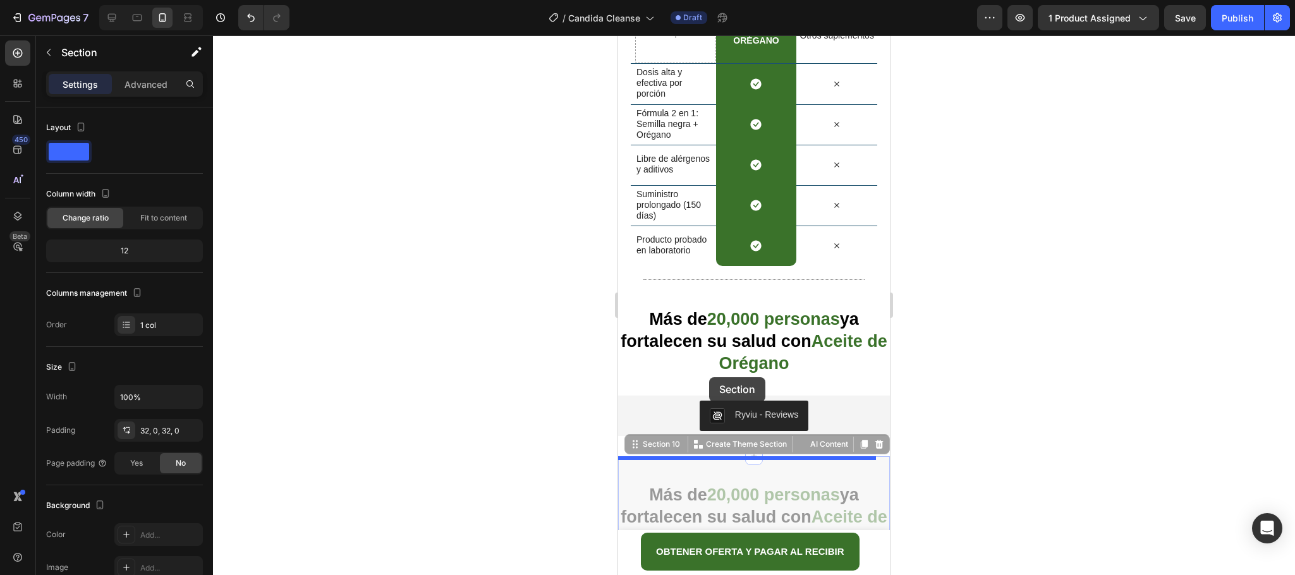
drag, startPoint x: 630, startPoint y: 355, endPoint x: 709, endPoint y: 377, distance: 82.0
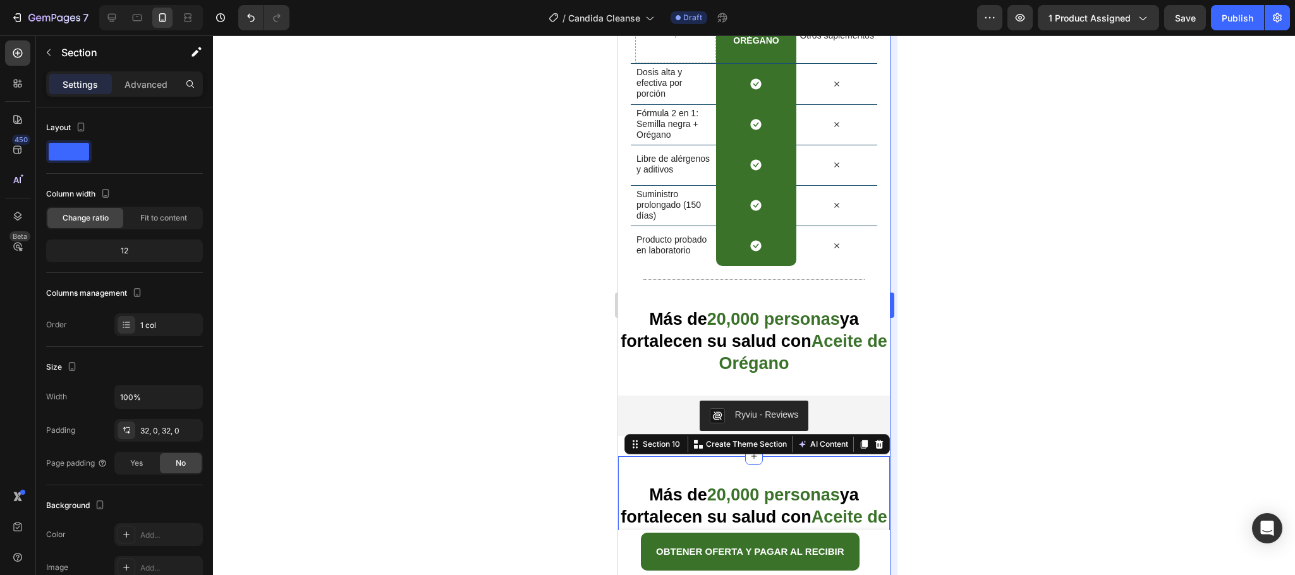
drag, startPoint x: 971, startPoint y: 326, endPoint x: 892, endPoint y: 358, distance: 85.3
click at [969, 327] on div at bounding box center [754, 305] width 1082 height 540
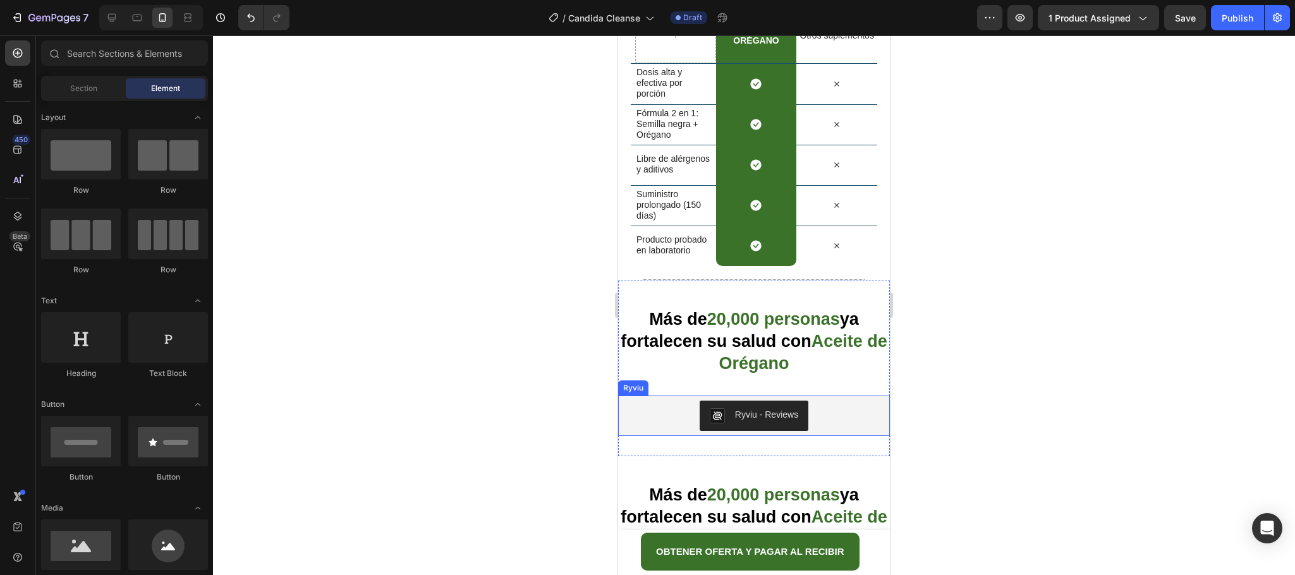
click at [833, 410] on div "Ryviu - Reviews" at bounding box center [754, 416] width 262 height 30
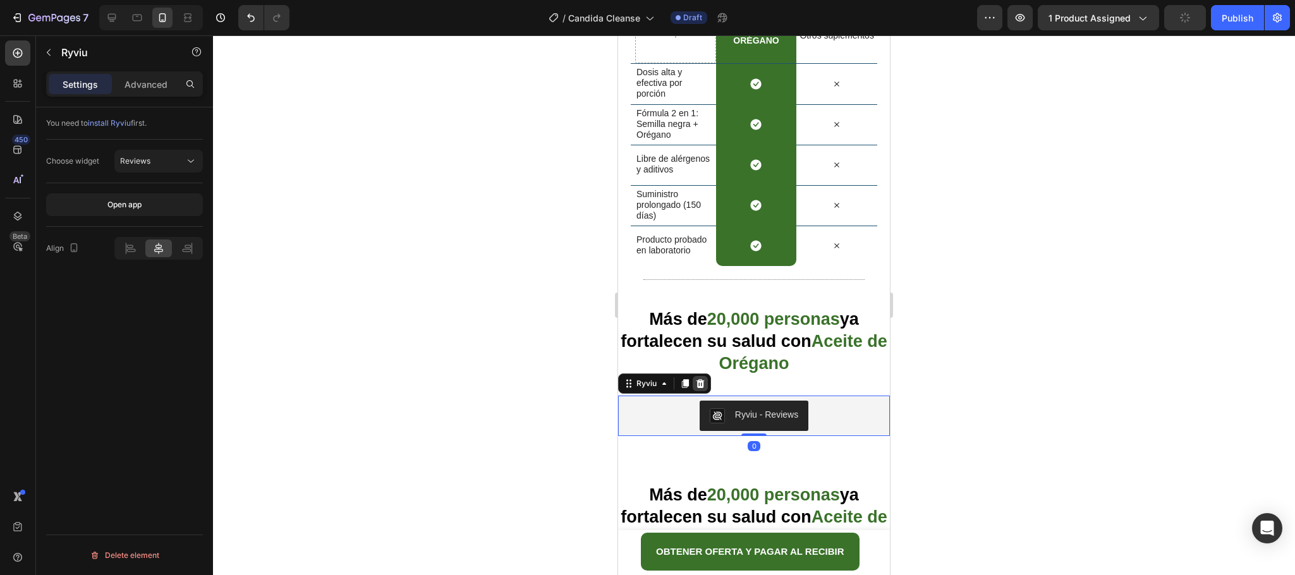
click at [702, 387] on icon at bounding box center [700, 384] width 10 height 10
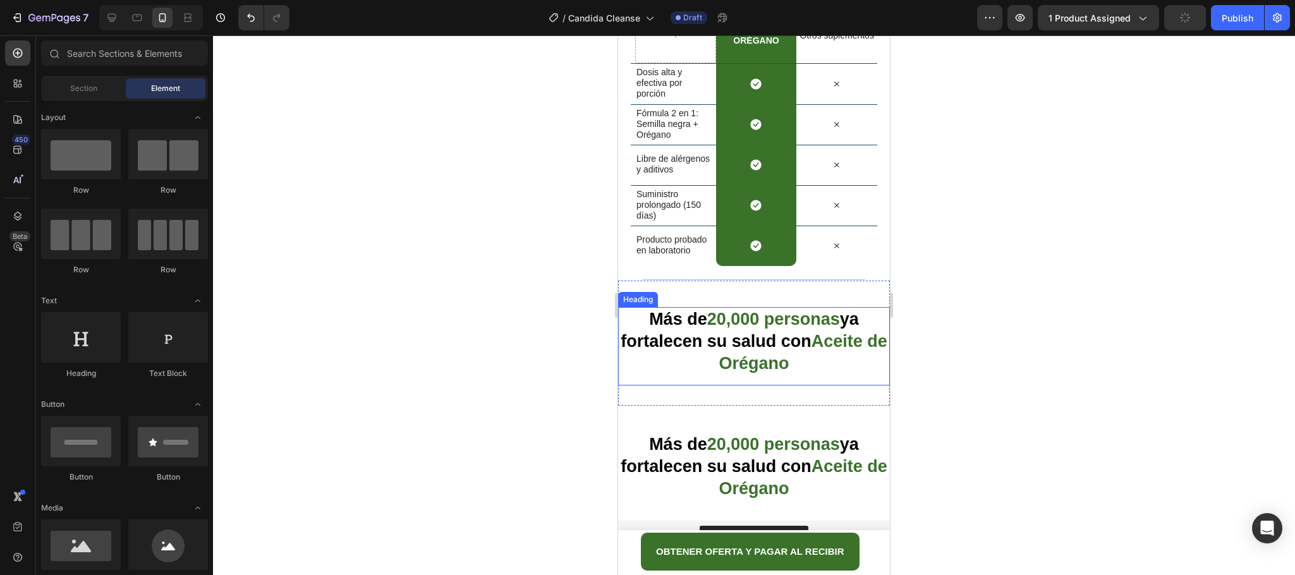
click at [755, 356] on strong "Aceite de Orégano" at bounding box center [803, 352] width 168 height 41
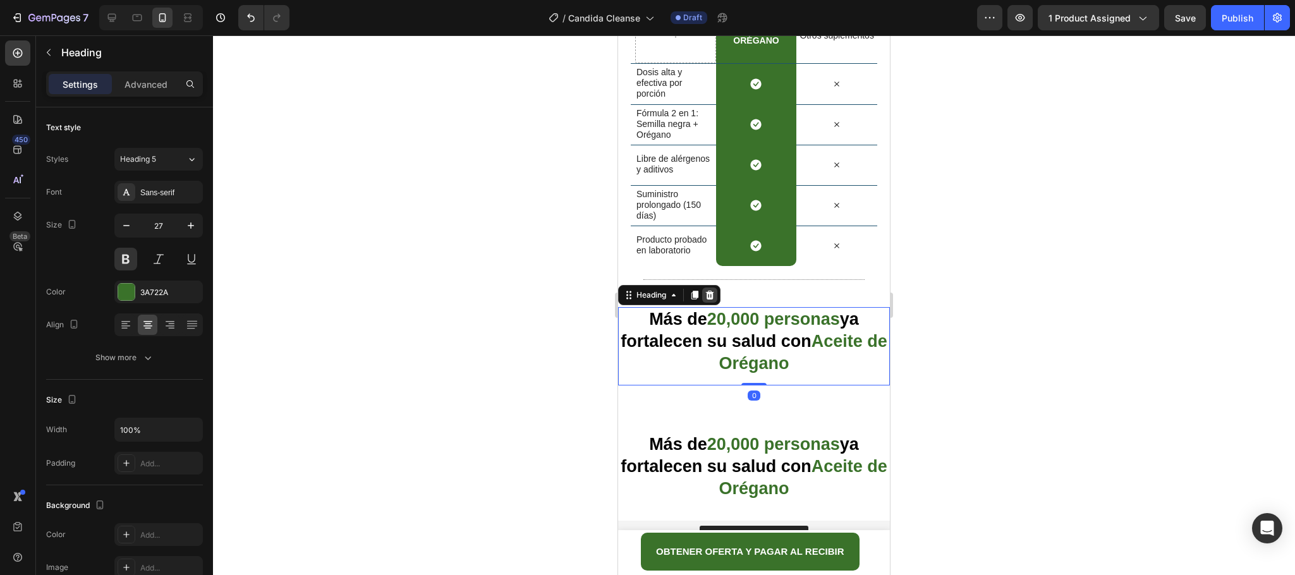
click at [715, 295] on div at bounding box center [709, 295] width 15 height 15
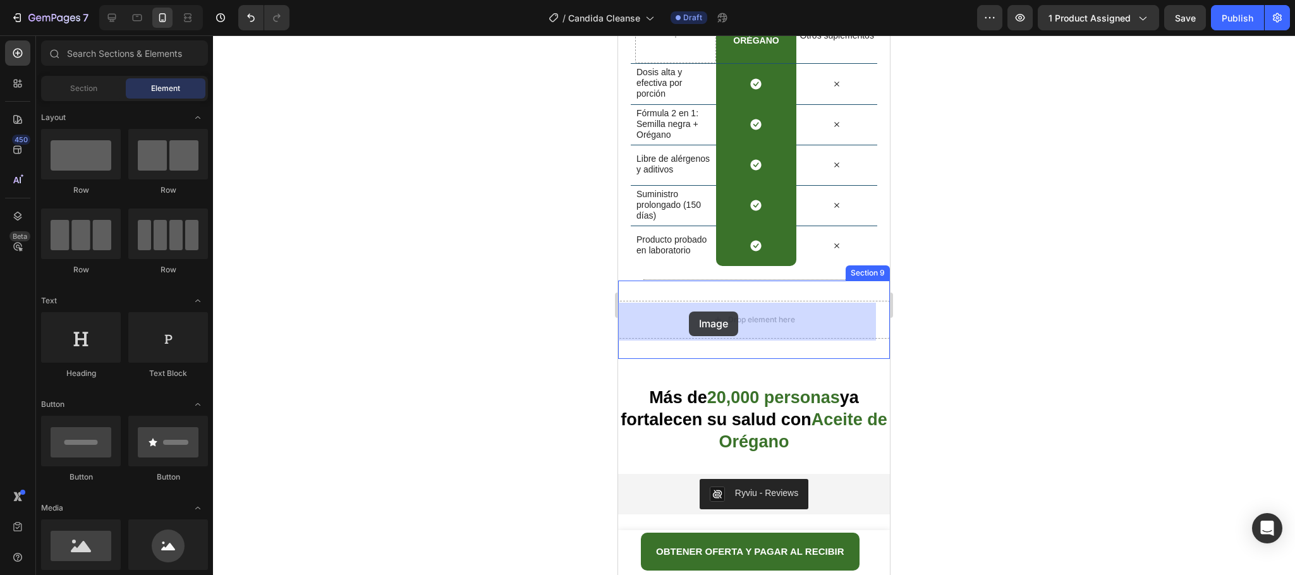
drag, startPoint x: 694, startPoint y: 391, endPoint x: 689, endPoint y: 312, distance: 79.2
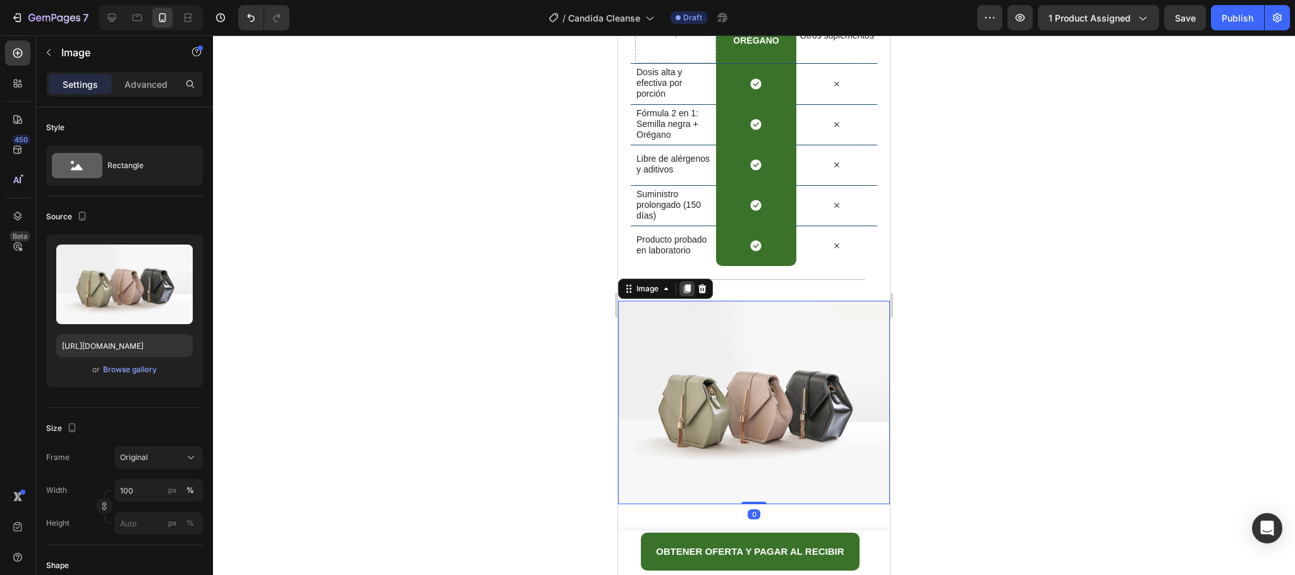
click at [689, 292] on icon at bounding box center [687, 288] width 7 height 9
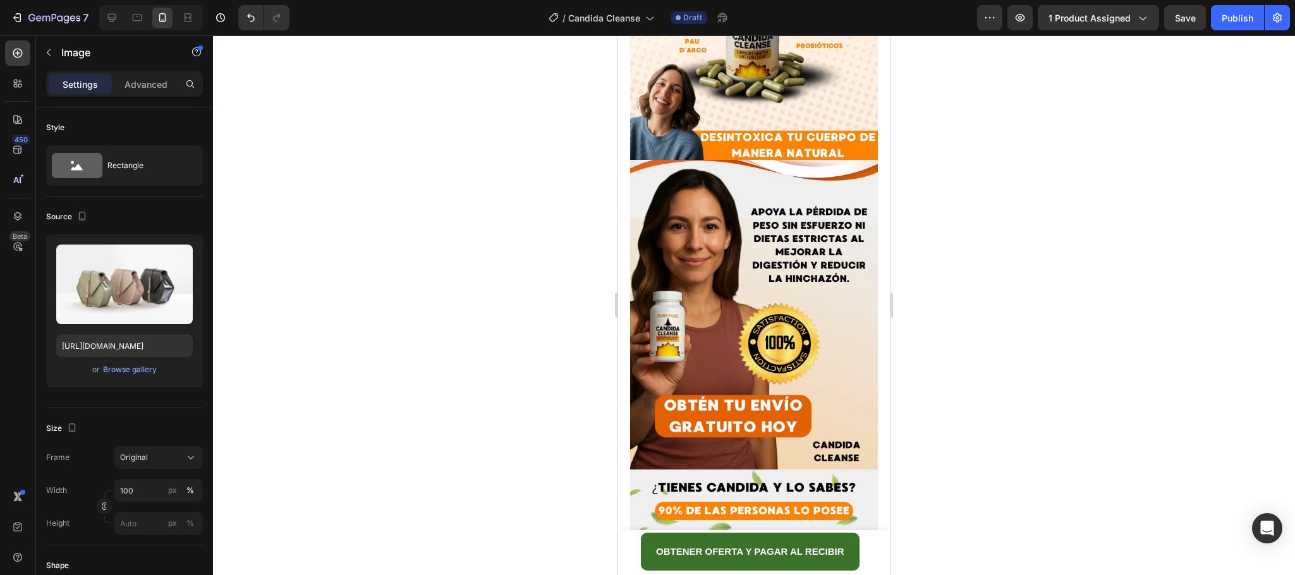
scroll to position [2682, 0]
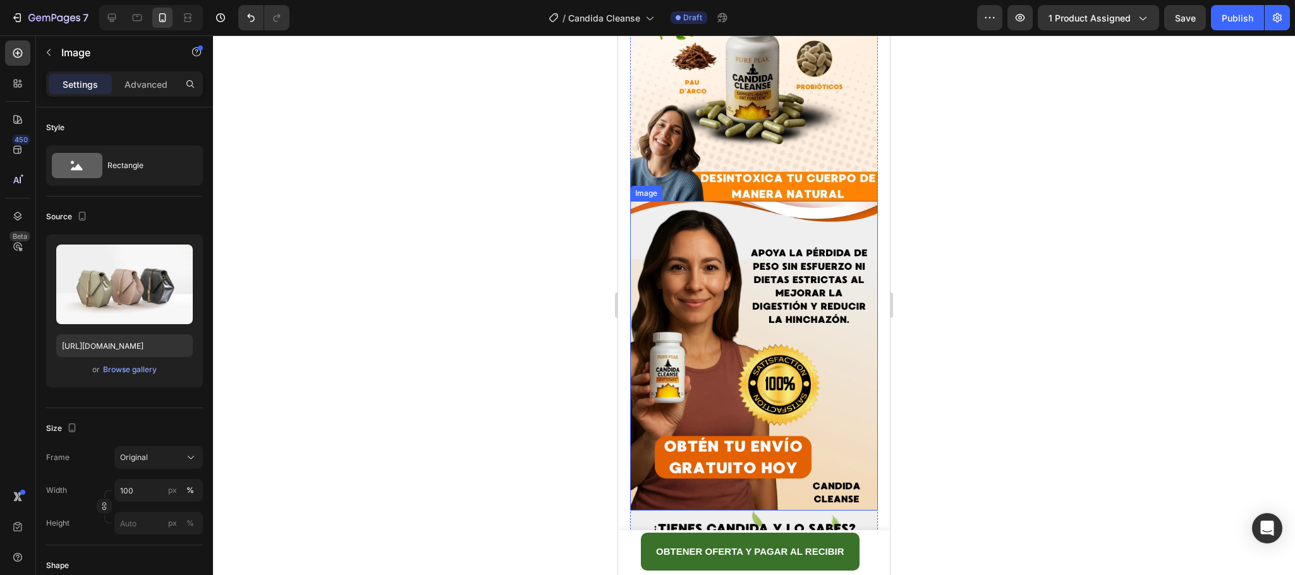
click at [746, 267] on img at bounding box center [754, 356] width 248 height 310
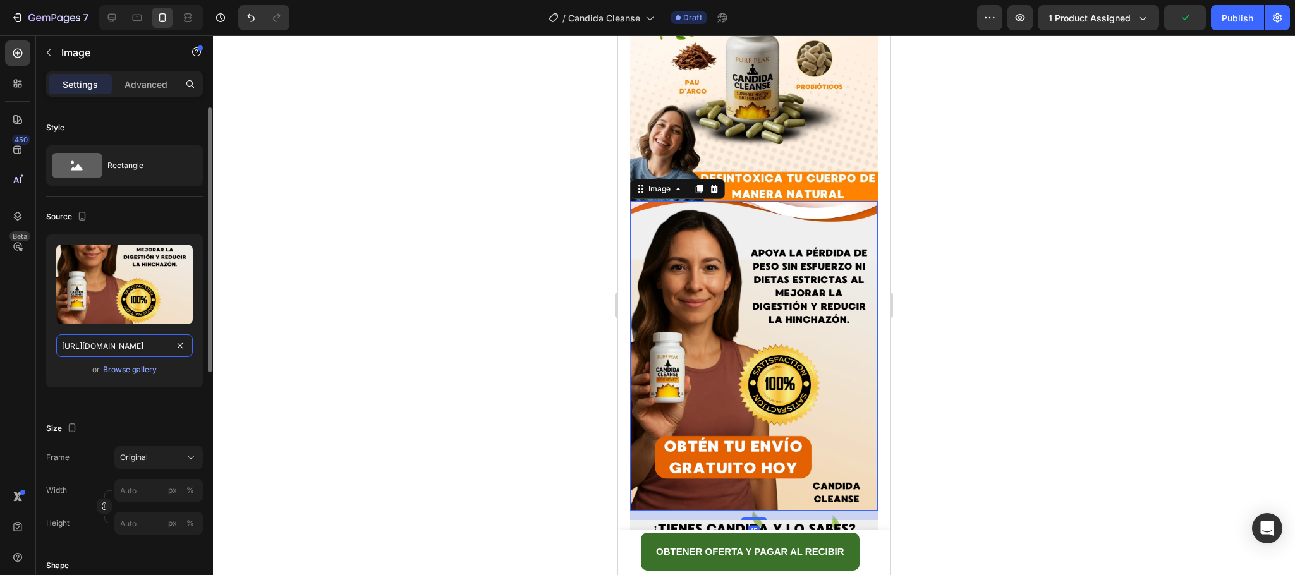
click at [139, 344] on input "[URL][DOMAIN_NAME]" at bounding box center [124, 345] width 137 height 23
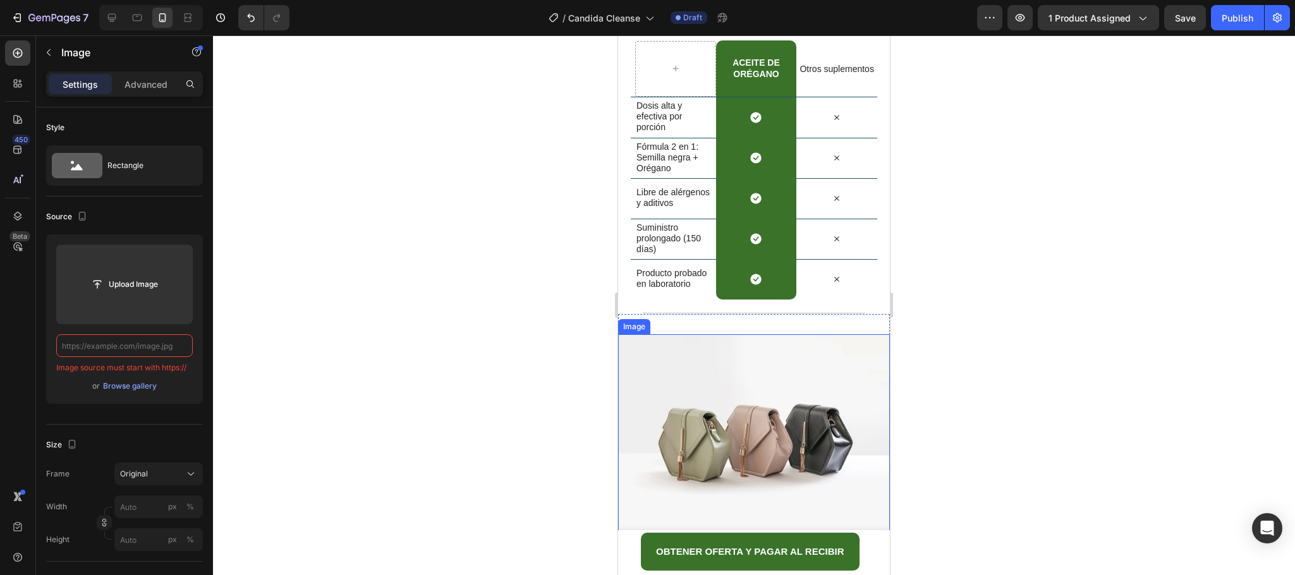
scroll to position [3535, 0]
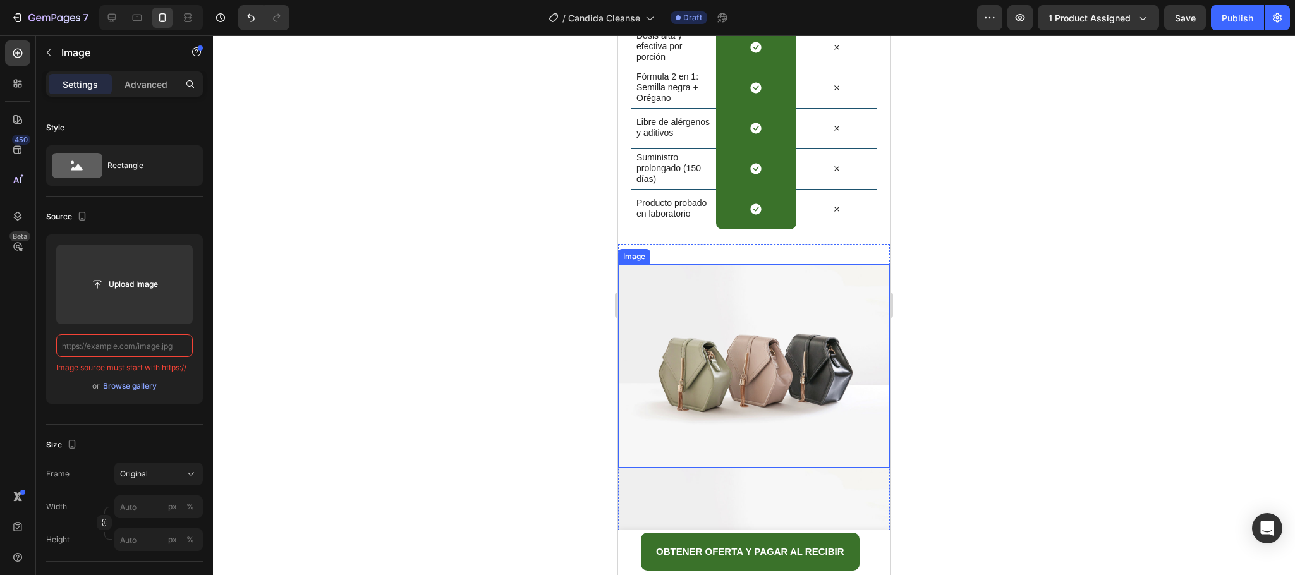
click at [745, 414] on img at bounding box center [754, 366] width 272 height 204
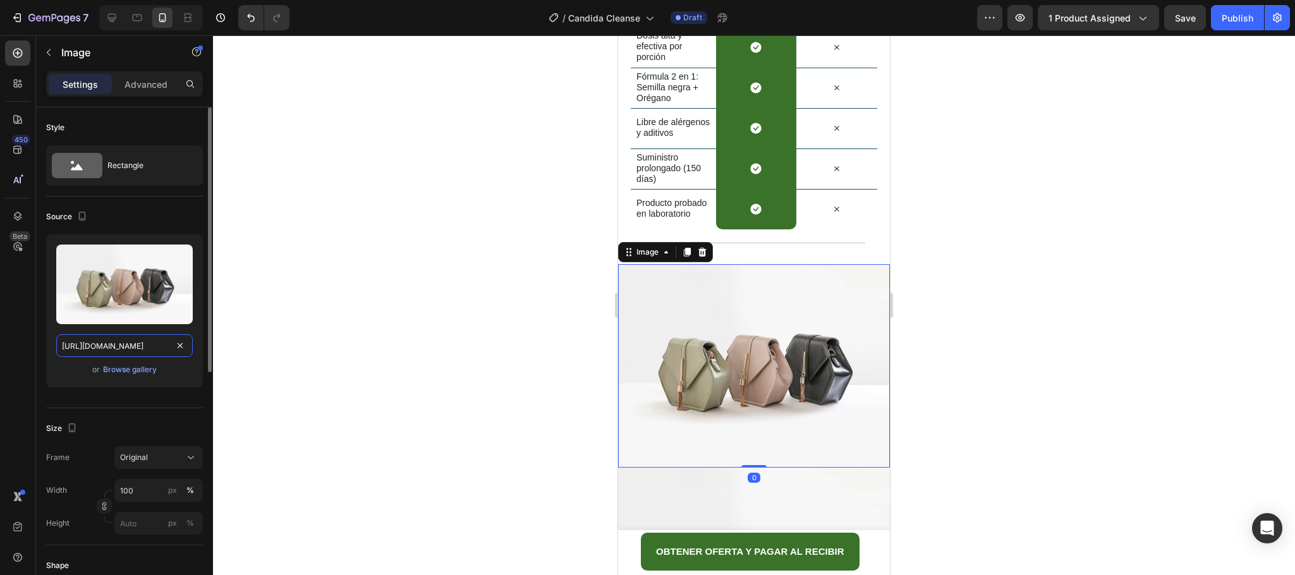
click at [123, 347] on input "[URL][DOMAIN_NAME]" at bounding box center [124, 345] width 137 height 23
paste input "i.ibb.co/cXkbsTgg/10.webp"
type input "[URL][DOMAIN_NAME]"
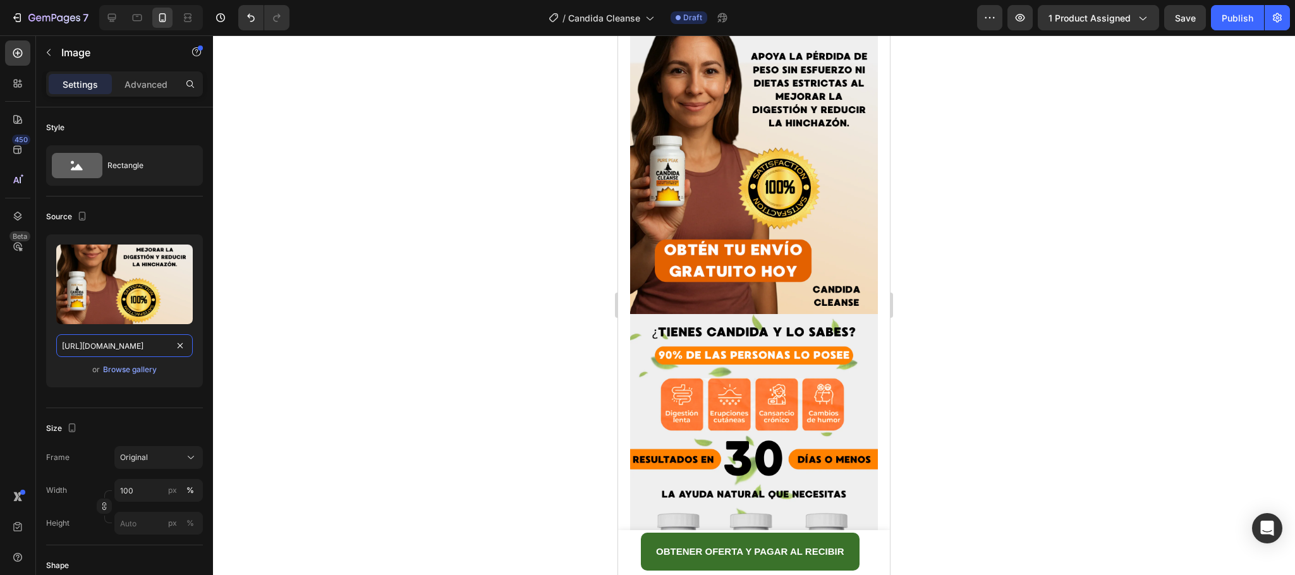
scroll to position [2871, 0]
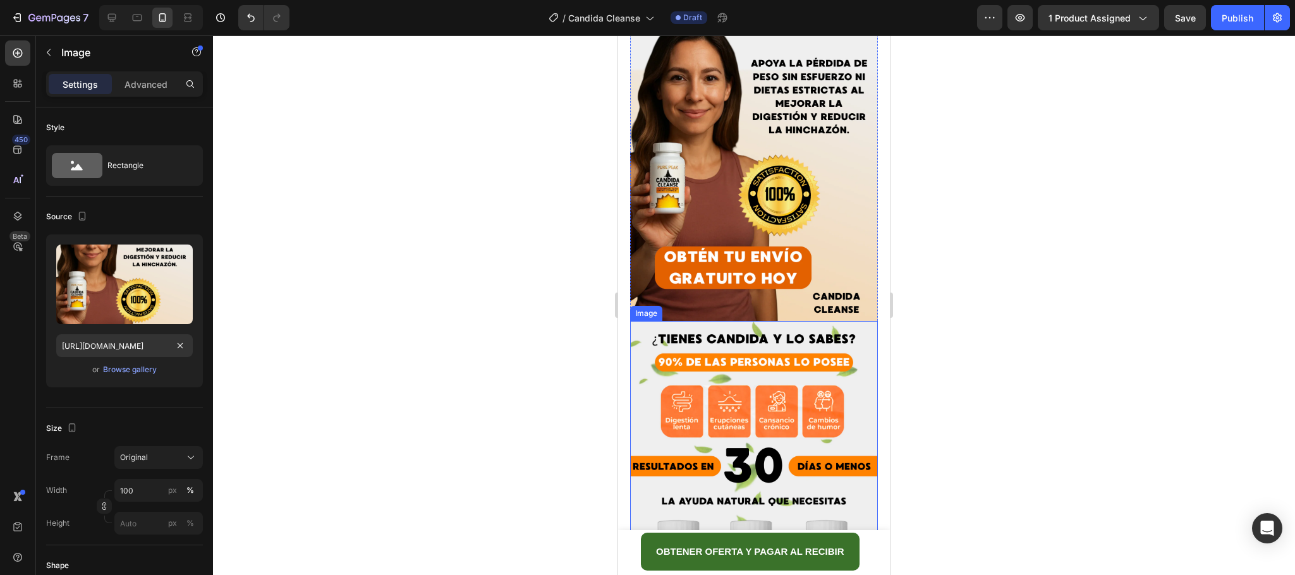
click at [766, 383] on img at bounding box center [754, 476] width 248 height 310
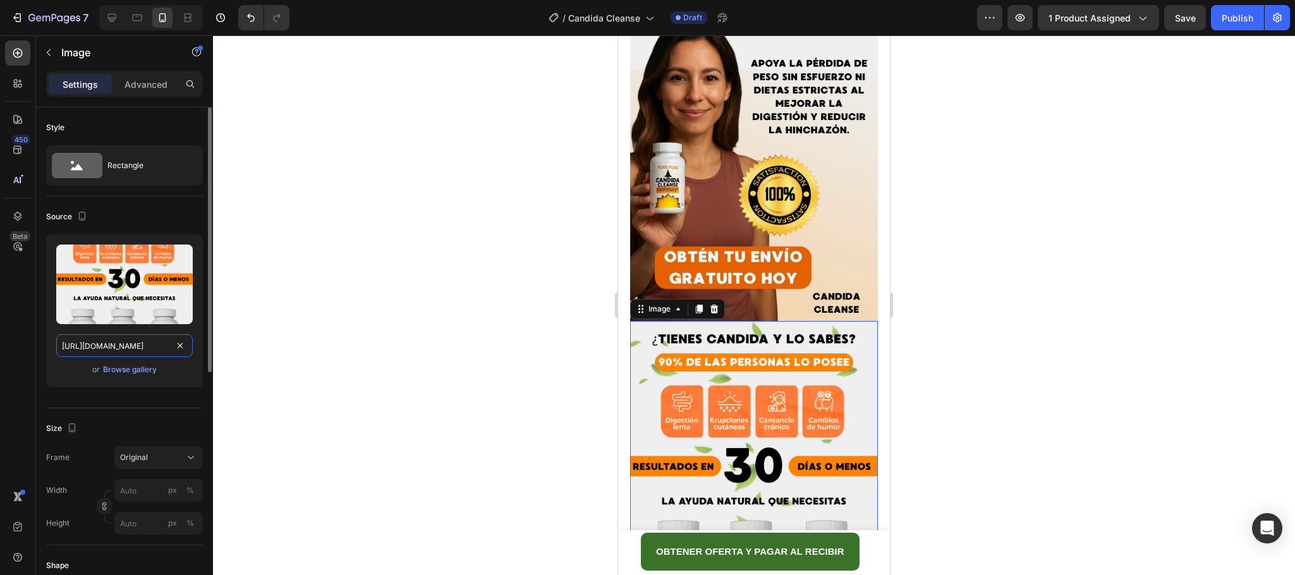
click at [139, 343] on input "[URL][DOMAIN_NAME]" at bounding box center [124, 345] width 137 height 23
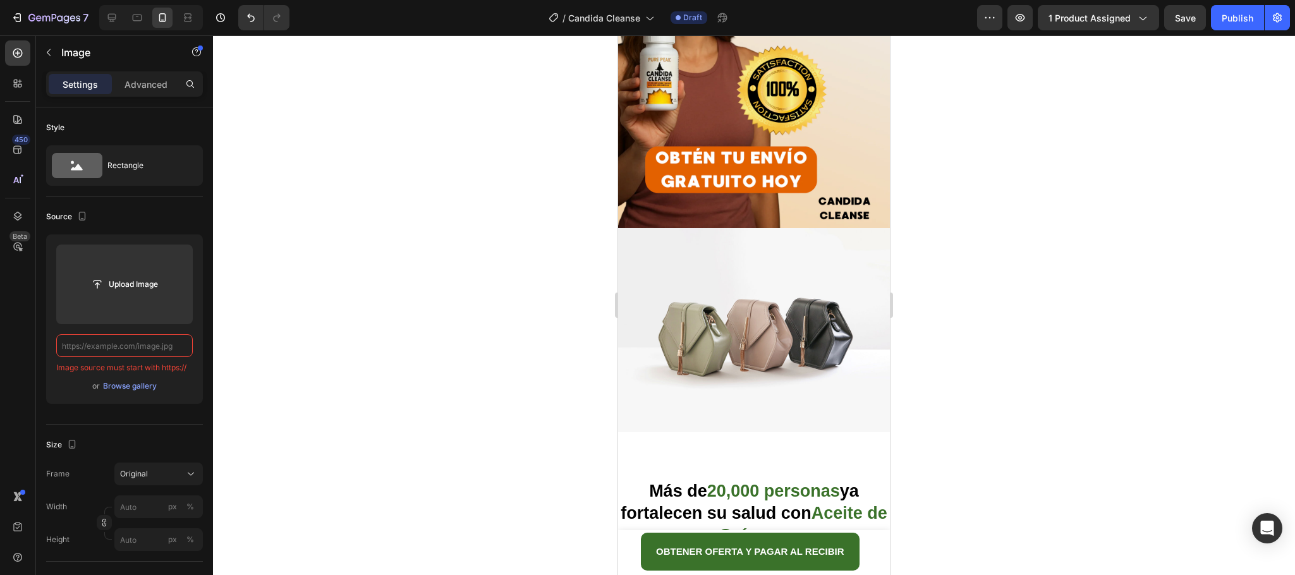
scroll to position [4009, 0]
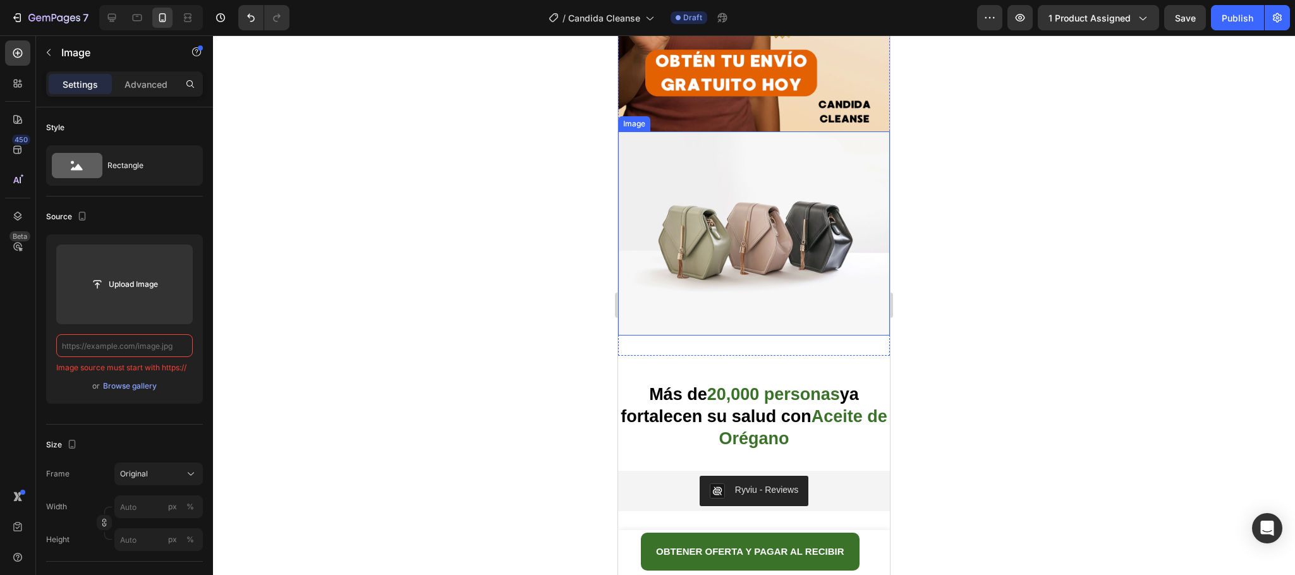
click at [755, 249] on img at bounding box center [754, 233] width 272 height 204
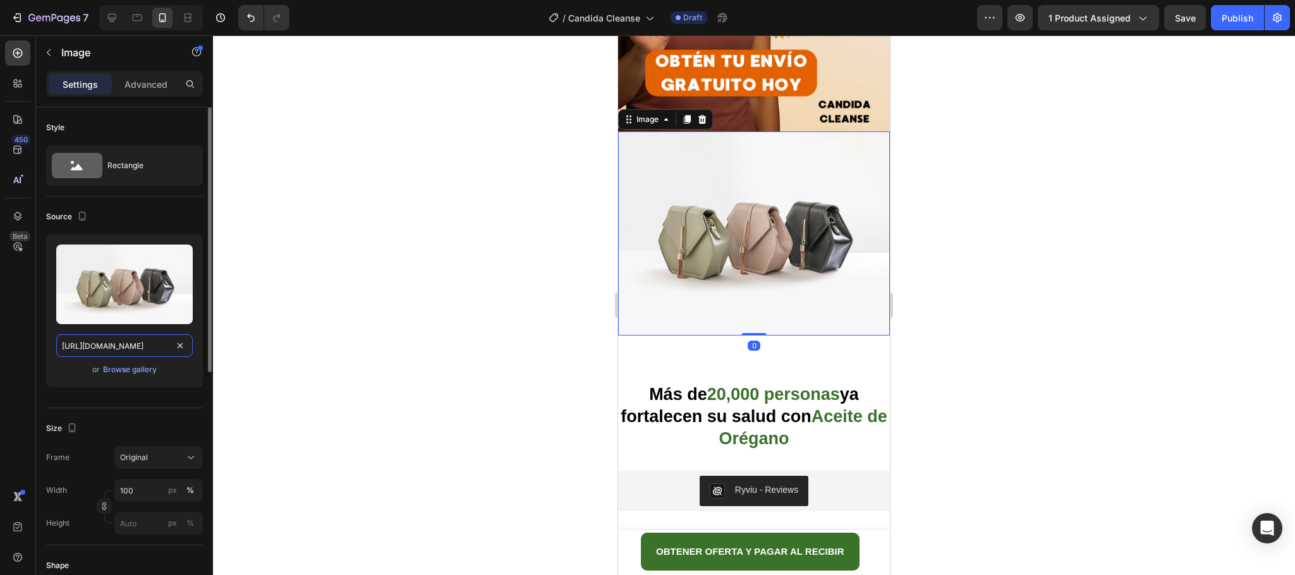
click at [121, 349] on input "[URL][DOMAIN_NAME]" at bounding box center [124, 345] width 137 height 23
paste input "i.ibb.co/2Y62SVSh/9.webp"
type input "[URL][DOMAIN_NAME]"
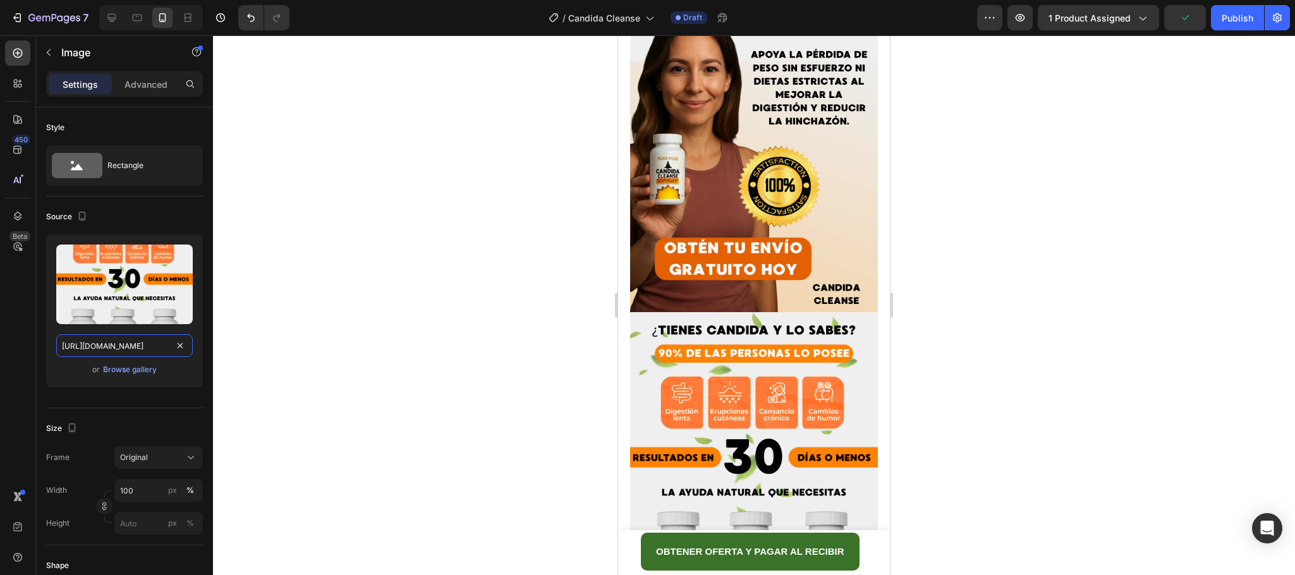
scroll to position [2871, 0]
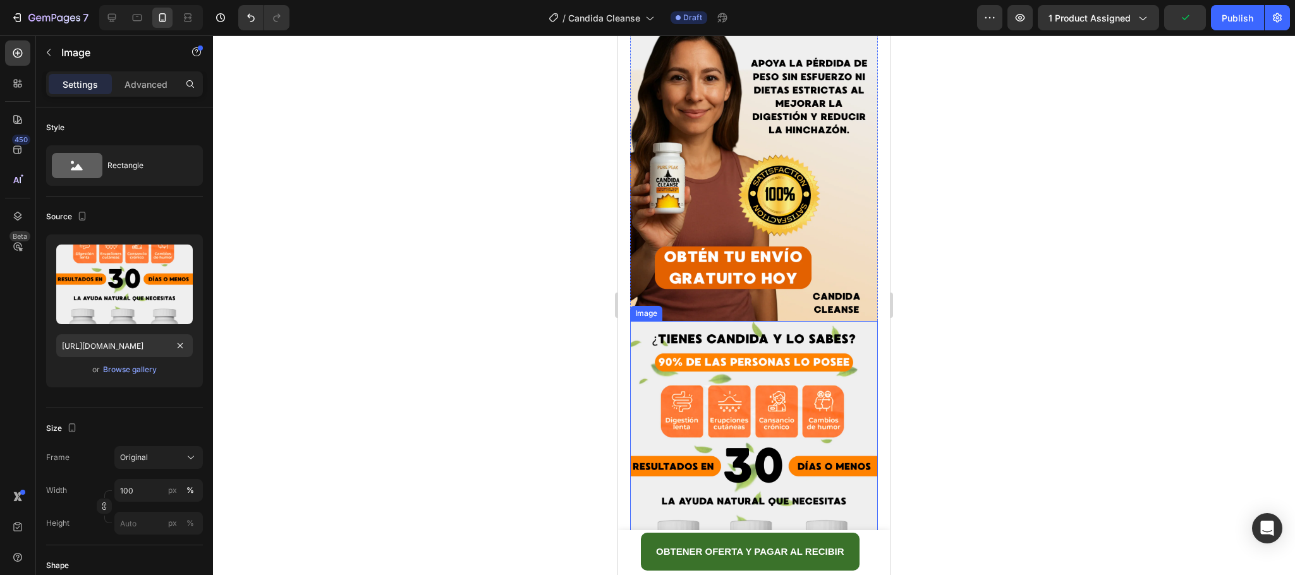
click at [799, 321] on img at bounding box center [754, 476] width 248 height 310
click at [717, 305] on icon at bounding box center [714, 309] width 8 height 9
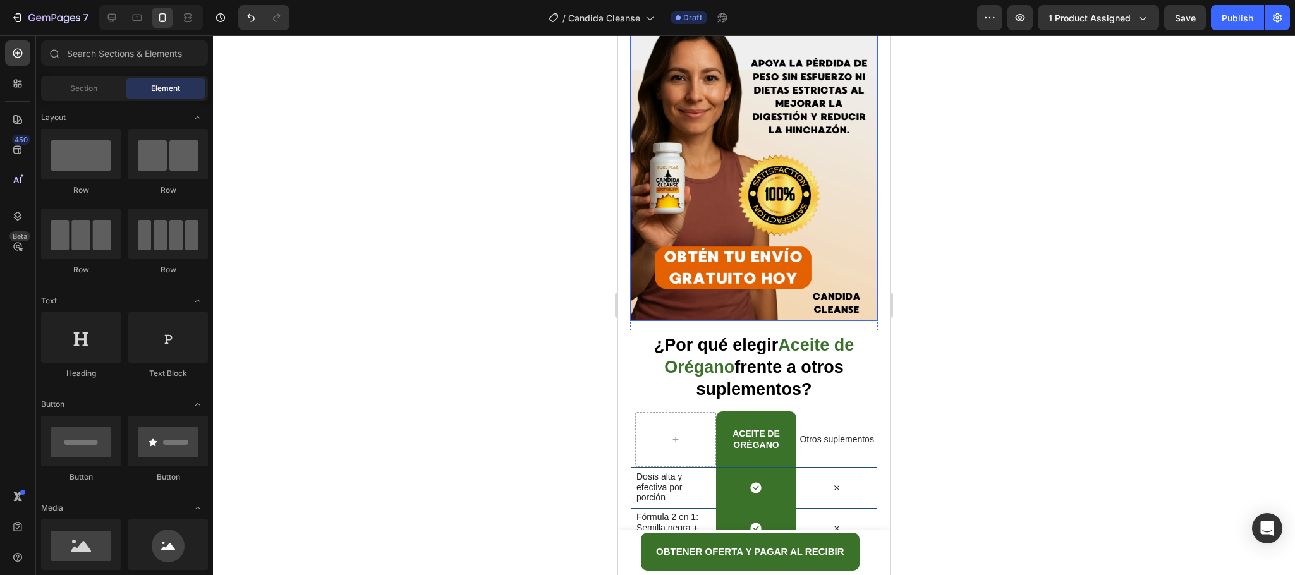
click at [755, 171] on img at bounding box center [754, 166] width 248 height 310
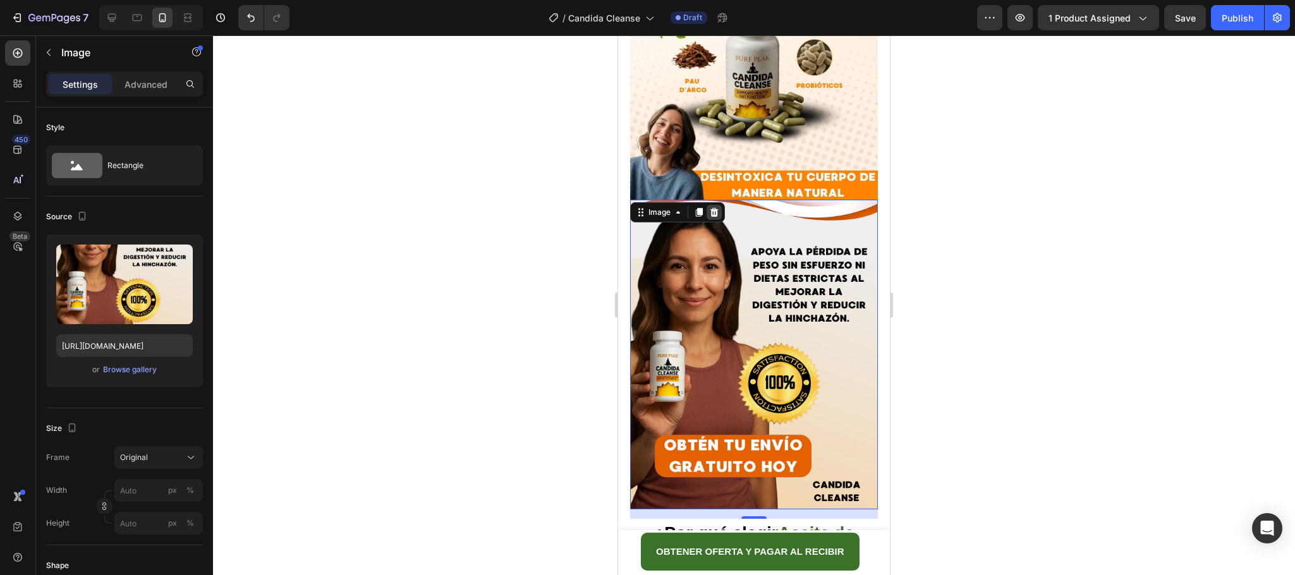
scroll to position [2682, 0]
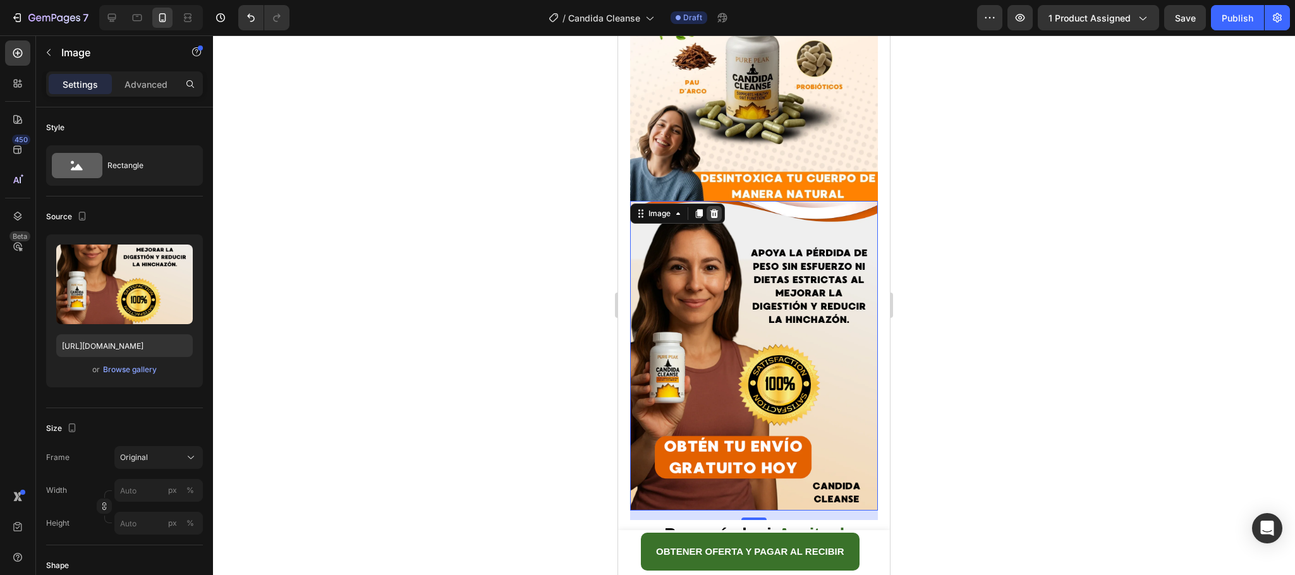
click at [715, 209] on icon at bounding box center [714, 213] width 8 height 9
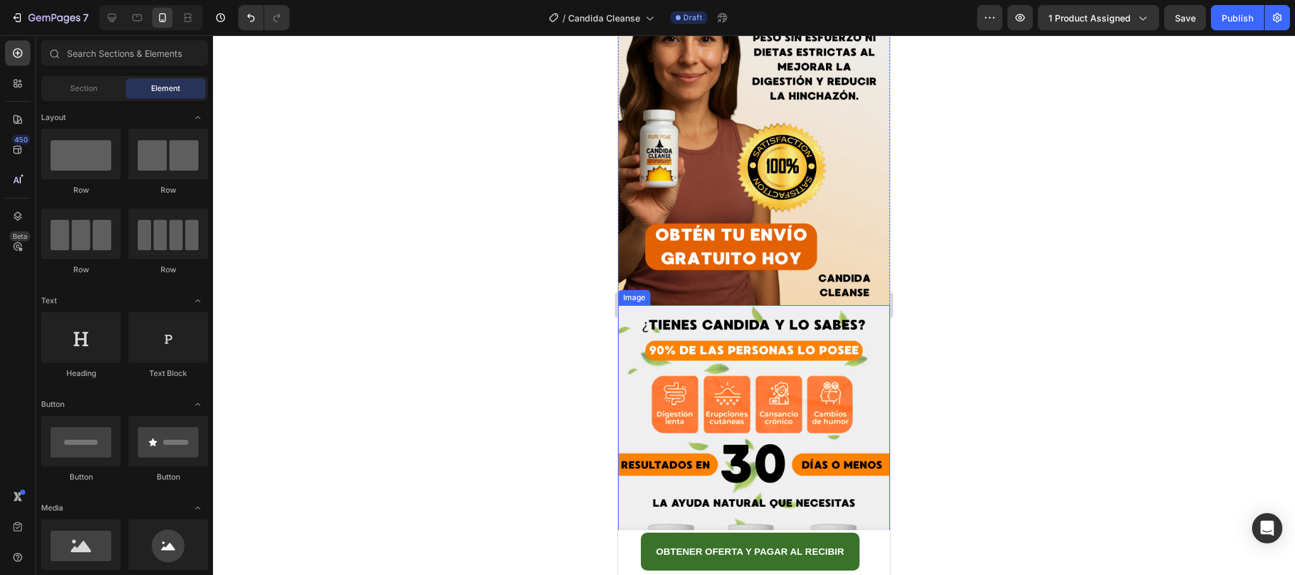
scroll to position [3345, 0]
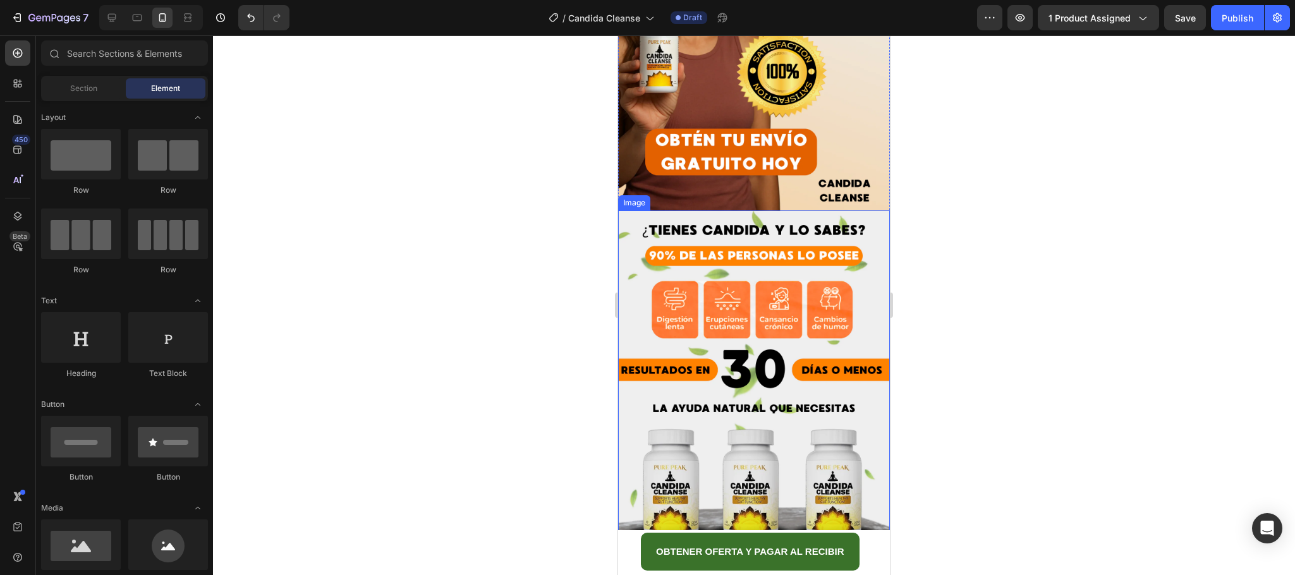
click at [829, 323] on img at bounding box center [754, 380] width 272 height 340
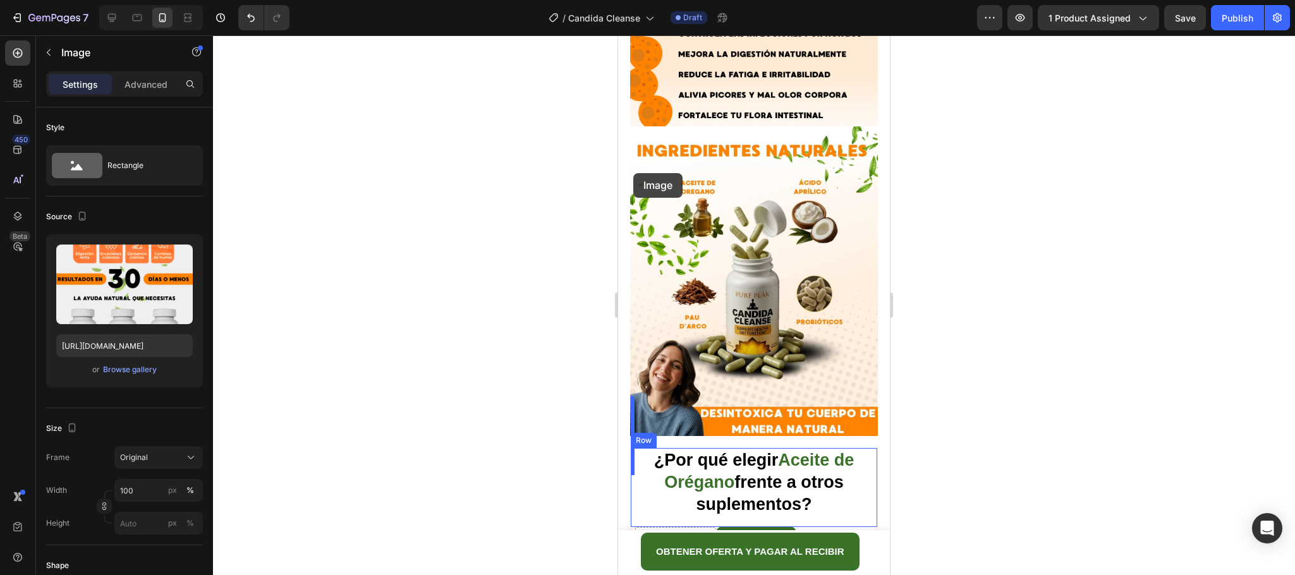
scroll to position [2303, 0]
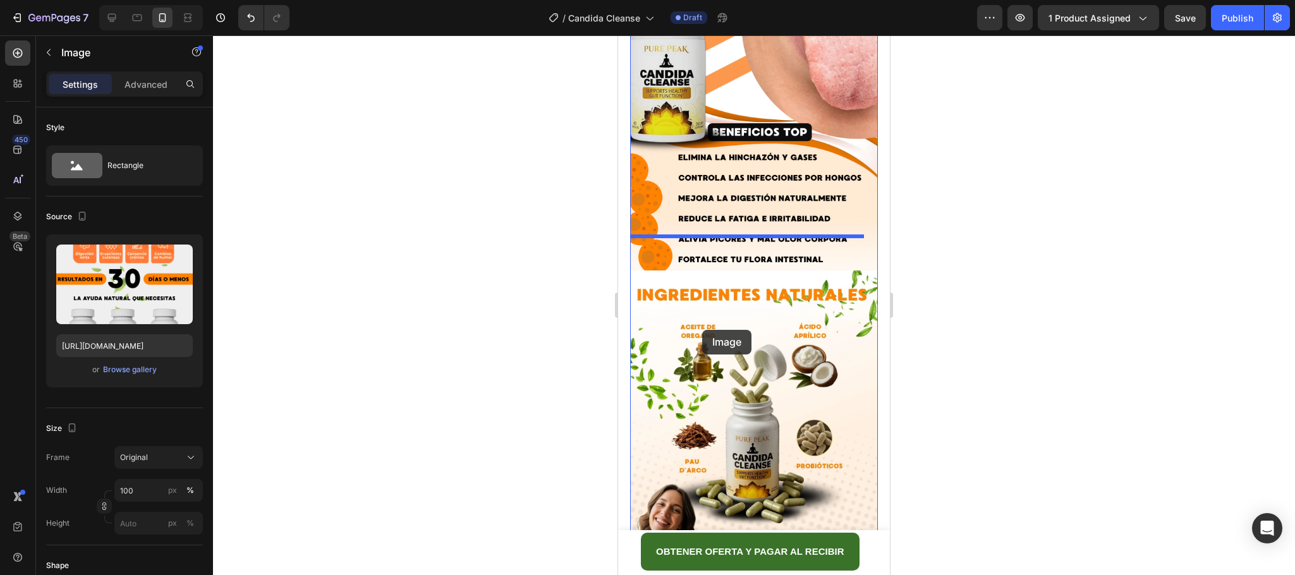
drag, startPoint x: 631, startPoint y: 184, endPoint x: 702, endPoint y: 330, distance: 162.3
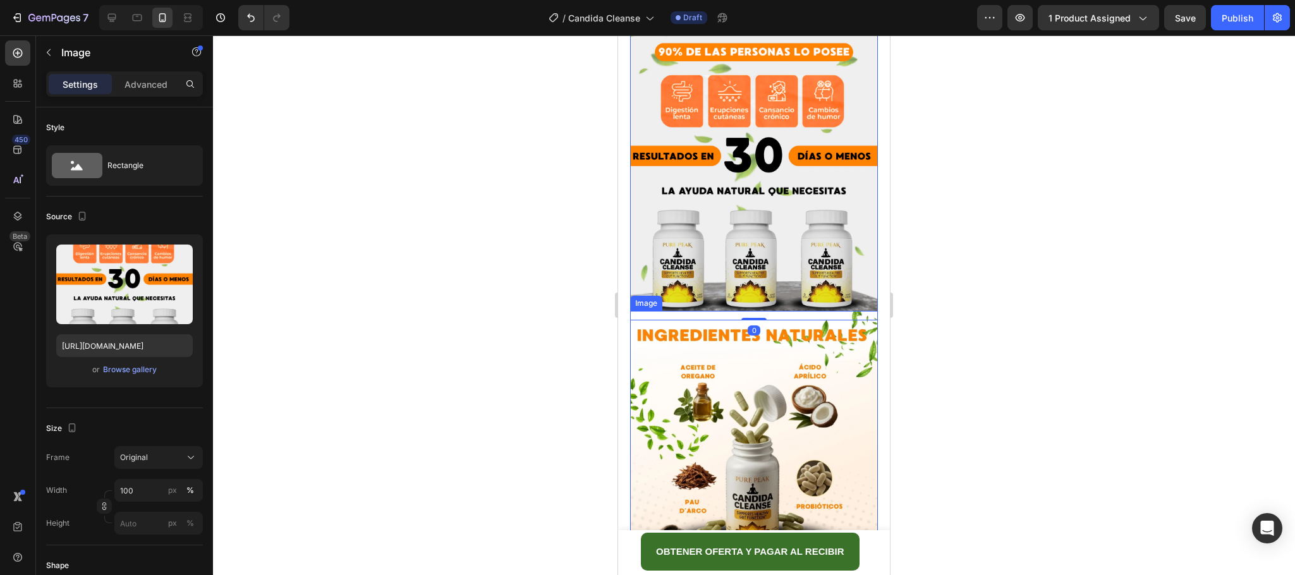
scroll to position [2587, 0]
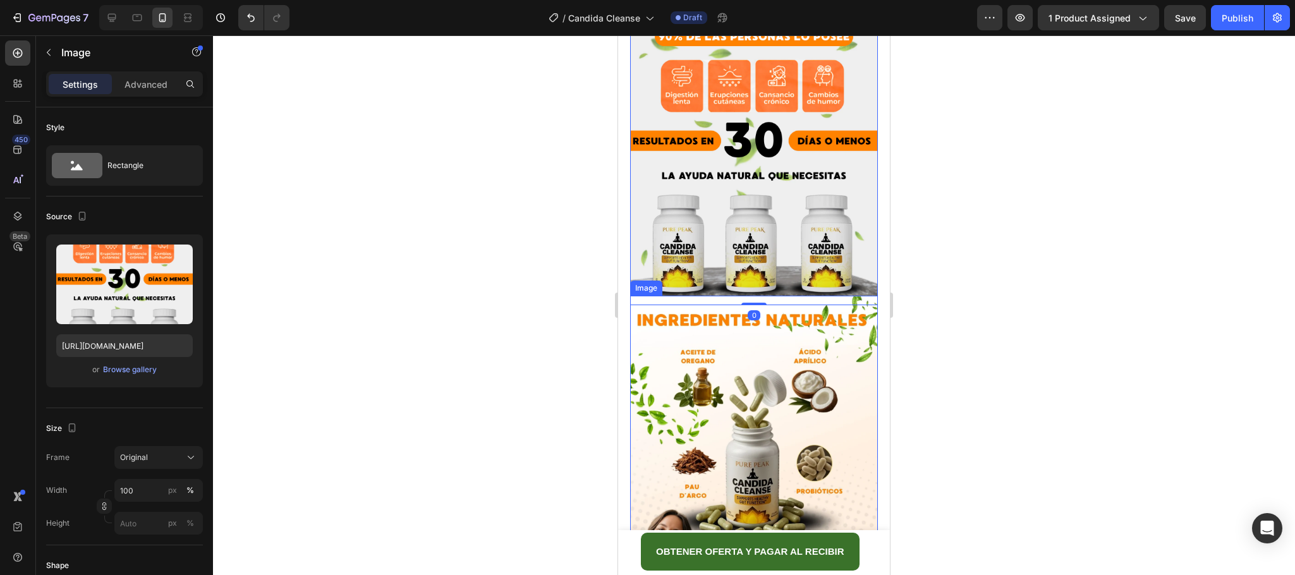
click at [727, 356] on img at bounding box center [754, 451] width 248 height 310
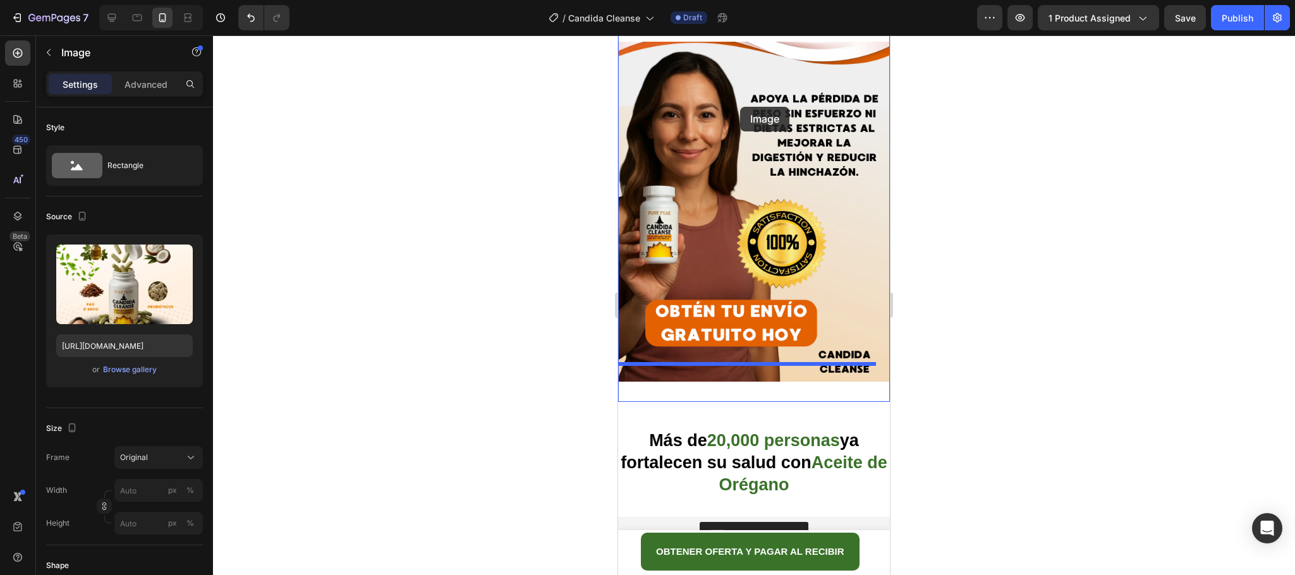
scroll to position [3440, 0]
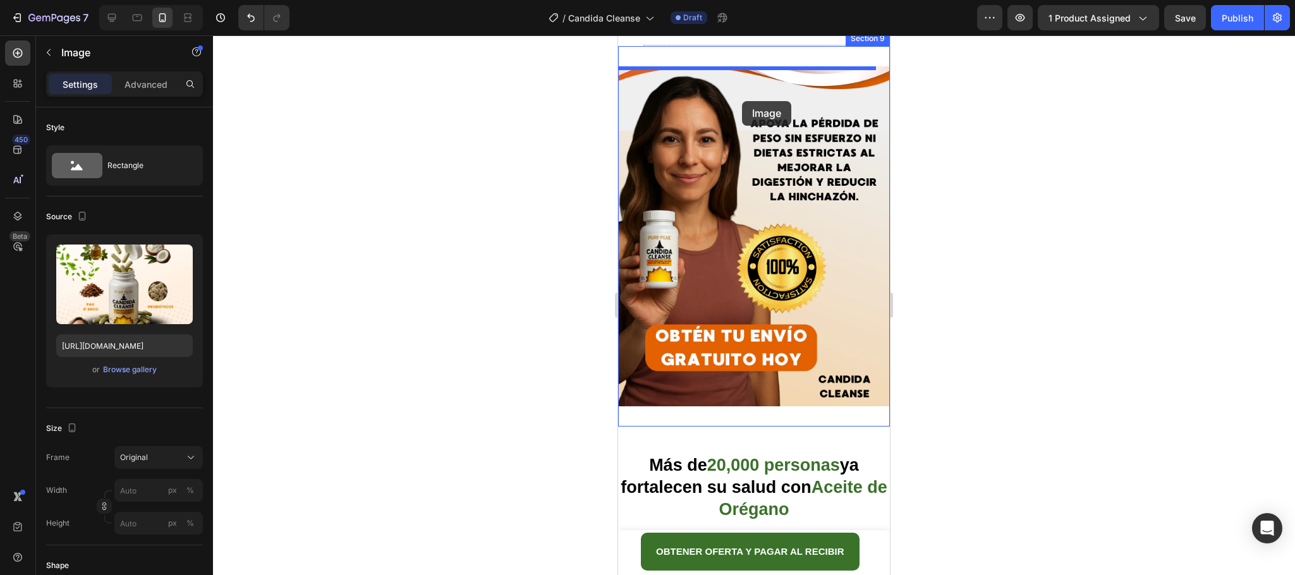
drag, startPoint x: 647, startPoint y: 226, endPoint x: 742, endPoint y: 101, distance: 156.9
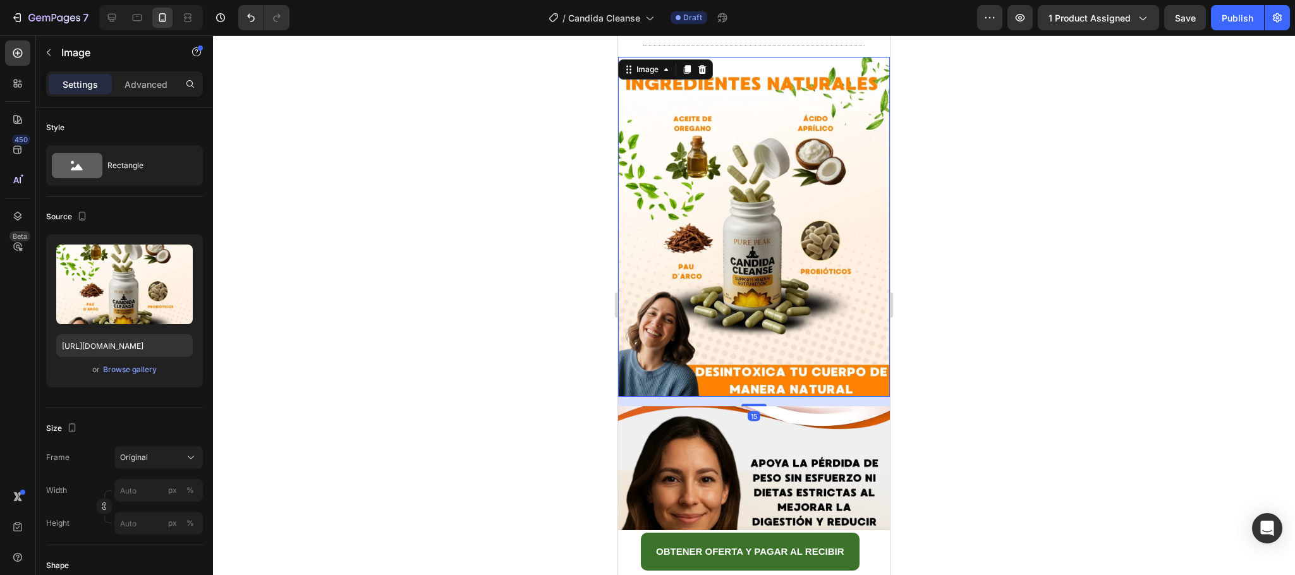
click at [1011, 215] on div at bounding box center [754, 305] width 1082 height 540
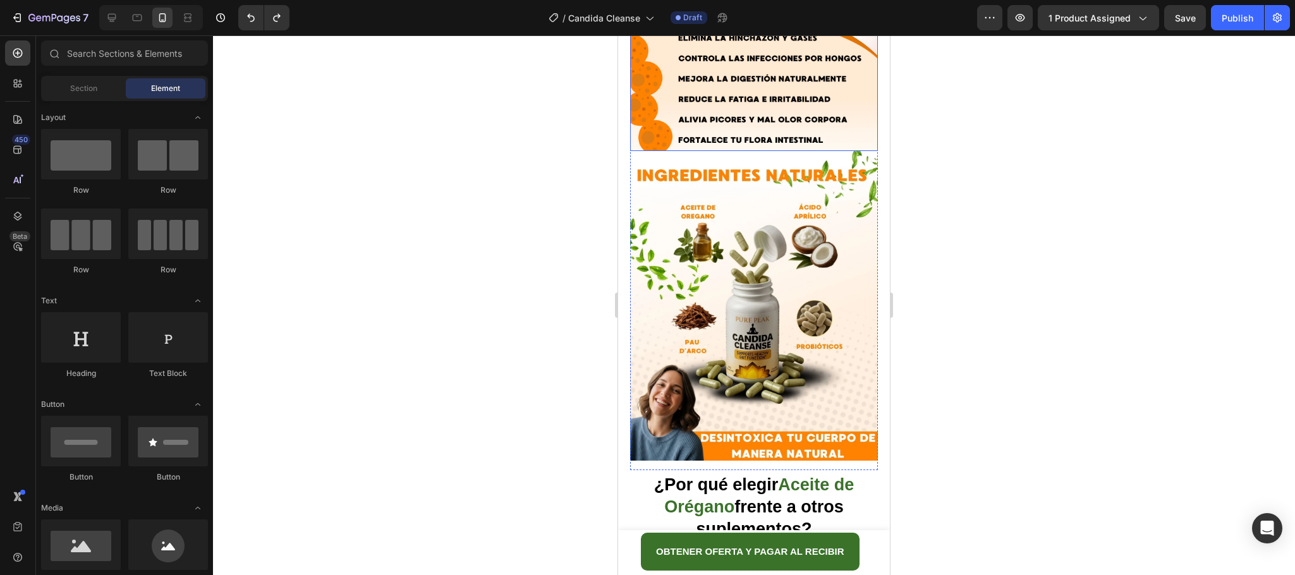
scroll to position [2397, 0]
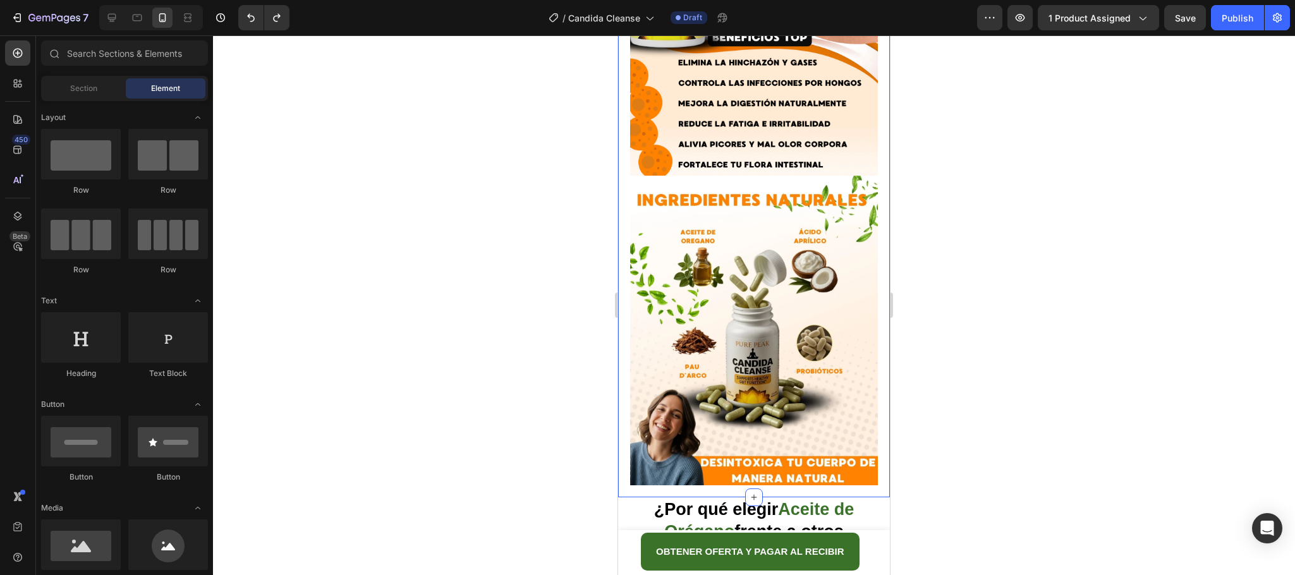
click at [954, 296] on div at bounding box center [754, 305] width 1082 height 540
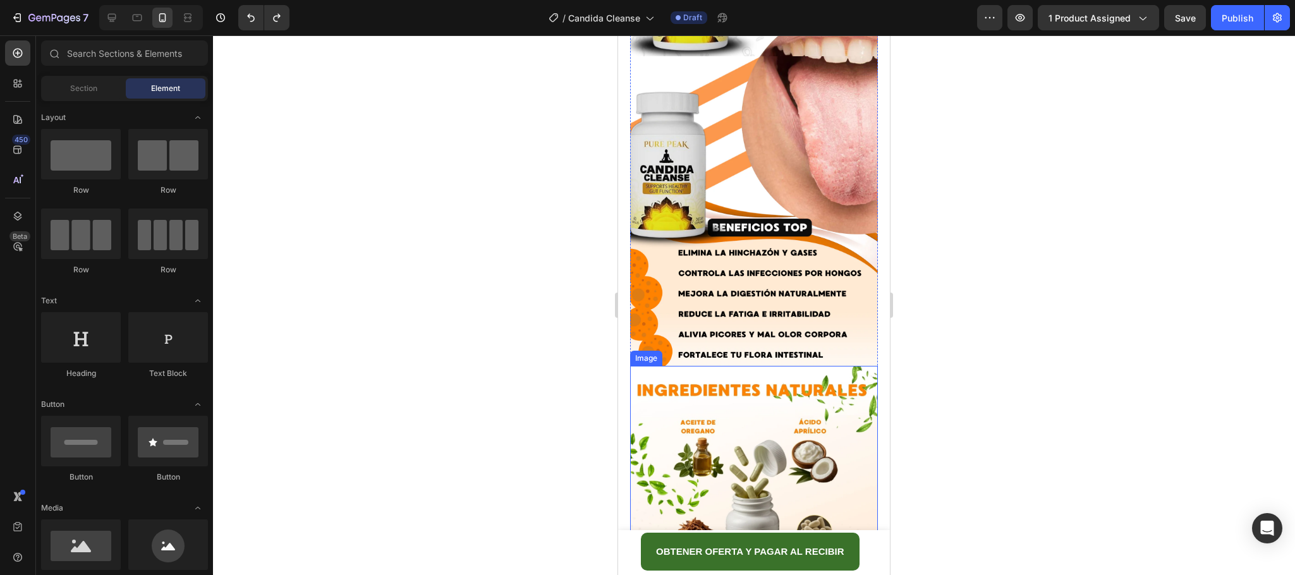
scroll to position [2397, 0]
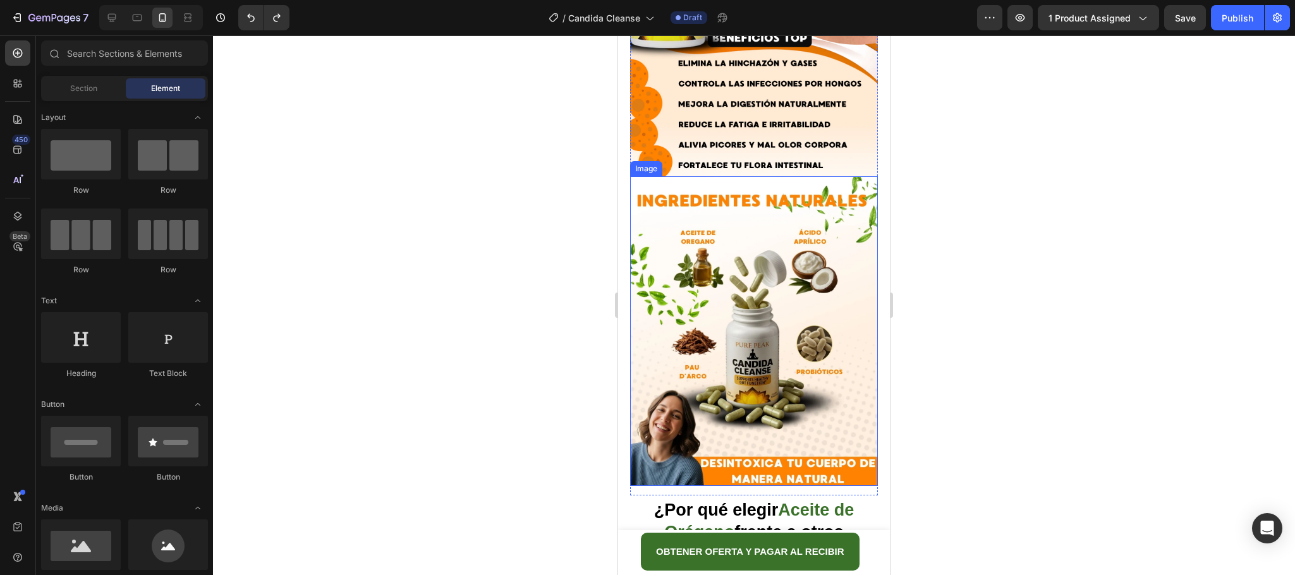
click at [823, 343] on img at bounding box center [754, 331] width 248 height 310
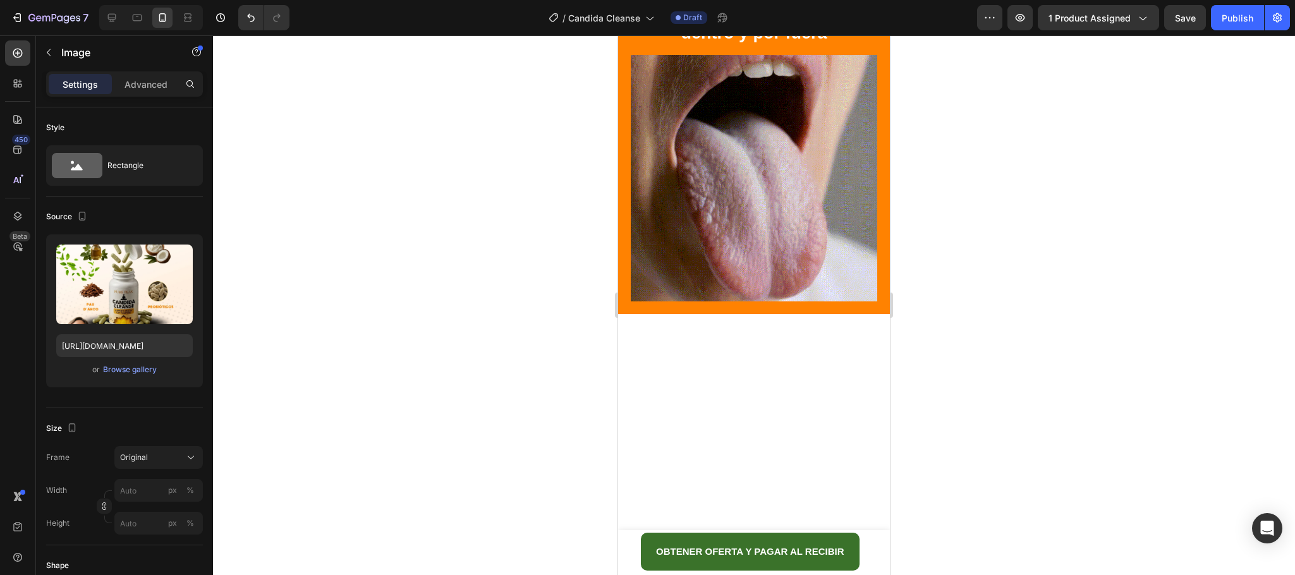
scroll to position [1017, 0]
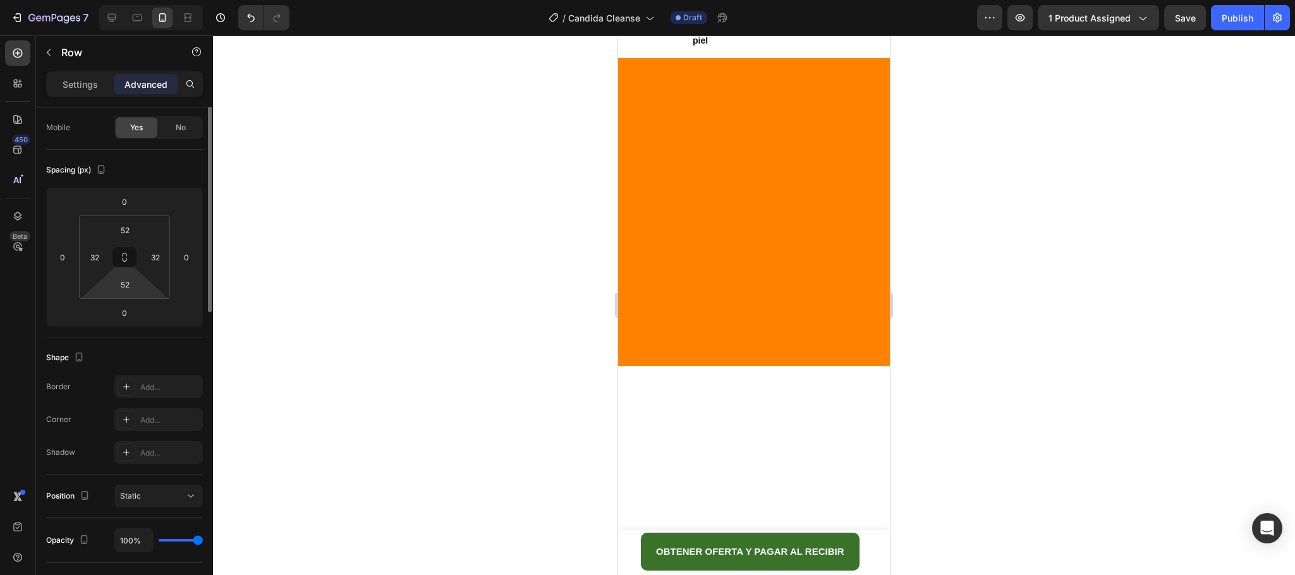
scroll to position [0, 0]
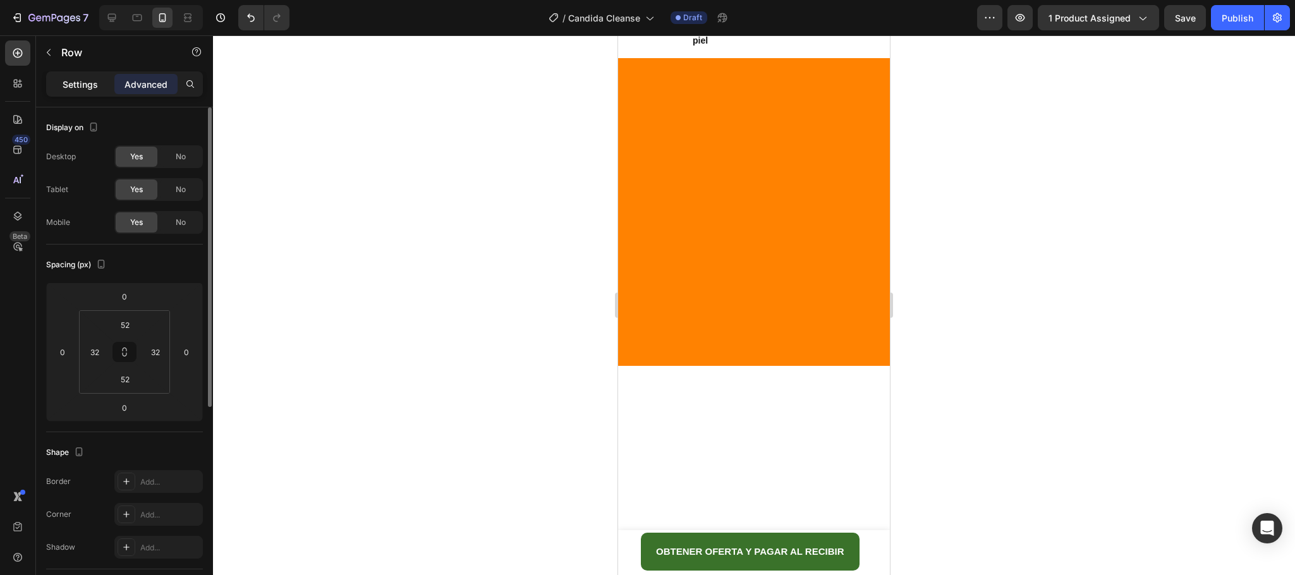
click at [78, 94] on div "Settings" at bounding box center [80, 84] width 63 height 20
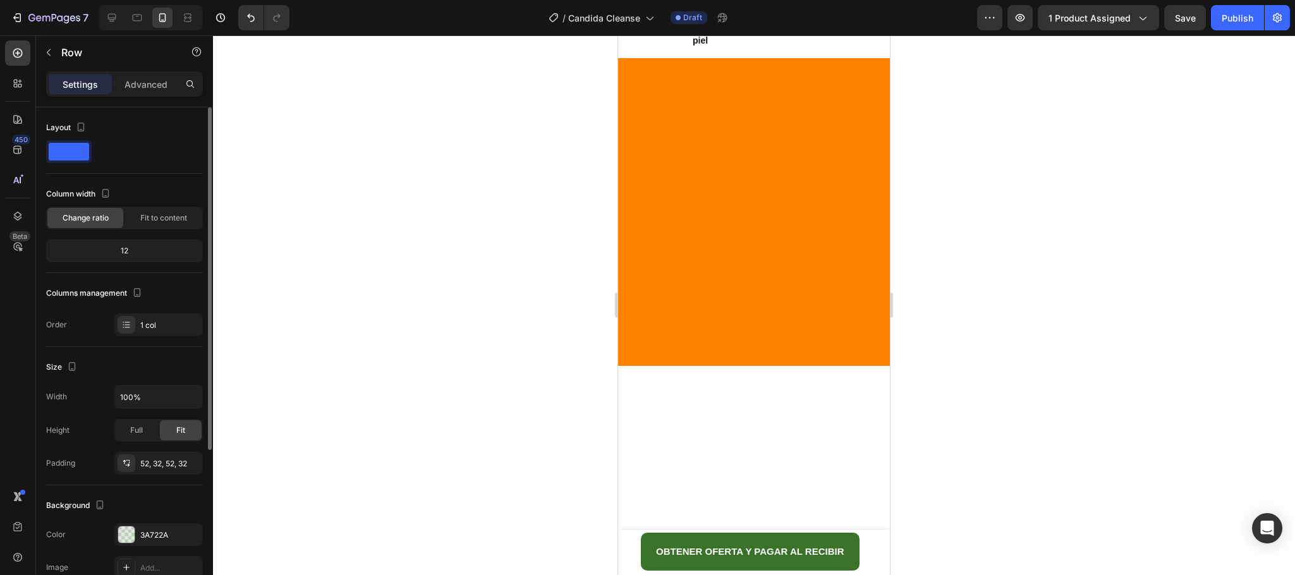
scroll to position [237, 0]
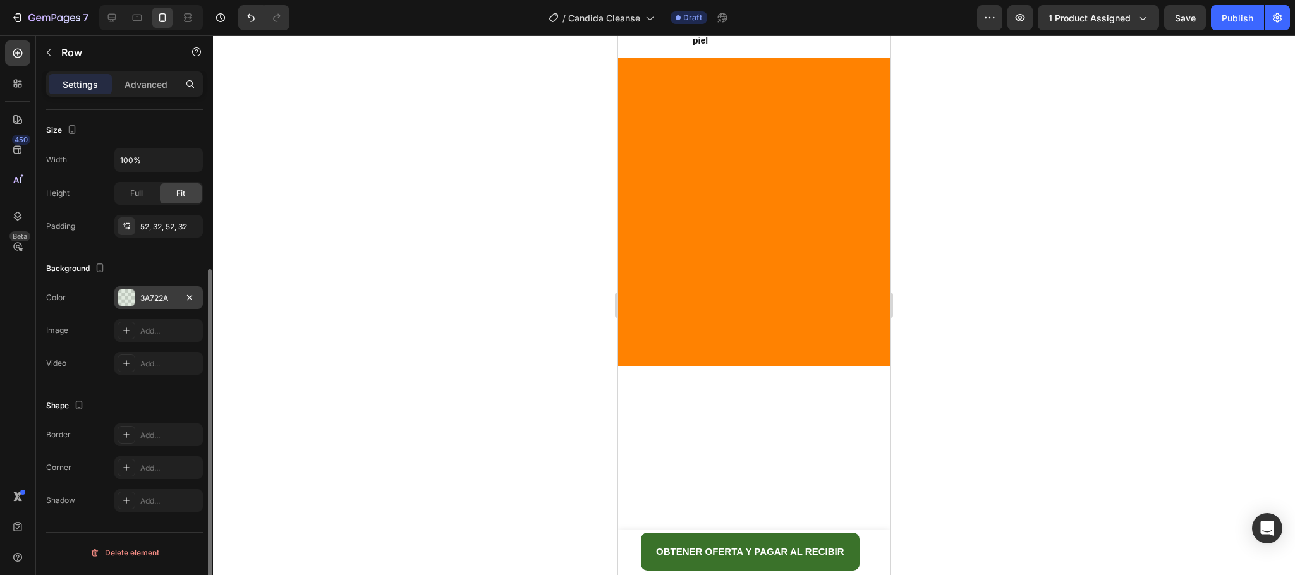
click at [147, 304] on div "3A722A" at bounding box center [158, 298] width 37 height 11
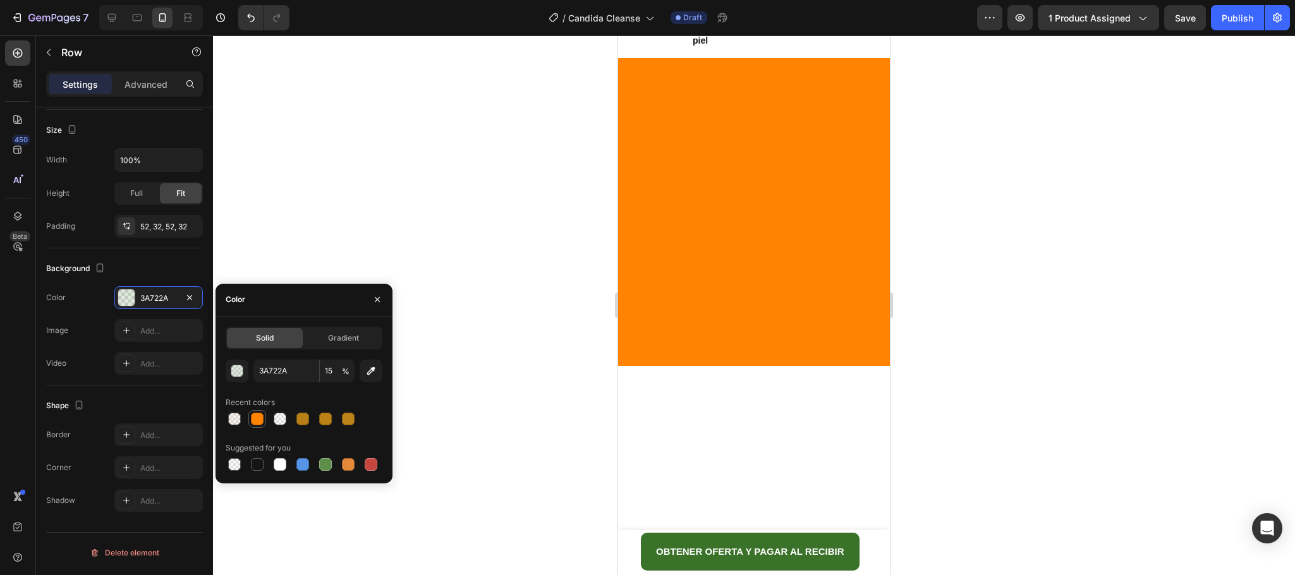
click at [255, 423] on div at bounding box center [257, 419] width 13 height 13
type input "FF8201"
click at [329, 374] on input "100" at bounding box center [337, 371] width 35 height 23
type input "10"
click at [1219, 239] on div at bounding box center [754, 305] width 1082 height 540
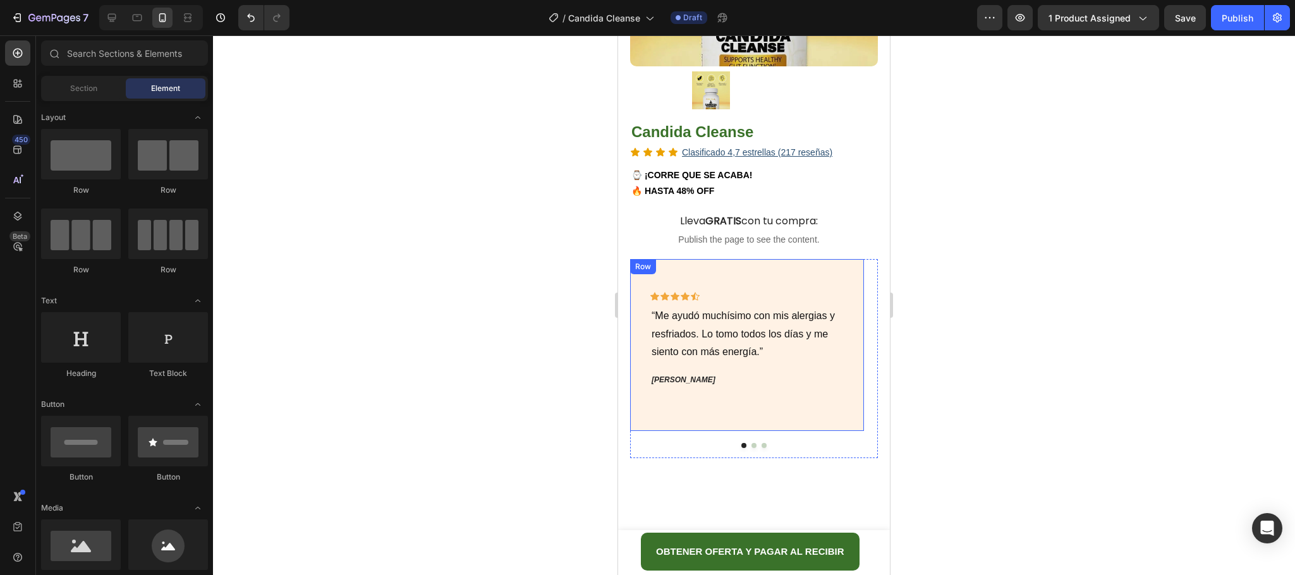
scroll to position [259, 0]
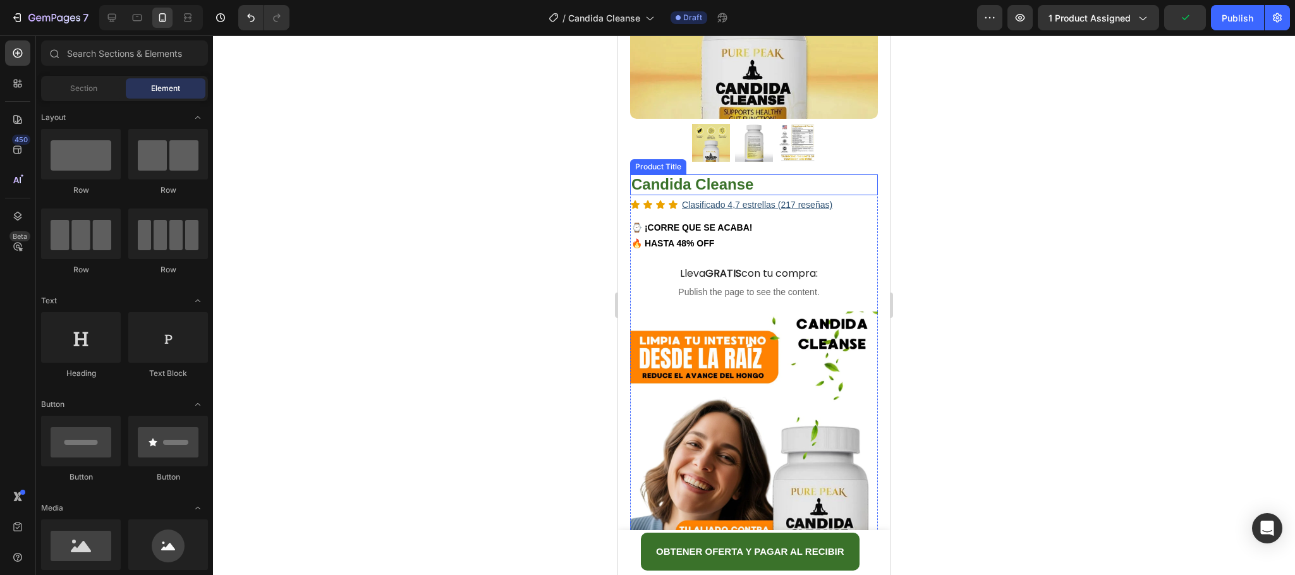
click at [739, 174] on h1 "Candida Cleanse" at bounding box center [754, 184] width 248 height 21
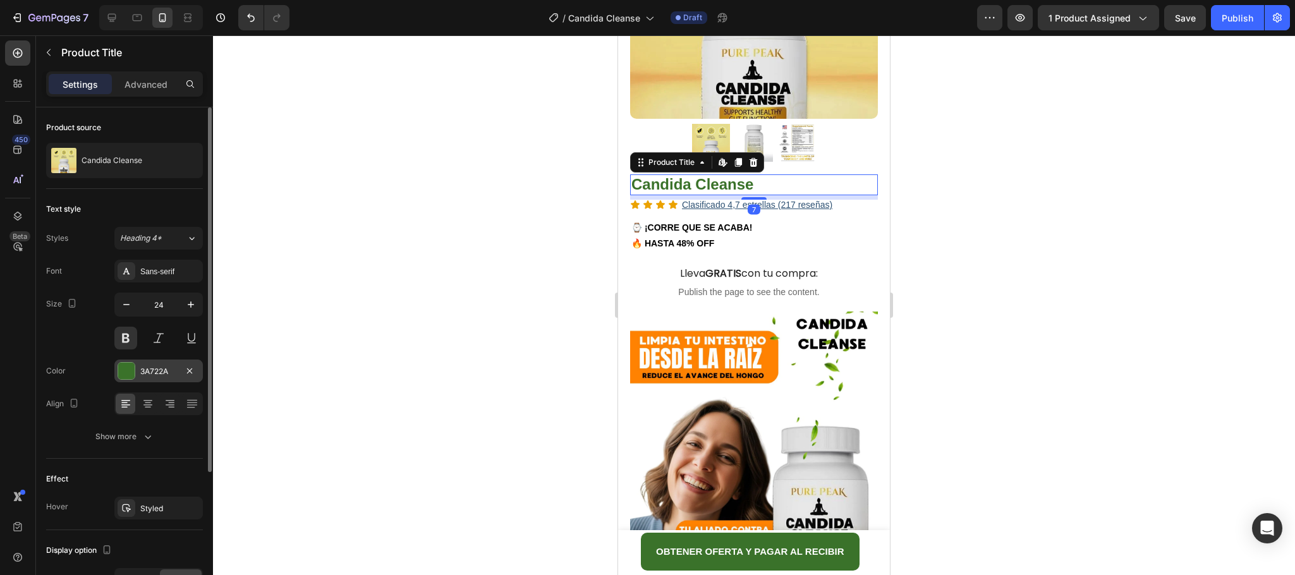
click at [135, 367] on div at bounding box center [127, 371] width 18 height 18
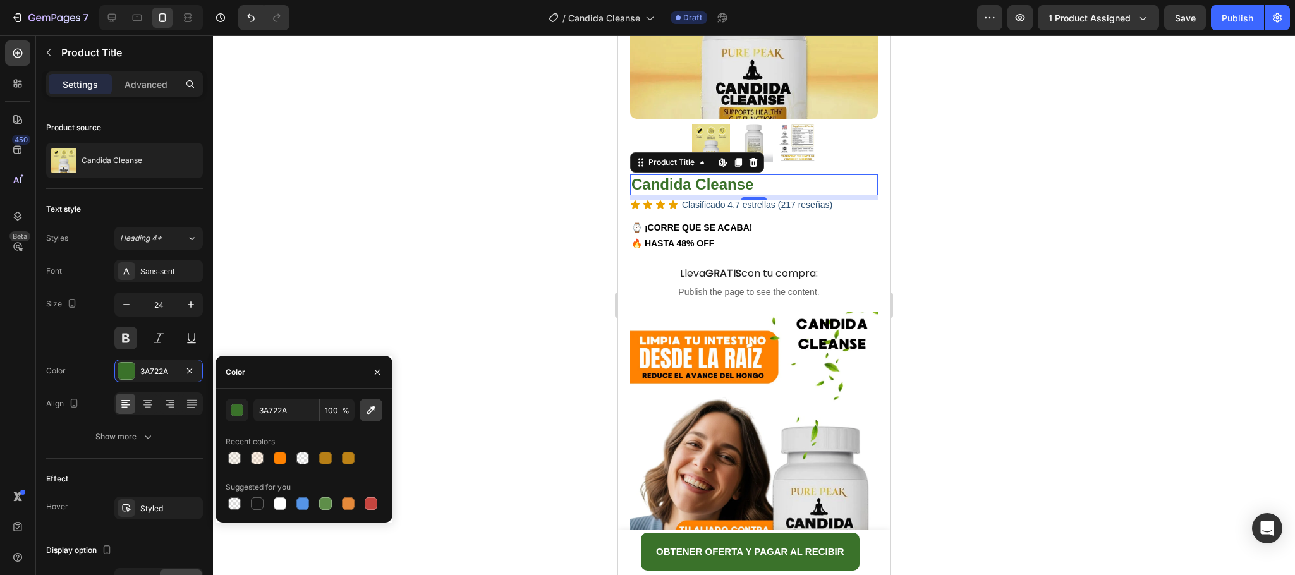
click at [375, 408] on icon "button" at bounding box center [371, 410] width 13 height 13
type input "FD8303"
click at [945, 275] on div at bounding box center [754, 305] width 1082 height 540
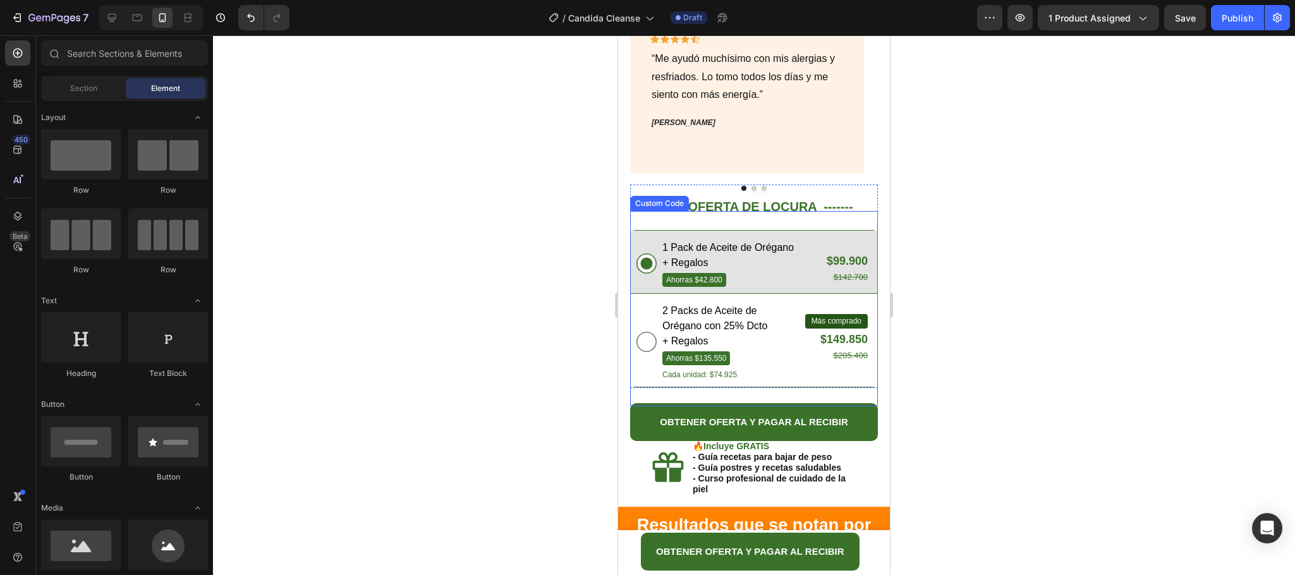
scroll to position [1207, 0]
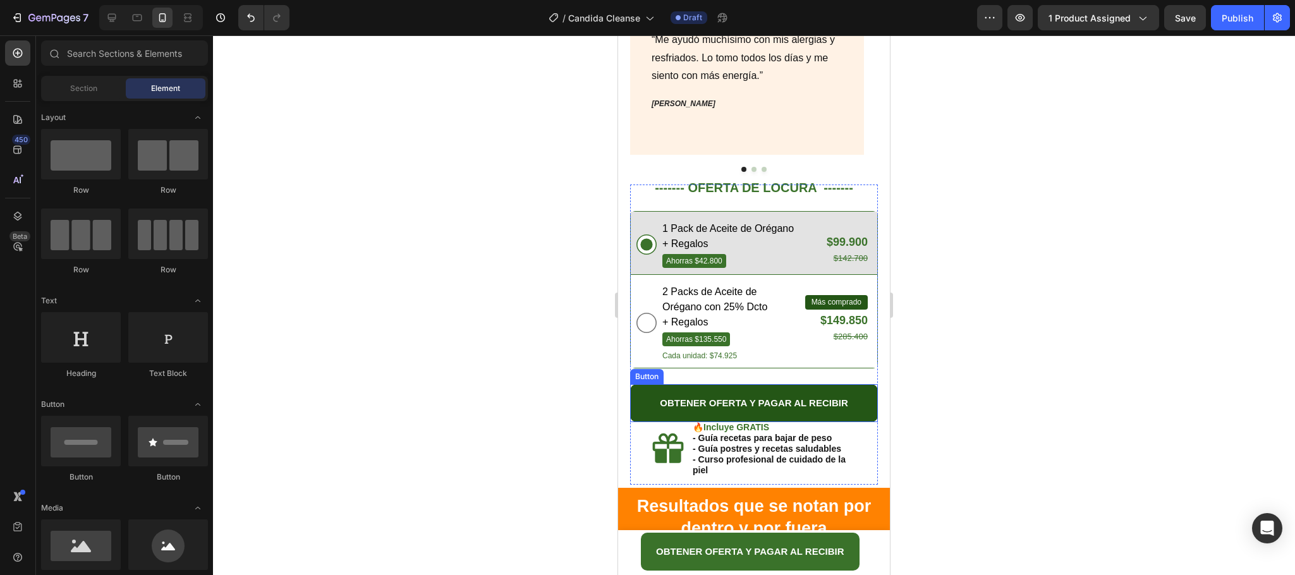
click at [851, 384] on button "OBTENER OFERTA Y PAGAR AL RECIBIR" at bounding box center [754, 403] width 248 height 38
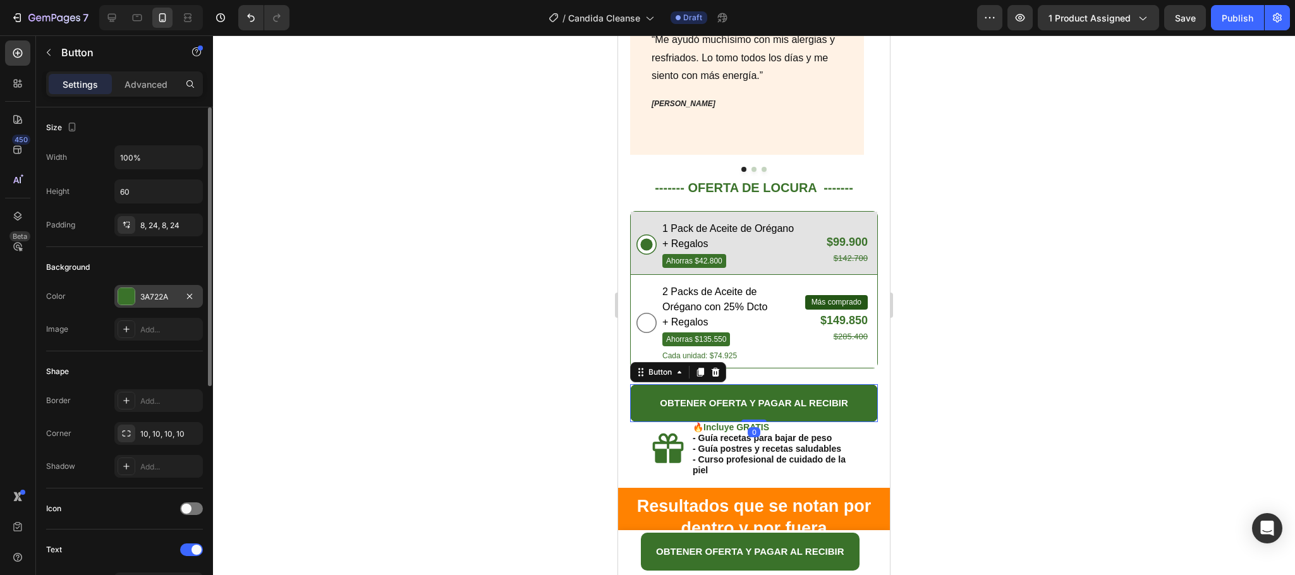
click at [135, 307] on div "3A722A" at bounding box center [158, 296] width 88 height 23
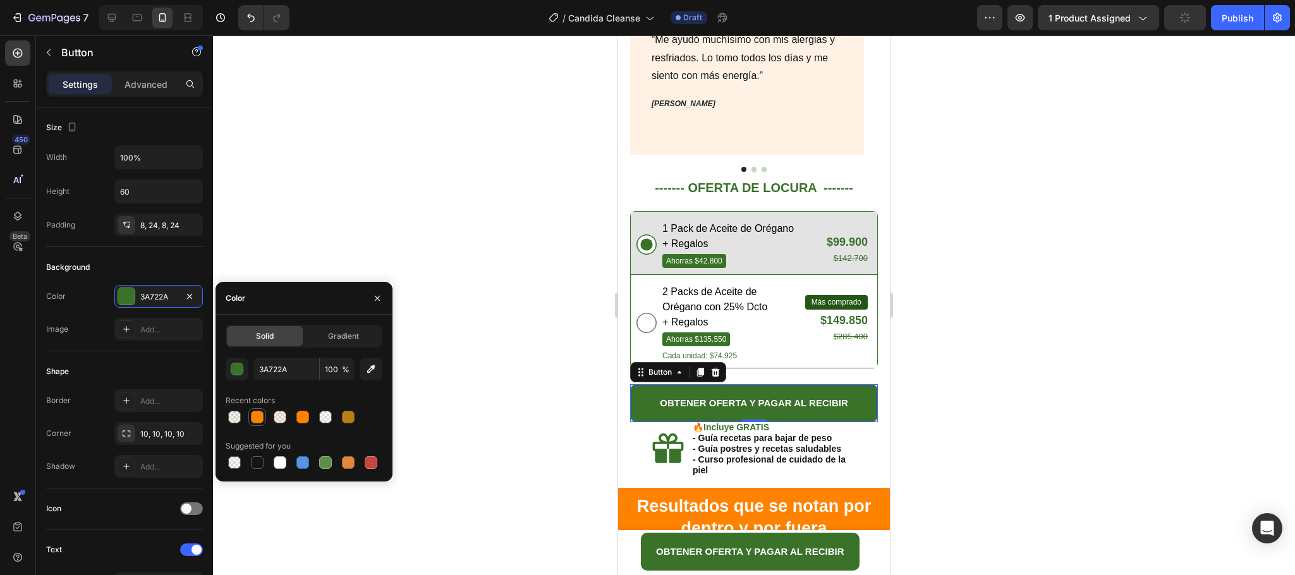
click at [260, 415] on div at bounding box center [257, 417] width 13 height 13
type input "FD8303"
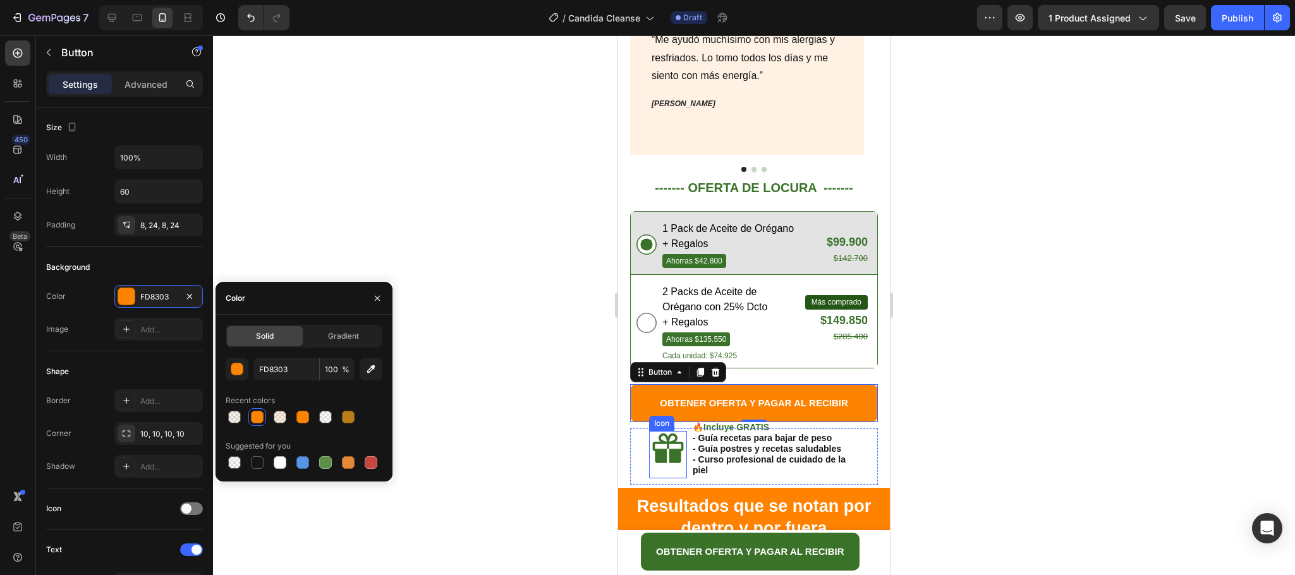
click at [678, 434] on icon at bounding box center [668, 449] width 31 height 30
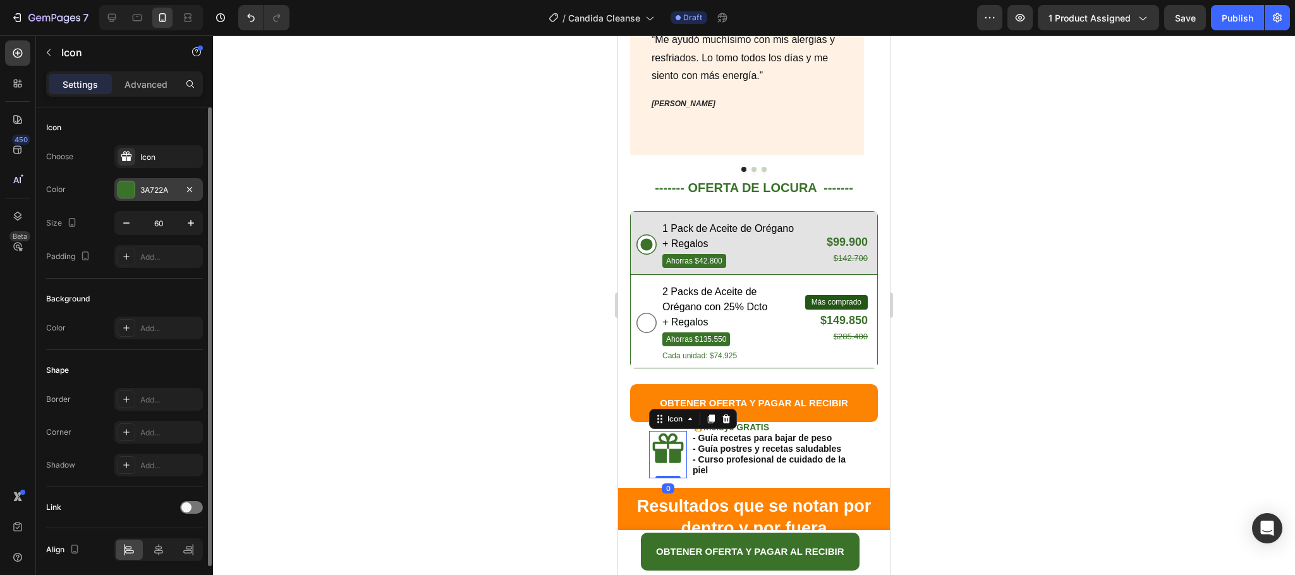
click at [130, 190] on div at bounding box center [126, 189] width 16 height 16
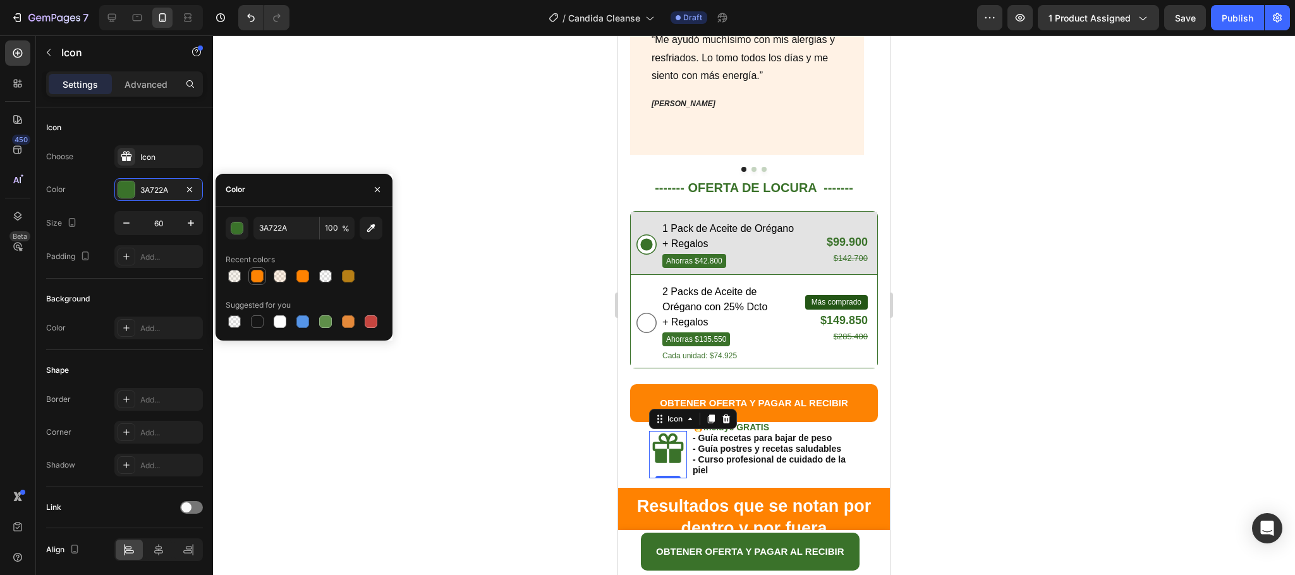
click at [257, 272] on div at bounding box center [257, 276] width 13 height 13
type input "FD8303"
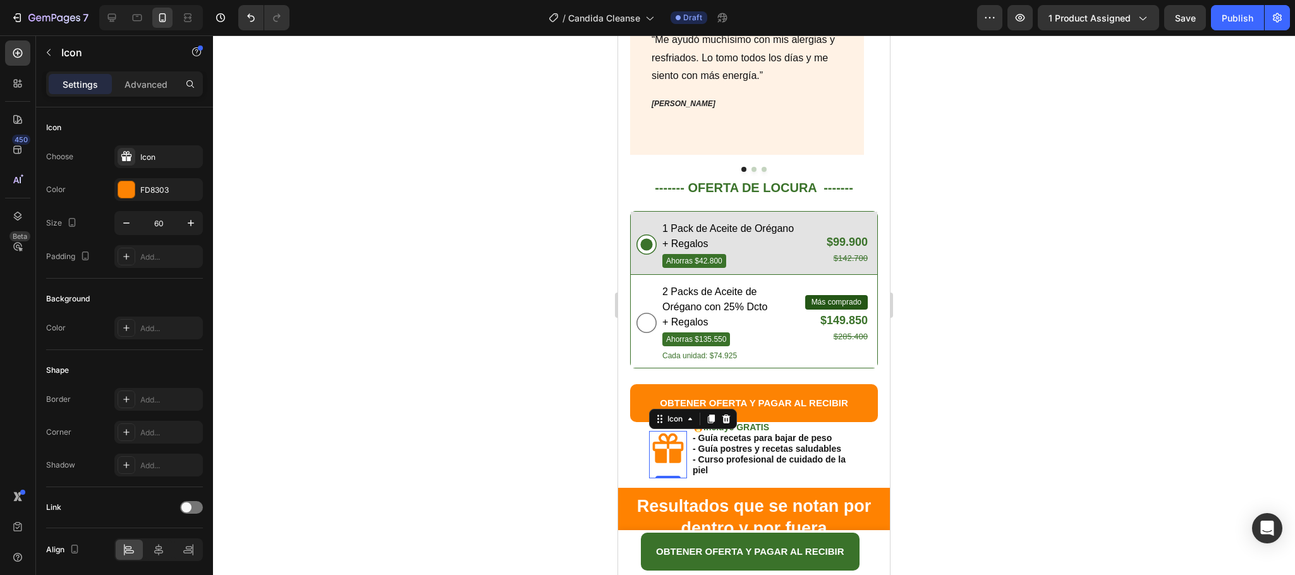
drag, startPoint x: 994, startPoint y: 364, endPoint x: 986, endPoint y: 359, distance: 9.6
click at [994, 363] on div at bounding box center [754, 305] width 1082 height 540
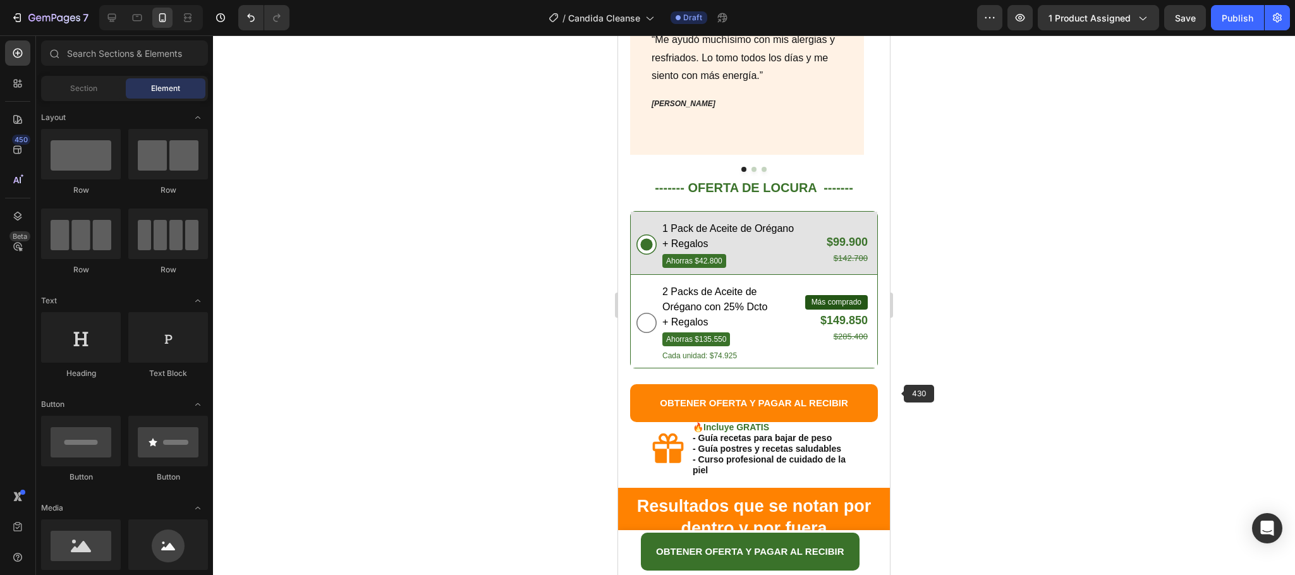
click at [744, 422] on strong "Incluye GRATIS" at bounding box center [736, 427] width 66 height 10
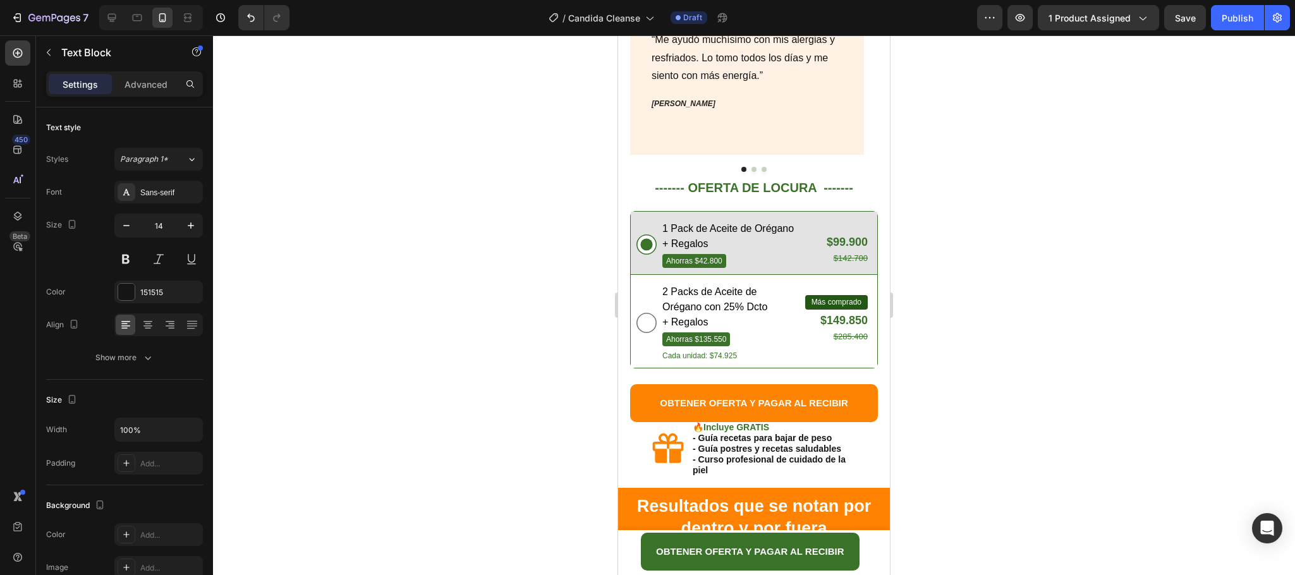
click at [744, 422] on strong "Incluye GRATIS" at bounding box center [736, 427] width 66 height 10
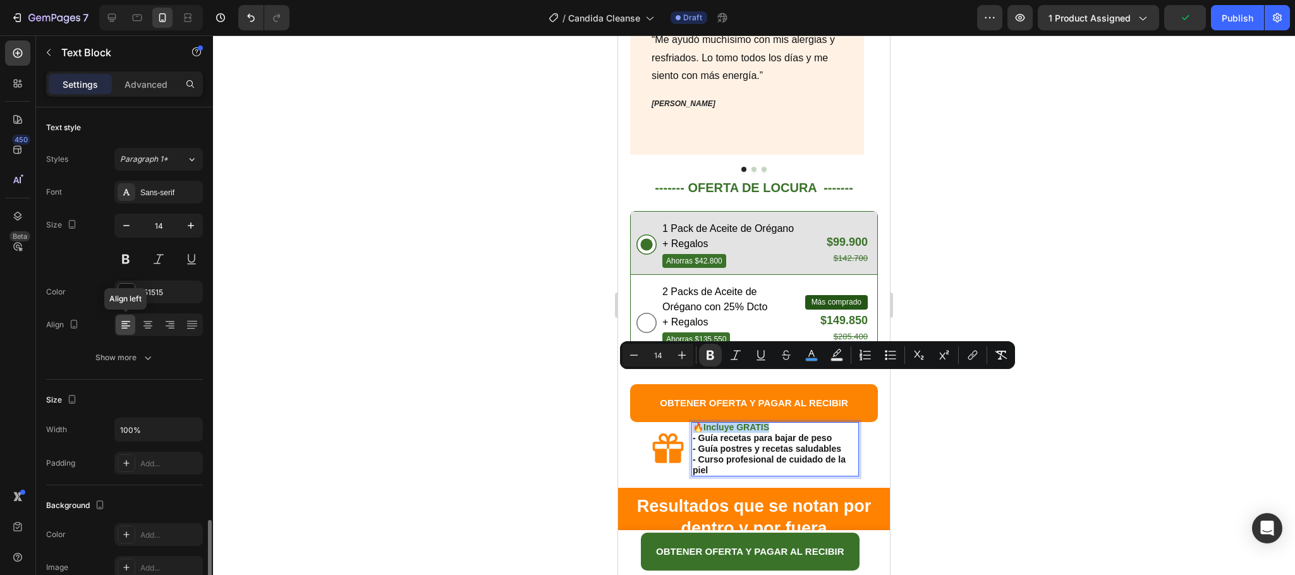
scroll to position [247, 0]
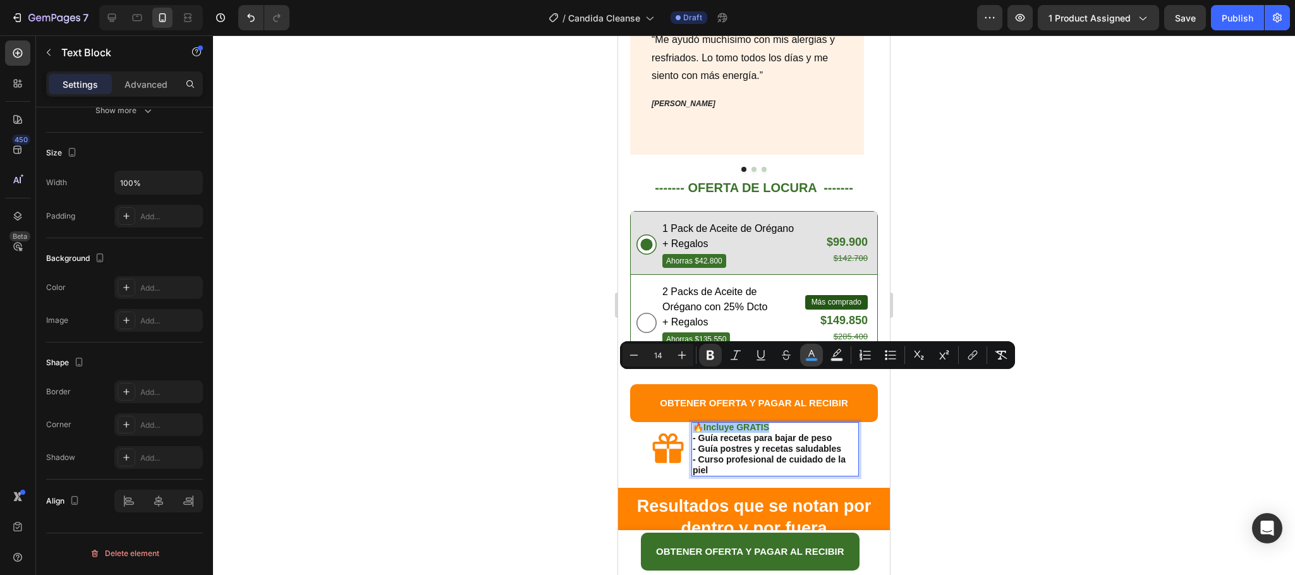
click at [810, 355] on icon "Editor contextual toolbar" at bounding box center [811, 355] width 13 height 13
type input "3C96EE"
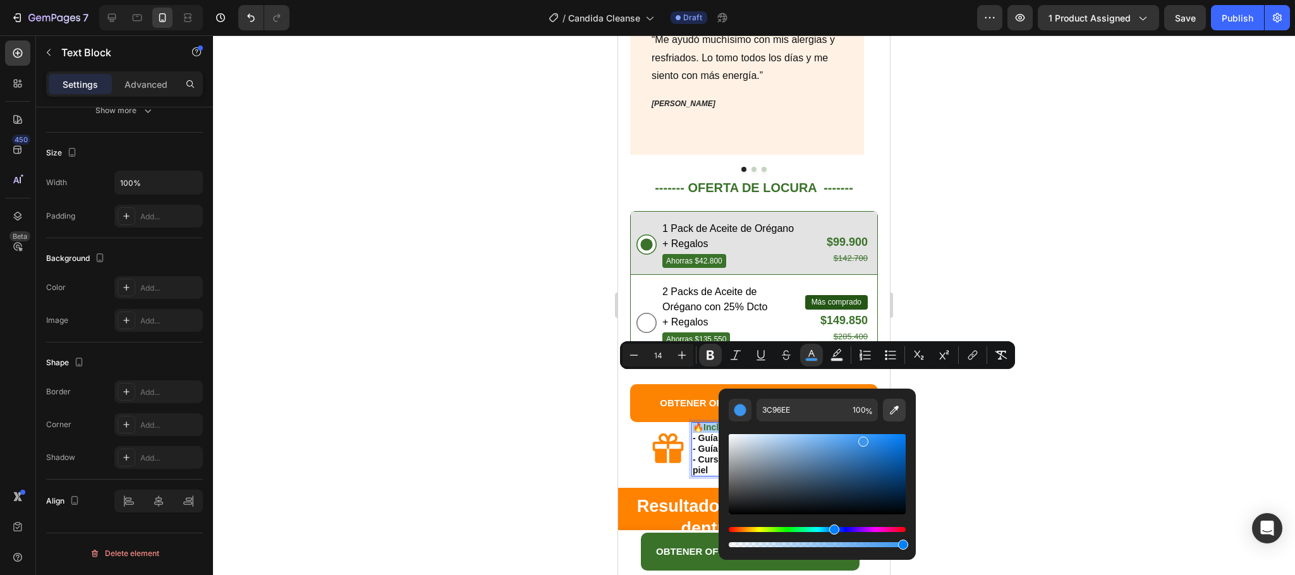
click at [891, 415] on icon "Editor contextual toolbar" at bounding box center [894, 410] width 13 height 13
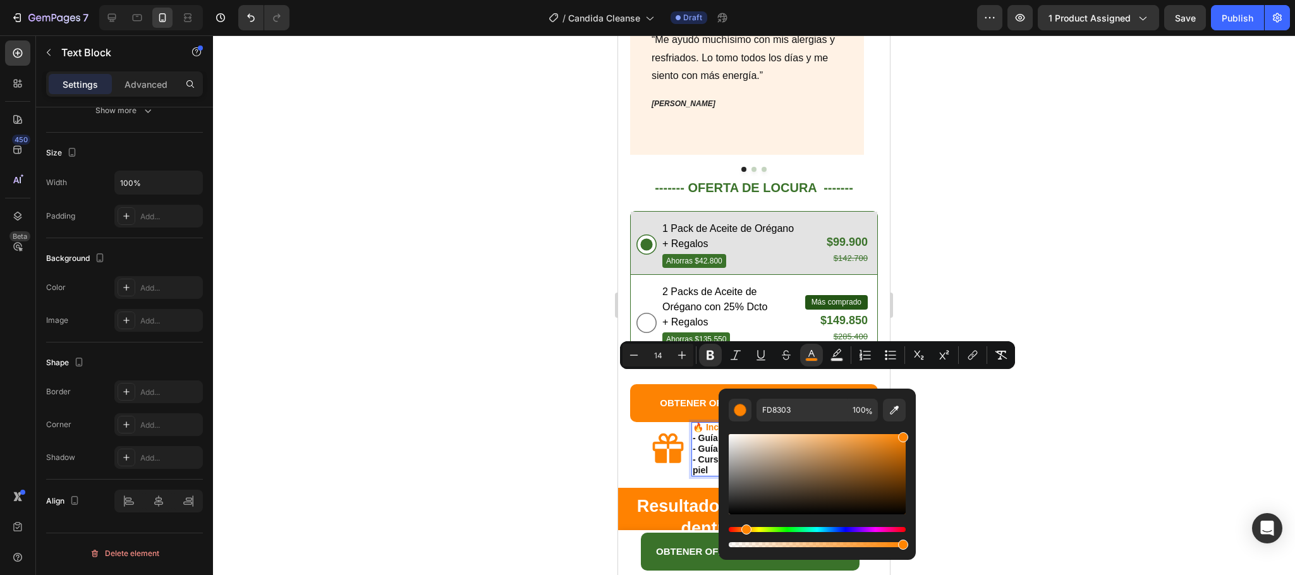
click at [1017, 375] on div at bounding box center [754, 305] width 1082 height 540
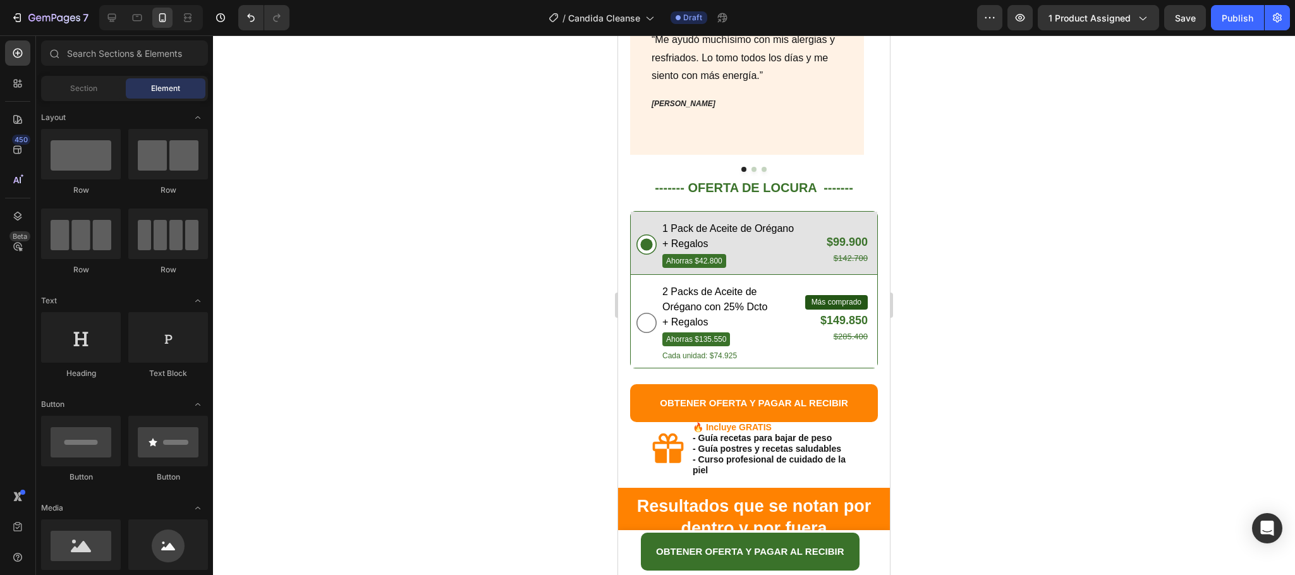
click at [1017, 375] on div at bounding box center [754, 305] width 1082 height 540
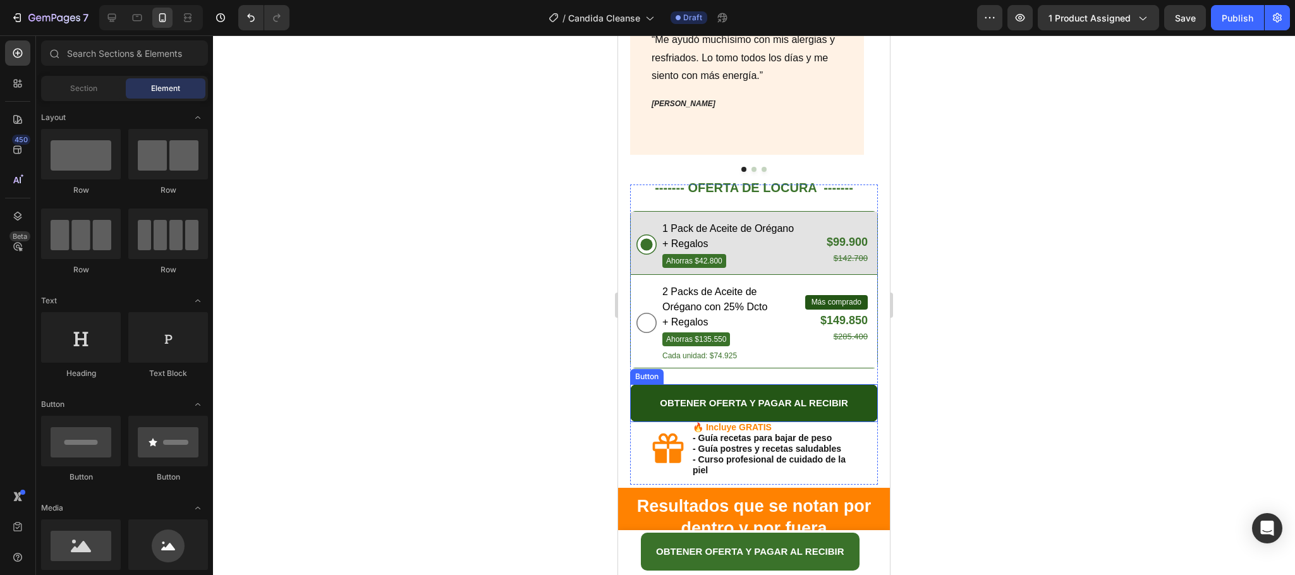
scroll to position [1112, 0]
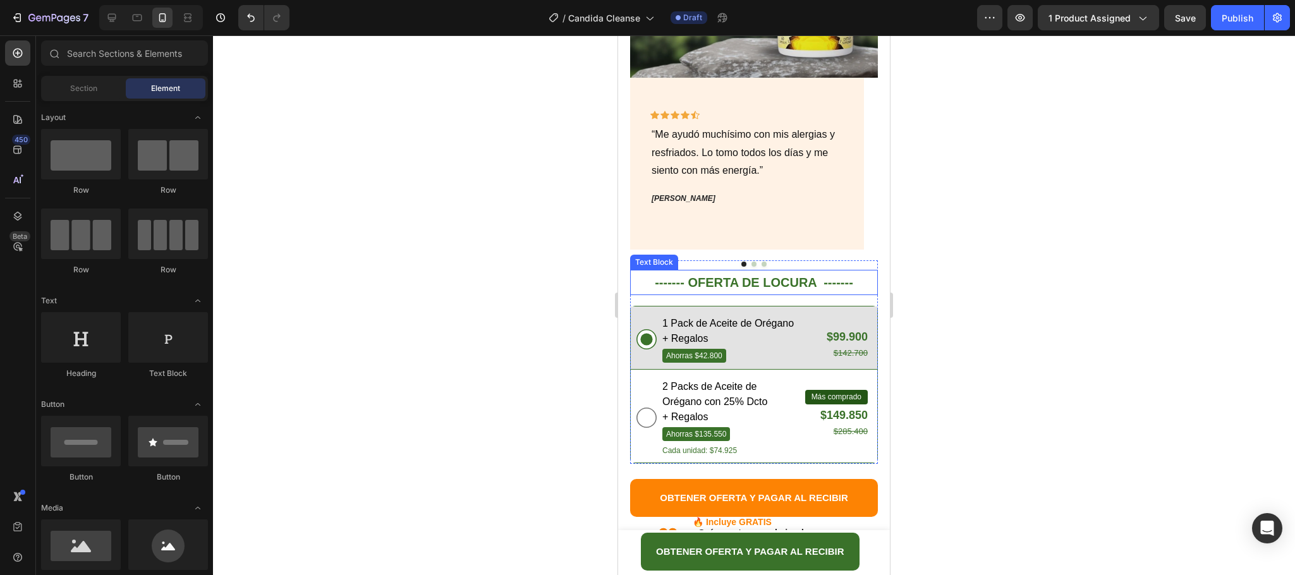
click at [774, 271] on p "------- OFERTA DE LOCURA -------" at bounding box center [753, 282] width 245 height 23
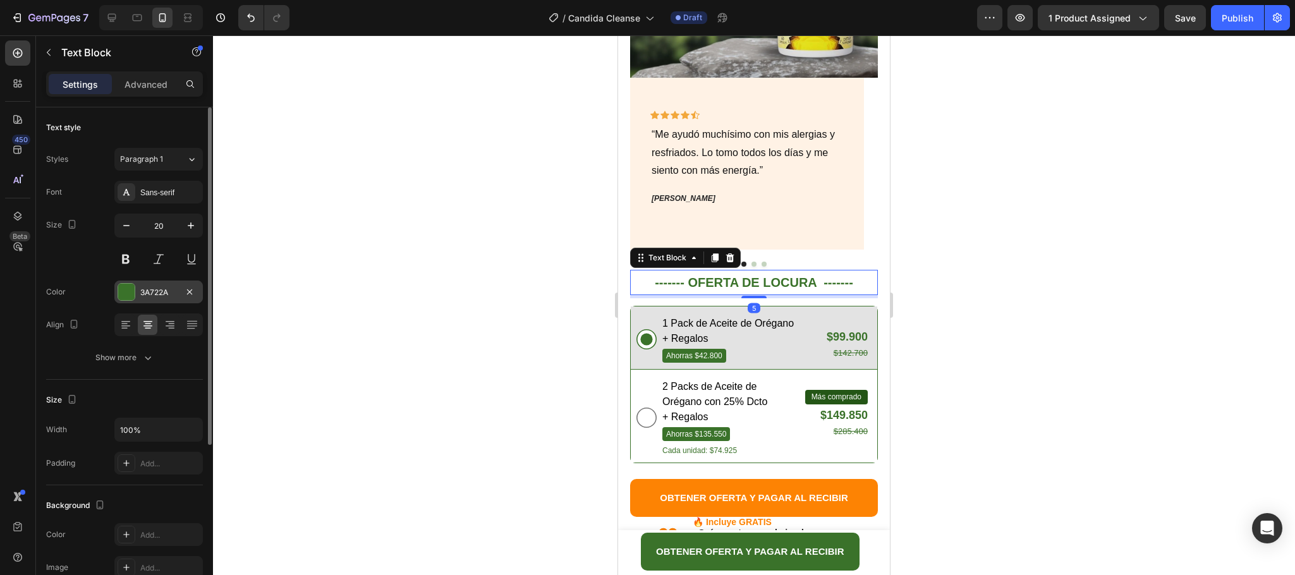
click at [143, 294] on div "3A722A" at bounding box center [158, 292] width 37 height 11
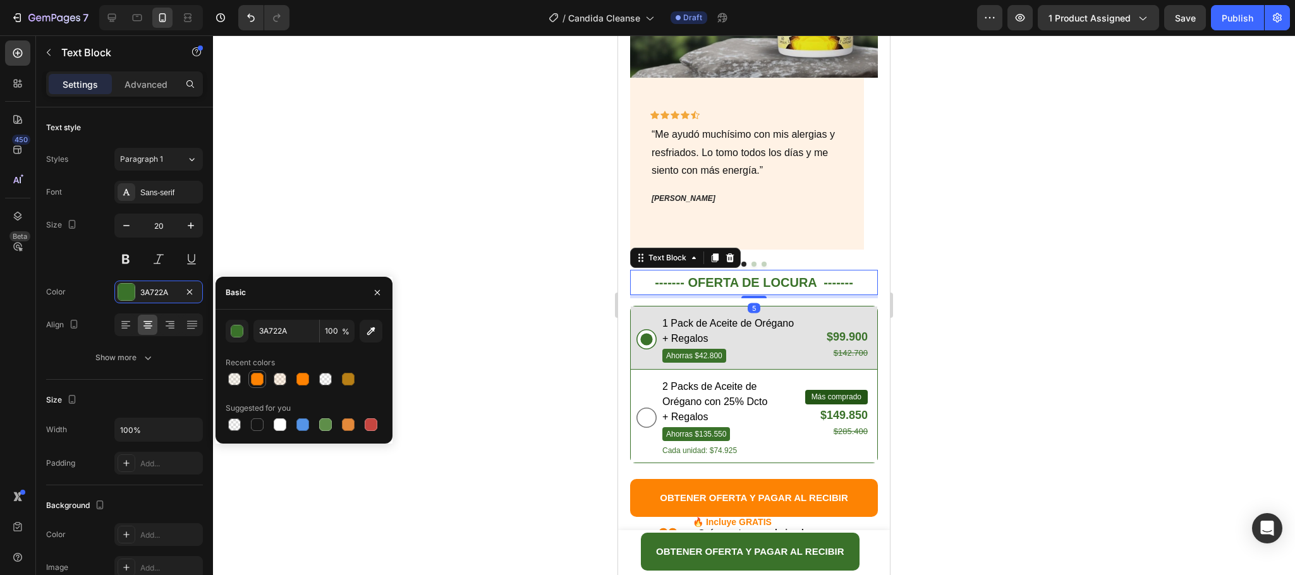
click at [256, 378] on div at bounding box center [257, 379] width 13 height 13
type input "FD8303"
click at [1009, 325] on div at bounding box center [754, 305] width 1082 height 540
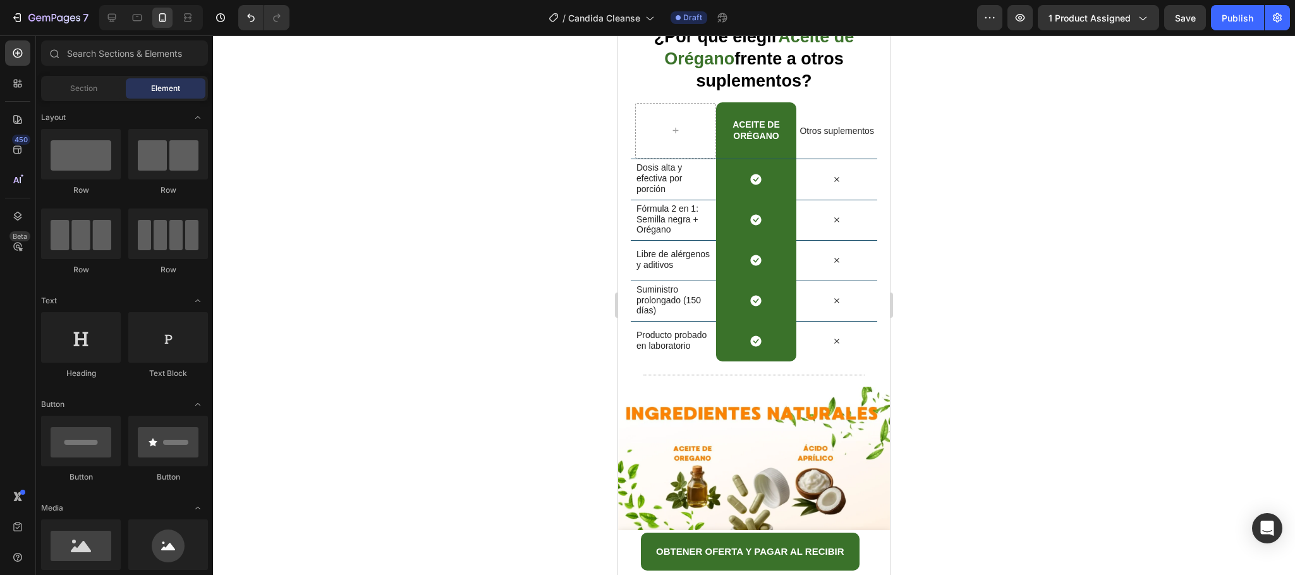
scroll to position [2723, 0]
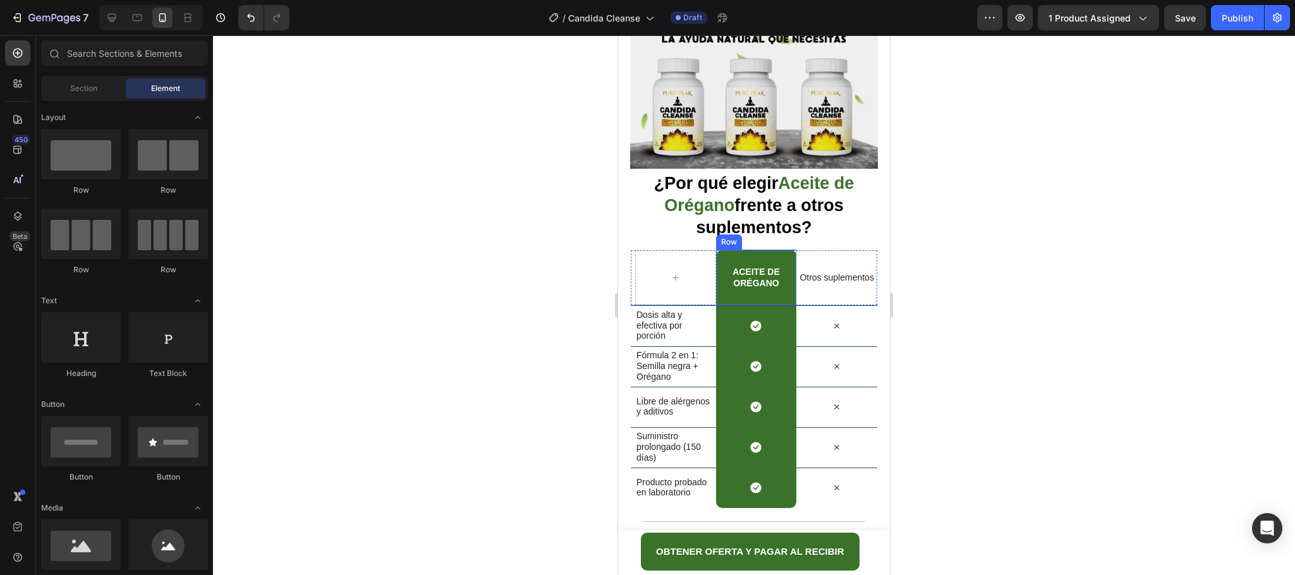
click at [769, 250] on div "Aceite de Orégano Heading Row" at bounding box center [756, 278] width 81 height 56
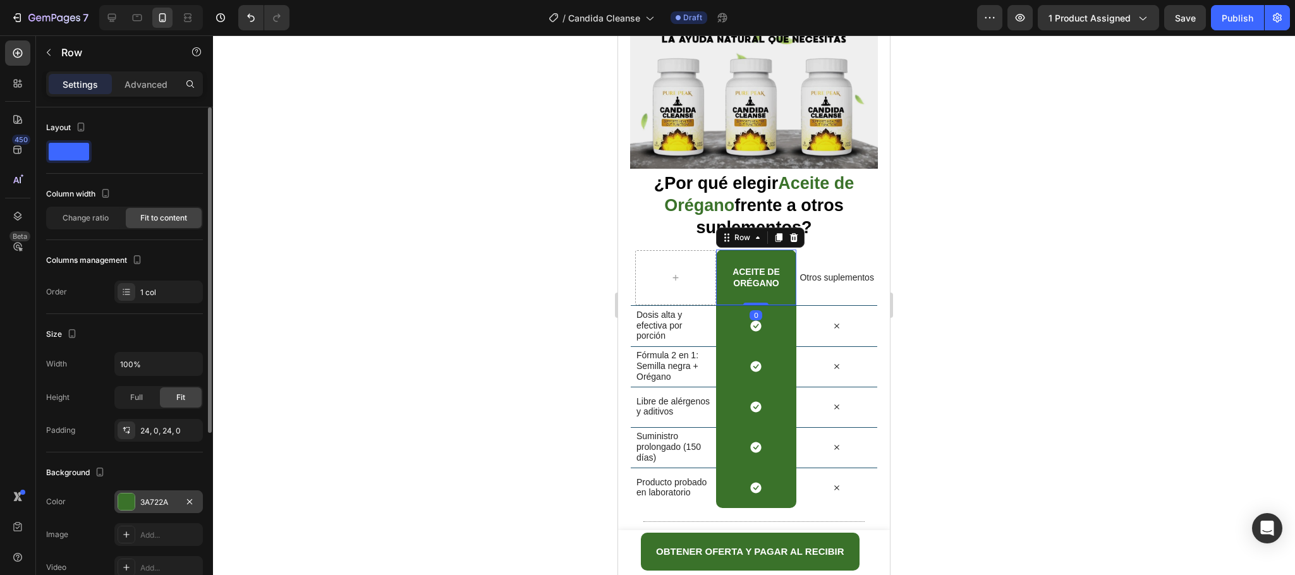
click at [133, 501] on div at bounding box center [126, 502] width 16 height 16
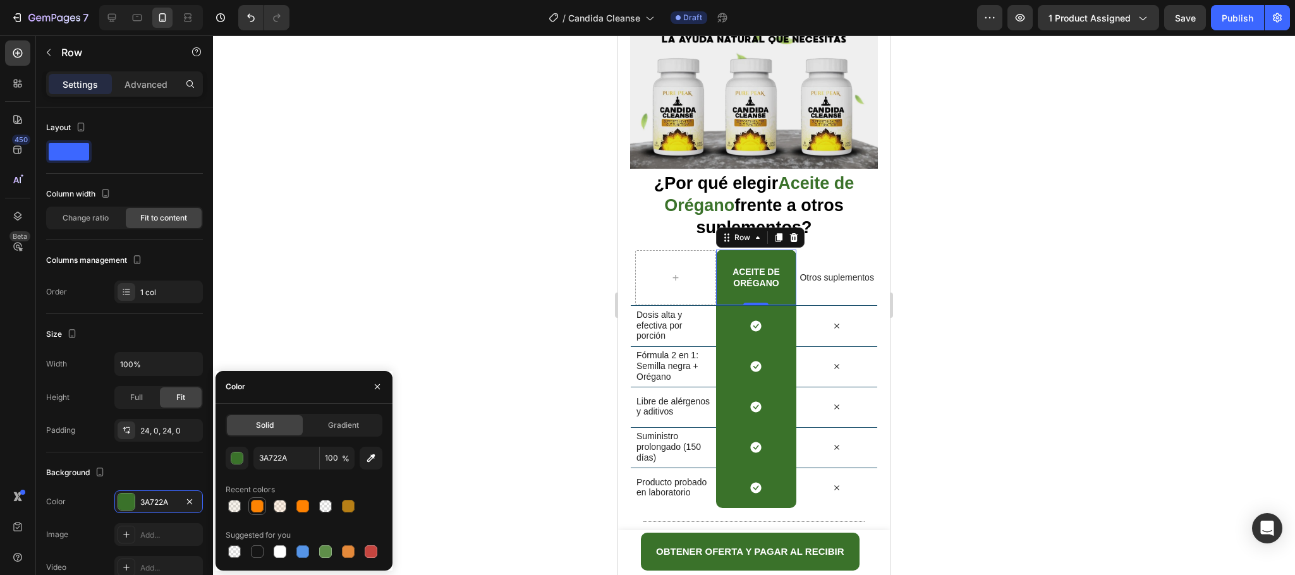
click at [253, 503] on div at bounding box center [257, 506] width 13 height 13
type input "FD8303"
click at [767, 306] on div "Icon Row" at bounding box center [756, 326] width 81 height 40
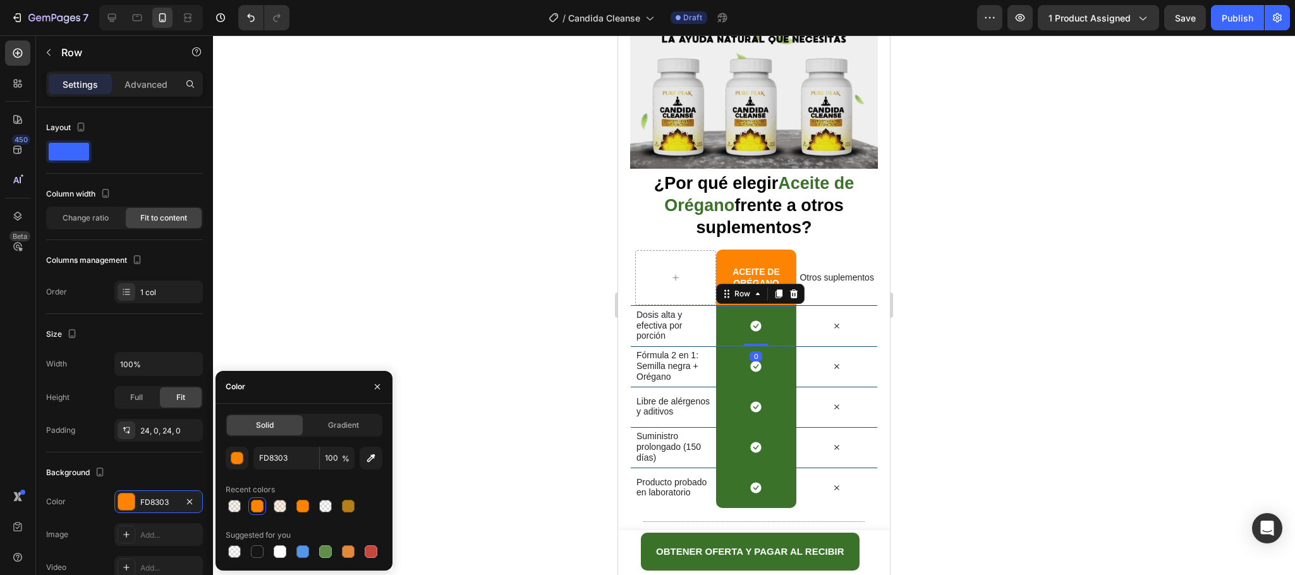
scroll to position [247, 0]
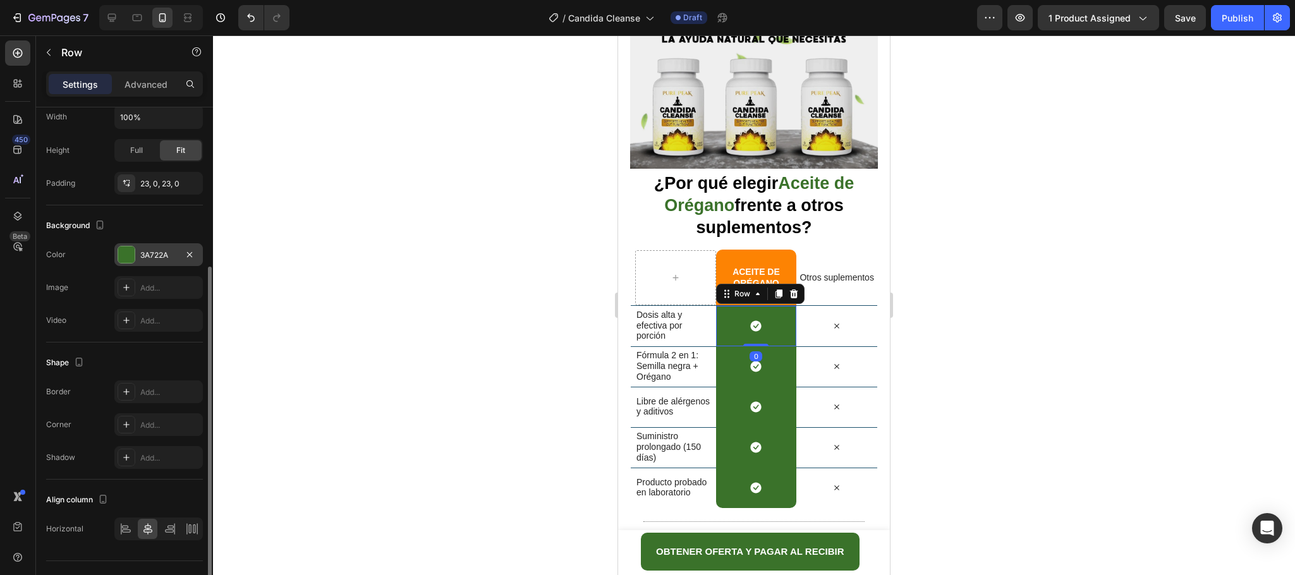
click at [135, 252] on div "3A722A" at bounding box center [158, 254] width 88 height 23
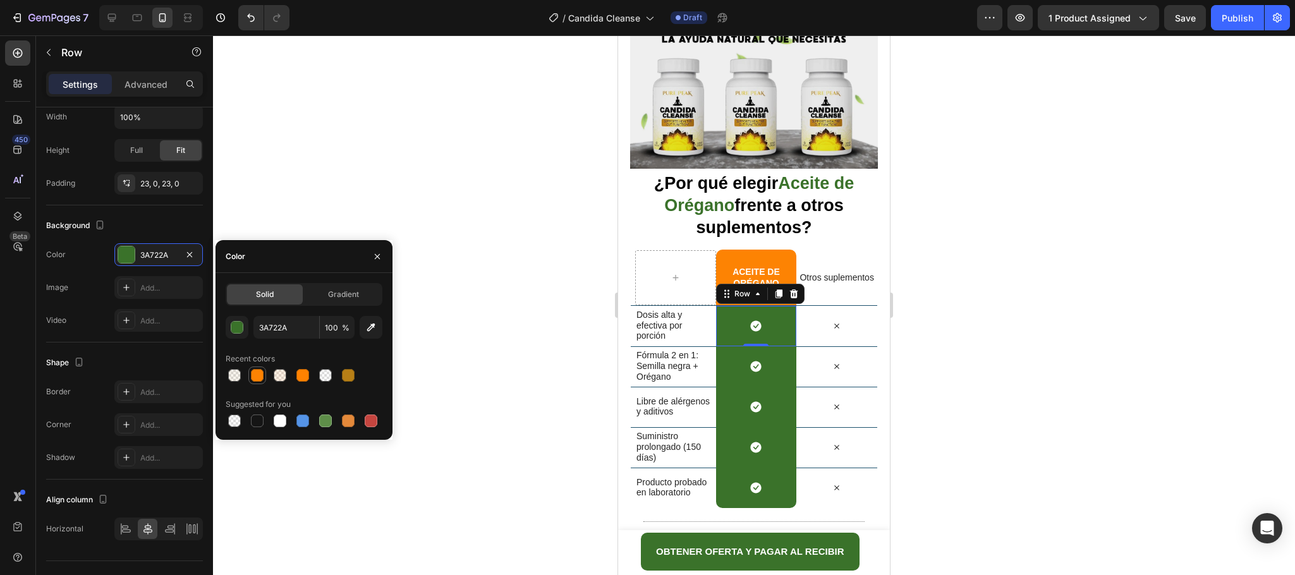
drag, startPoint x: 262, startPoint y: 372, endPoint x: 32, endPoint y: 334, distance: 233.2
click at [262, 372] on div at bounding box center [257, 375] width 13 height 13
type input "FD8303"
click at [762, 346] on div "Icon Row" at bounding box center [756, 366] width 81 height 40
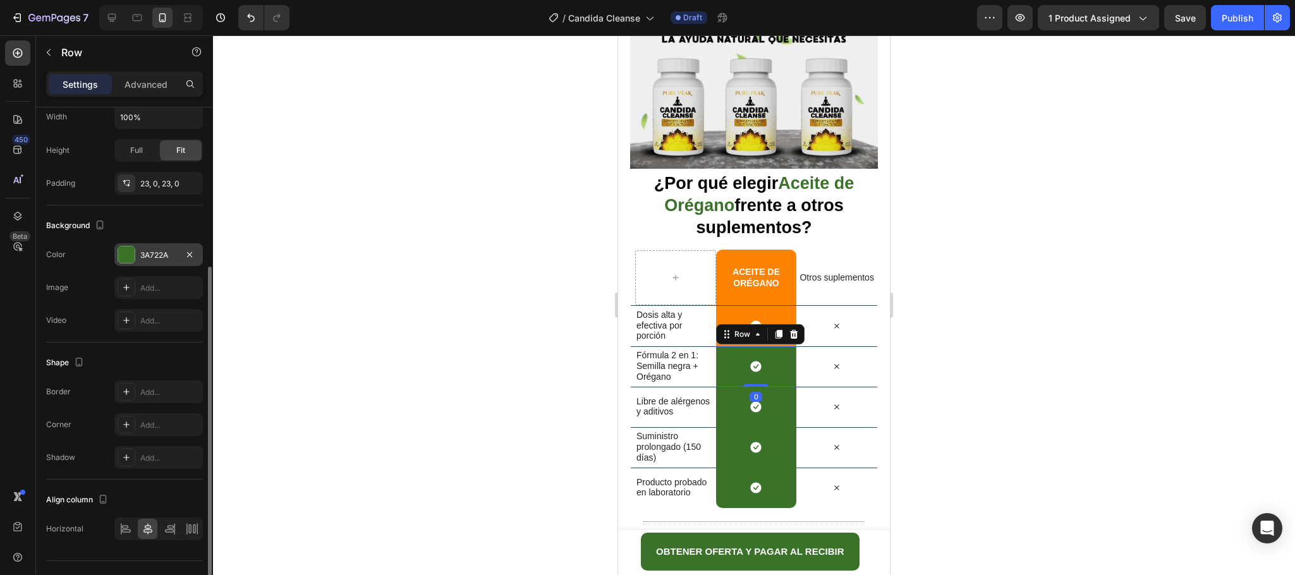
click at [114, 252] on div "3A722A" at bounding box center [158, 254] width 88 height 23
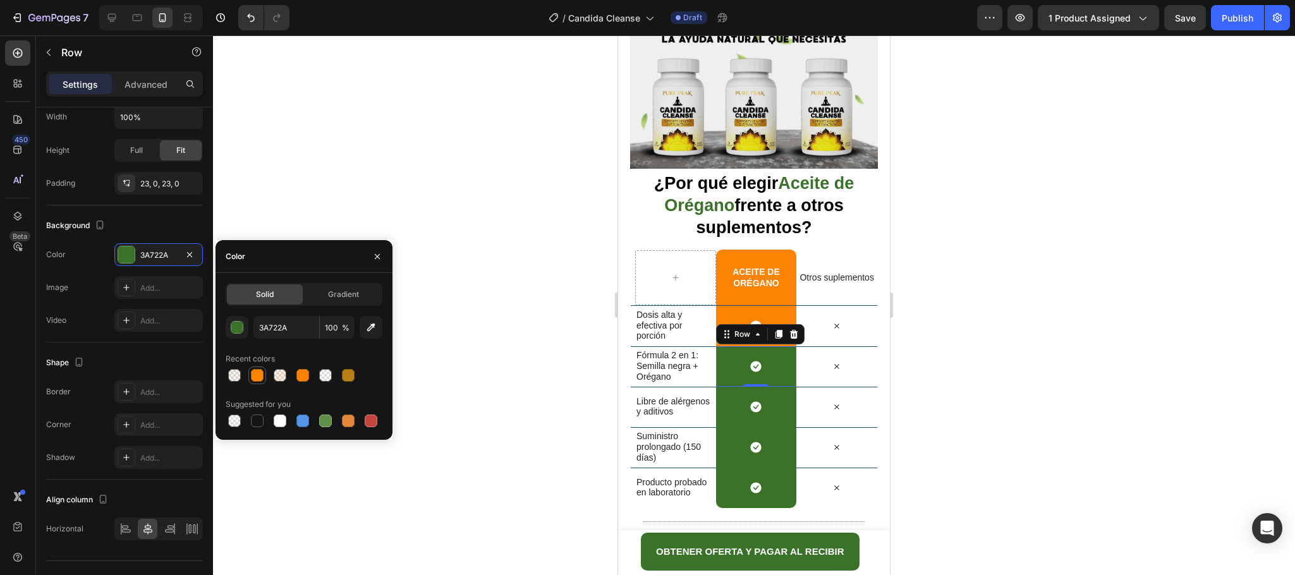
drag, startPoint x: 255, startPoint y: 370, endPoint x: 99, endPoint y: 333, distance: 160.5
click at [255, 370] on div at bounding box center [257, 375] width 13 height 13
type input "FD8303"
click at [764, 386] on div "Icon" at bounding box center [762, 393] width 25 height 15
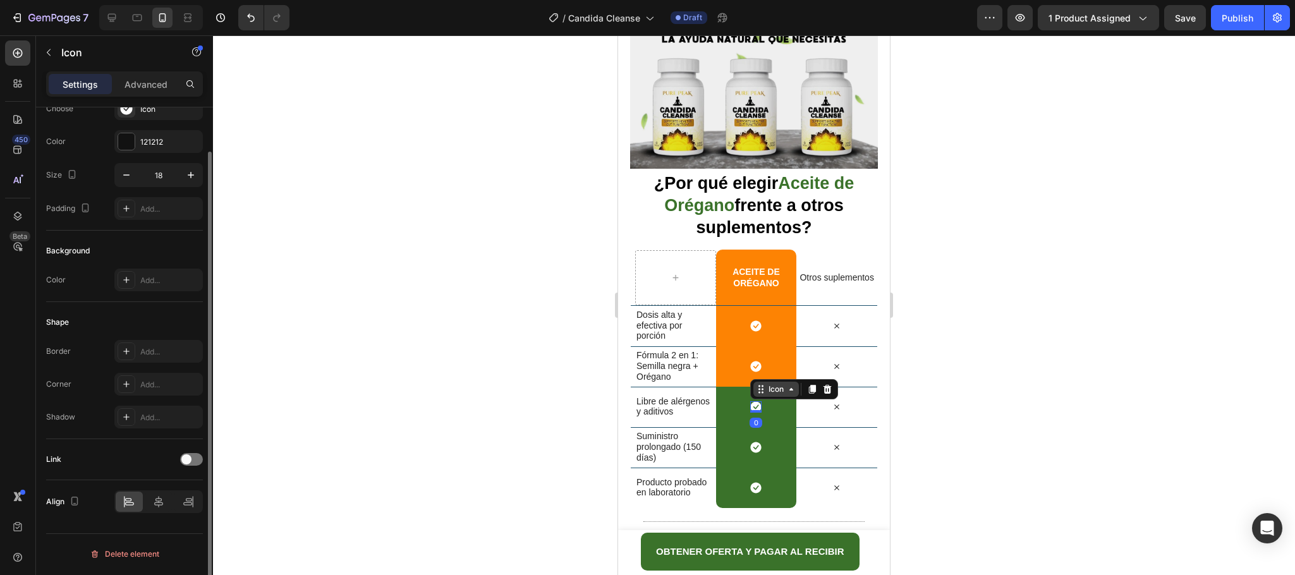
scroll to position [0, 0]
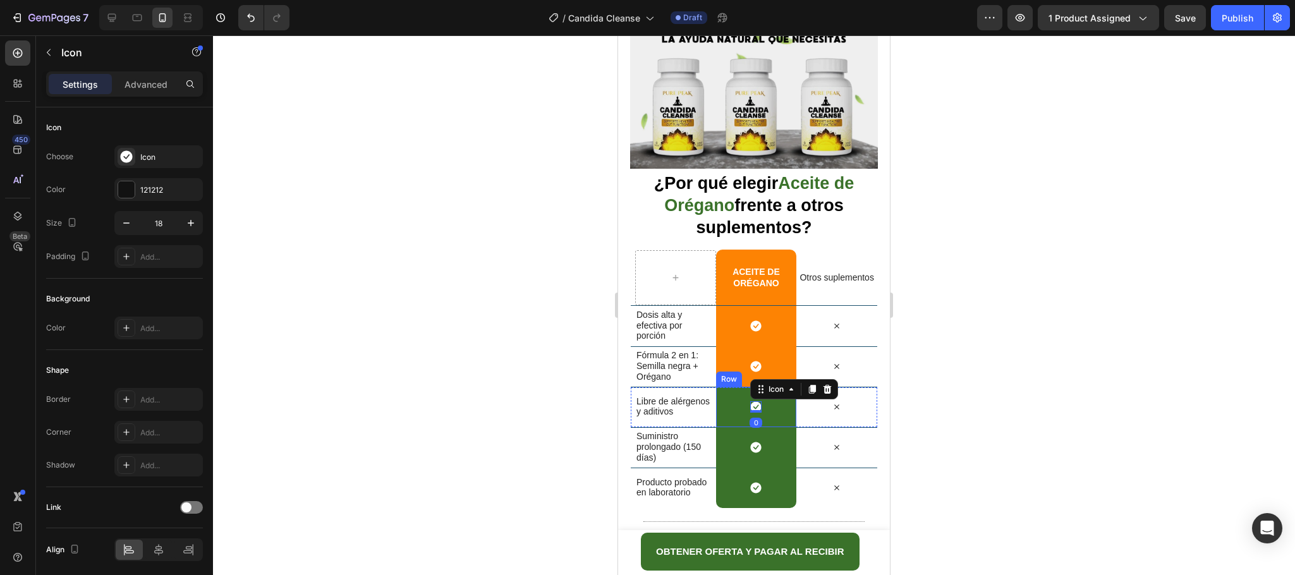
click at [769, 387] on div "Icon 0 Row" at bounding box center [756, 407] width 81 height 40
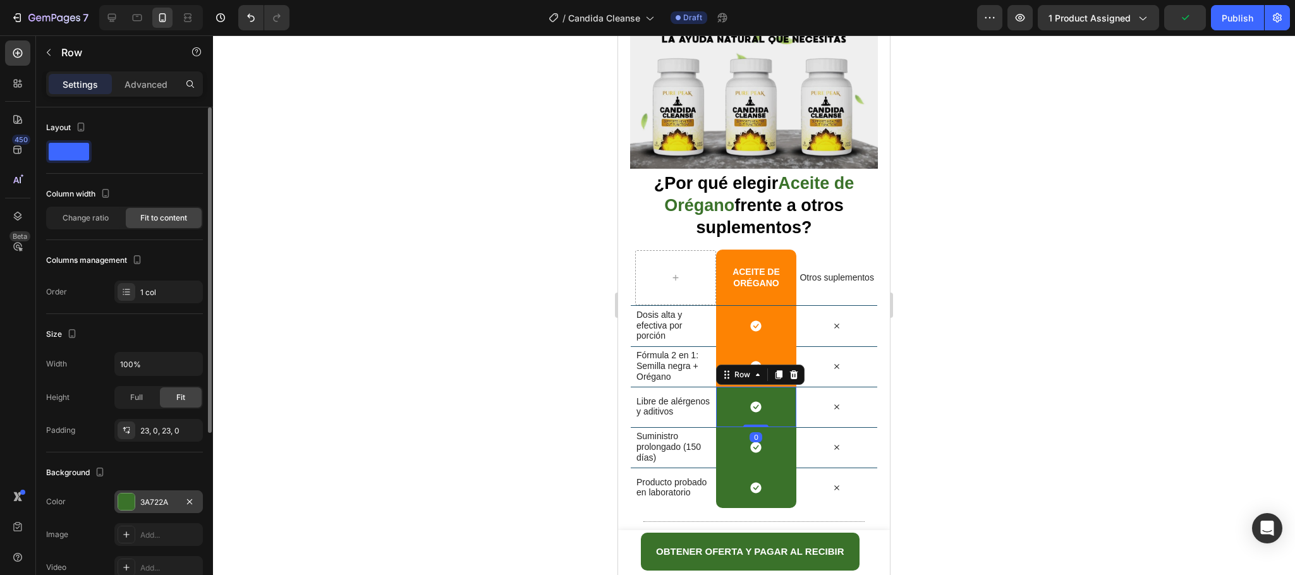
click at [137, 502] on div "3A722A" at bounding box center [158, 501] width 88 height 23
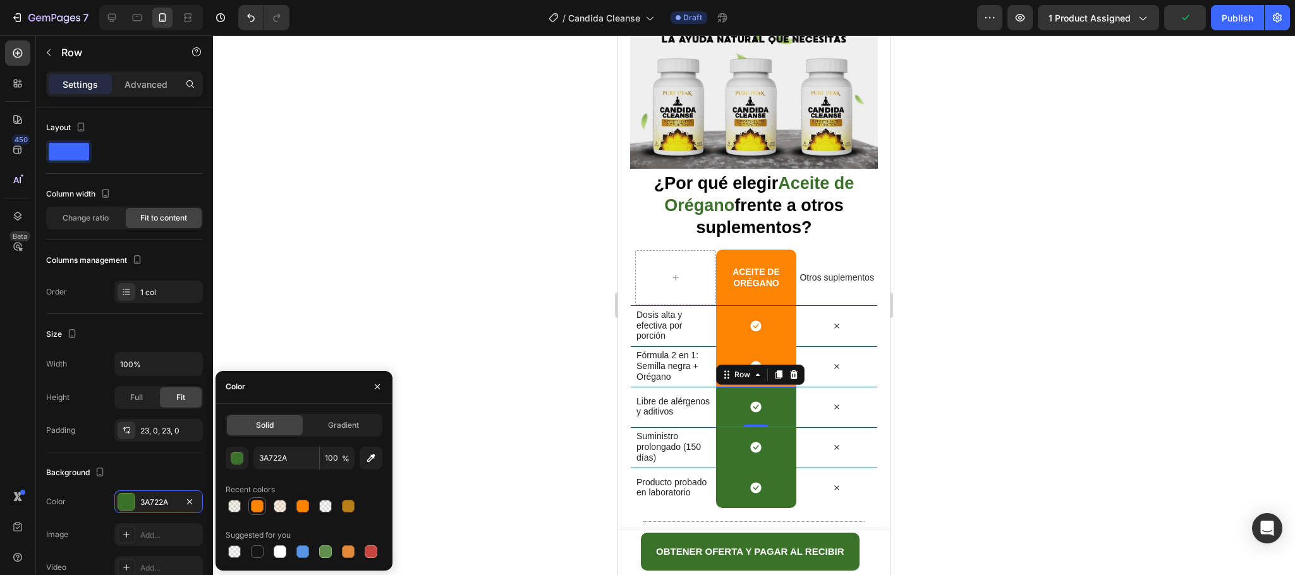
click at [264, 505] on div at bounding box center [257, 506] width 15 height 15
type input "FD8303"
click at [774, 427] on div "Icon Row" at bounding box center [756, 447] width 81 height 40
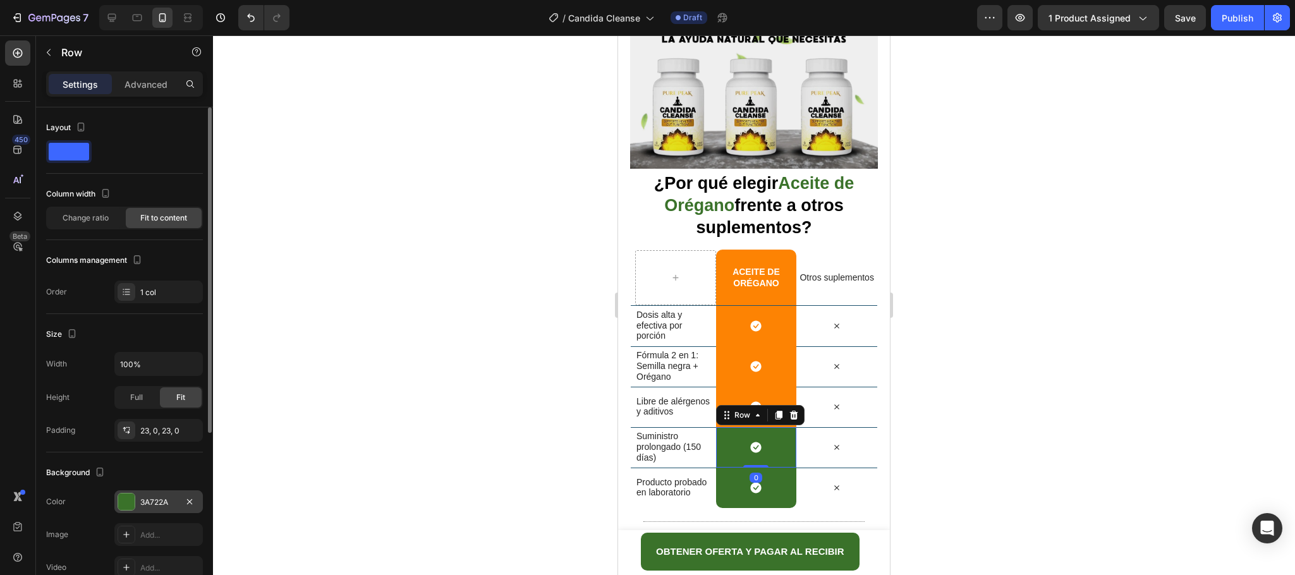
drag, startPoint x: 146, startPoint y: 497, endPoint x: 169, endPoint y: 497, distance: 22.8
click at [147, 497] on div "3A722A" at bounding box center [158, 501] width 88 height 23
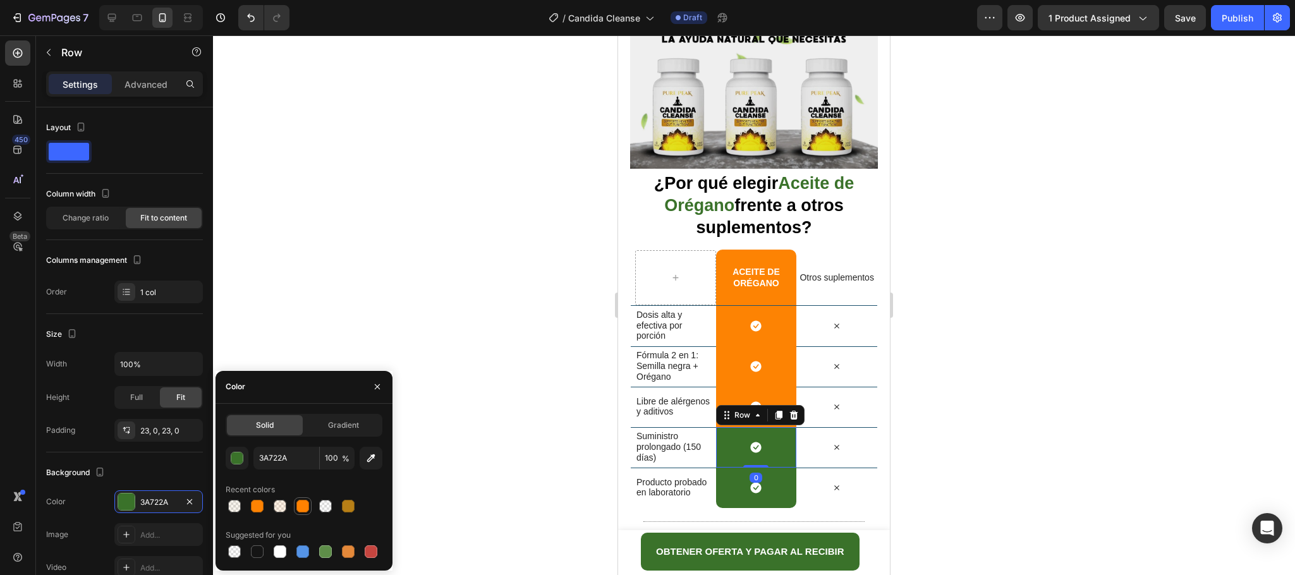
click at [300, 505] on div at bounding box center [302, 506] width 13 height 13
type input "FF8201"
click at [768, 468] on div "Icon Row" at bounding box center [756, 488] width 81 height 40
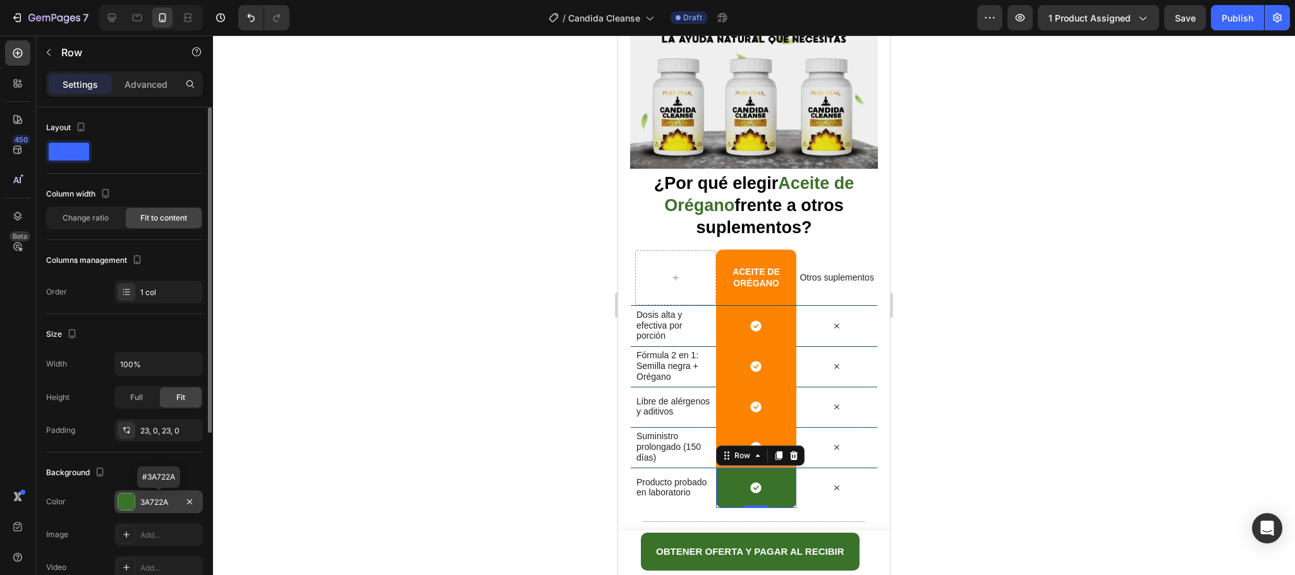
click at [131, 499] on div at bounding box center [126, 502] width 16 height 16
click at [133, 506] on div at bounding box center [126, 502] width 16 height 16
click at [125, 499] on div at bounding box center [126, 502] width 16 height 16
click at [1007, 430] on div at bounding box center [754, 305] width 1082 height 540
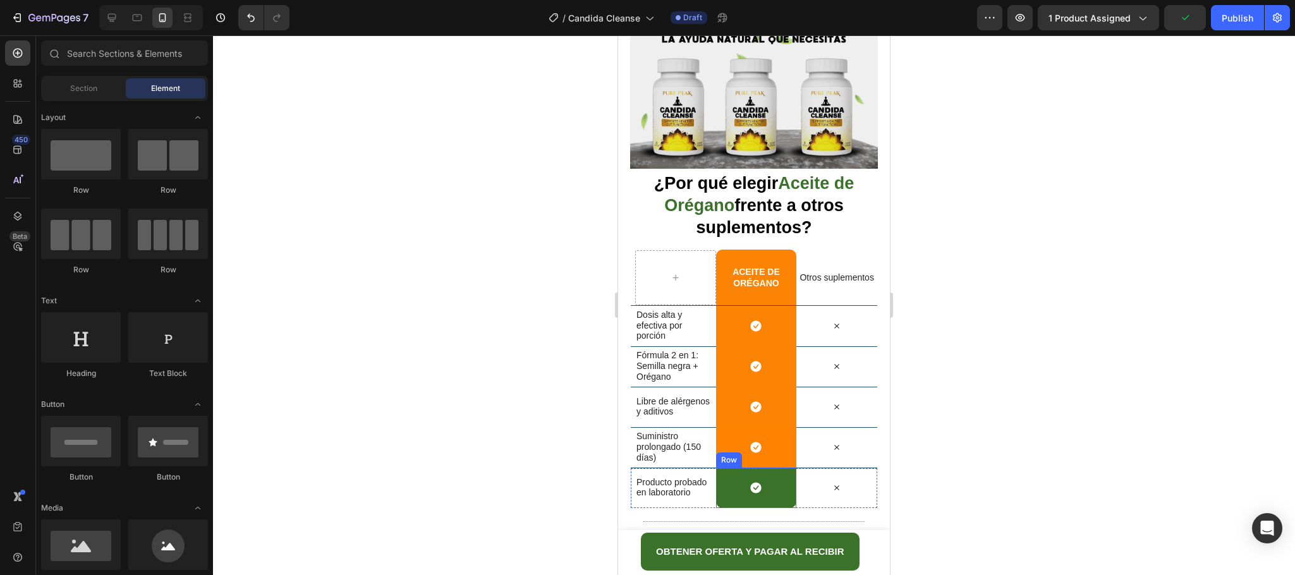
click at [766, 468] on div "Icon Row" at bounding box center [756, 488] width 81 height 40
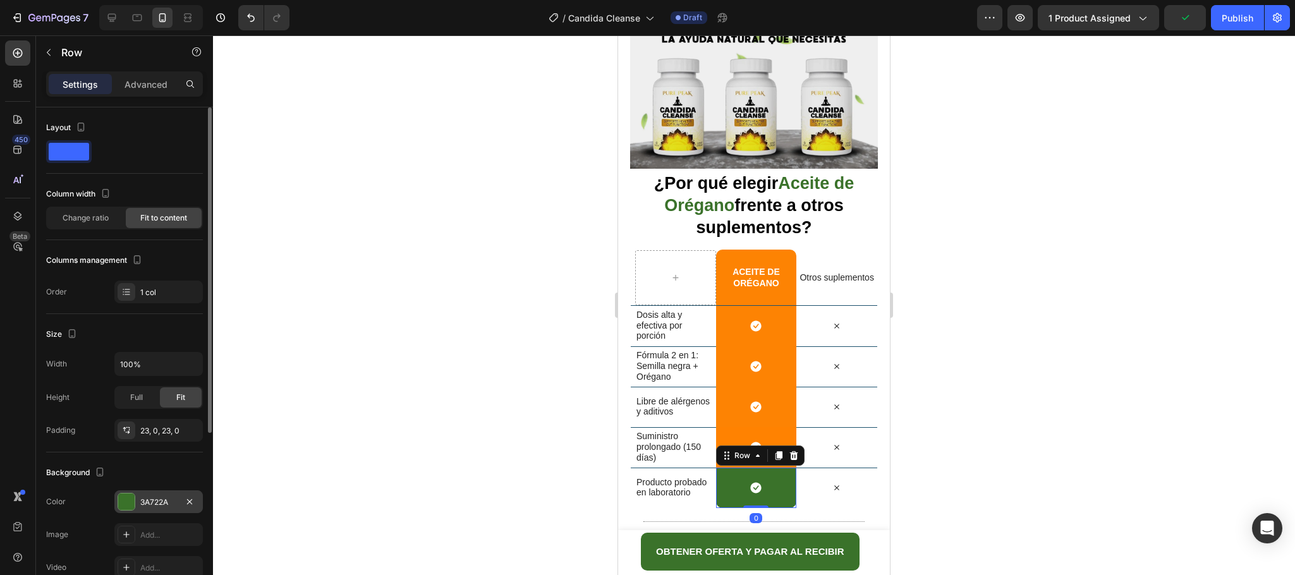
click at [125, 501] on div at bounding box center [126, 502] width 16 height 16
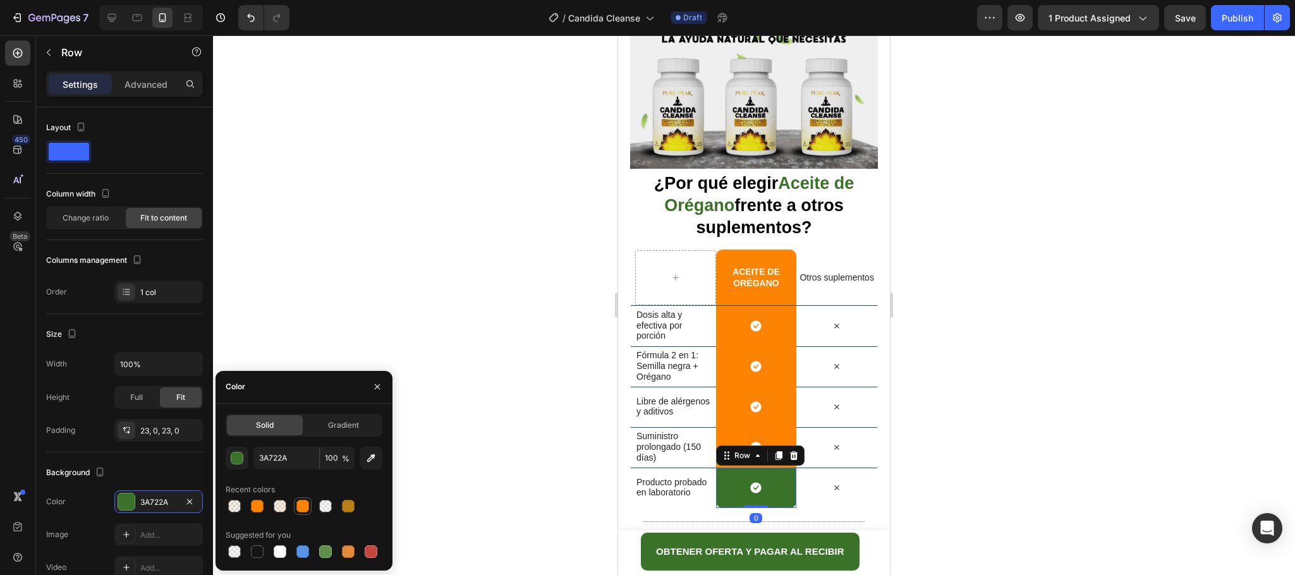
drag, startPoint x: 306, startPoint y: 499, endPoint x: 146, endPoint y: 367, distance: 207.4
click at [306, 500] on div at bounding box center [302, 506] width 13 height 13
type input "FF8201"
click at [985, 364] on div at bounding box center [754, 305] width 1082 height 540
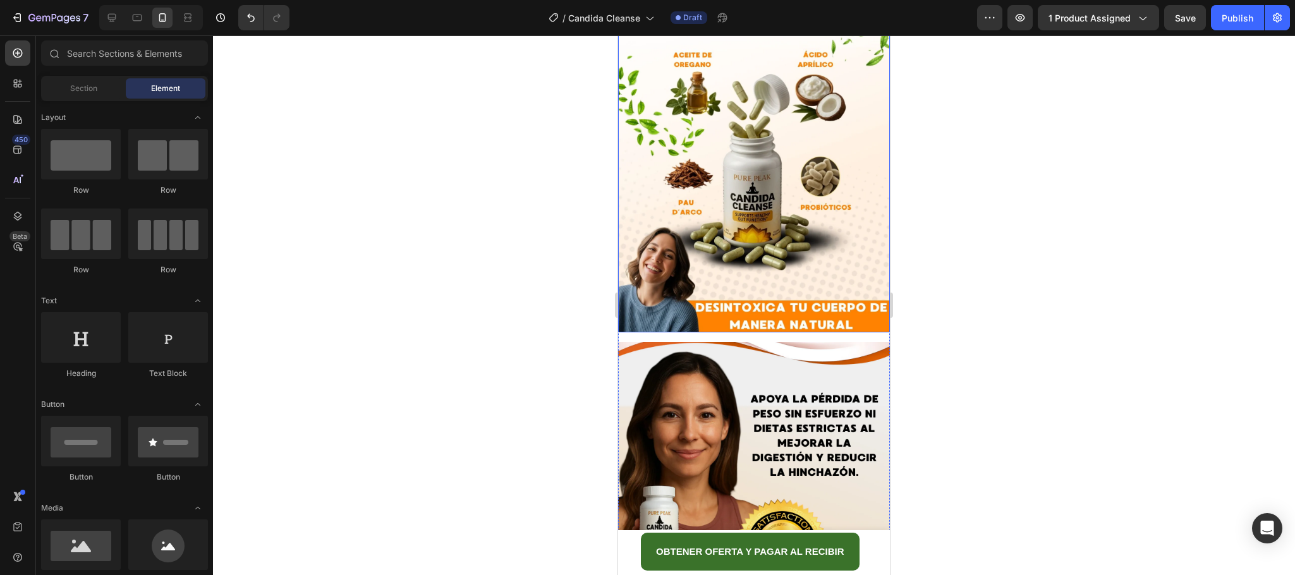
scroll to position [3292, 0]
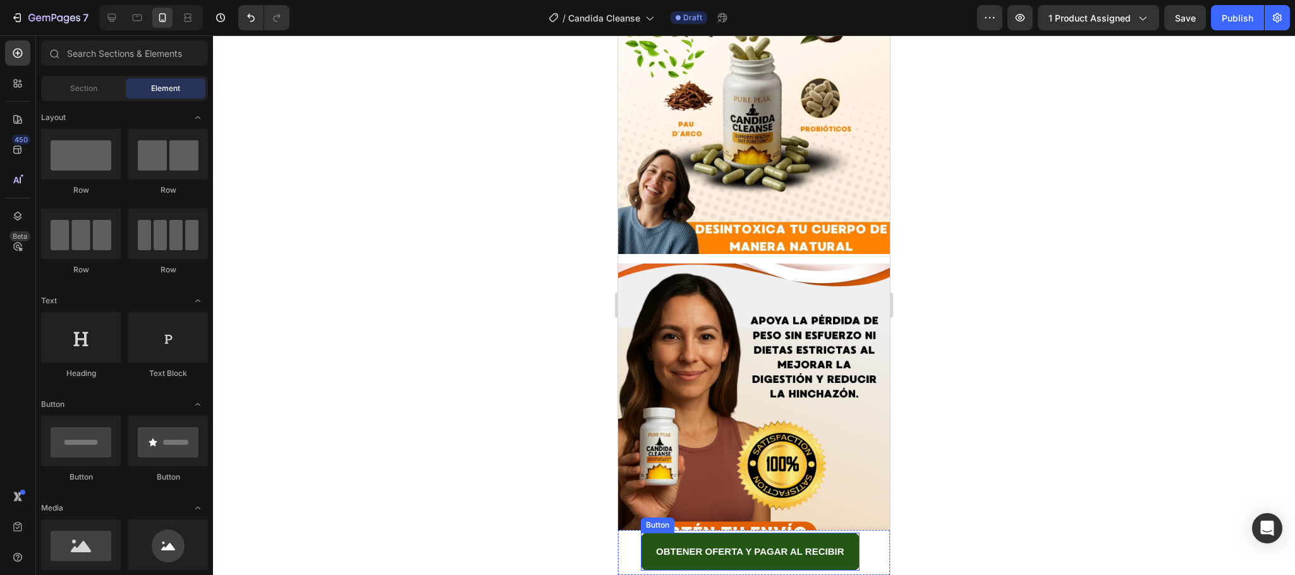
click at [850, 550] on button "OBTENER OFERTA Y PAGAR AL RECIBIR" at bounding box center [750, 552] width 219 height 38
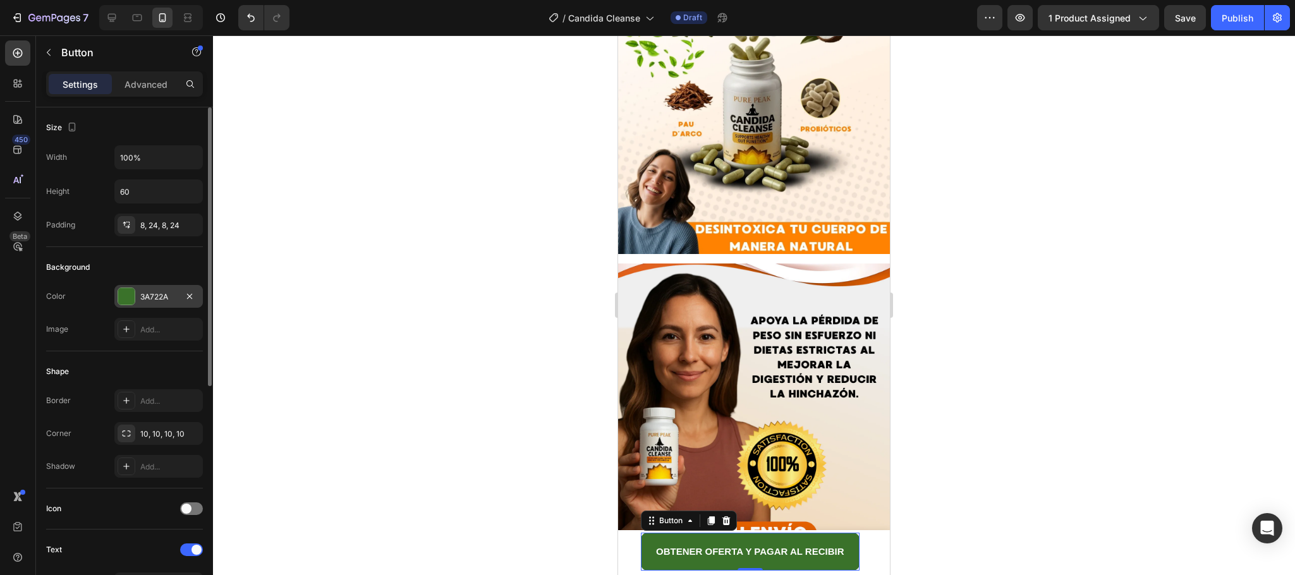
click at [119, 298] on div at bounding box center [126, 296] width 16 height 16
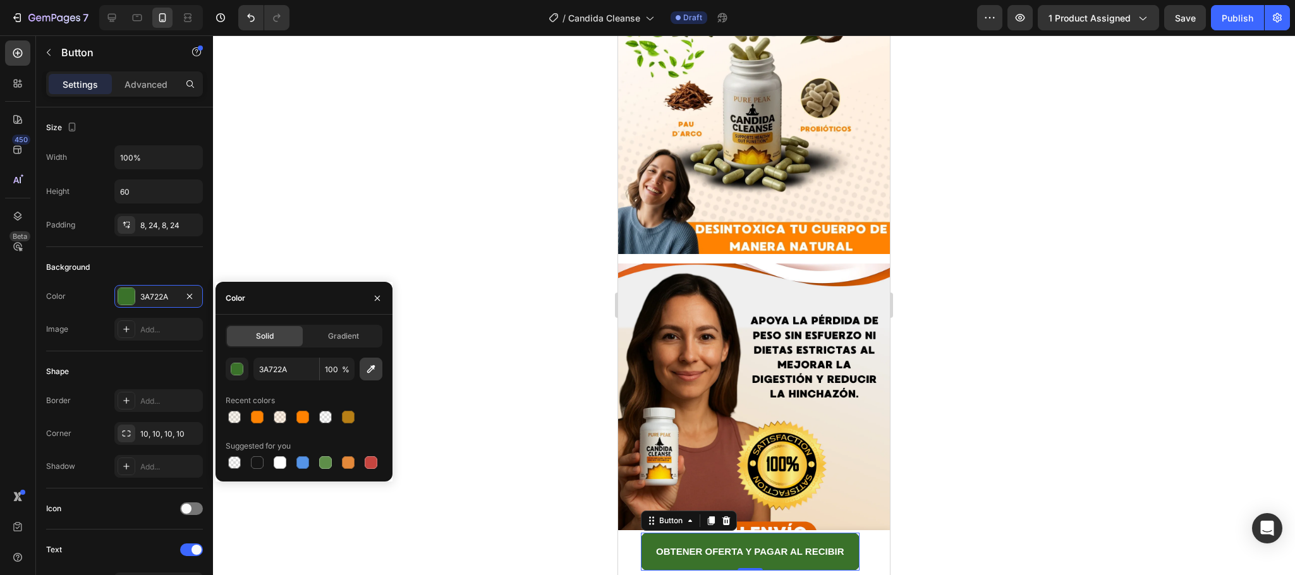
click at [365, 375] on icon "button" at bounding box center [371, 369] width 13 height 13
type input "E36100"
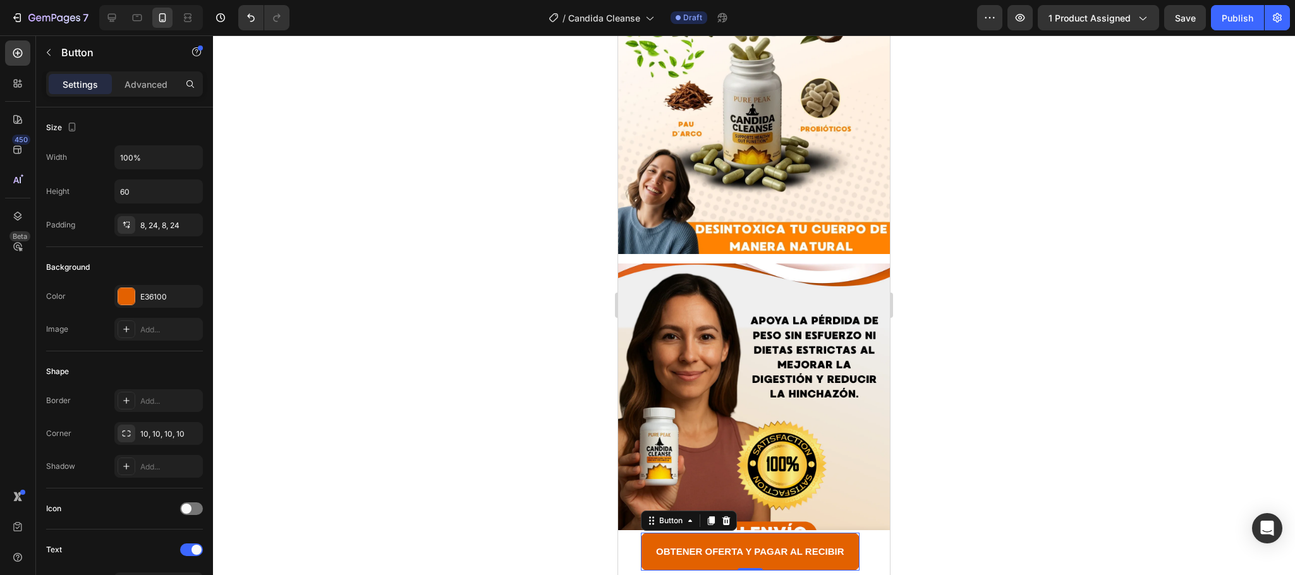
click at [979, 437] on div at bounding box center [754, 305] width 1082 height 540
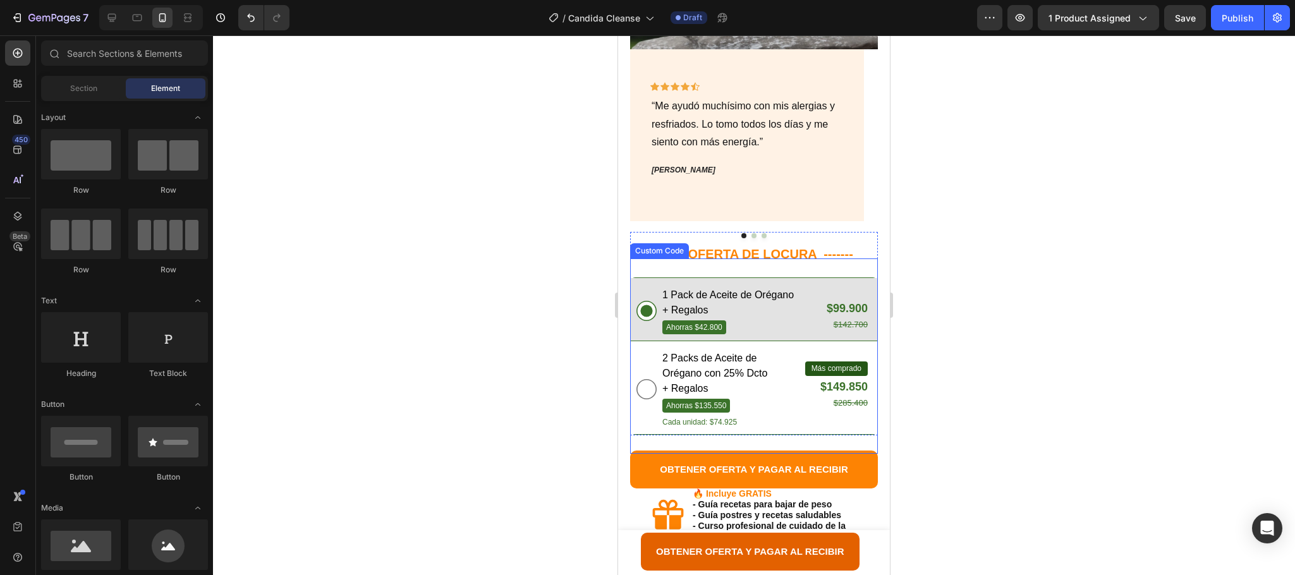
scroll to position [1301, 0]
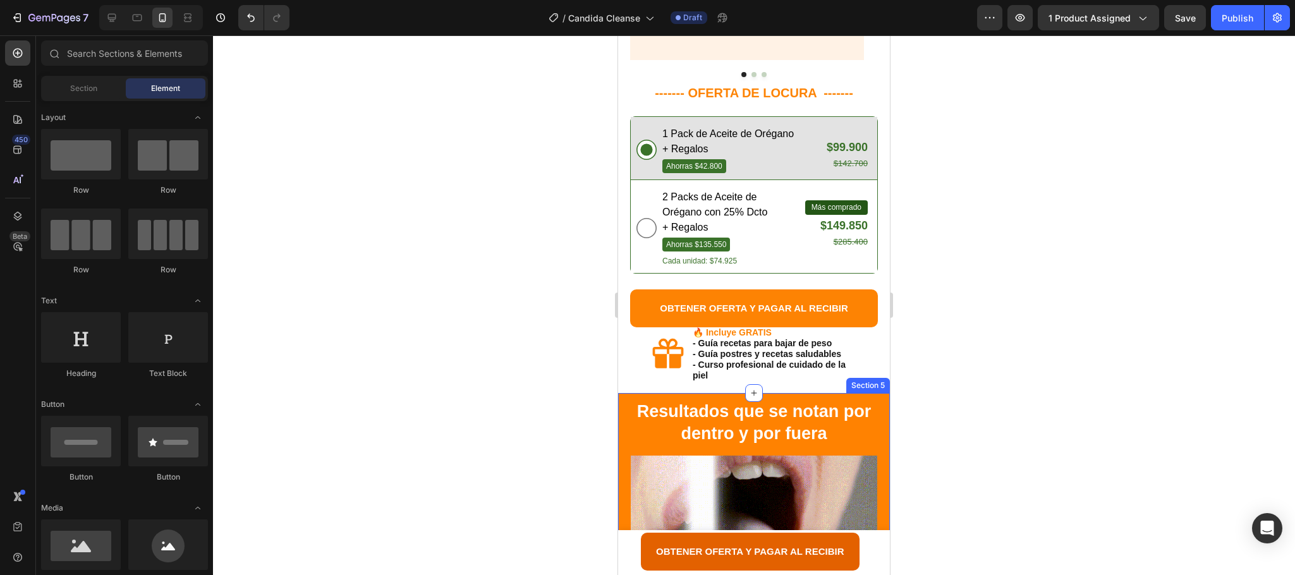
click at [868, 393] on div "Resultados que se notan por dentro y por fuera Heading Image Row Section 5" at bounding box center [754, 554] width 272 height 322
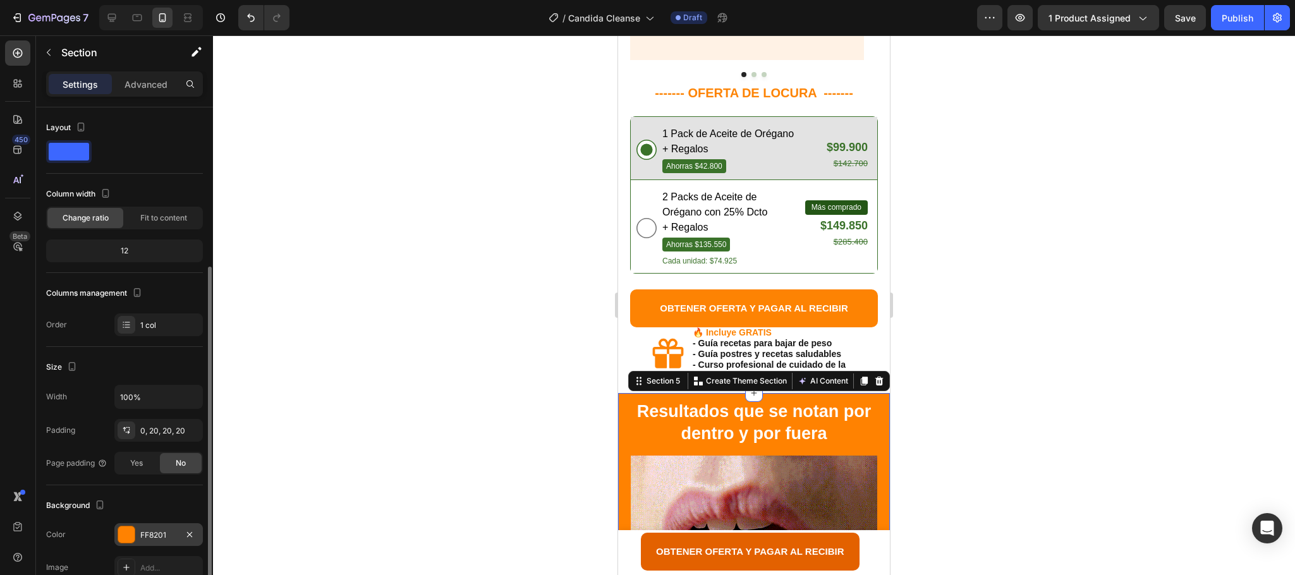
click at [125, 526] on div at bounding box center [126, 534] width 16 height 16
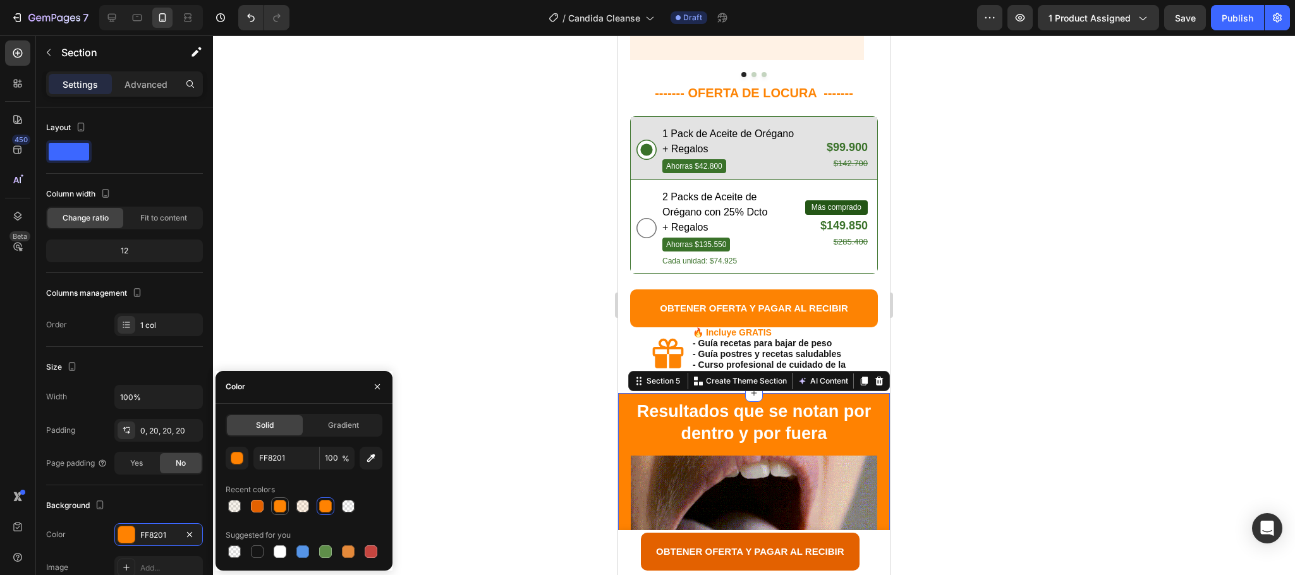
scroll to position [95, 0]
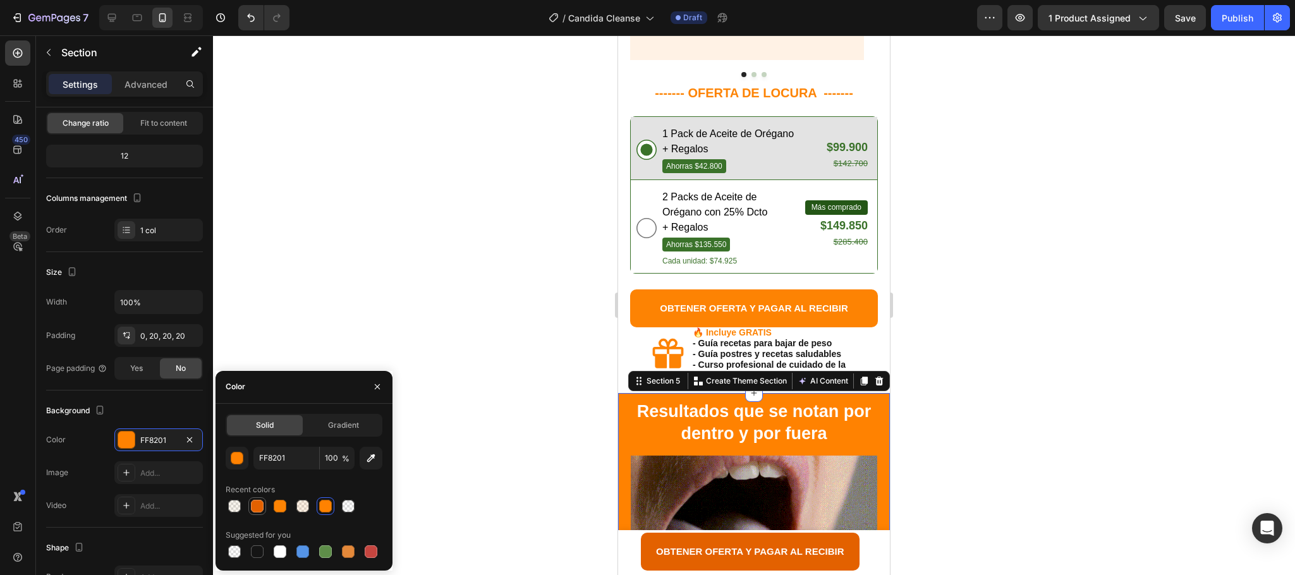
drag, startPoint x: 260, startPoint y: 510, endPoint x: 237, endPoint y: 217, distance: 293.6
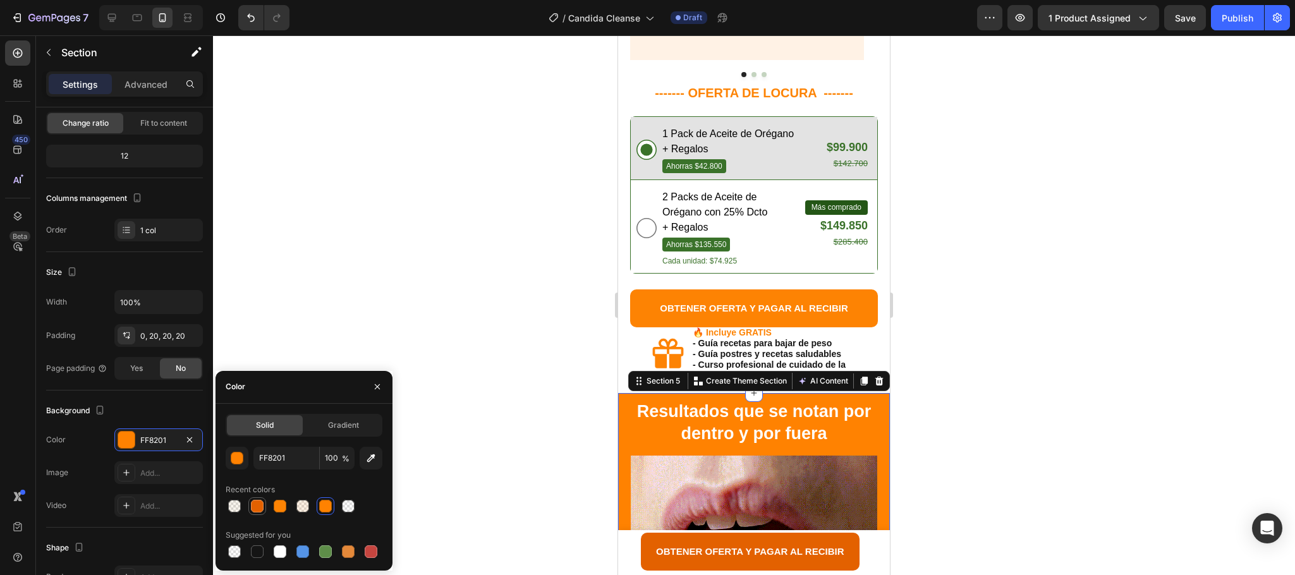
click at [260, 510] on div at bounding box center [257, 506] width 13 height 13
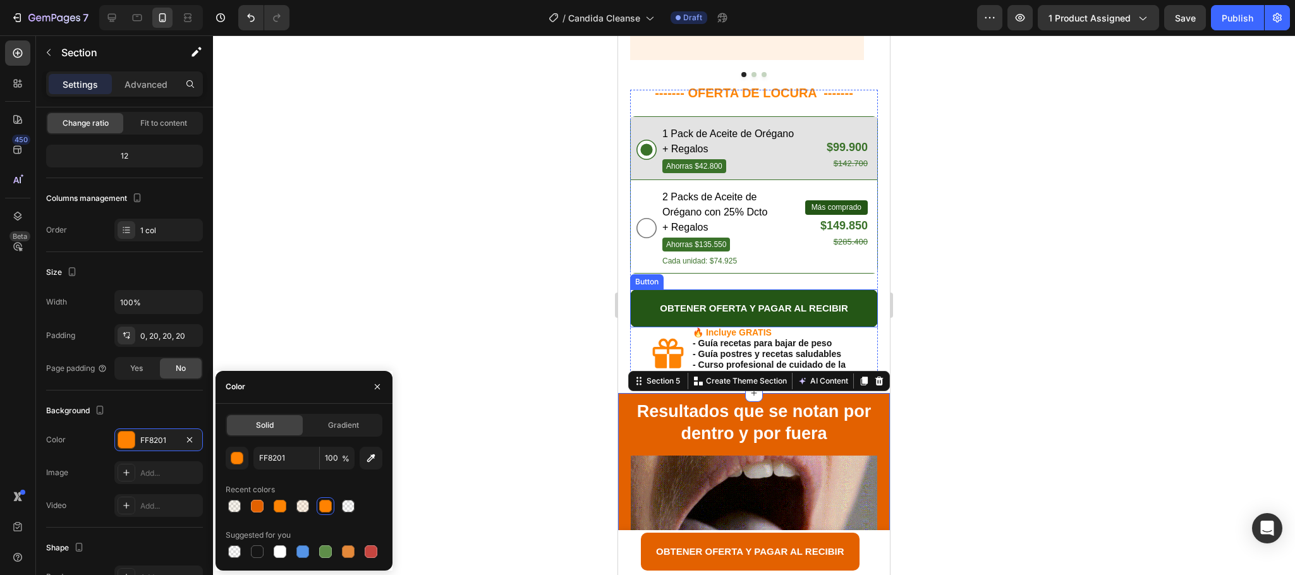
type input "E36100"
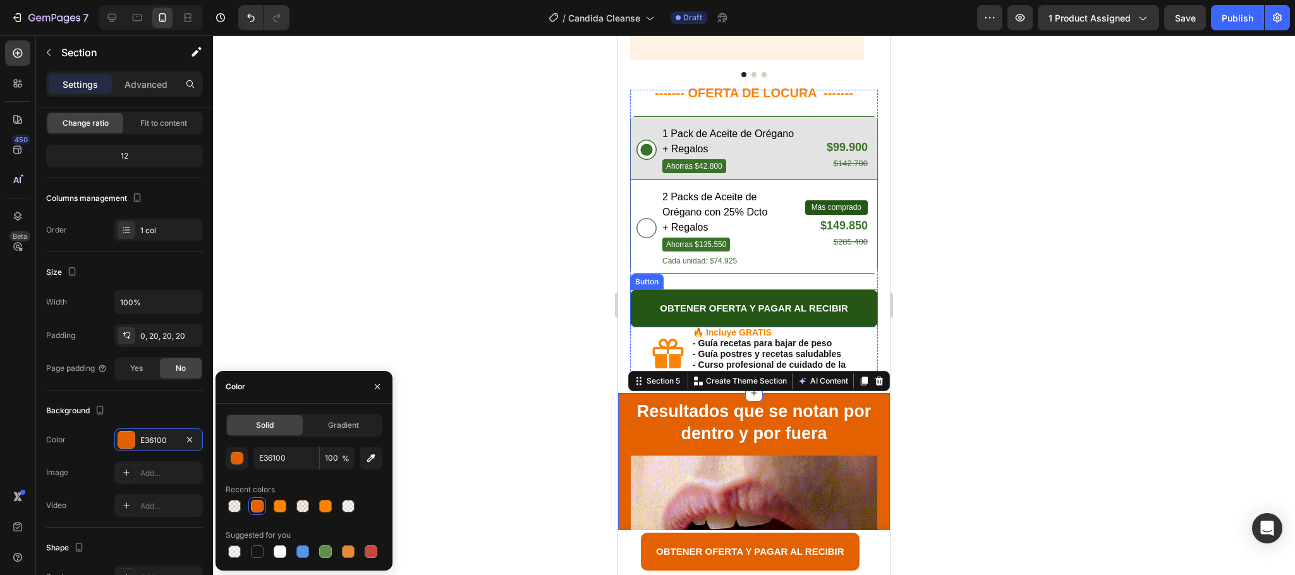
click at [855, 289] on button "OBTENER OFERTA Y PAGAR AL RECIBIR" at bounding box center [754, 308] width 248 height 38
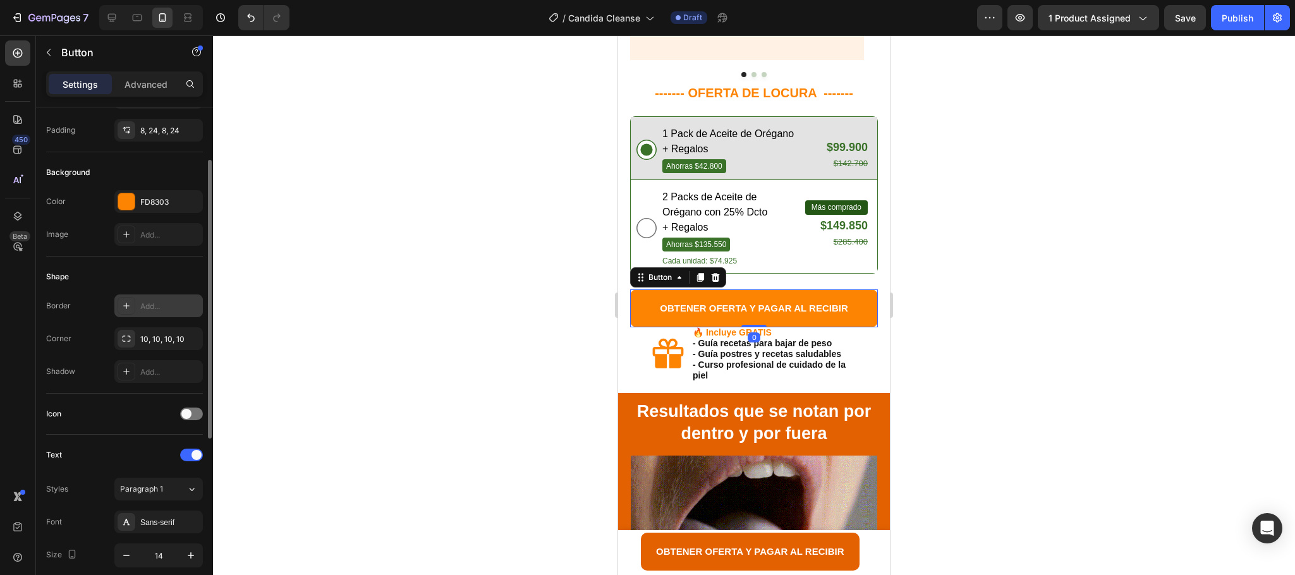
scroll to position [0, 0]
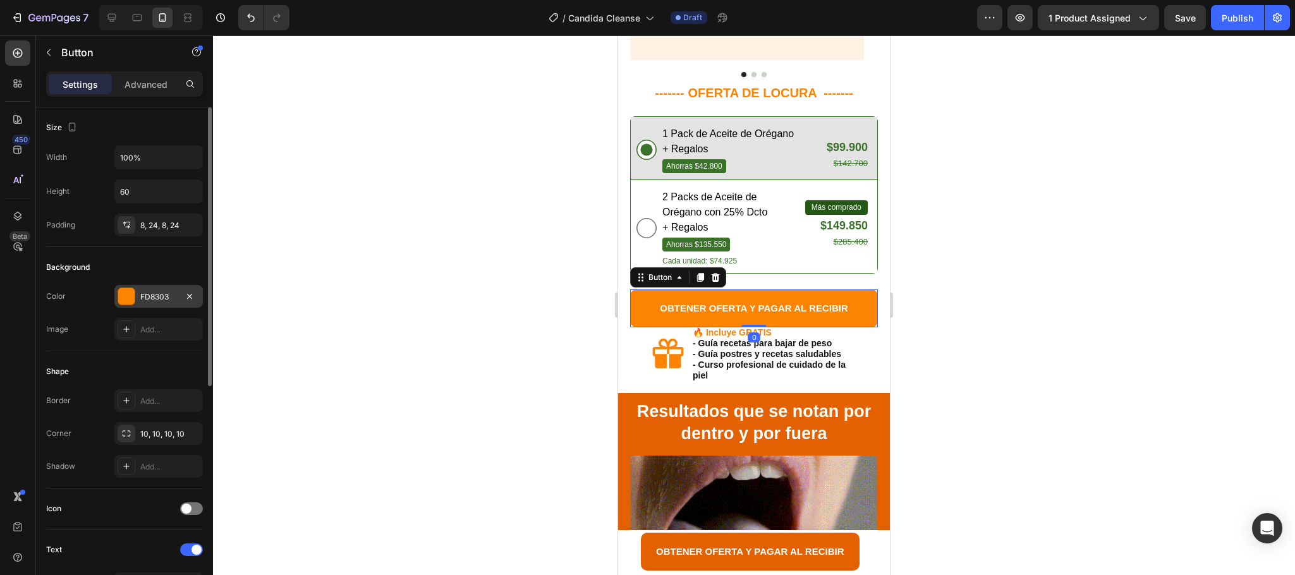
click at [135, 305] on div at bounding box center [127, 297] width 18 height 18
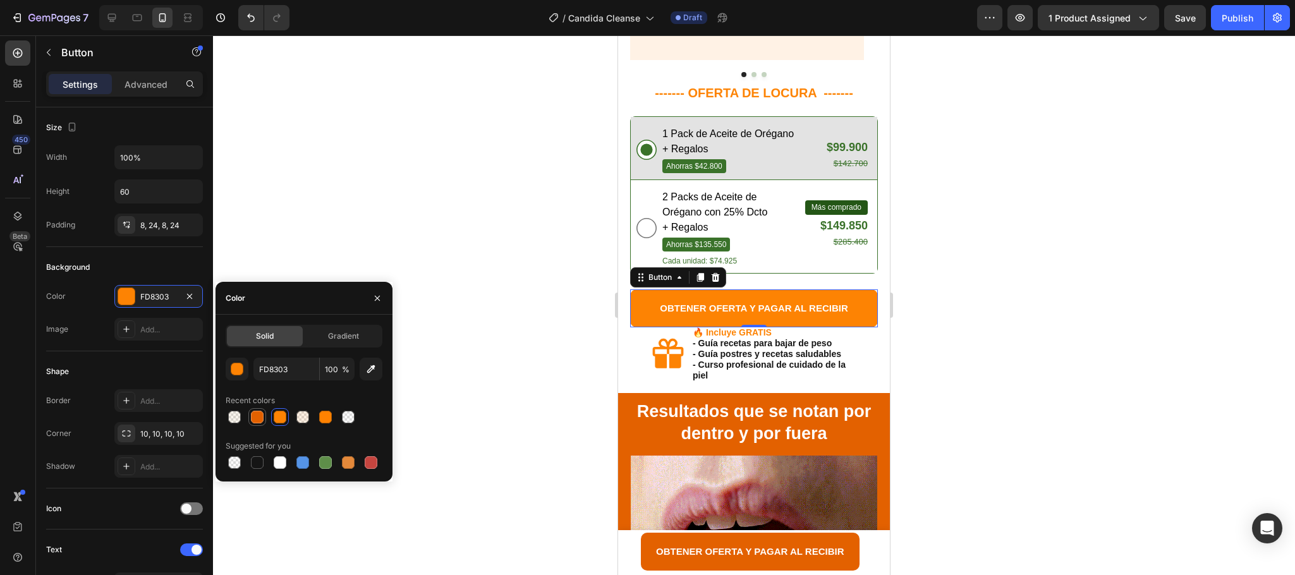
click at [250, 421] on div at bounding box center [257, 417] width 15 height 15
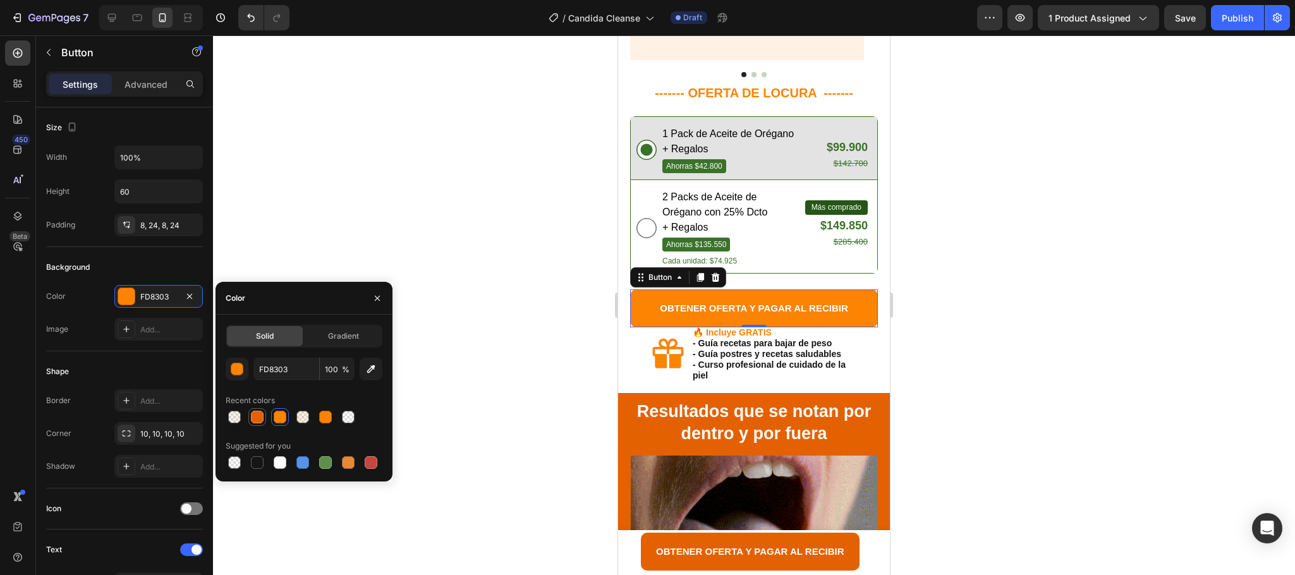
type input "E36100"
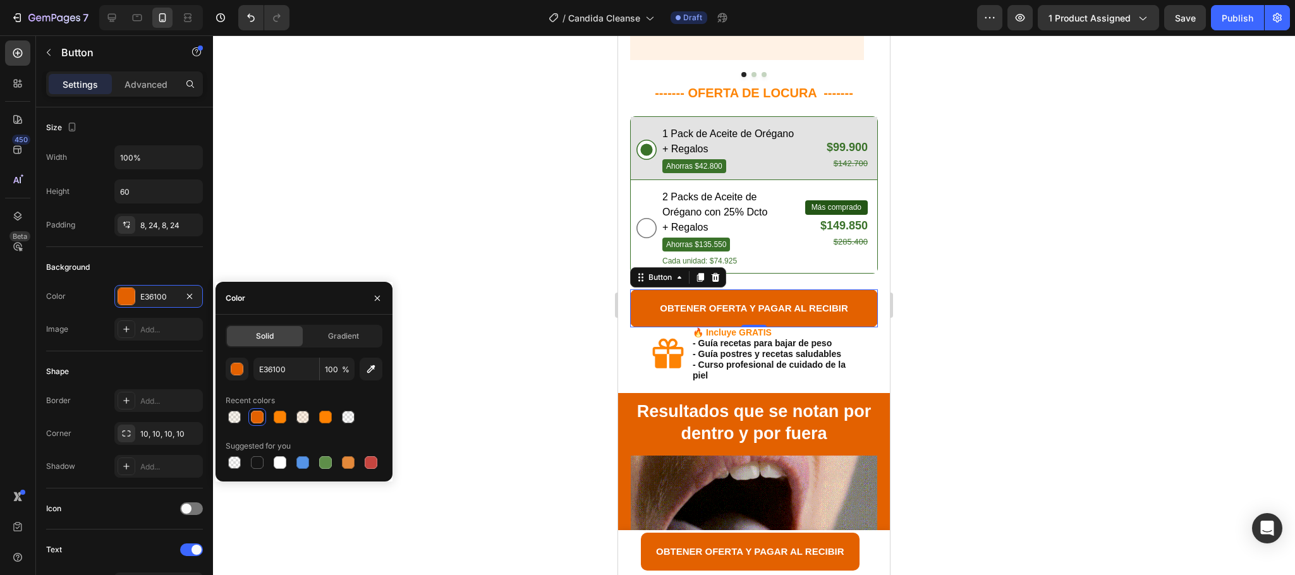
click at [983, 387] on div at bounding box center [754, 305] width 1082 height 540
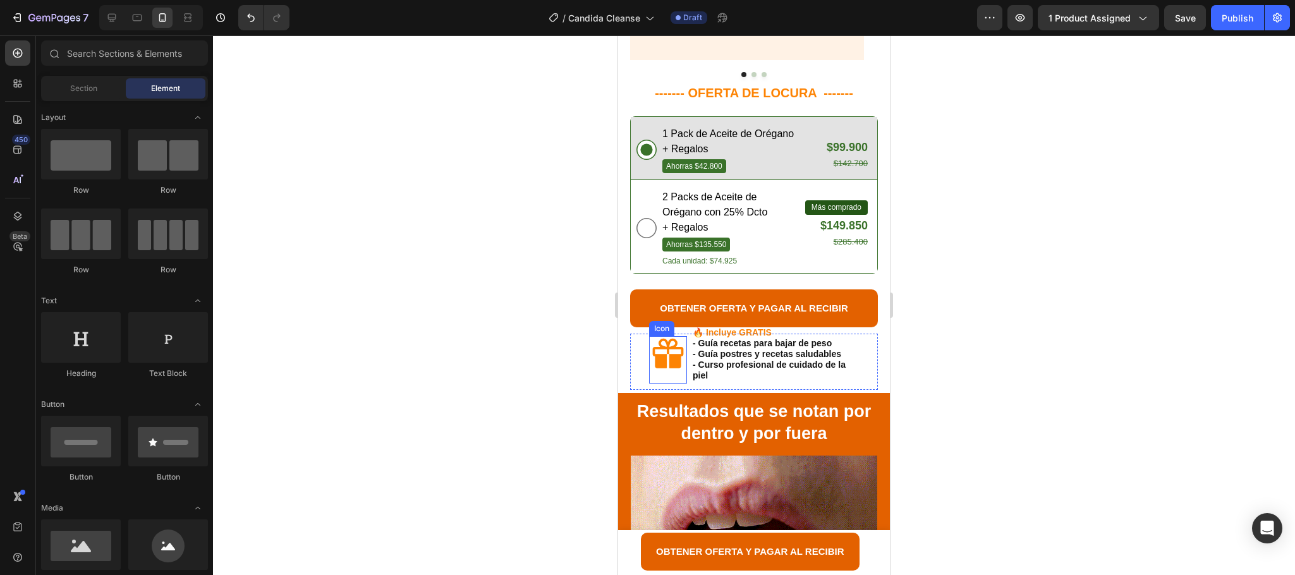
click at [664, 339] on icon at bounding box center [668, 354] width 31 height 30
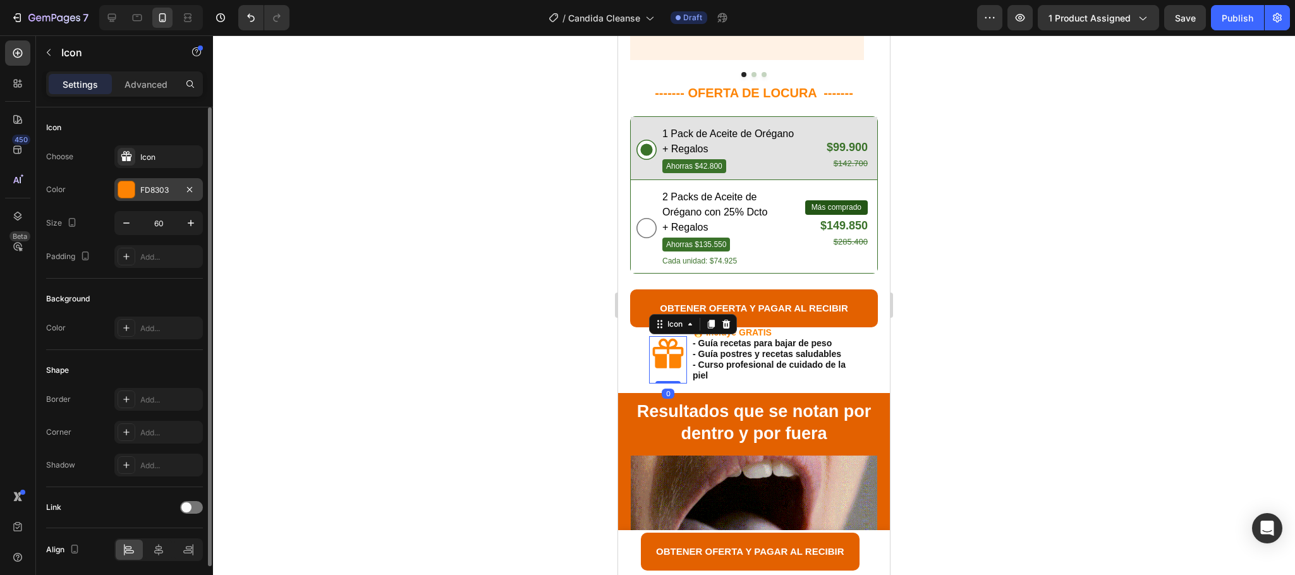
click at [144, 190] on div "FD8303" at bounding box center [158, 190] width 37 height 11
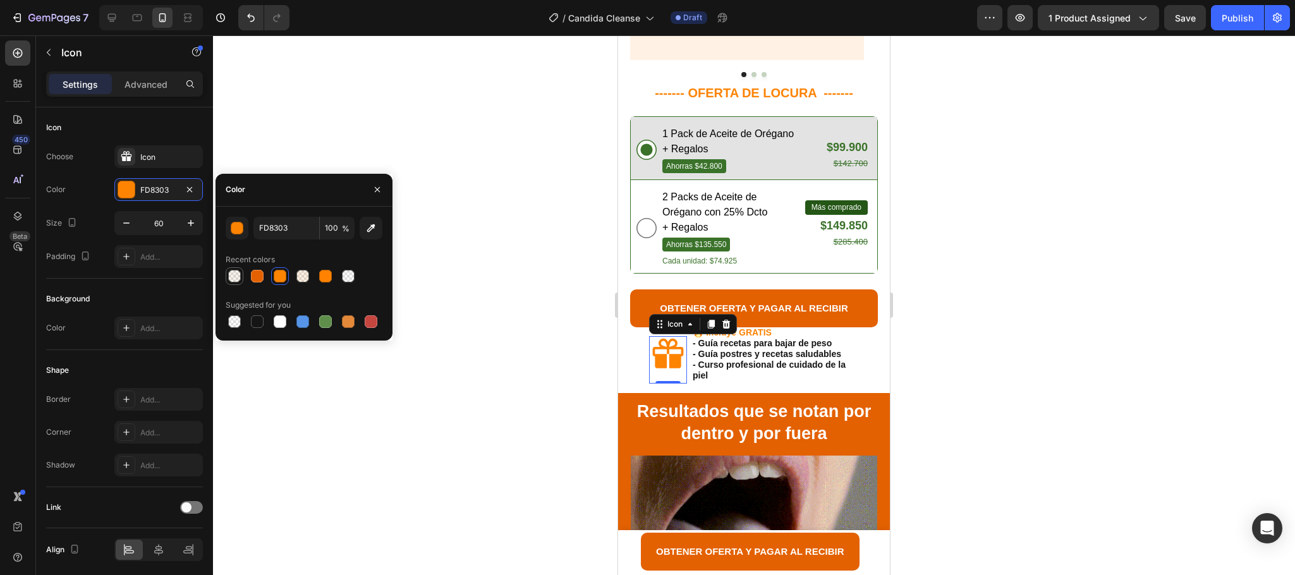
click at [240, 270] on div at bounding box center [234, 276] width 15 height 15
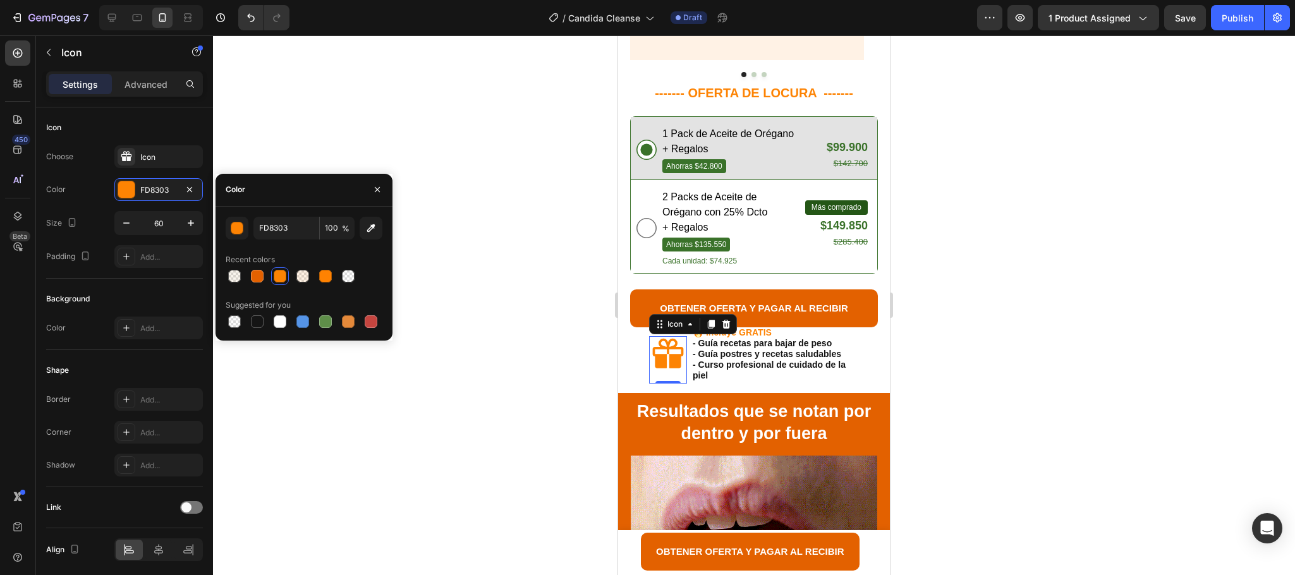
type input "B78322"
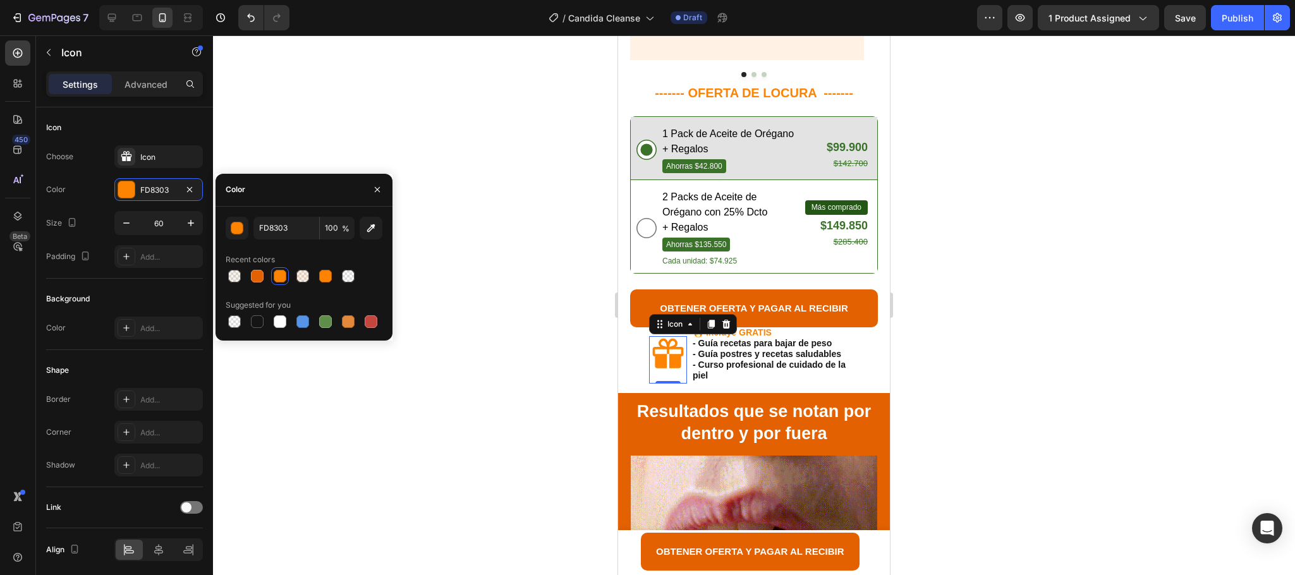
type input "7"
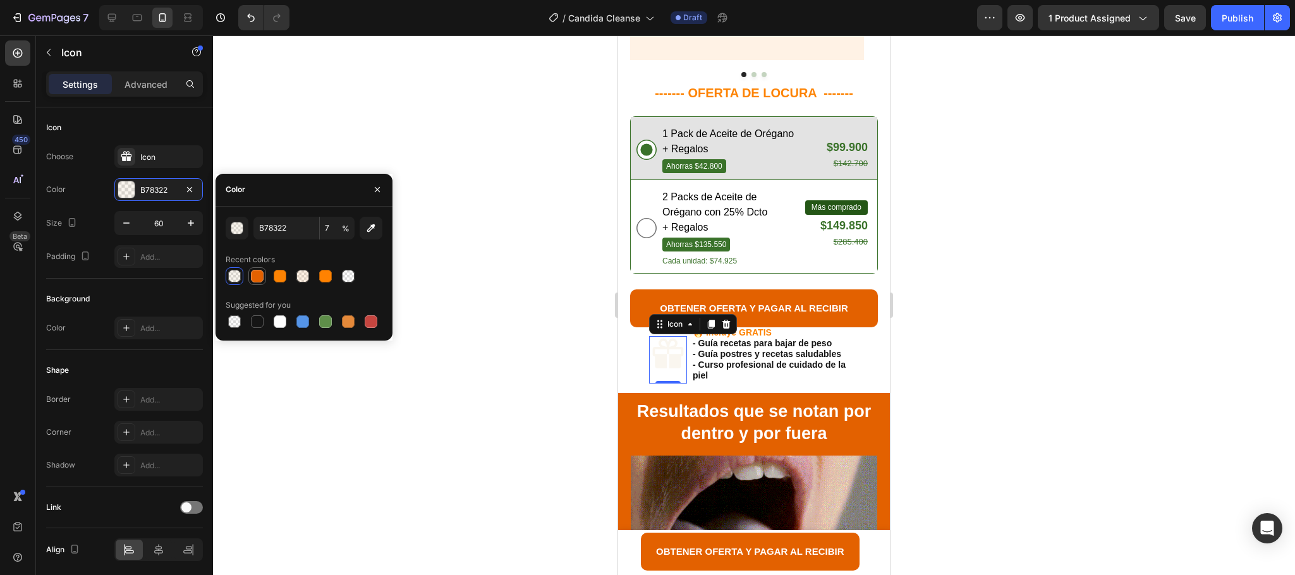
click at [251, 275] on div at bounding box center [257, 276] width 13 height 13
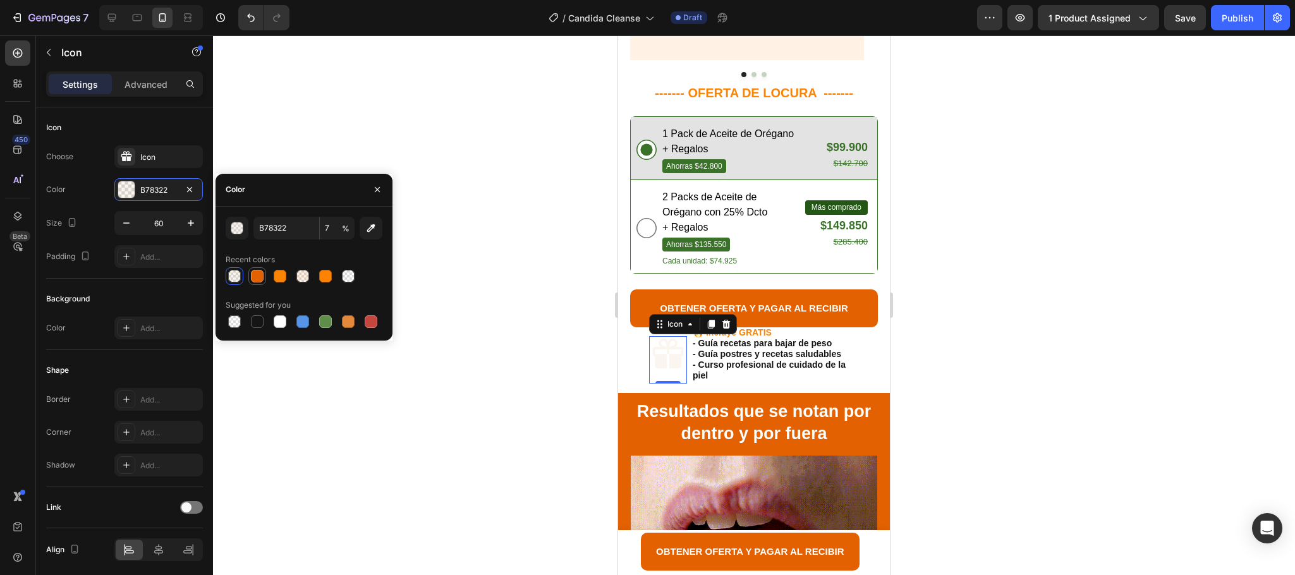
type input "E36100"
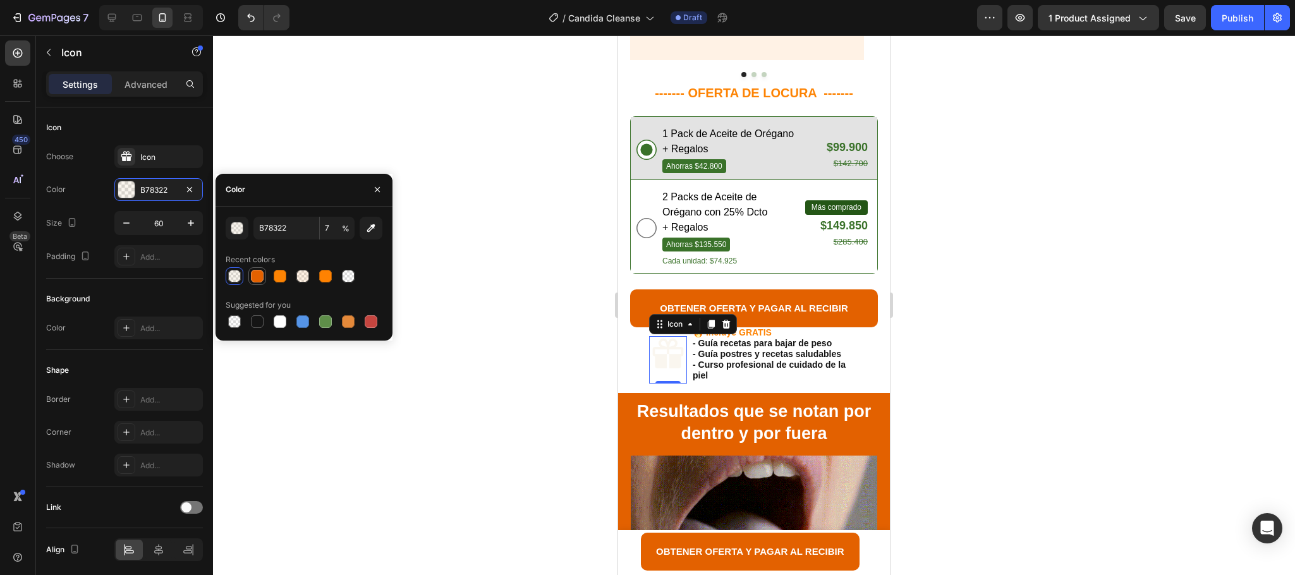
type input "100"
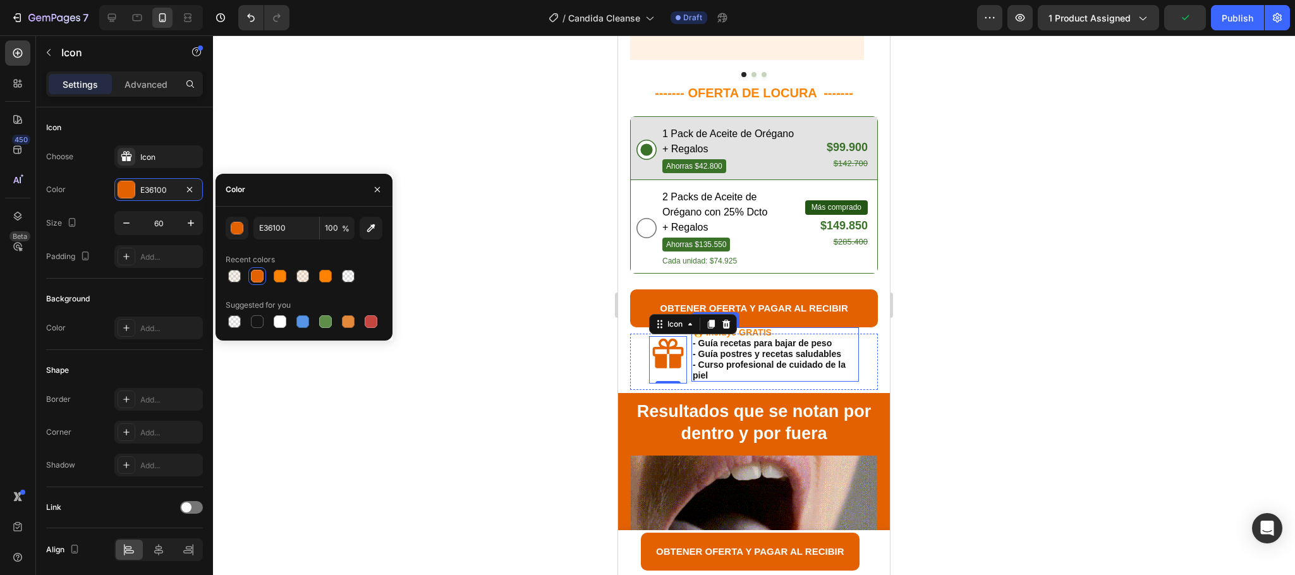
click at [751, 327] on strong "🔥 Incluye GRATIS" at bounding box center [732, 332] width 79 height 10
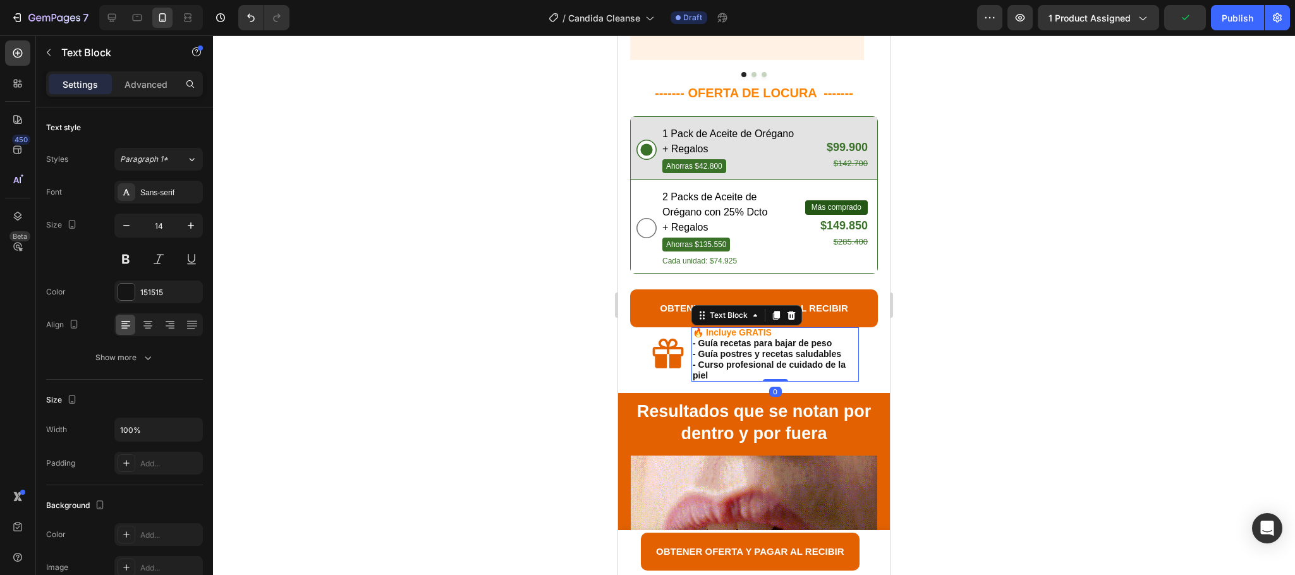
click at [751, 327] on strong "🔥 Incluye GRATIS" at bounding box center [732, 332] width 79 height 10
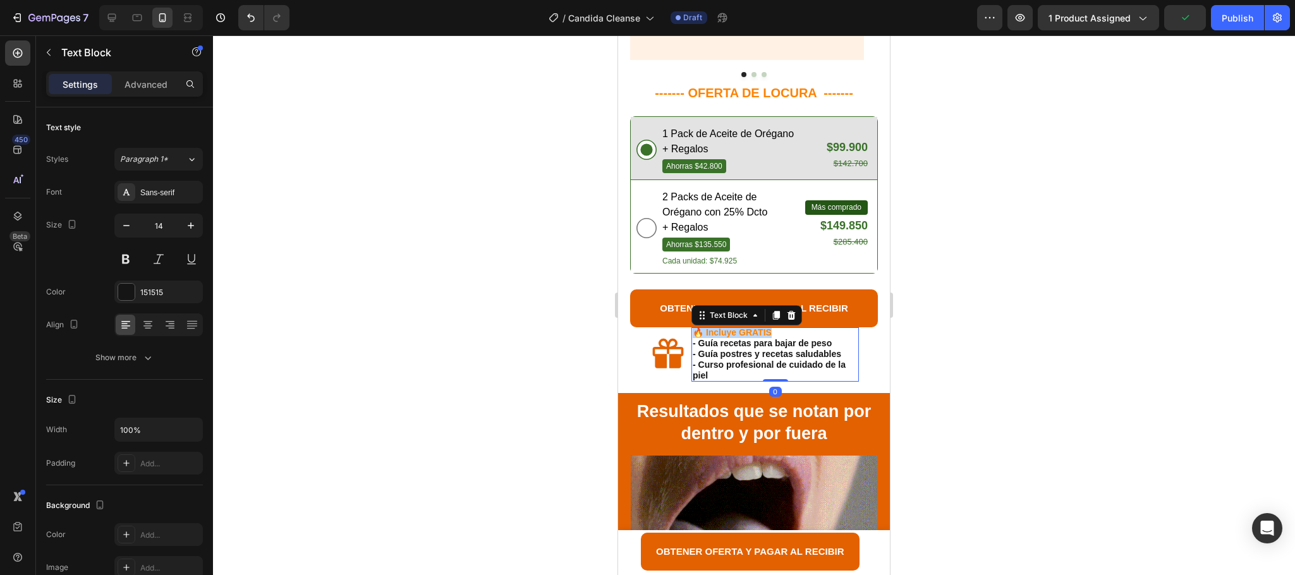
click at [751, 327] on strong "🔥 Incluye GRATIS" at bounding box center [732, 332] width 79 height 10
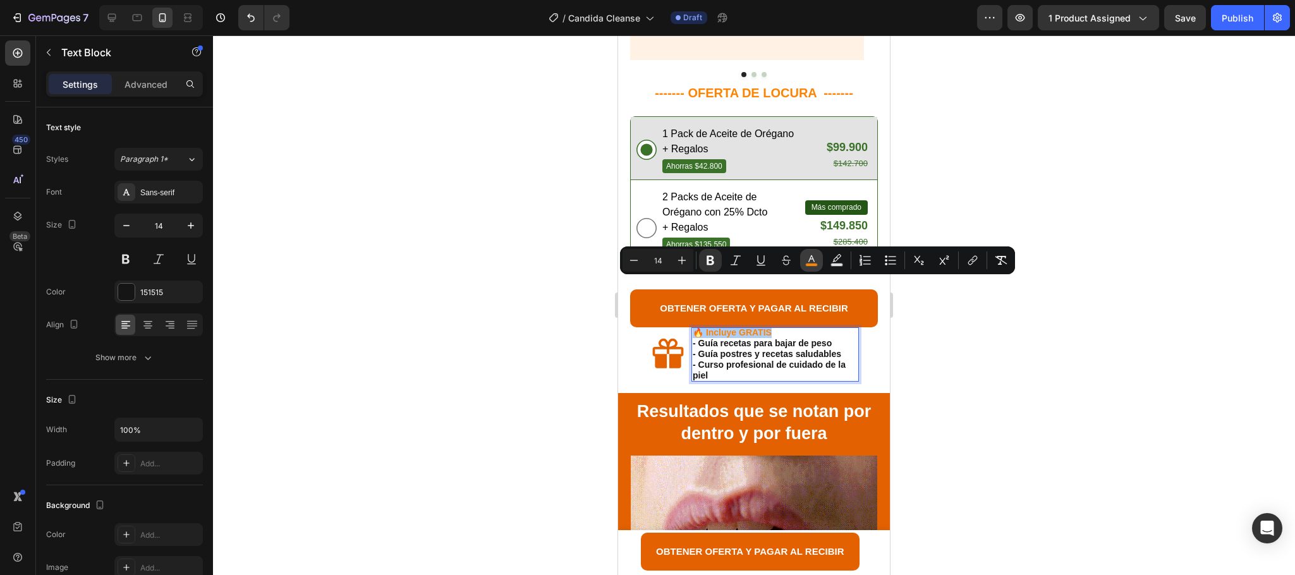
click at [814, 264] on rect "Editor contextual toolbar" at bounding box center [812, 265] width 12 height 3
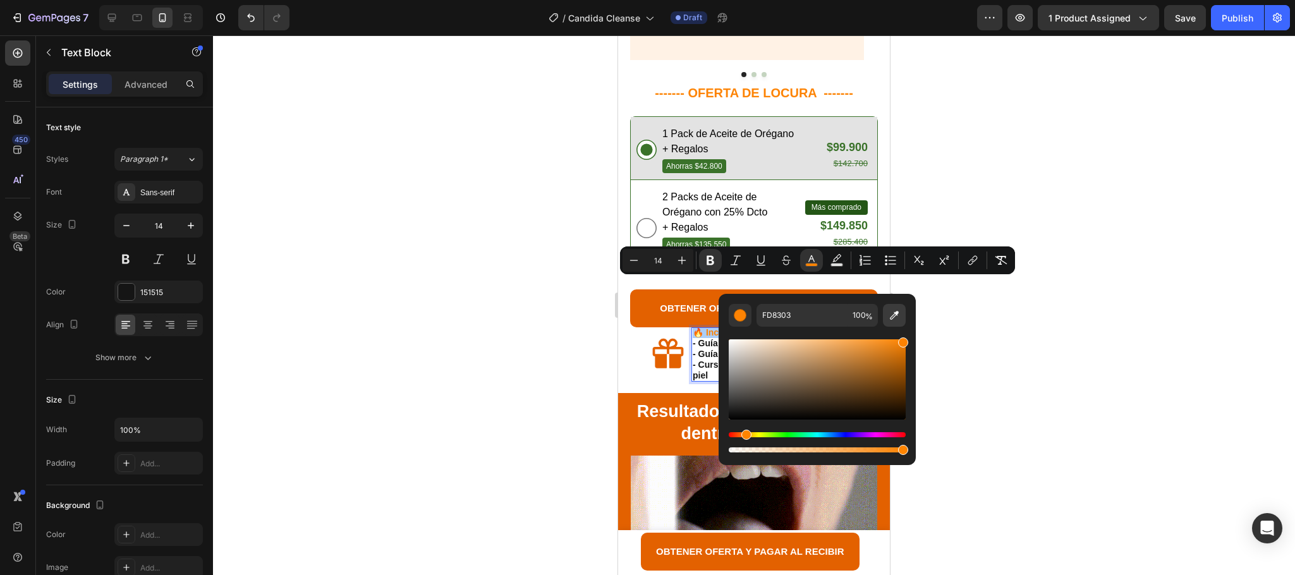
click at [896, 317] on icon "Editor contextual toolbar" at bounding box center [894, 315] width 13 height 13
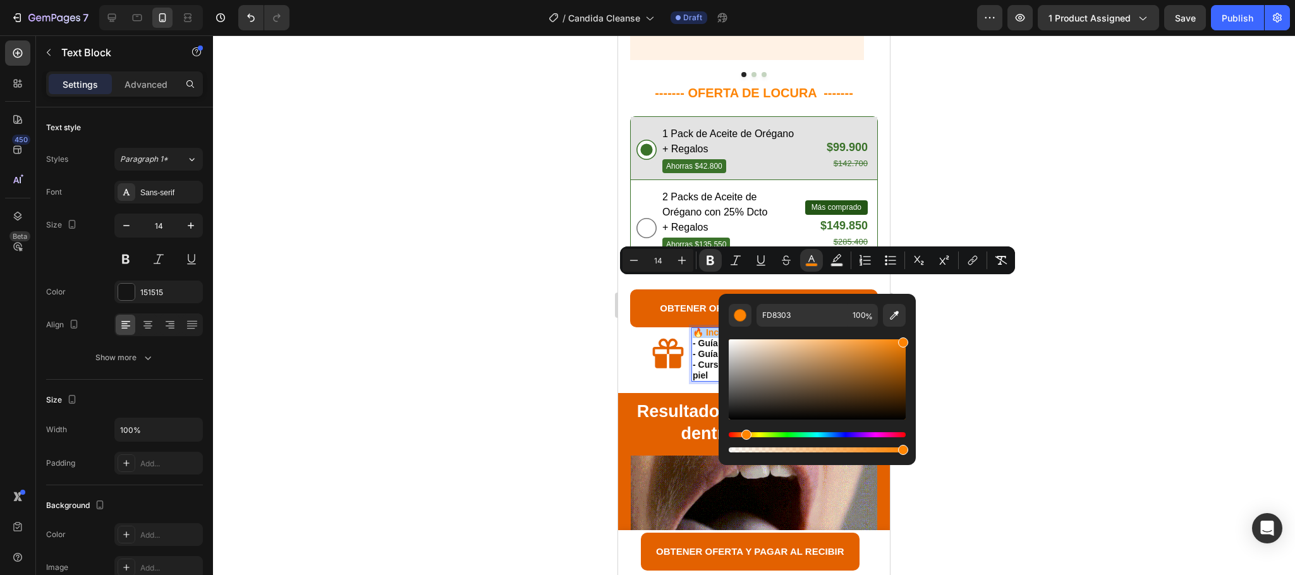
type input "E36100"
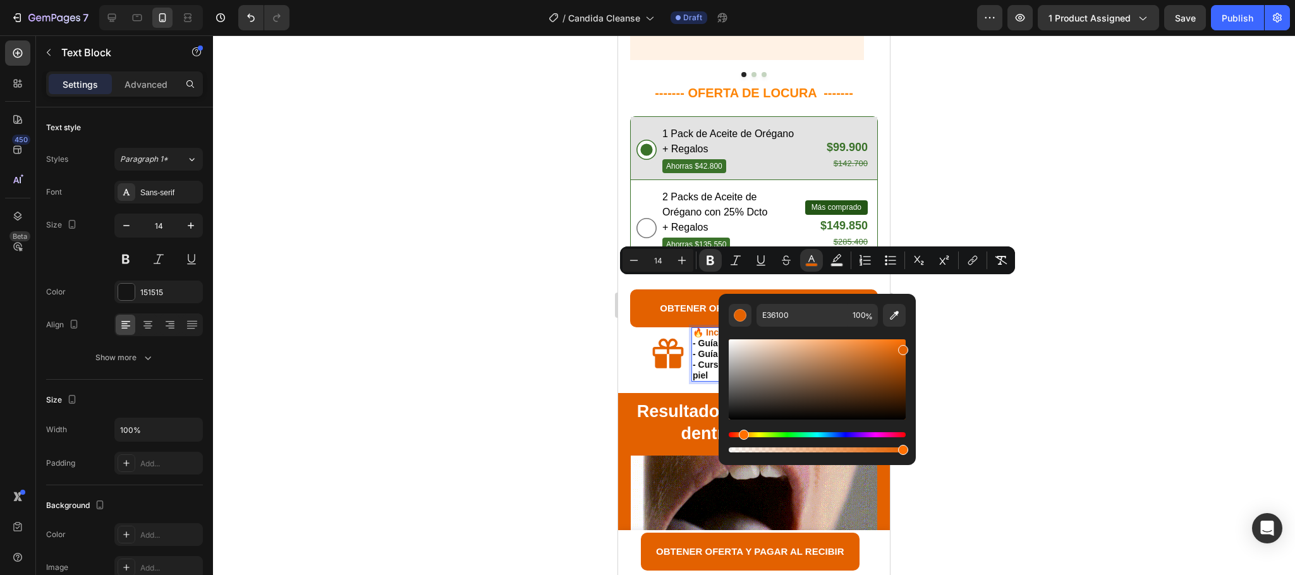
click at [1030, 275] on div at bounding box center [754, 305] width 1082 height 540
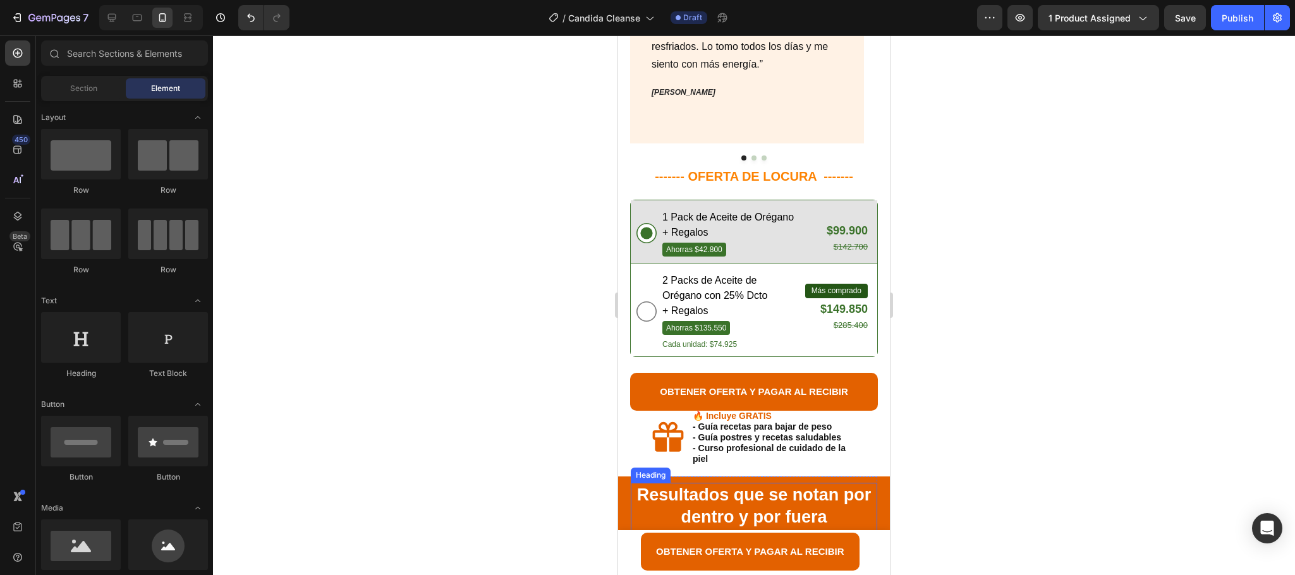
scroll to position [1207, 0]
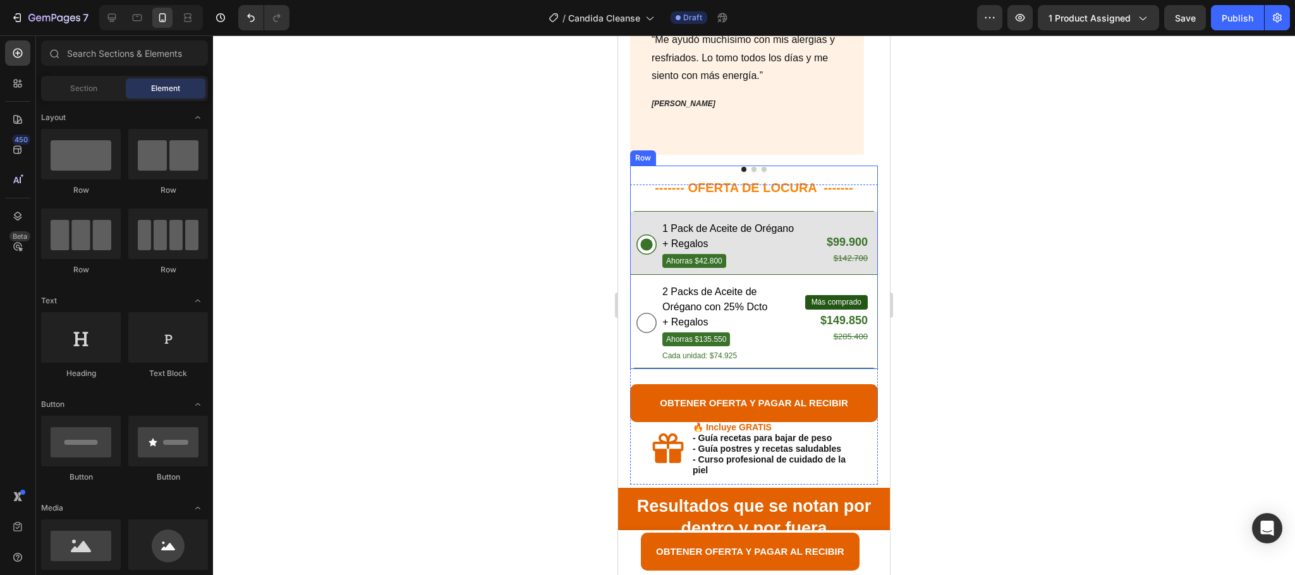
click at [783, 181] on strong "OFERTA DE LOCURA -------" at bounding box center [770, 188] width 165 height 14
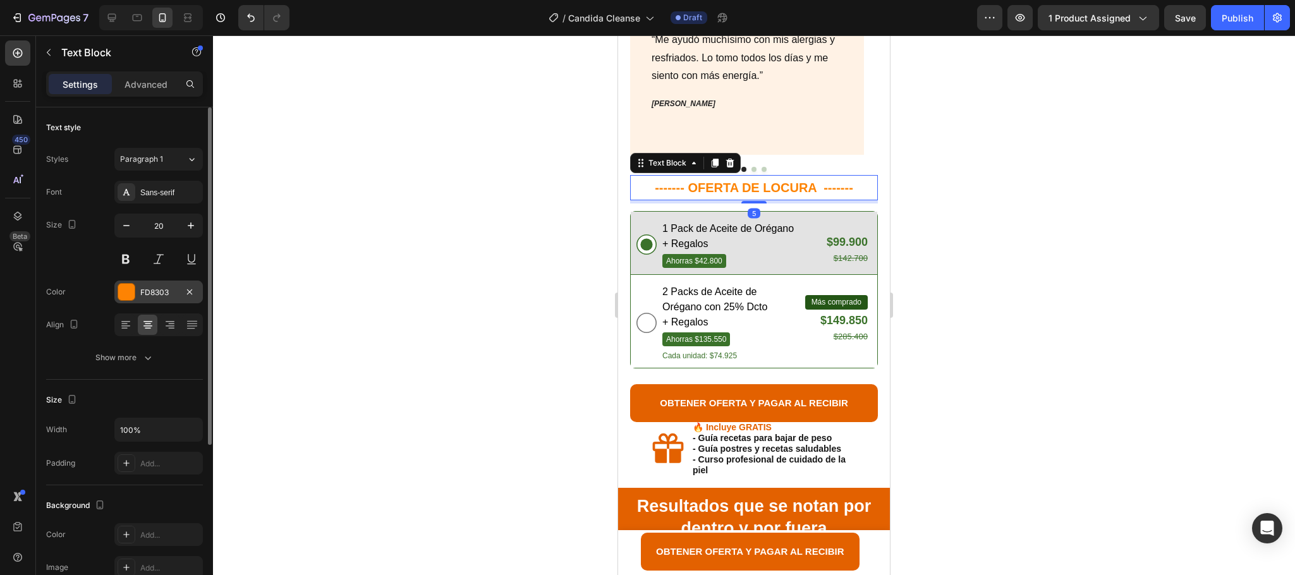
click at [142, 284] on div "FD8303" at bounding box center [158, 292] width 88 height 23
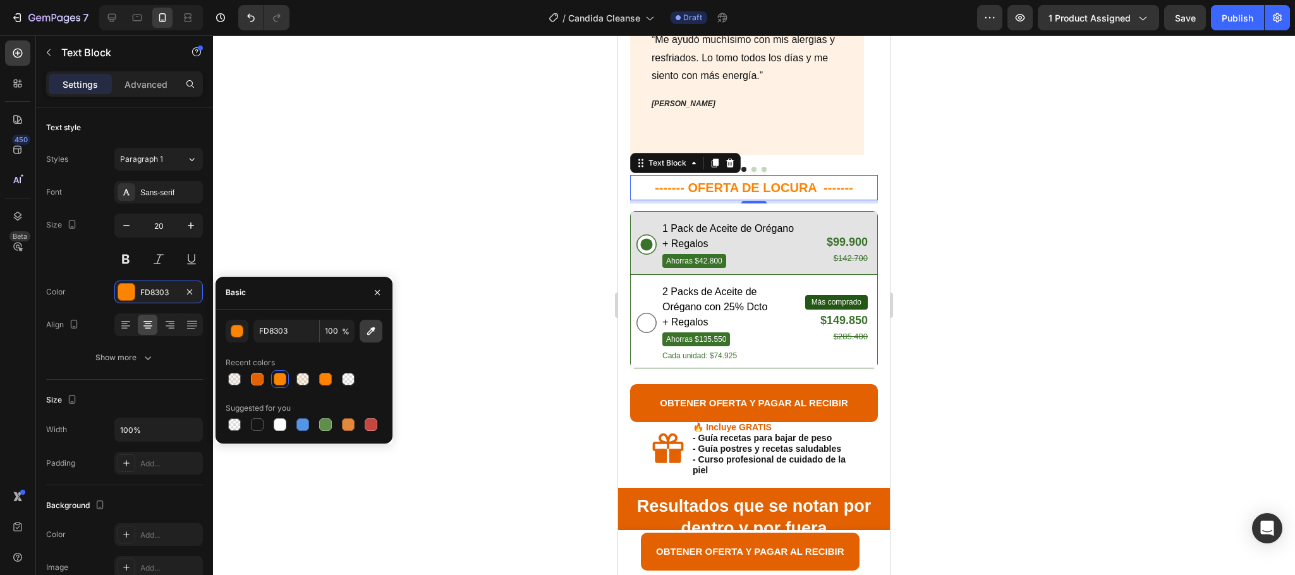
click at [374, 334] on icon "button" at bounding box center [371, 331] width 13 height 13
click at [949, 339] on div at bounding box center [754, 305] width 1082 height 540
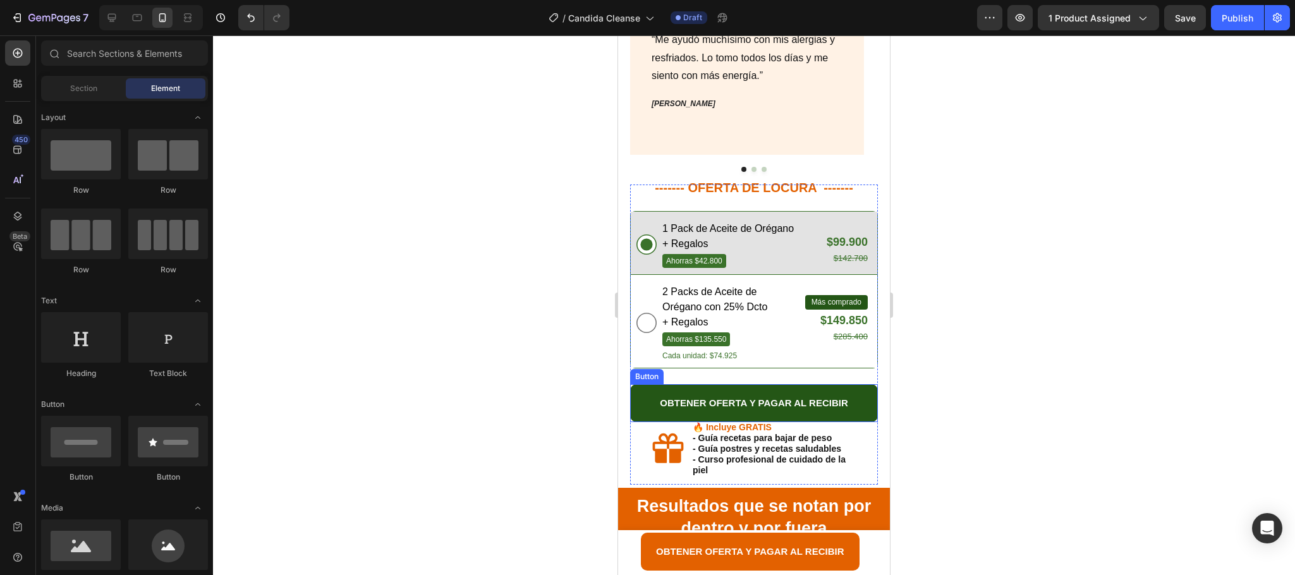
click at [857, 384] on button "OBTENER OFERTA Y PAGAR AL RECIBIR" at bounding box center [754, 403] width 248 height 38
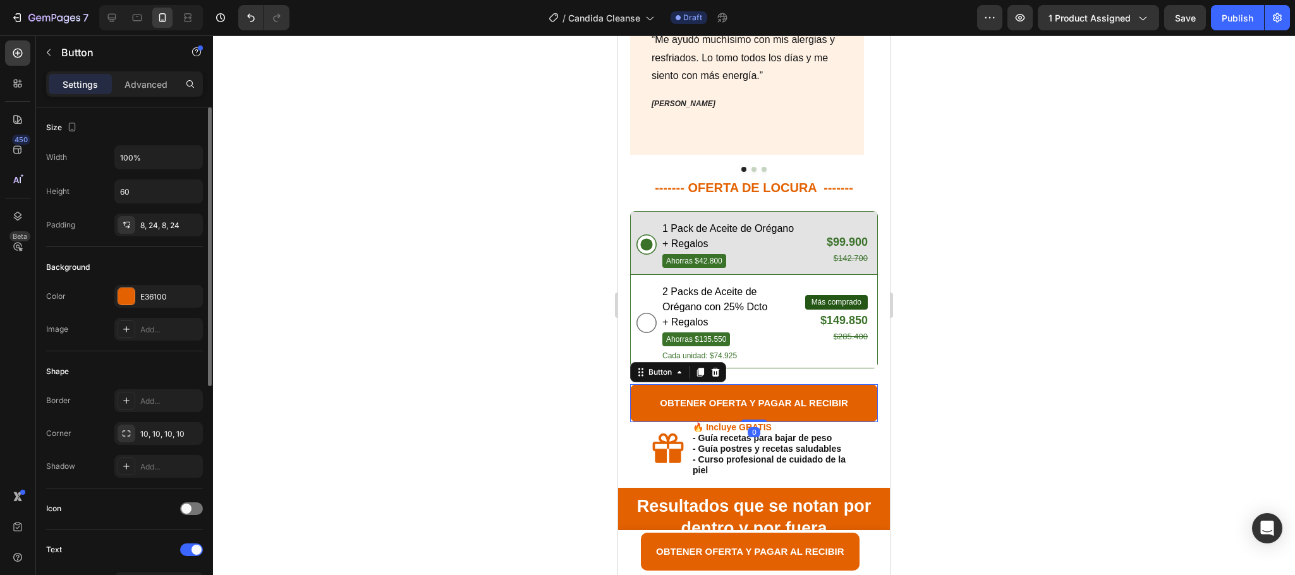
scroll to position [406, 0]
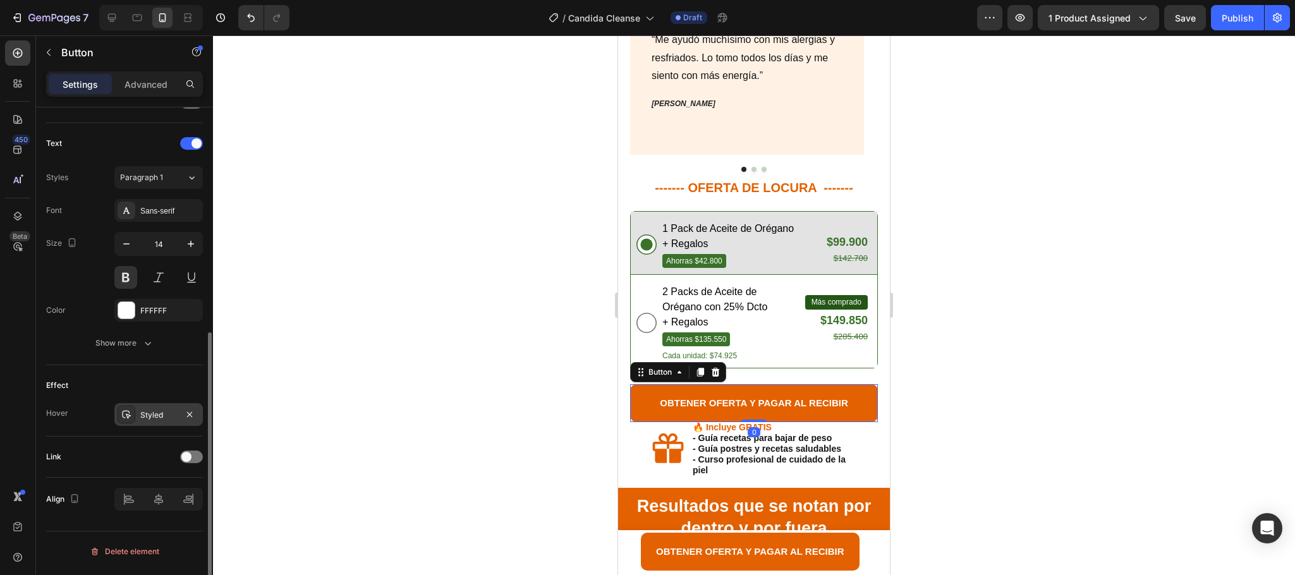
click at [143, 419] on div "Styled" at bounding box center [158, 415] width 37 height 11
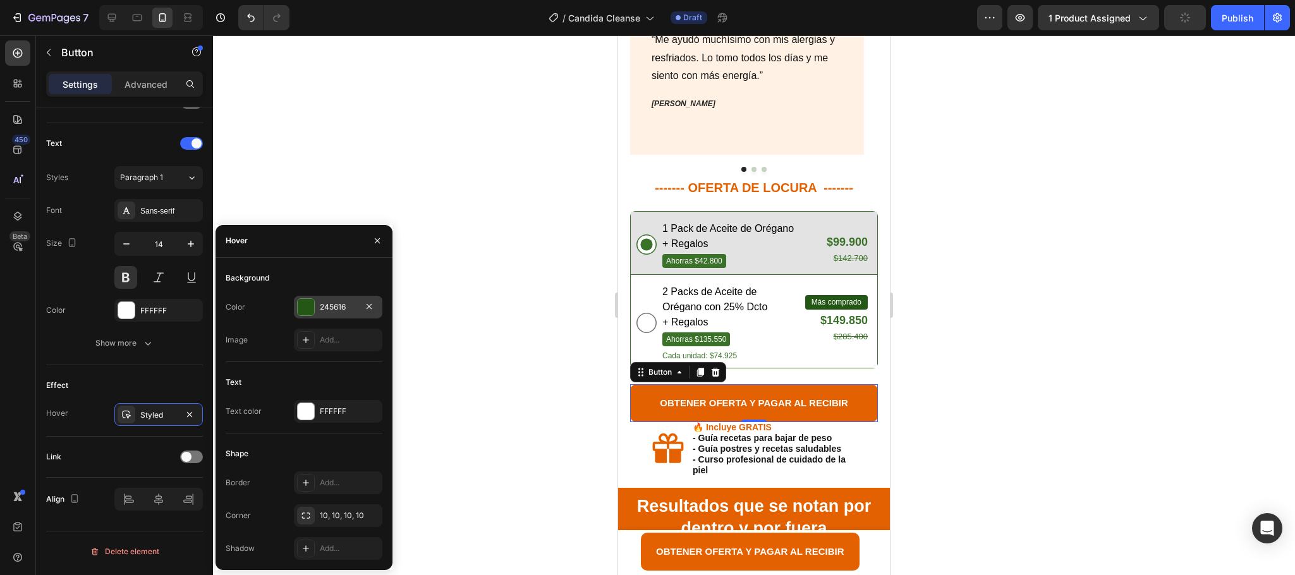
click at [304, 313] on div at bounding box center [306, 307] width 16 height 16
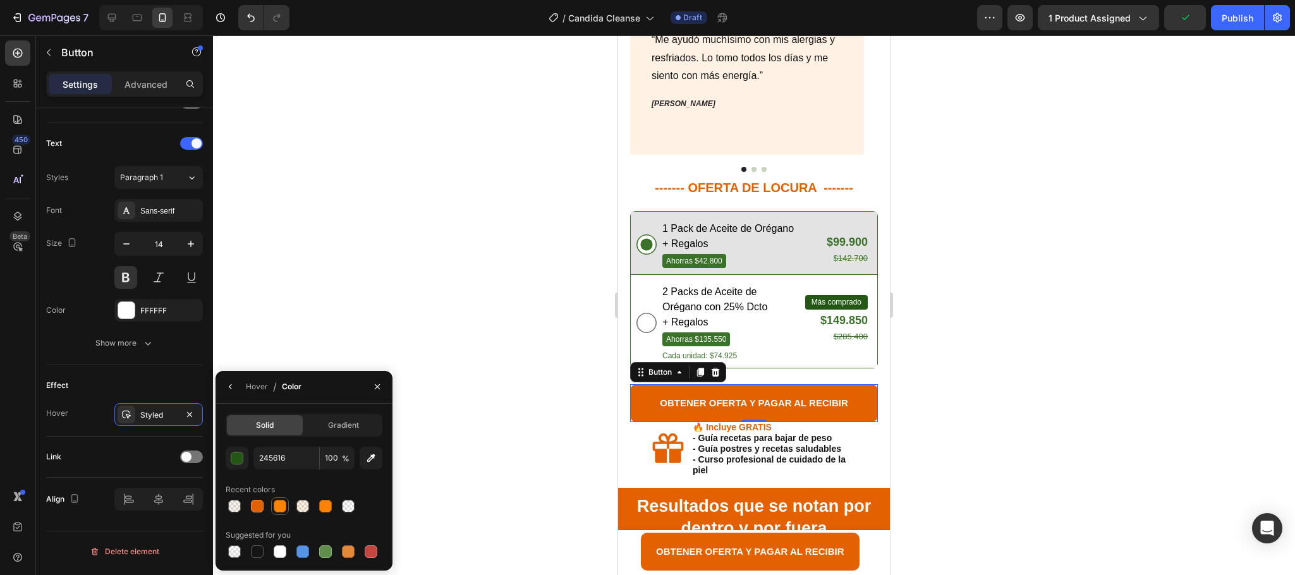
click at [279, 510] on div at bounding box center [280, 506] width 13 height 13
type input "FD8303"
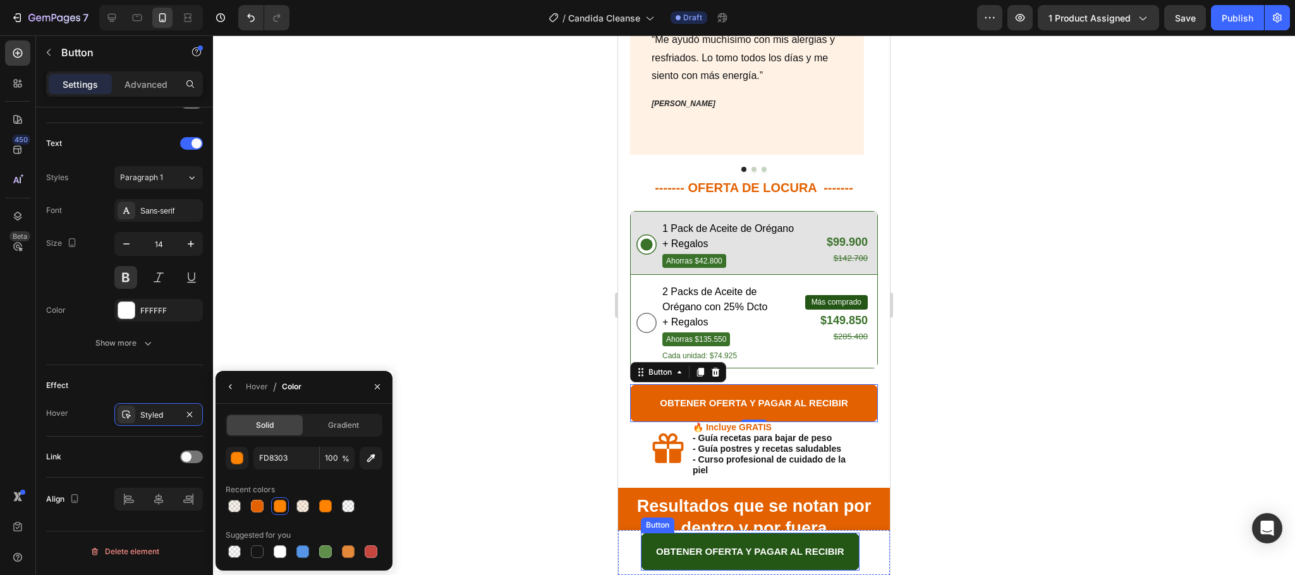
click at [848, 539] on button "OBTENER OFERTA Y PAGAR AL RECIBIR" at bounding box center [750, 552] width 219 height 38
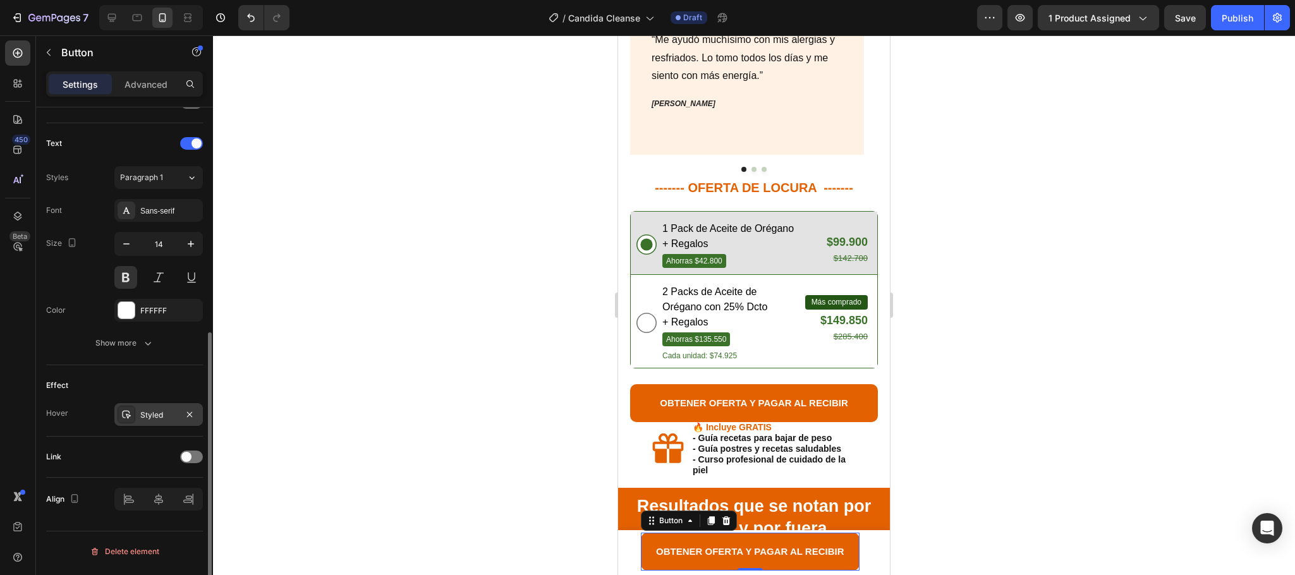
click at [154, 426] on div "Styled" at bounding box center [158, 414] width 88 height 23
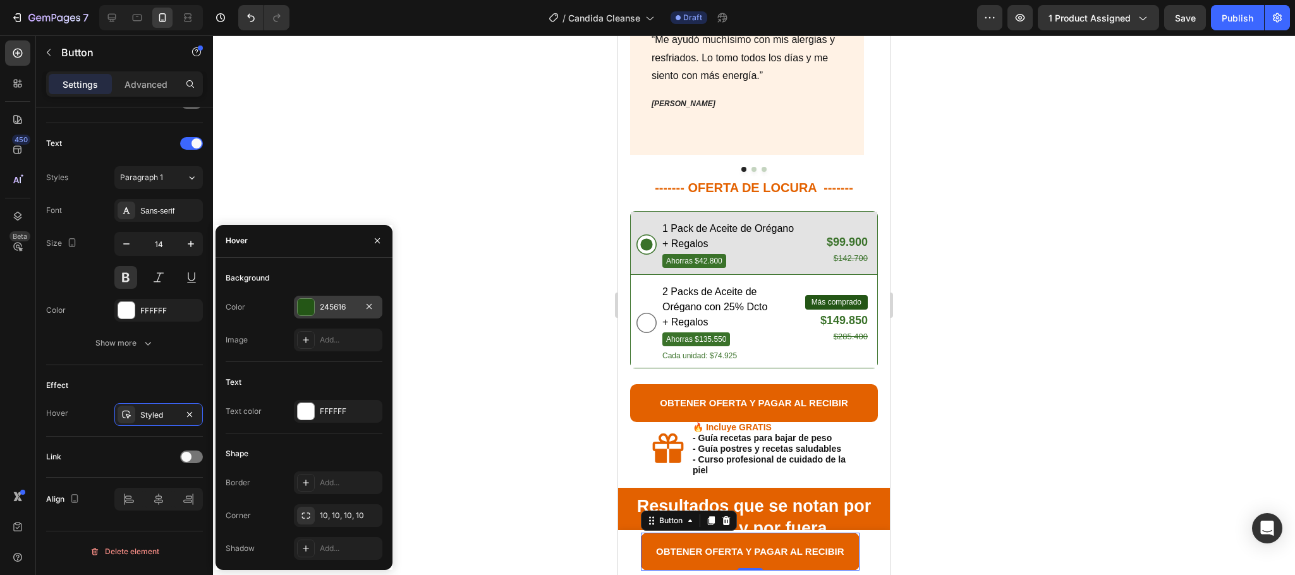
click at [307, 296] on div "245616" at bounding box center [338, 307] width 88 height 23
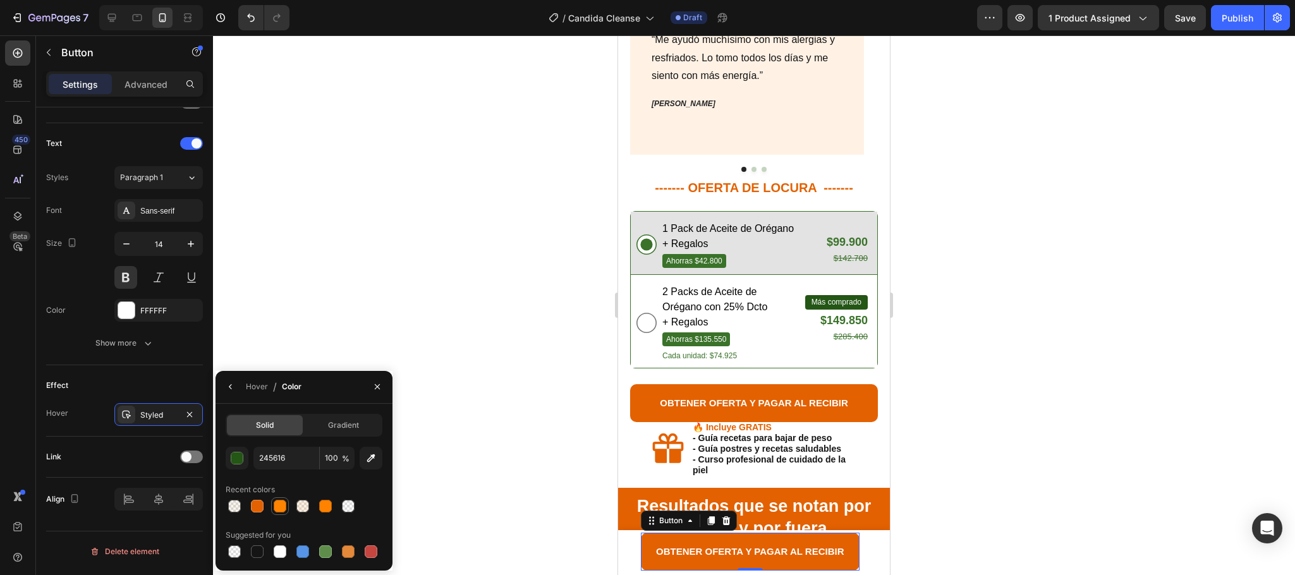
click at [283, 503] on div at bounding box center [280, 506] width 13 height 13
type input "FD8303"
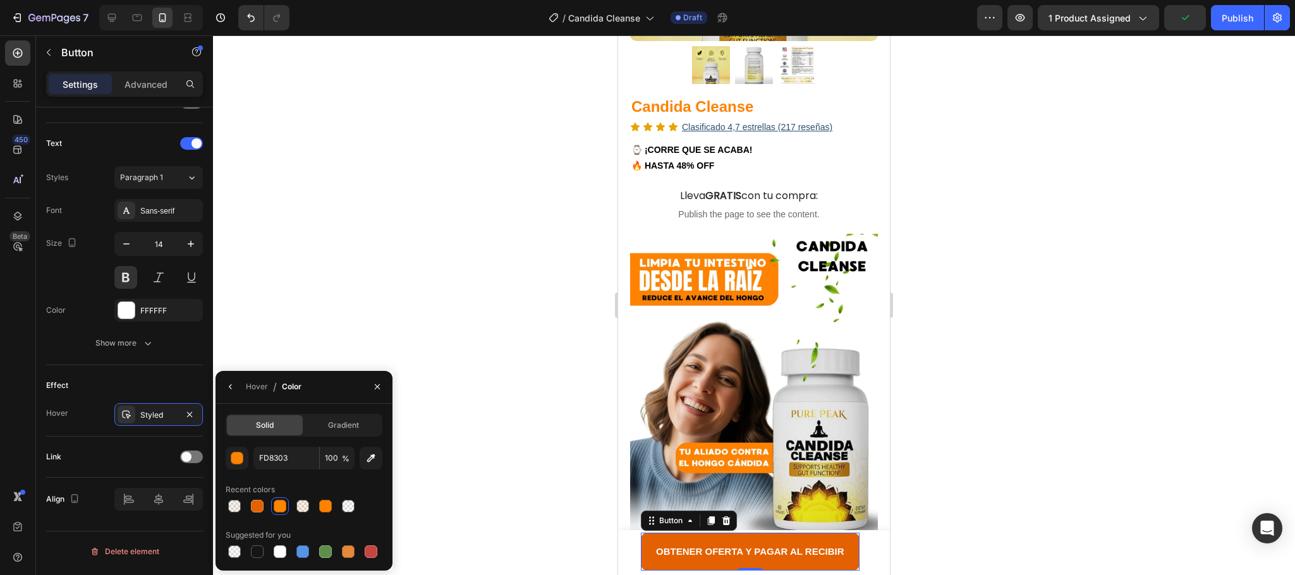
scroll to position [164, 0]
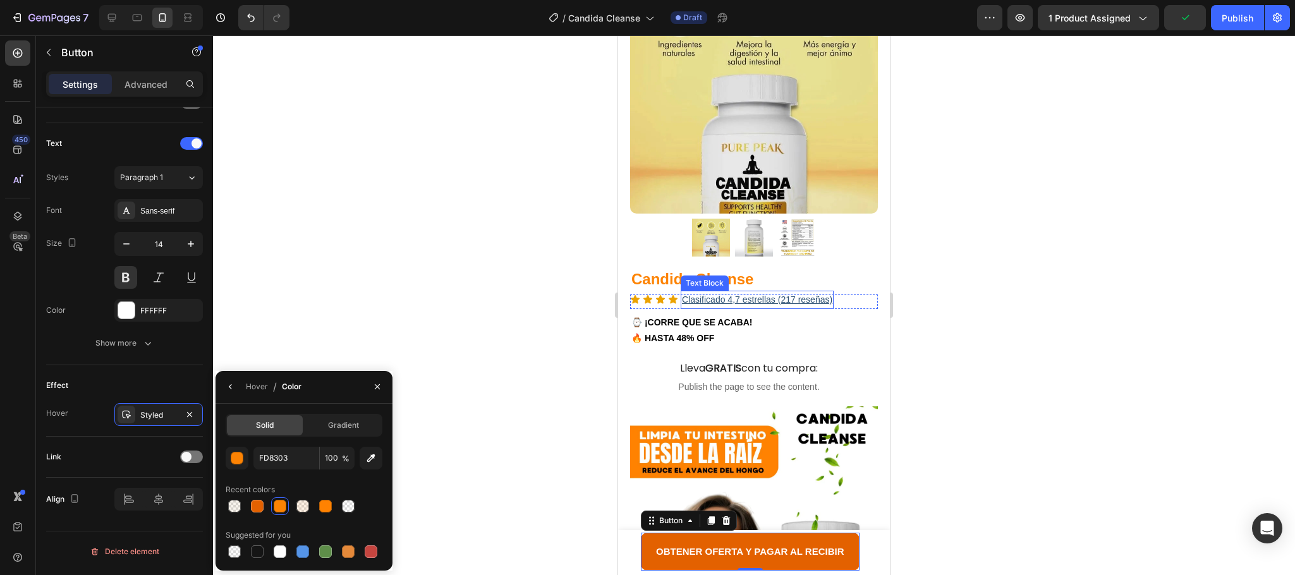
click at [711, 277] on div "Text Block" at bounding box center [704, 282] width 43 height 11
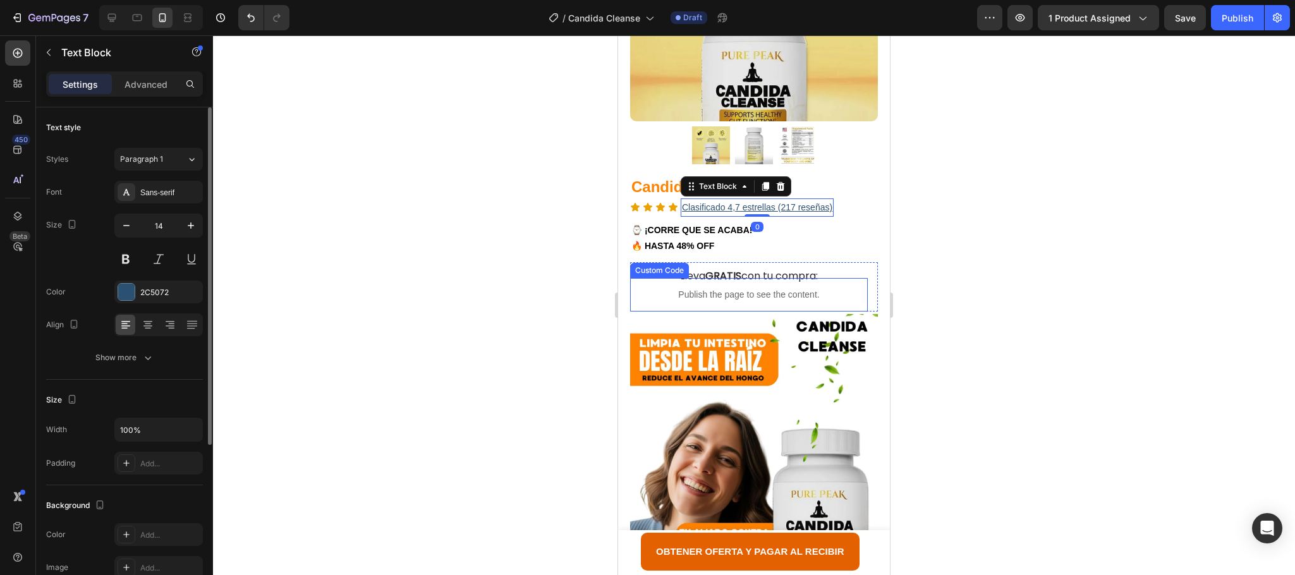
scroll to position [259, 0]
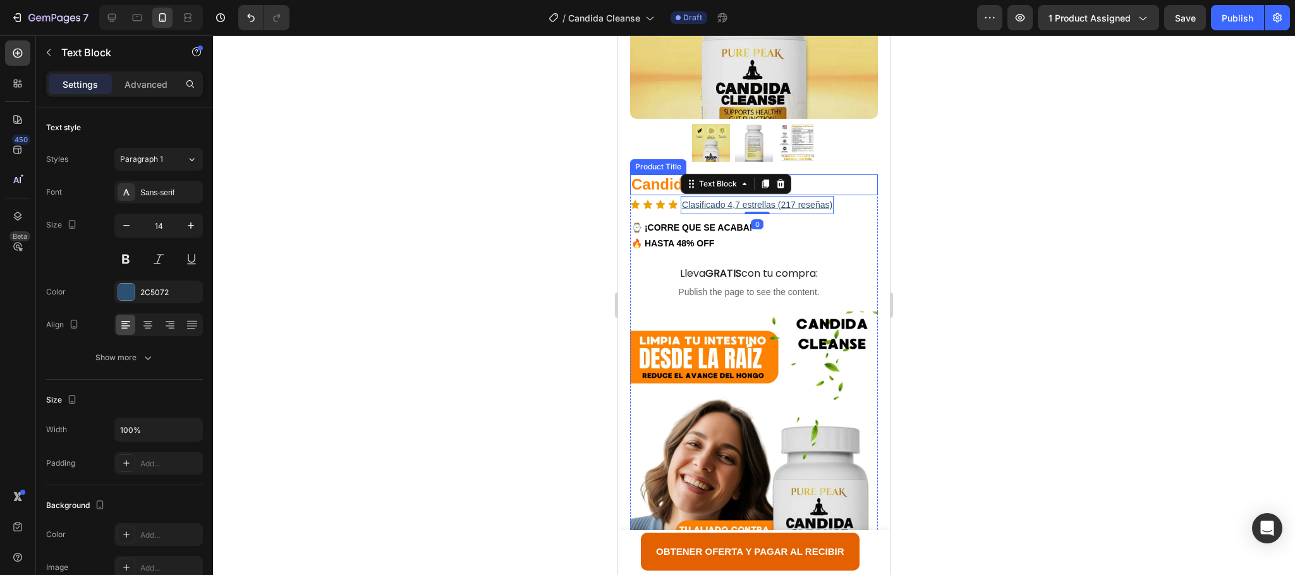
click at [668, 161] on div "Product Title" at bounding box center [658, 166] width 51 height 11
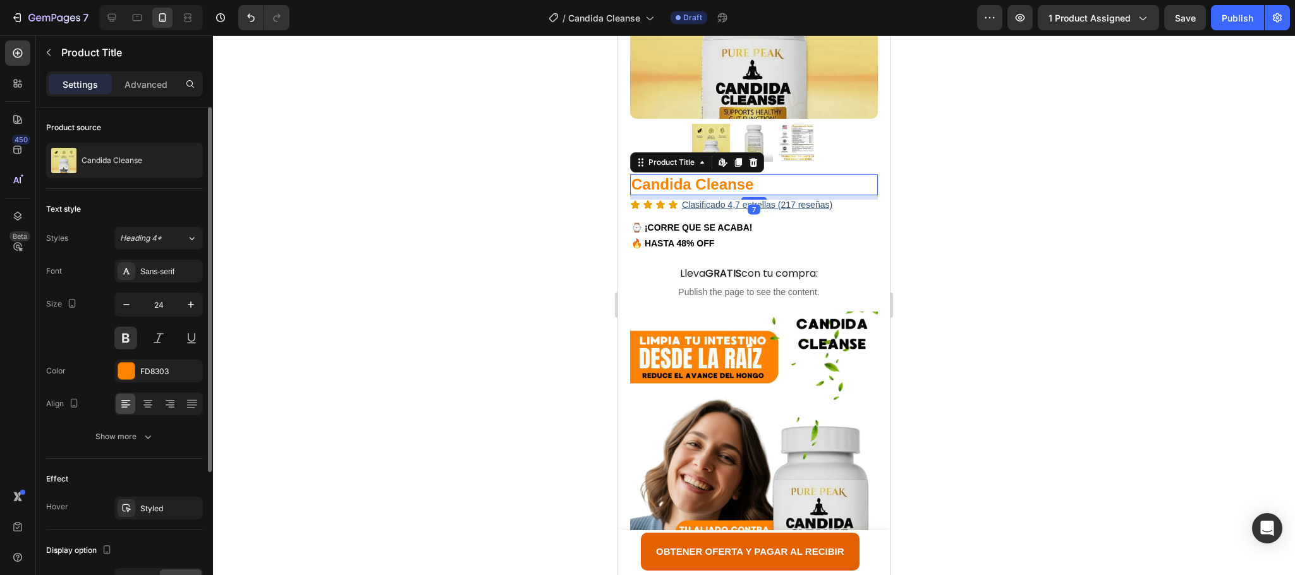
click at [131, 359] on div "Font Sans-serif Size 24 Color FD8303 Align Show more" at bounding box center [124, 354] width 157 height 188
click at [131, 365] on div at bounding box center [126, 371] width 16 height 16
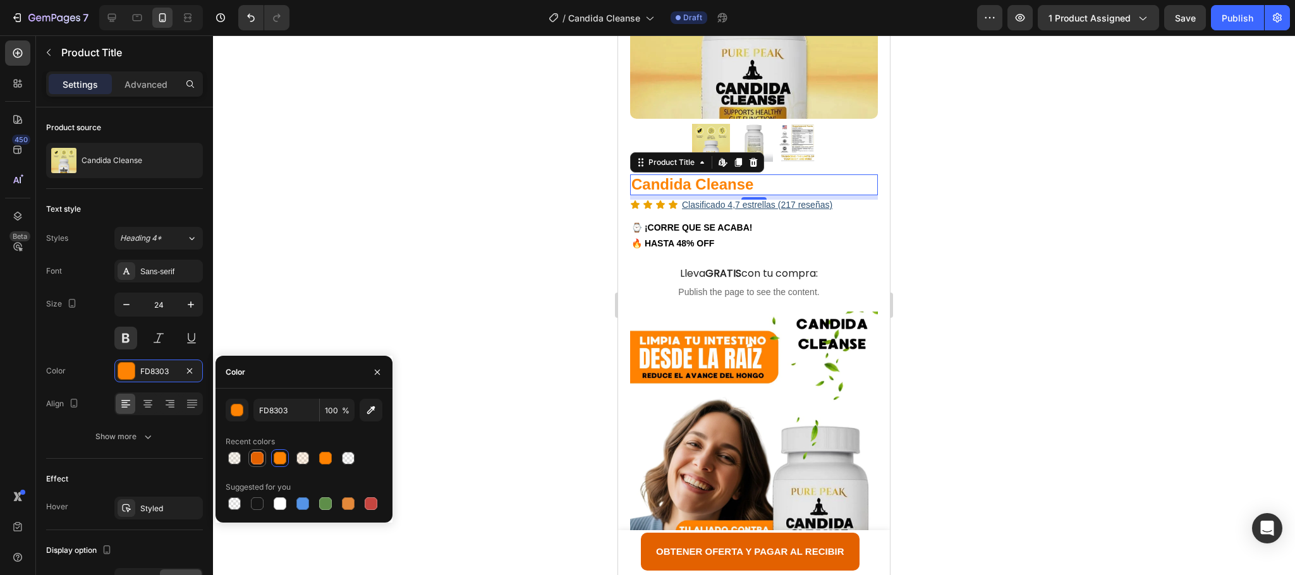
drag, startPoint x: 254, startPoint y: 461, endPoint x: 192, endPoint y: 334, distance: 141.6
click at [254, 461] on div at bounding box center [257, 458] width 13 height 13
type input "E36100"
click at [973, 301] on div at bounding box center [754, 305] width 1082 height 540
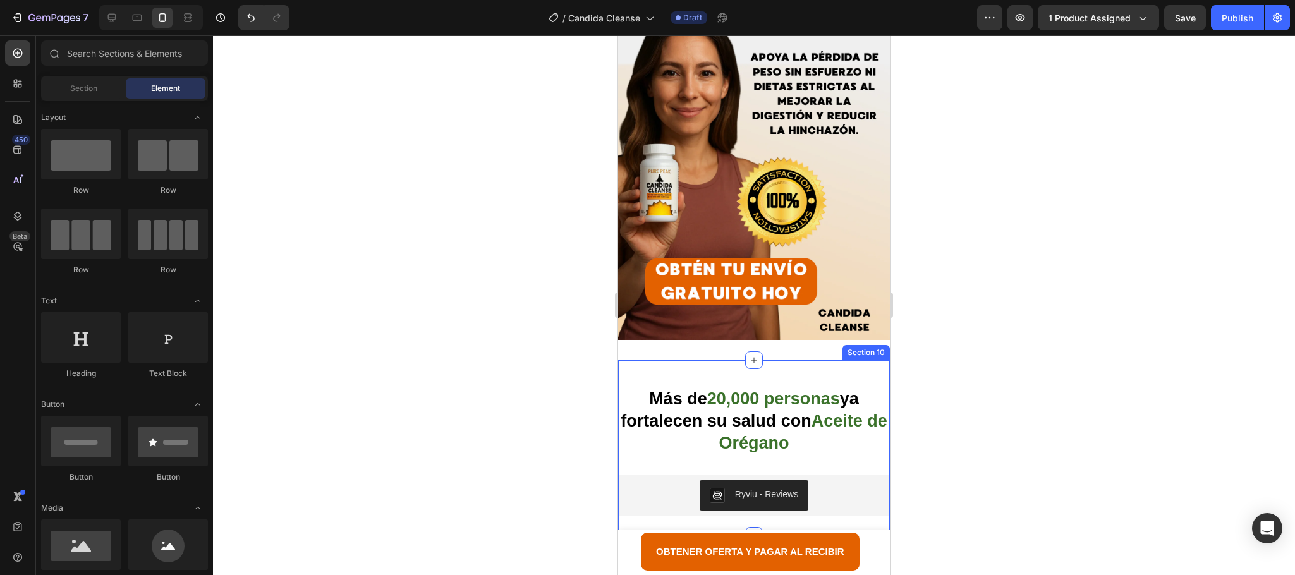
scroll to position [3577, 0]
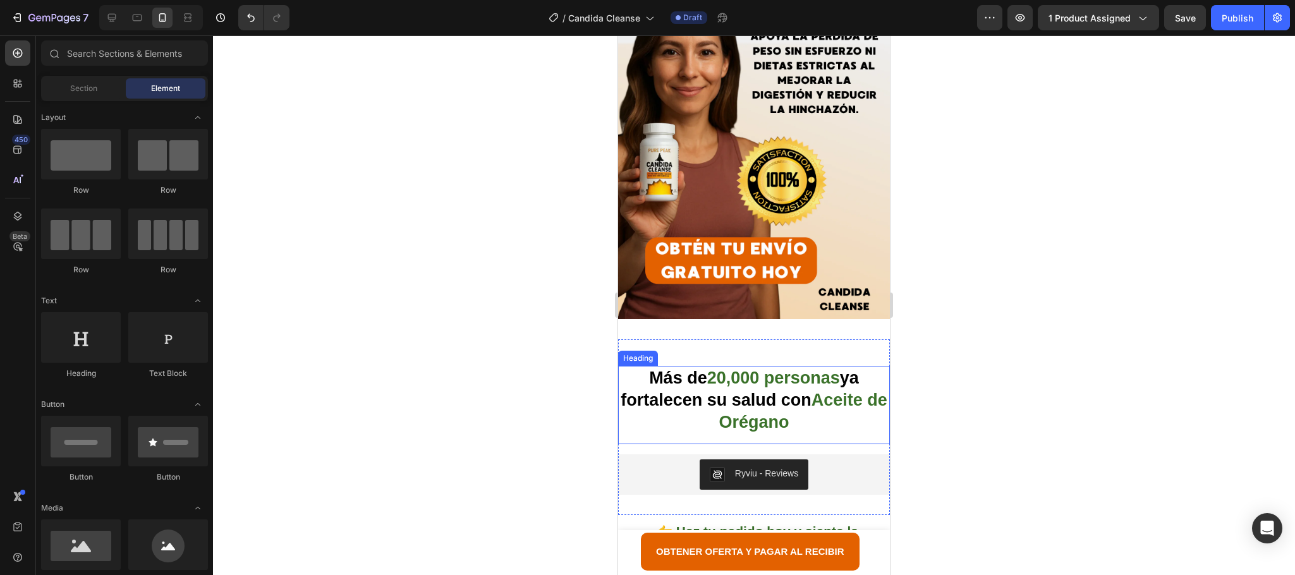
click at [762, 368] on strong "ya fortalecen su salud con" at bounding box center [740, 388] width 238 height 41
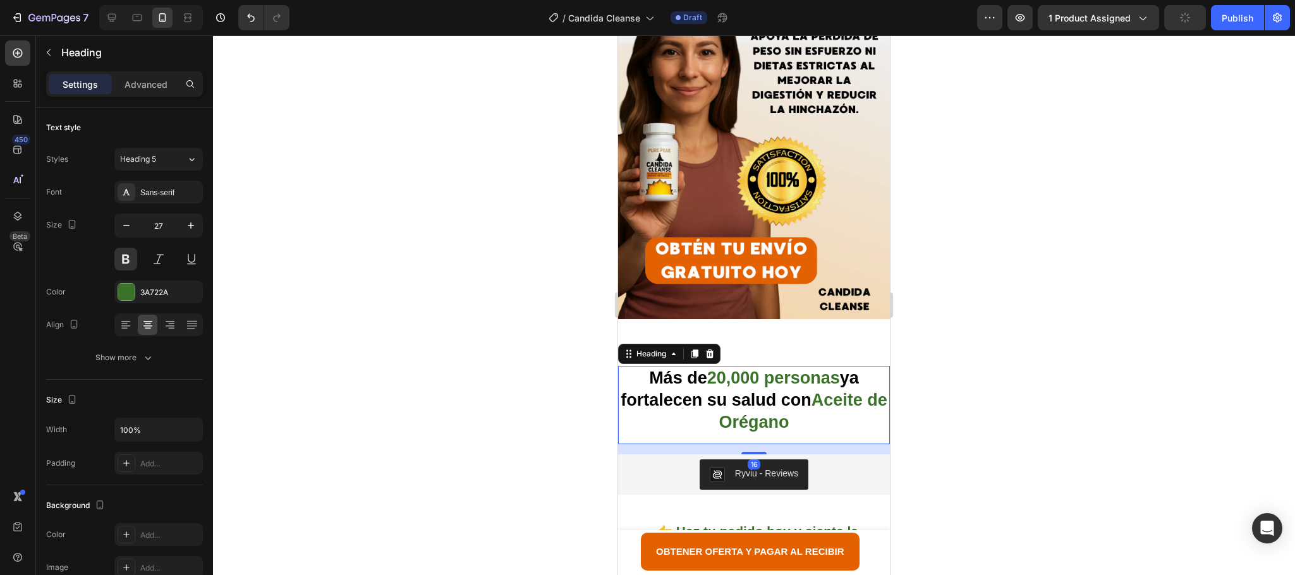
click at [715, 368] on strong "20,000 personas" at bounding box center [773, 377] width 133 height 19
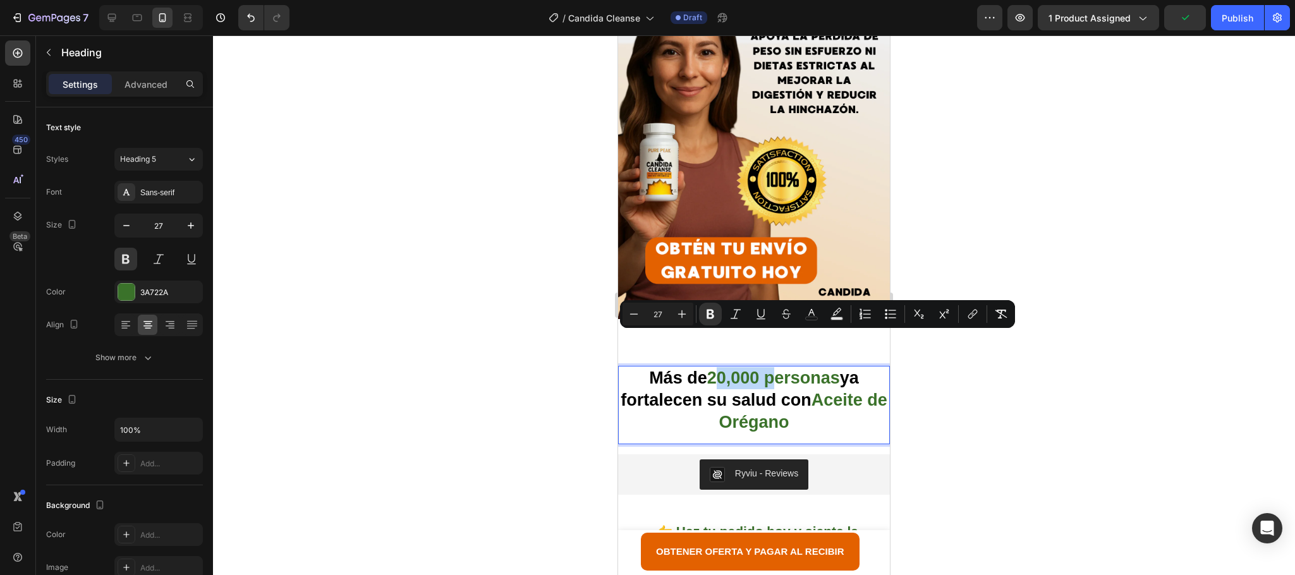
click at [708, 368] on strong "20,000 personas" at bounding box center [773, 377] width 133 height 19
drag, startPoint x: 703, startPoint y: 340, endPoint x: 829, endPoint y: 329, distance: 126.3
click at [829, 360] on div "Más de 20,000 personas ya fortalecen su salud con Aceite de Orégano Heading 16 …" at bounding box center [754, 427] width 272 height 135
click at [839, 313] on icon "Editor contextual toolbar" at bounding box center [837, 314] width 13 height 13
type input "000000"
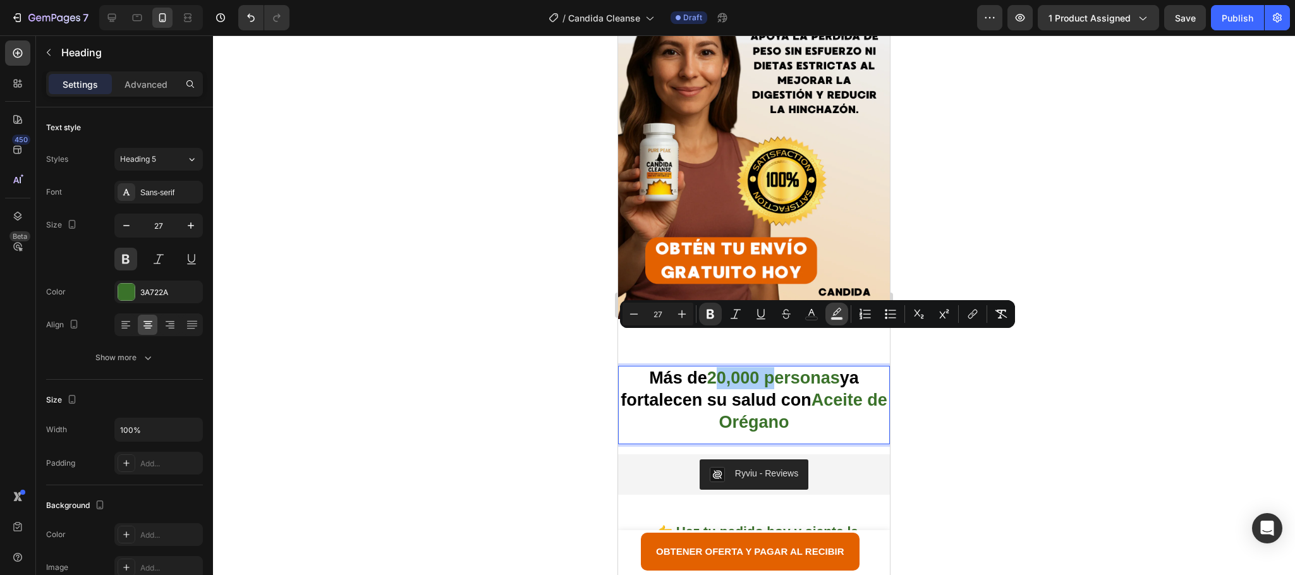
type input "77"
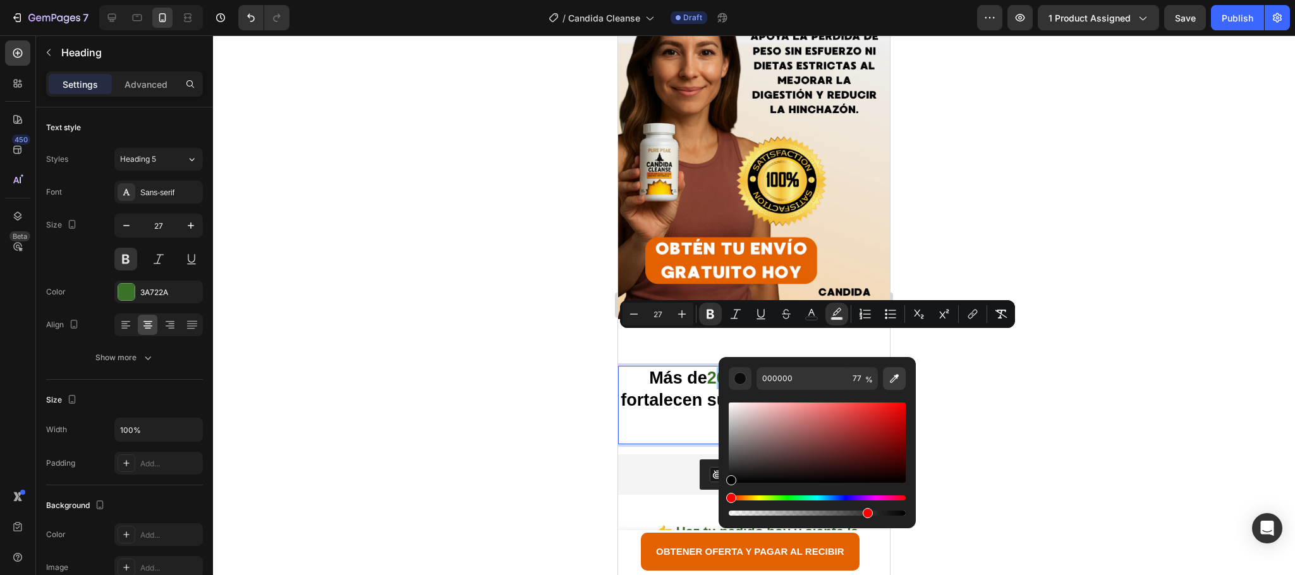
click at [896, 380] on icon "Editor contextual toolbar" at bounding box center [894, 378] width 13 height 13
type input "E36100"
type input "100"
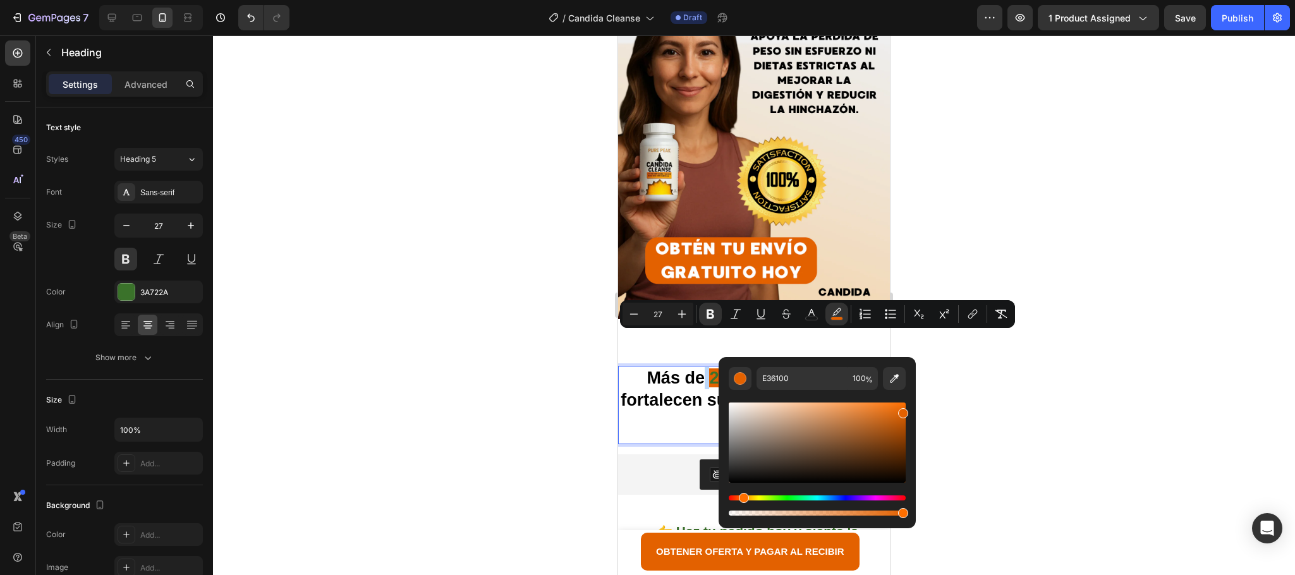
click at [802, 368] on strong "20,000 personas" at bounding box center [775, 377] width 133 height 19
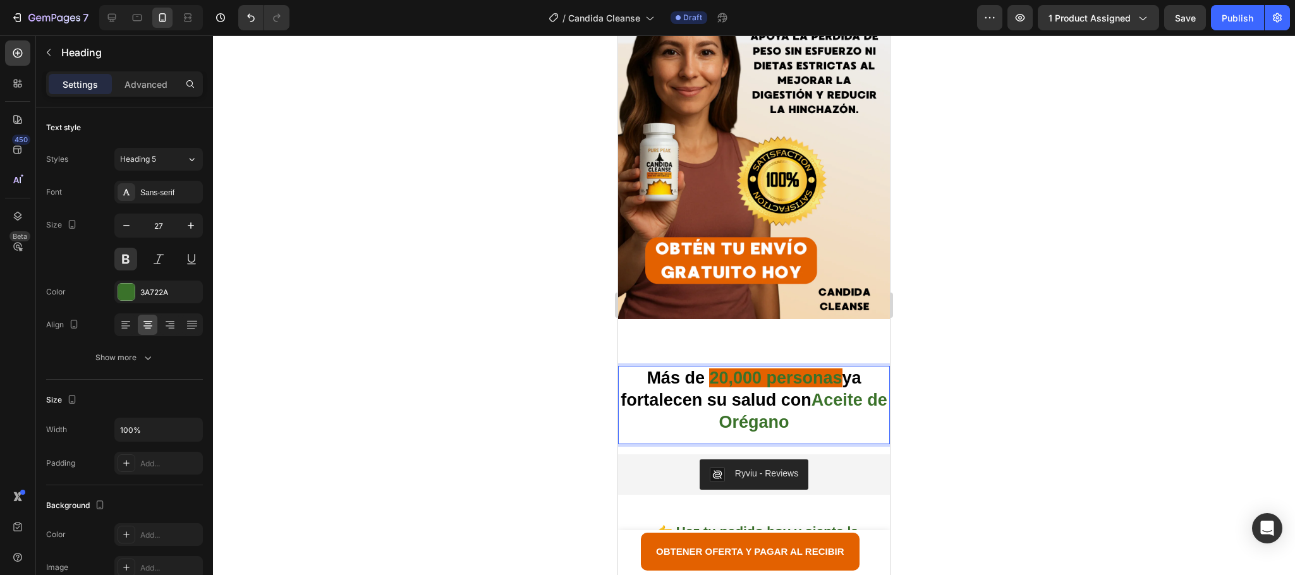
click at [802, 368] on strong "20,000 personas" at bounding box center [775, 377] width 133 height 19
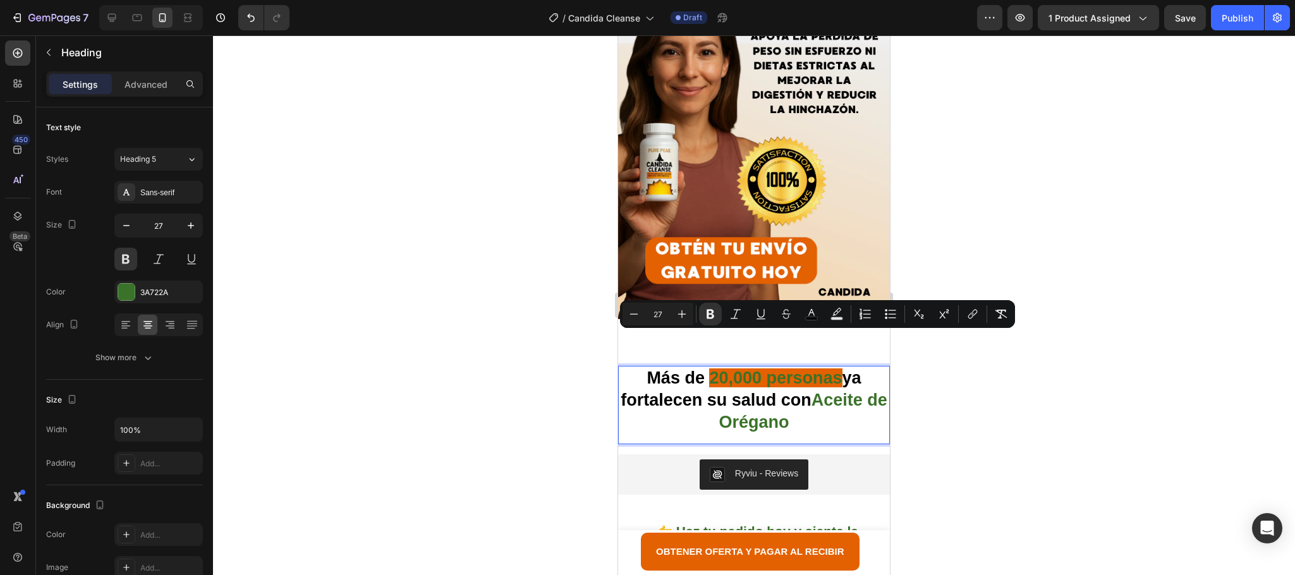
click at [945, 399] on div at bounding box center [754, 305] width 1082 height 540
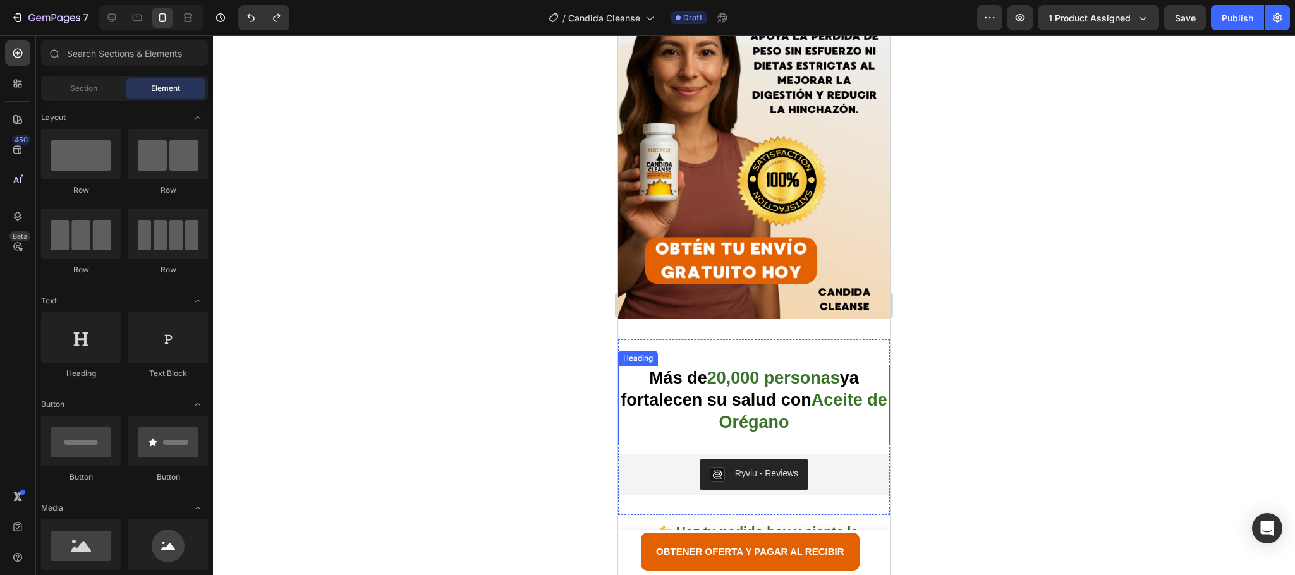
click at [727, 368] on strong "20,000 personas" at bounding box center [773, 377] width 133 height 19
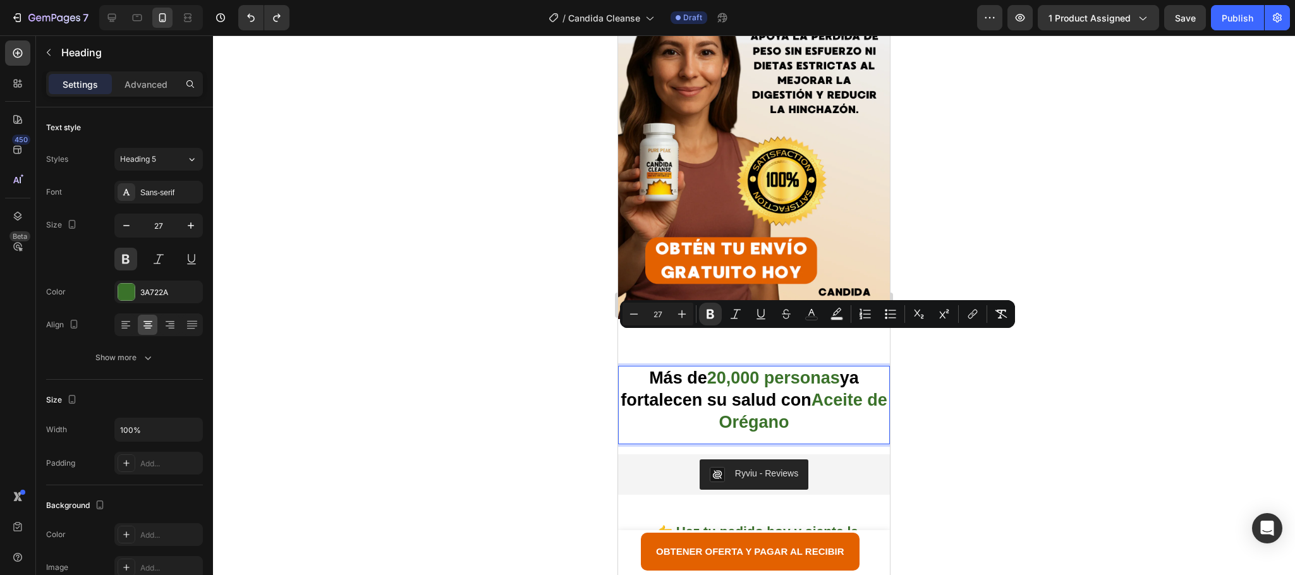
drag, startPoint x: 703, startPoint y: 339, endPoint x: 831, endPoint y: 336, distance: 127.1
click at [831, 368] on strong "20,000 personas" at bounding box center [773, 377] width 133 height 19
click at [812, 315] on icon "Editor contextual toolbar" at bounding box center [811, 314] width 13 height 13
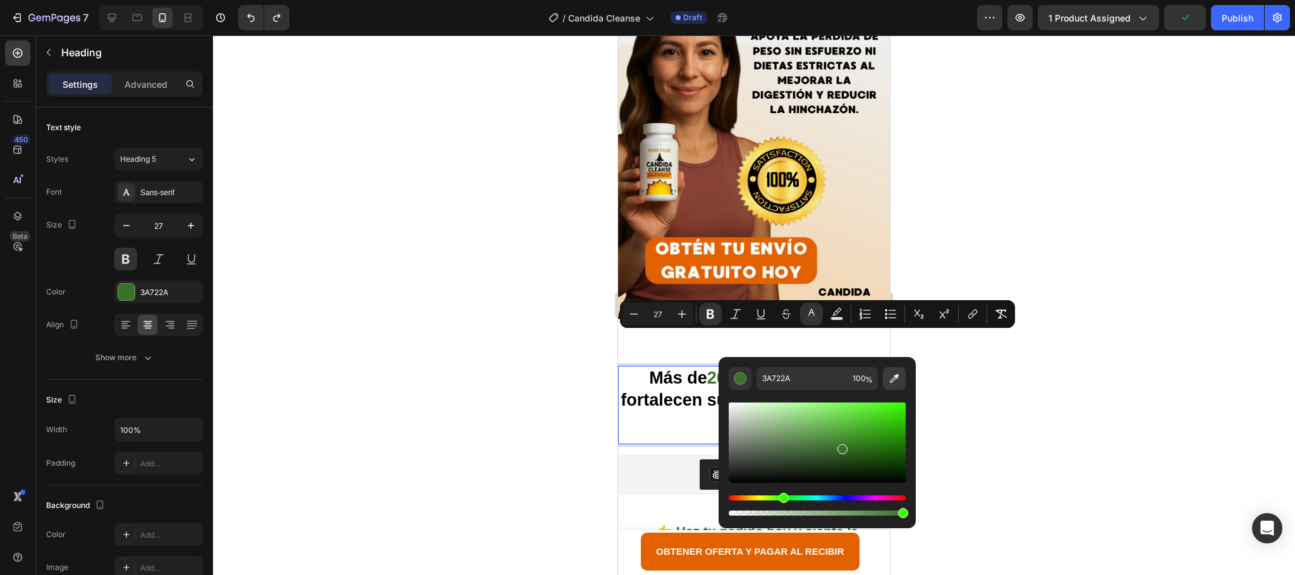
click at [901, 379] on icon "Editor contextual toolbar" at bounding box center [894, 378] width 13 height 13
type input "E36100"
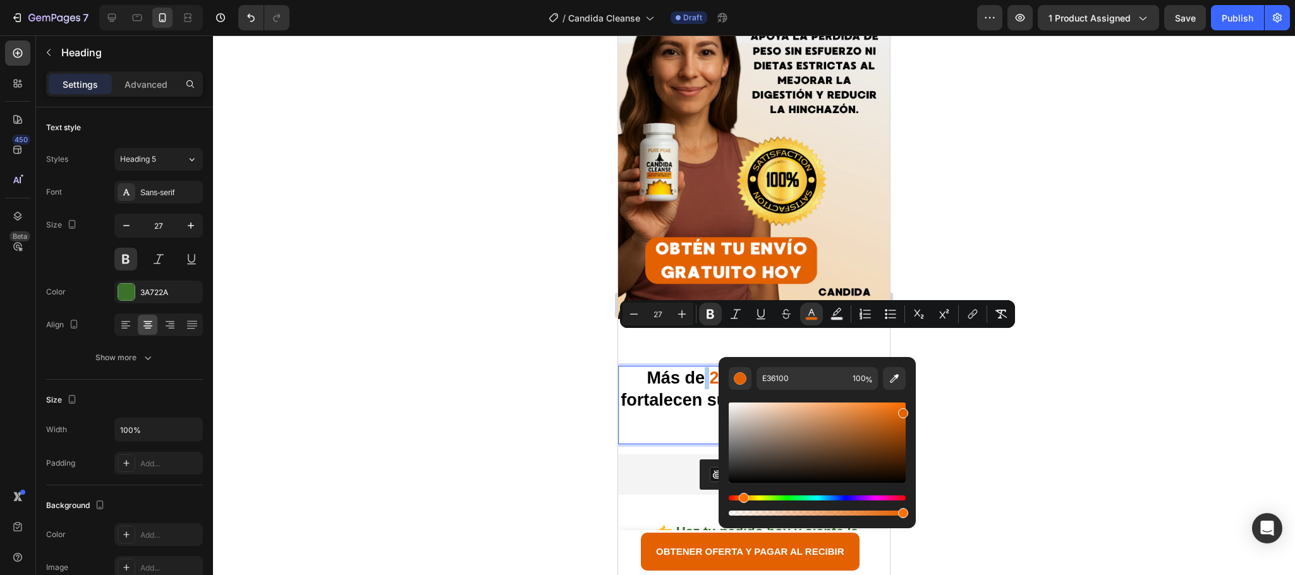
click at [1016, 368] on div at bounding box center [754, 305] width 1082 height 540
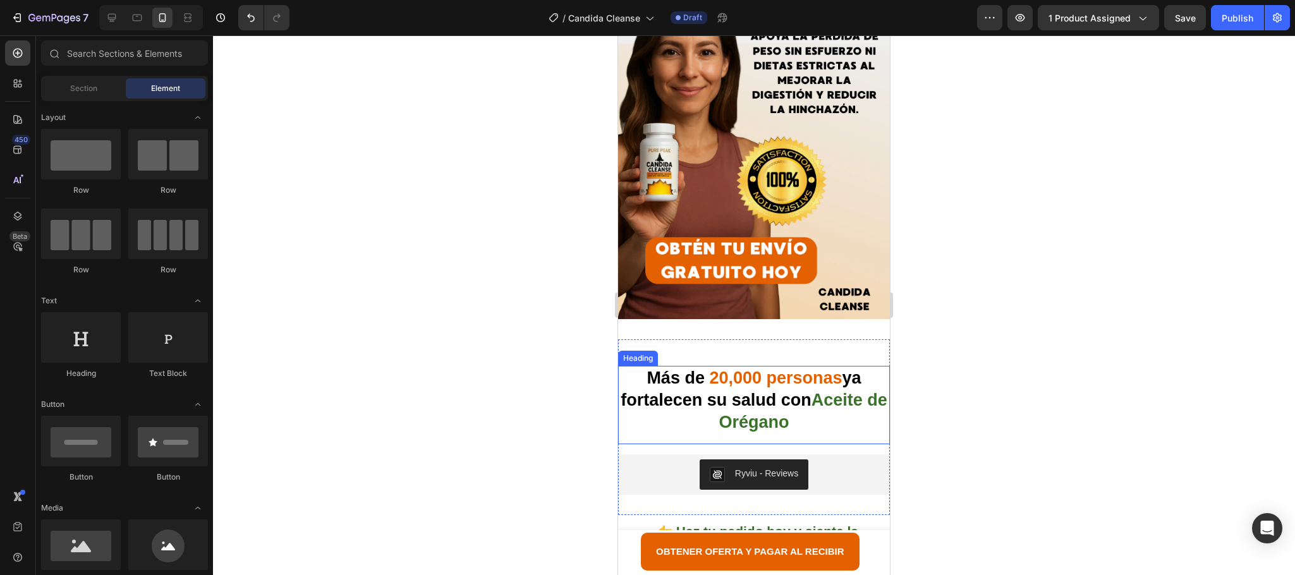
click at [757, 391] on strong "Aceite de Orégano" at bounding box center [803, 411] width 168 height 41
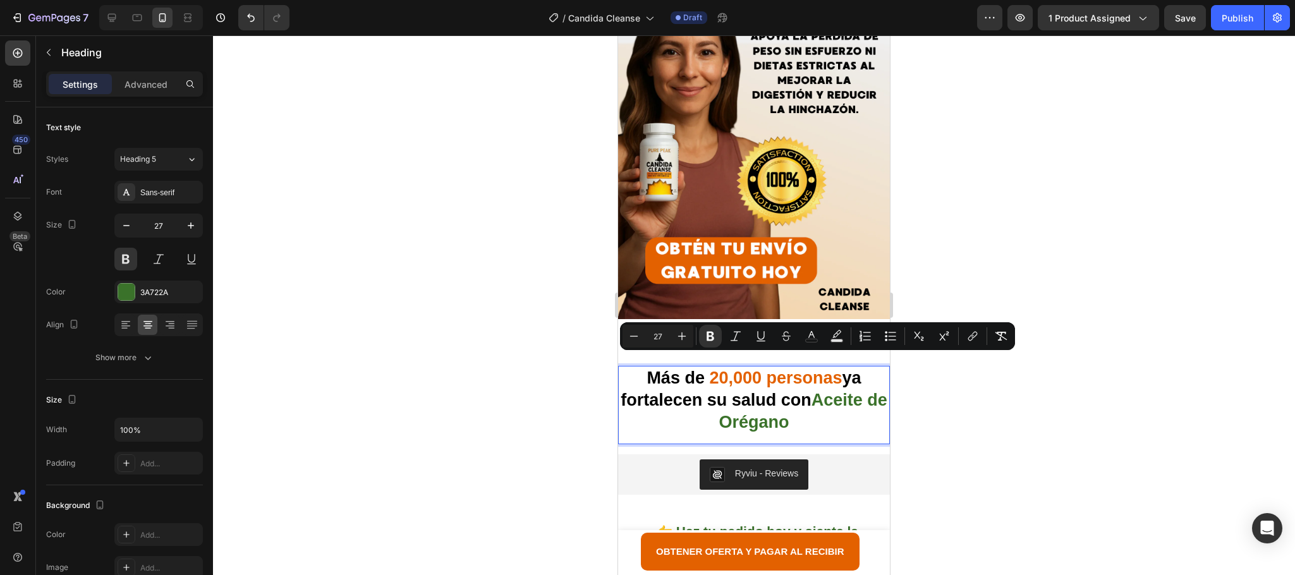
drag, startPoint x: 829, startPoint y: 381, endPoint x: 831, endPoint y: 389, distance: 8.4
click at [831, 389] on p "Más de 20,000 personas ya fortalecen su salud con Aceite de Orégano" at bounding box center [753, 400] width 269 height 66
click at [810, 339] on icon "Editor contextual toolbar" at bounding box center [811, 336] width 13 height 13
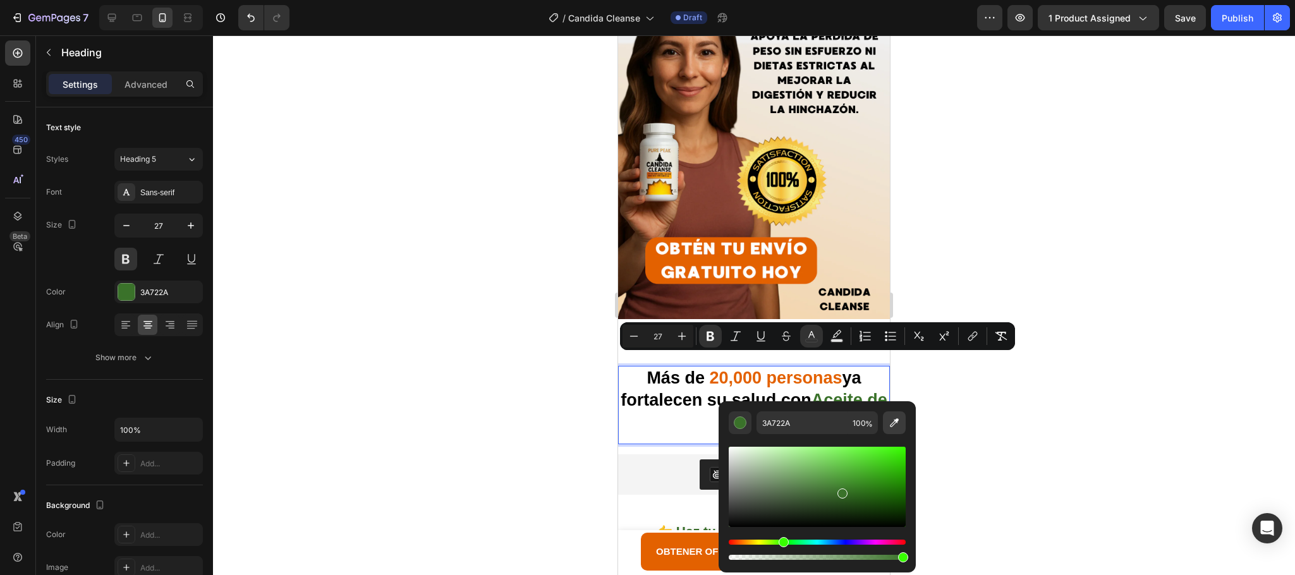
click at [899, 423] on icon "Editor contextual toolbar" at bounding box center [894, 423] width 13 height 13
type input "E36100"
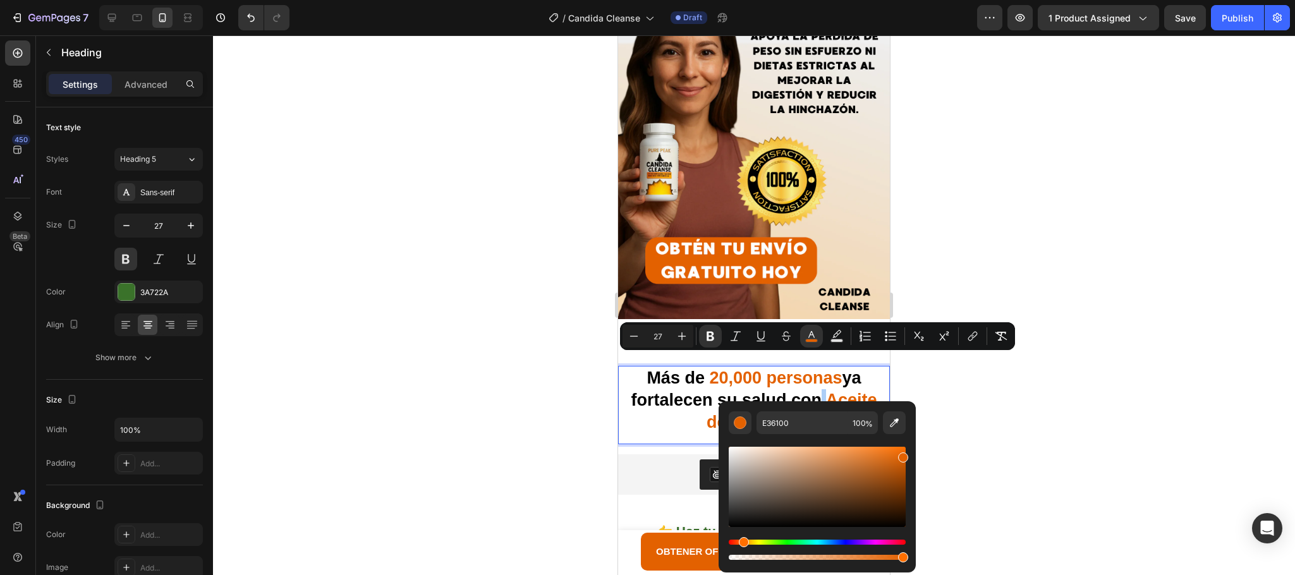
click at [1034, 433] on div at bounding box center [754, 305] width 1082 height 540
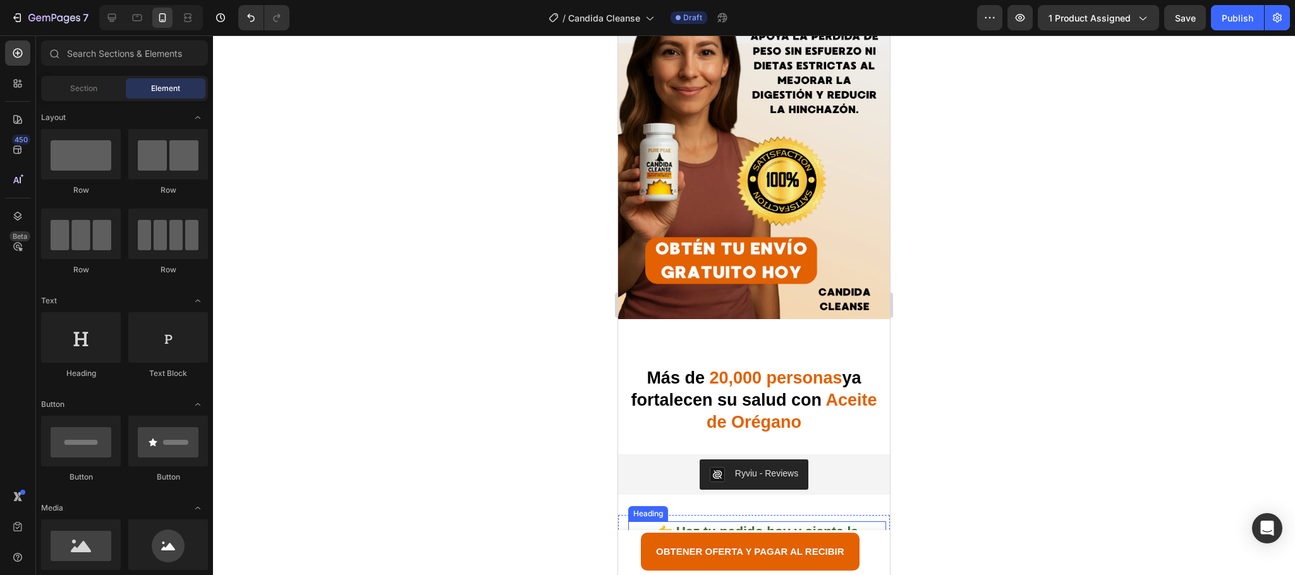
drag, startPoint x: 800, startPoint y: 527, endPoint x: 805, endPoint y: 514, distance: 14.0
click at [801, 526] on div "👉 Haz tu pedido hoy y siente la diferencia desde la primera semana. Heading" at bounding box center [757, 544] width 258 height 47
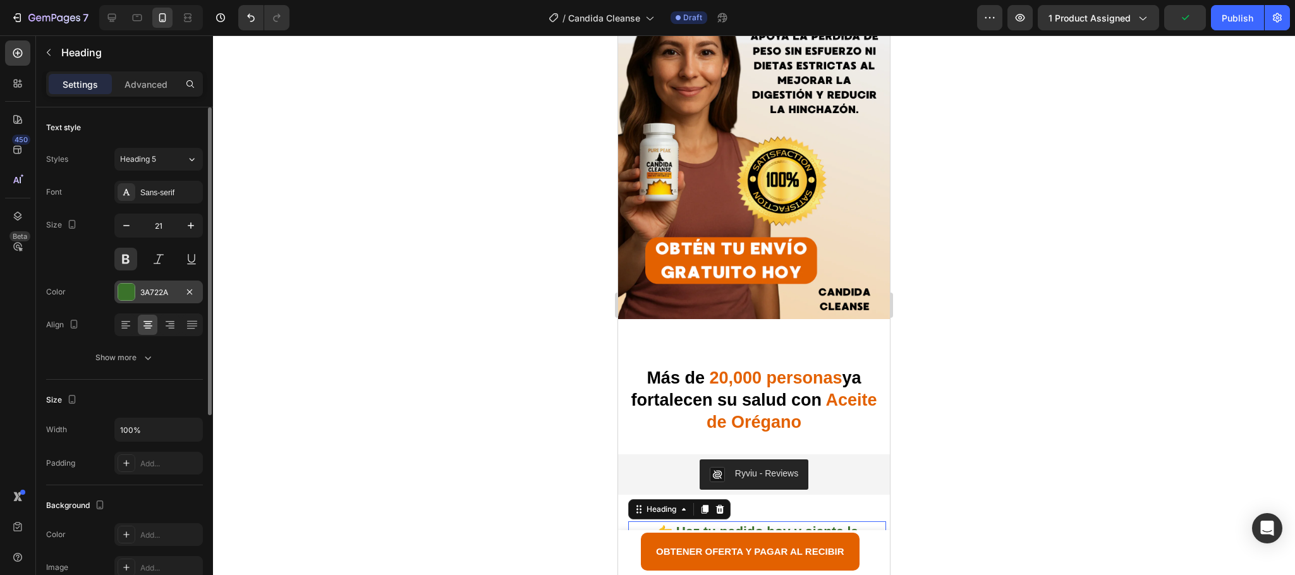
click at [152, 284] on div "3A722A" at bounding box center [158, 292] width 88 height 23
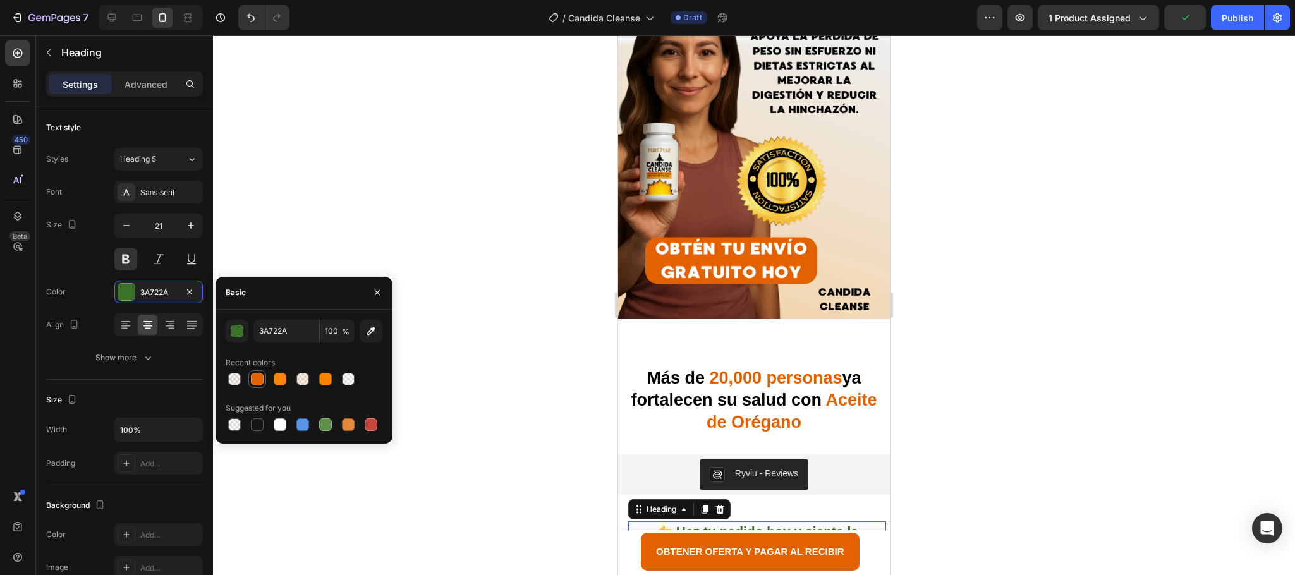
click at [257, 377] on div at bounding box center [257, 379] width 13 height 13
type input "E36100"
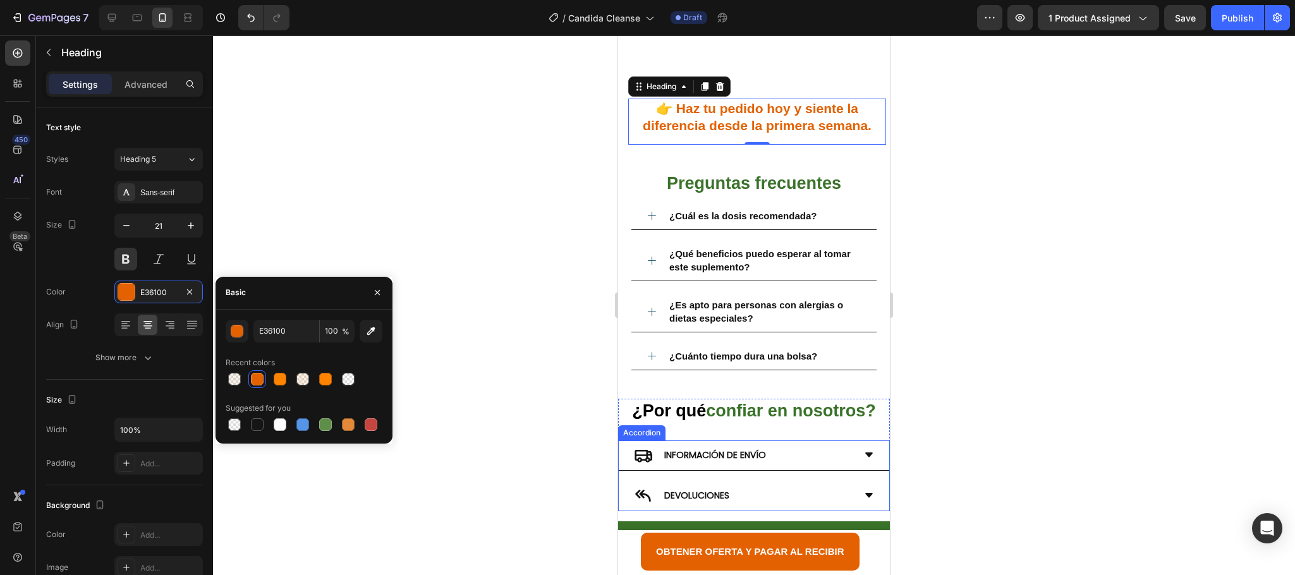
scroll to position [4051, 0]
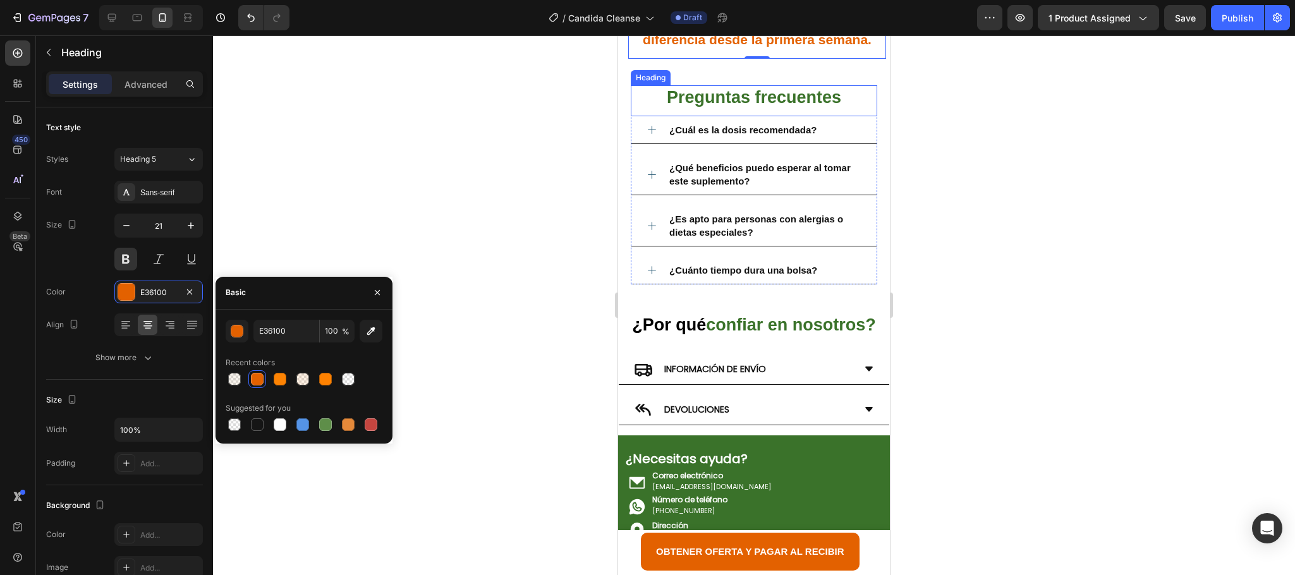
click at [755, 102] on strong "Preguntas frecuentes" at bounding box center [754, 97] width 174 height 19
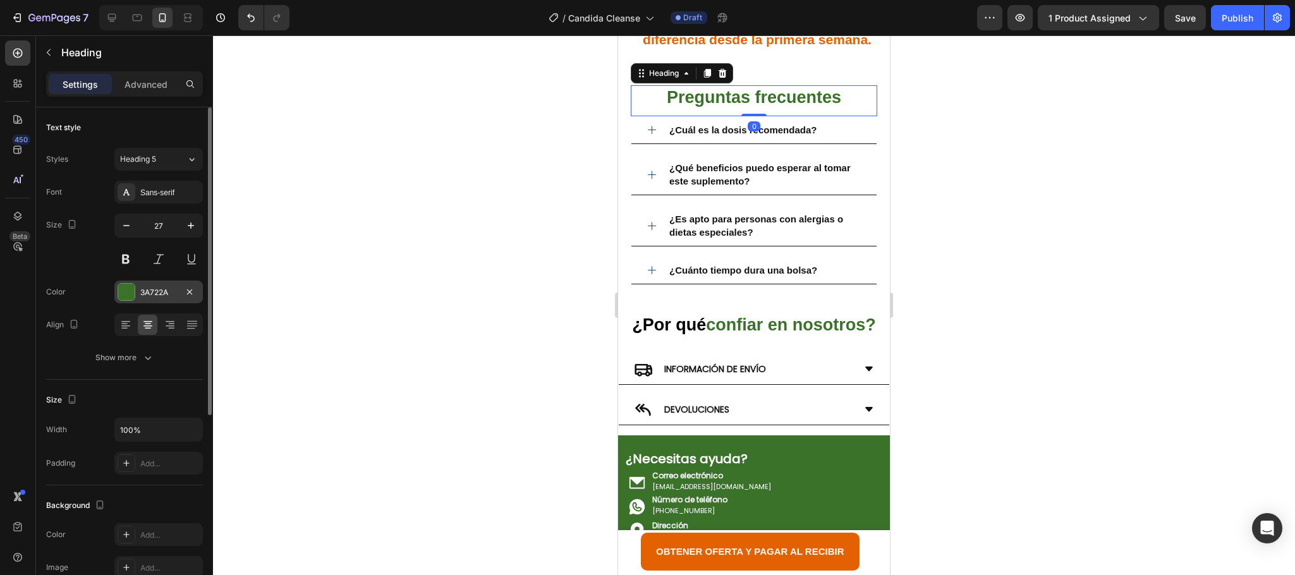
click at [135, 295] on div at bounding box center [127, 292] width 18 height 18
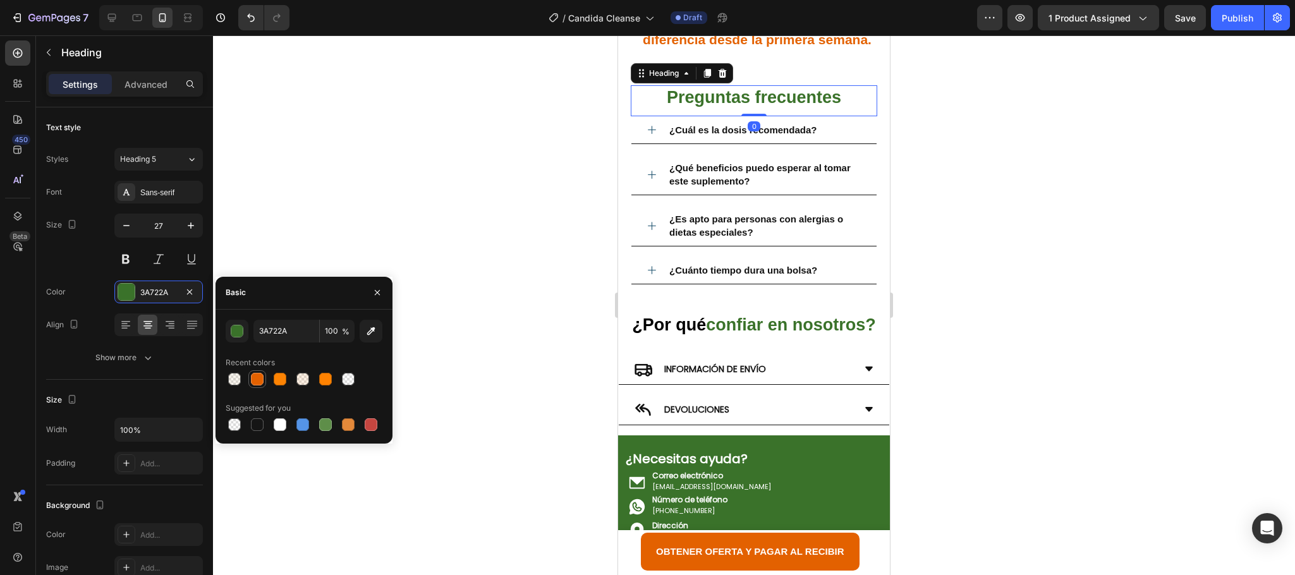
drag, startPoint x: 259, startPoint y: 378, endPoint x: 181, endPoint y: 321, distance: 96.3
click at [259, 378] on div at bounding box center [257, 379] width 13 height 13
type input "E36100"
click at [772, 326] on strong "confiar en nosotros?" at bounding box center [791, 324] width 170 height 19
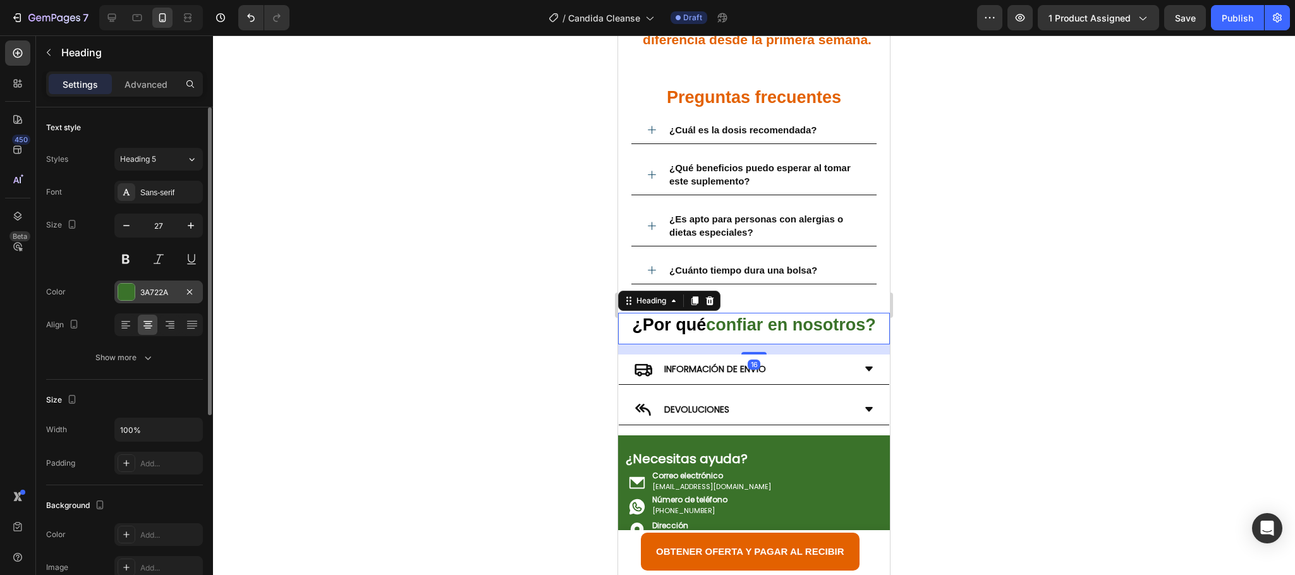
click at [137, 296] on div "3A722A" at bounding box center [158, 292] width 88 height 23
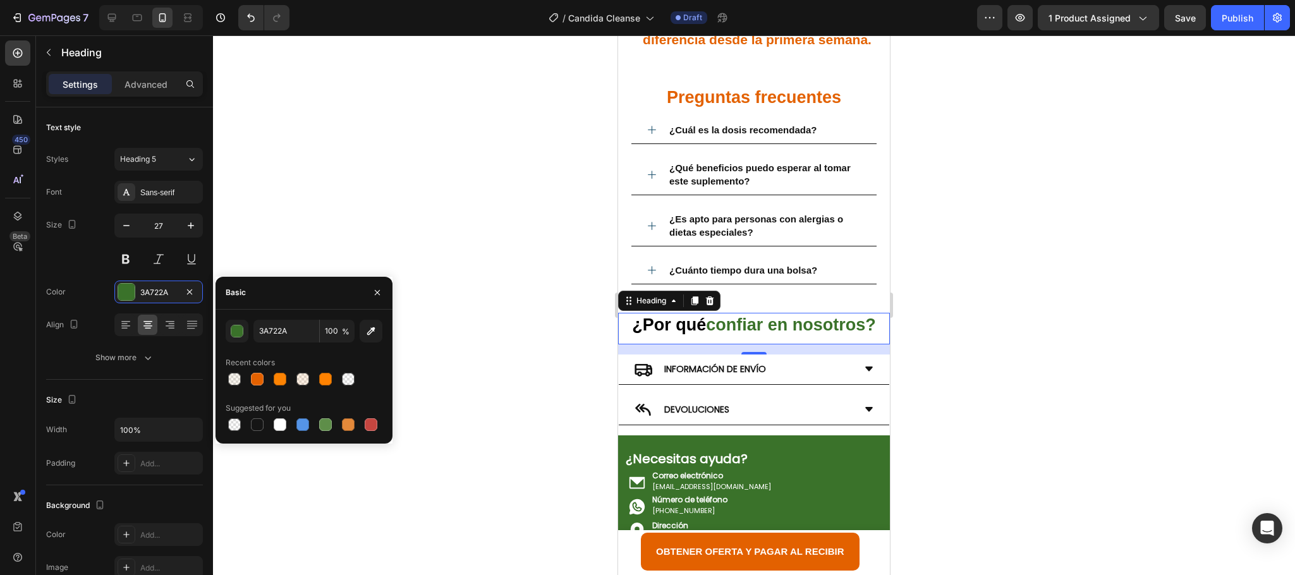
click at [243, 379] on div at bounding box center [304, 379] width 157 height 18
click at [252, 379] on div at bounding box center [257, 379] width 13 height 13
type input "E36100"
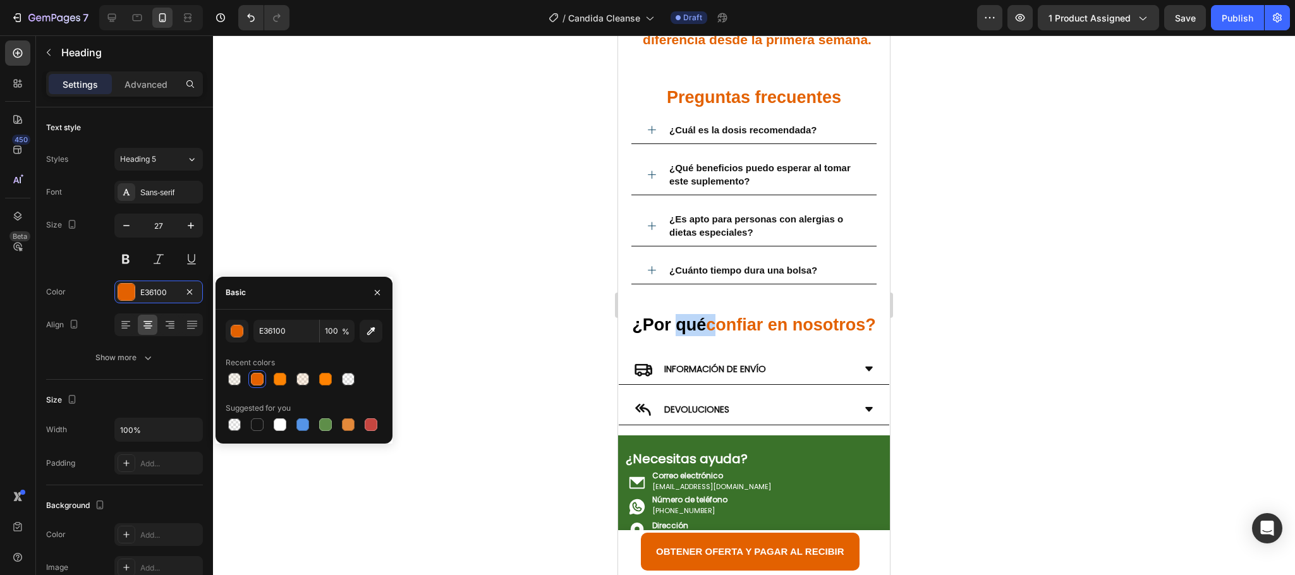
click at [690, 326] on strong "¿Por qué" at bounding box center [669, 324] width 74 height 19
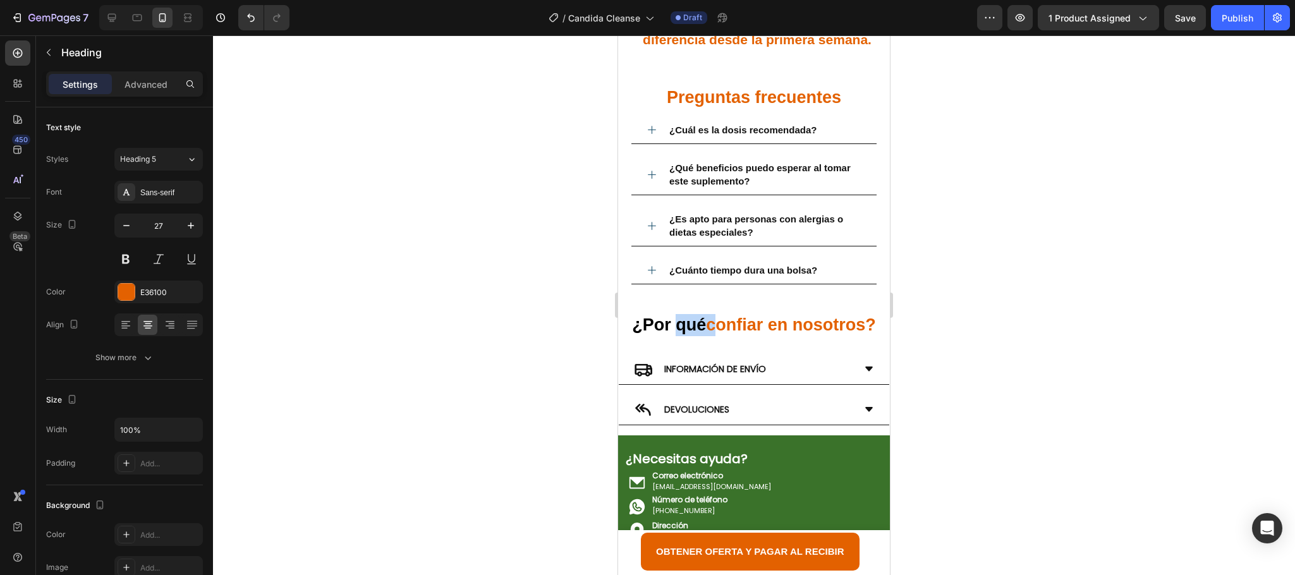
click at [690, 326] on strong "¿Por qué" at bounding box center [669, 324] width 74 height 19
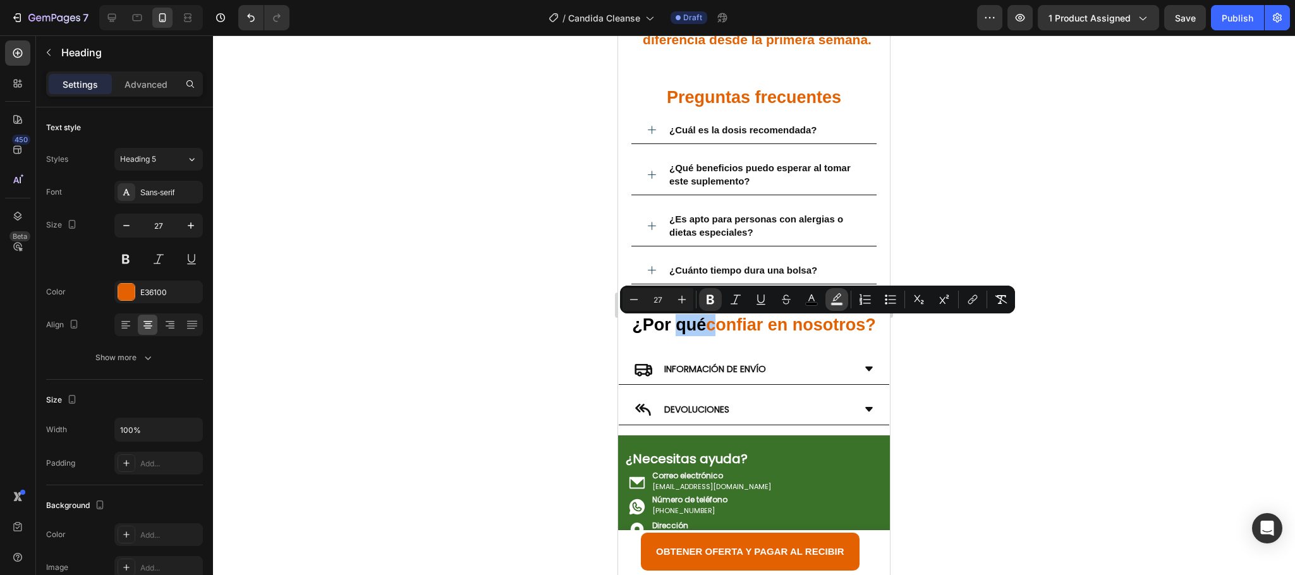
drag, startPoint x: 812, startPoint y: 296, endPoint x: 831, endPoint y: 300, distance: 19.5
click at [814, 296] on icon "Editor contextual toolbar" at bounding box center [811, 299] width 13 height 13
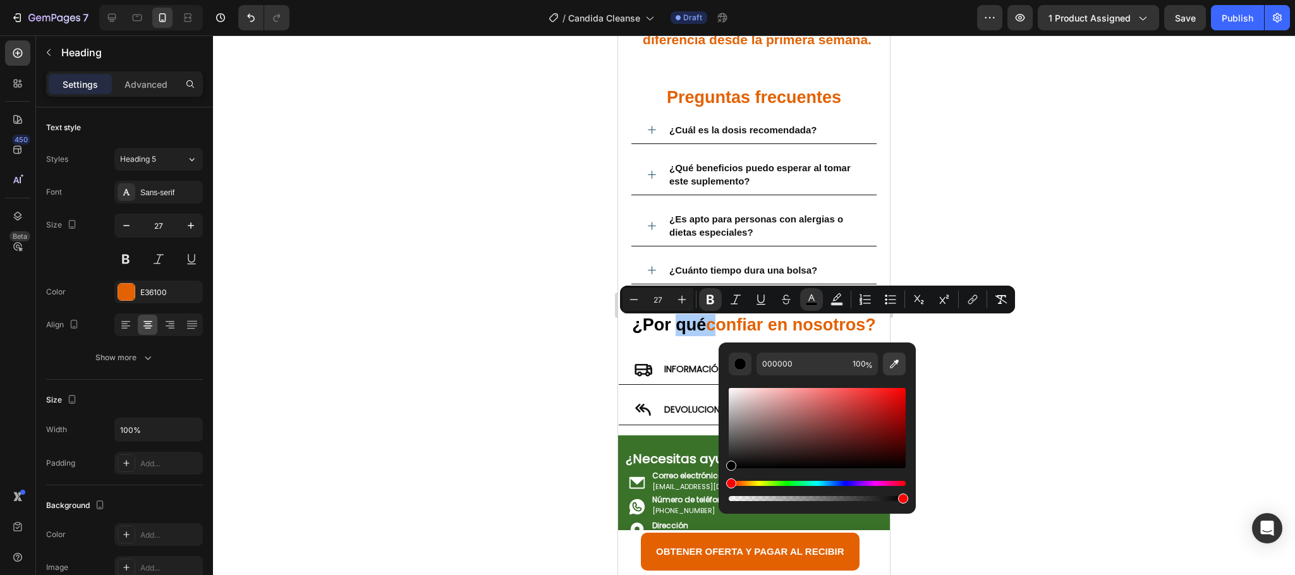
click at [894, 355] on button "Editor contextual toolbar" at bounding box center [894, 364] width 23 height 23
type input "E36100"
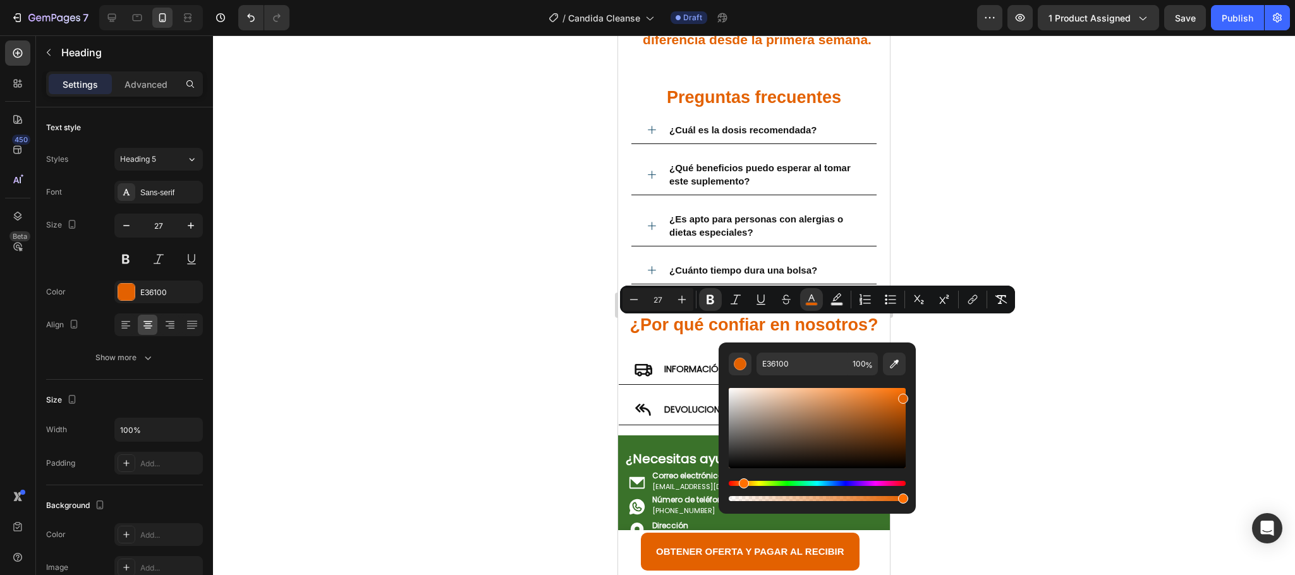
click at [1092, 325] on div at bounding box center [754, 305] width 1082 height 540
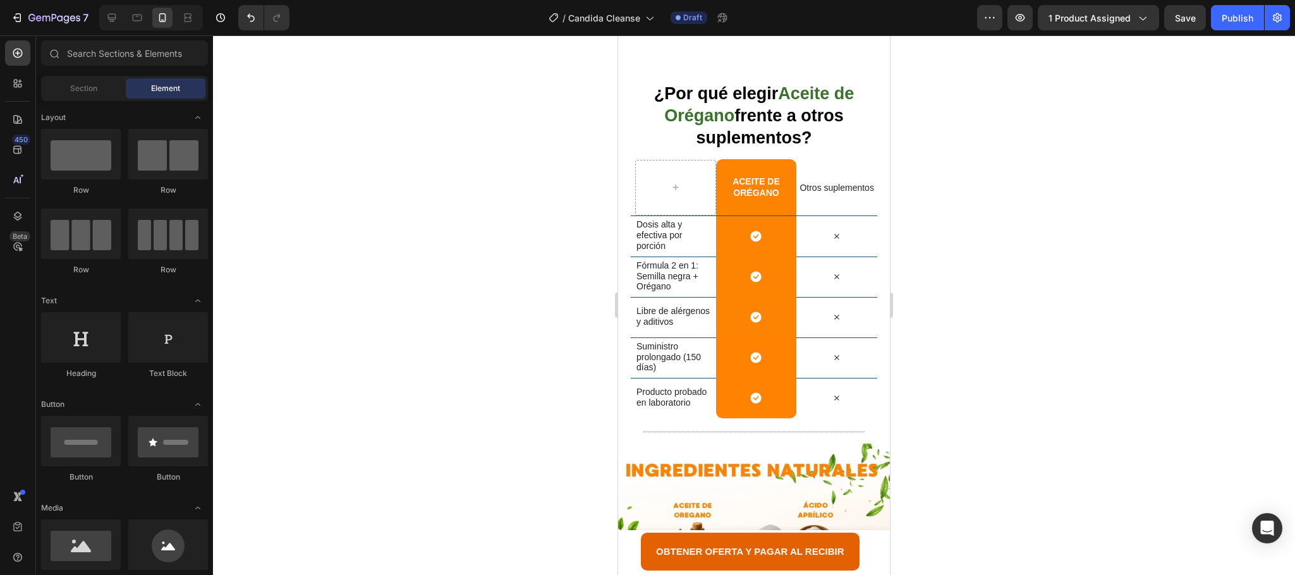
scroll to position [2723, 0]
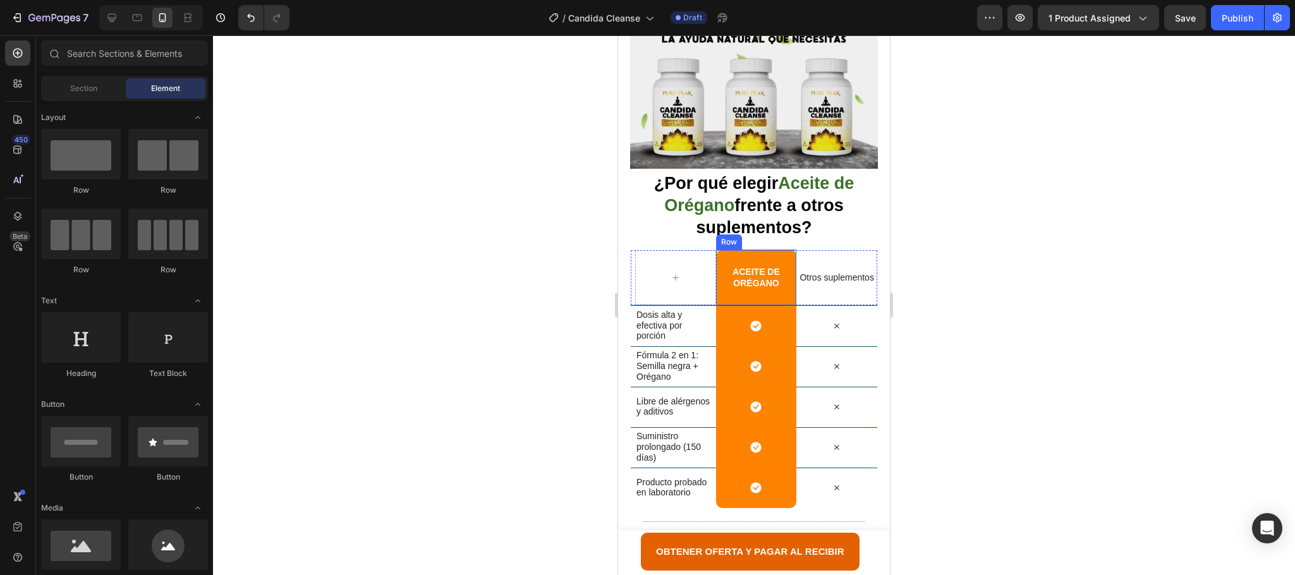
click at [765, 250] on div "Aceite de Orégano Heading Row" at bounding box center [756, 278] width 81 height 56
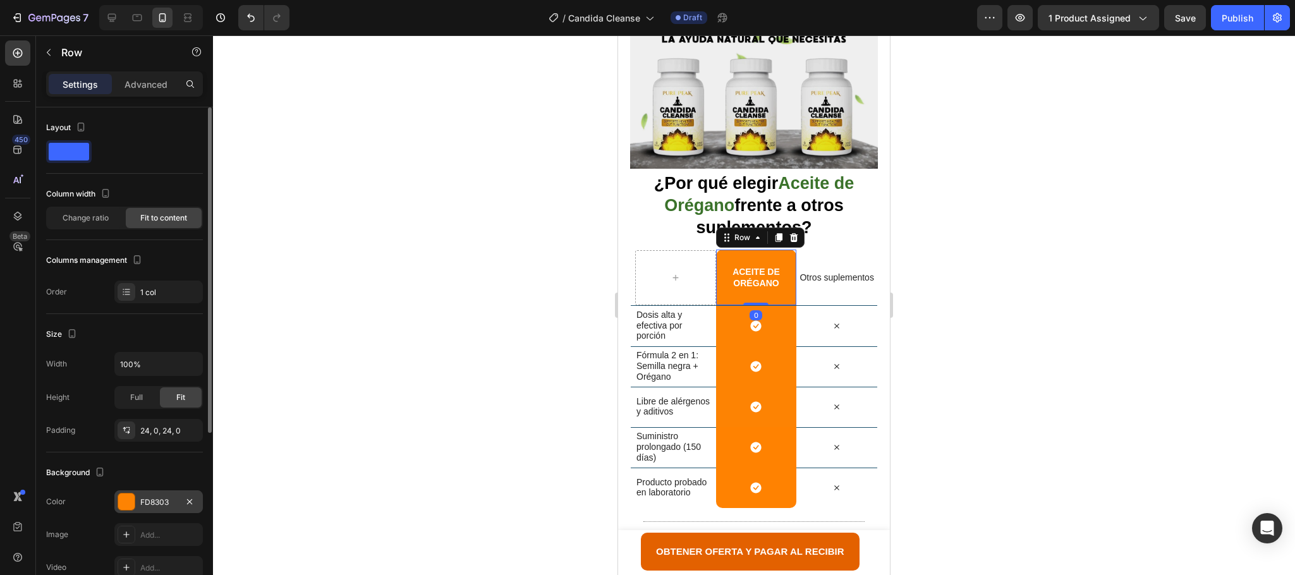
drag, startPoint x: 135, startPoint y: 501, endPoint x: 200, endPoint y: 499, distance: 65.1
click at [135, 501] on div "FD8303" at bounding box center [158, 501] width 88 height 23
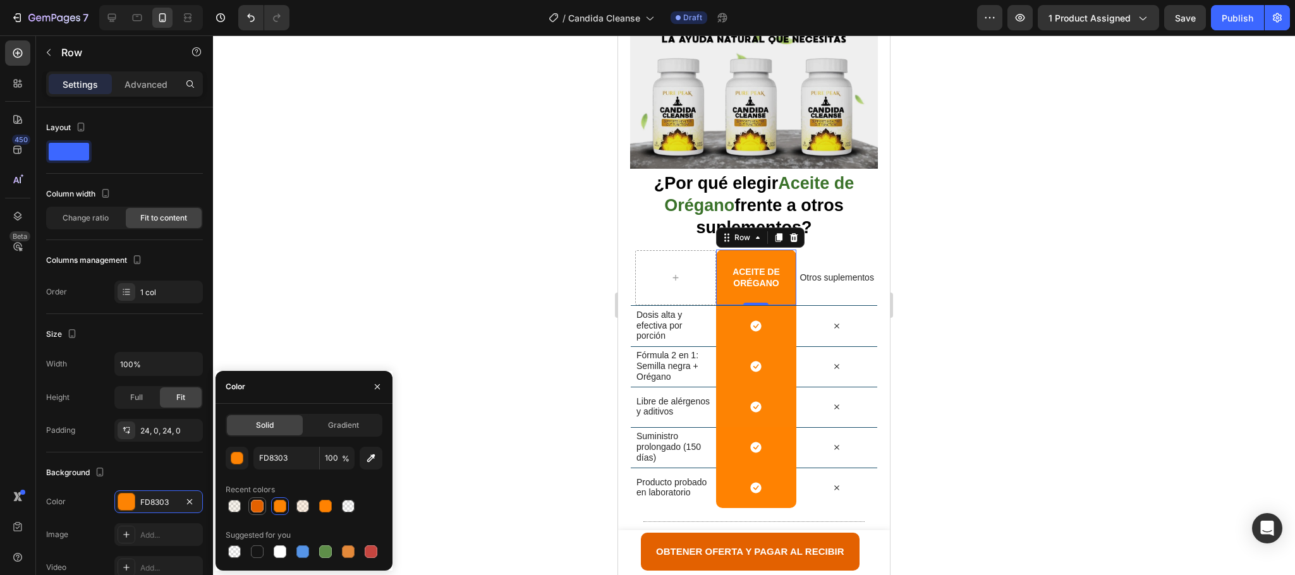
click at [257, 509] on div at bounding box center [257, 506] width 13 height 13
type input "E36100"
click at [777, 306] on div "Icon Row" at bounding box center [756, 326] width 81 height 40
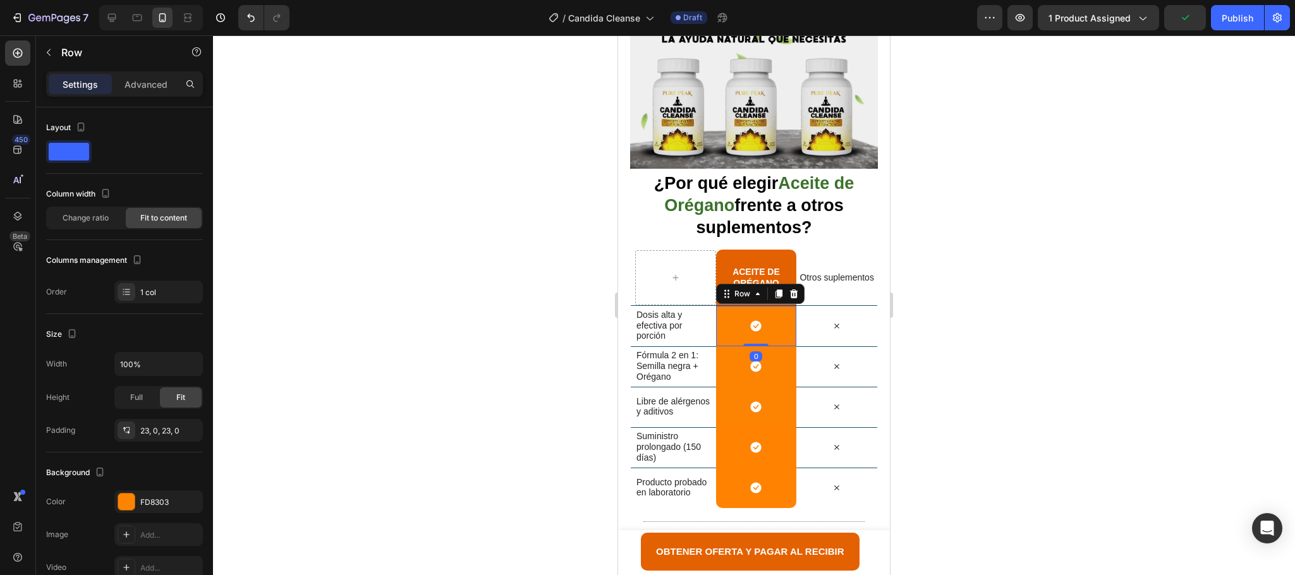
click at [1195, 262] on div at bounding box center [754, 305] width 1082 height 540
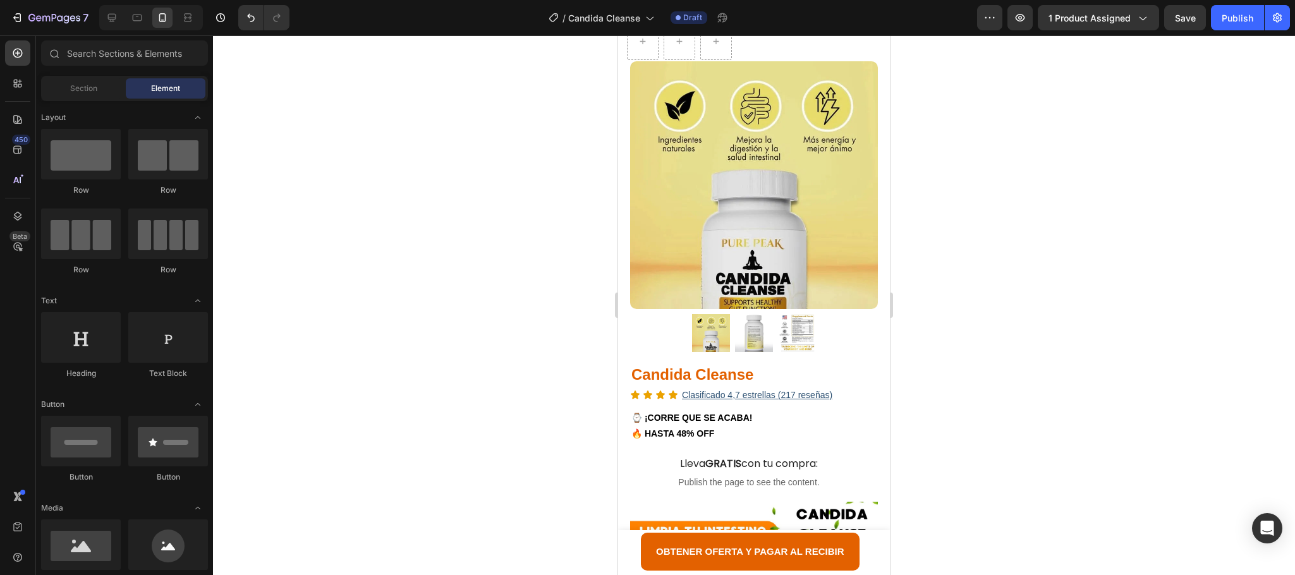
scroll to position [0, 0]
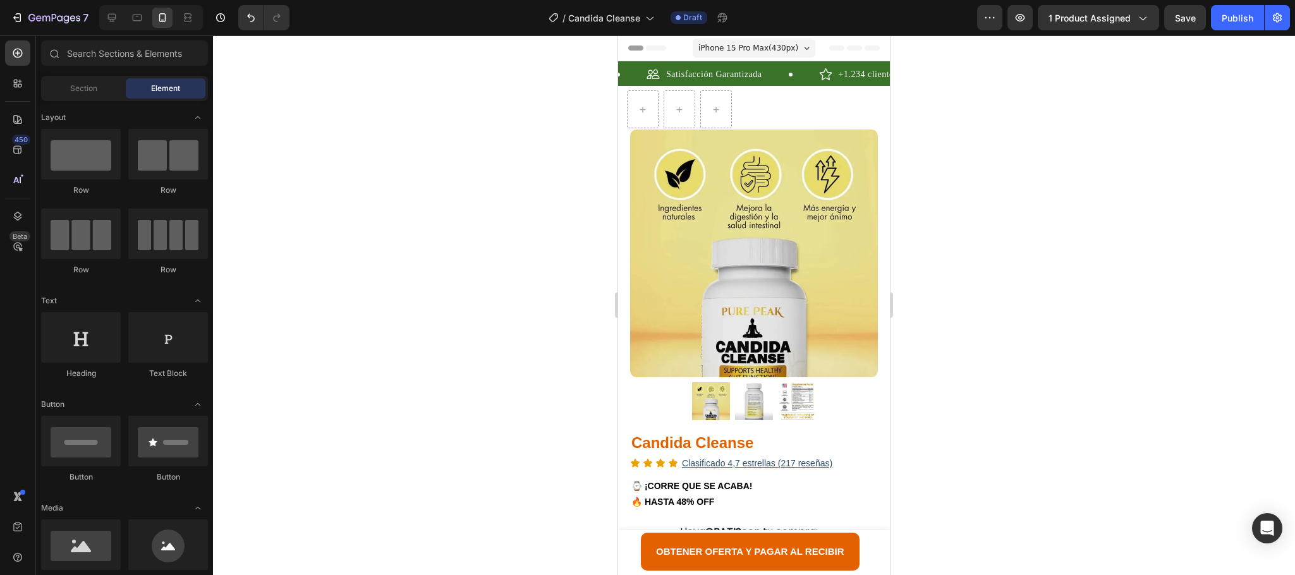
click at [758, 58] on div "iPhone 15 Pro Max ( 430 px) iPhone 13 Mini iPhone 13 Pro iPhone 11 Pro Max iPho…" at bounding box center [754, 49] width 123 height 25
click at [757, 64] on div "Satisfacción Garantizada +1.234 clientes felices Compra Segura +1.234 clientes …" at bounding box center [754, 73] width 272 height 25
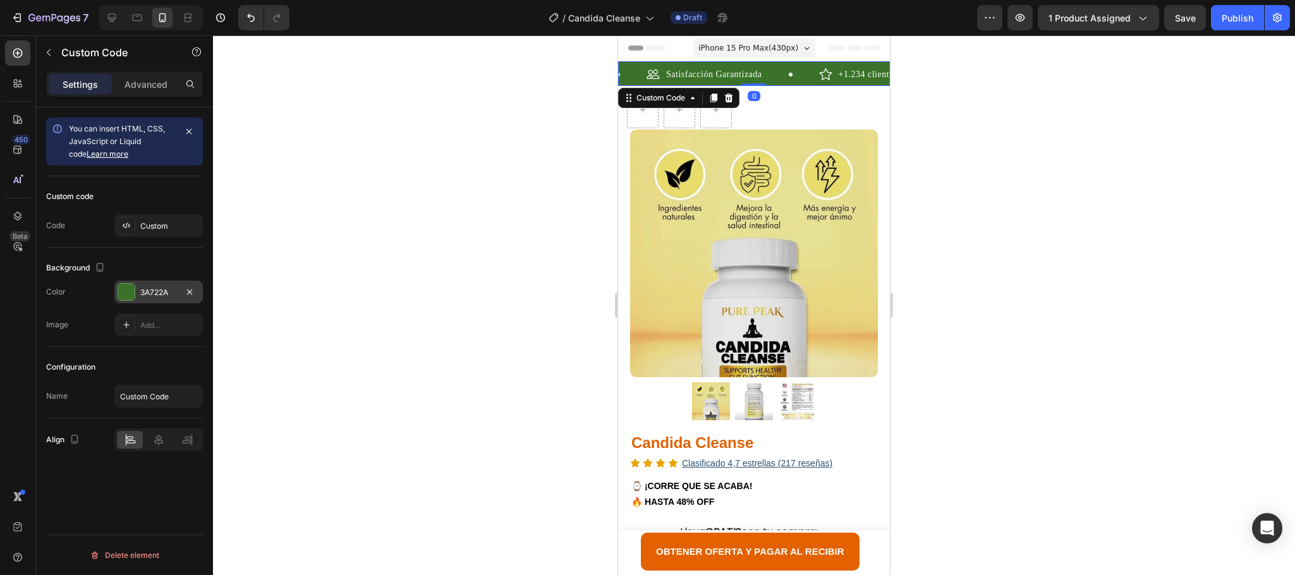
click at [135, 294] on div "3A722A" at bounding box center [158, 292] width 88 height 23
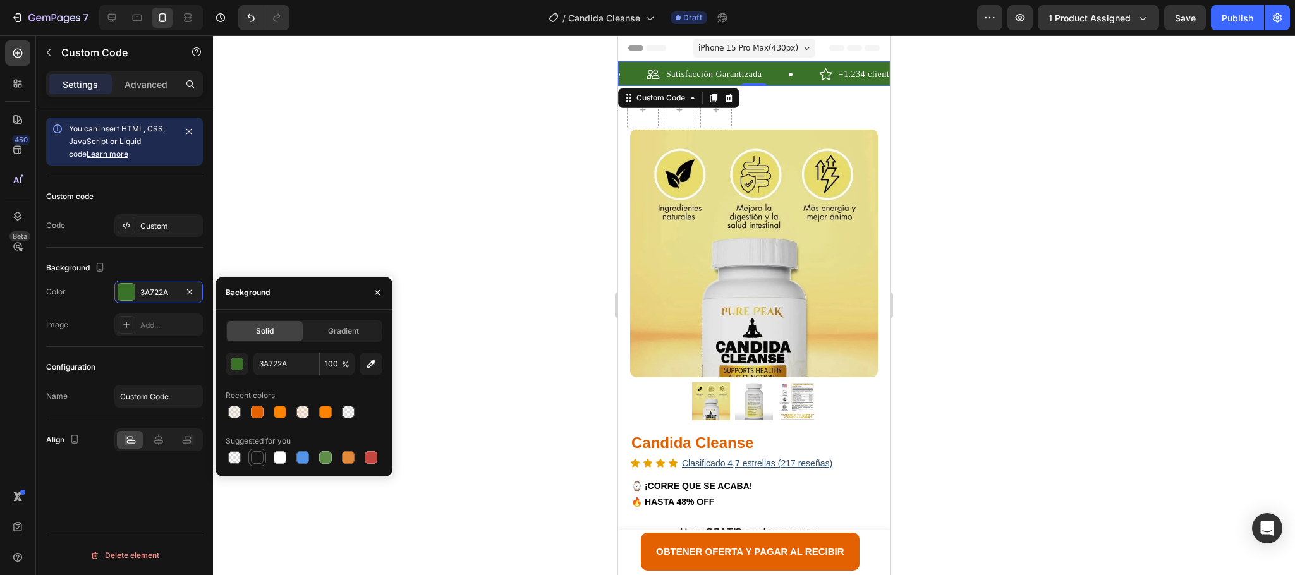
drag, startPoint x: 254, startPoint y: 456, endPoint x: 21, endPoint y: 315, distance: 272.2
click at [254, 456] on div at bounding box center [257, 457] width 13 height 13
type input "151515"
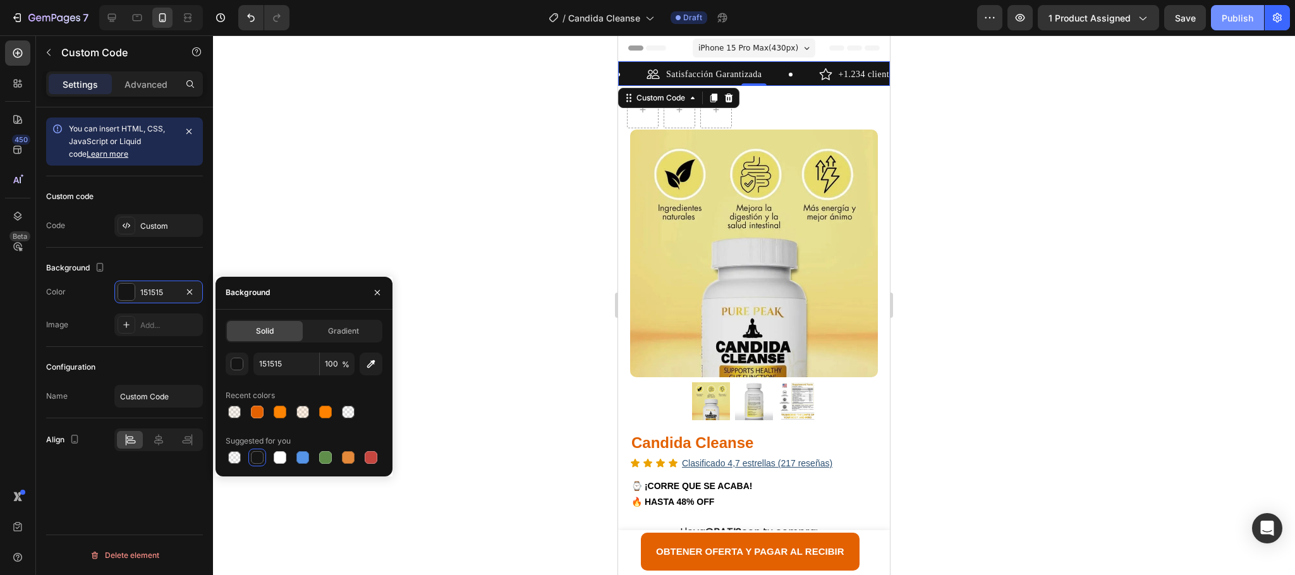
click at [1239, 21] on div "Publish" at bounding box center [1238, 17] width 32 height 13
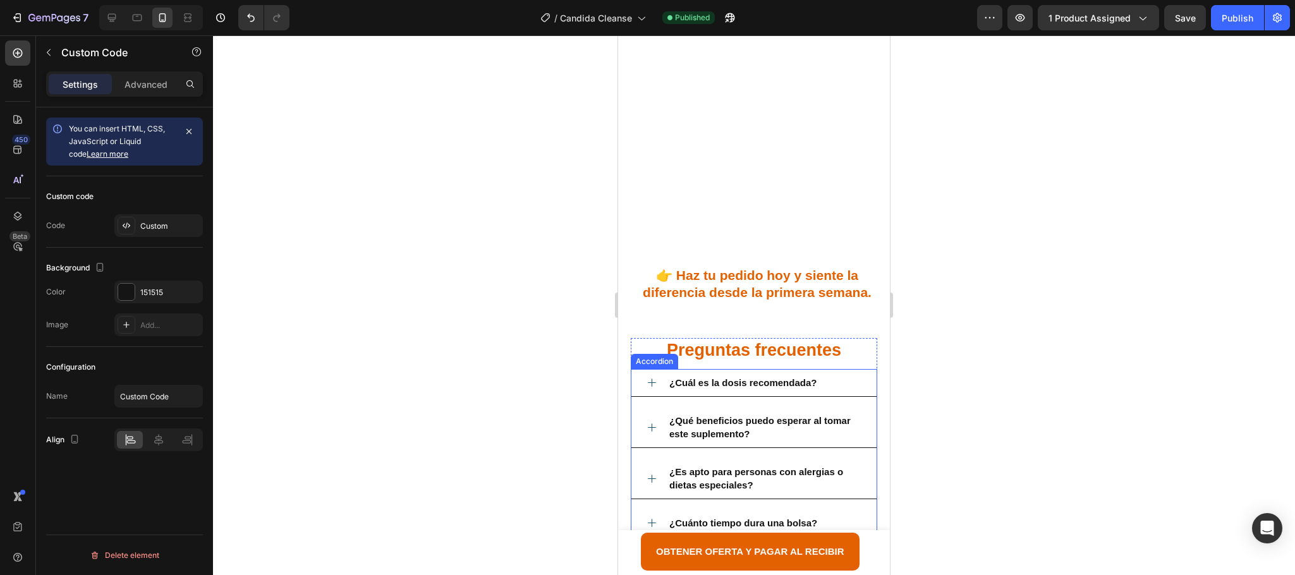
scroll to position [4266, 0]
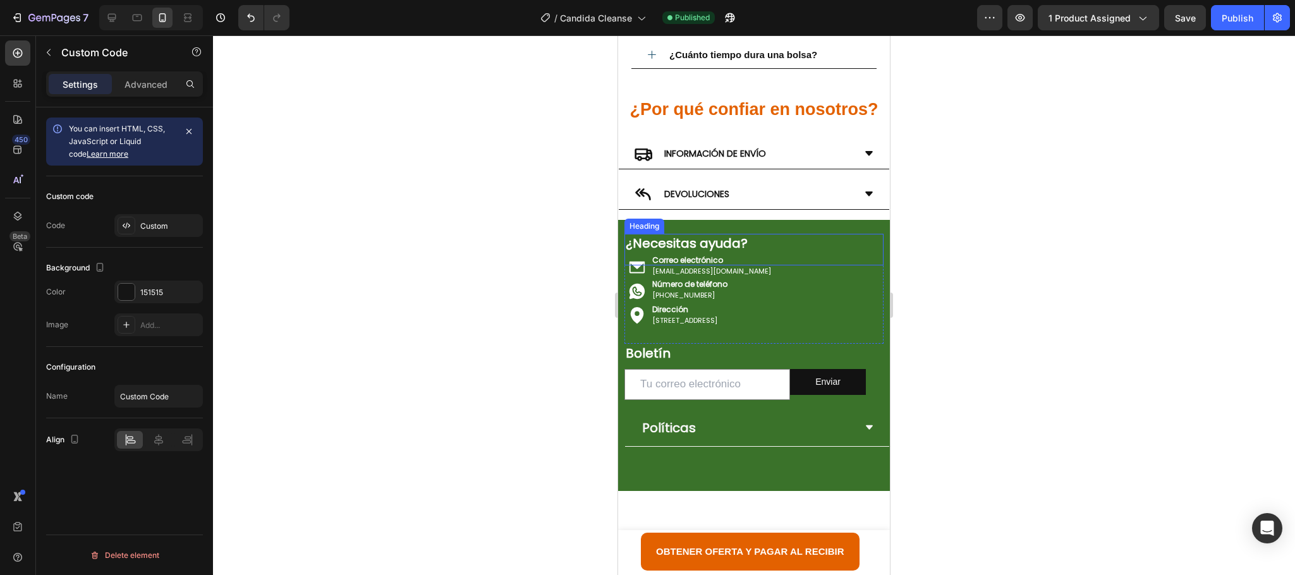
click at [843, 241] on h2 "¿Necesitas ayuda?" at bounding box center [753, 243] width 259 height 19
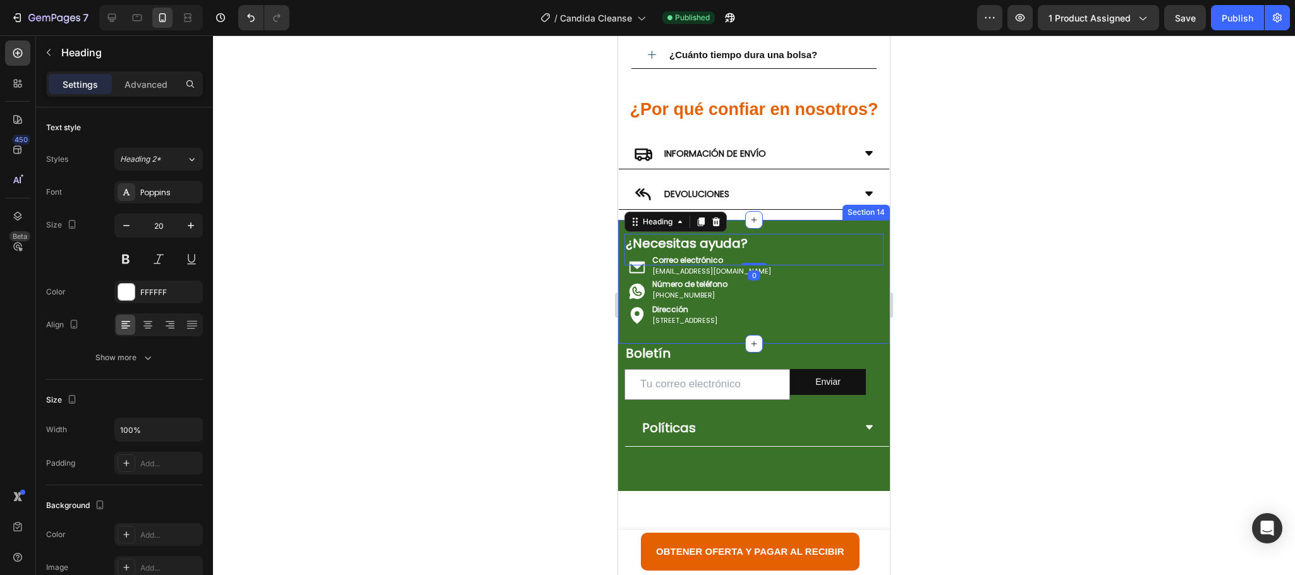
click at [851, 229] on div "¿Necesitas ayuda? Heading 0 Icon Correo electrónico Text Block contacto@onlitys…" at bounding box center [754, 282] width 272 height 124
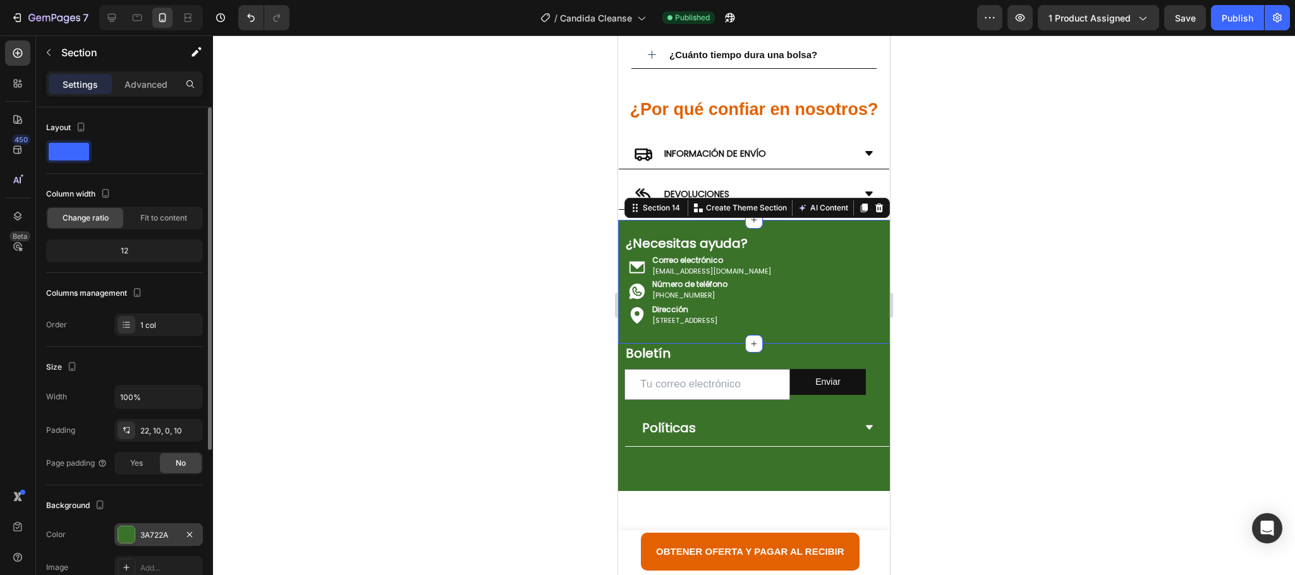
click at [140, 546] on div "3A722A" at bounding box center [158, 534] width 88 height 23
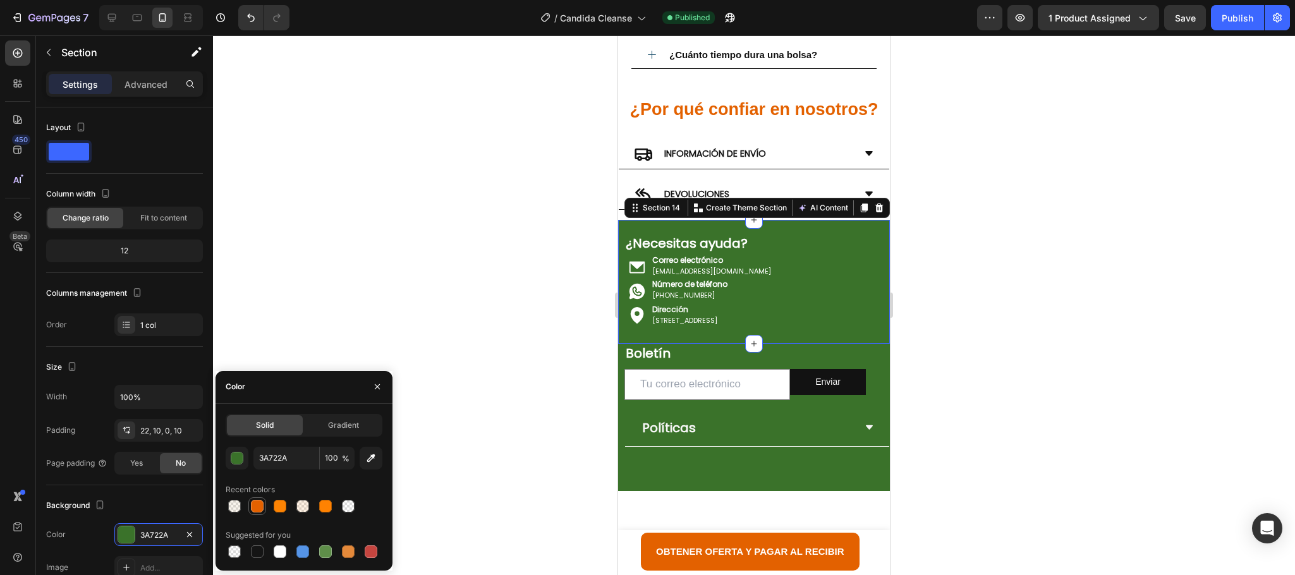
drag, startPoint x: 254, startPoint y: 508, endPoint x: 63, endPoint y: 461, distance: 197.1
click at [254, 508] on div at bounding box center [257, 506] width 13 height 13
type input "E36100"
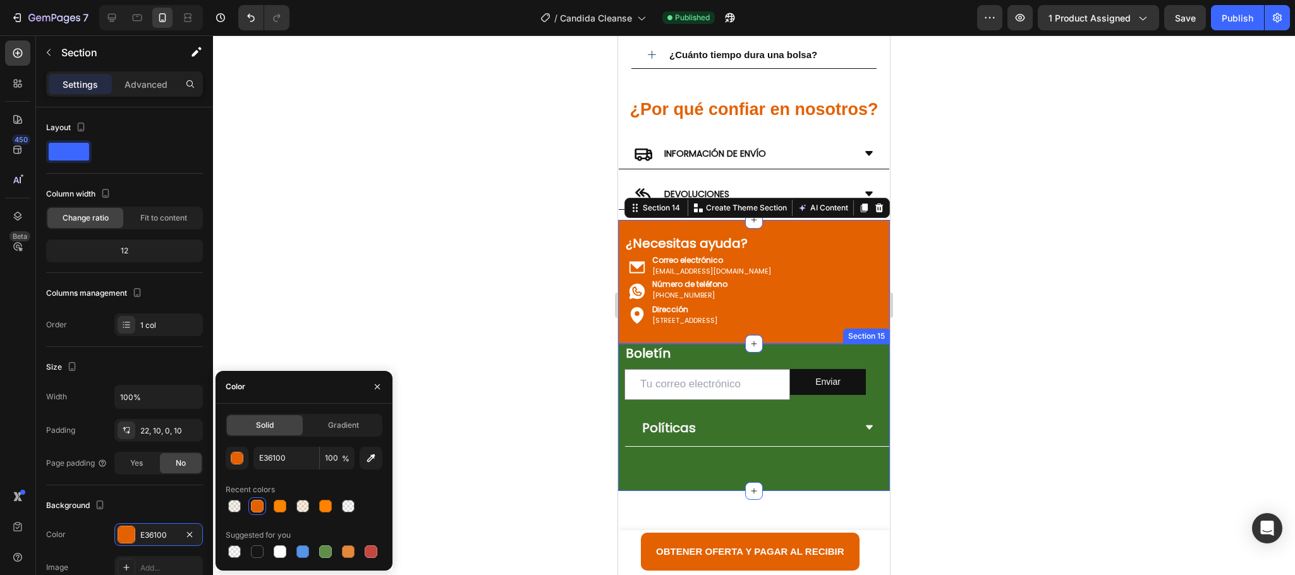
click at [691, 486] on div "Boletín Heading Email Field Enviar Submit Button Row Newsletter Row Políticas A…" at bounding box center [754, 417] width 272 height 147
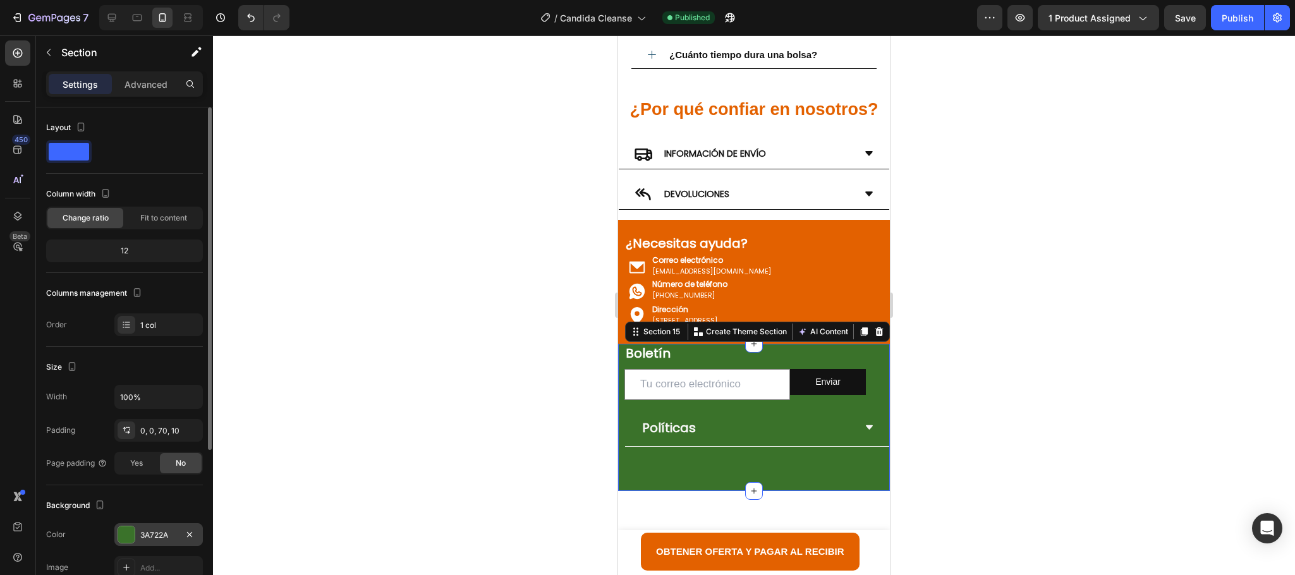
click at [124, 535] on div at bounding box center [126, 534] width 16 height 16
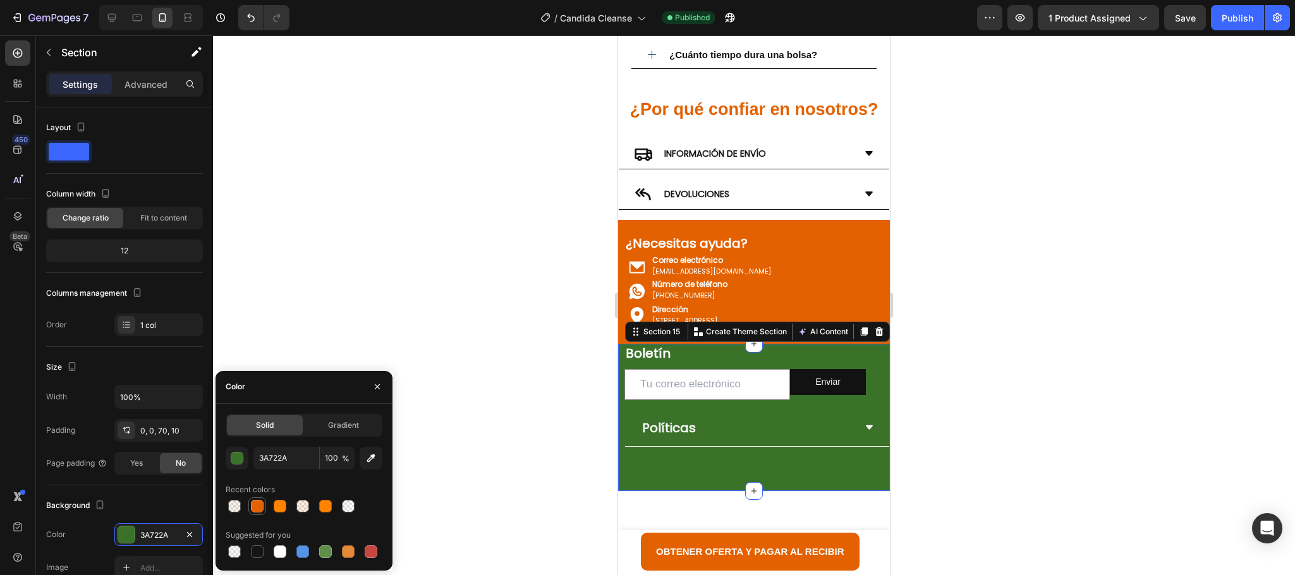
click at [253, 509] on div at bounding box center [257, 506] width 13 height 13
type input "E36100"
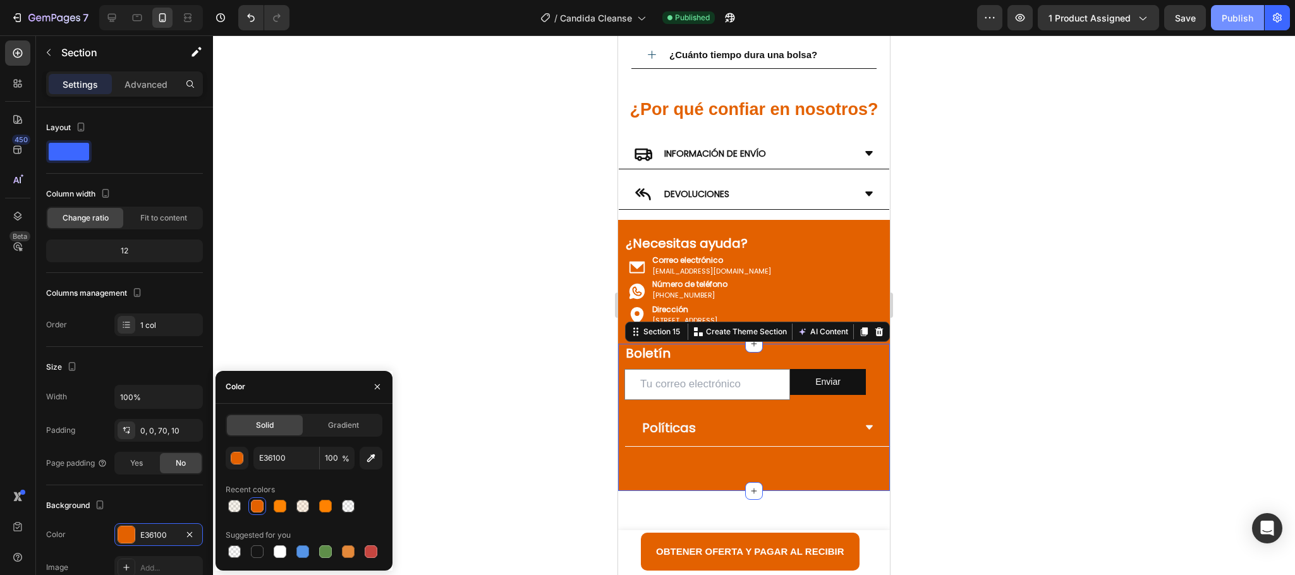
click at [1240, 21] on div "Publish" at bounding box center [1238, 17] width 32 height 13
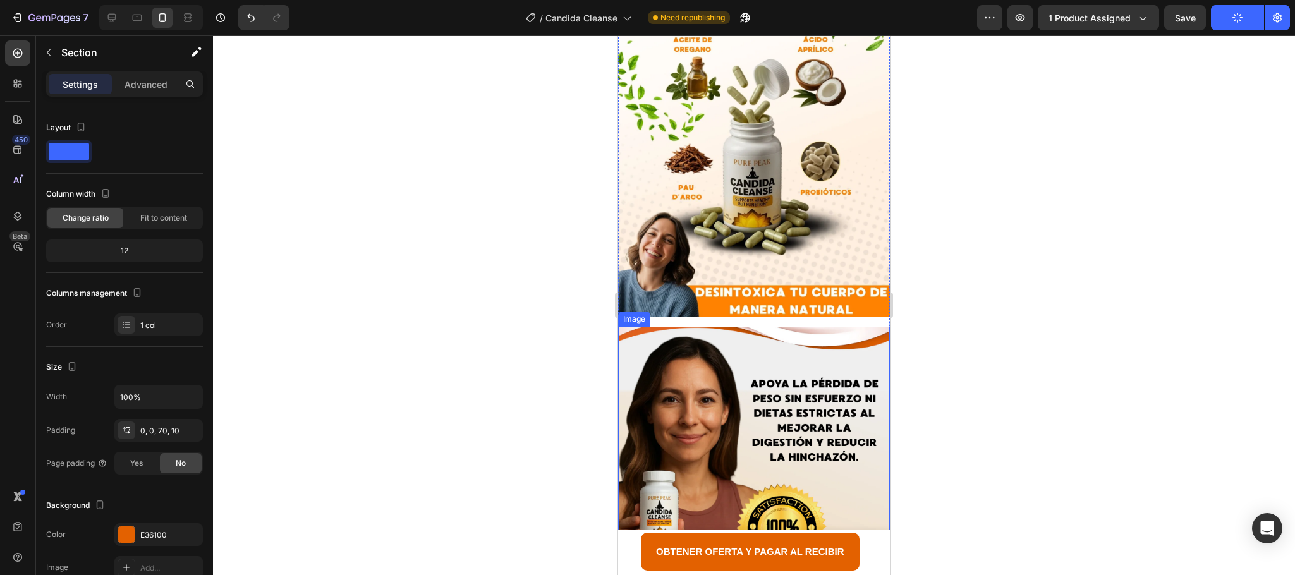
scroll to position [3223, 0]
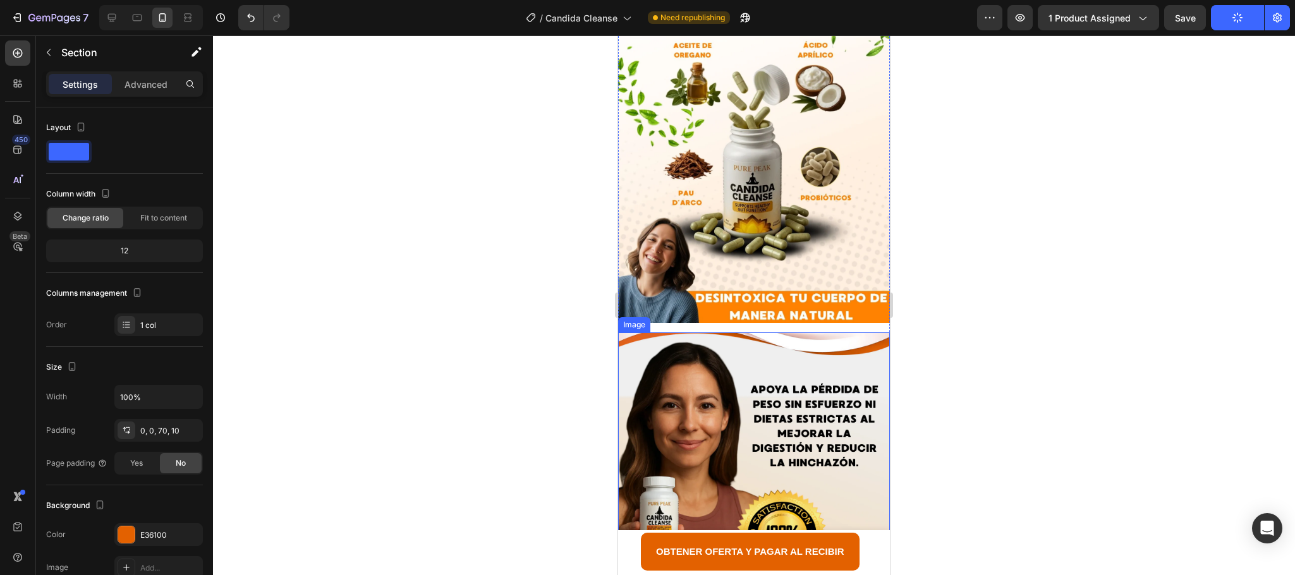
click at [806, 358] on img at bounding box center [754, 502] width 272 height 340
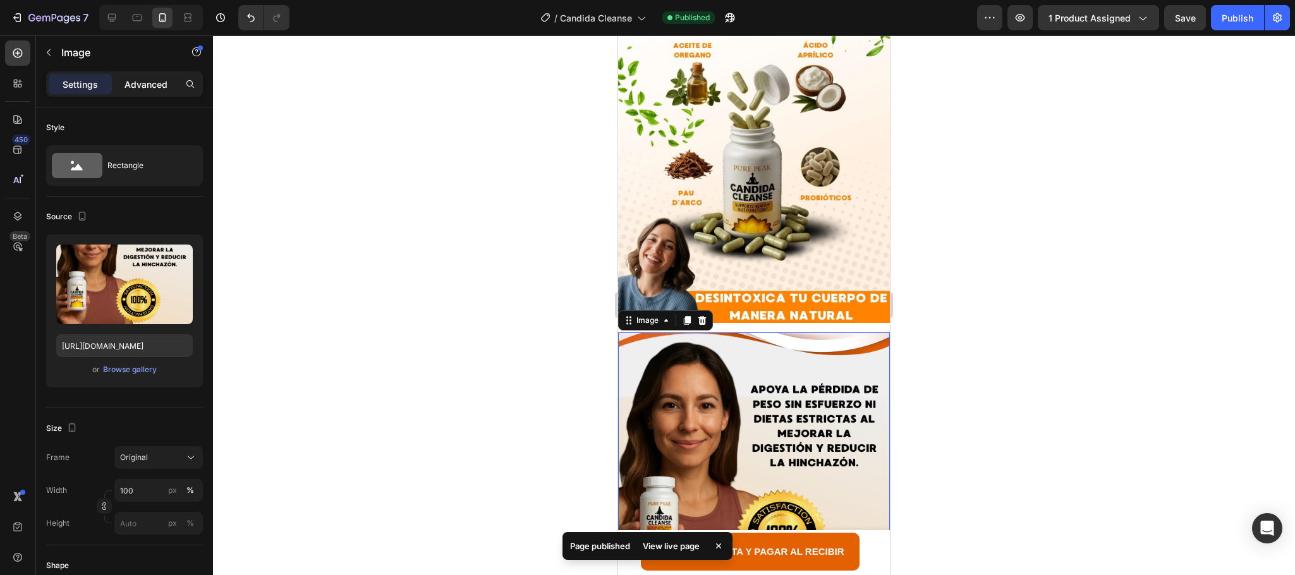
click at [142, 88] on p "Advanced" at bounding box center [146, 84] width 43 height 13
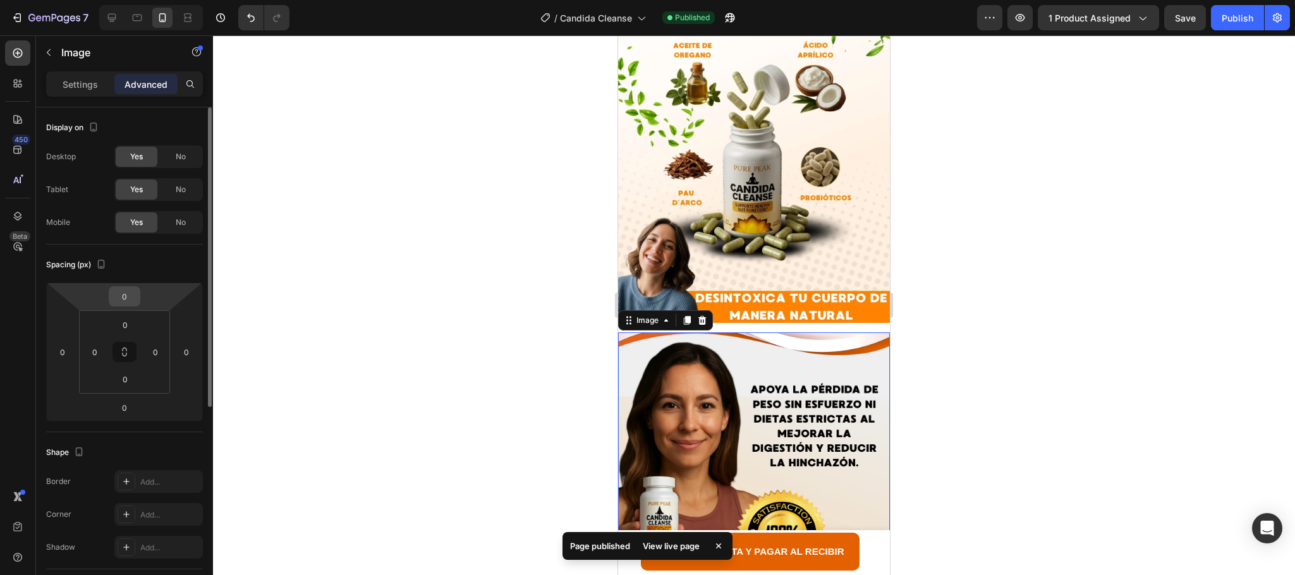
click at [130, 295] on input "0" at bounding box center [124, 296] width 25 height 19
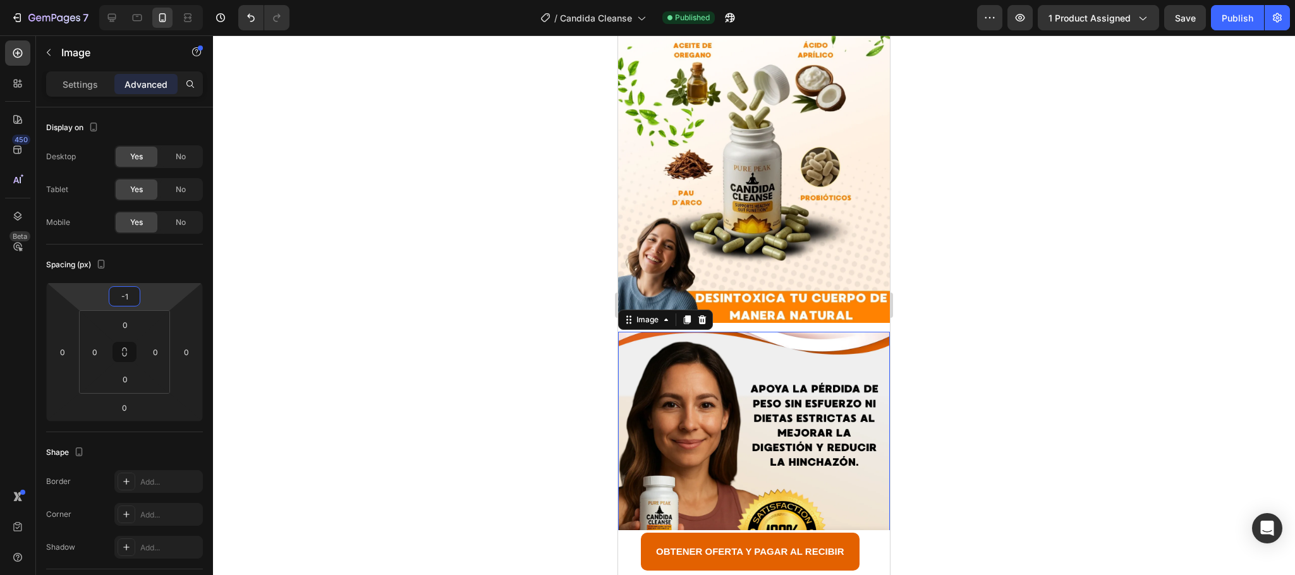
type input "-15"
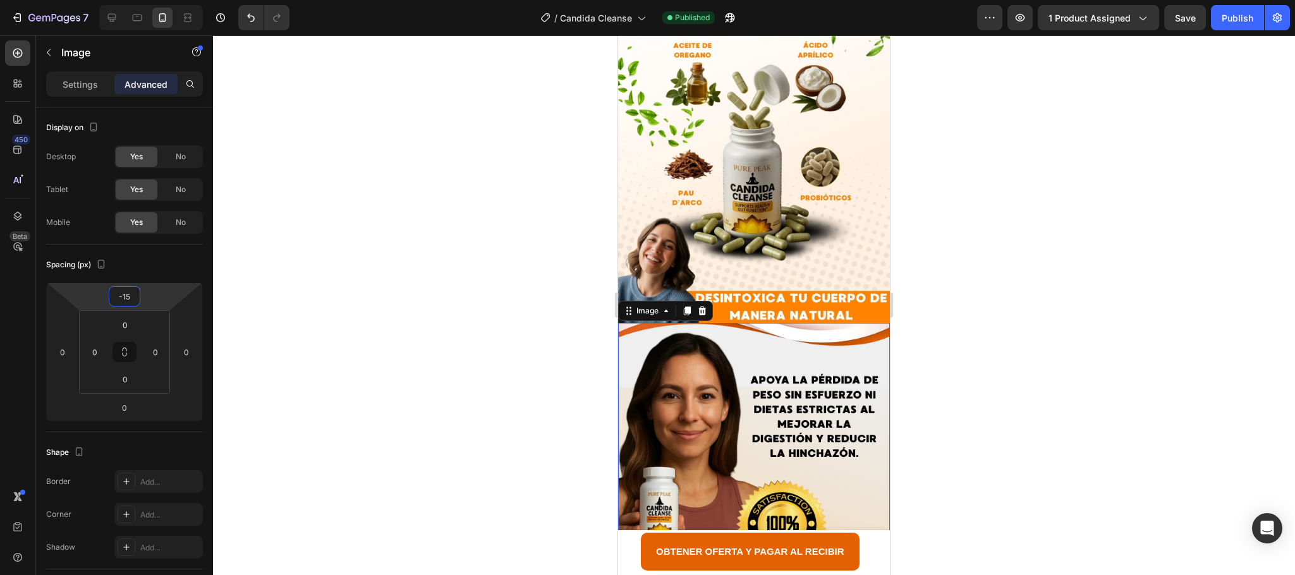
click at [987, 380] on div at bounding box center [754, 305] width 1082 height 540
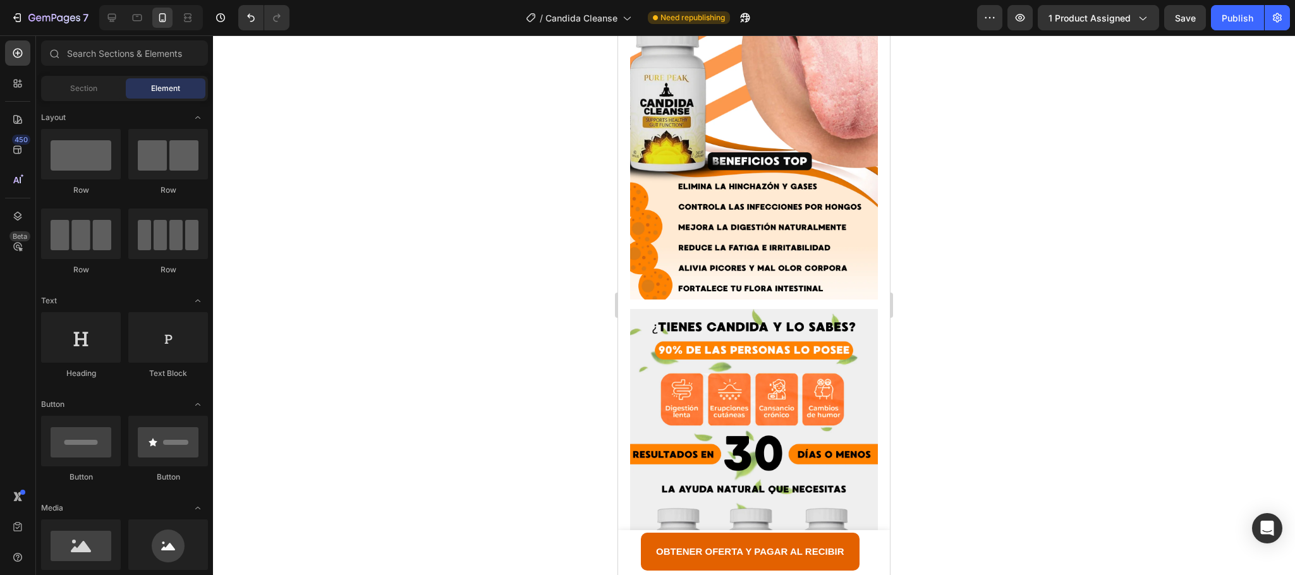
scroll to position [2275, 0]
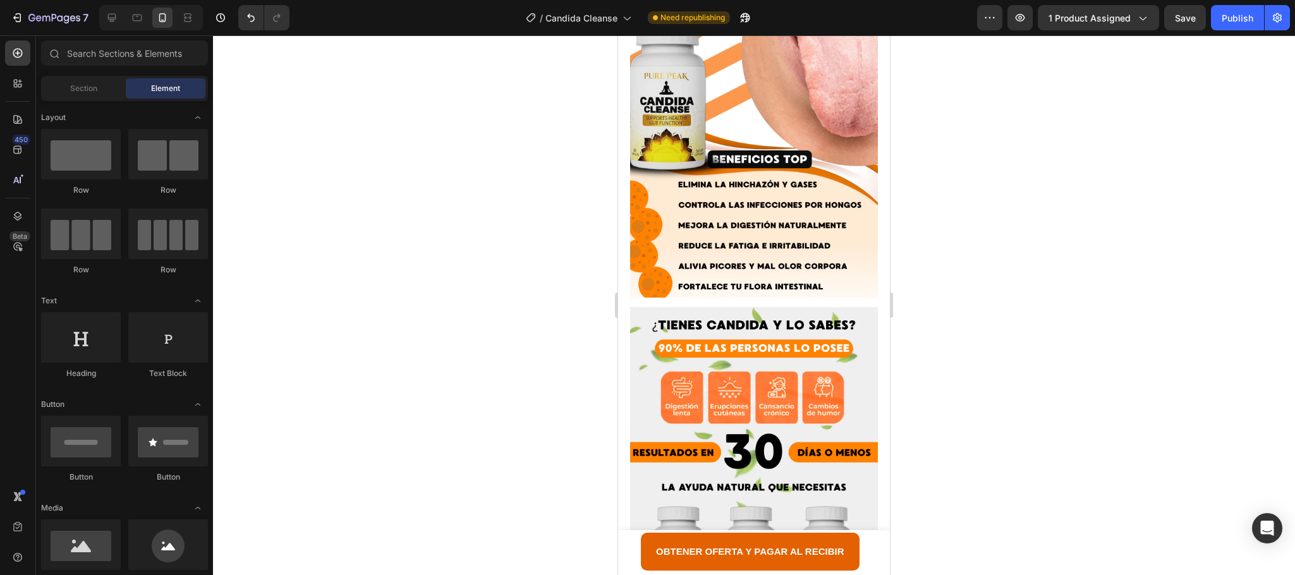
click at [977, 374] on div at bounding box center [754, 305] width 1082 height 540
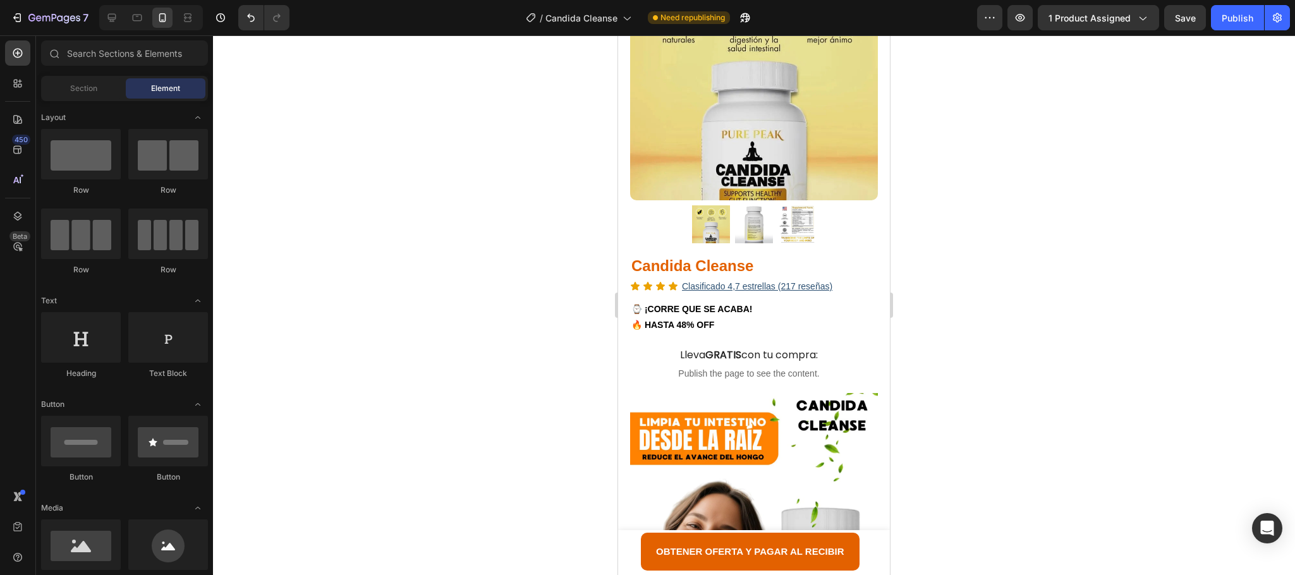
scroll to position [188, 0]
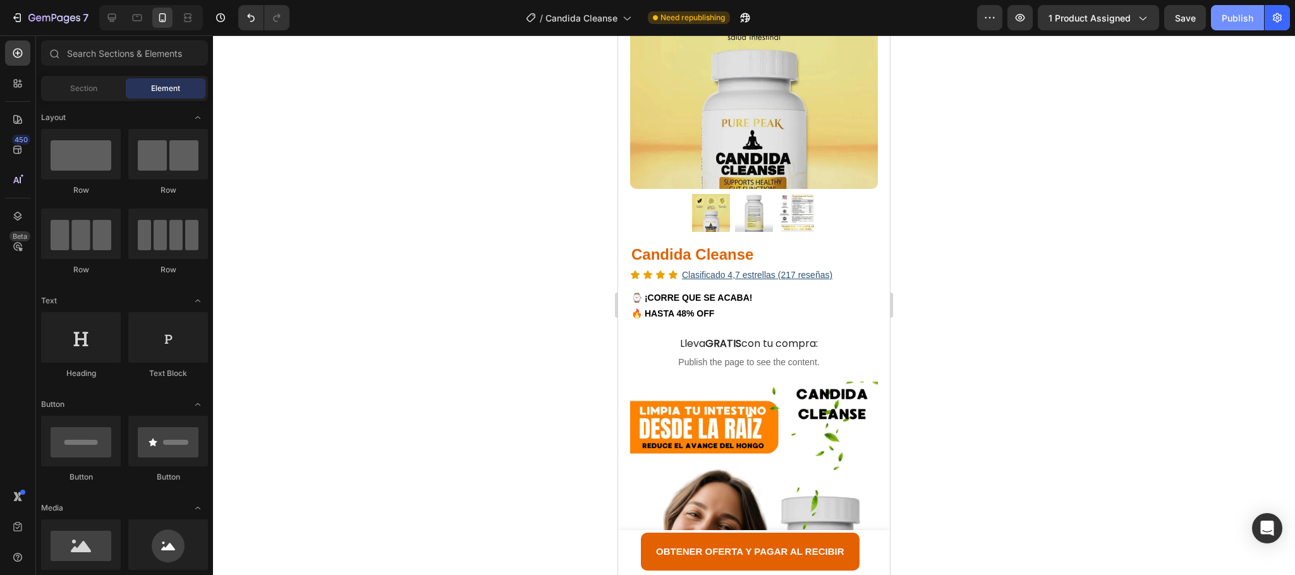
click at [1255, 21] on button "Publish" at bounding box center [1237, 17] width 53 height 25
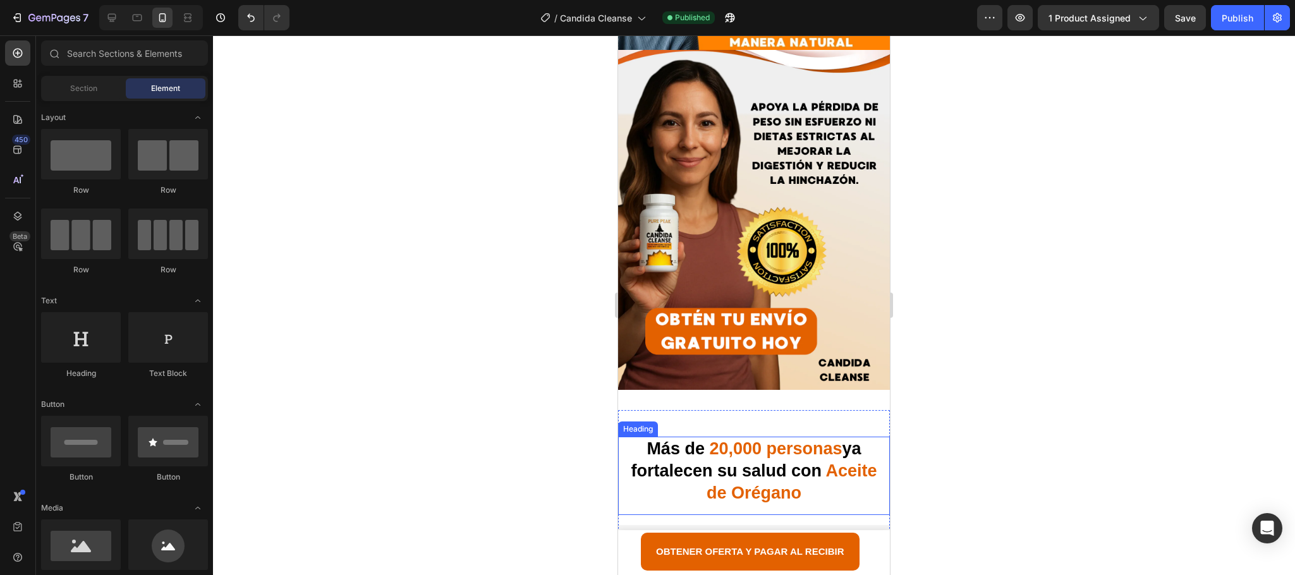
scroll to position [3601, 0]
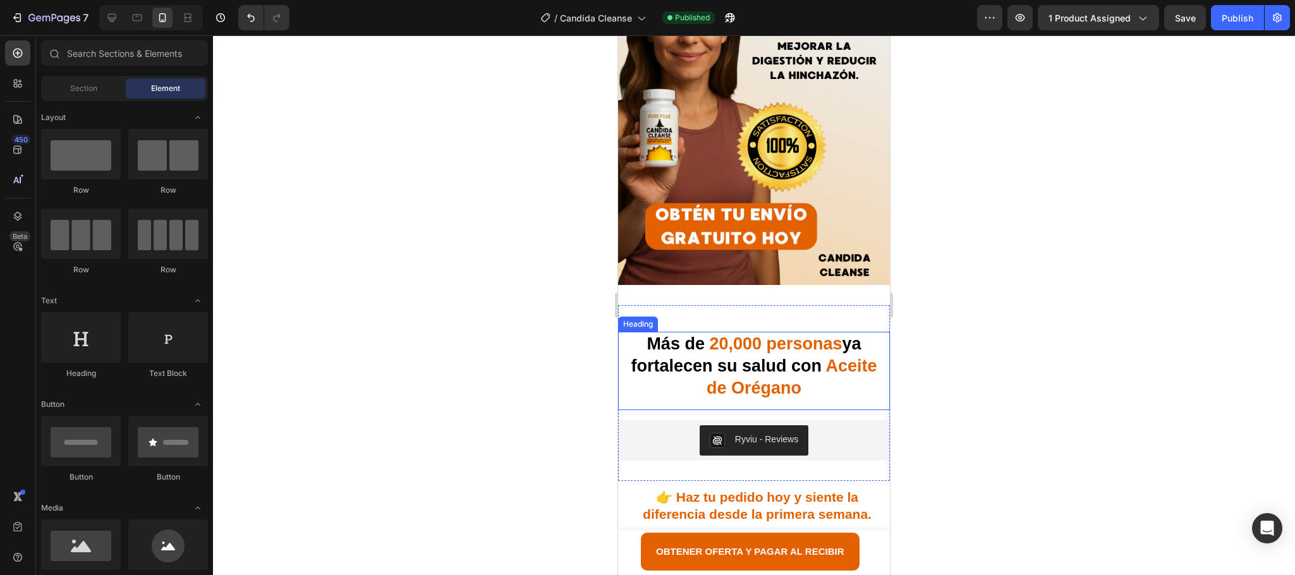
click at [776, 356] on strong "Aceite de Orégano" at bounding box center [792, 376] width 171 height 41
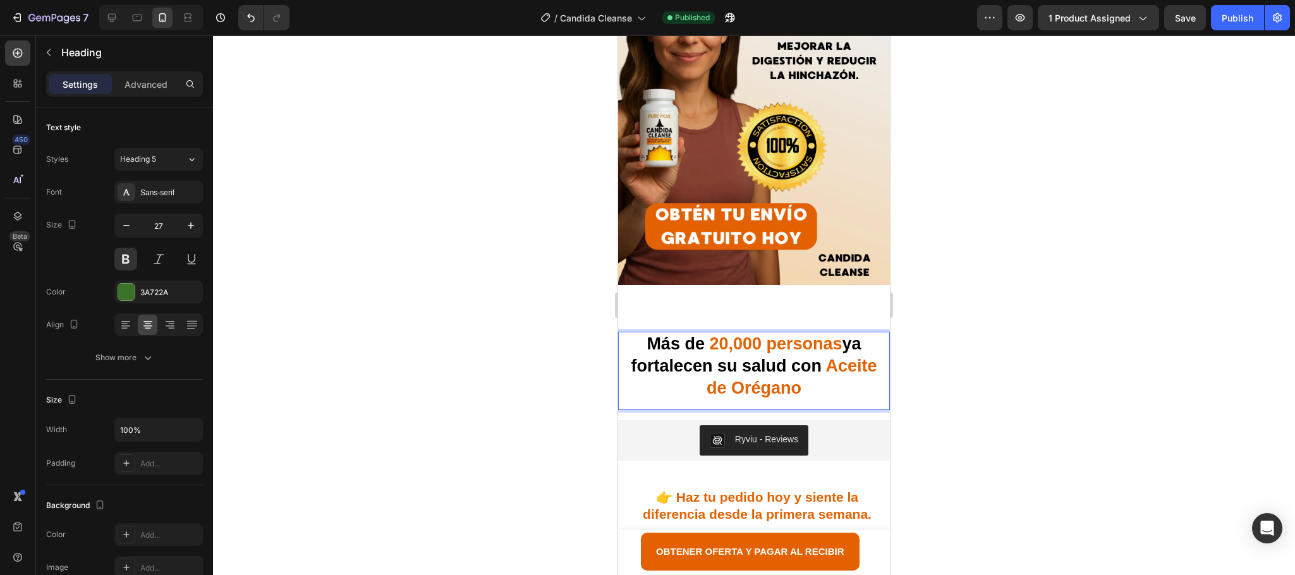
click at [833, 356] on strong "Aceite de Orégano" at bounding box center [792, 376] width 171 height 41
drag, startPoint x: 825, startPoint y: 332, endPoint x: 841, endPoint y: 353, distance: 26.2
click at [841, 353] on p "Más de 20,000 personas ya fortalecen su salud con Aceite de Orégano" at bounding box center [753, 366] width 269 height 66
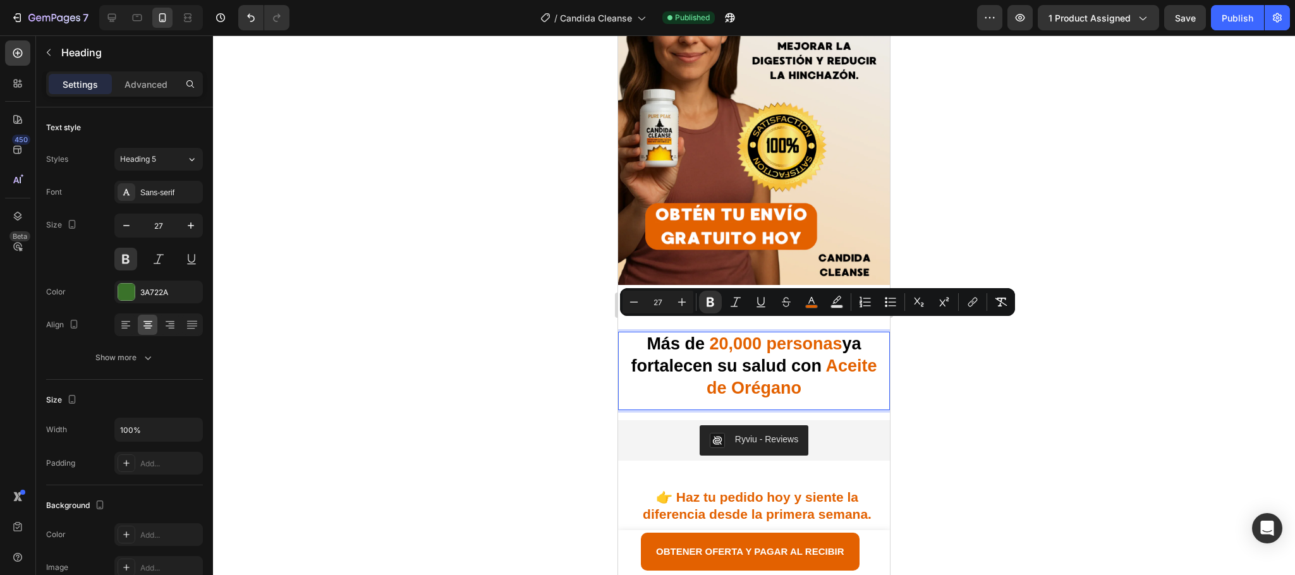
click at [793, 356] on strong "Aceite de Orégano" at bounding box center [792, 376] width 171 height 41
drag, startPoint x: 722, startPoint y: 355, endPoint x: 818, endPoint y: 334, distance: 97.8
click at [818, 356] on strong "Aceite de OréganoCandida Cleanse" at bounding box center [757, 376] width 239 height 41
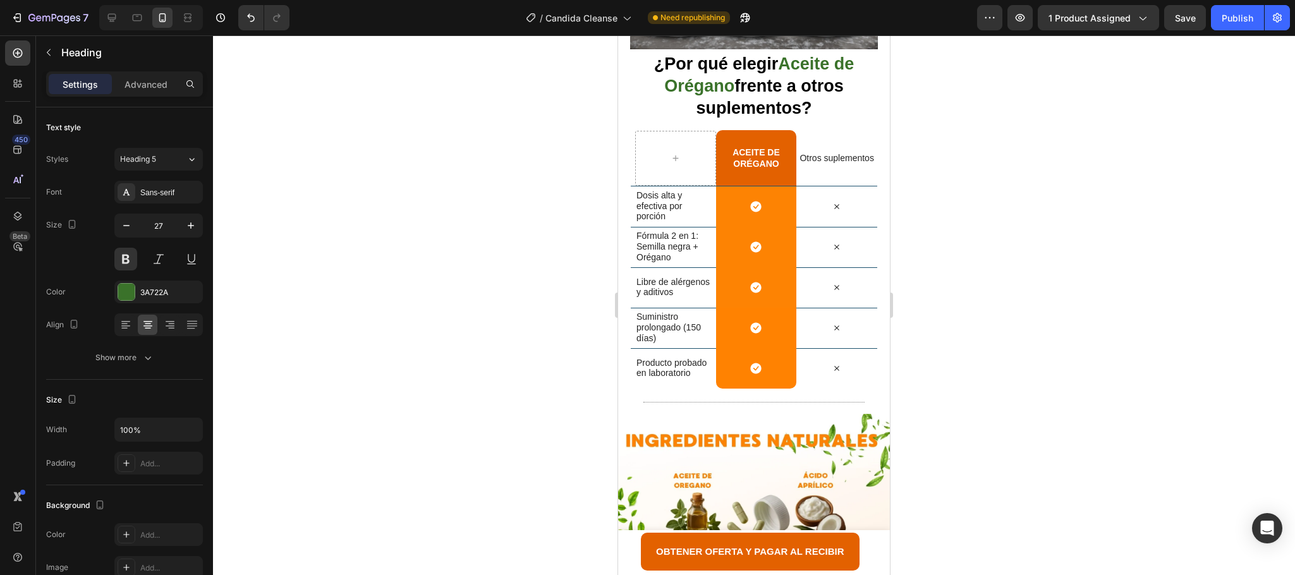
scroll to position [2748, 0]
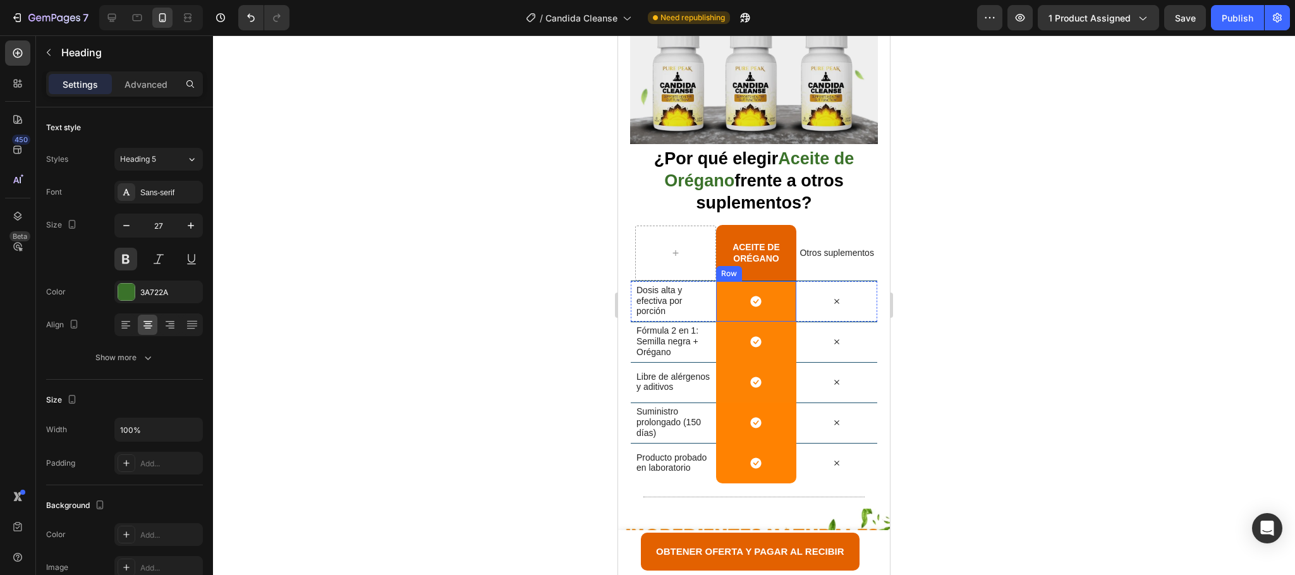
click at [762, 281] on div "Icon Row" at bounding box center [756, 301] width 81 height 40
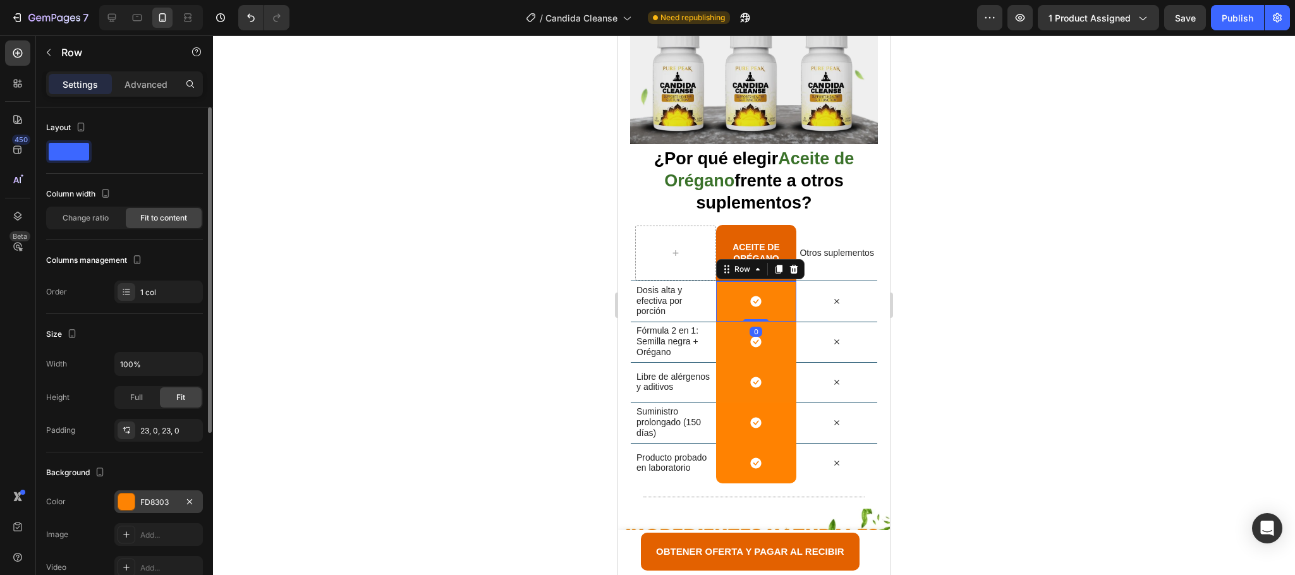
click at [131, 497] on div at bounding box center [126, 502] width 16 height 16
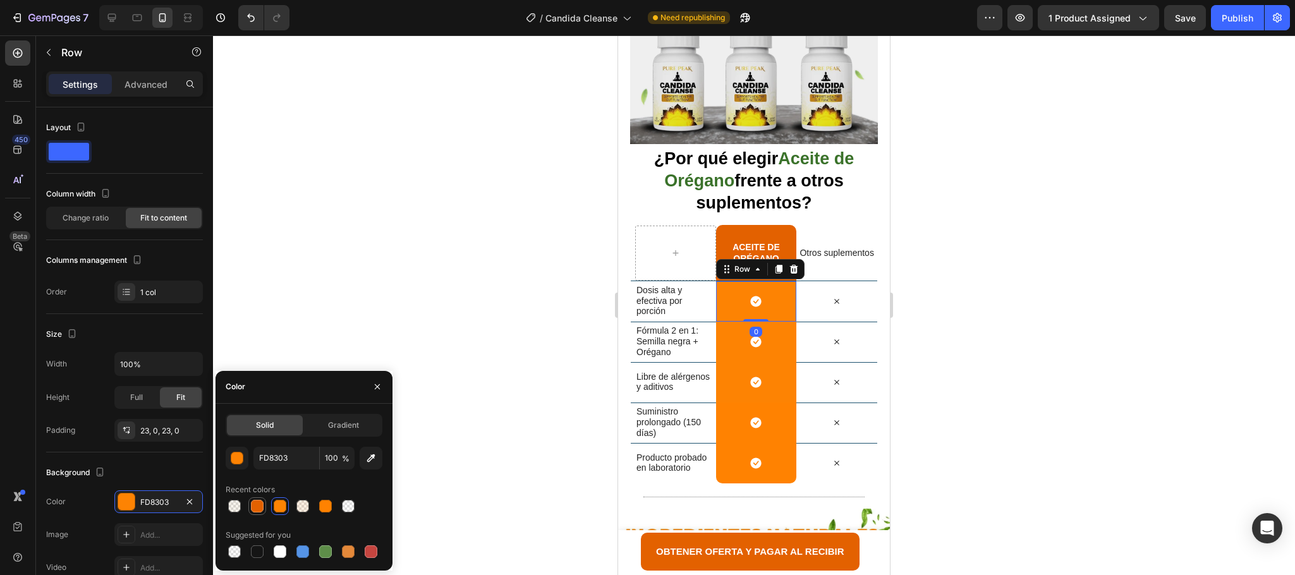
click at [262, 511] on div at bounding box center [257, 506] width 15 height 15
type input "E36100"
click at [776, 322] on div "Icon Row" at bounding box center [756, 342] width 81 height 40
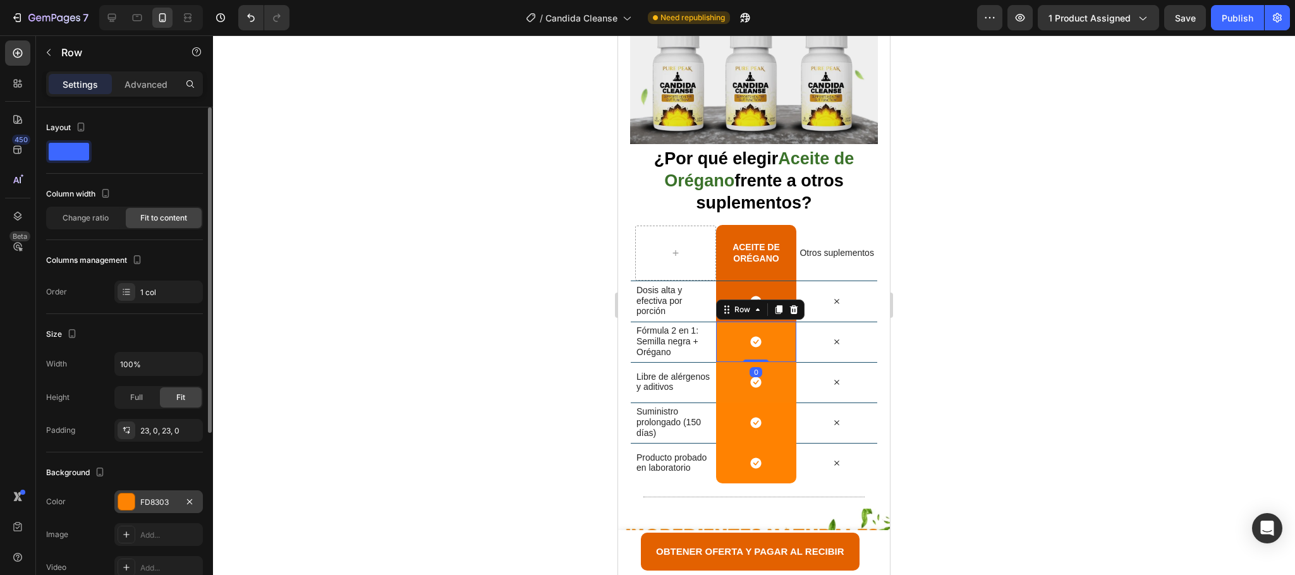
click at [135, 497] on div "FD8303" at bounding box center [158, 501] width 88 height 23
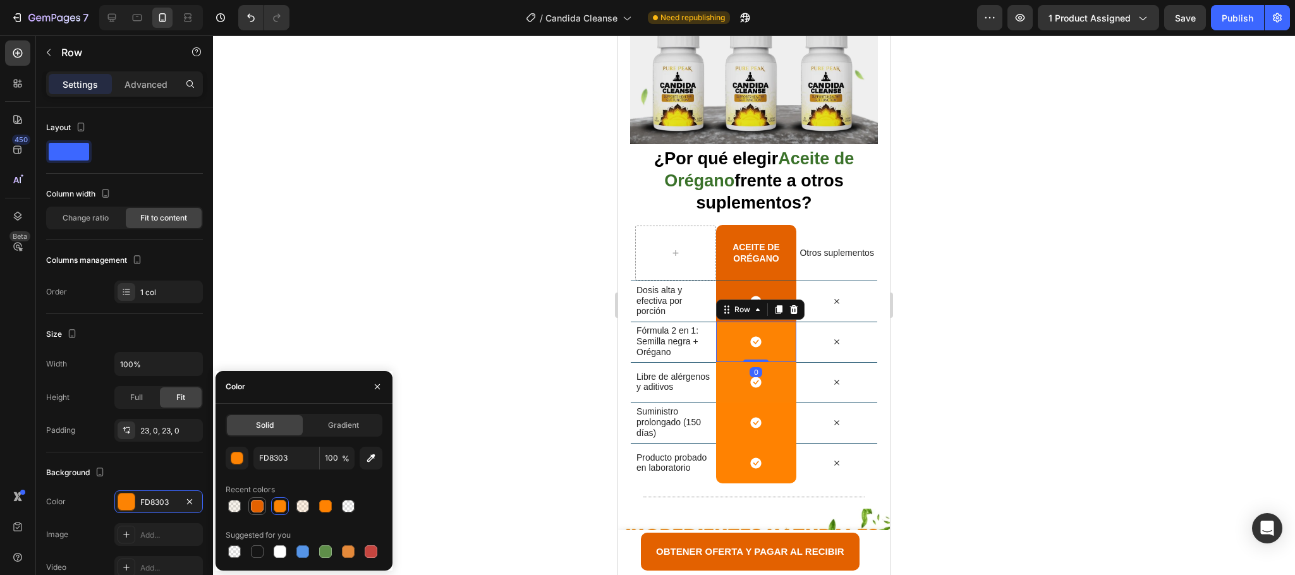
click at [262, 499] on div at bounding box center [257, 506] width 15 height 15
type input "E36100"
click at [769, 362] on div "Icon Row" at bounding box center [756, 382] width 81 height 40
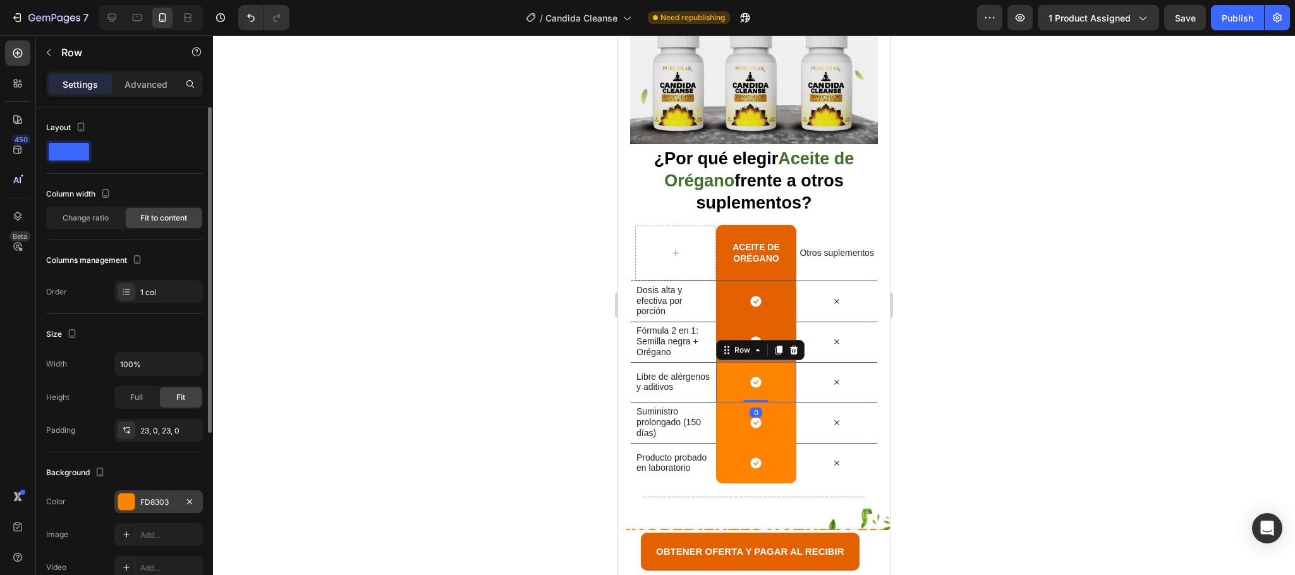
click at [114, 499] on div "FD8303" at bounding box center [158, 501] width 88 height 23
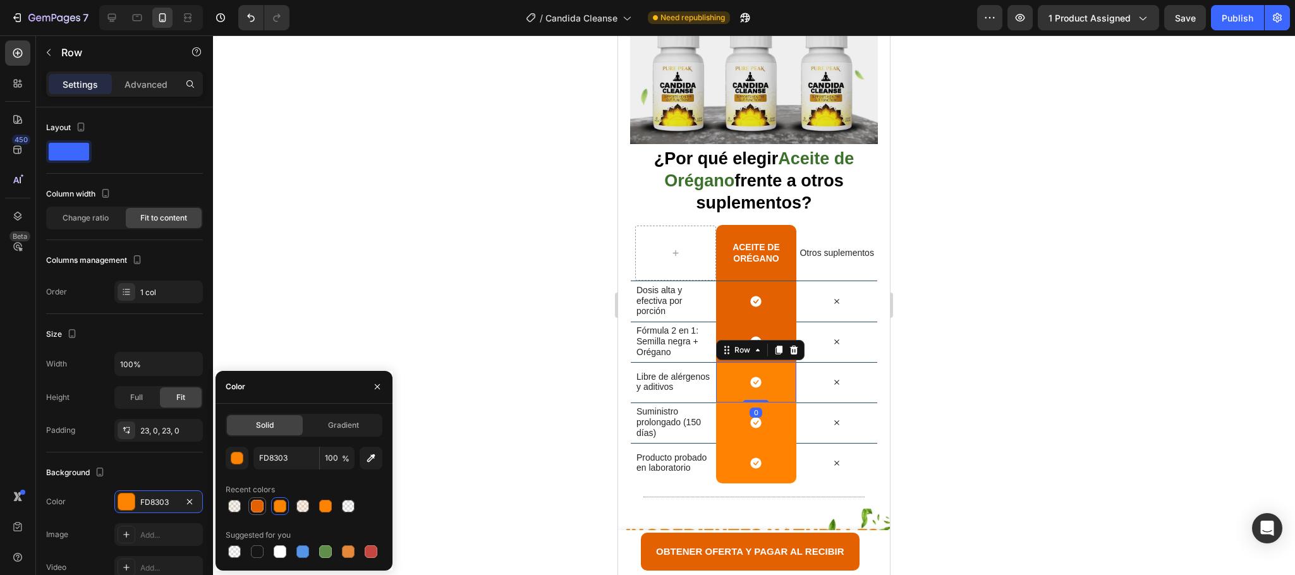
click at [251, 507] on div at bounding box center [257, 506] width 13 height 13
type input "E36100"
click at [739, 403] on div "Icon Row" at bounding box center [756, 423] width 81 height 40
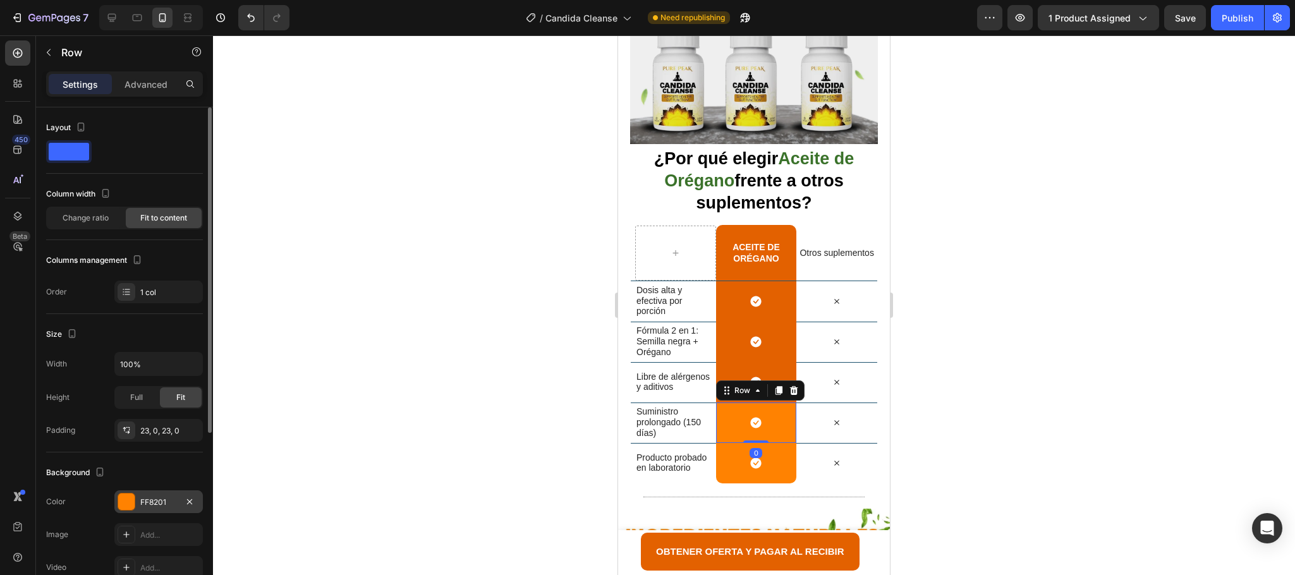
click at [133, 499] on div at bounding box center [126, 502] width 16 height 16
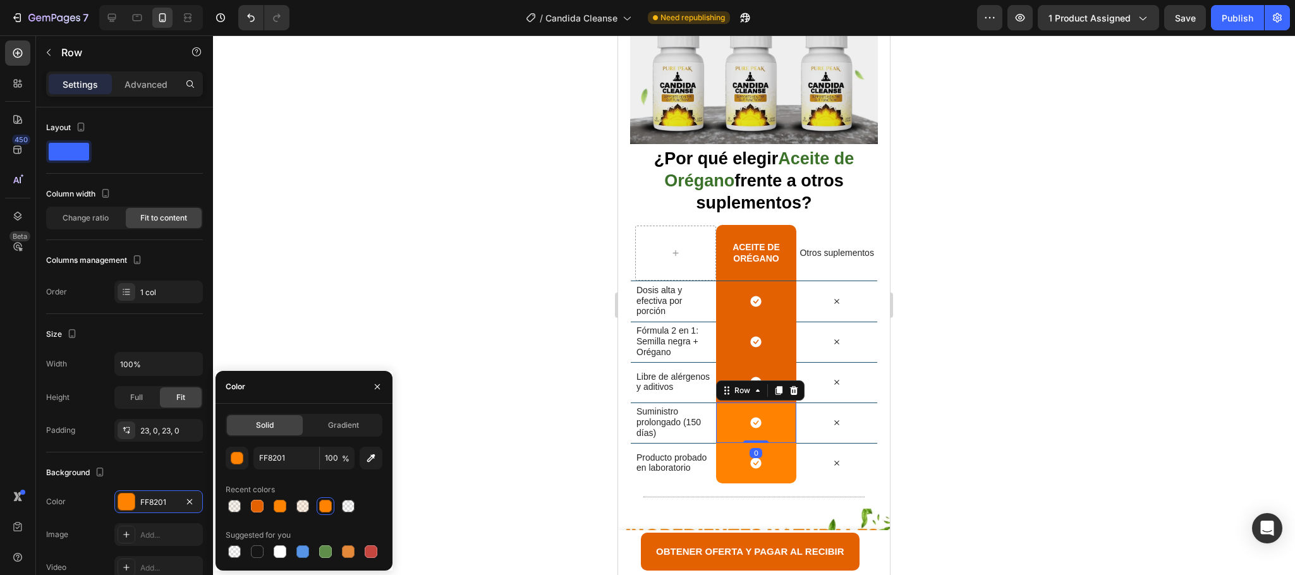
drag, startPoint x: 260, startPoint y: 506, endPoint x: 527, endPoint y: 507, distance: 267.4
click at [269, 505] on div at bounding box center [304, 506] width 157 height 18
click at [780, 443] on div "Icon Row" at bounding box center [756, 463] width 81 height 40
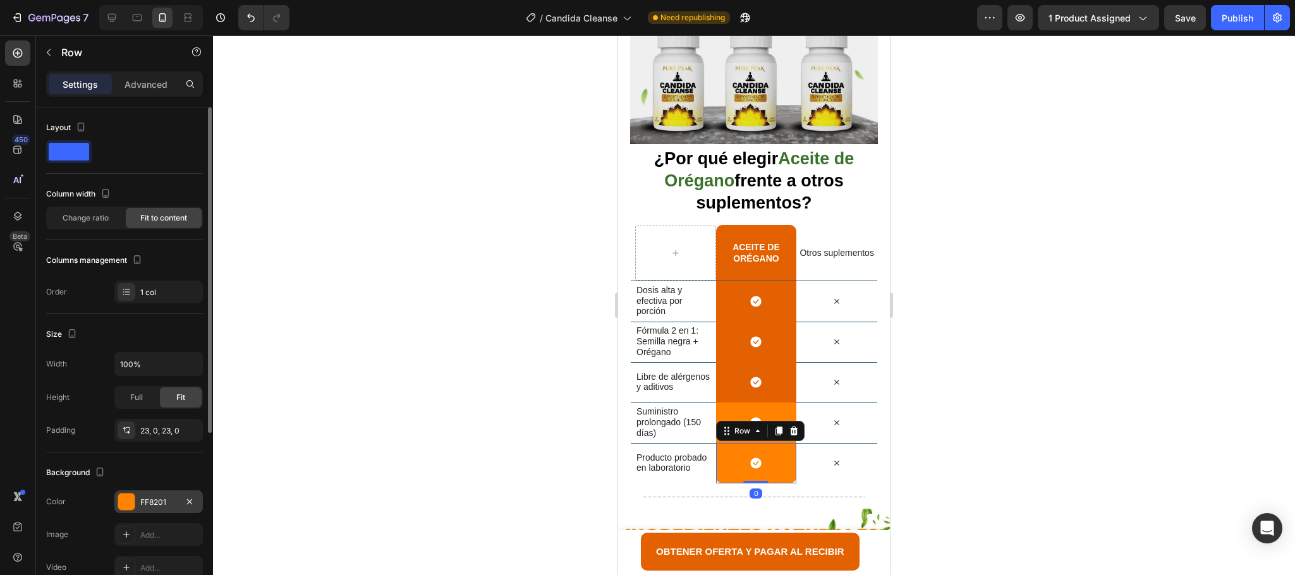
click at [129, 497] on div at bounding box center [126, 502] width 16 height 16
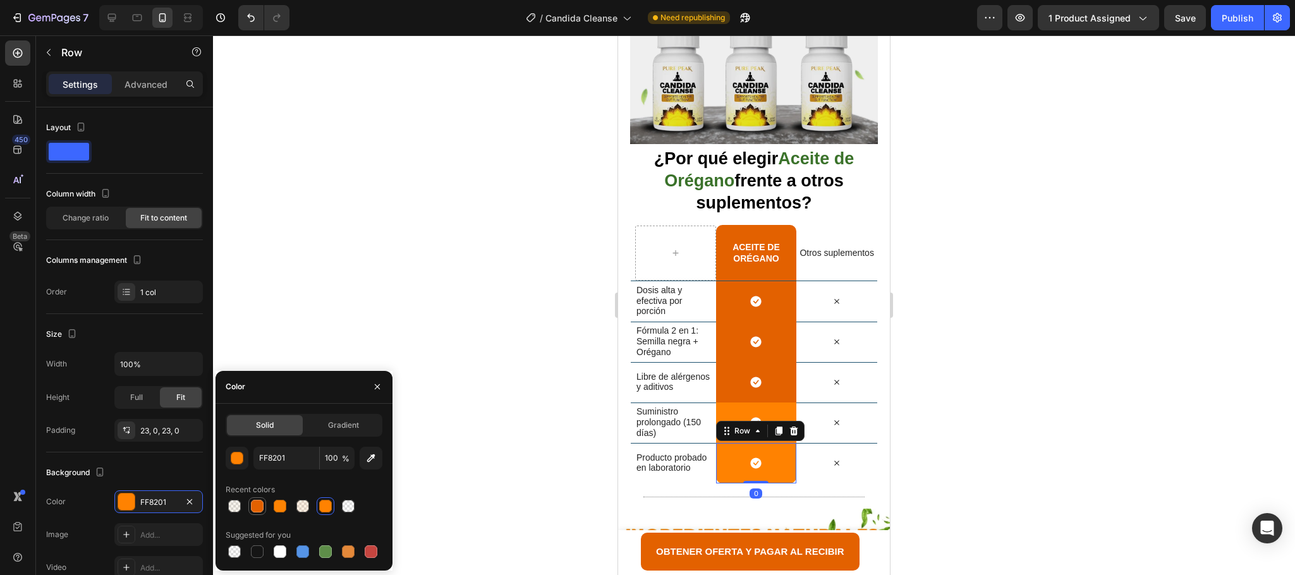
click at [251, 503] on div at bounding box center [257, 506] width 13 height 13
type input "E36100"
click at [755, 403] on div "Icon Row" at bounding box center [756, 423] width 81 height 40
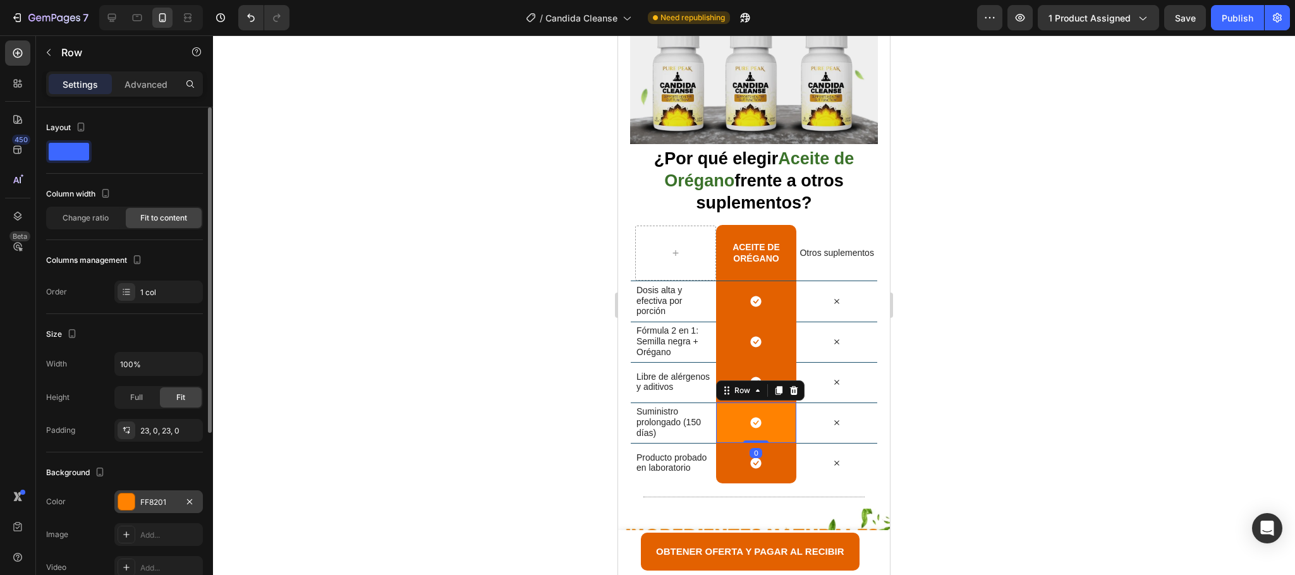
click at [130, 509] on div at bounding box center [126, 502] width 16 height 16
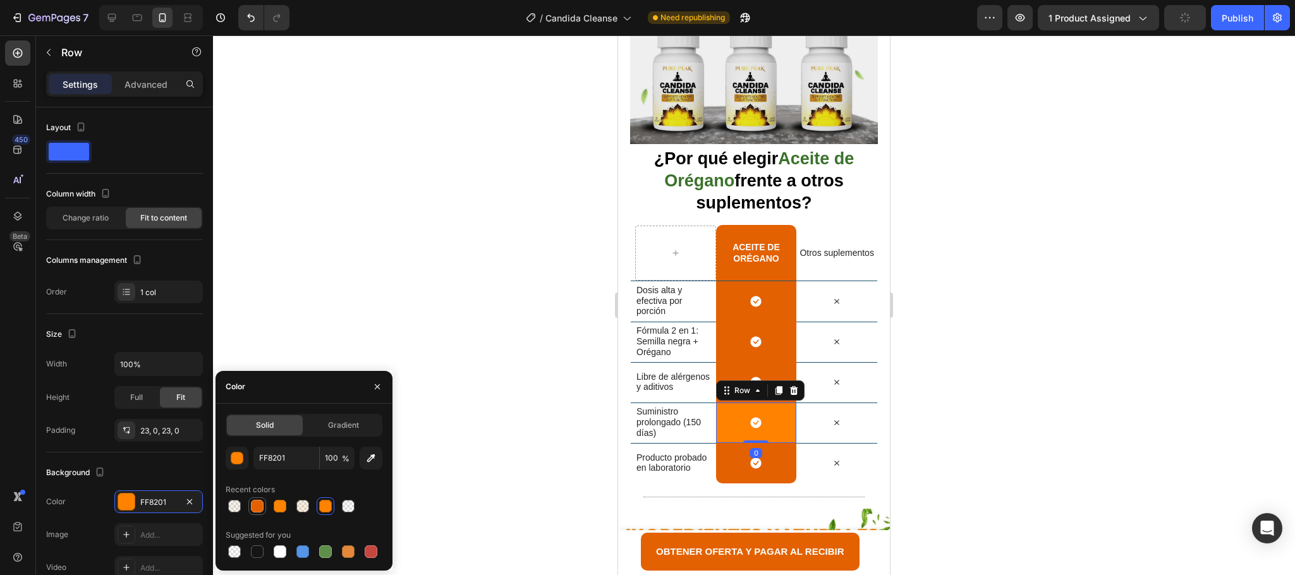
click at [260, 508] on div at bounding box center [257, 506] width 13 height 13
type input "E36100"
click at [1009, 230] on div at bounding box center [754, 305] width 1082 height 540
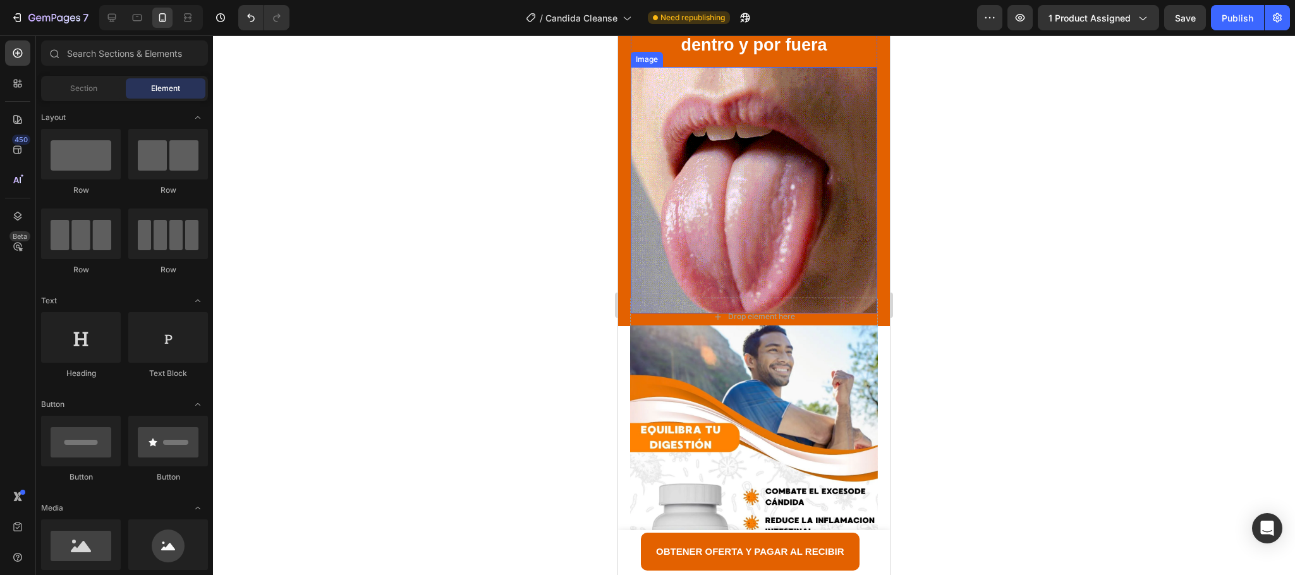
scroll to position [1610, 0]
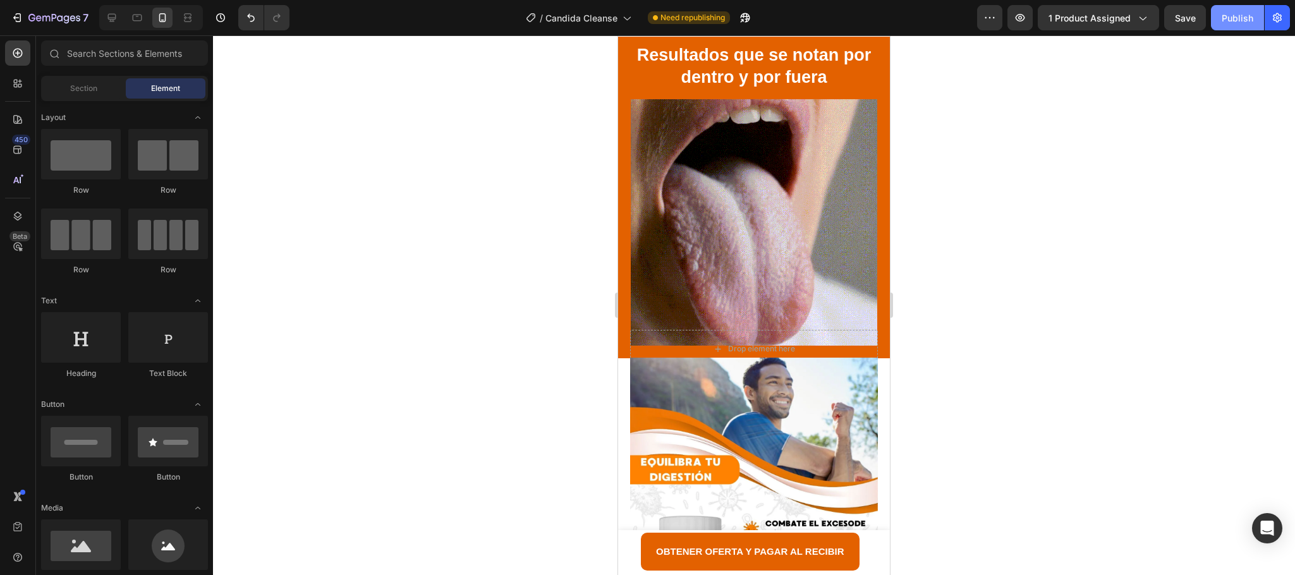
click at [1229, 15] on div "Publish" at bounding box center [1238, 17] width 32 height 13
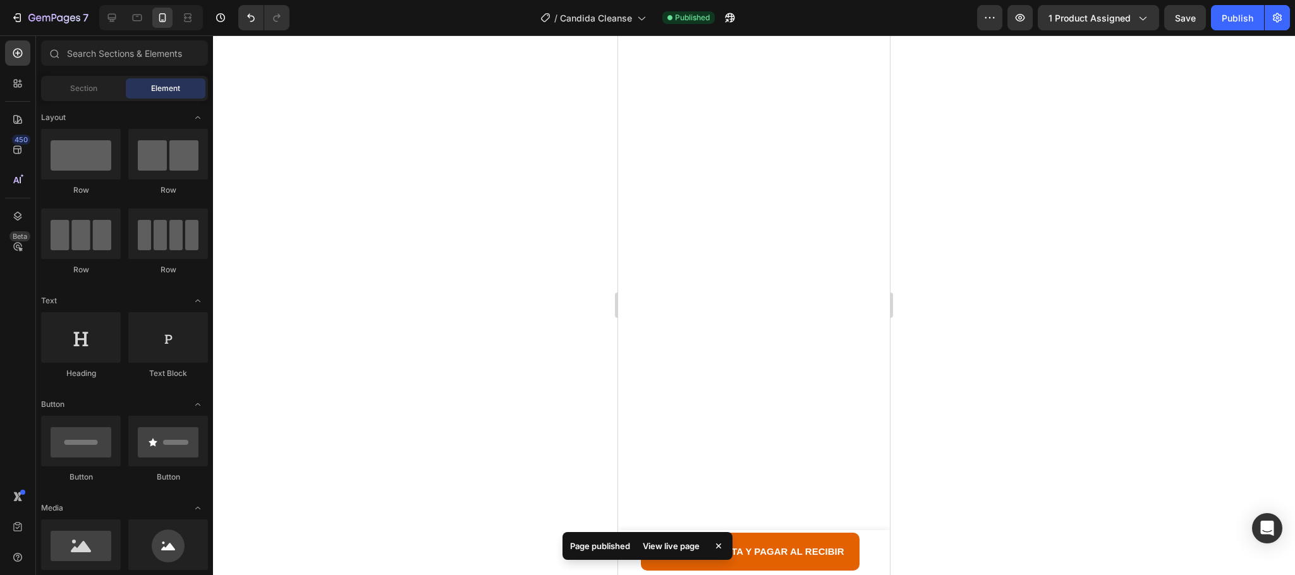
scroll to position [0, 0]
